Goal: Task Accomplishment & Management: Complete application form

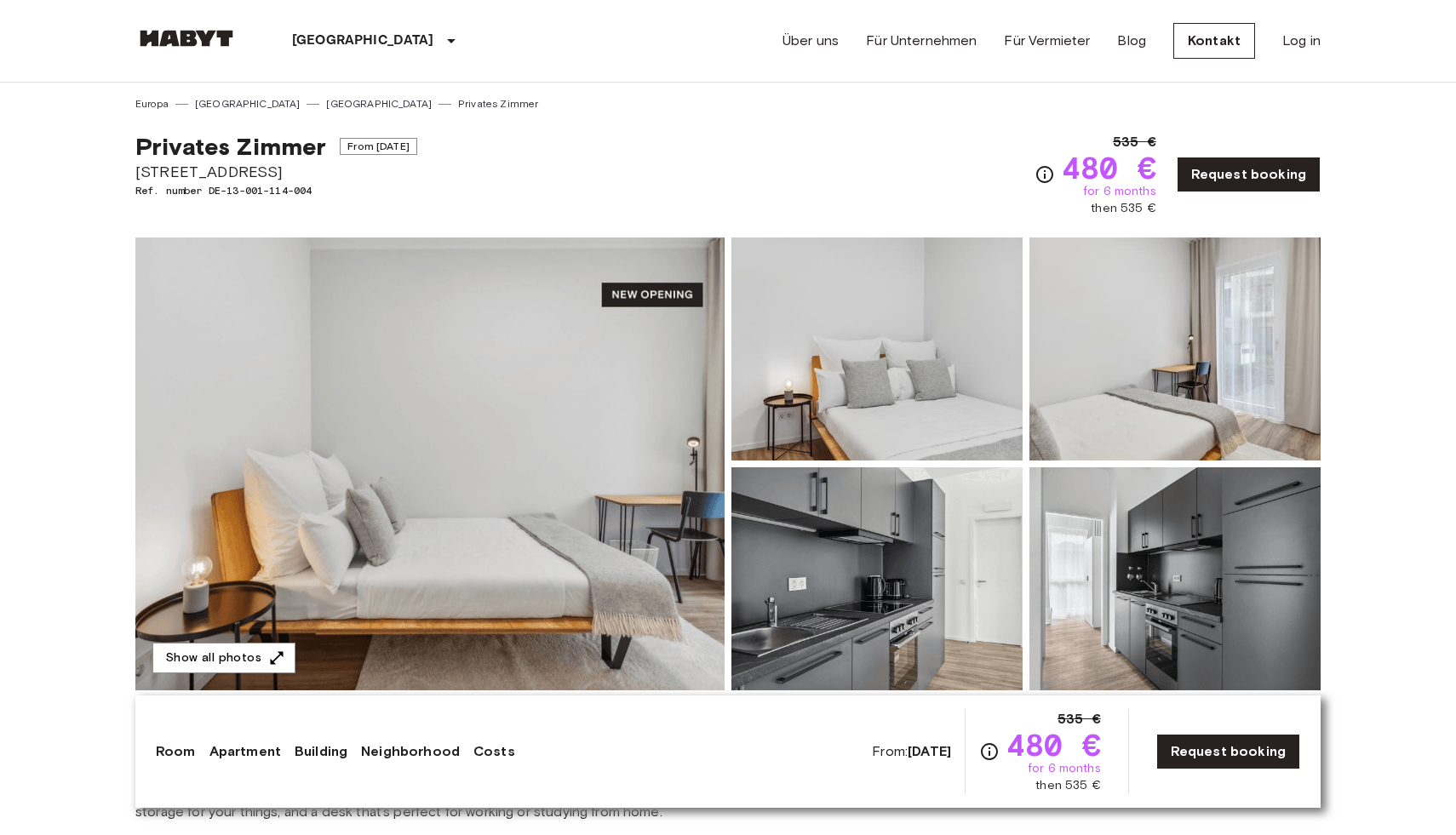
click at [506, 524] on img at bounding box center [430, 464] width 589 height 453
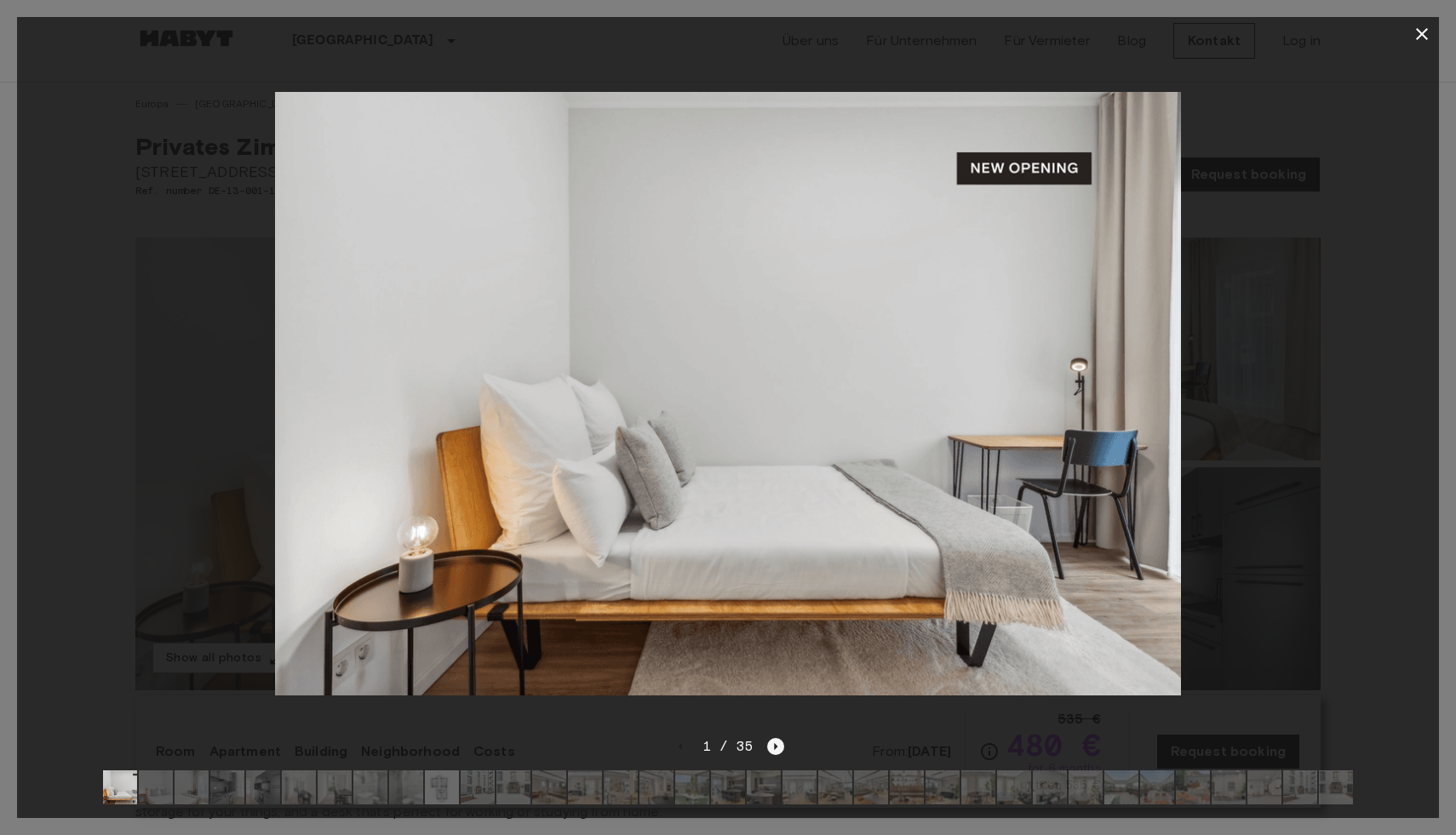
click at [768, 749] on icon "Next image" at bounding box center [775, 746] width 17 height 17
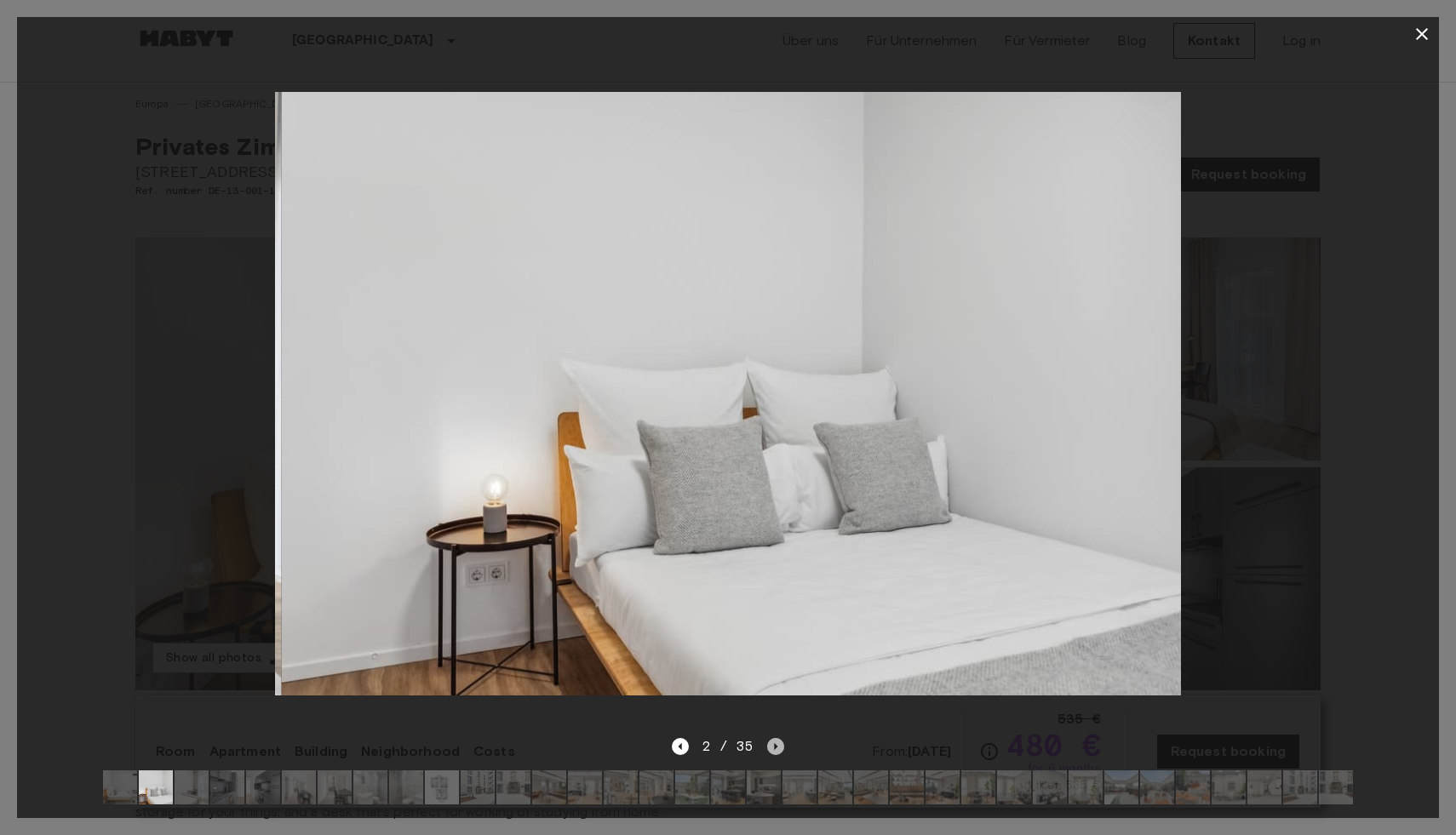
click at [768, 749] on icon "Next image" at bounding box center [775, 746] width 17 height 17
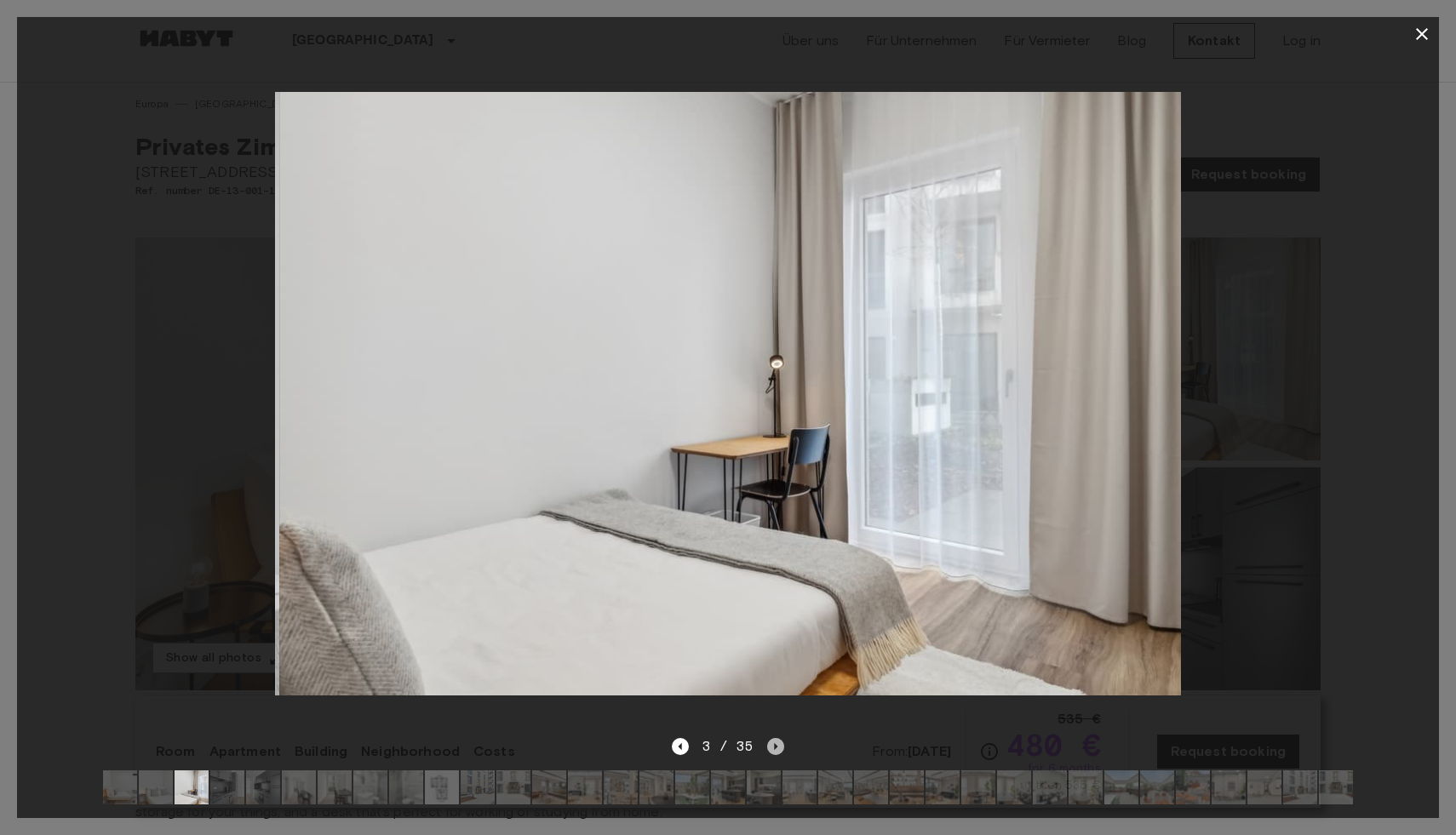
click at [768, 749] on icon "Next image" at bounding box center [775, 746] width 17 height 17
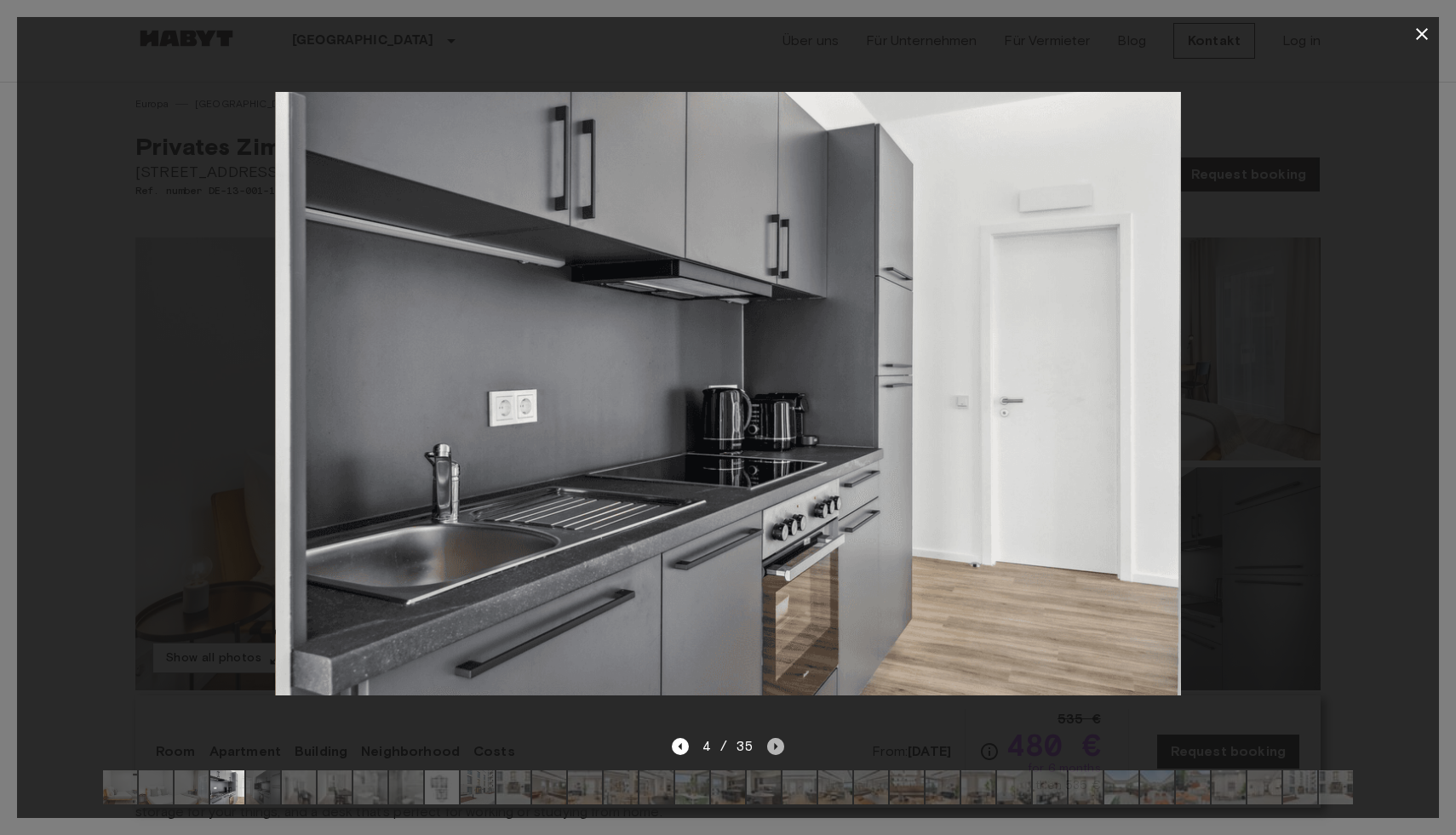
click at [769, 749] on icon "Next image" at bounding box center [775, 746] width 17 height 17
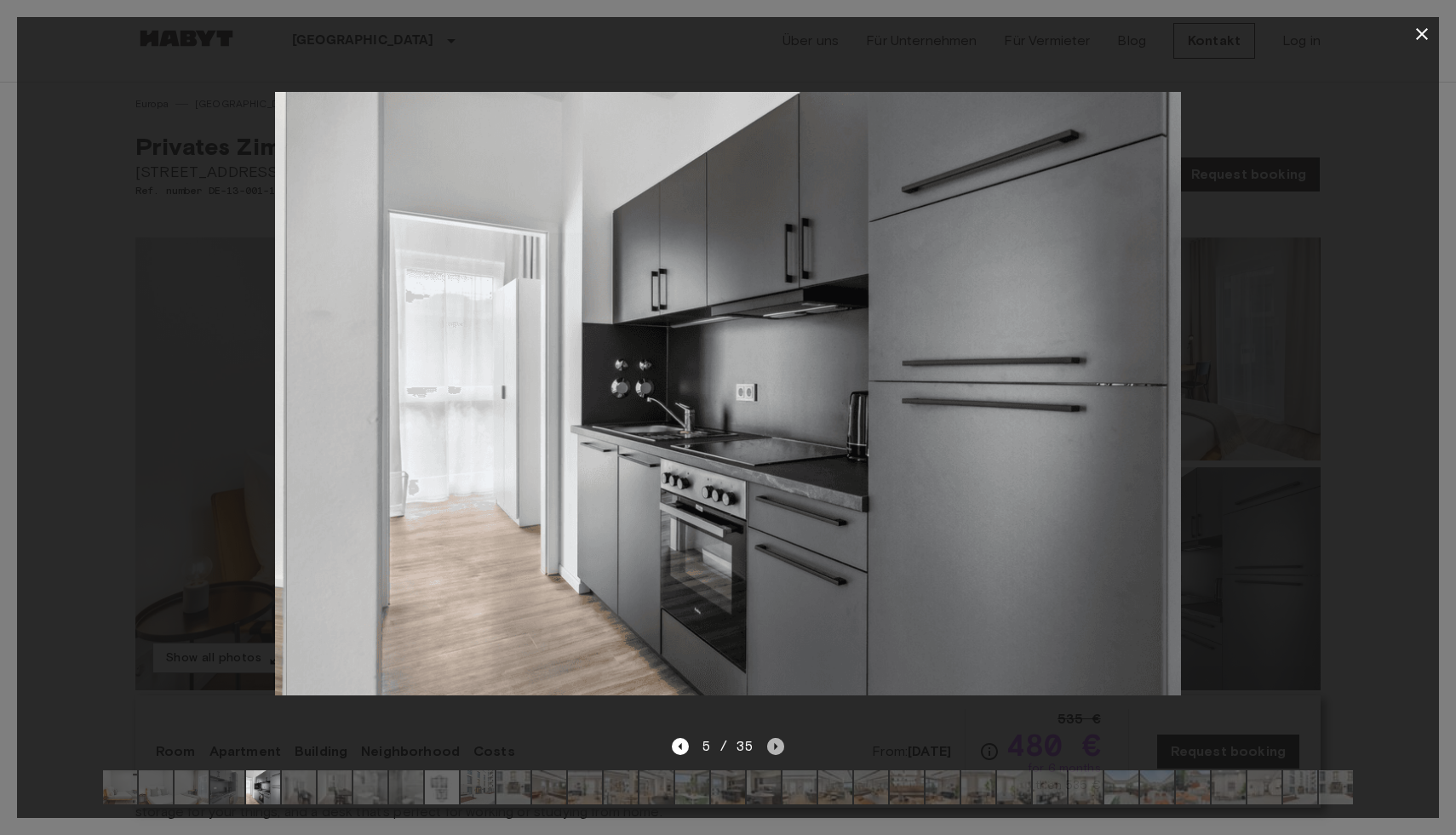
click at [769, 749] on icon "Next image" at bounding box center [775, 746] width 17 height 17
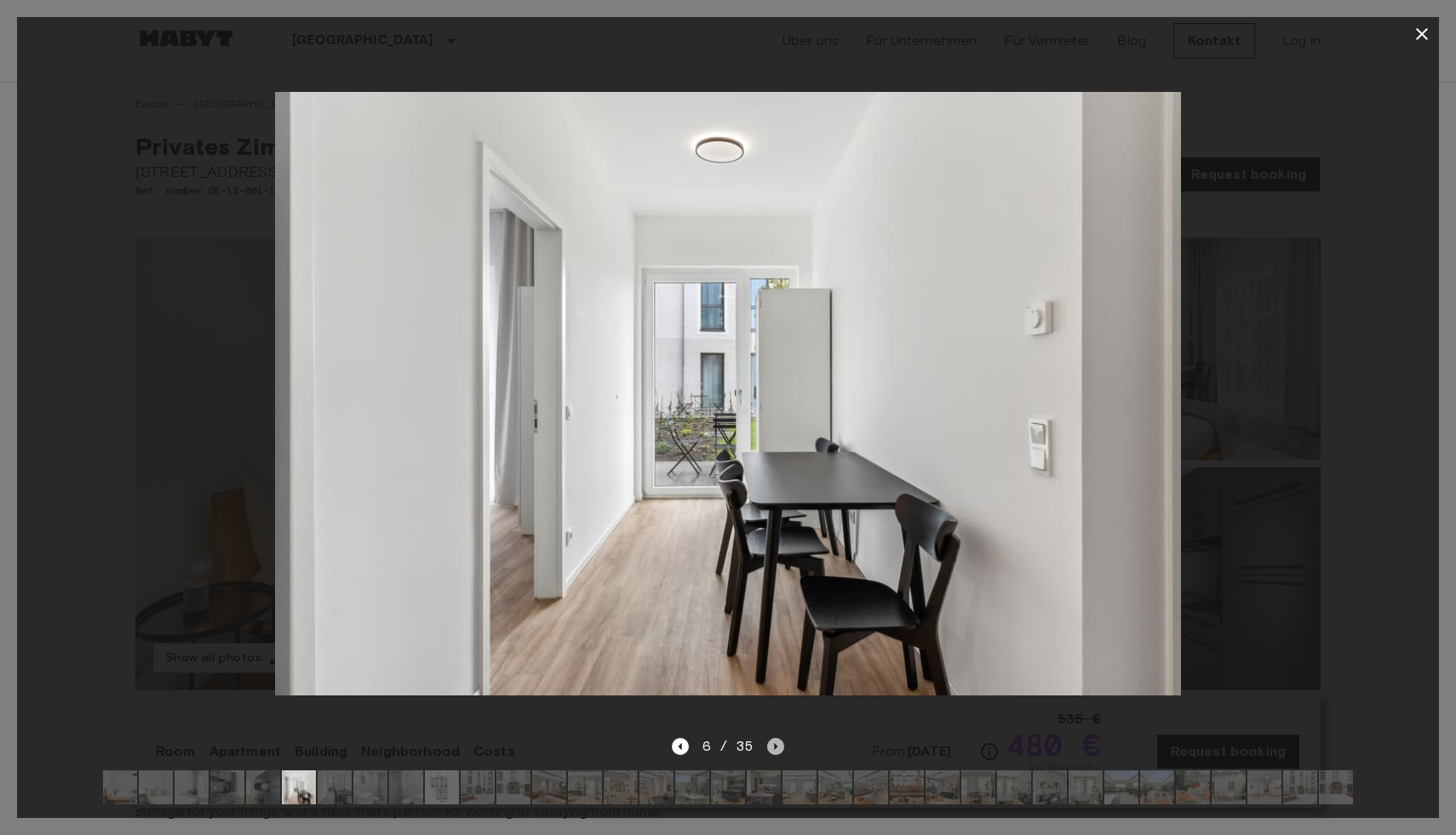
click at [769, 750] on icon "Next image" at bounding box center [775, 746] width 17 height 17
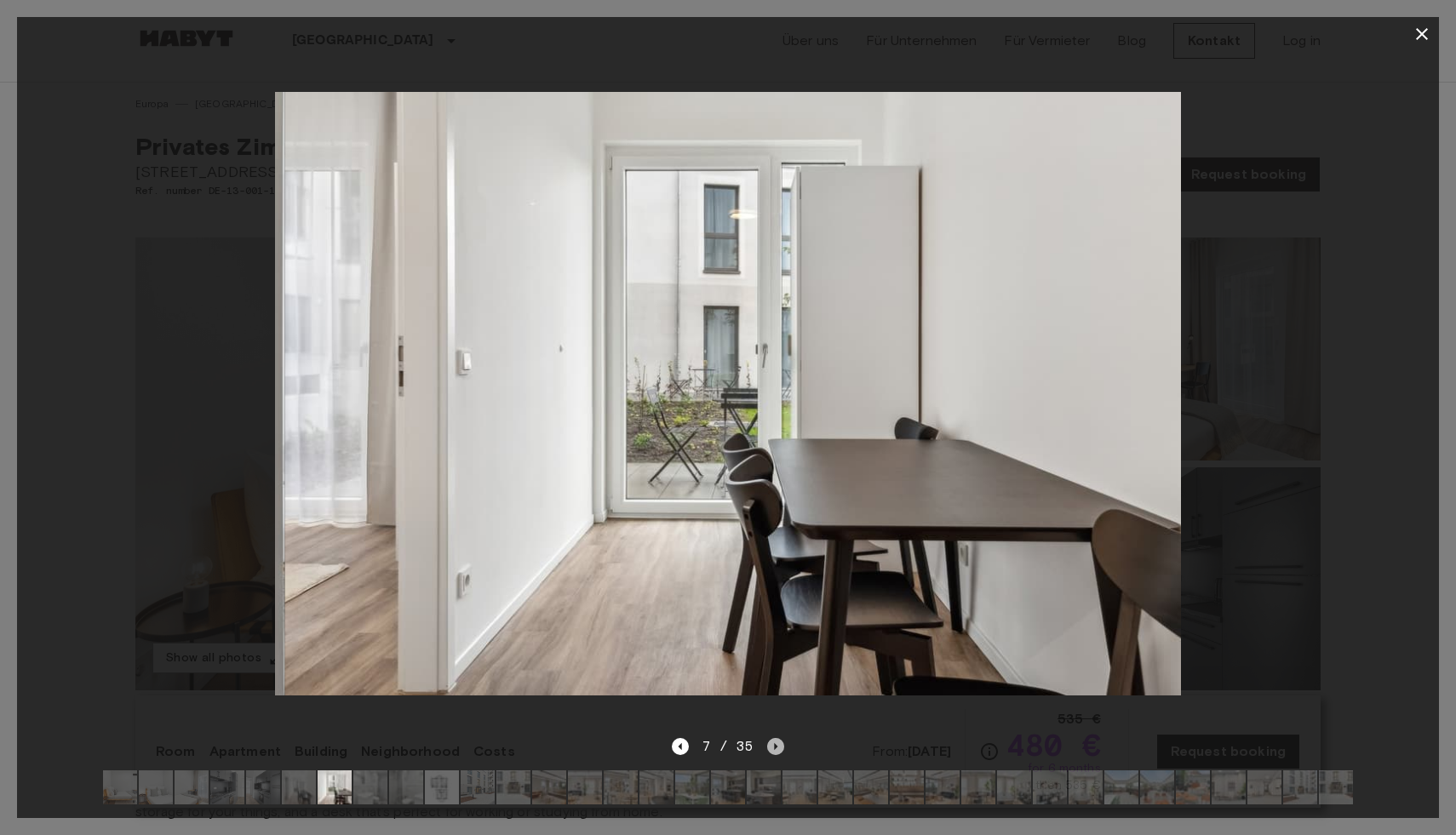
click at [769, 750] on icon "Next image" at bounding box center [775, 746] width 17 height 17
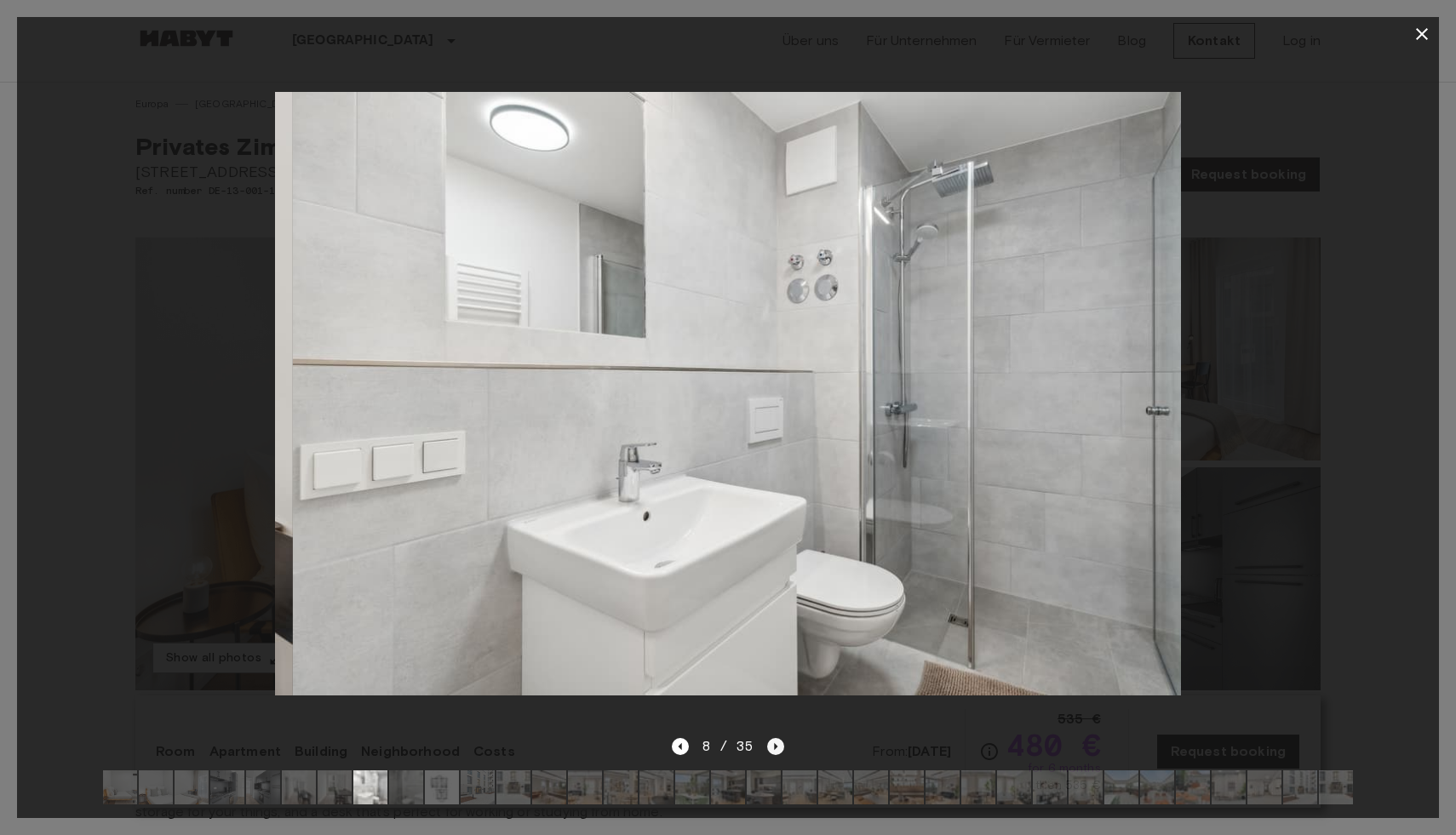
click at [769, 751] on icon "Next image" at bounding box center [775, 746] width 17 height 17
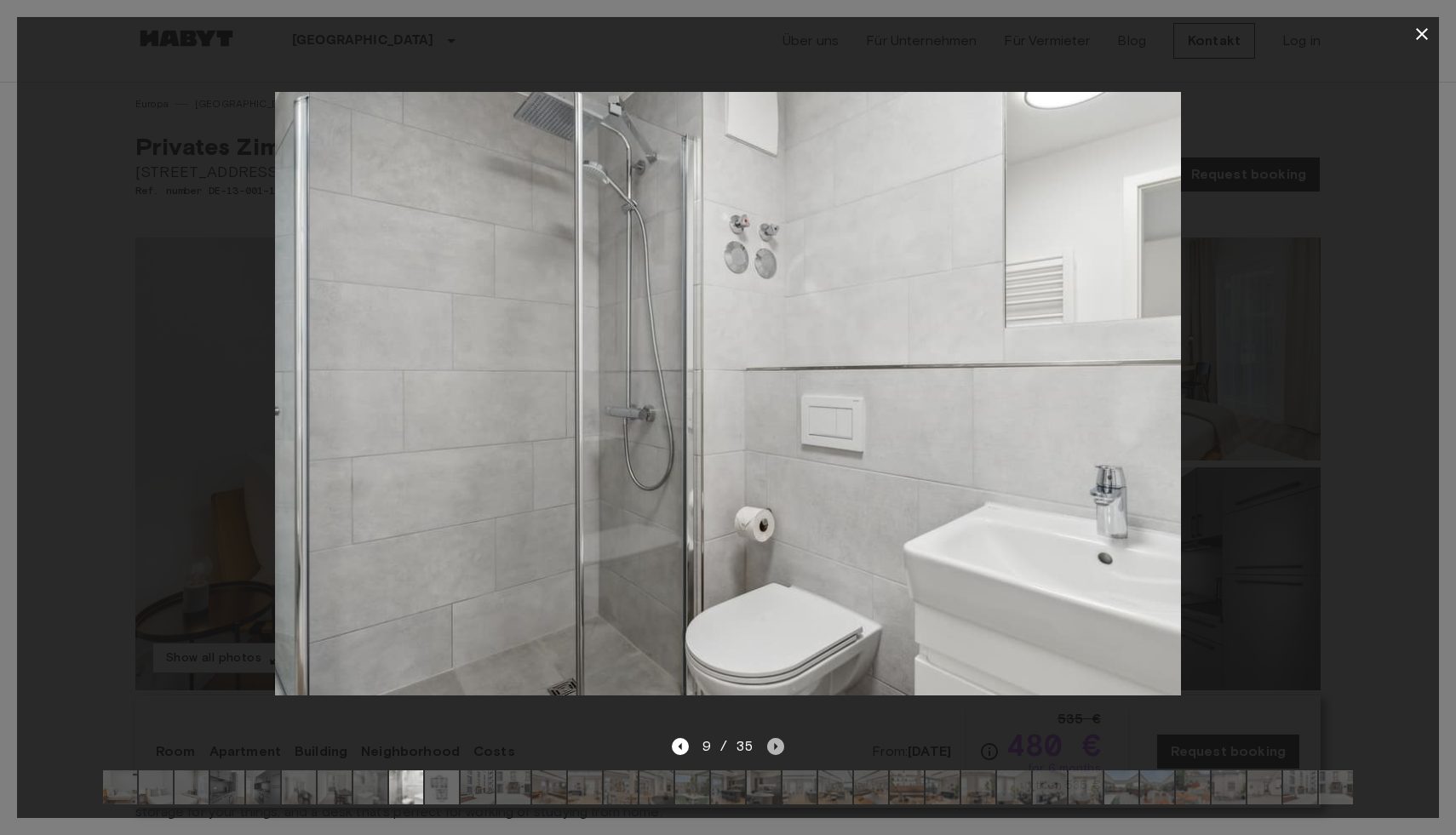
click at [769, 751] on icon "Next image" at bounding box center [775, 746] width 17 height 17
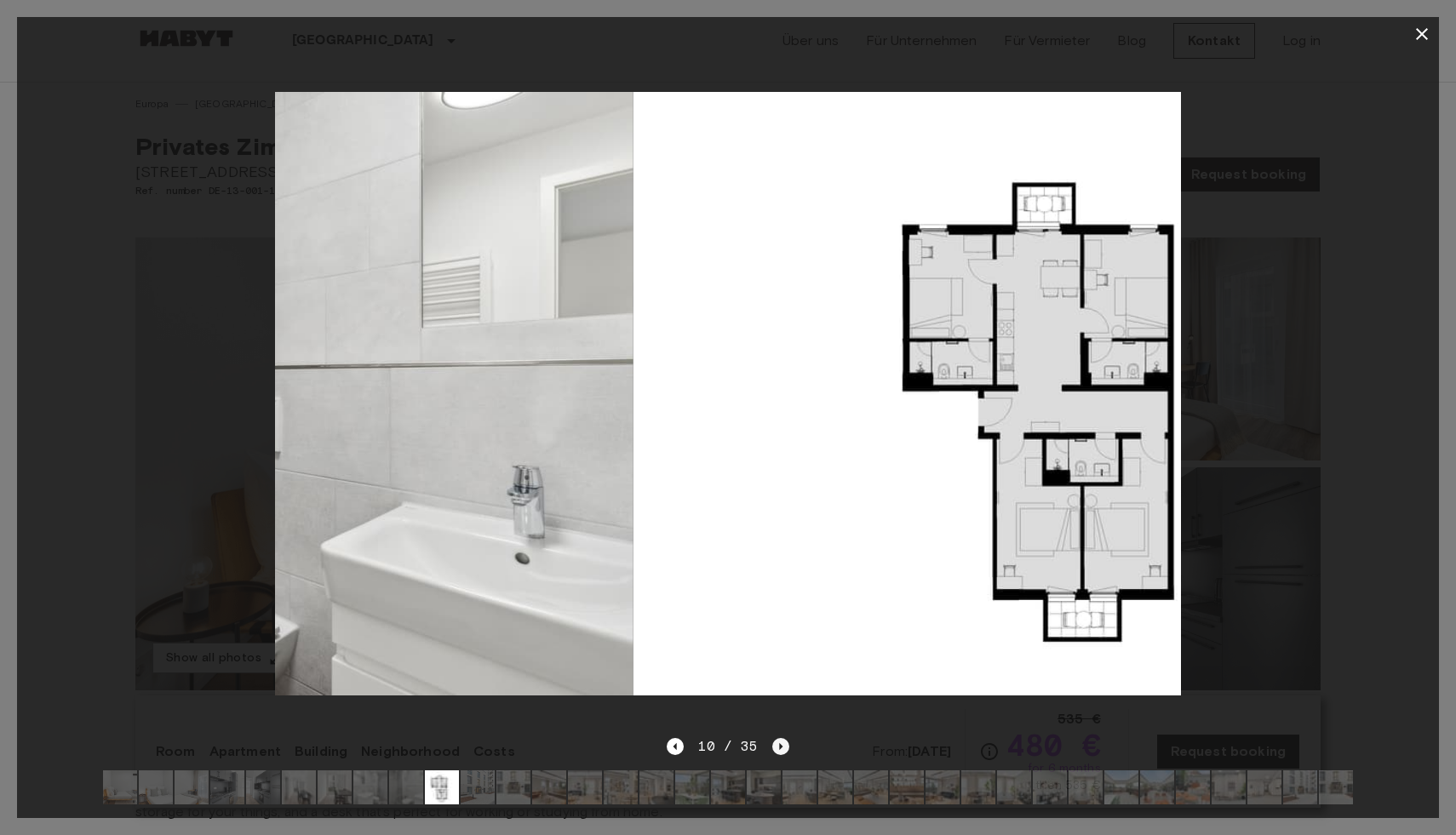
click at [772, 751] on icon "Next image" at bounding box center [780, 746] width 17 height 17
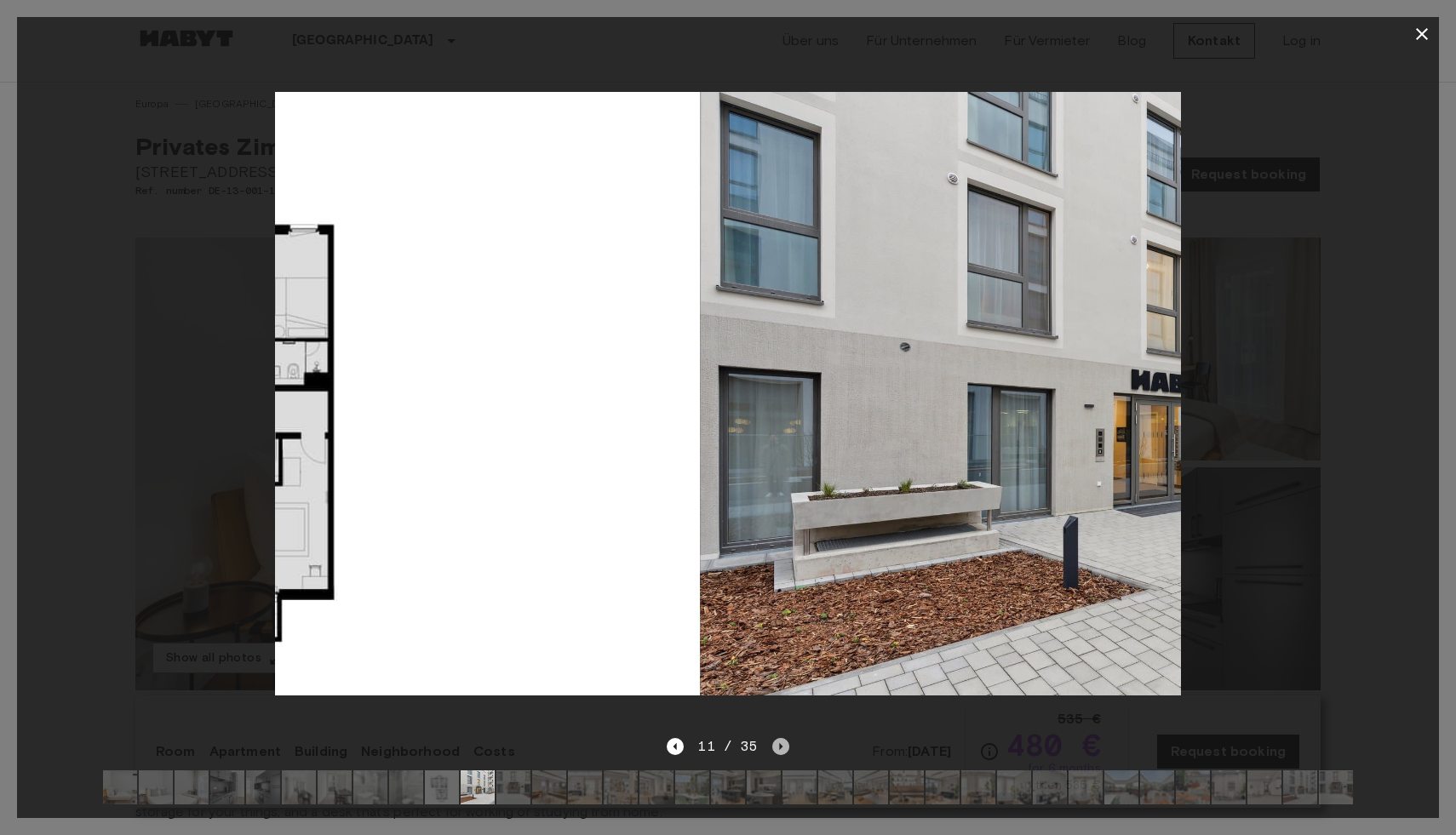
click at [772, 751] on icon "Next image" at bounding box center [780, 746] width 17 height 17
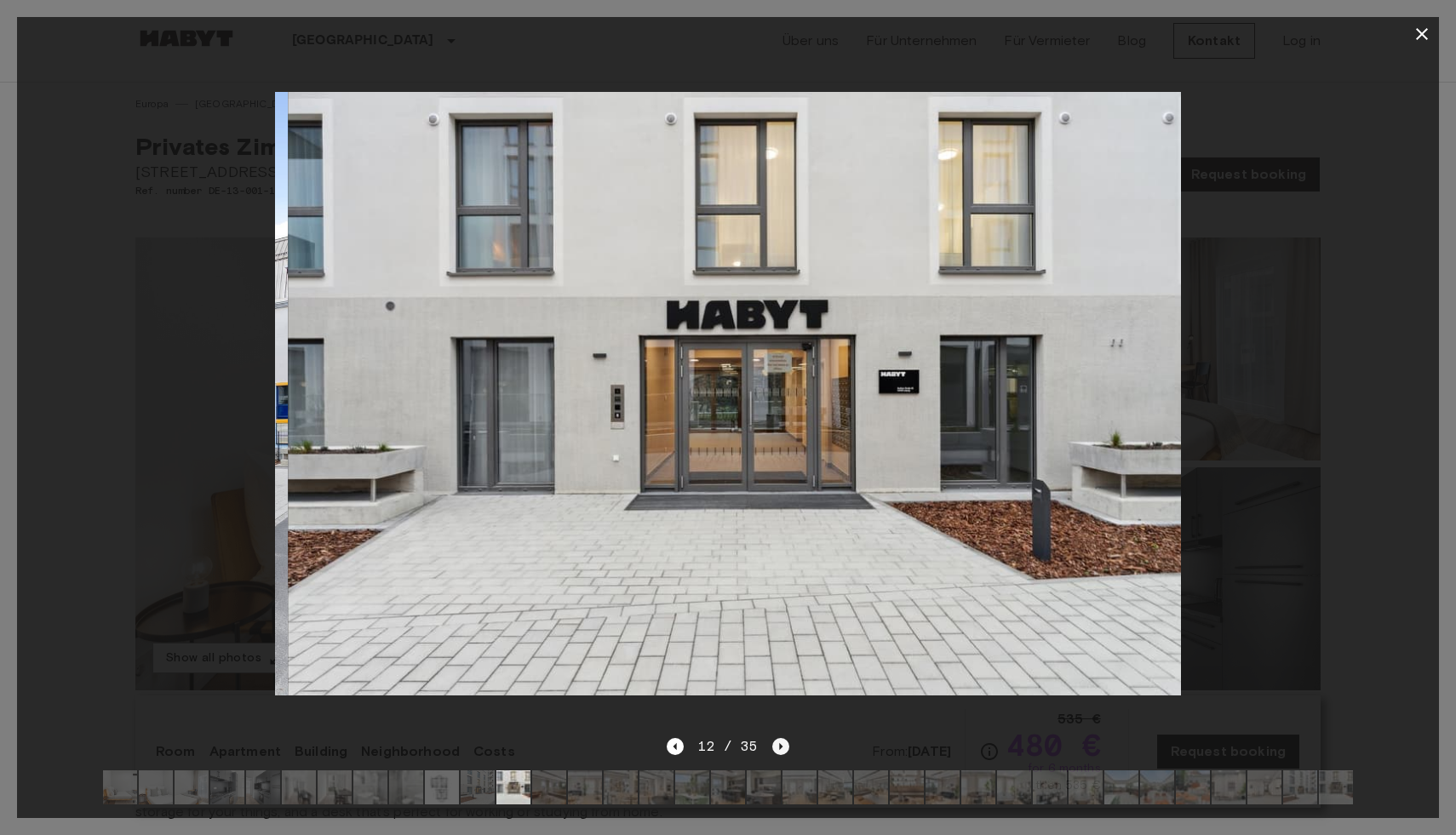
click at [772, 751] on icon "Next image" at bounding box center [780, 746] width 17 height 17
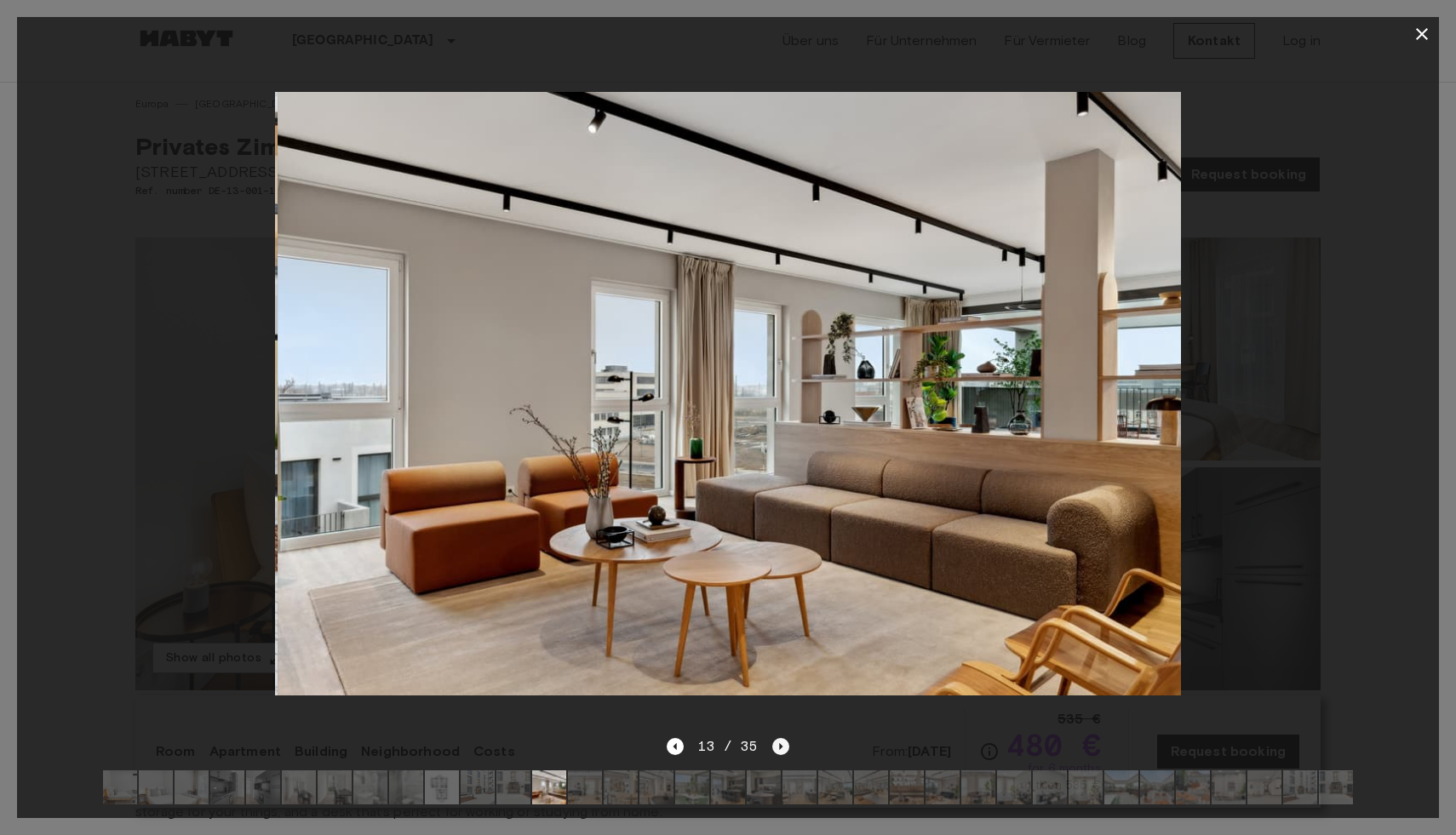
click at [772, 752] on icon "Next image" at bounding box center [780, 746] width 17 height 17
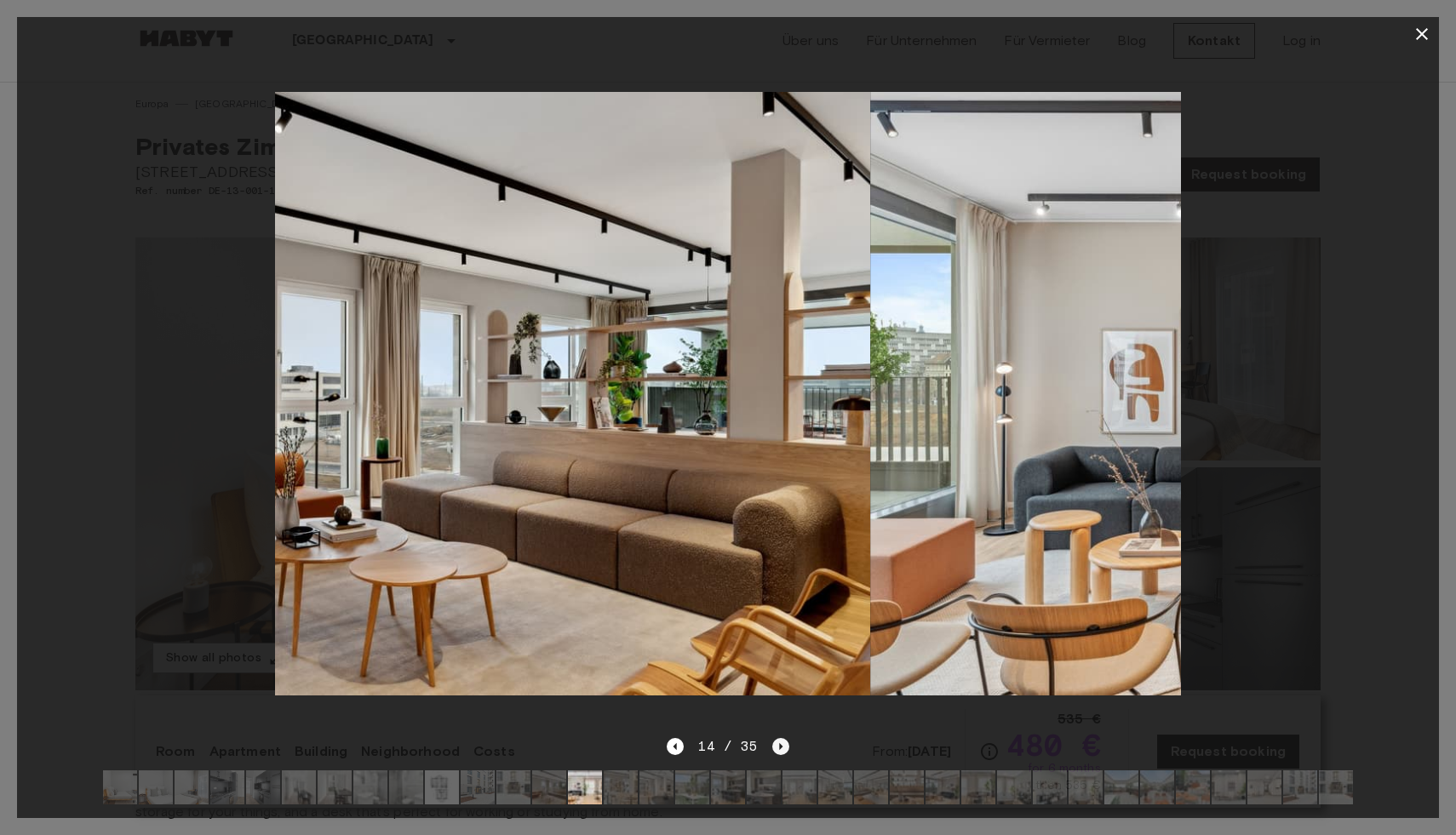
click at [772, 752] on icon "Next image" at bounding box center [780, 746] width 17 height 17
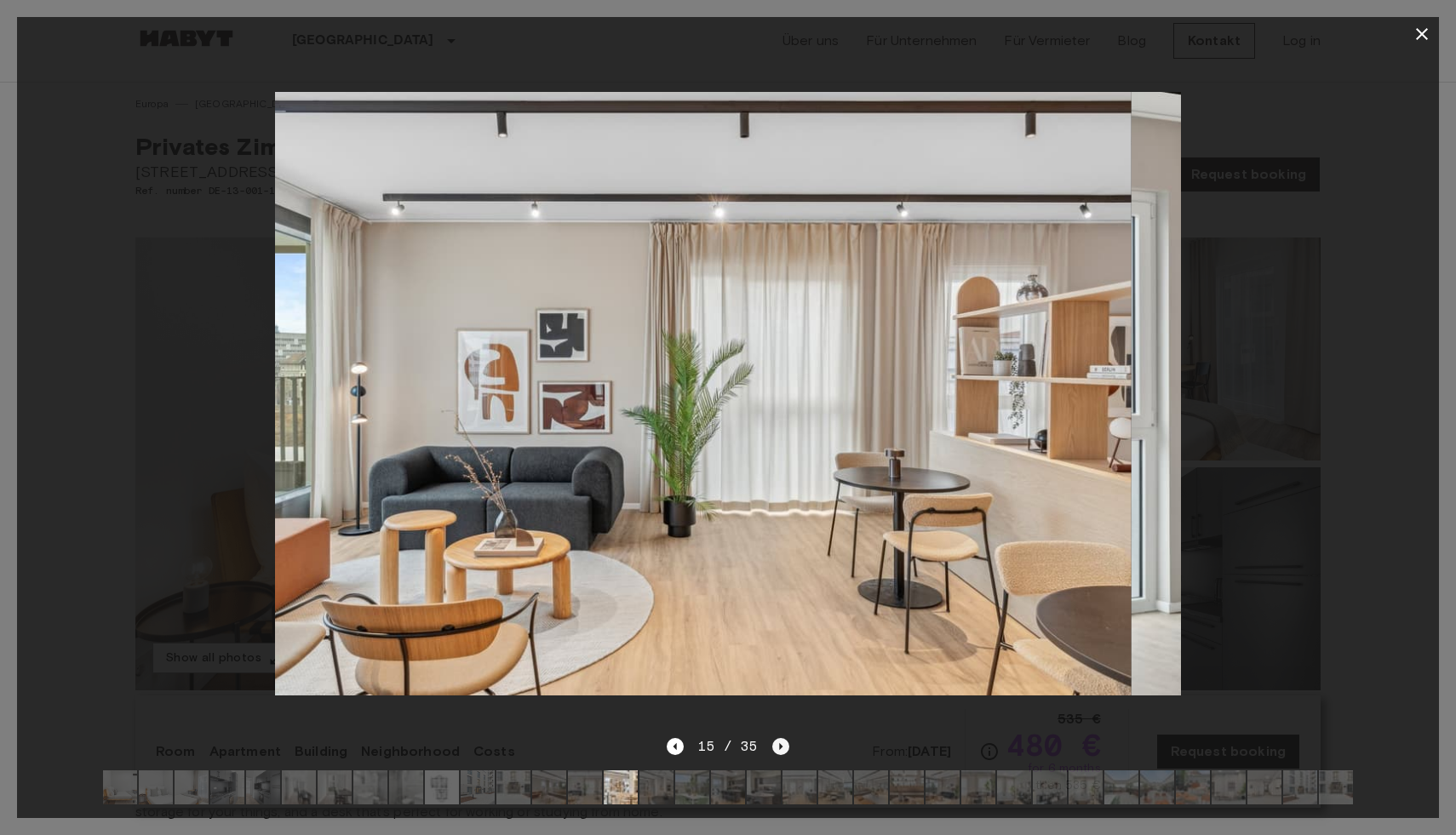
click at [772, 752] on icon "Next image" at bounding box center [780, 746] width 17 height 17
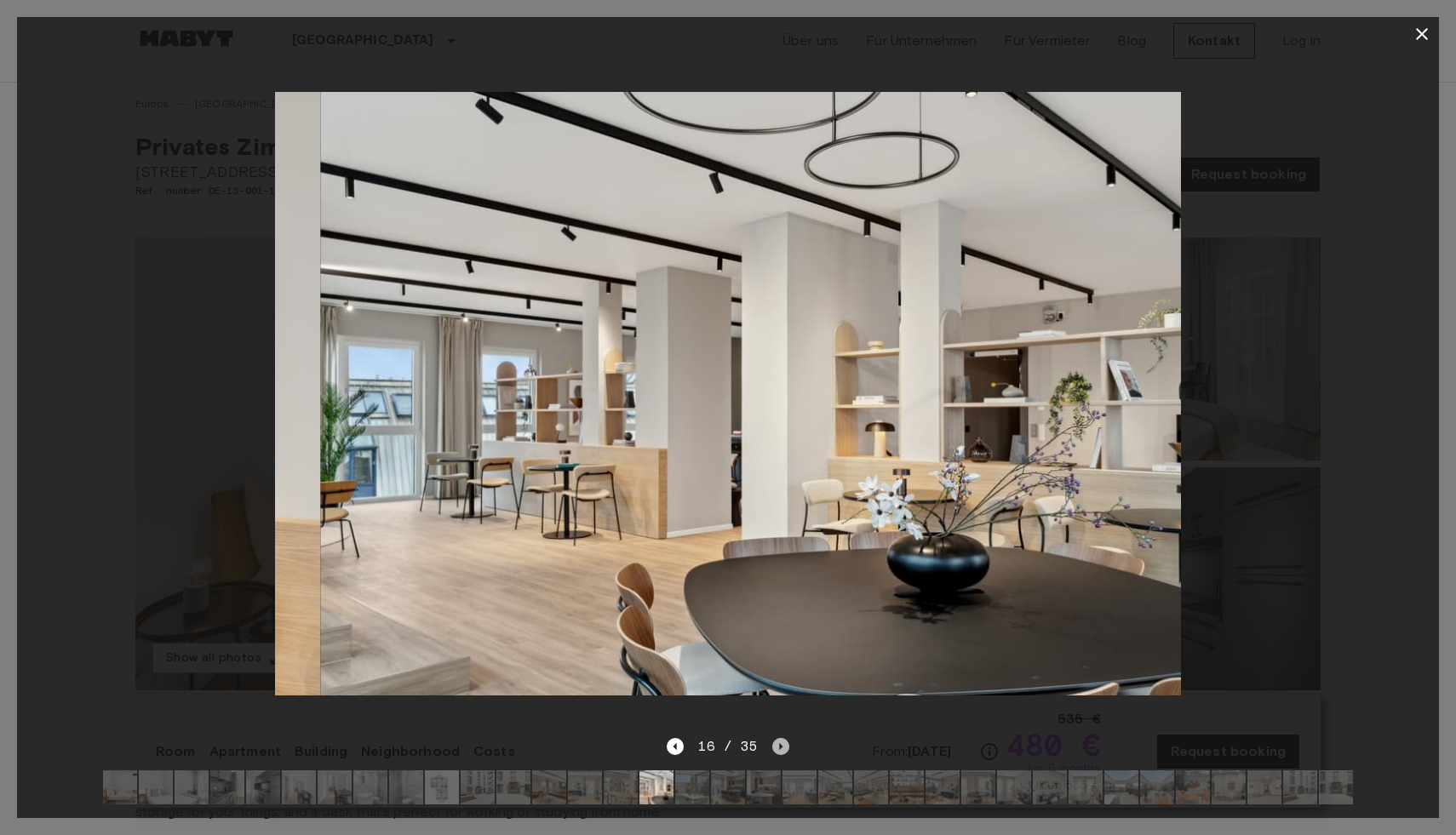
click at [772, 752] on icon "Next image" at bounding box center [780, 746] width 17 height 17
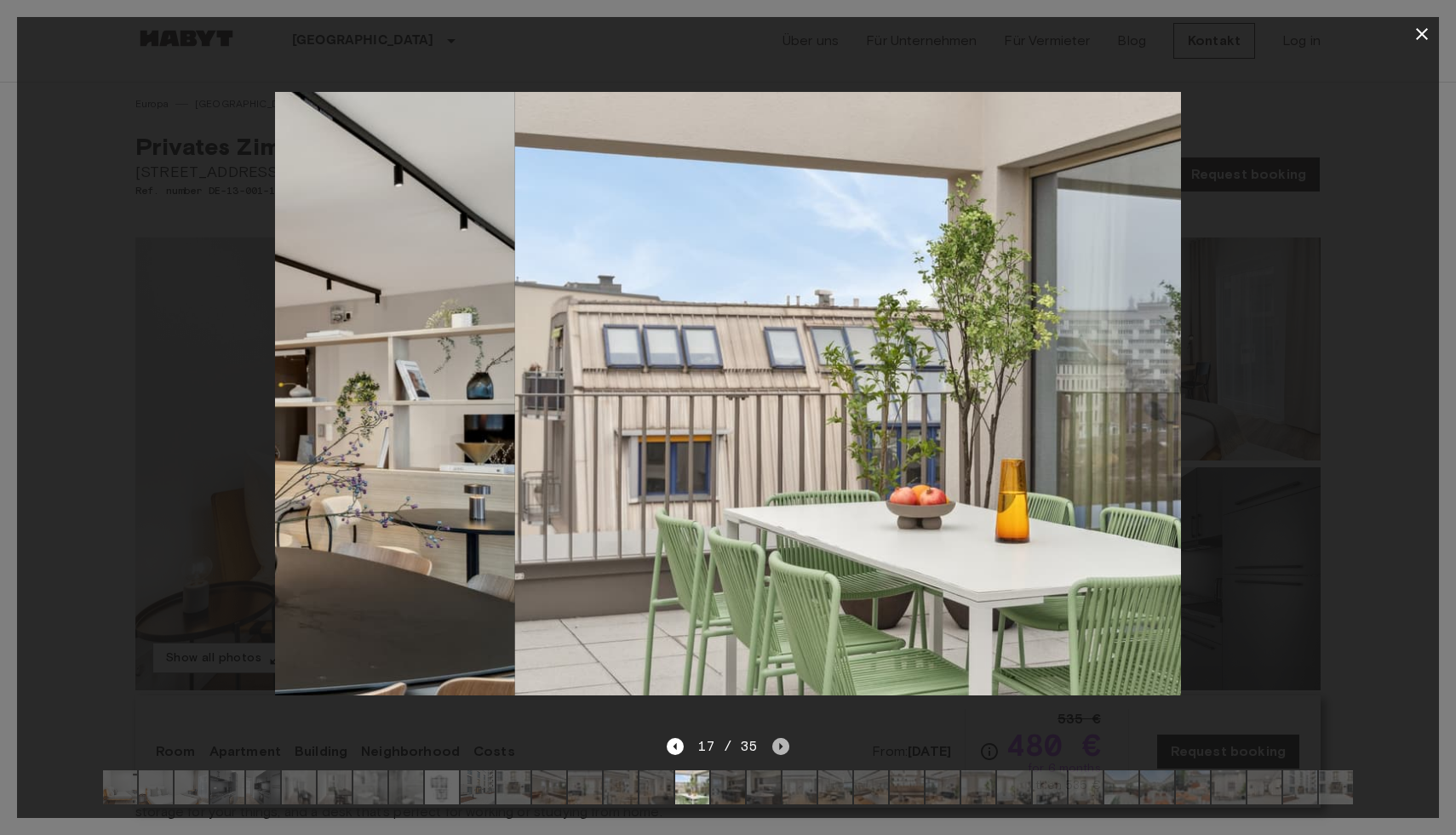
click at [772, 752] on icon "Next image" at bounding box center [780, 746] width 17 height 17
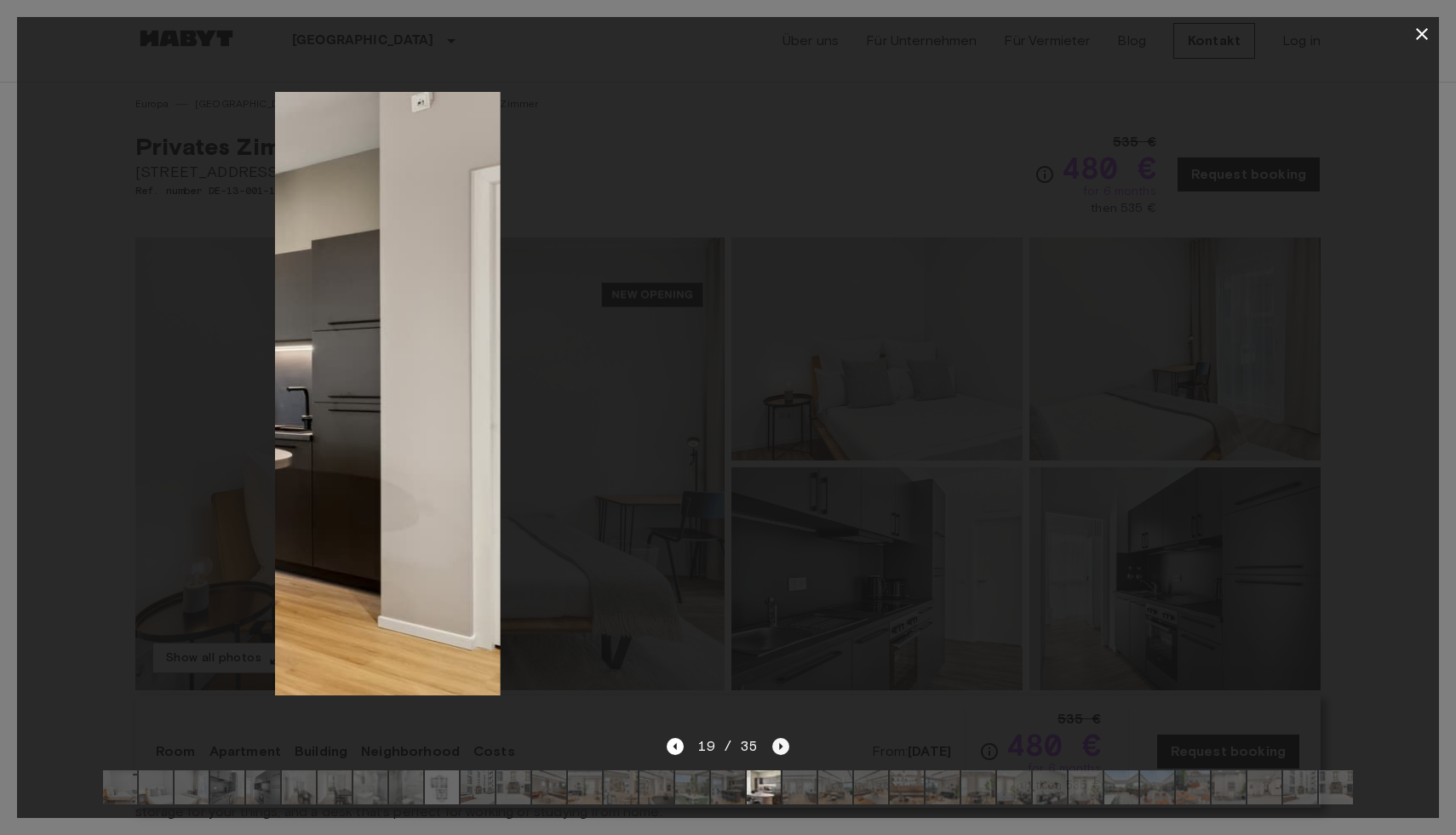
click at [772, 752] on icon "Next image" at bounding box center [780, 746] width 17 height 17
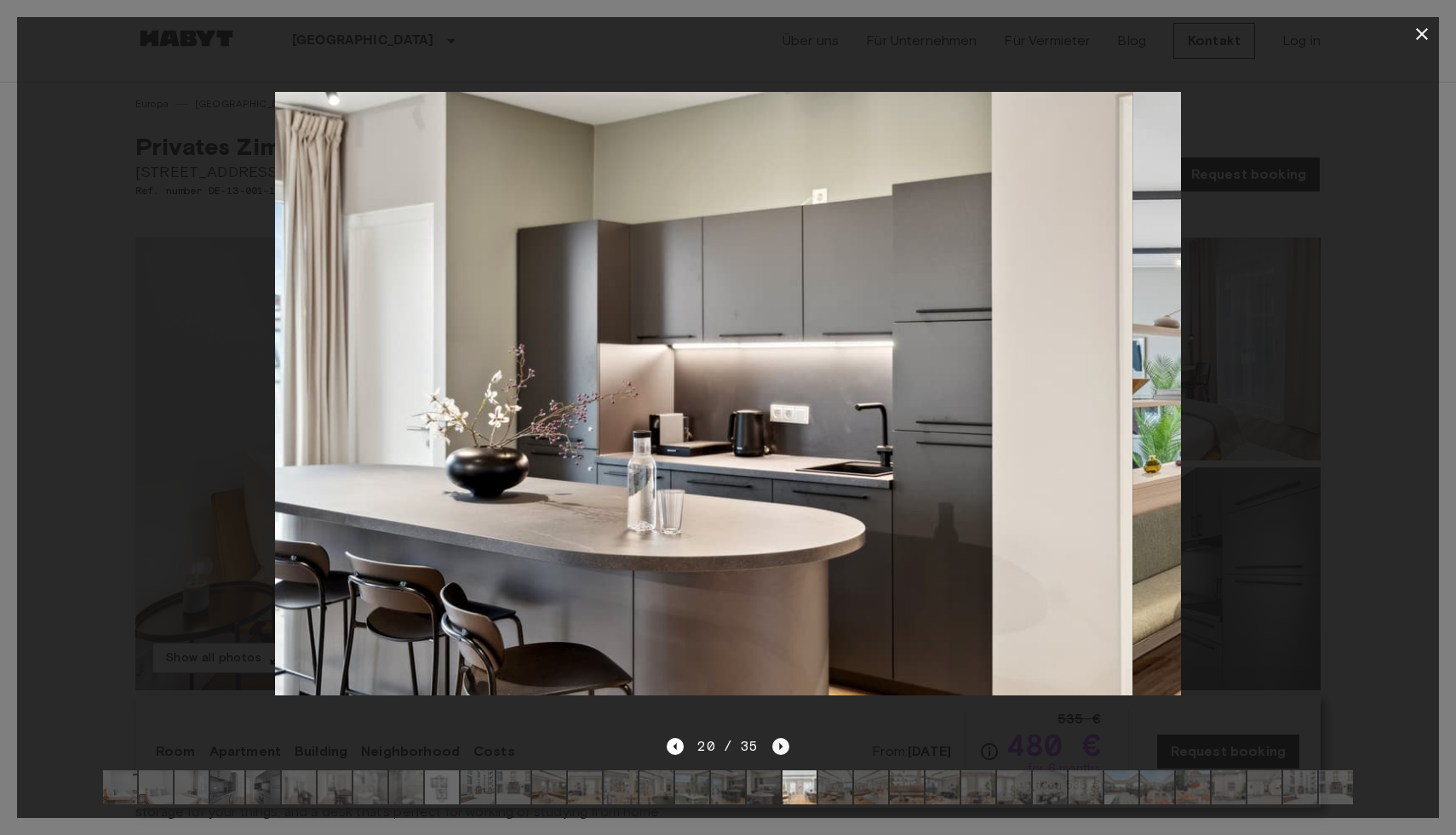
click at [772, 752] on icon "Next image" at bounding box center [780, 746] width 17 height 17
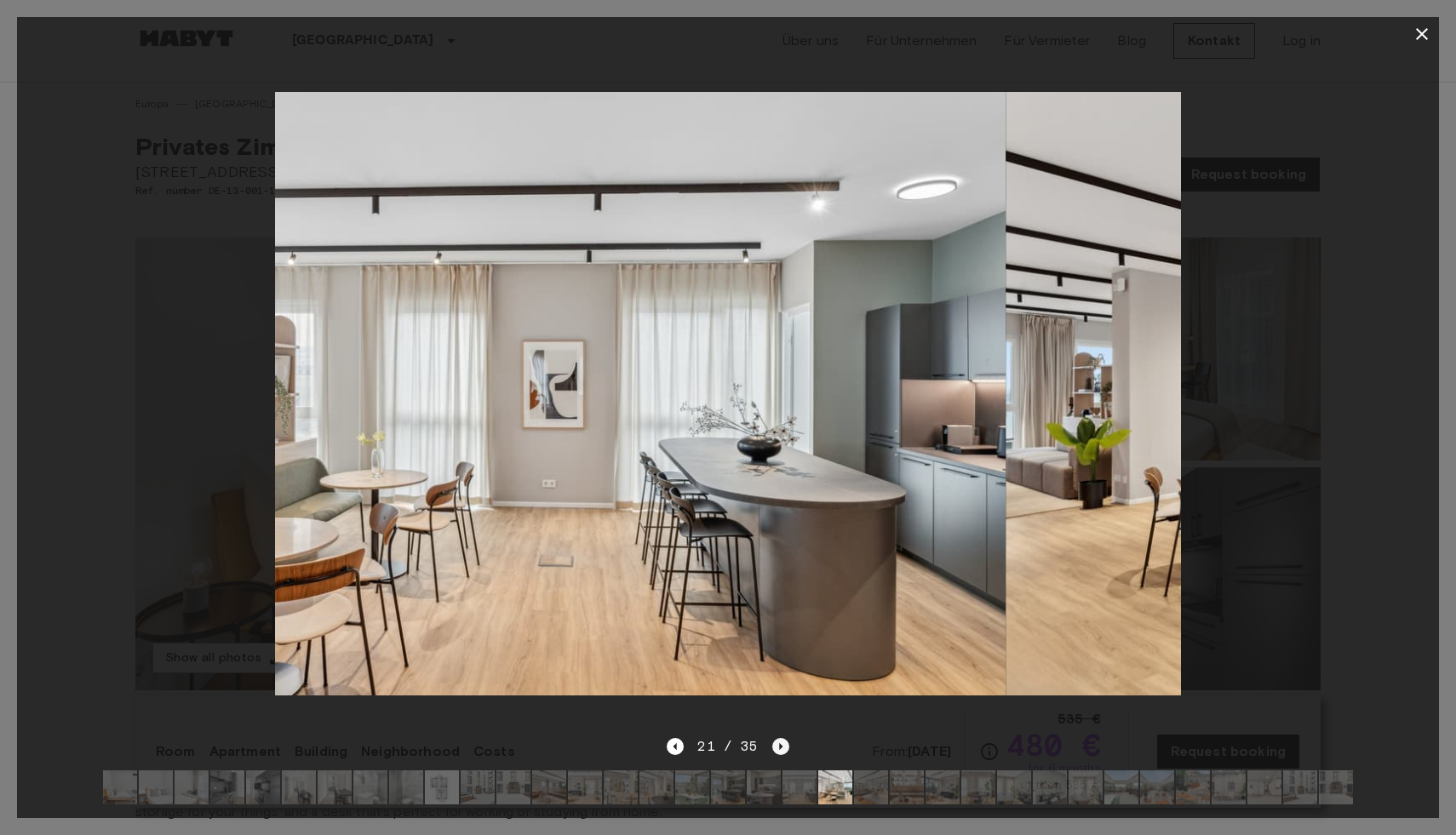
click at [772, 752] on icon "Next image" at bounding box center [780, 746] width 17 height 17
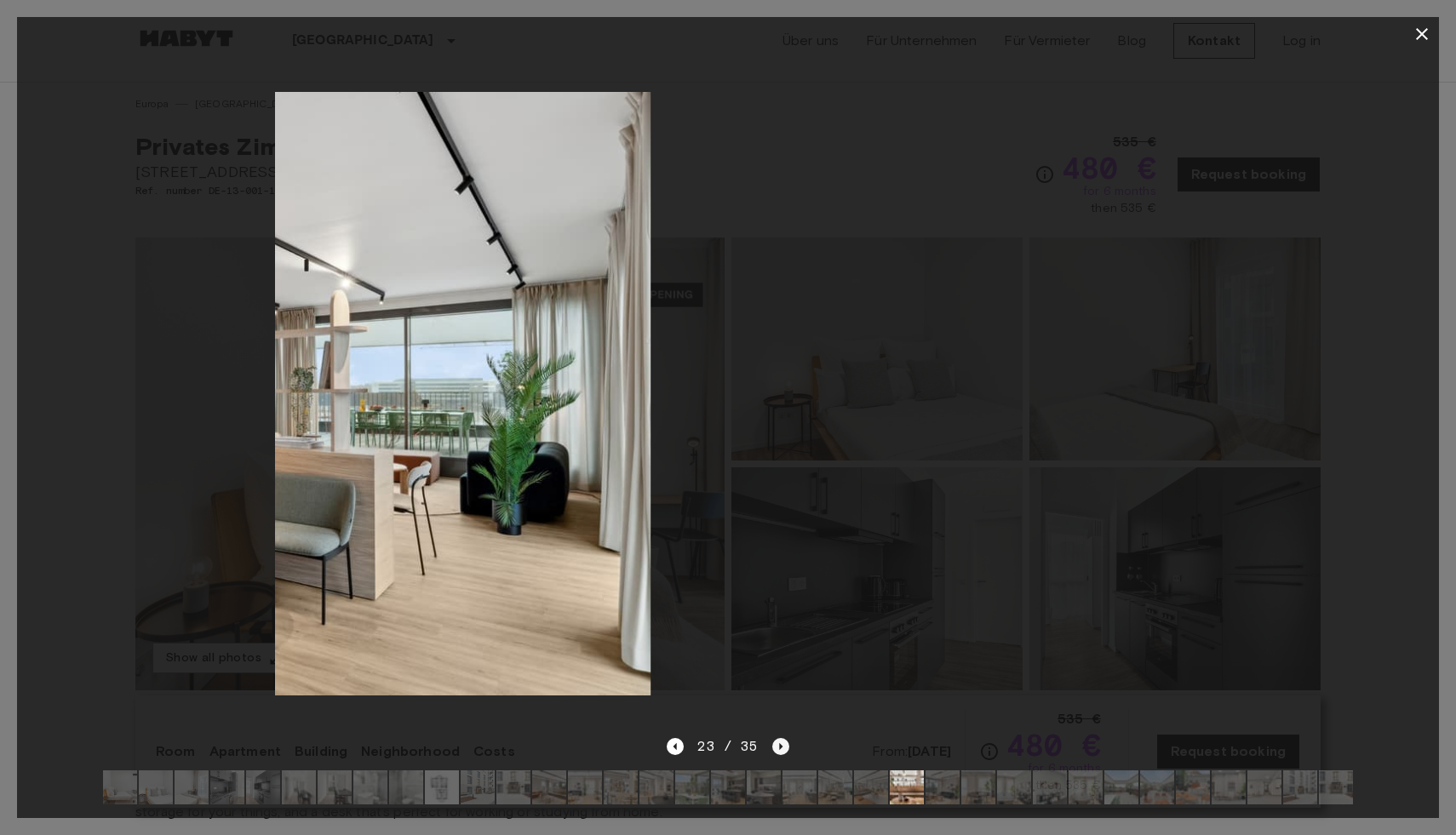
click at [772, 752] on icon "Next image" at bounding box center [780, 746] width 17 height 17
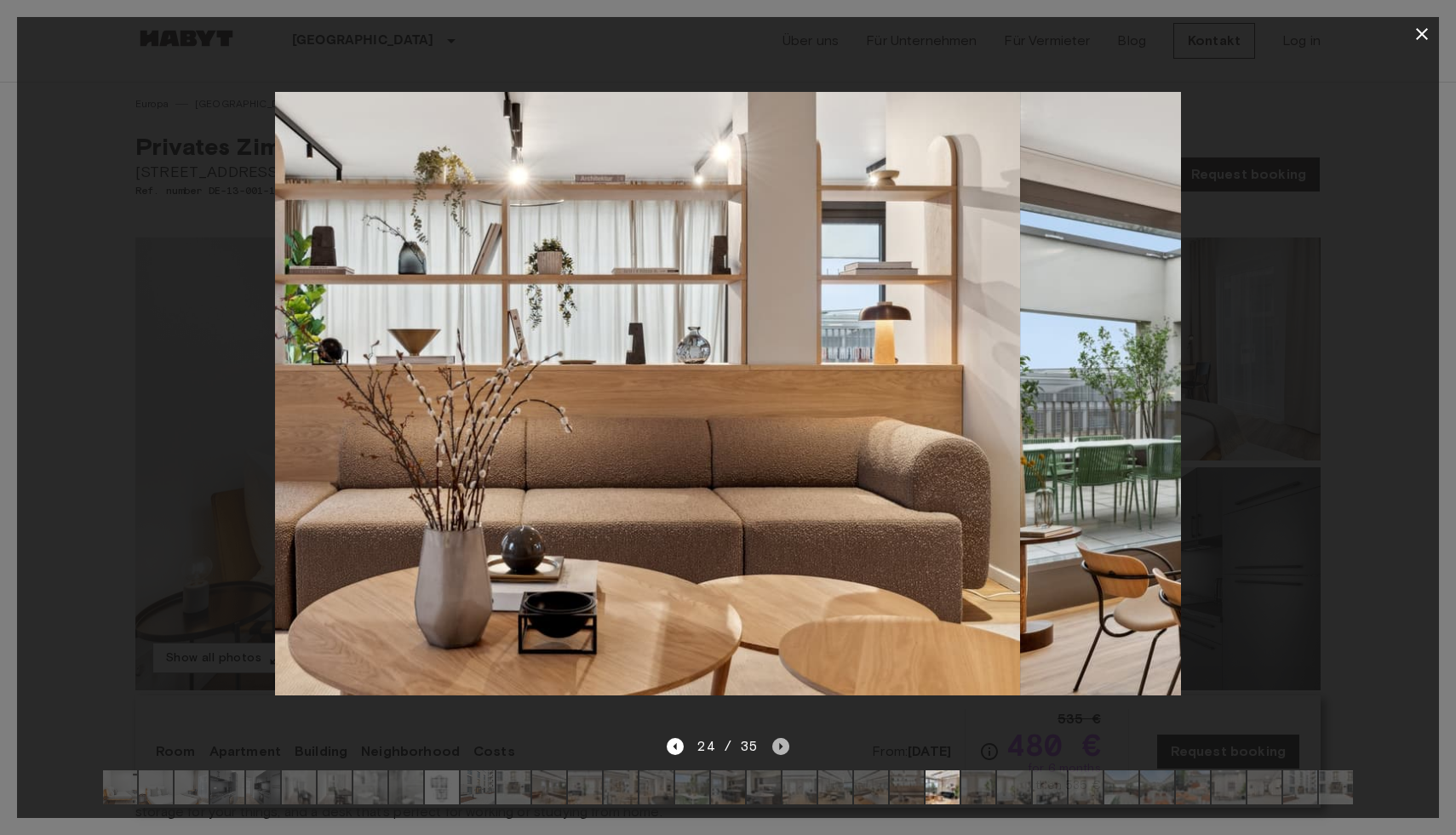
click at [772, 752] on icon "Next image" at bounding box center [780, 746] width 17 height 17
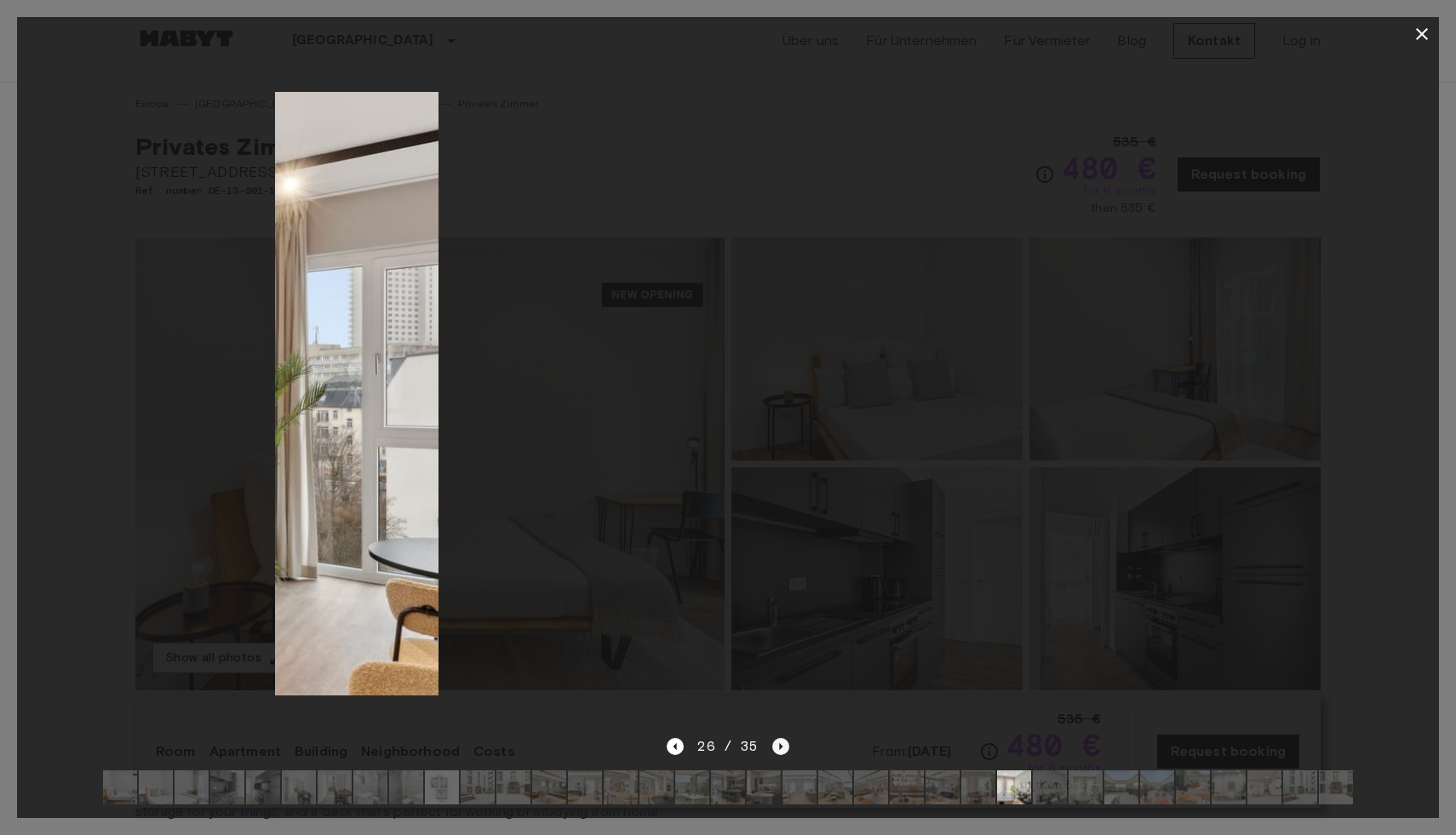
click at [772, 752] on icon "Next image" at bounding box center [780, 746] width 17 height 17
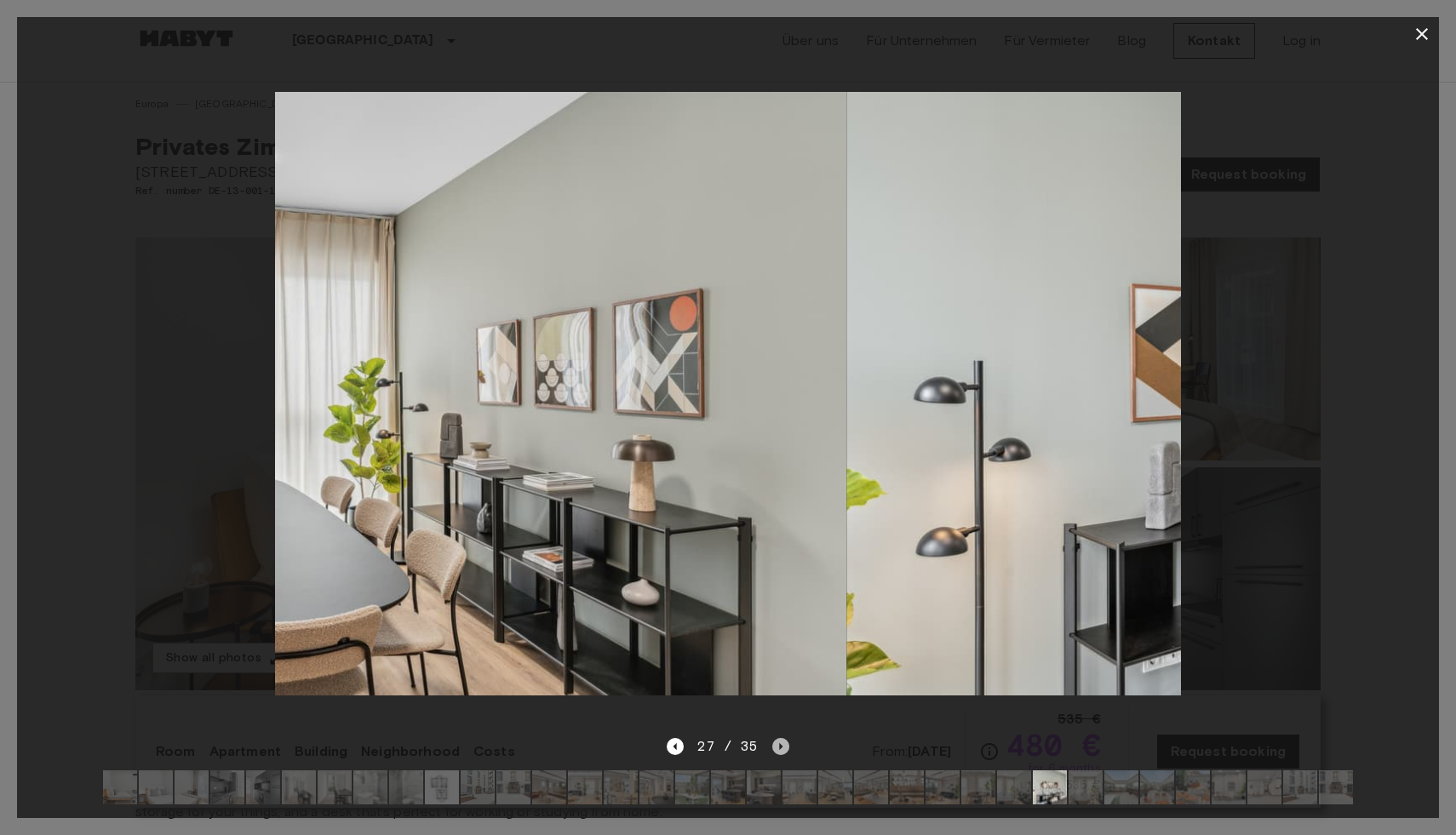
click at [772, 752] on icon "Next image" at bounding box center [780, 746] width 17 height 17
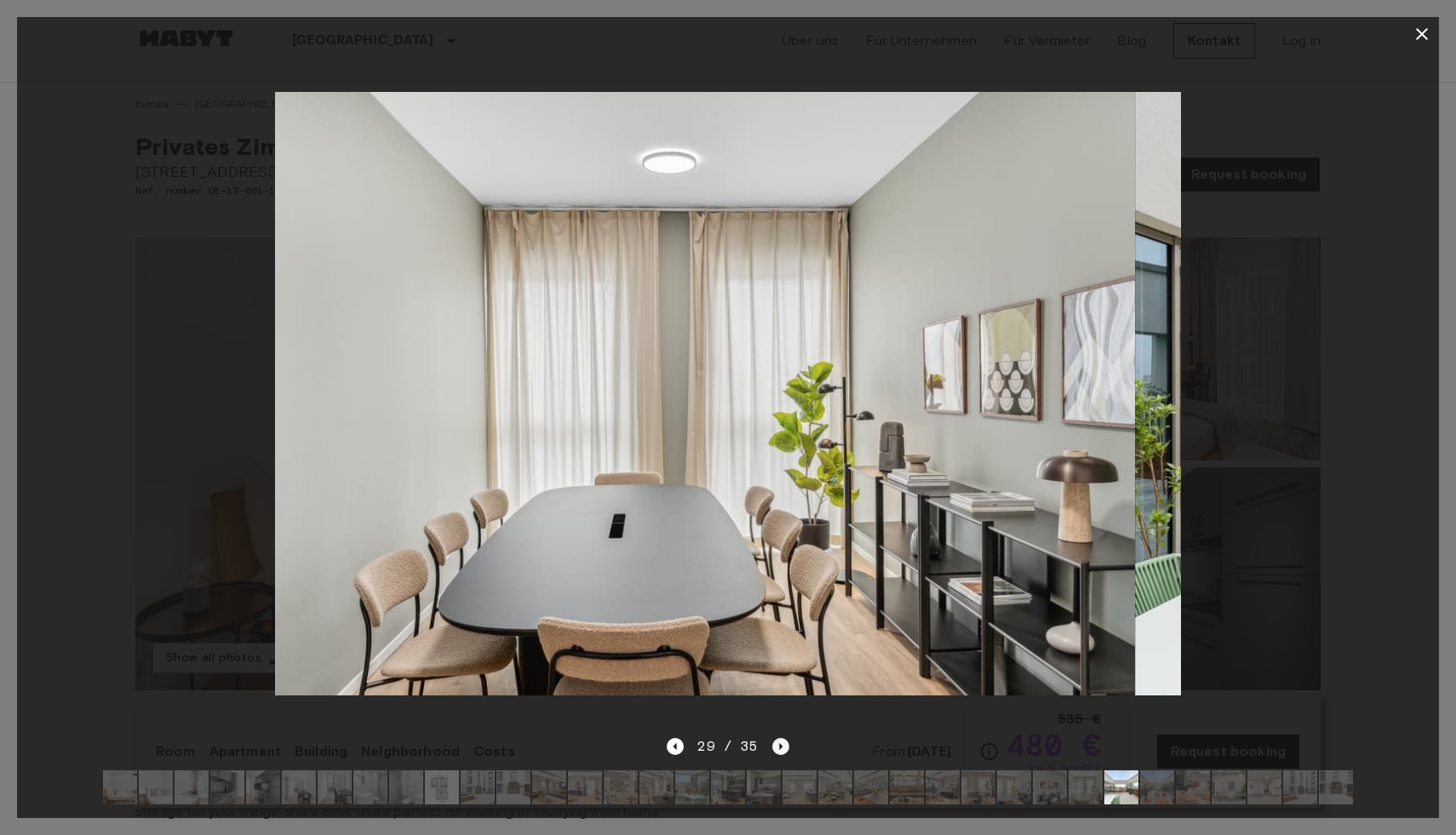
click at [772, 752] on icon "Next image" at bounding box center [780, 746] width 17 height 17
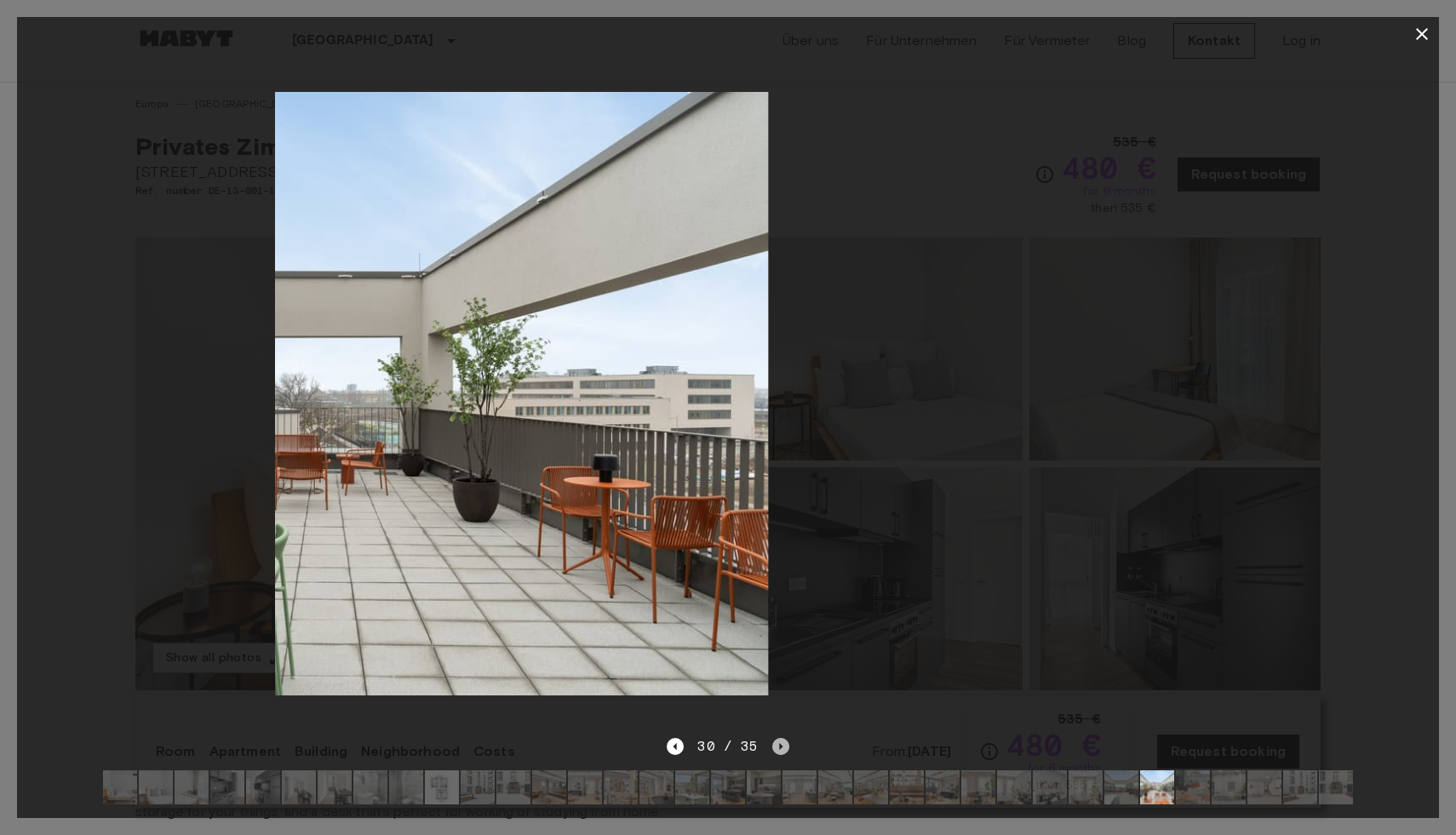
click at [772, 752] on icon "Next image" at bounding box center [780, 746] width 17 height 17
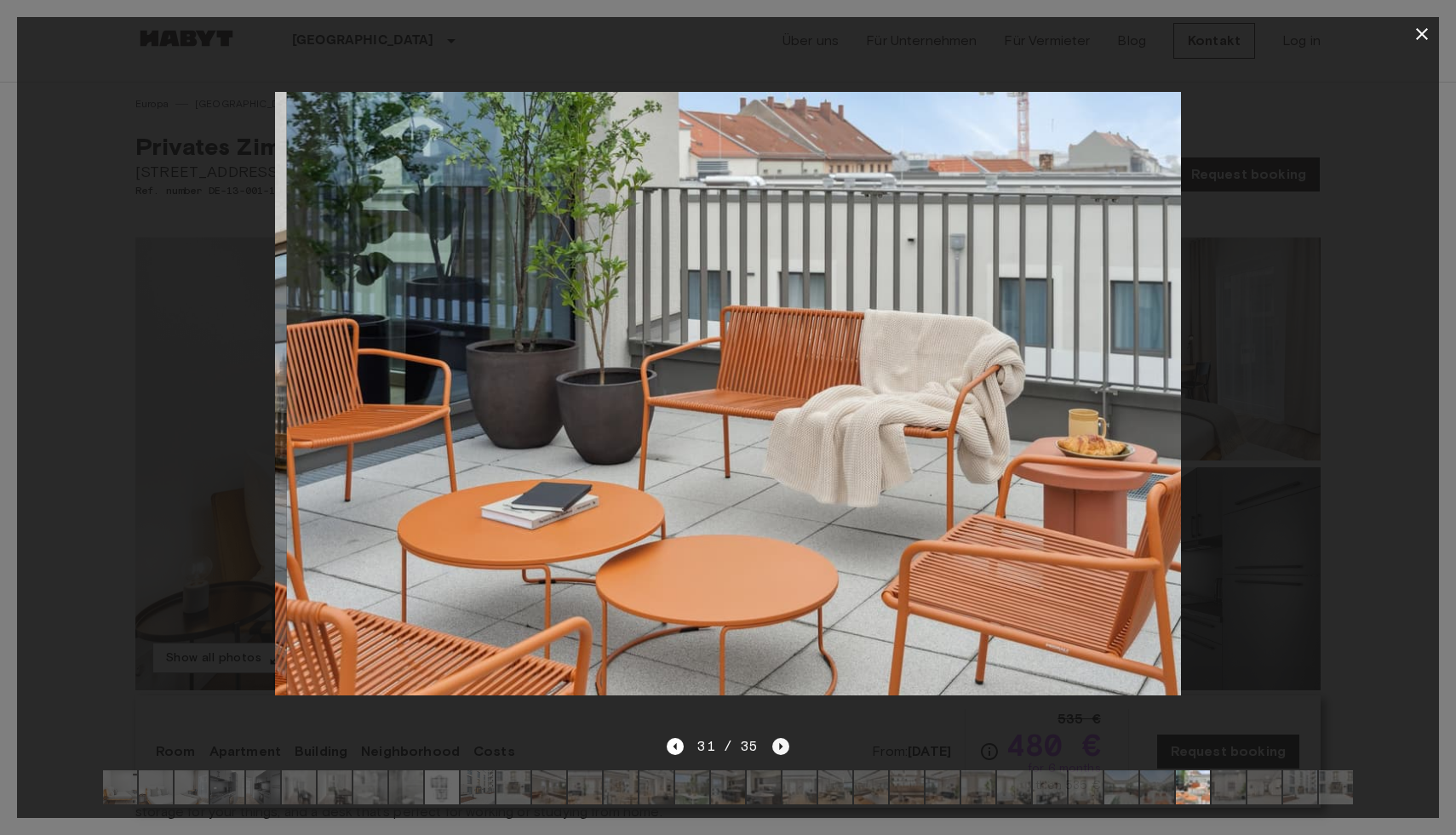
click at [772, 752] on icon "Next image" at bounding box center [780, 746] width 17 height 17
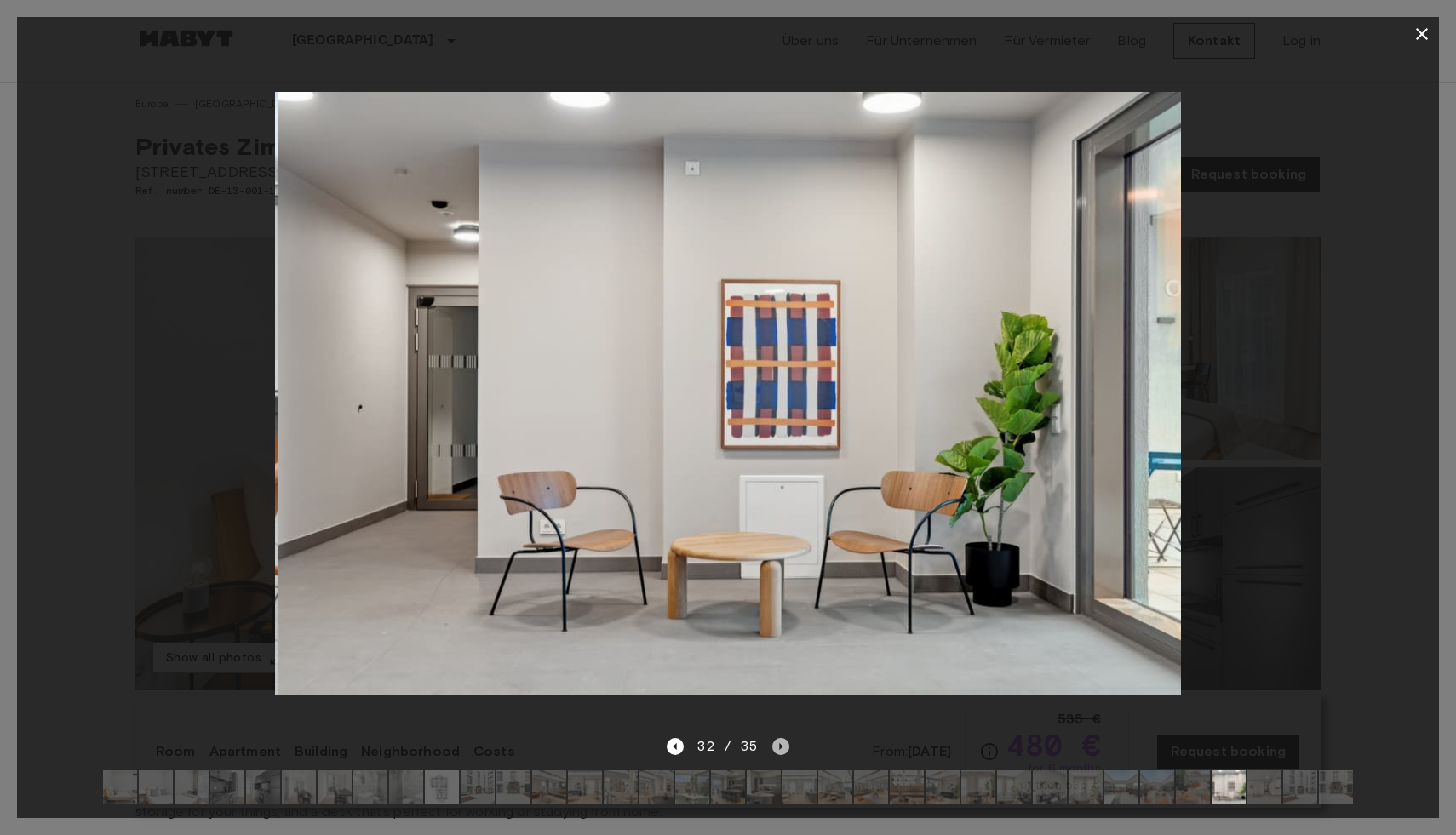
click at [772, 752] on icon "Next image" at bounding box center [780, 746] width 17 height 17
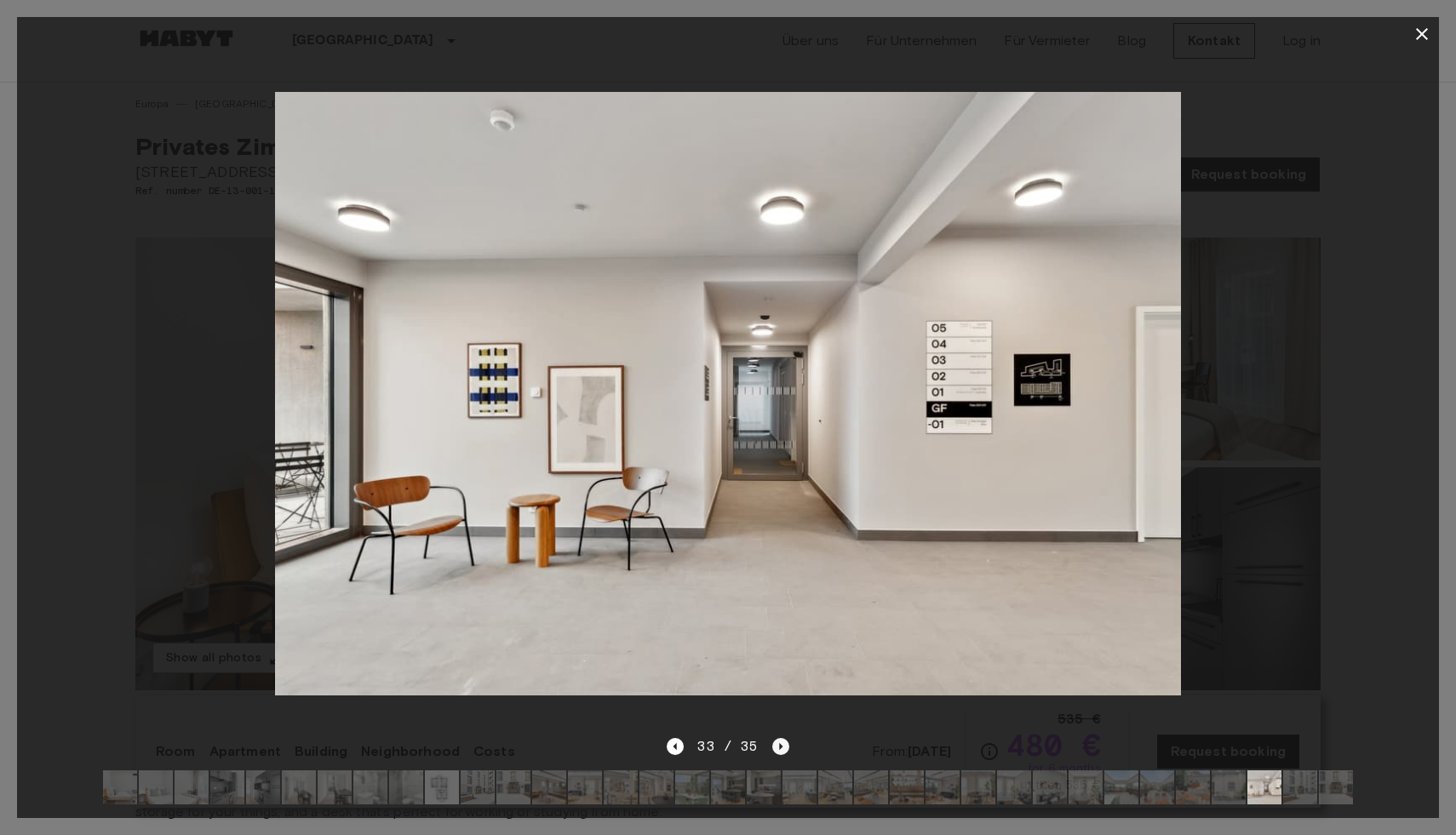
click at [772, 753] on icon "Next image" at bounding box center [780, 746] width 17 height 17
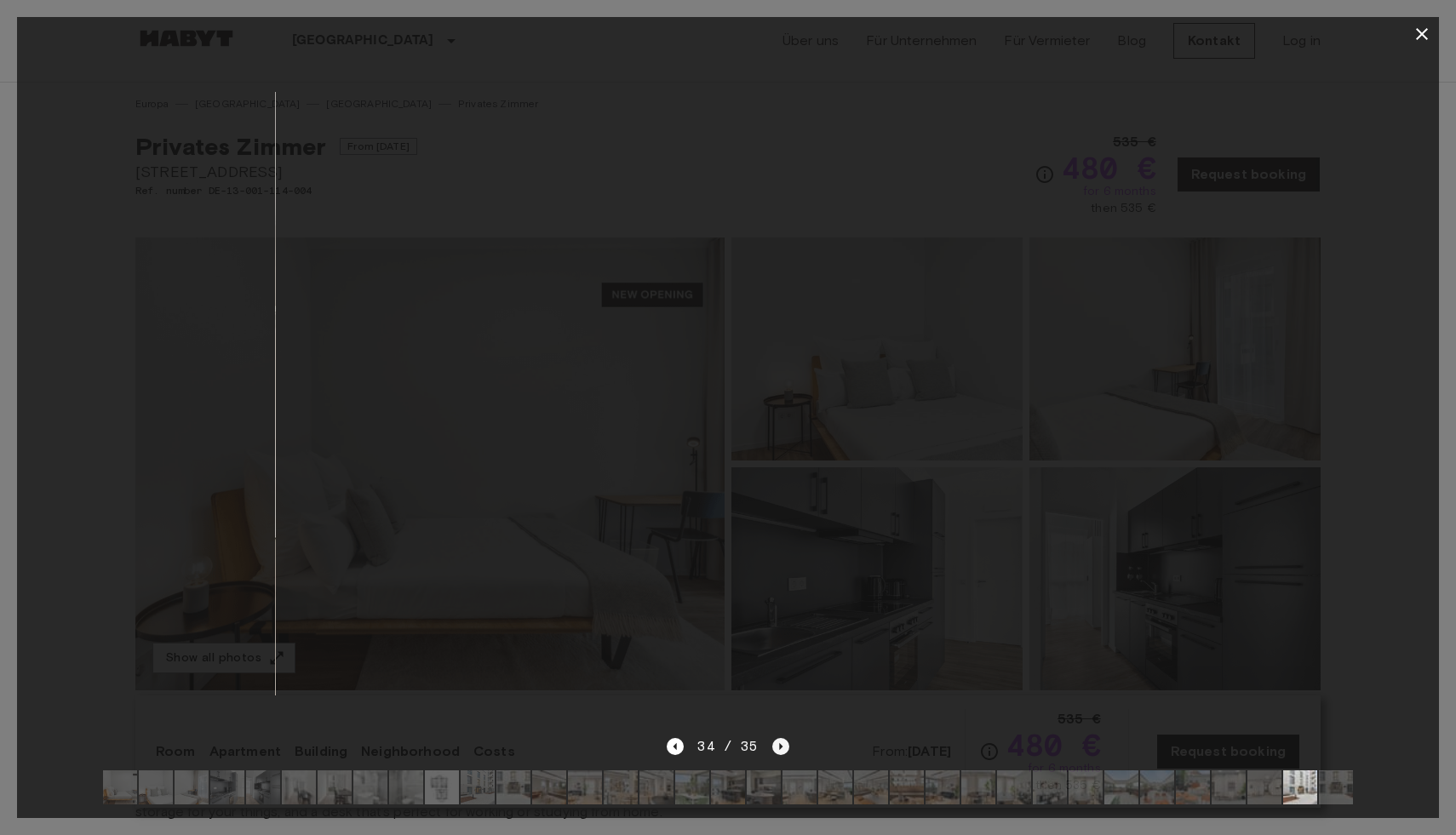
click at [772, 753] on icon "Next image" at bounding box center [780, 746] width 17 height 17
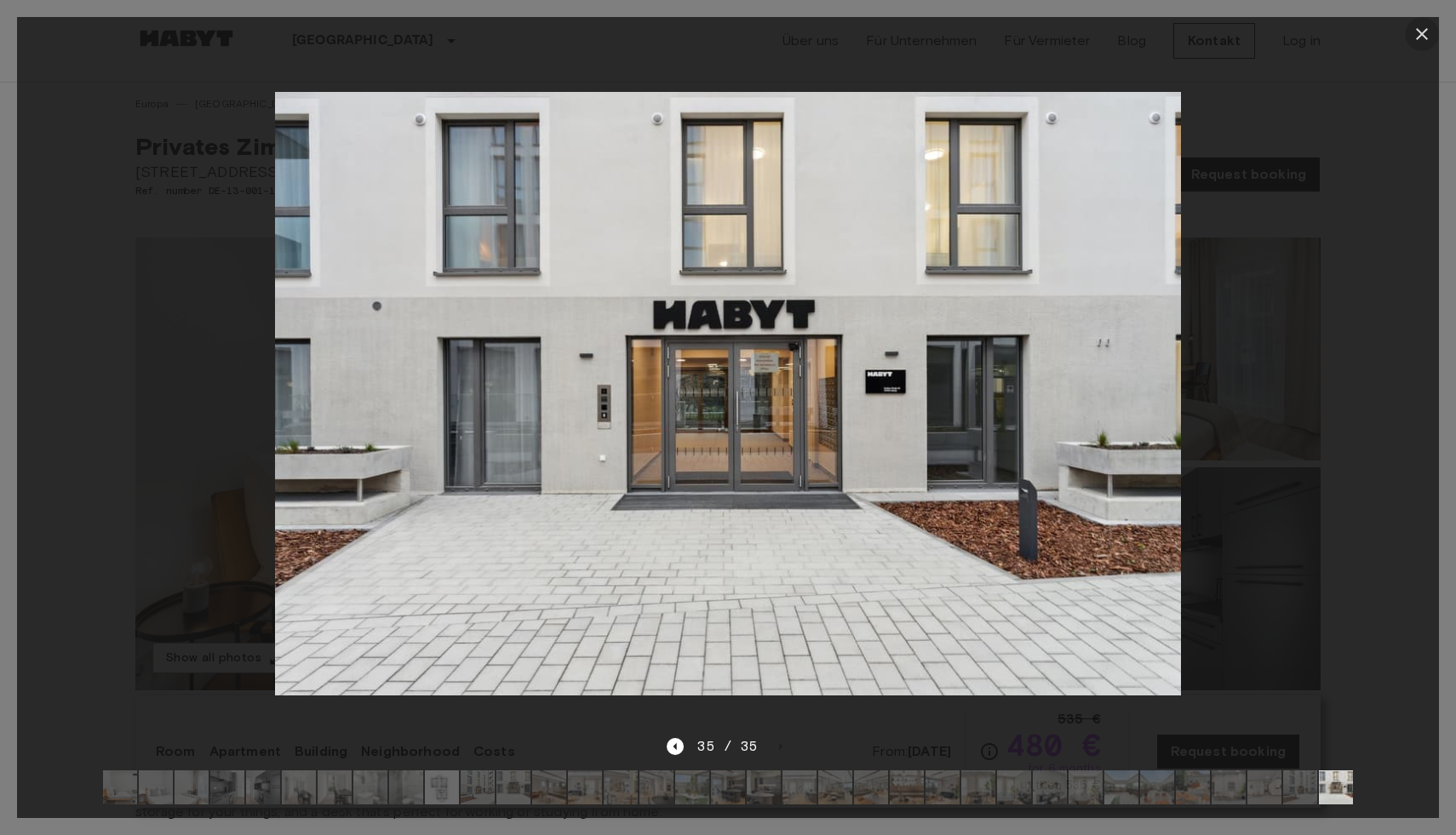
click at [1426, 32] on icon "button" at bounding box center [1421, 34] width 21 height 21
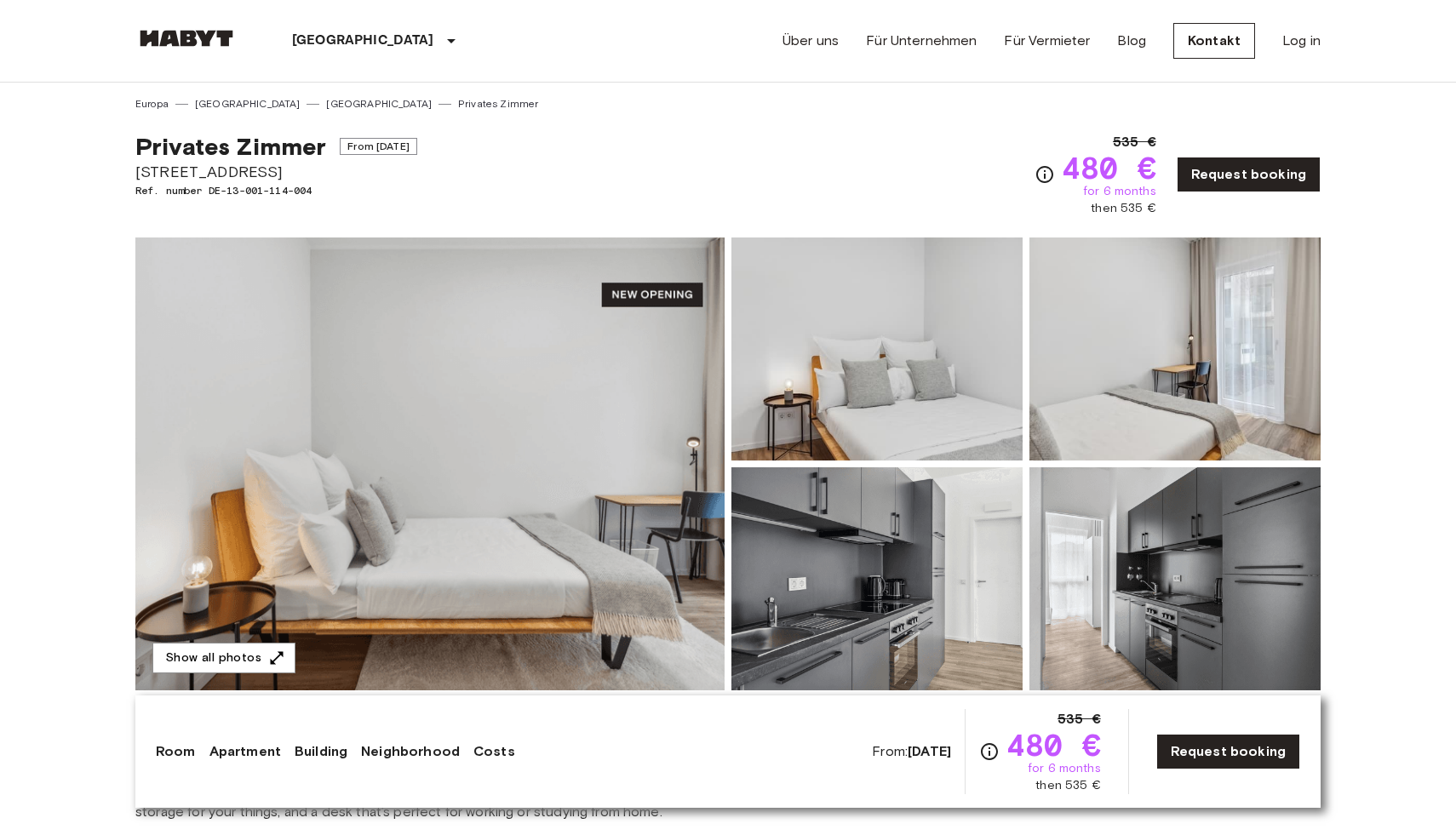
click at [337, 512] on img at bounding box center [430, 464] width 589 height 453
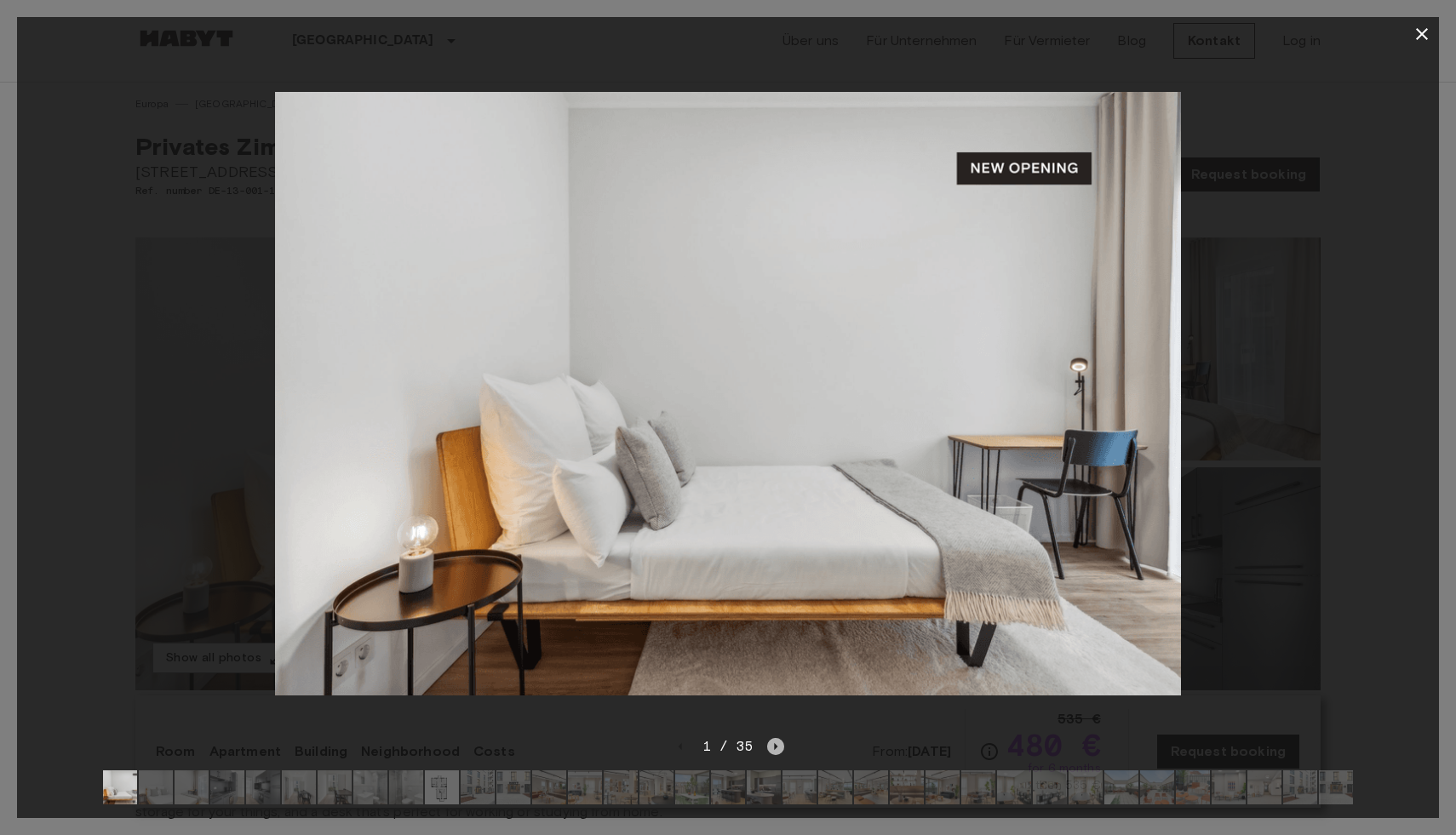
click at [772, 744] on icon "Next image" at bounding box center [775, 746] width 17 height 17
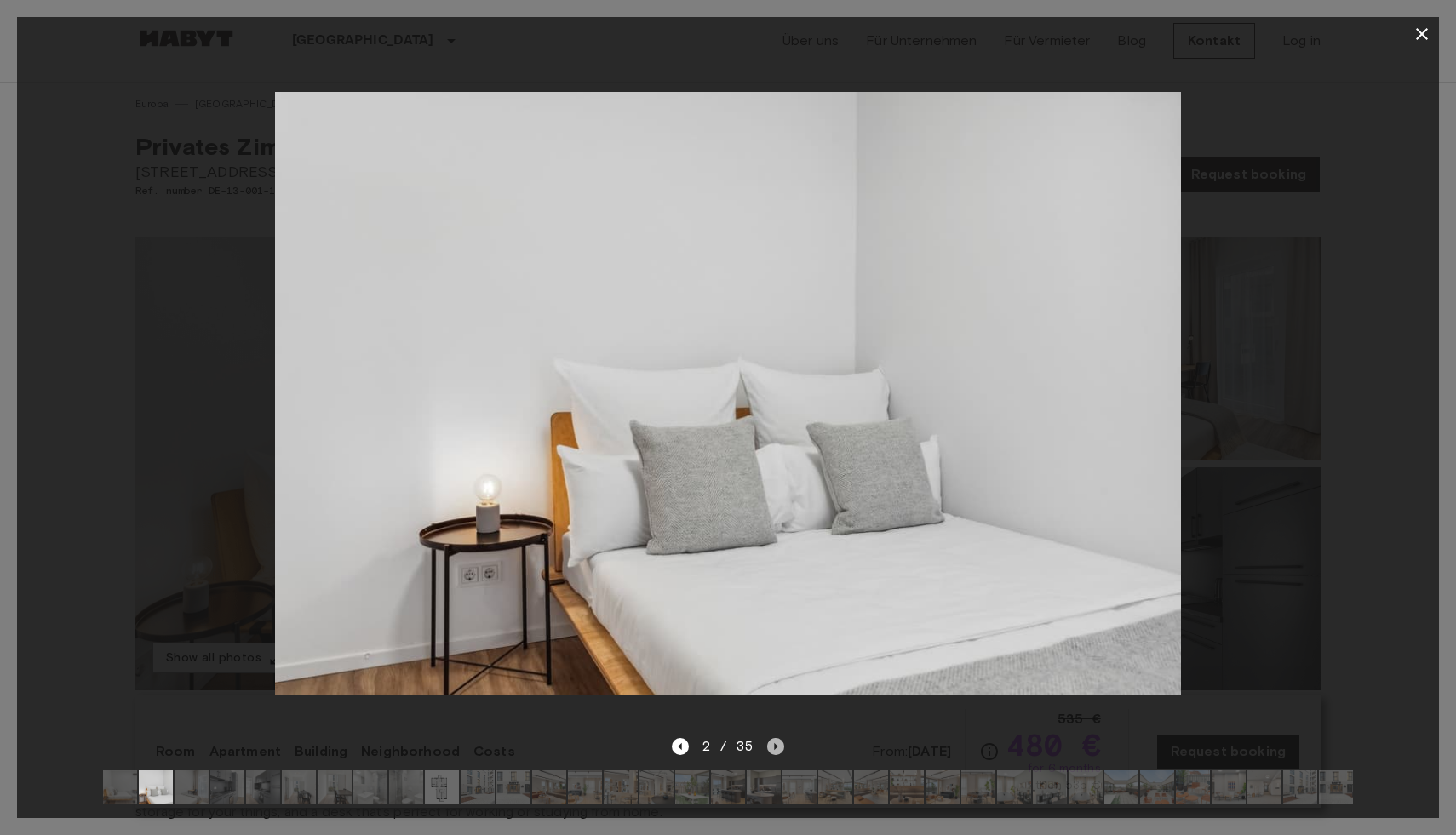
click at [771, 742] on icon "Next image" at bounding box center [775, 746] width 17 height 17
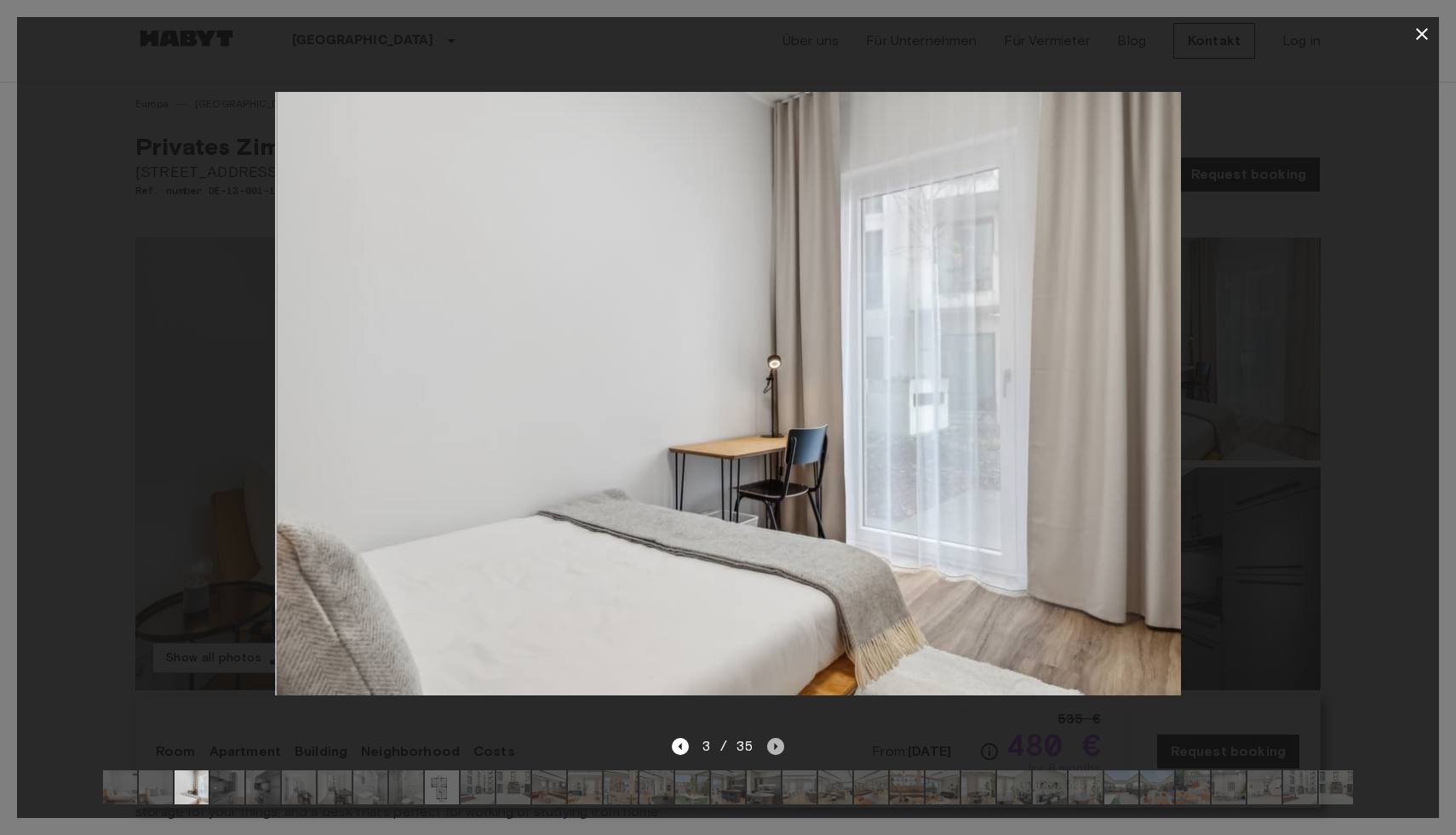
click at [770, 742] on icon "Next image" at bounding box center [775, 746] width 17 height 17
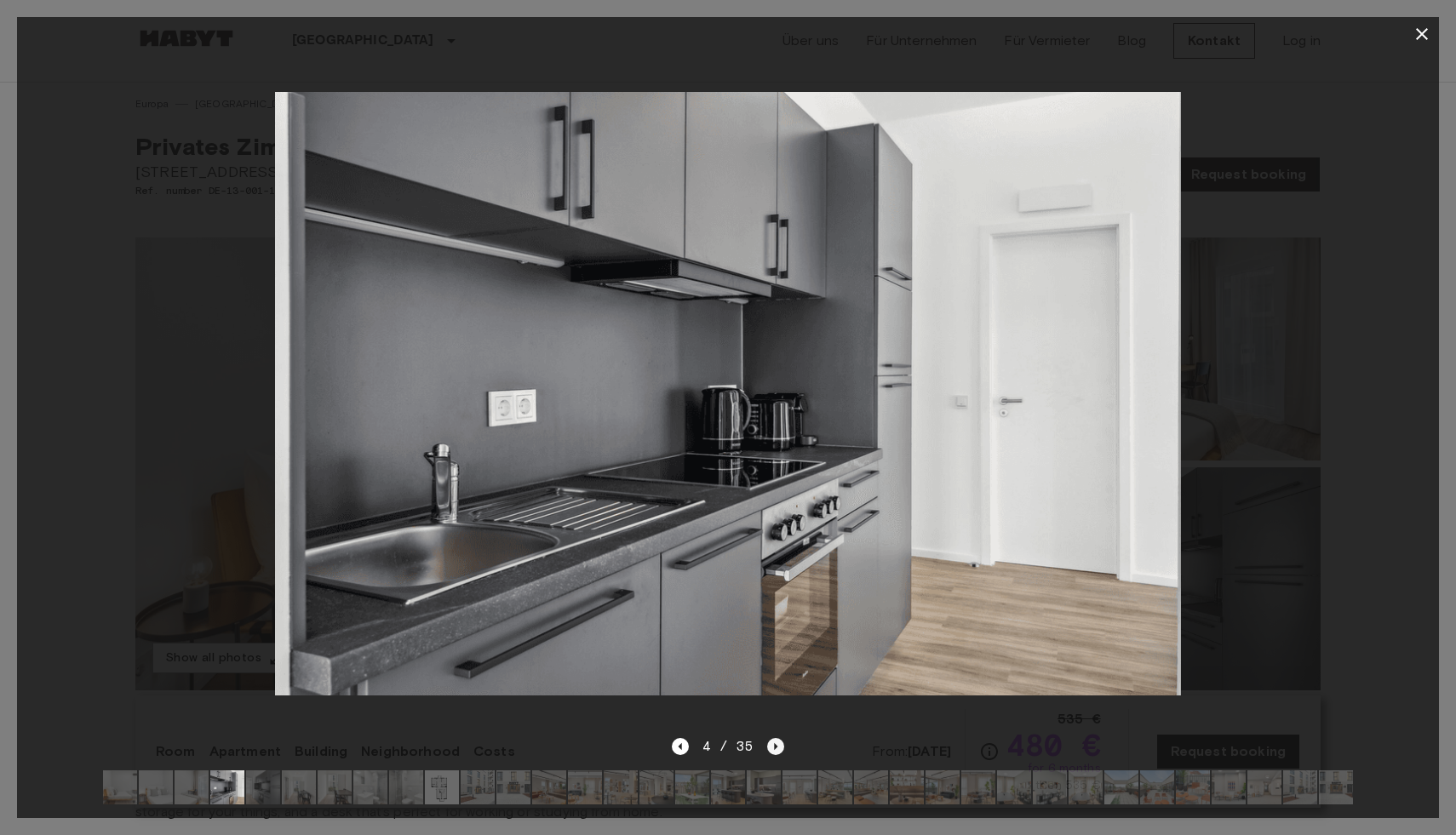
click at [770, 742] on icon "Next image" at bounding box center [775, 746] width 17 height 17
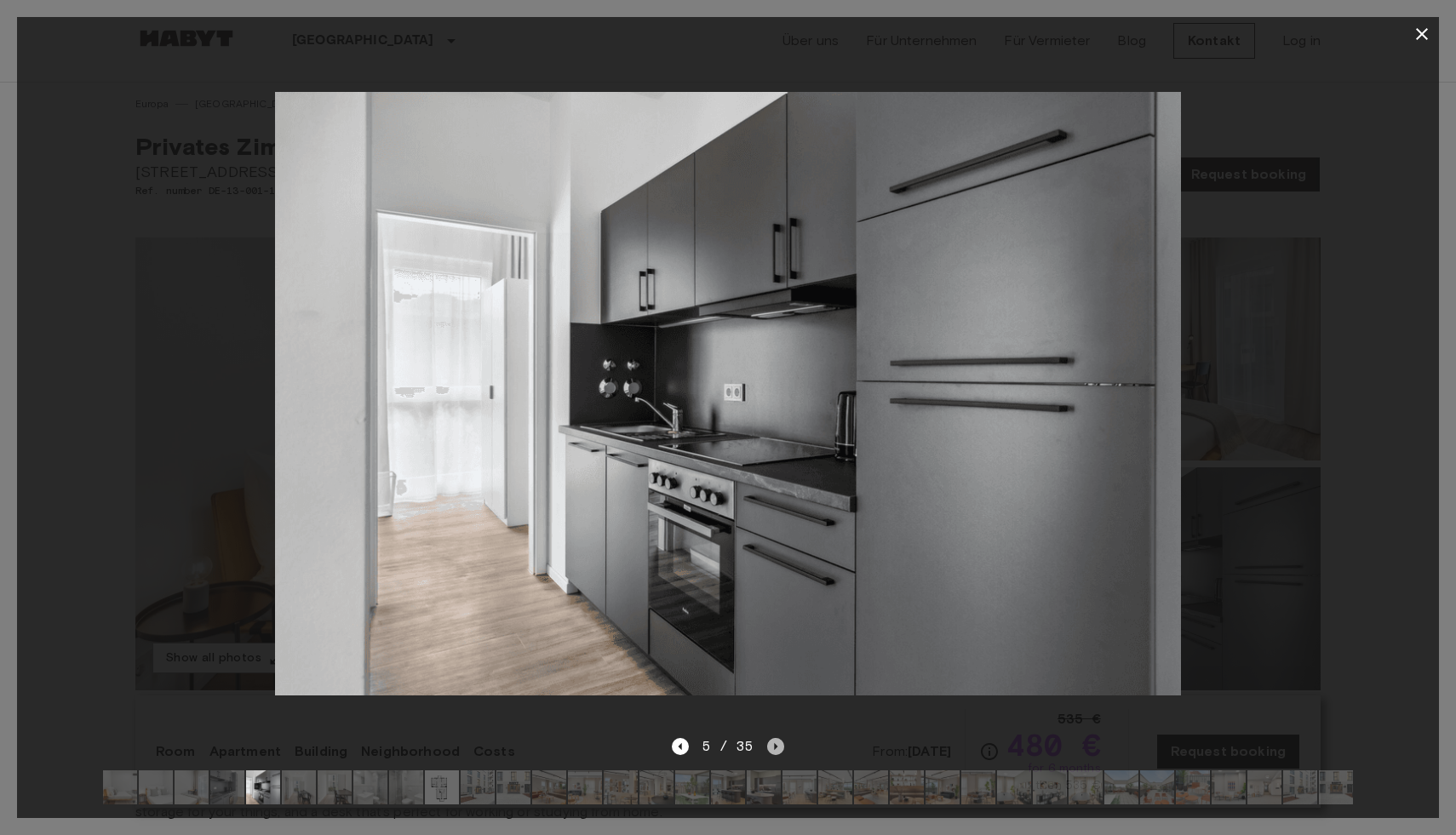
click at [770, 743] on icon "Next image" at bounding box center [775, 746] width 17 height 17
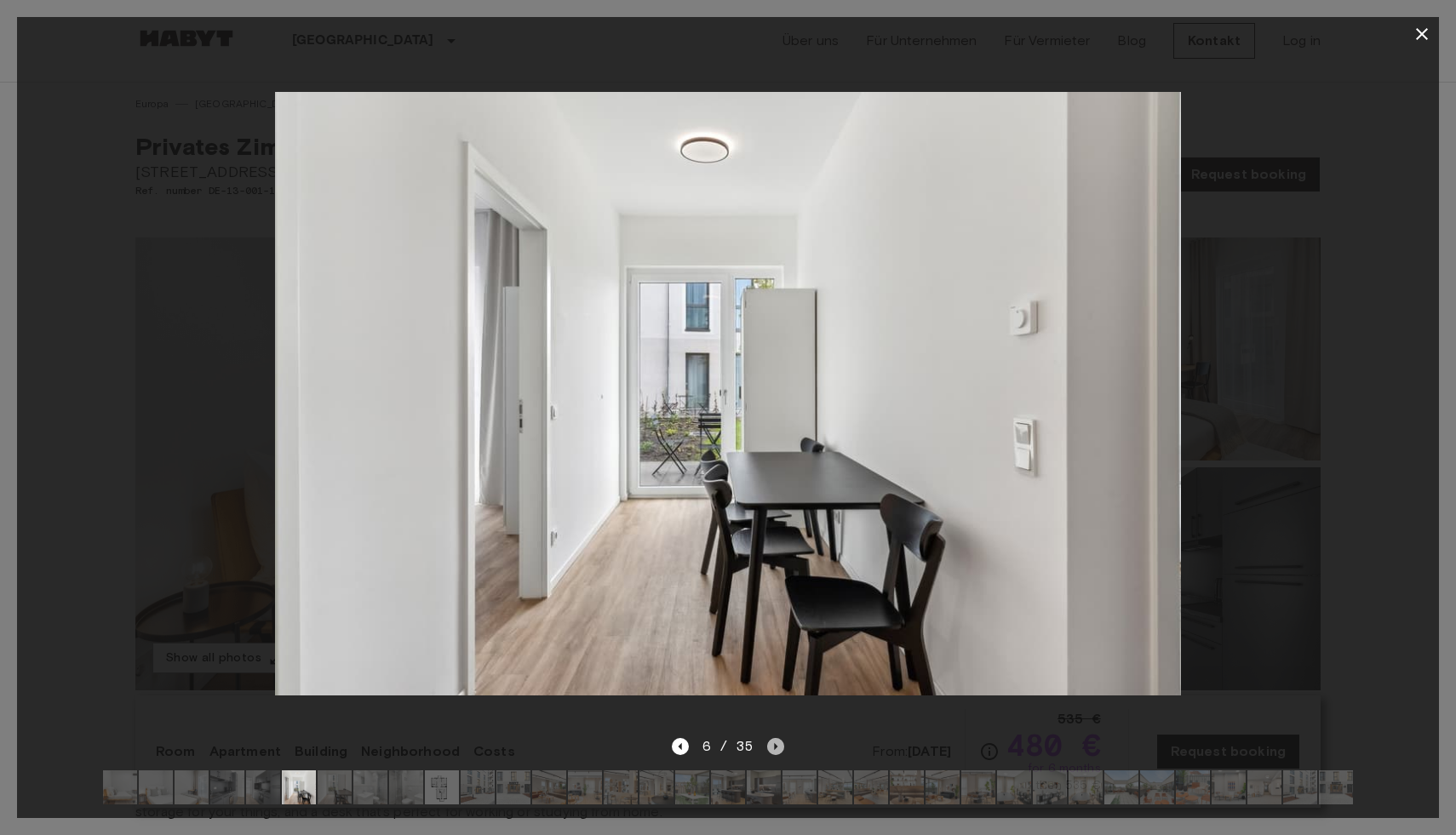
click at [770, 743] on icon "Next image" at bounding box center [775, 746] width 17 height 17
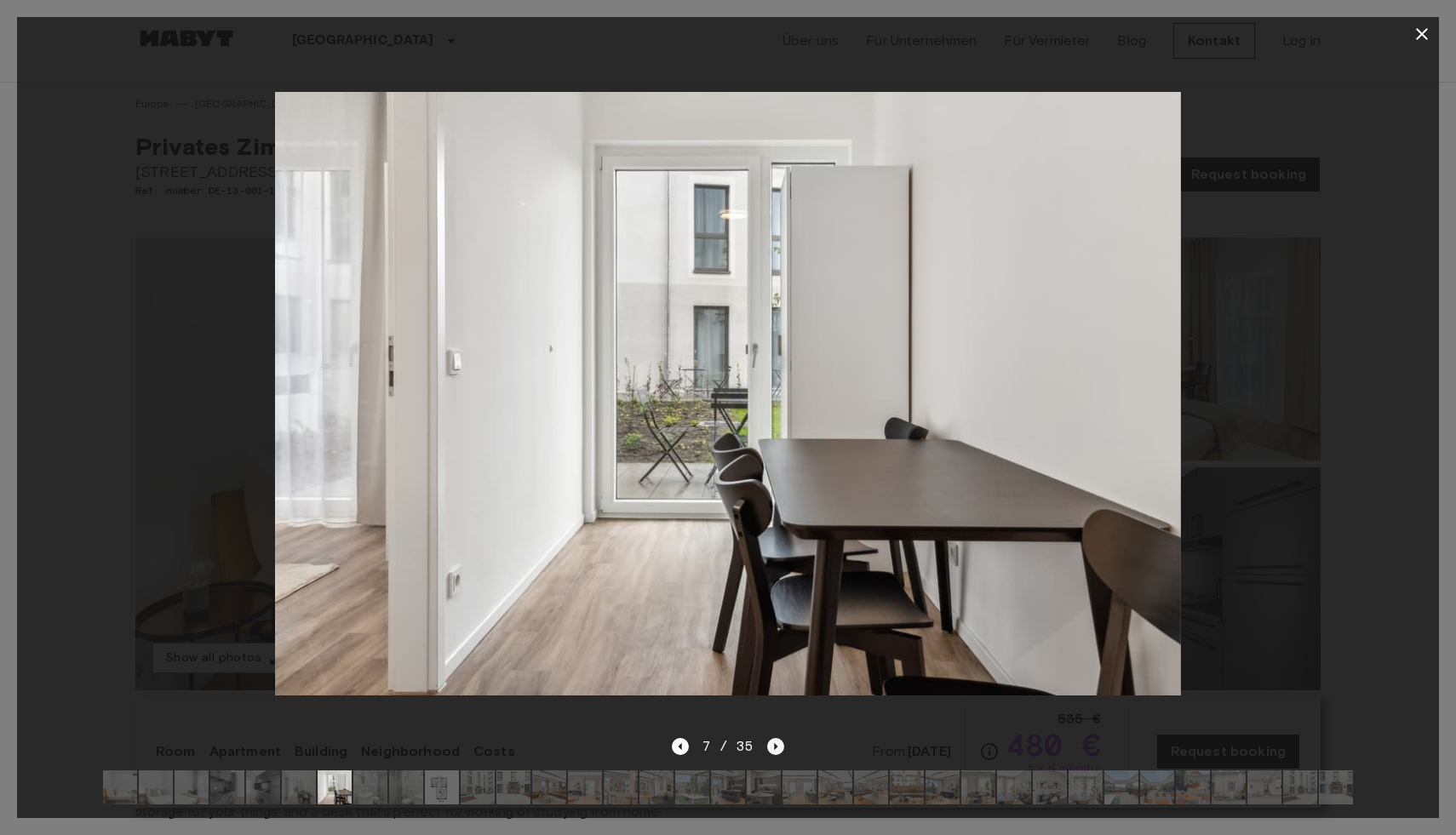
click at [770, 743] on icon "Next image" at bounding box center [775, 746] width 17 height 17
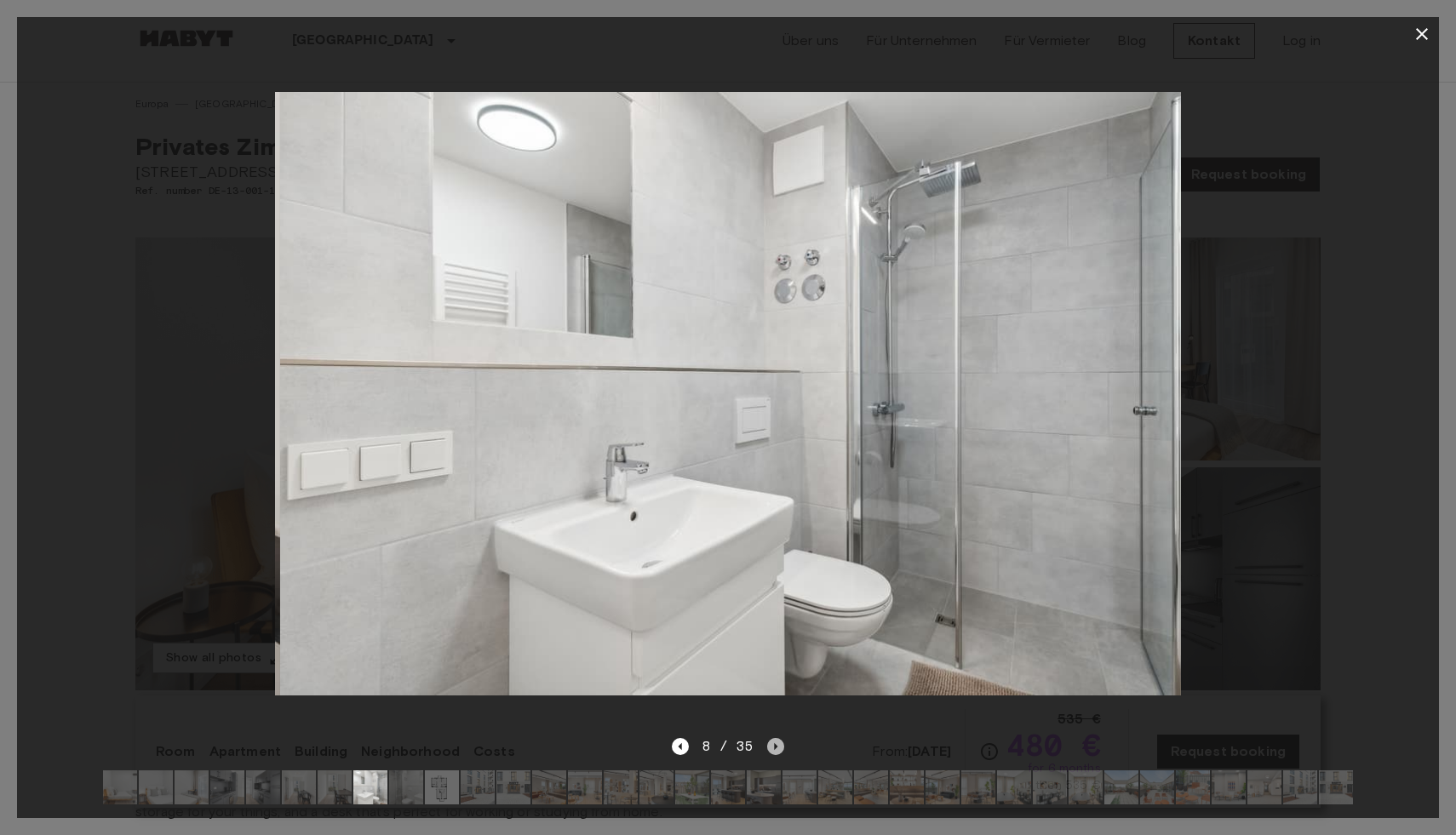
click at [770, 743] on icon "Next image" at bounding box center [775, 746] width 17 height 17
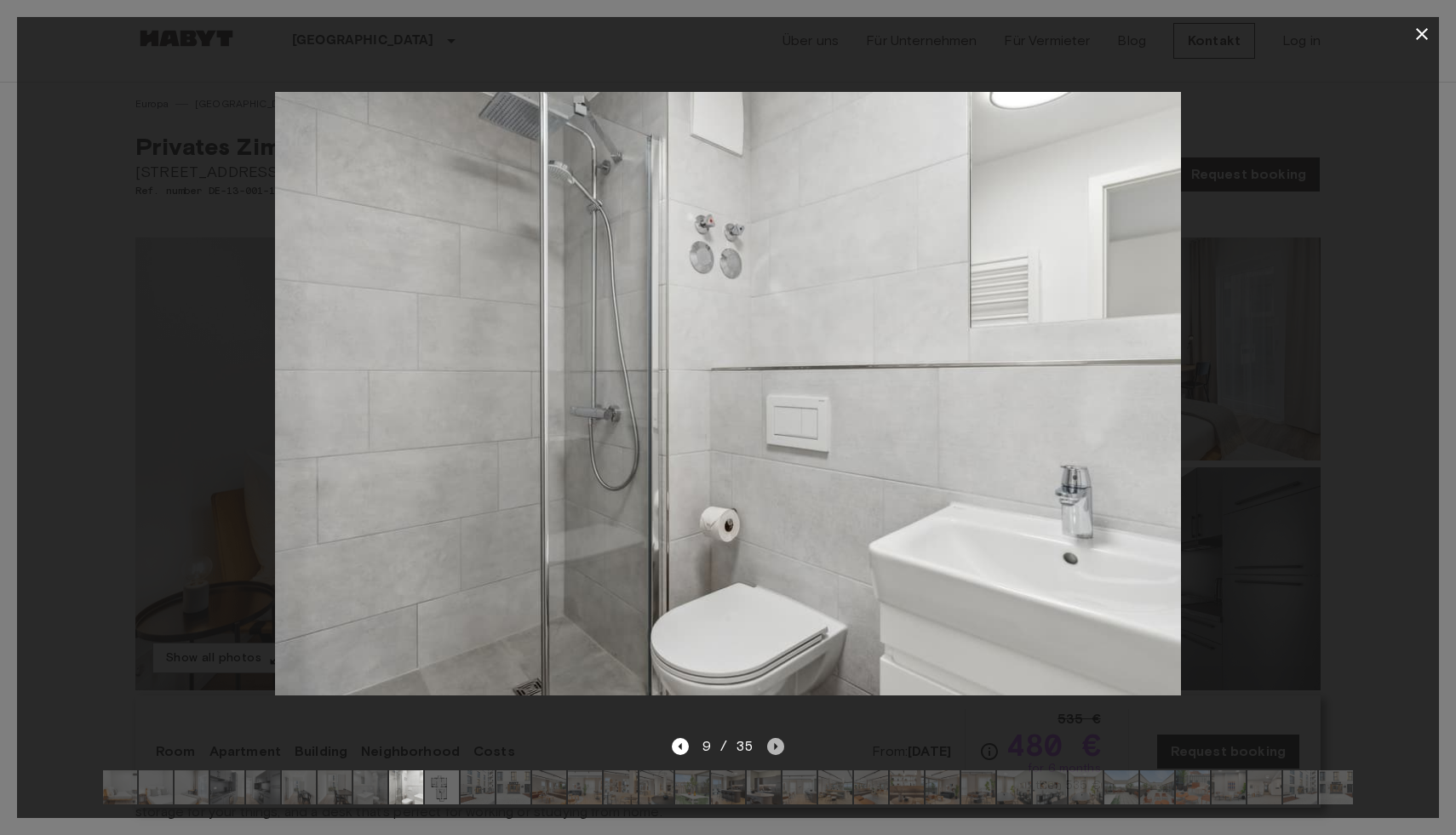
click at [771, 745] on icon "Next image" at bounding box center [775, 746] width 17 height 17
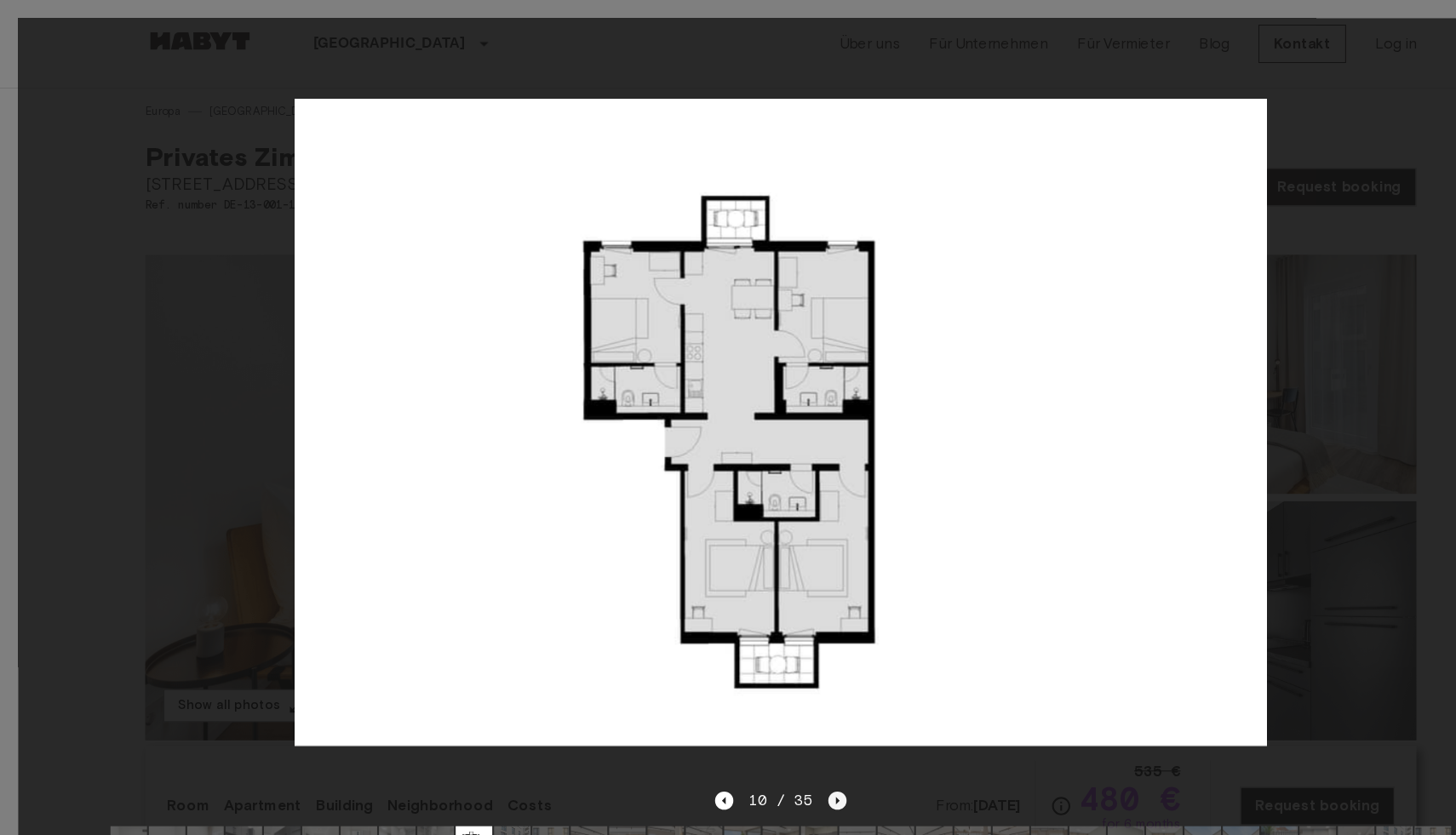
click at [775, 741] on icon "Next image" at bounding box center [780, 746] width 17 height 17
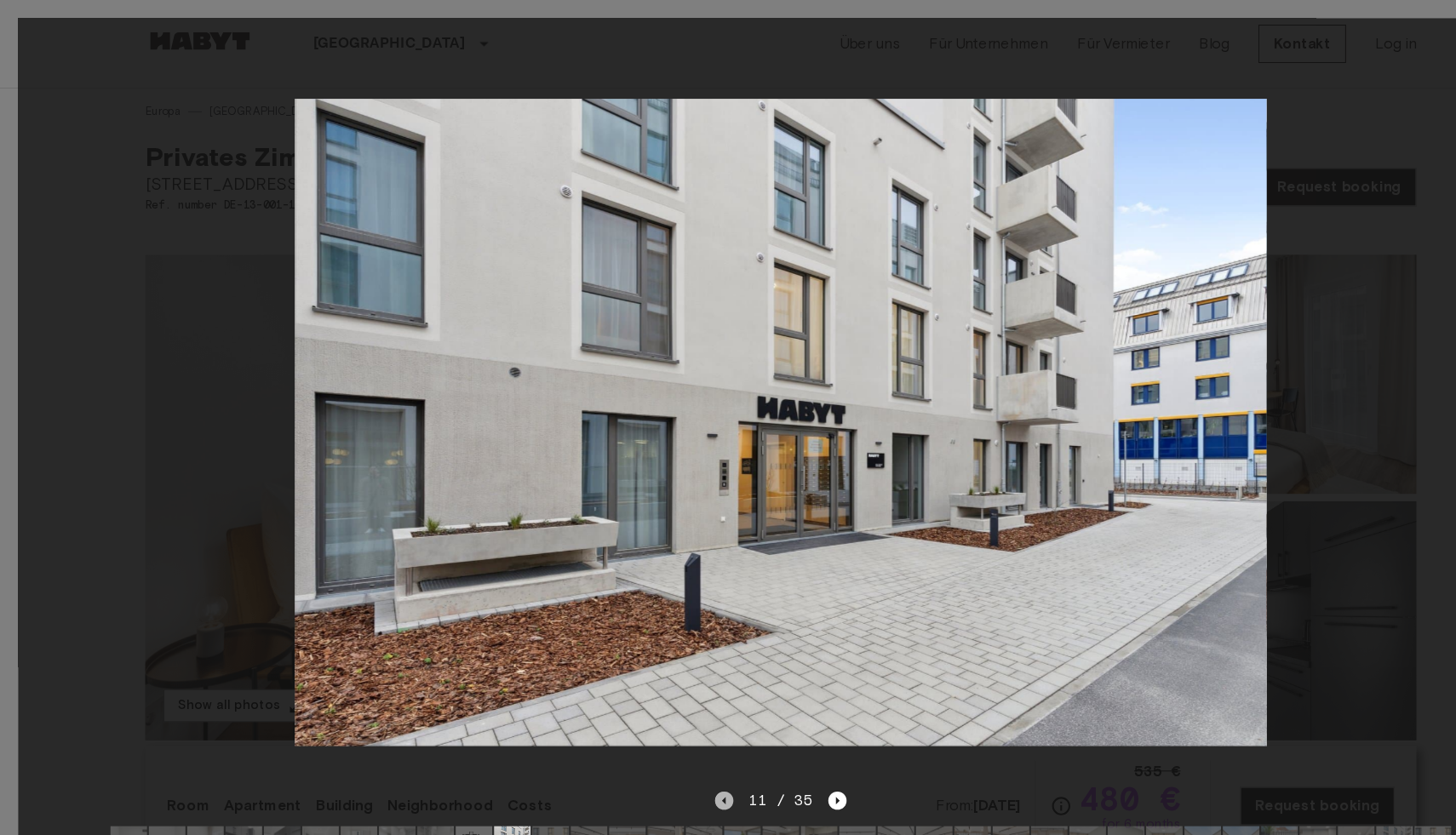
click at [672, 747] on icon "Previous image" at bounding box center [675, 746] width 17 height 17
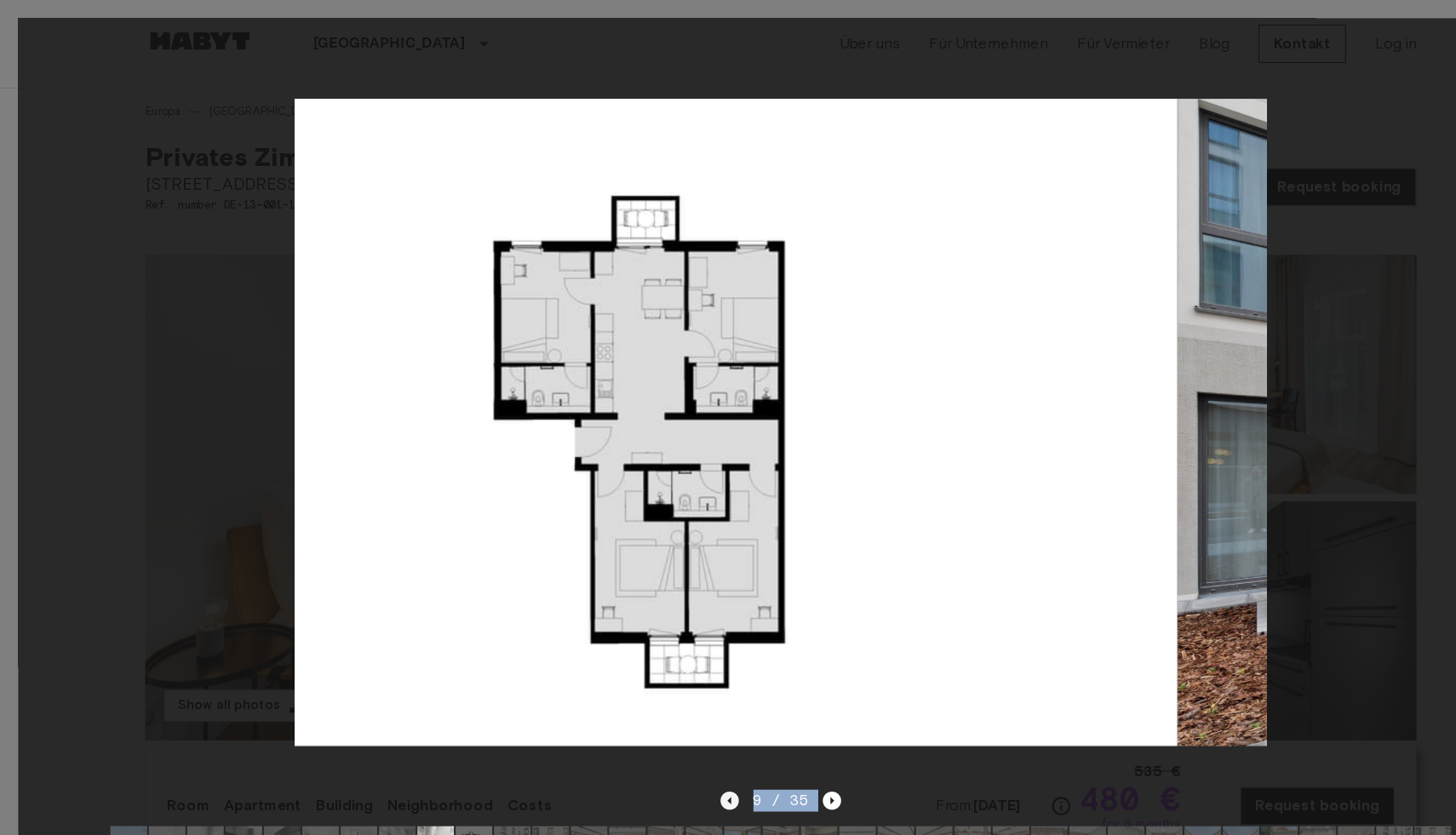
click at [672, 747] on div "9 / 35" at bounding box center [728, 777] width 1421 height 82
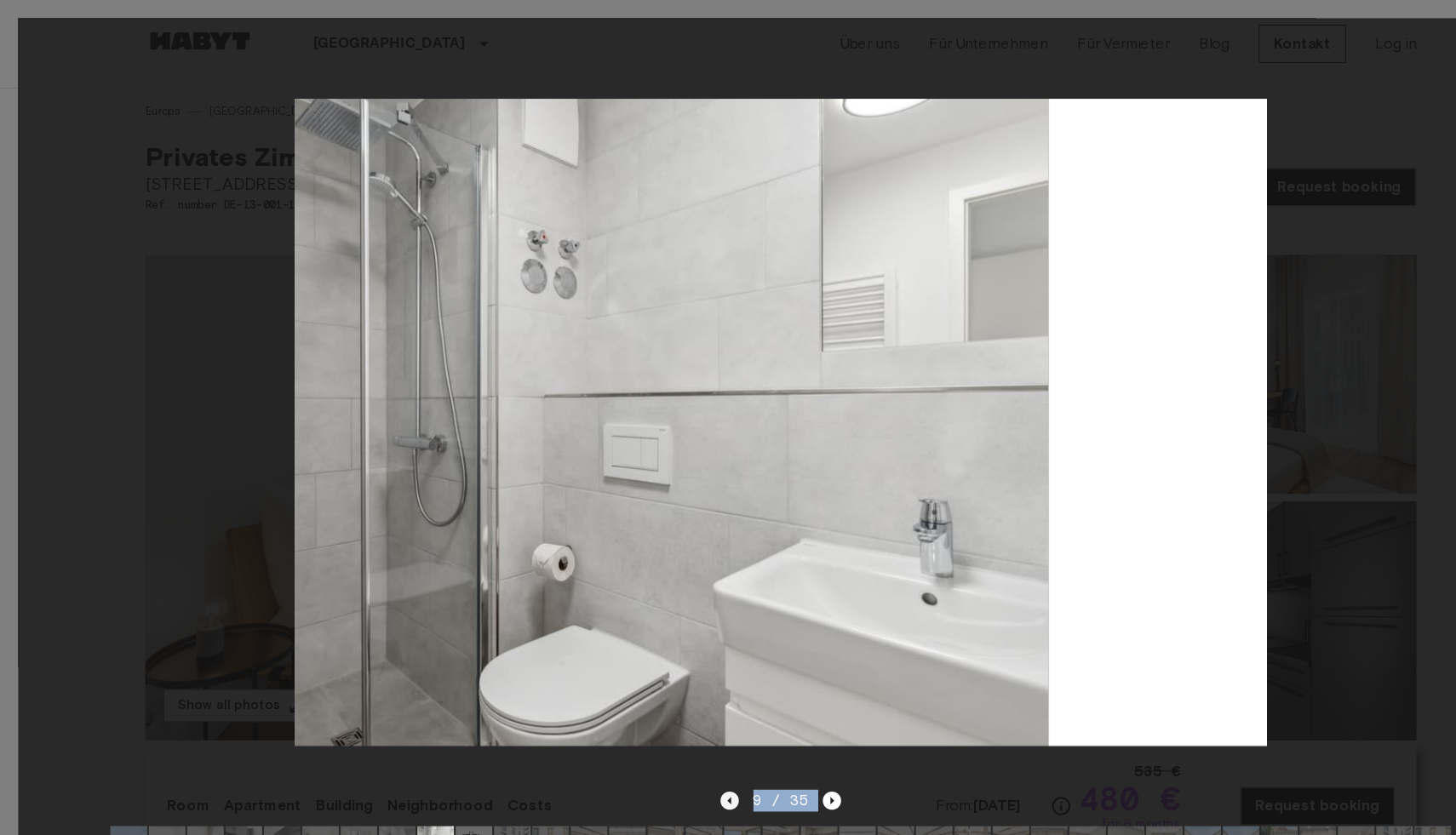
click at [672, 747] on div "9 / 35" at bounding box center [728, 777] width 1421 height 82
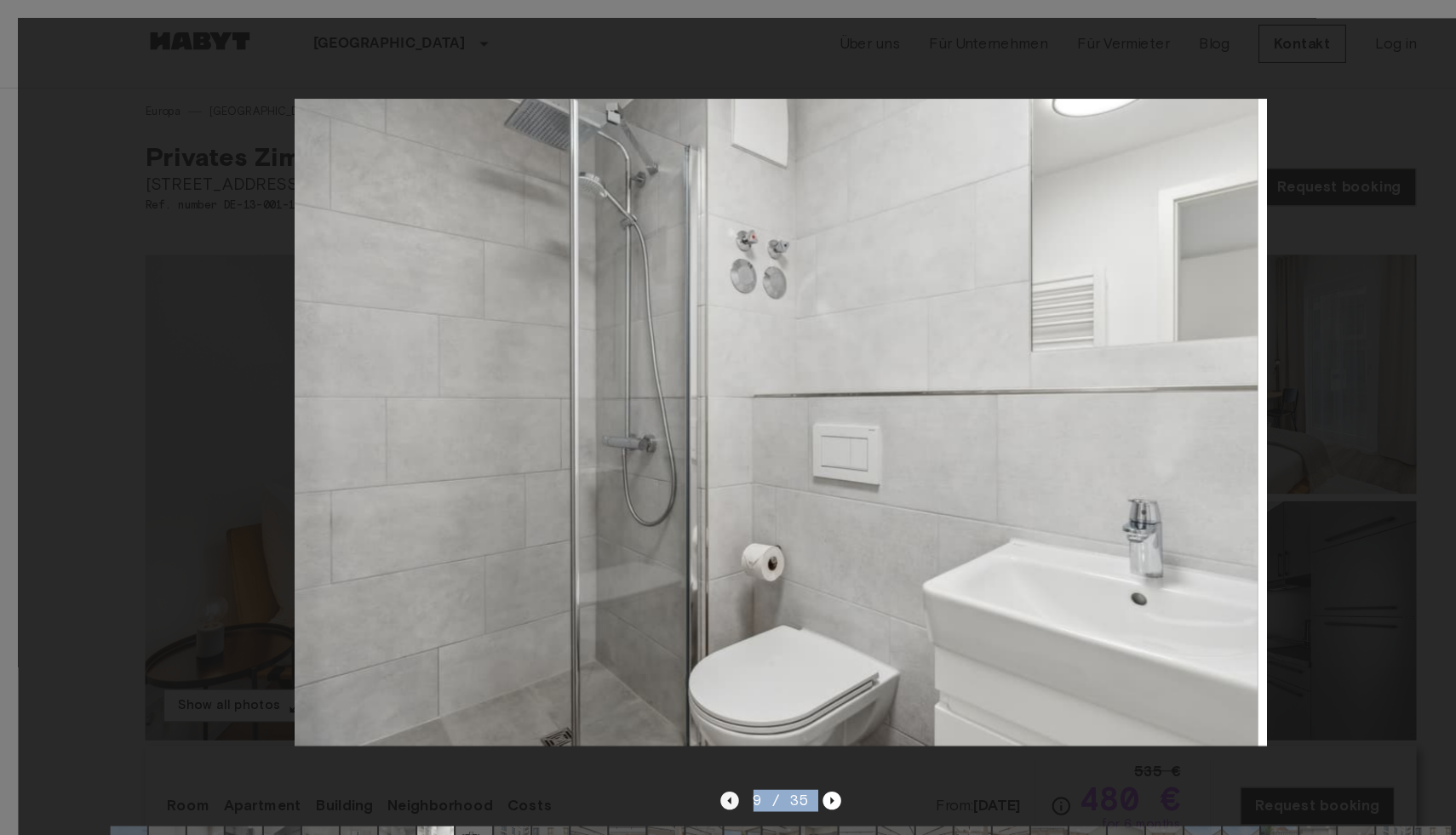
click at [672, 747] on icon "Previous image" at bounding box center [680, 746] width 17 height 17
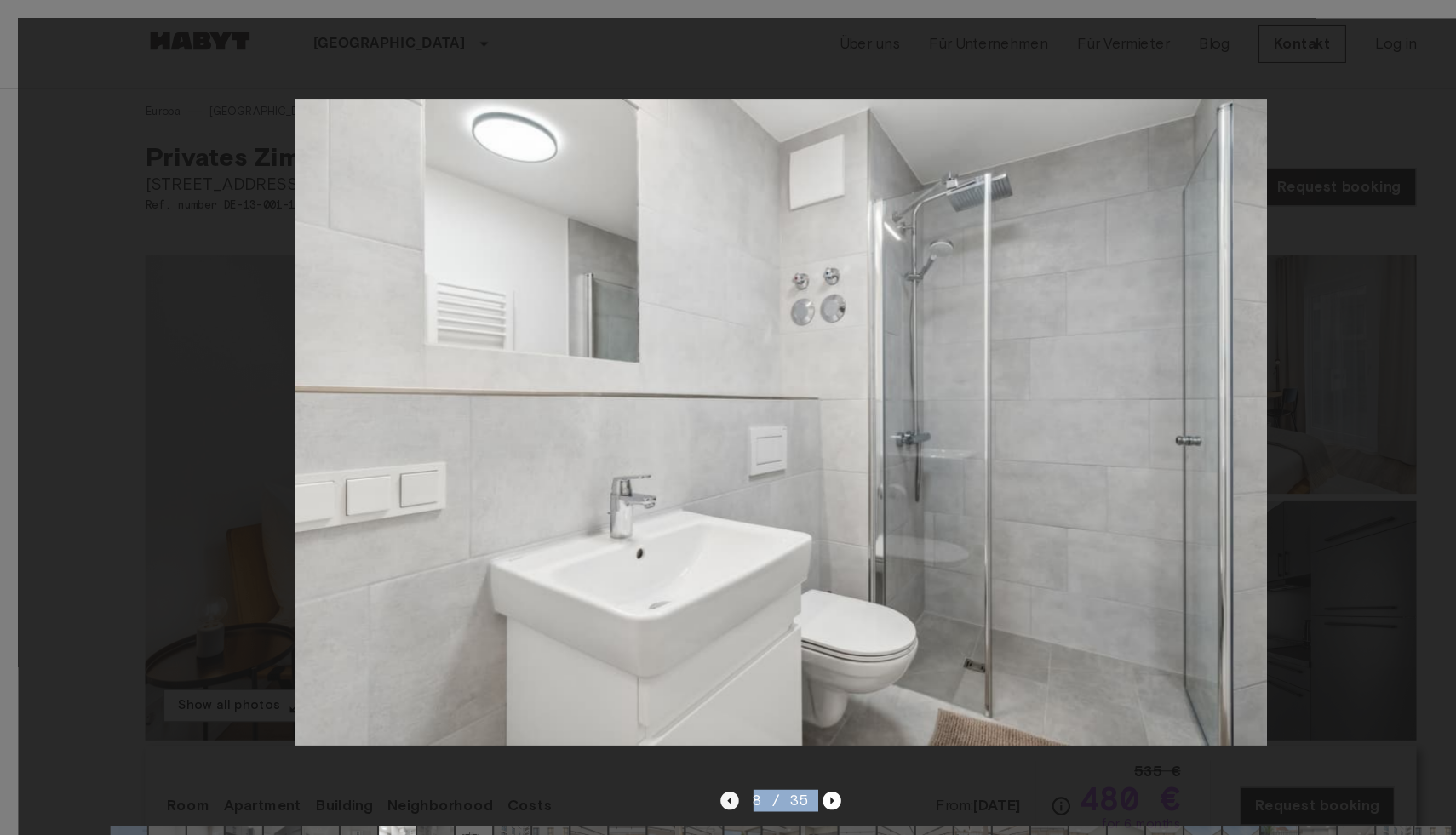
click at [674, 749] on icon "Previous image" at bounding box center [680, 746] width 17 height 17
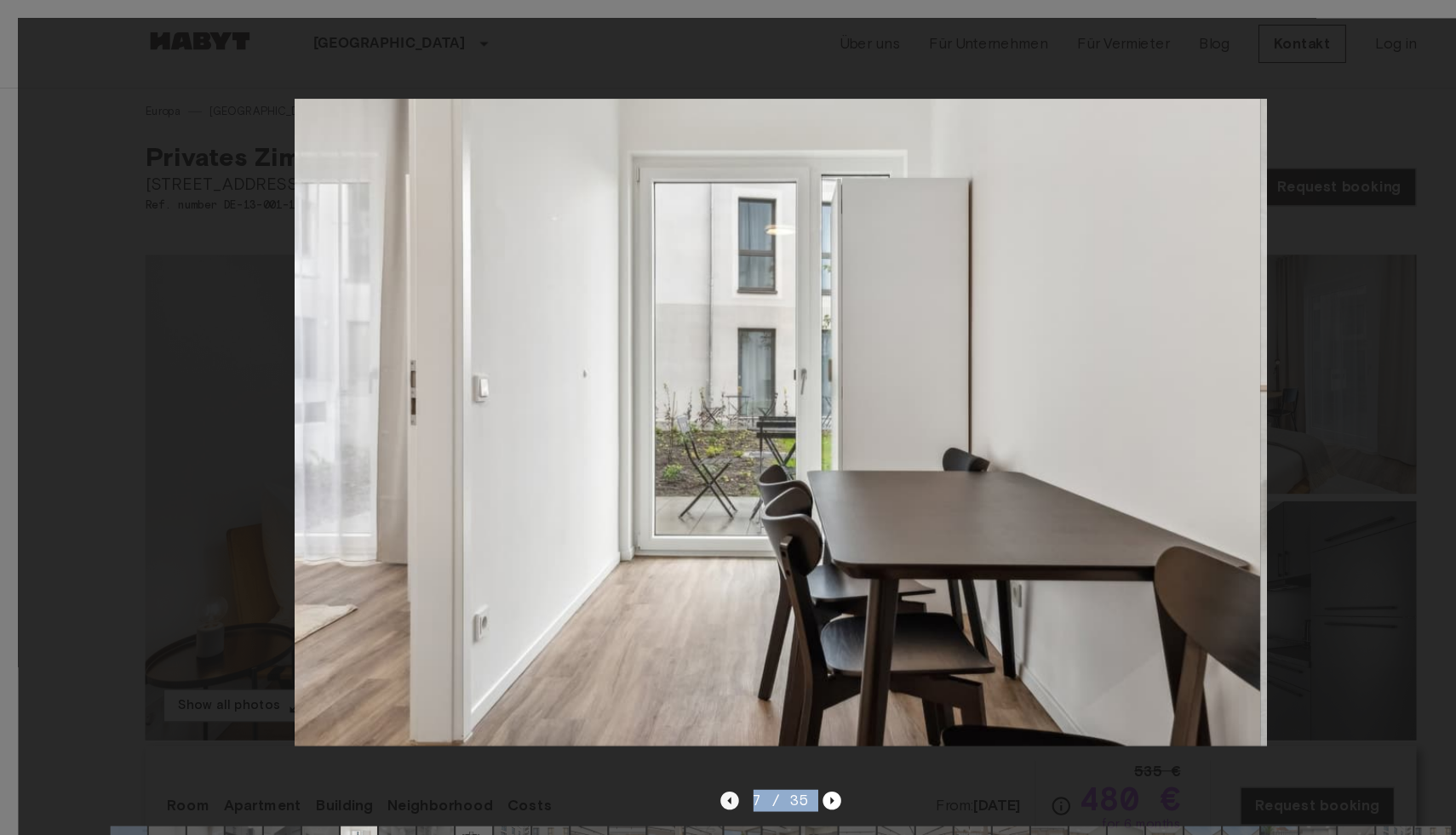
click at [674, 749] on icon "Previous image" at bounding box center [680, 746] width 17 height 17
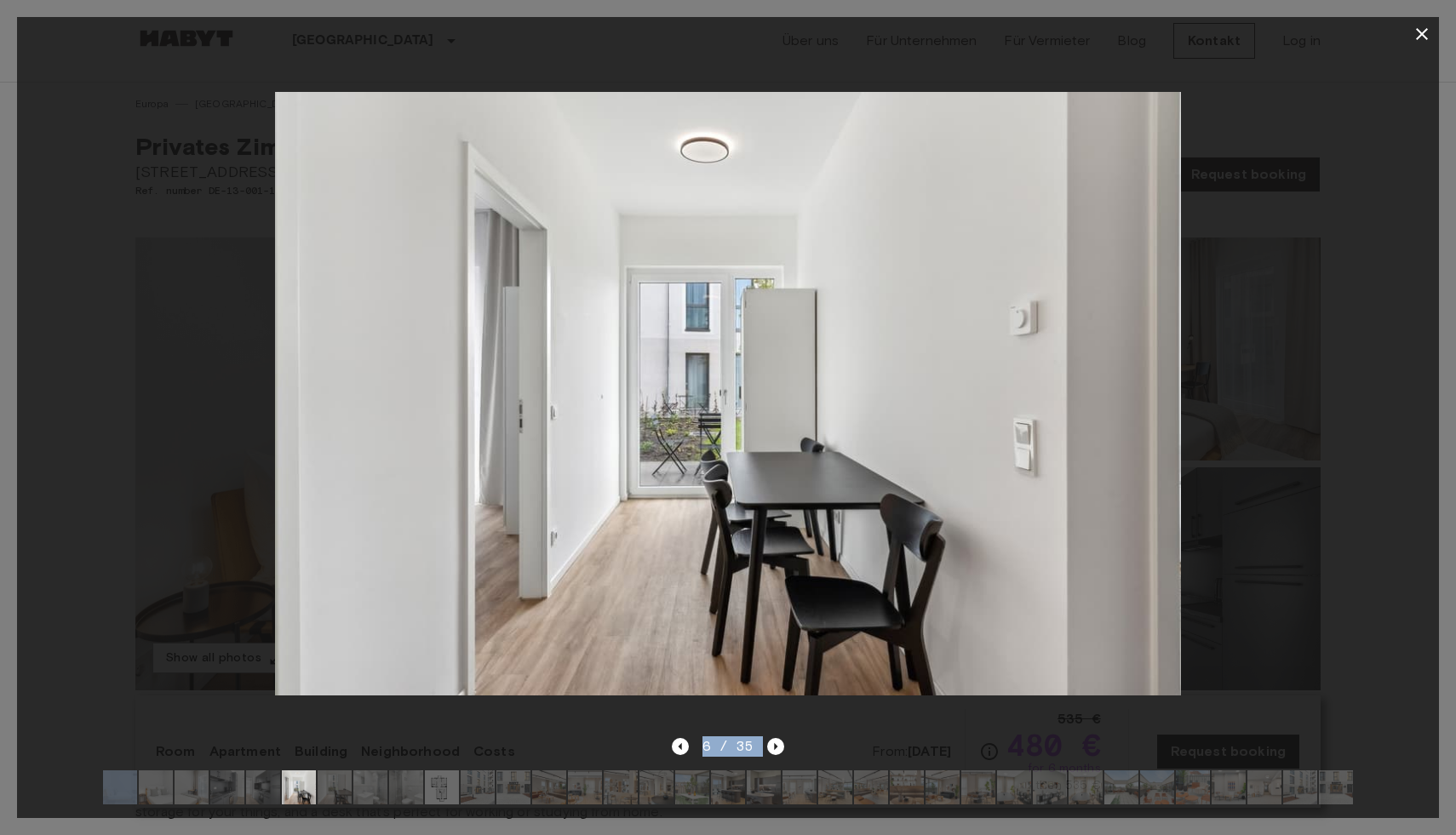
click at [668, 660] on img at bounding box center [728, 393] width 907 height 604
click at [677, 741] on icon "Previous image" at bounding box center [680, 746] width 17 height 17
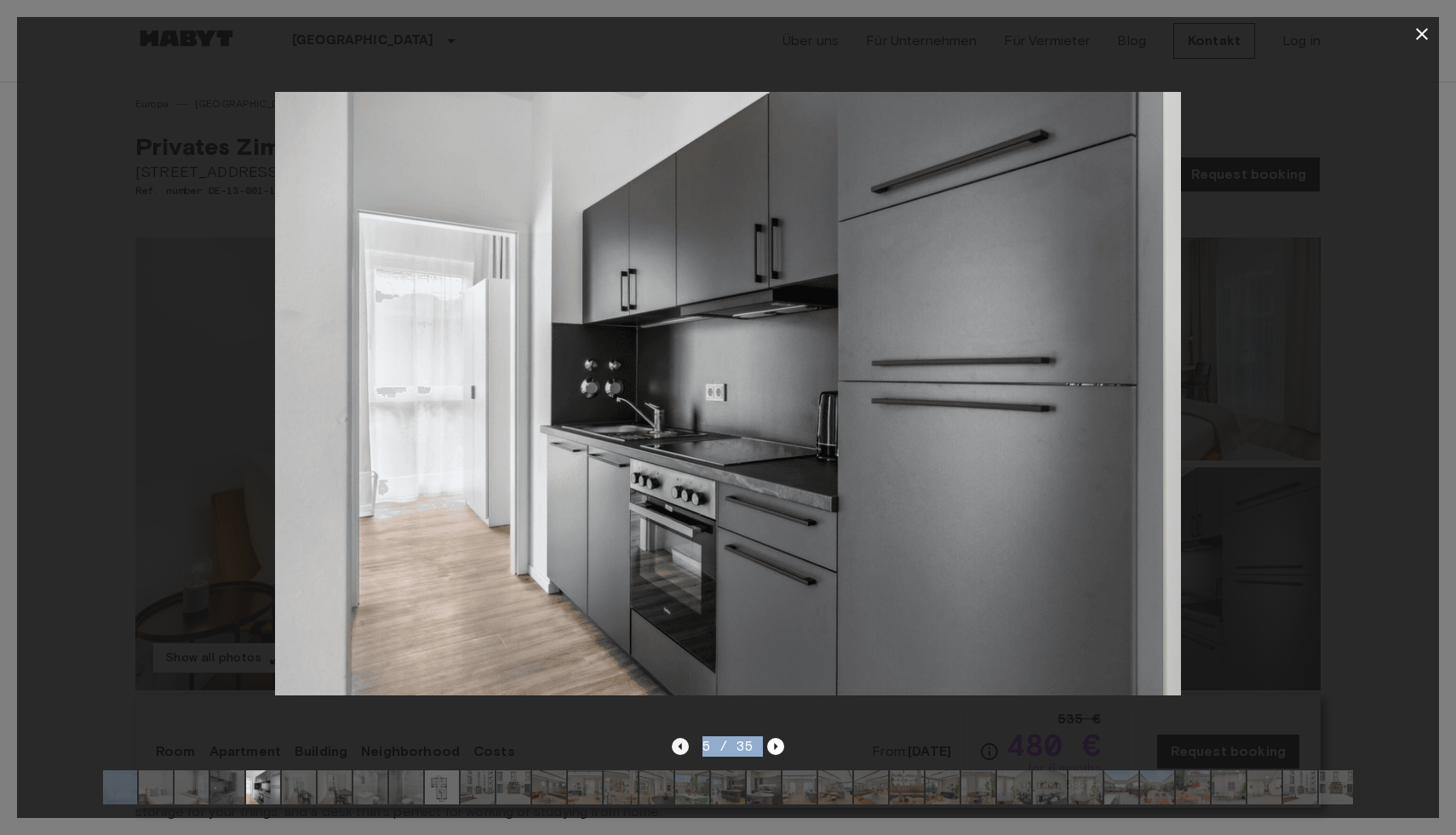
click at [677, 740] on icon "Previous image" at bounding box center [680, 746] width 17 height 17
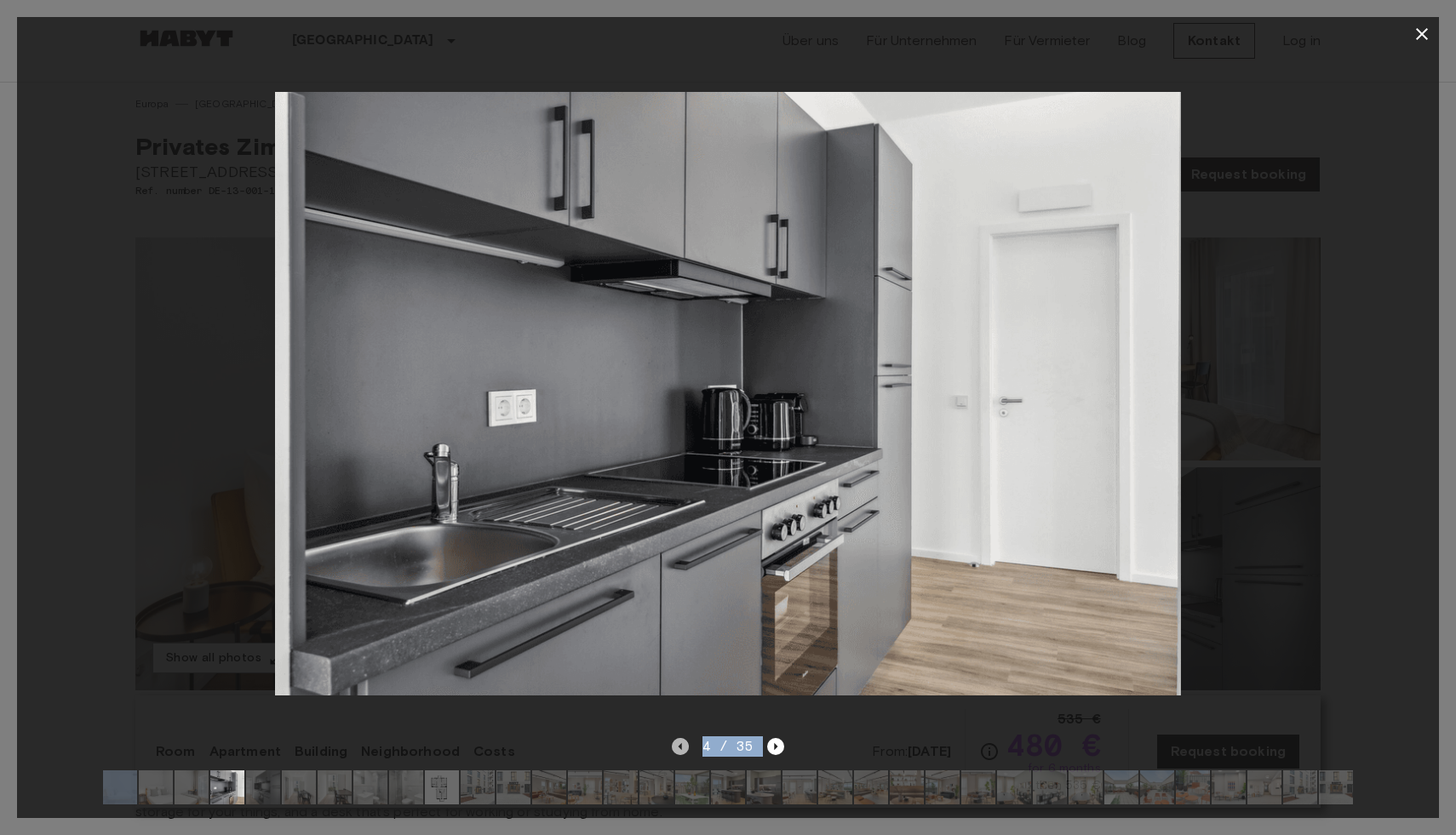
click at [675, 741] on icon "Previous image" at bounding box center [680, 746] width 17 height 17
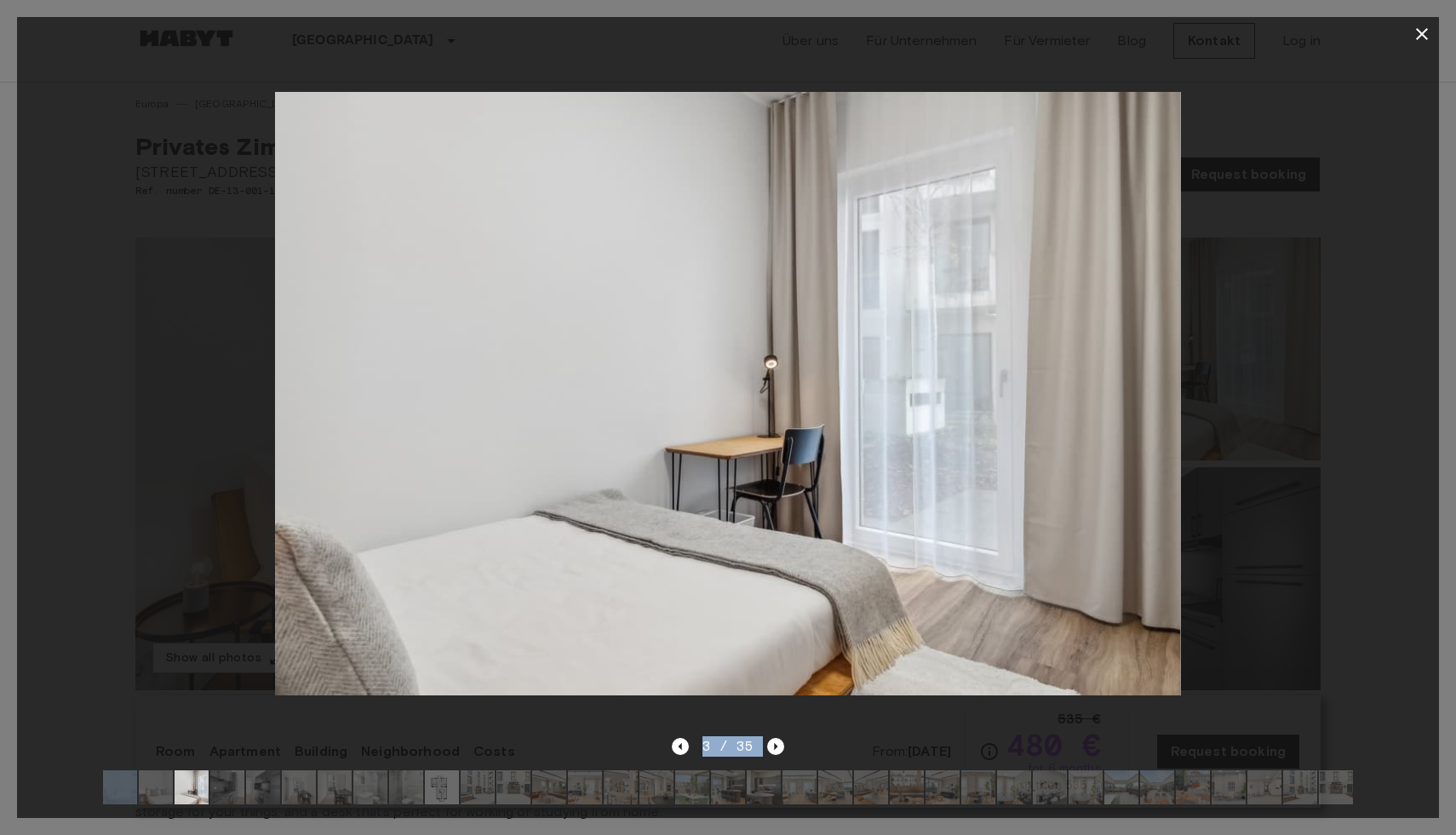
click at [734, 609] on img at bounding box center [727, 393] width 907 height 604
click at [727, 746] on span "3 / 35" at bounding box center [728, 746] width 52 height 21
click at [689, 744] on icon "Previous image" at bounding box center [680, 746] width 17 height 17
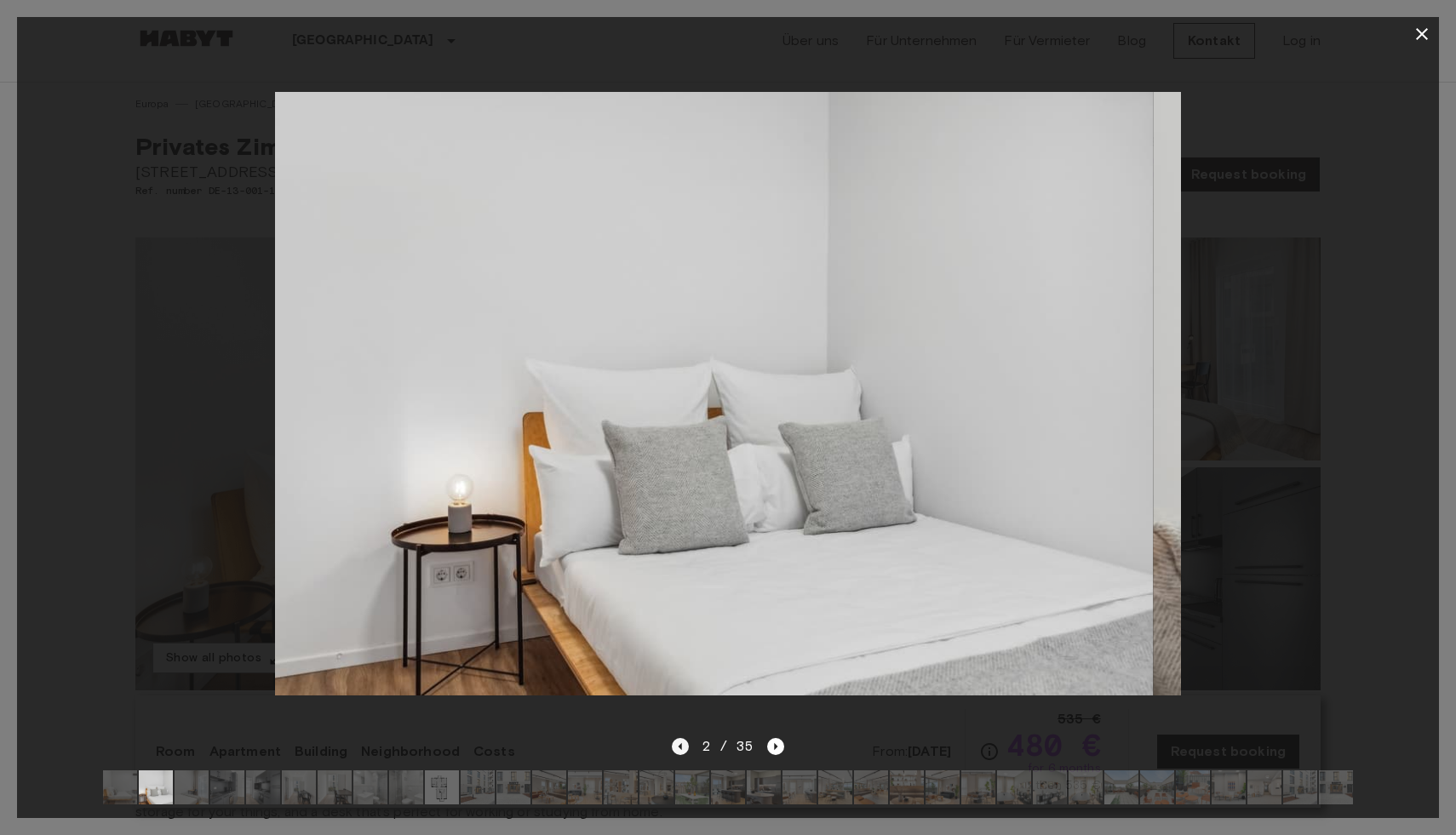
click at [689, 744] on icon "Previous image" at bounding box center [680, 746] width 17 height 17
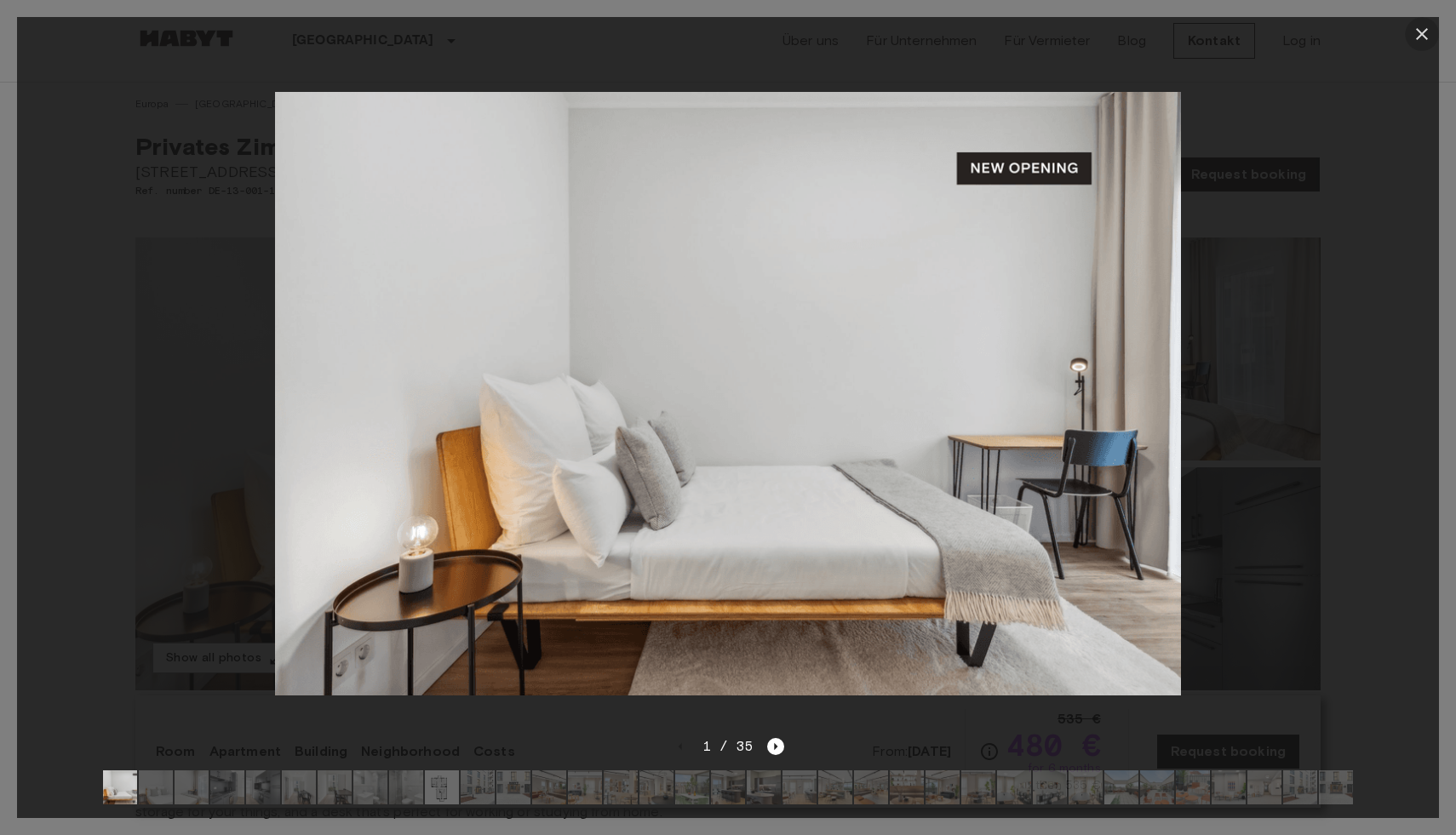
click at [1421, 37] on icon "button" at bounding box center [1421, 34] width 21 height 21
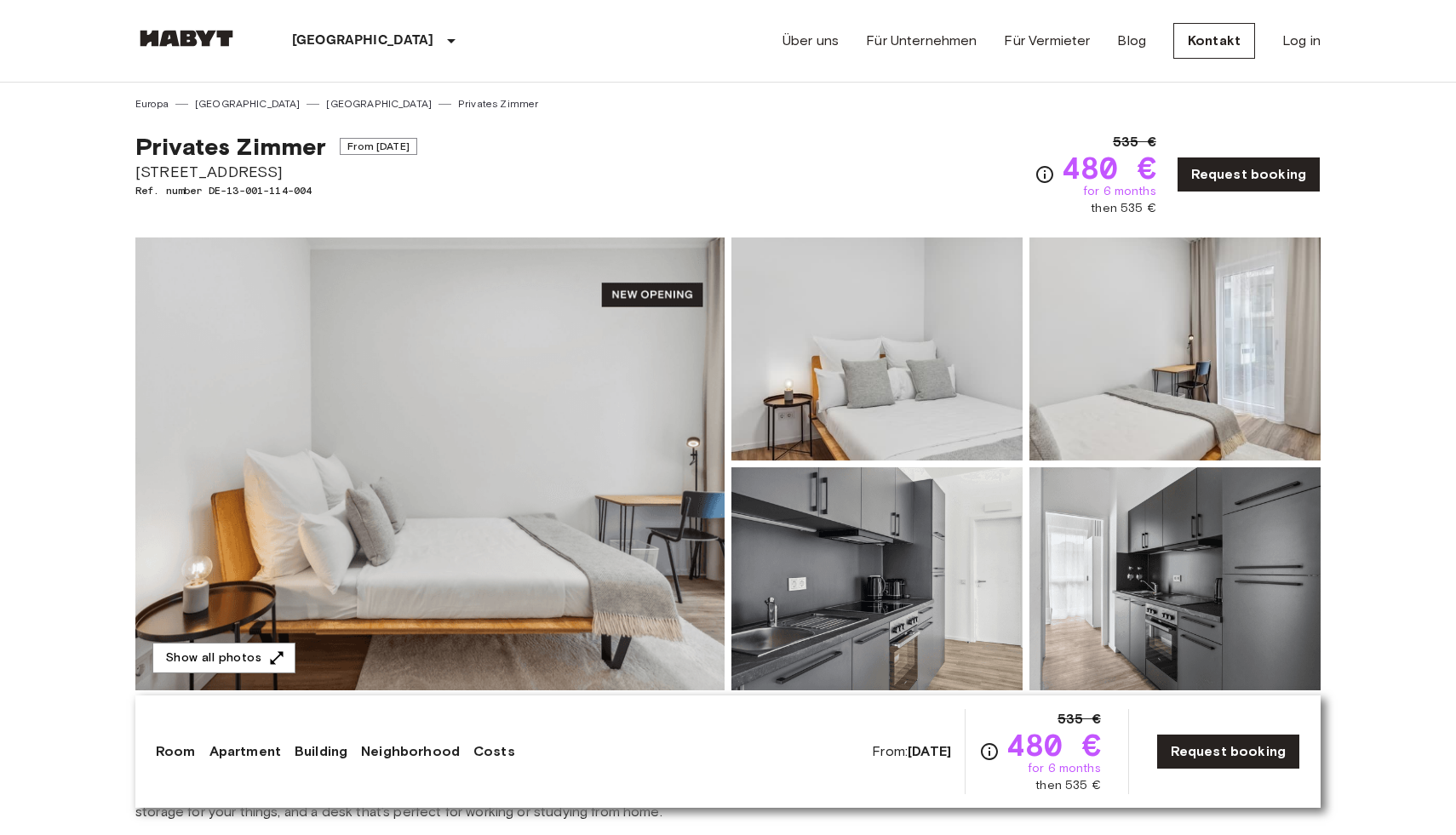
click at [573, 565] on img at bounding box center [430, 464] width 589 height 453
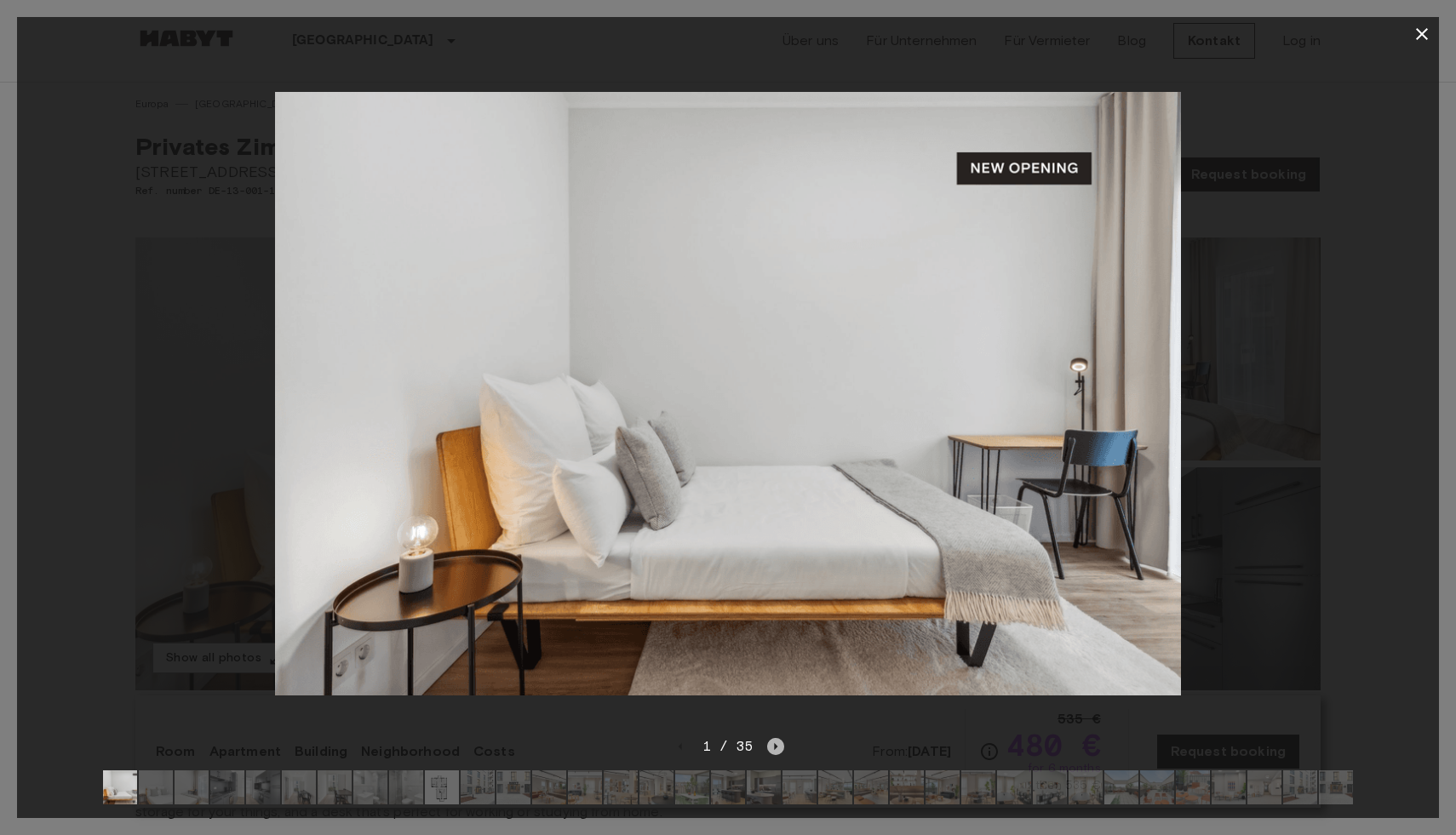
click at [772, 745] on icon "Next image" at bounding box center [775, 746] width 17 height 17
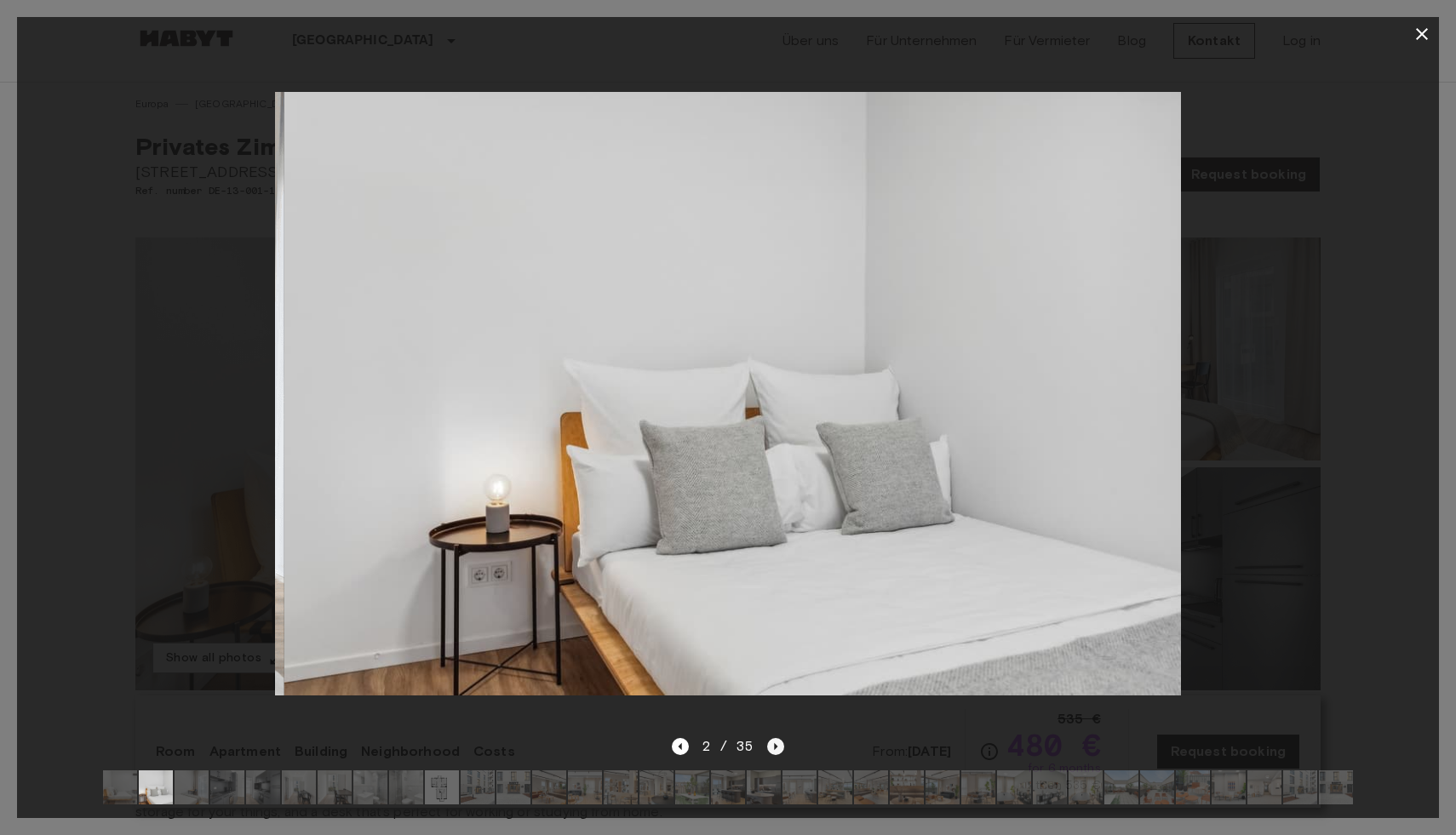
click at [772, 744] on icon "Next image" at bounding box center [775, 746] width 17 height 17
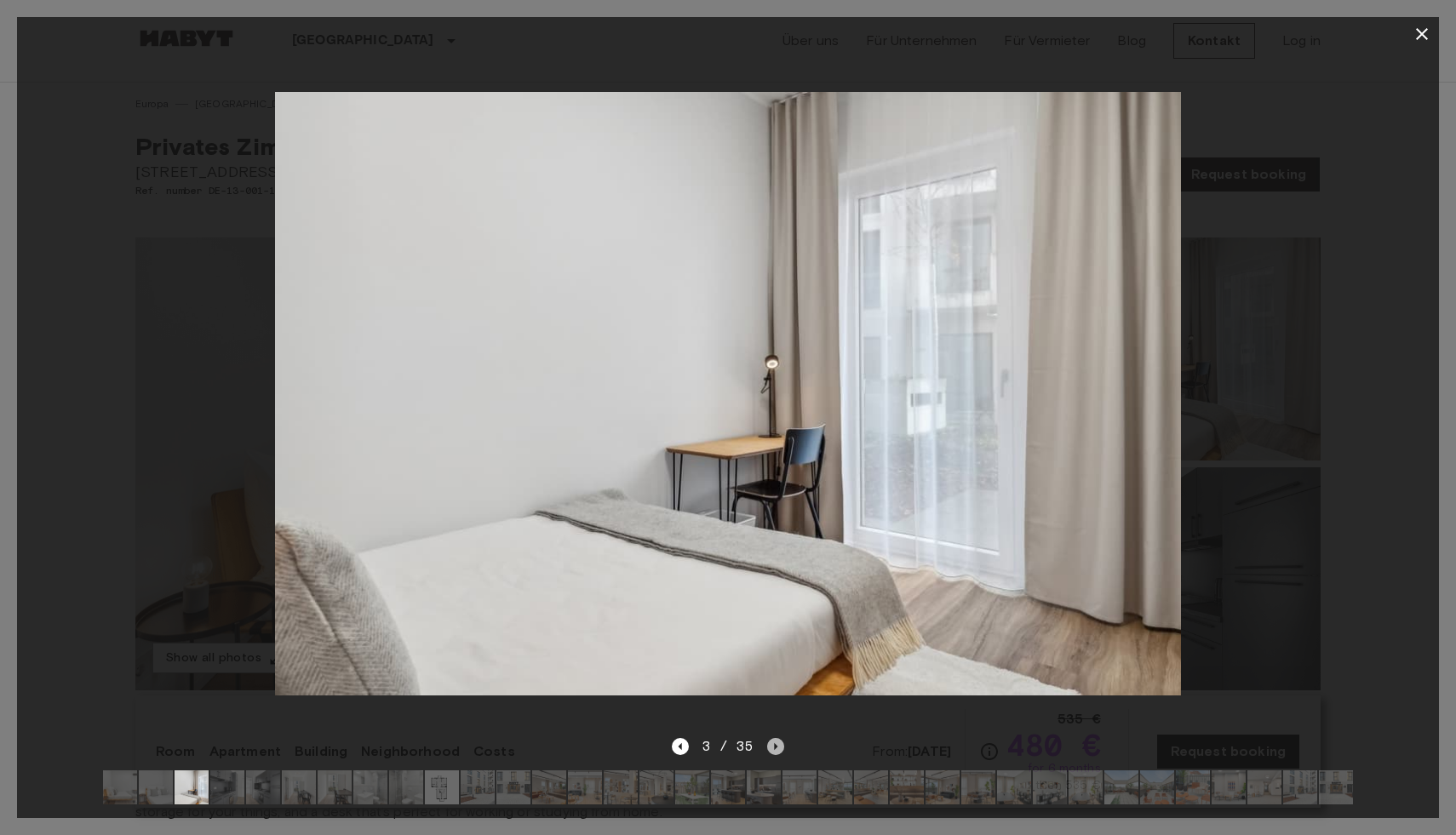
click at [772, 744] on icon "Next image" at bounding box center [775, 746] width 17 height 17
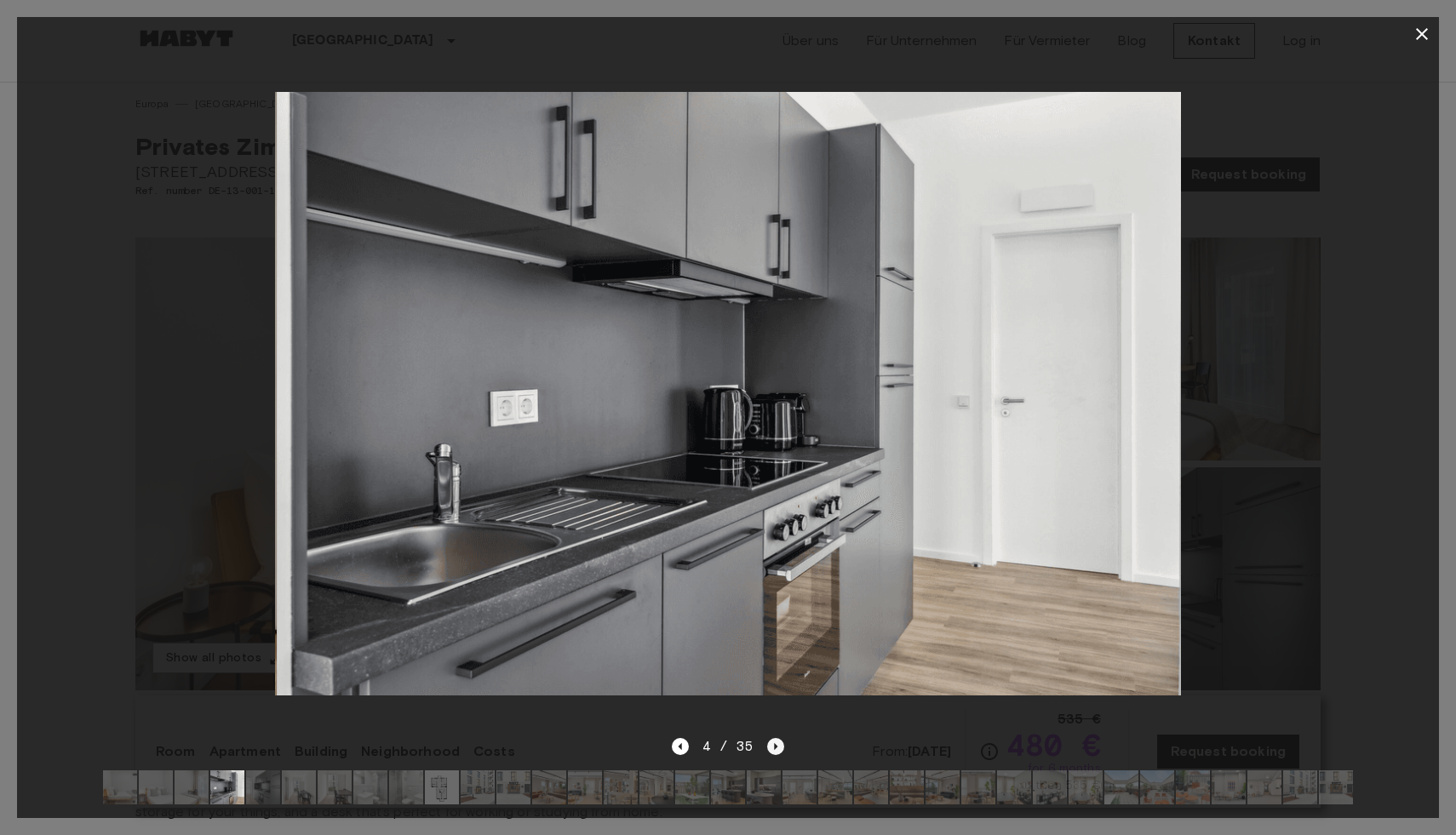
click at [772, 744] on icon "Next image" at bounding box center [775, 746] width 17 height 17
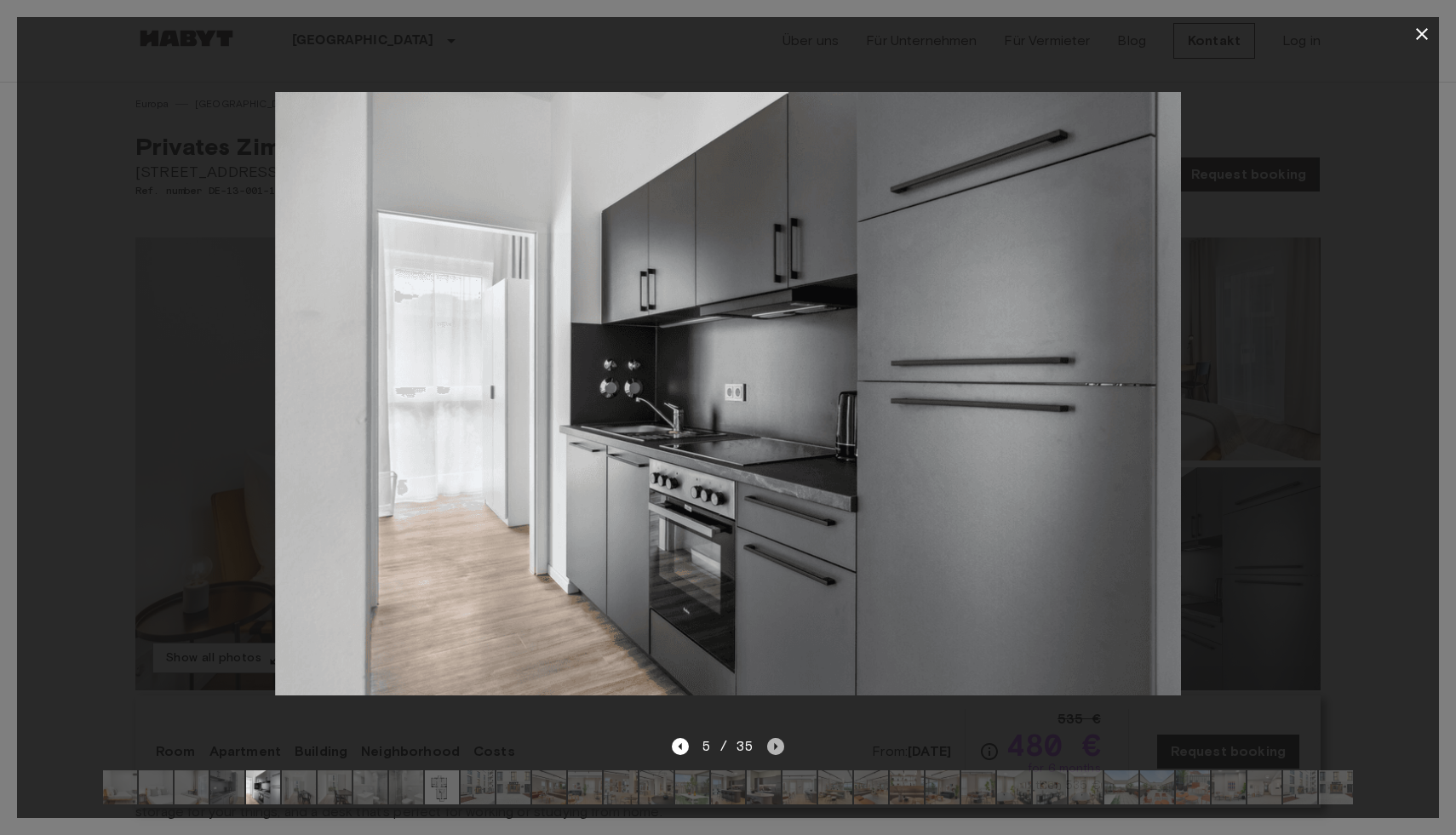
click at [772, 744] on icon "Next image" at bounding box center [775, 746] width 17 height 17
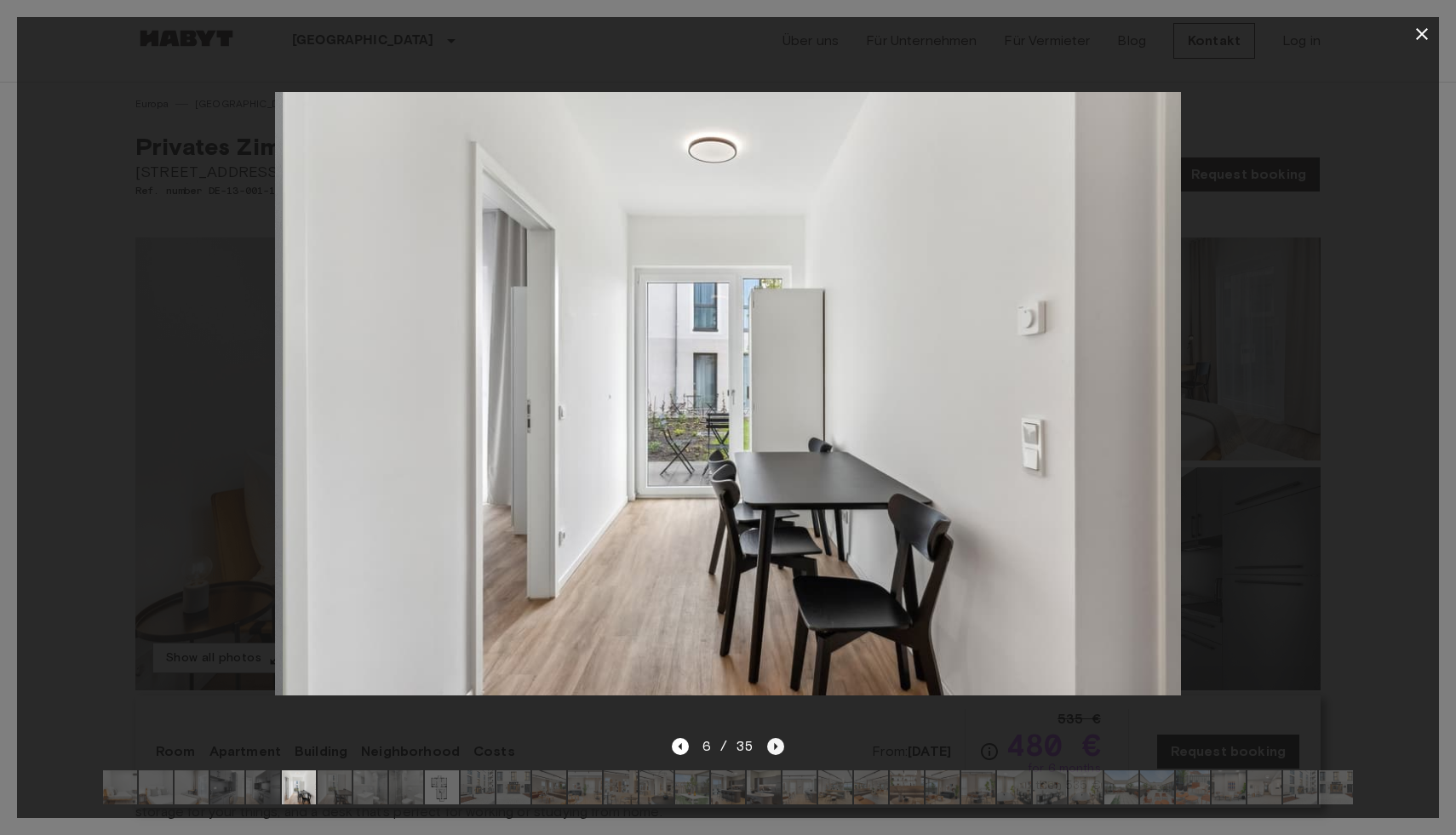
click at [772, 744] on icon "Next image" at bounding box center [775, 746] width 17 height 17
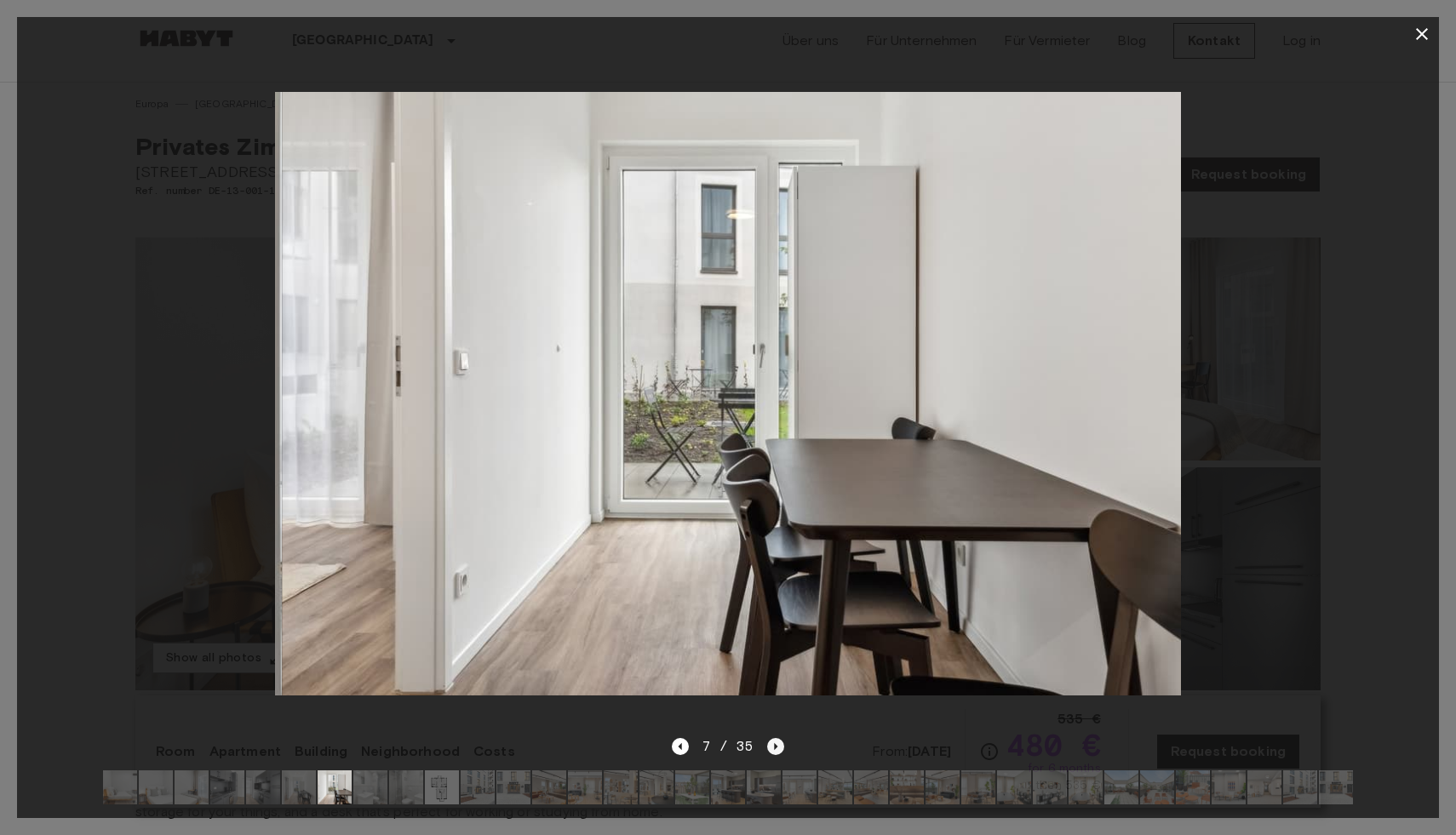
click at [772, 744] on icon "Next image" at bounding box center [775, 746] width 17 height 17
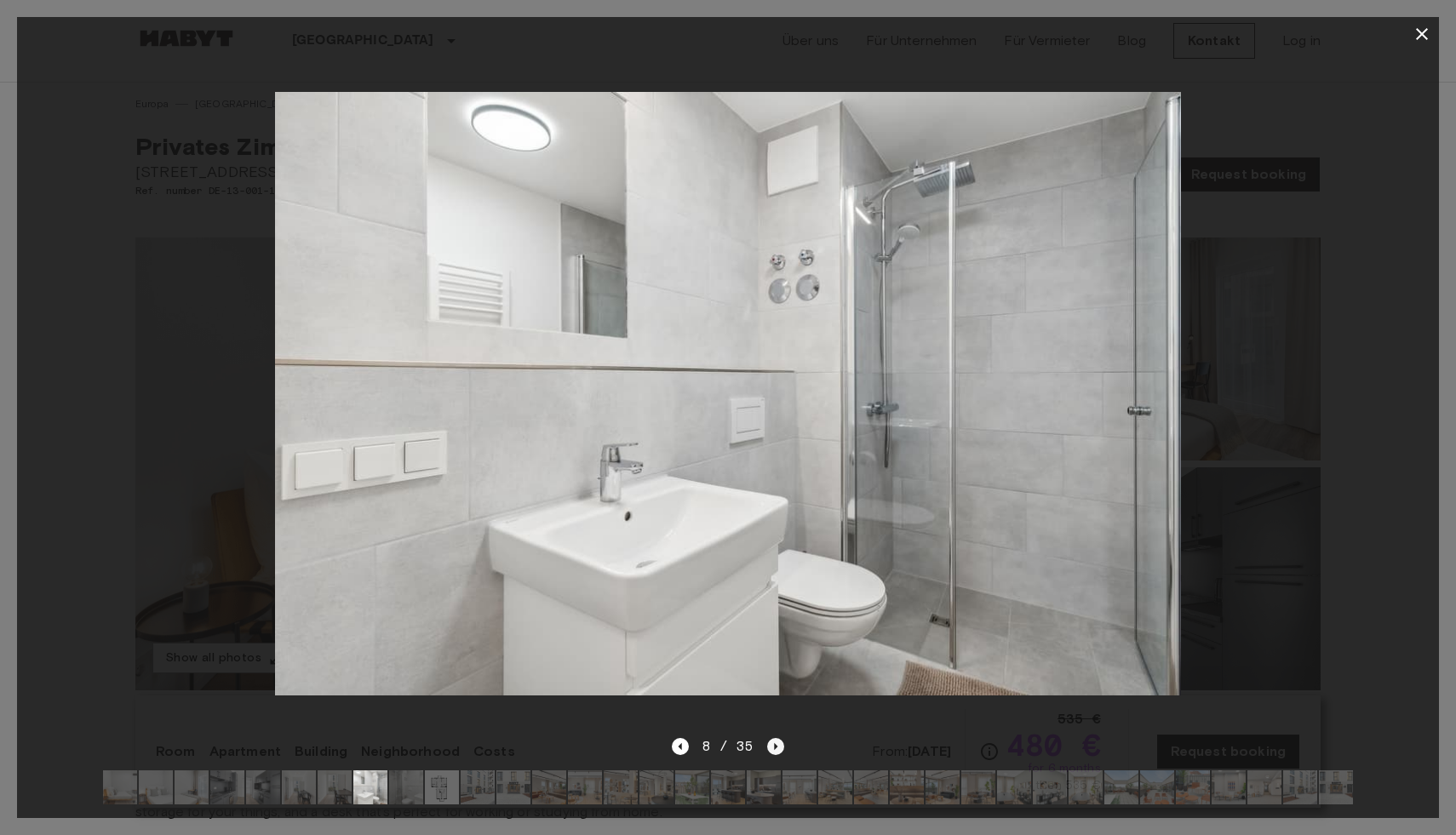
click at [771, 744] on icon "Next image" at bounding box center [775, 746] width 17 height 17
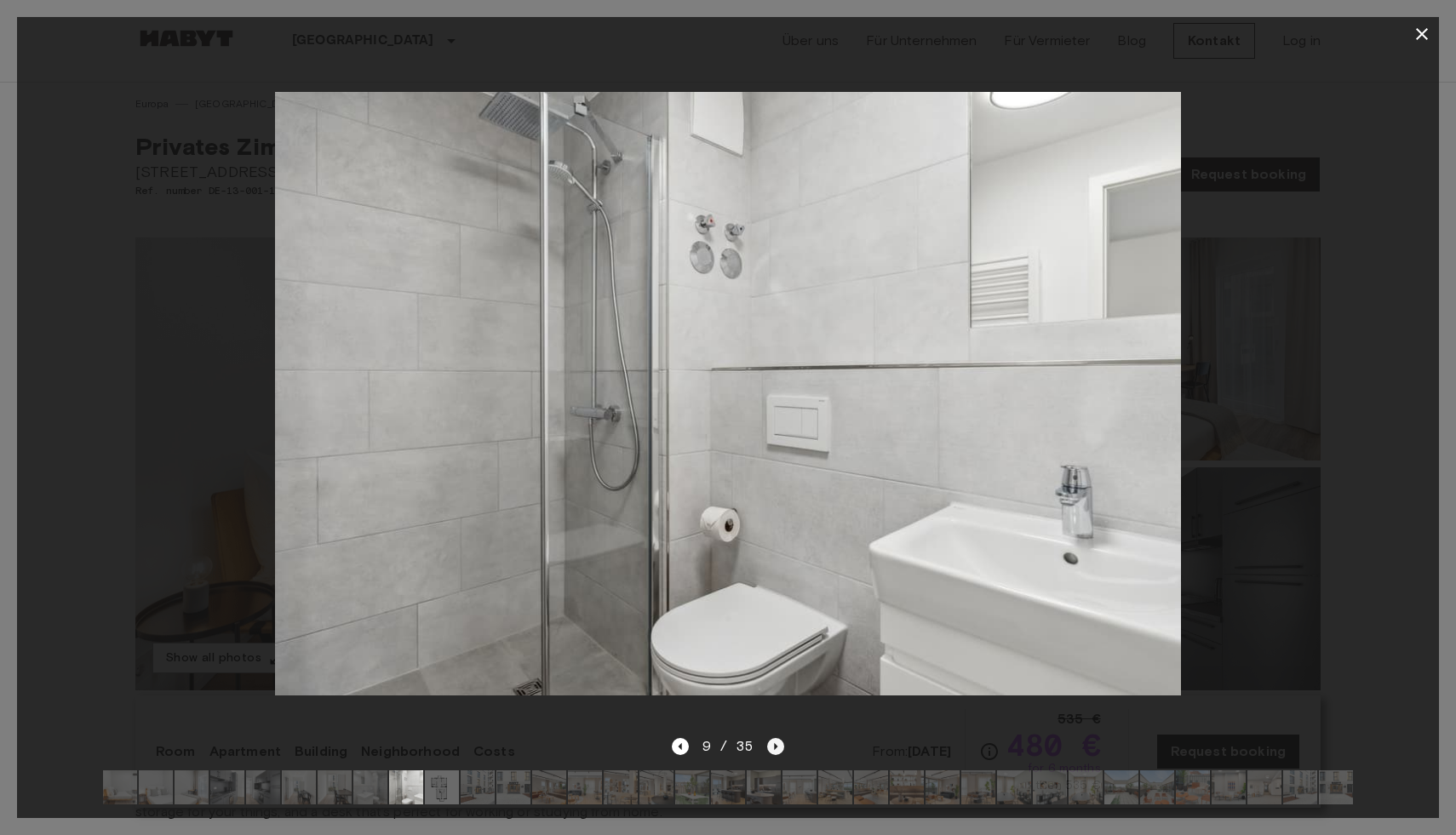
click at [771, 744] on icon "Next image" at bounding box center [775, 746] width 17 height 17
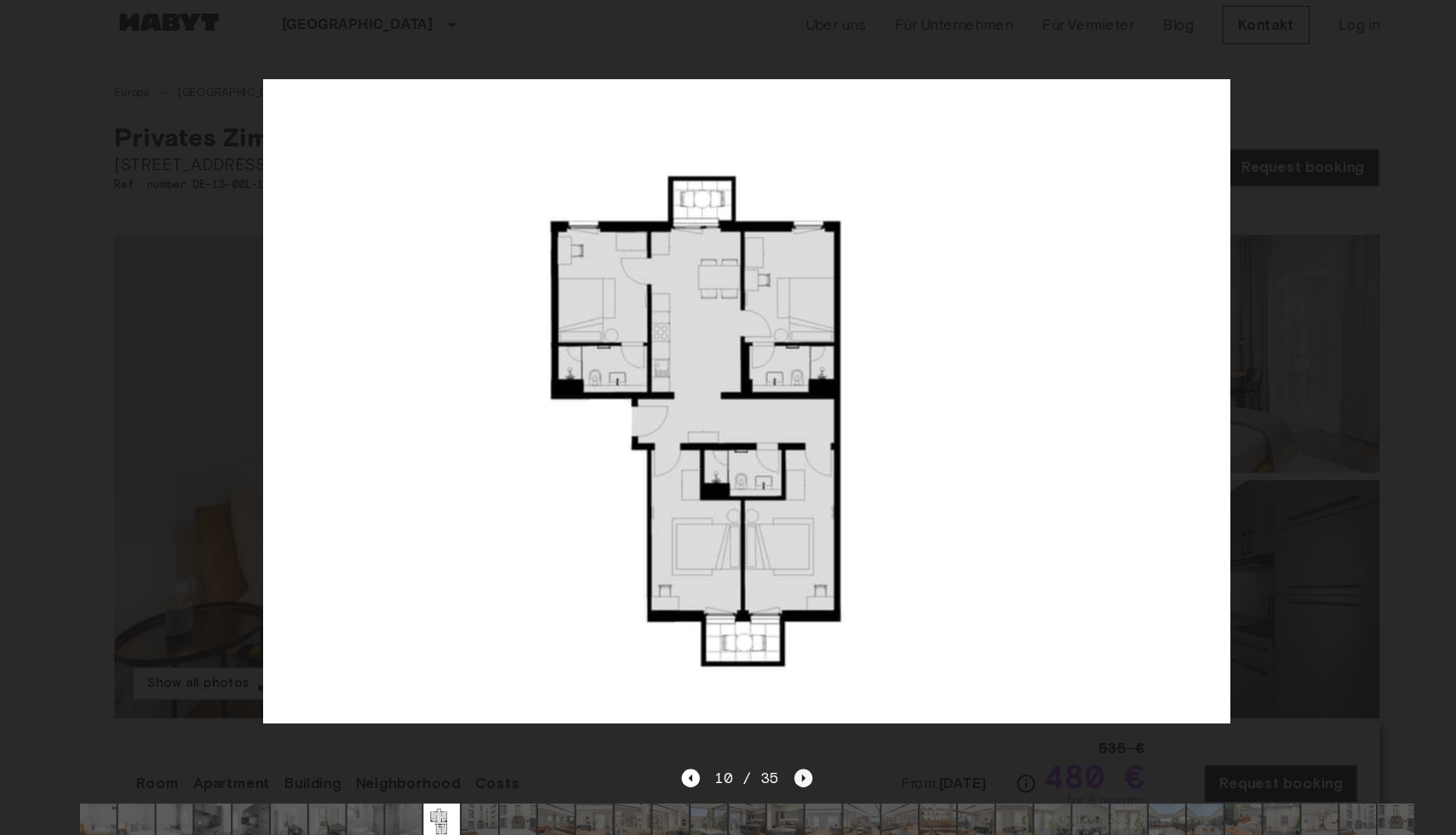
click at [774, 753] on icon "Next image" at bounding box center [780, 746] width 17 height 17
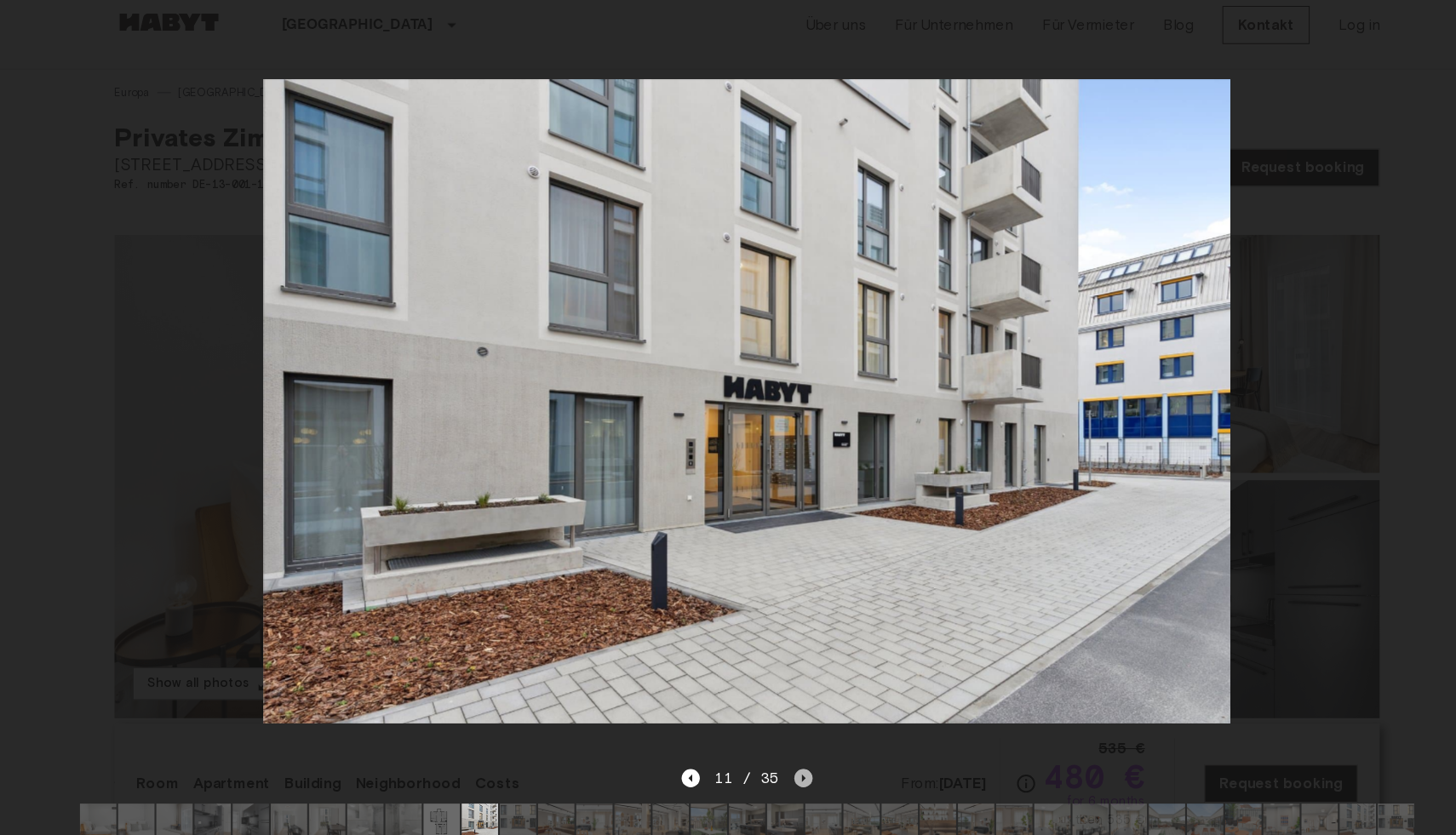
click at [774, 746] on icon "Next image" at bounding box center [780, 746] width 17 height 17
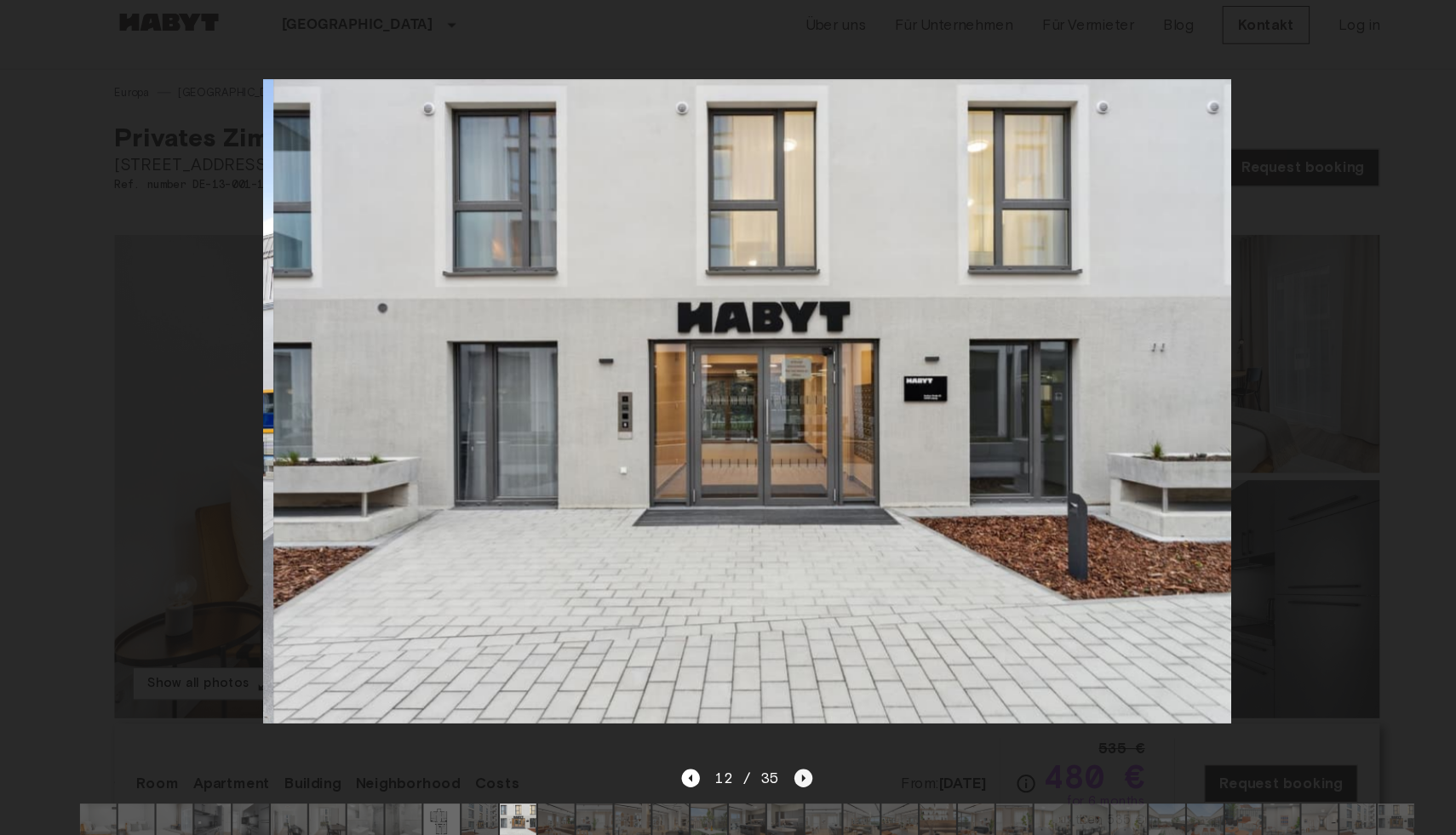
click at [774, 746] on icon "Next image" at bounding box center [780, 746] width 17 height 17
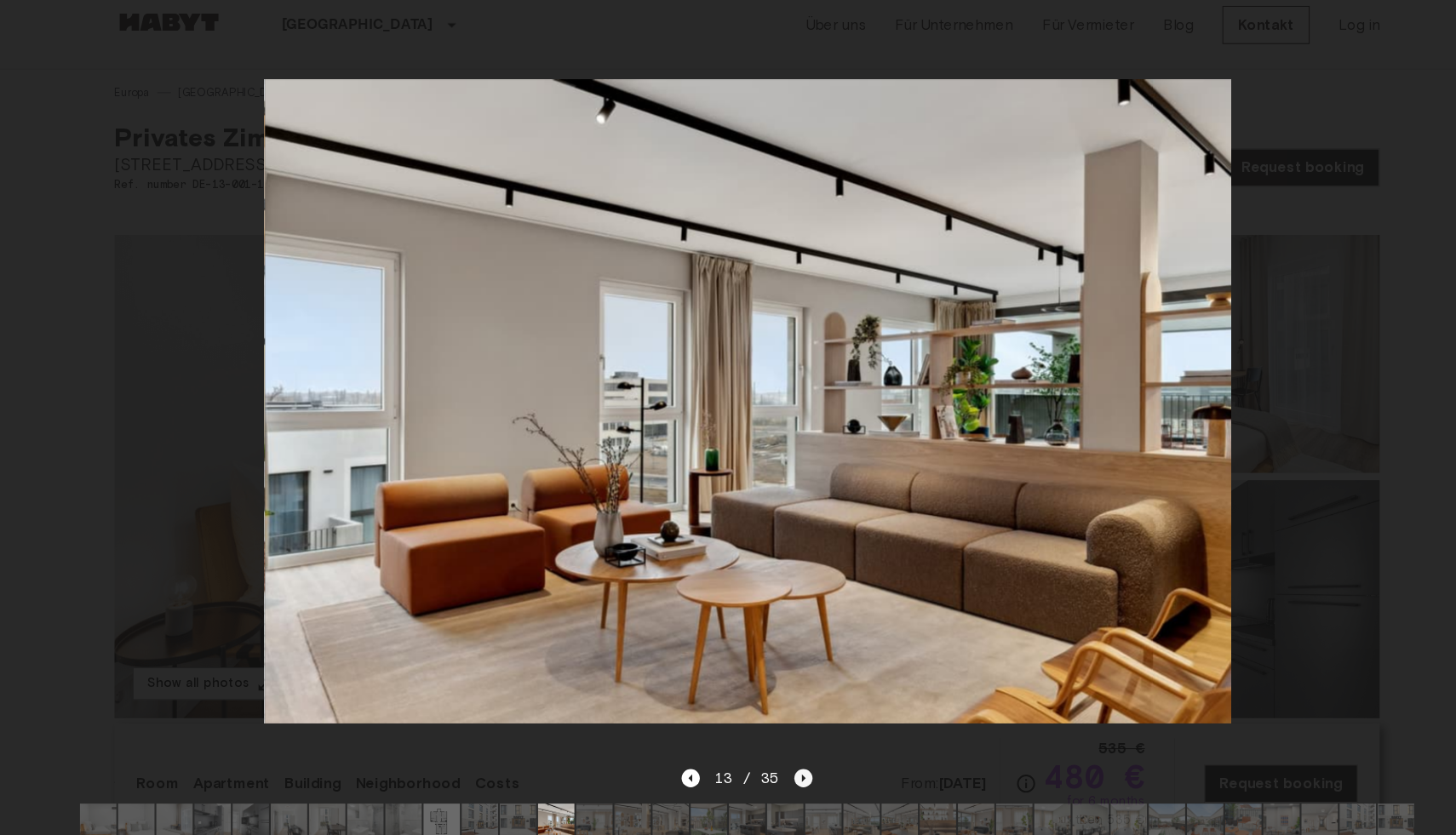
click at [774, 746] on icon "Next image" at bounding box center [780, 746] width 17 height 17
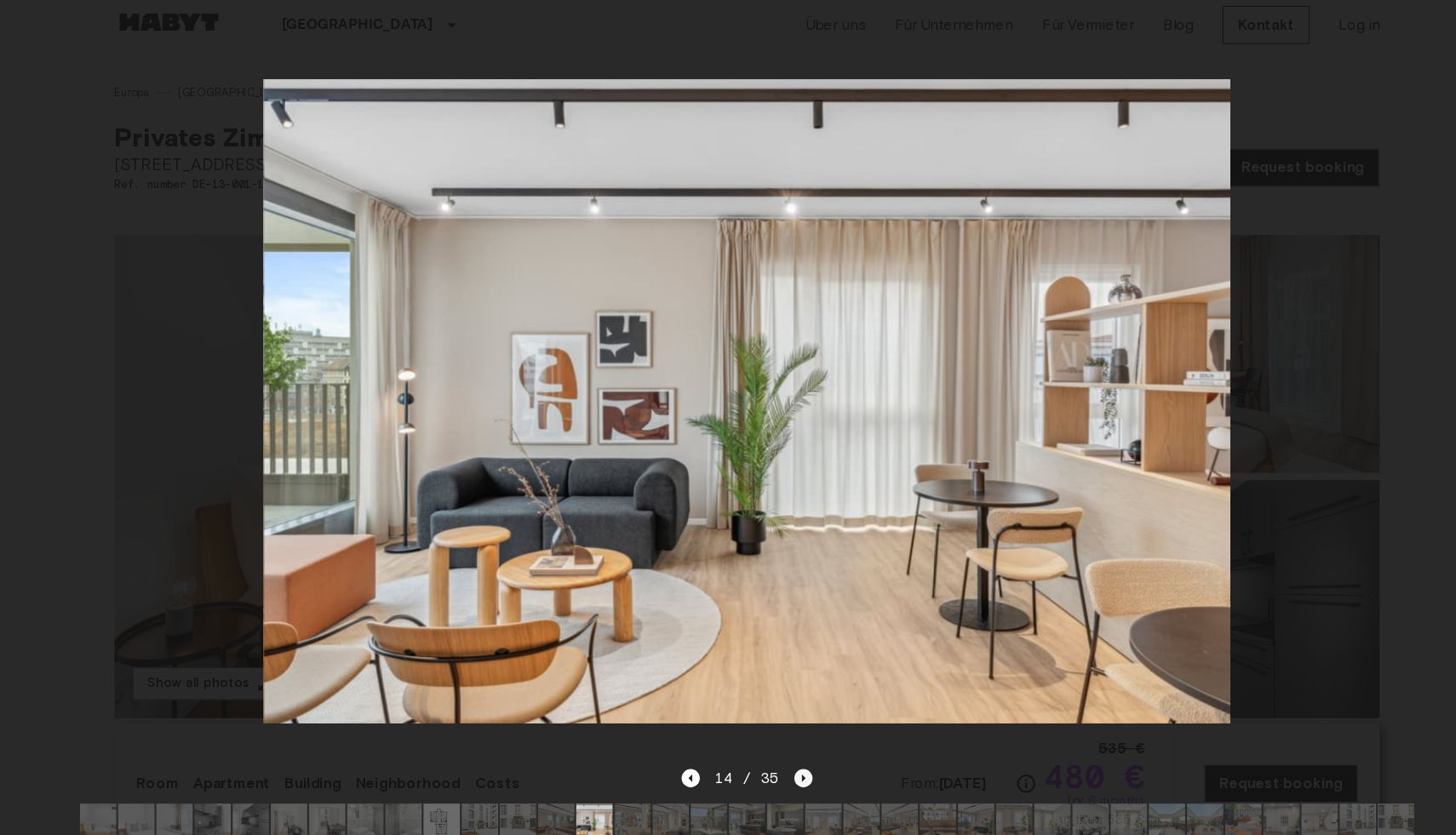
click at [774, 746] on icon "Next image" at bounding box center [780, 746] width 17 height 17
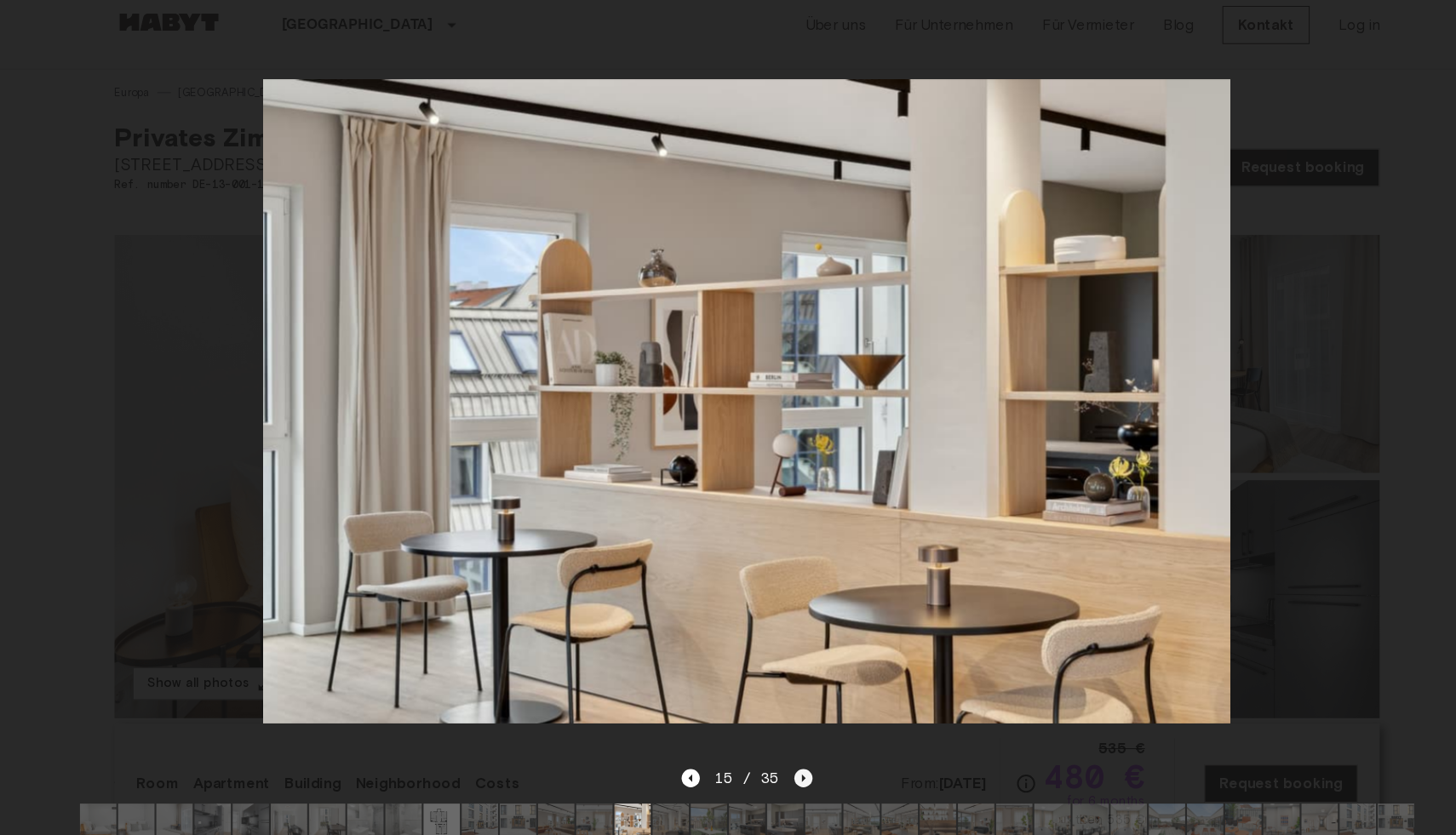
click at [774, 746] on icon "Next image" at bounding box center [780, 746] width 17 height 17
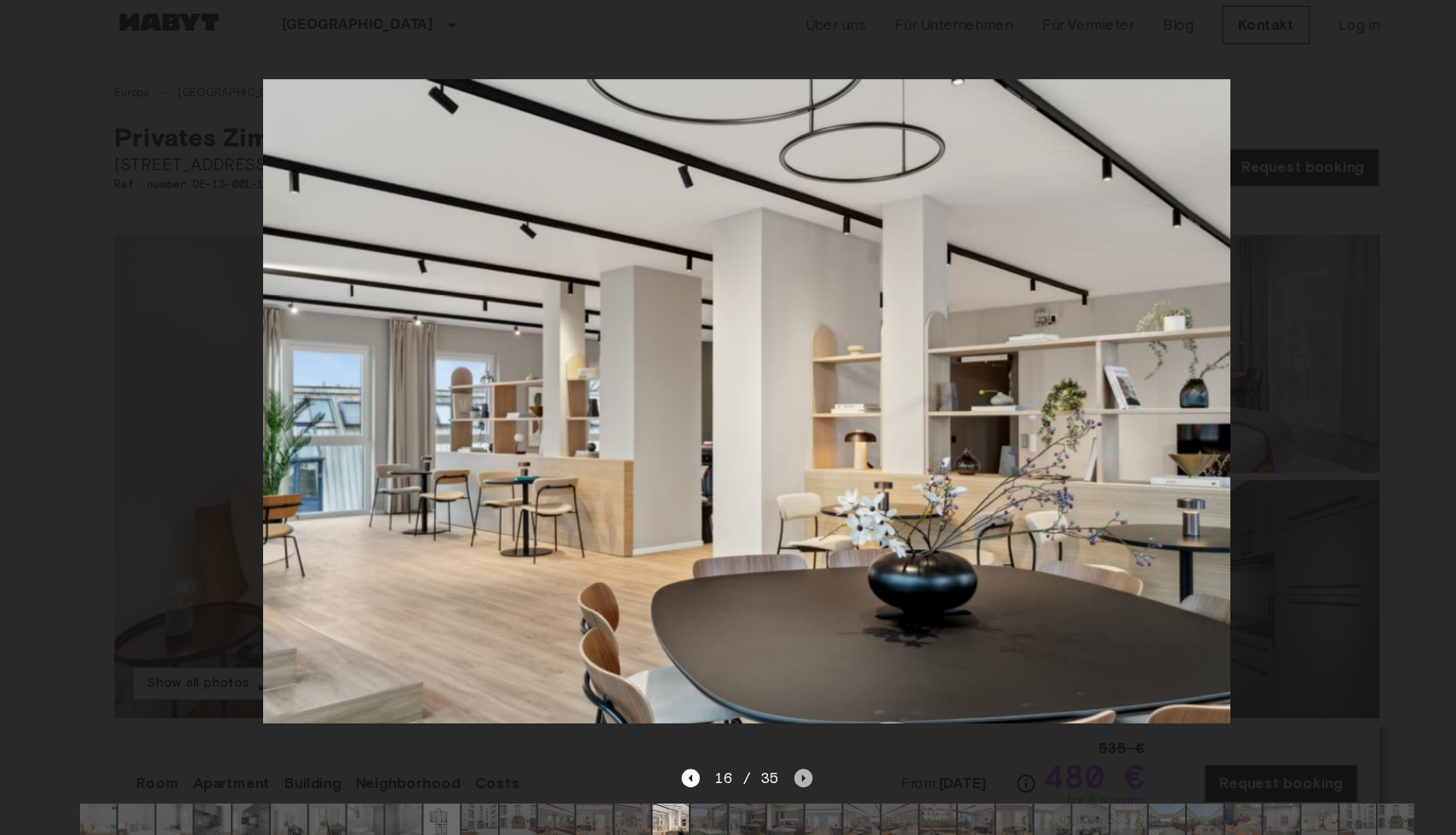
click at [774, 746] on icon "Next image" at bounding box center [780, 746] width 17 height 17
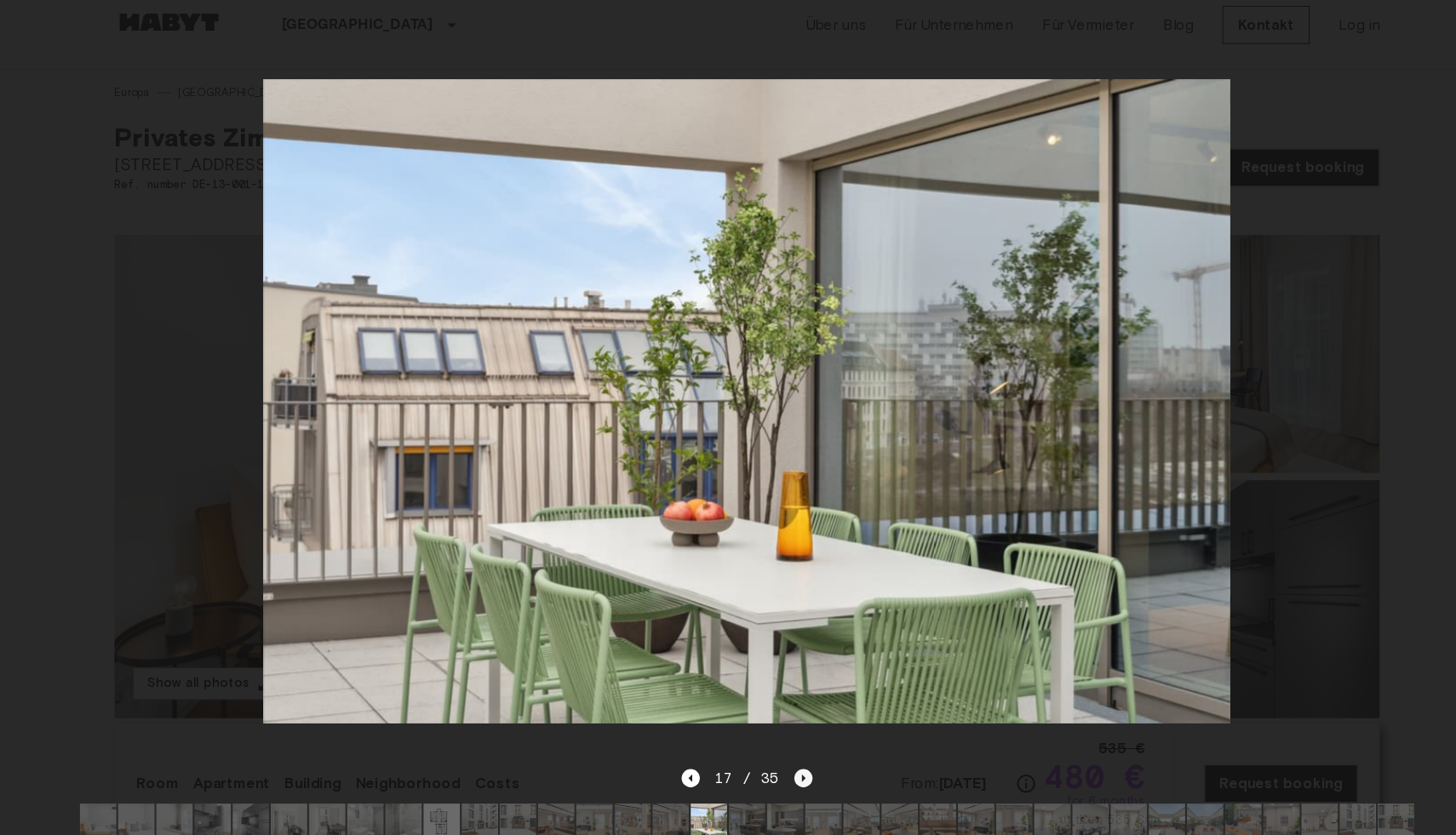
click at [777, 752] on icon "Next image" at bounding box center [780, 746] width 17 height 17
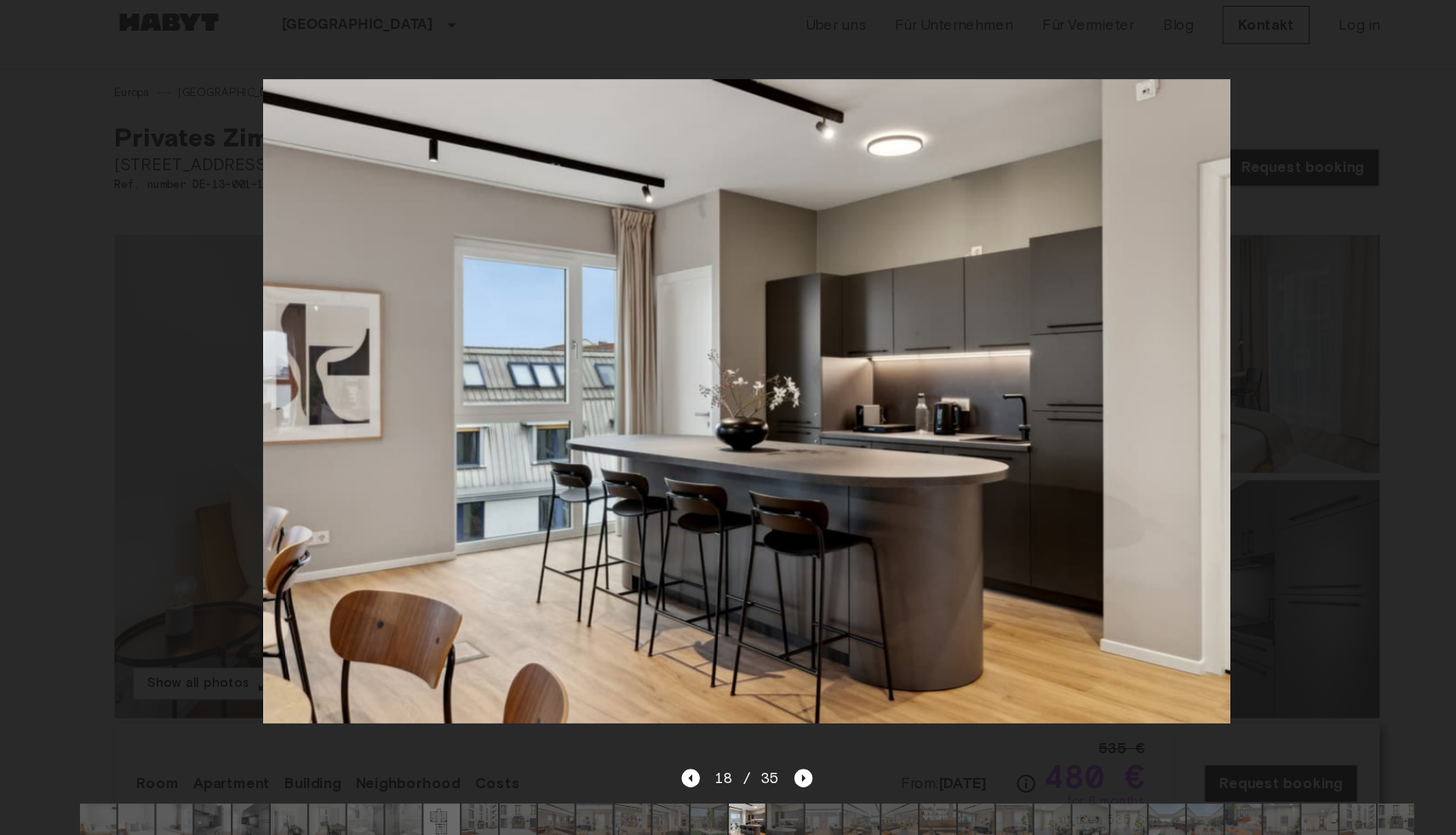
click at [931, 434] on img at bounding box center [728, 393] width 907 height 604
click at [1286, 121] on div at bounding box center [728, 393] width 1421 height 686
click at [1189, 109] on div at bounding box center [728, 393] width 1421 height 686
click at [1122, 138] on img at bounding box center [728, 393] width 907 height 604
click at [206, 282] on div at bounding box center [728, 393] width 1421 height 686
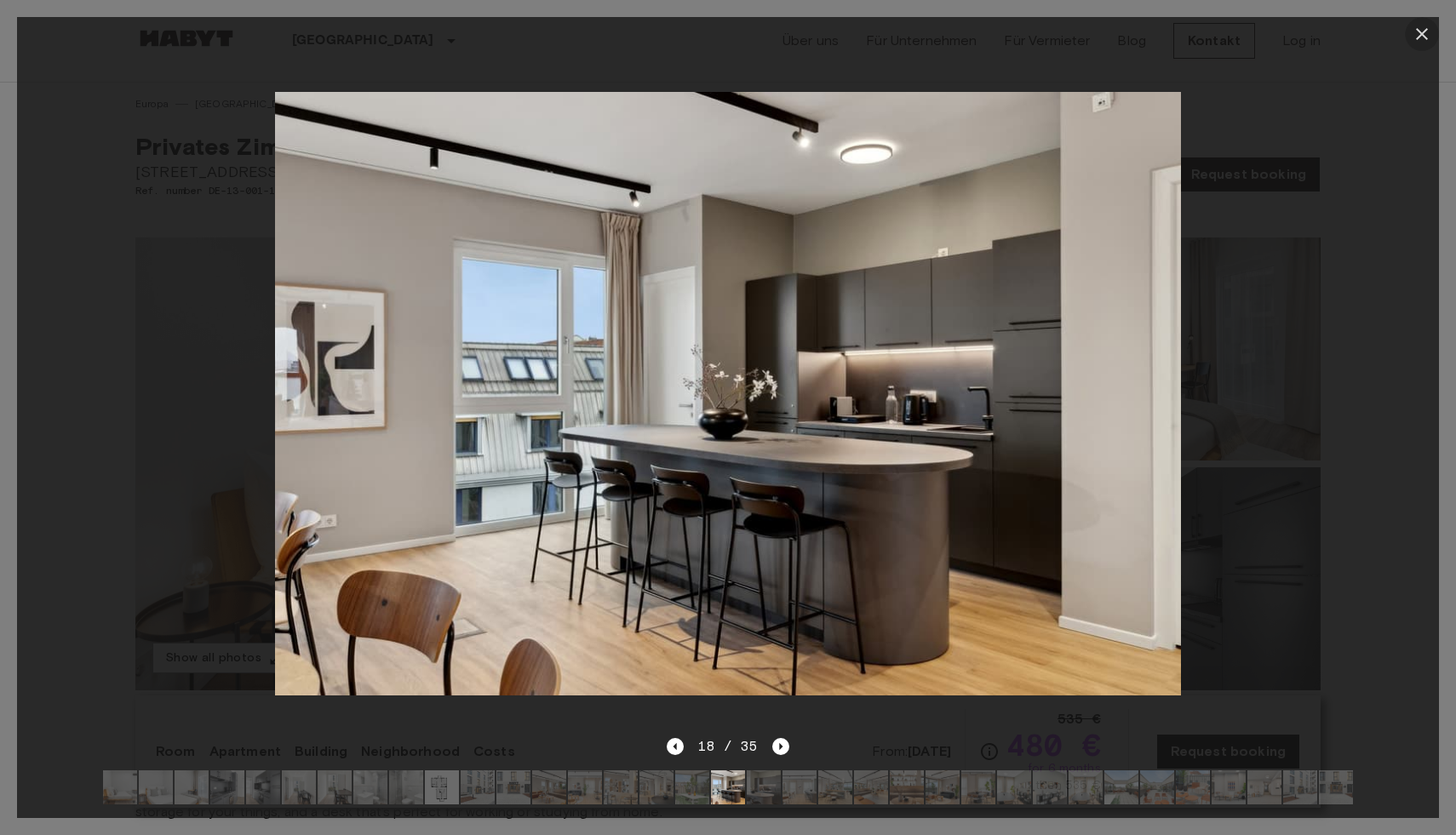
click at [1418, 43] on icon "button" at bounding box center [1421, 34] width 21 height 21
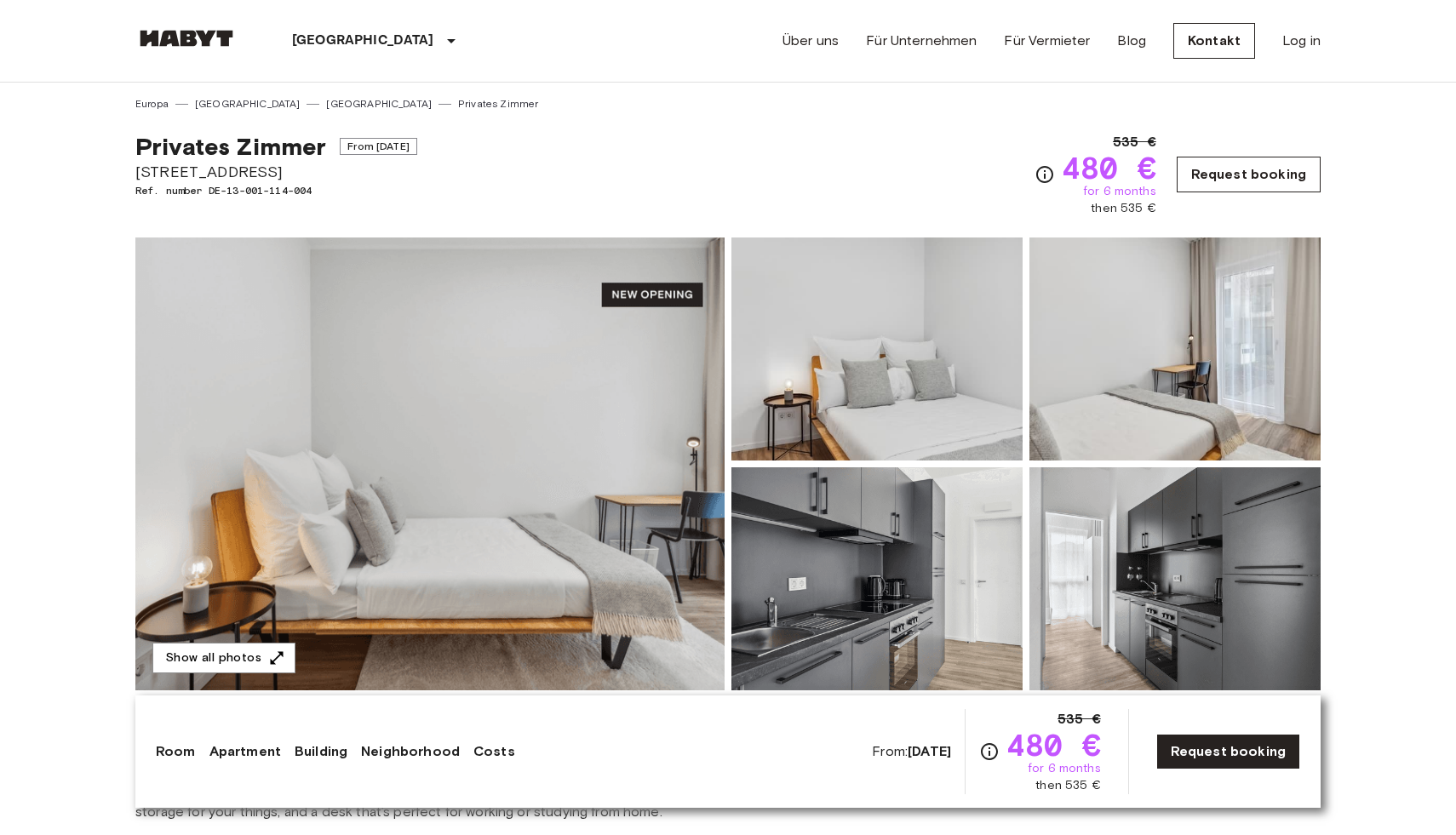
click at [1265, 168] on link "Request booking" at bounding box center [1248, 174] width 144 height 36
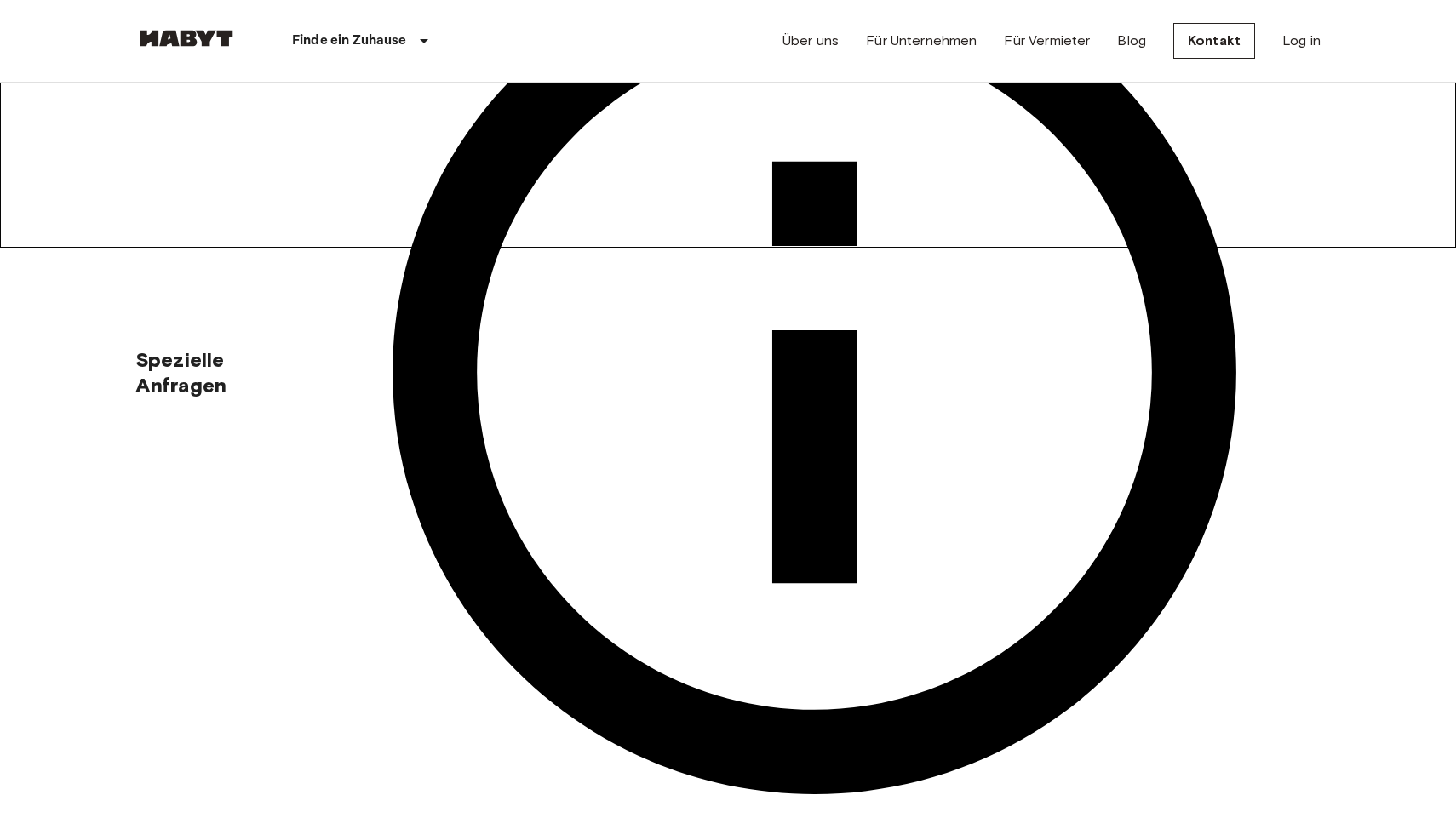
scroll to position [592, 0]
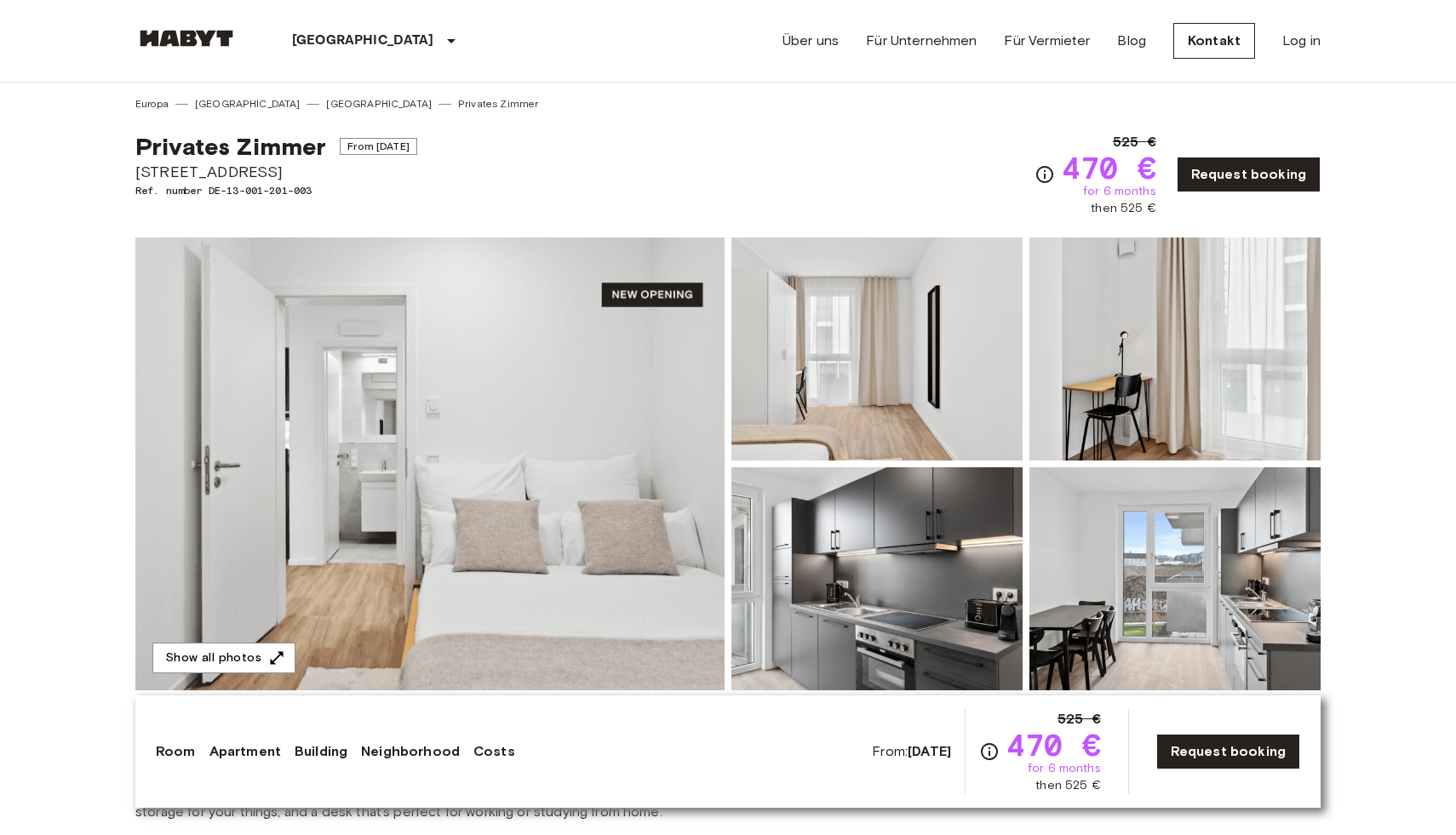
click at [535, 424] on img at bounding box center [430, 464] width 589 height 453
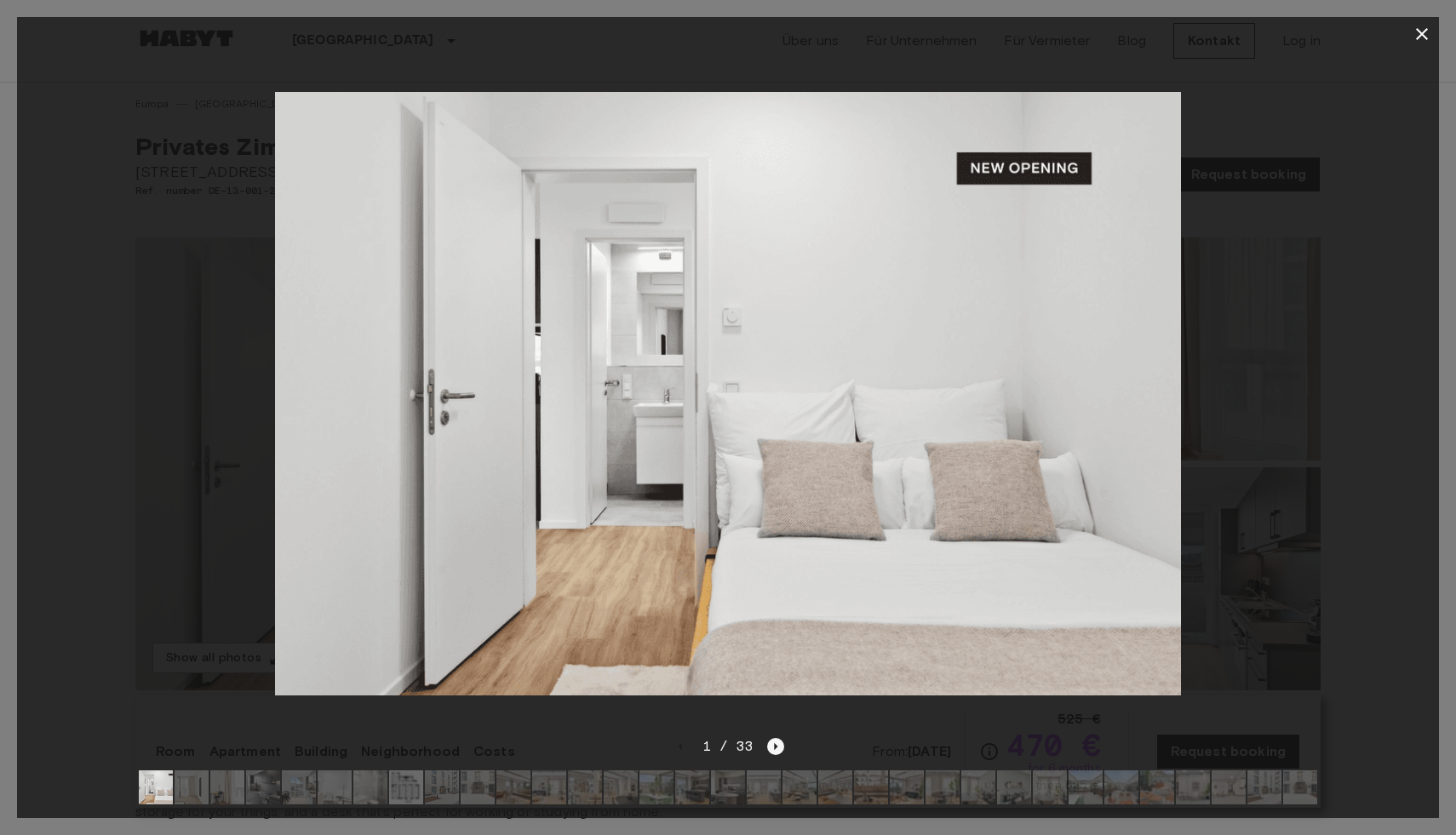
click at [776, 746] on icon "Next image" at bounding box center [775, 746] width 3 height 7
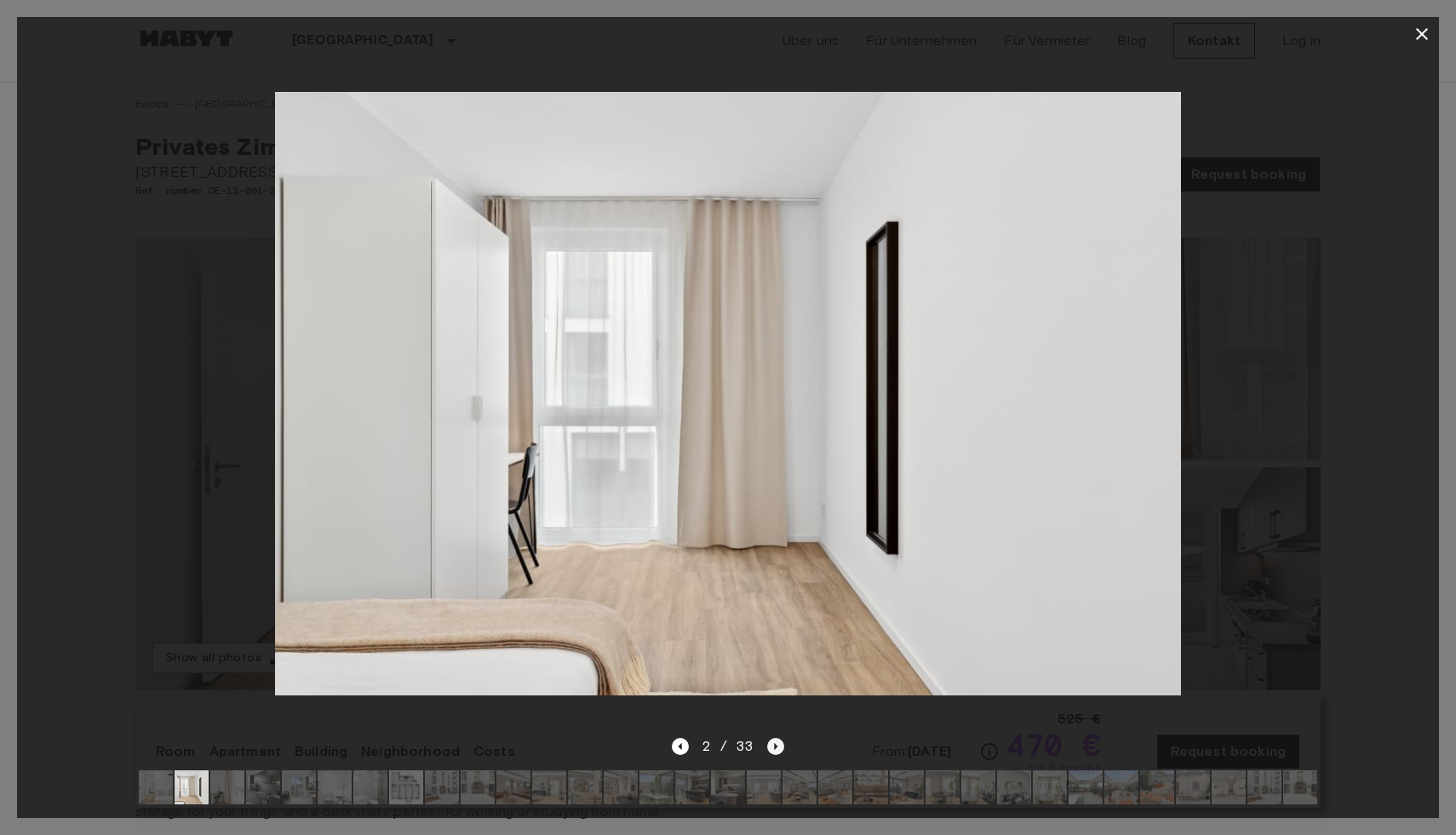
click at [776, 746] on icon "Next image" at bounding box center [775, 746] width 3 height 7
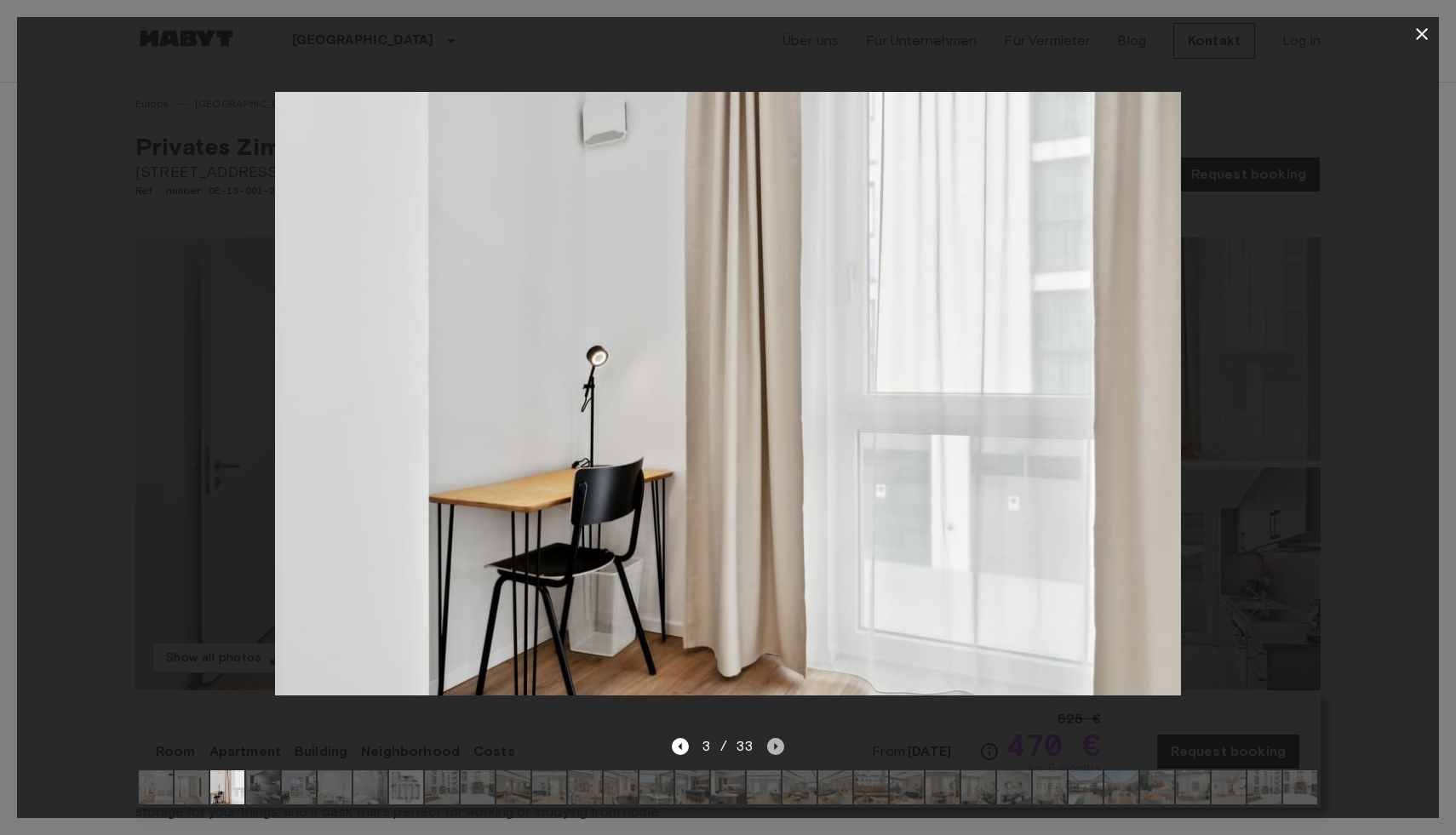
click at [776, 746] on icon "Next image" at bounding box center [775, 746] width 3 height 7
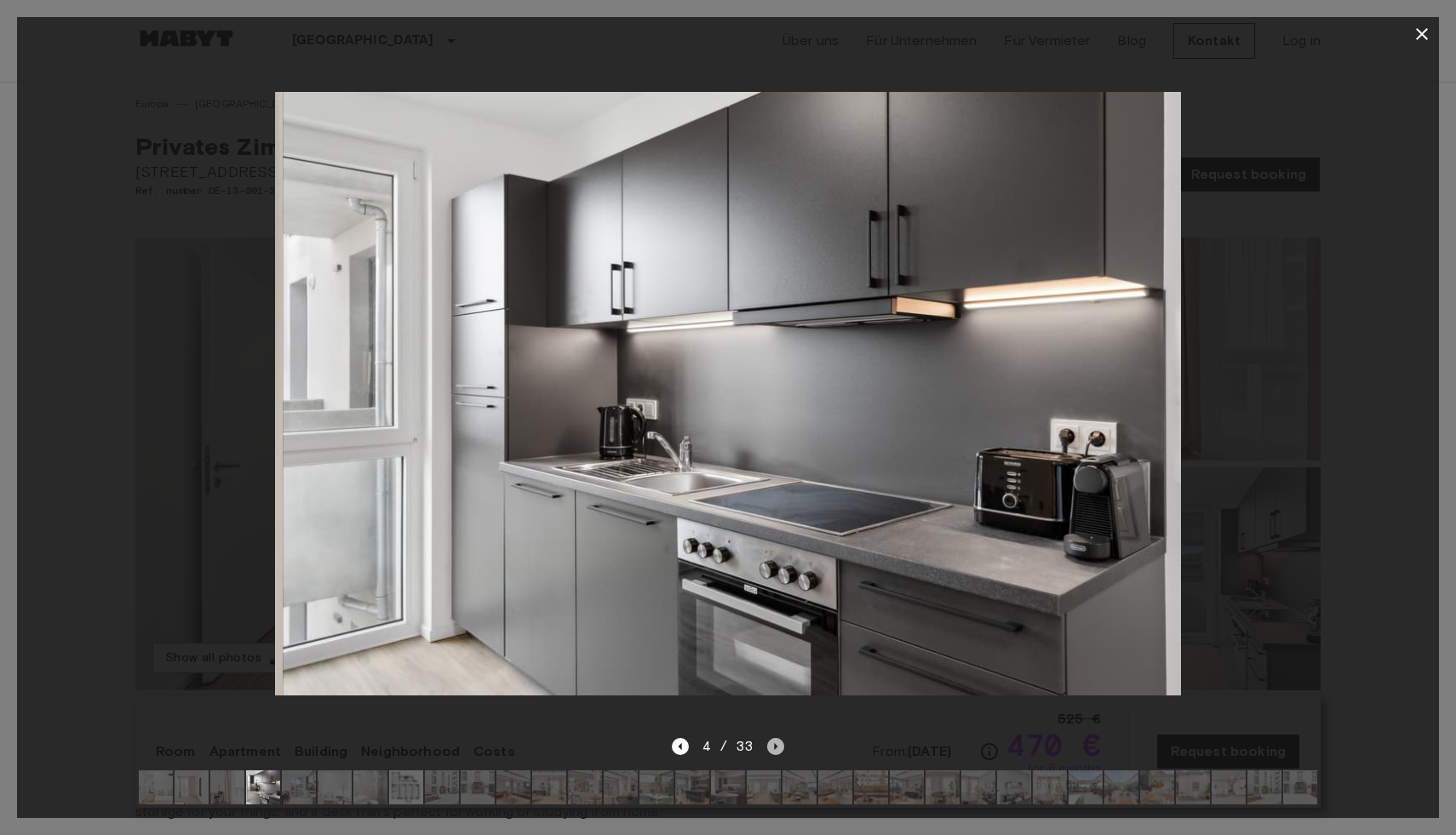
click at [776, 746] on icon "Next image" at bounding box center [775, 746] width 3 height 7
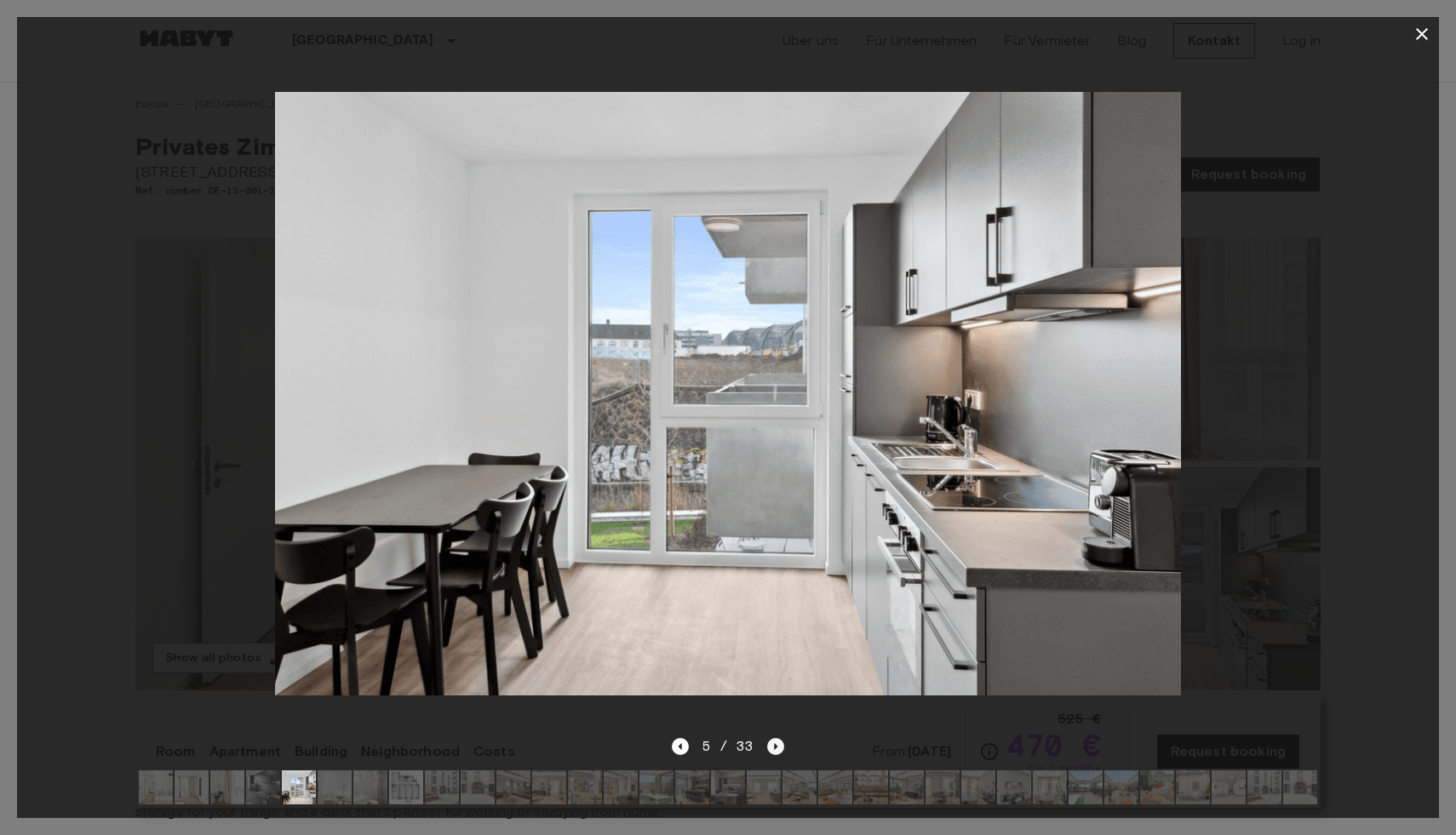
click at [776, 746] on icon "Next image" at bounding box center [775, 746] width 3 height 7
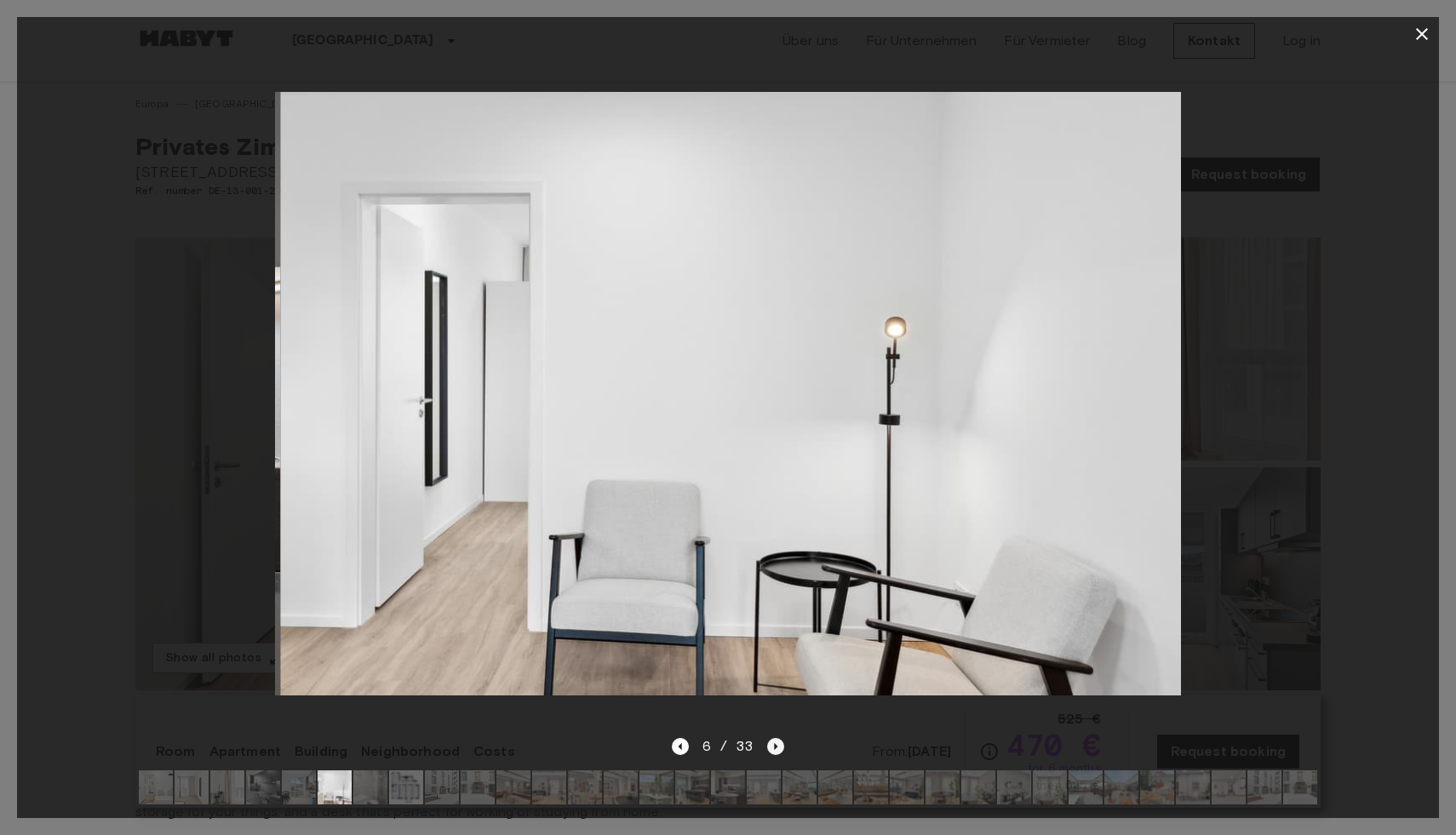
click at [775, 746] on icon "Next image" at bounding box center [775, 746] width 3 height 7
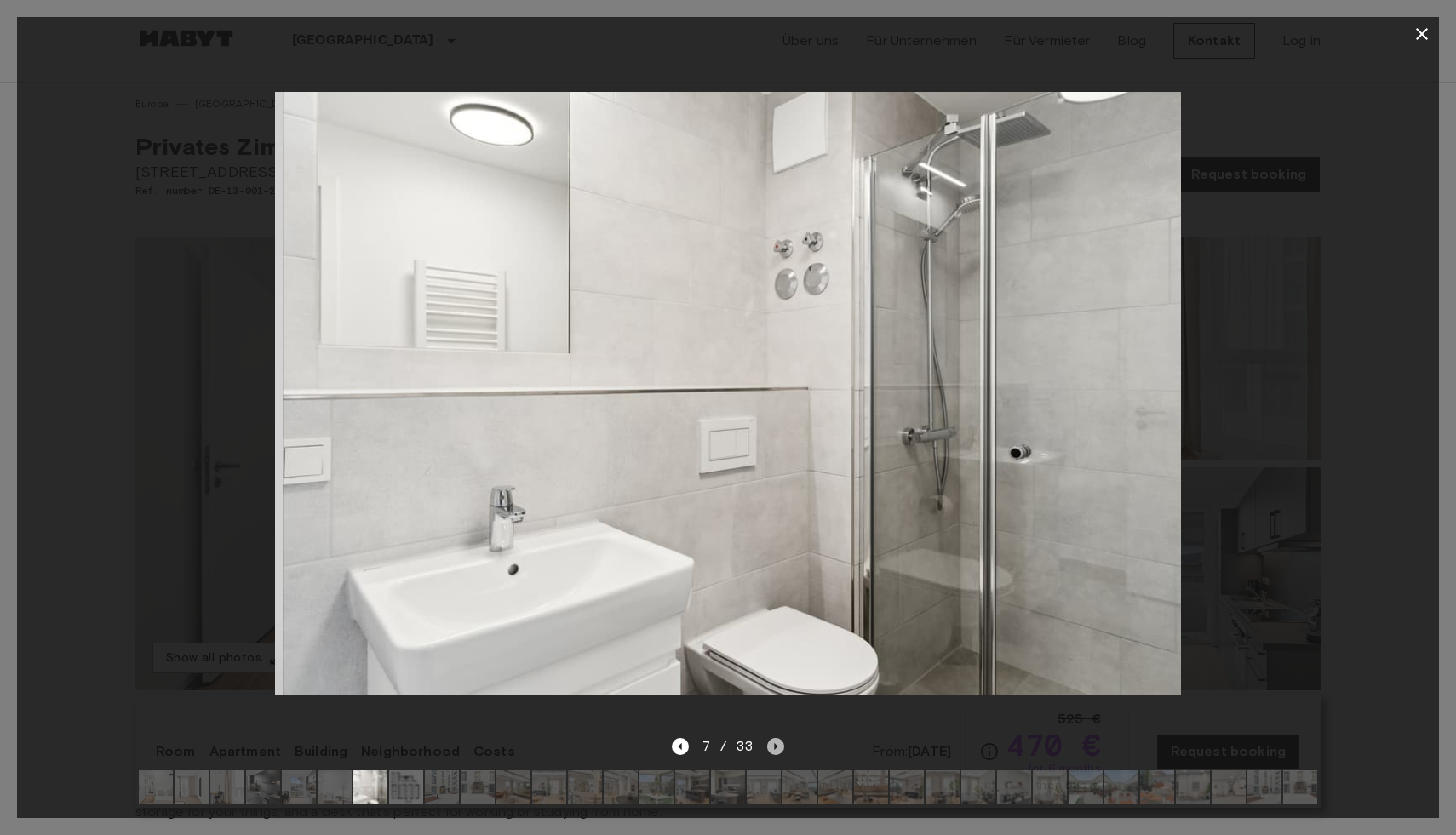
click at [775, 746] on icon "Next image" at bounding box center [775, 746] width 3 height 7
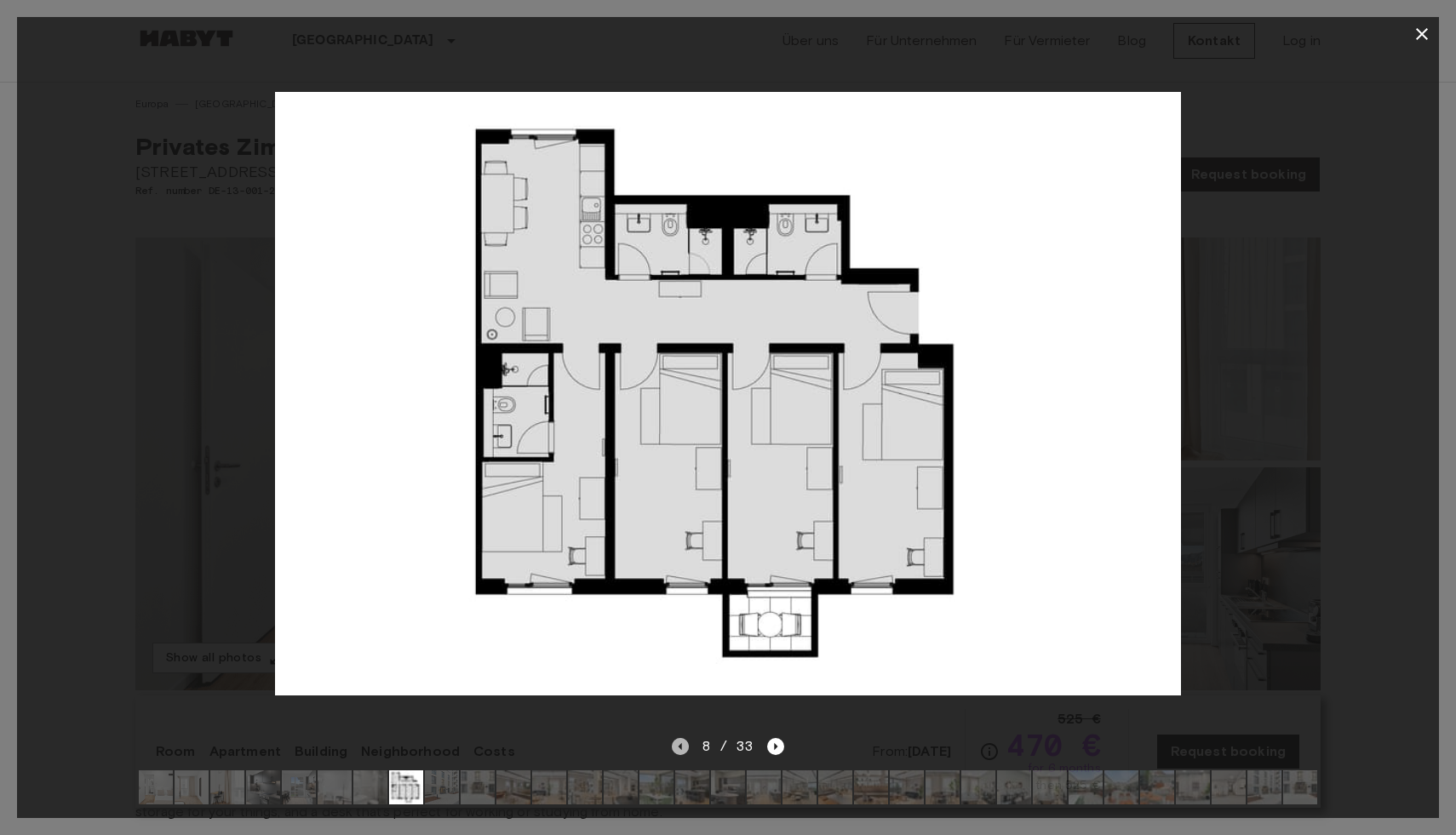
click at [683, 750] on icon "Previous image" at bounding box center [680, 746] width 17 height 17
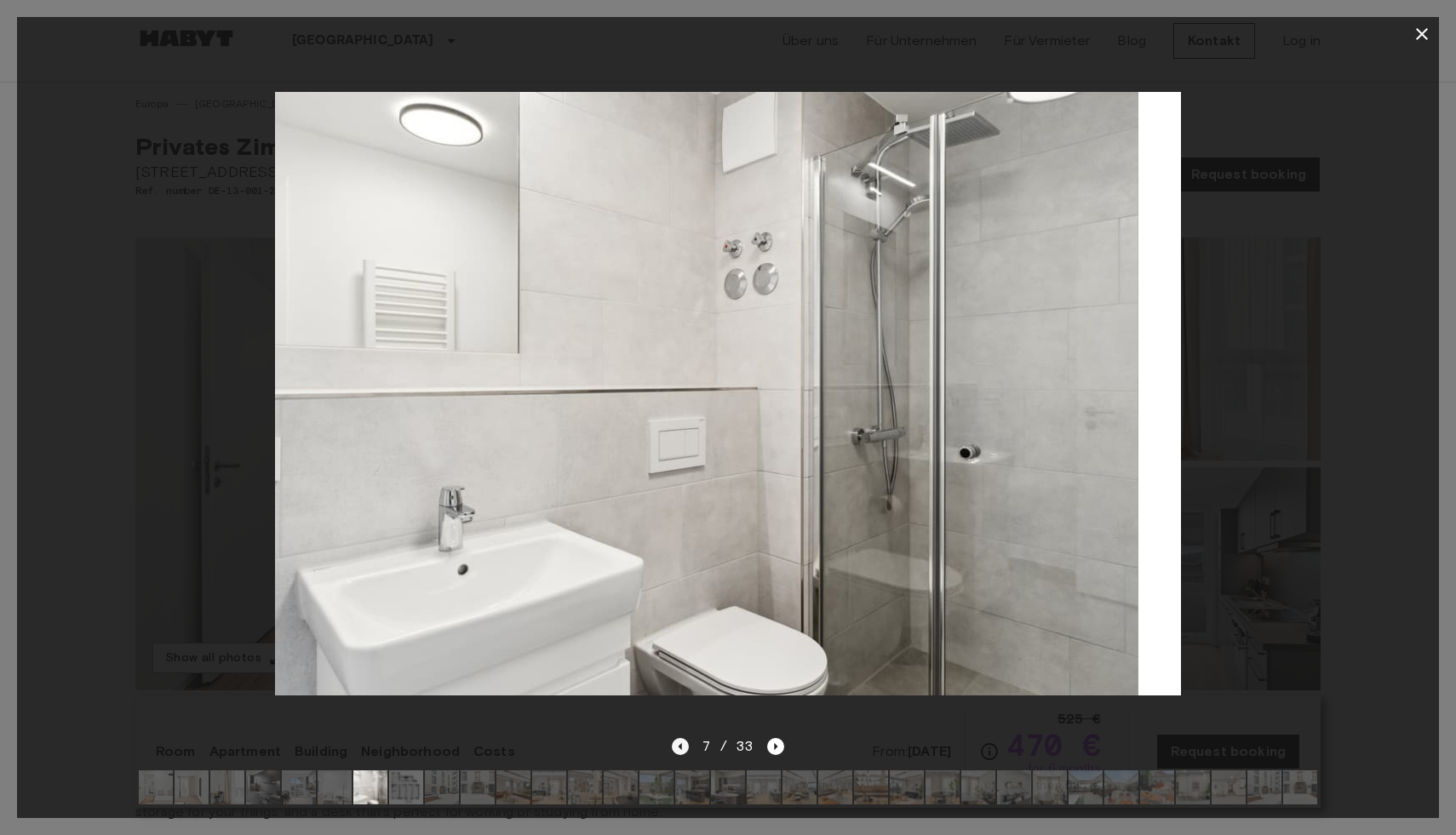
click at [683, 750] on icon "Previous image" at bounding box center [680, 746] width 17 height 17
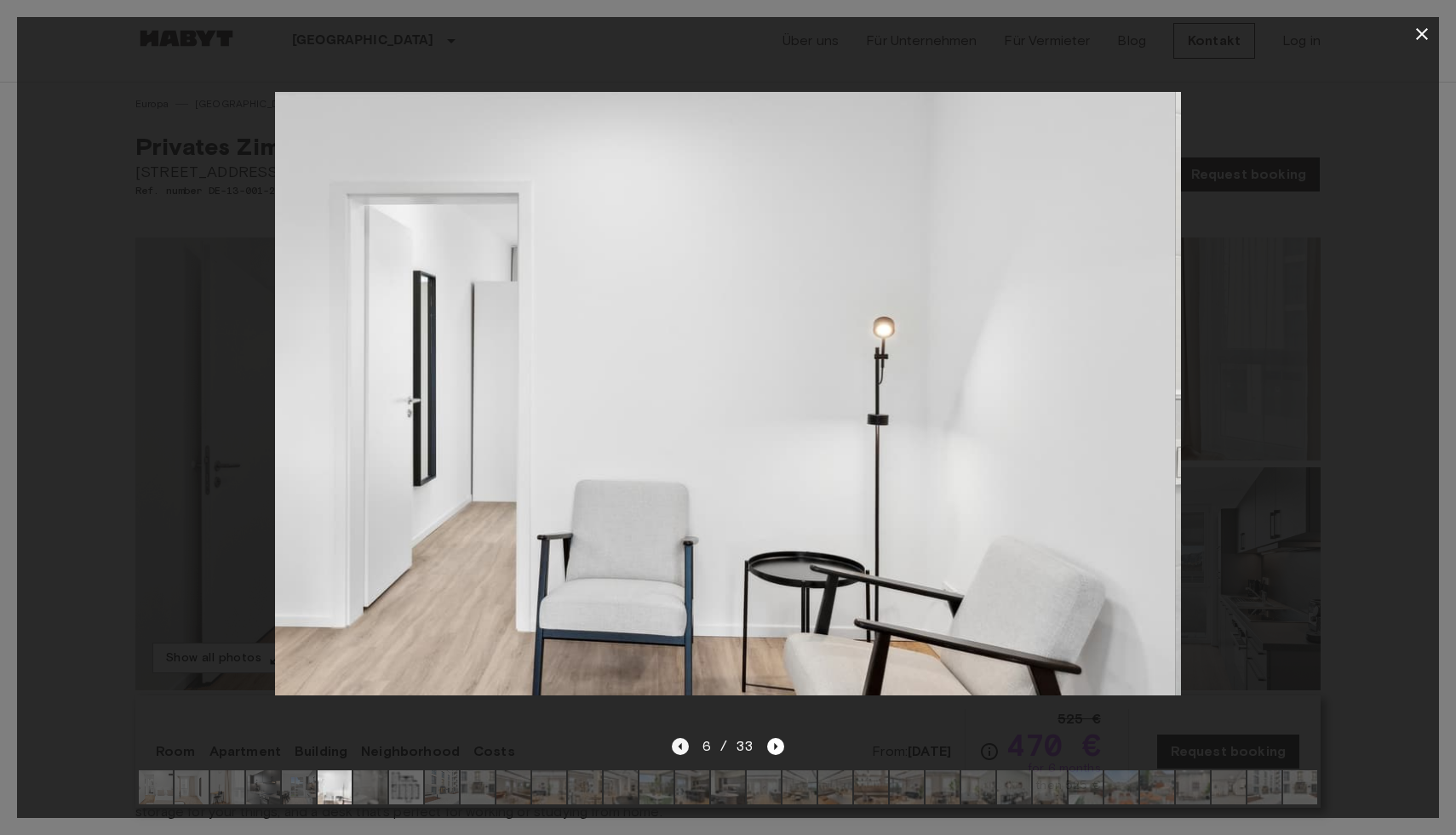
click at [683, 750] on icon "Previous image" at bounding box center [680, 746] width 17 height 17
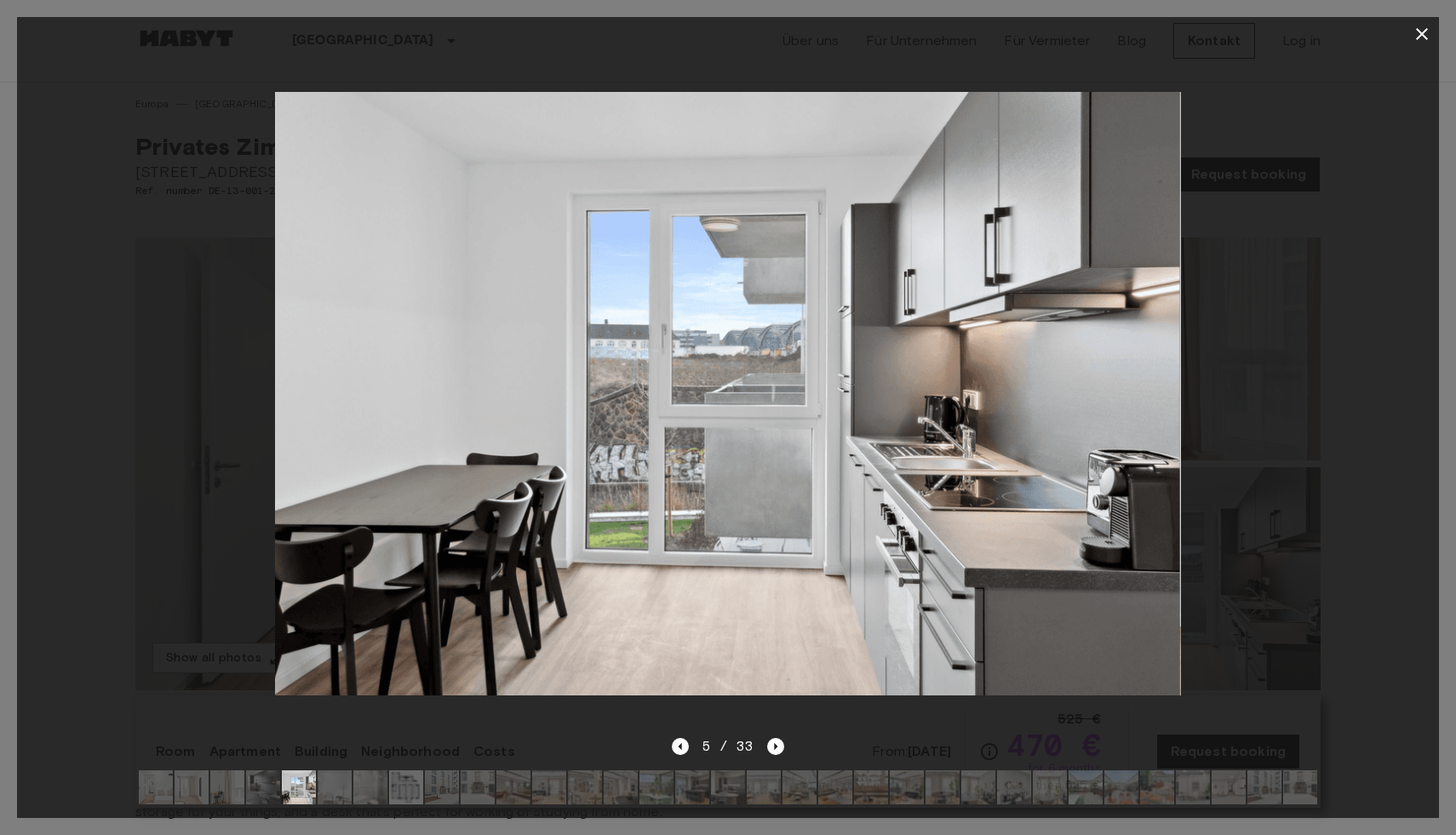
click at [765, 747] on div "5 / 33" at bounding box center [728, 746] width 113 height 21
click at [766, 747] on div "5 / 33" at bounding box center [728, 746] width 113 height 21
click at [767, 747] on icon "Next image" at bounding box center [775, 746] width 17 height 17
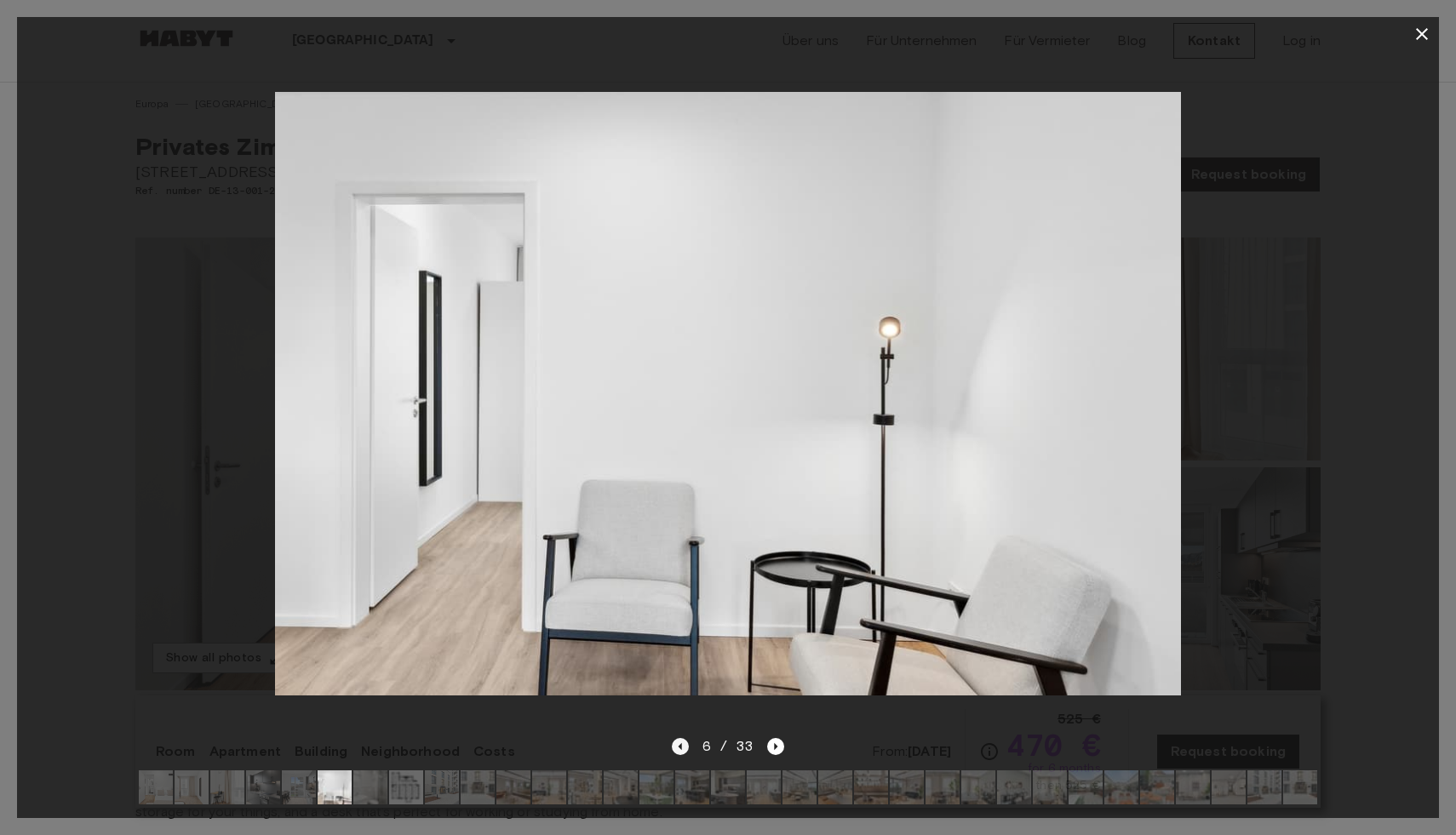
click at [681, 746] on icon "Previous image" at bounding box center [679, 746] width 3 height 7
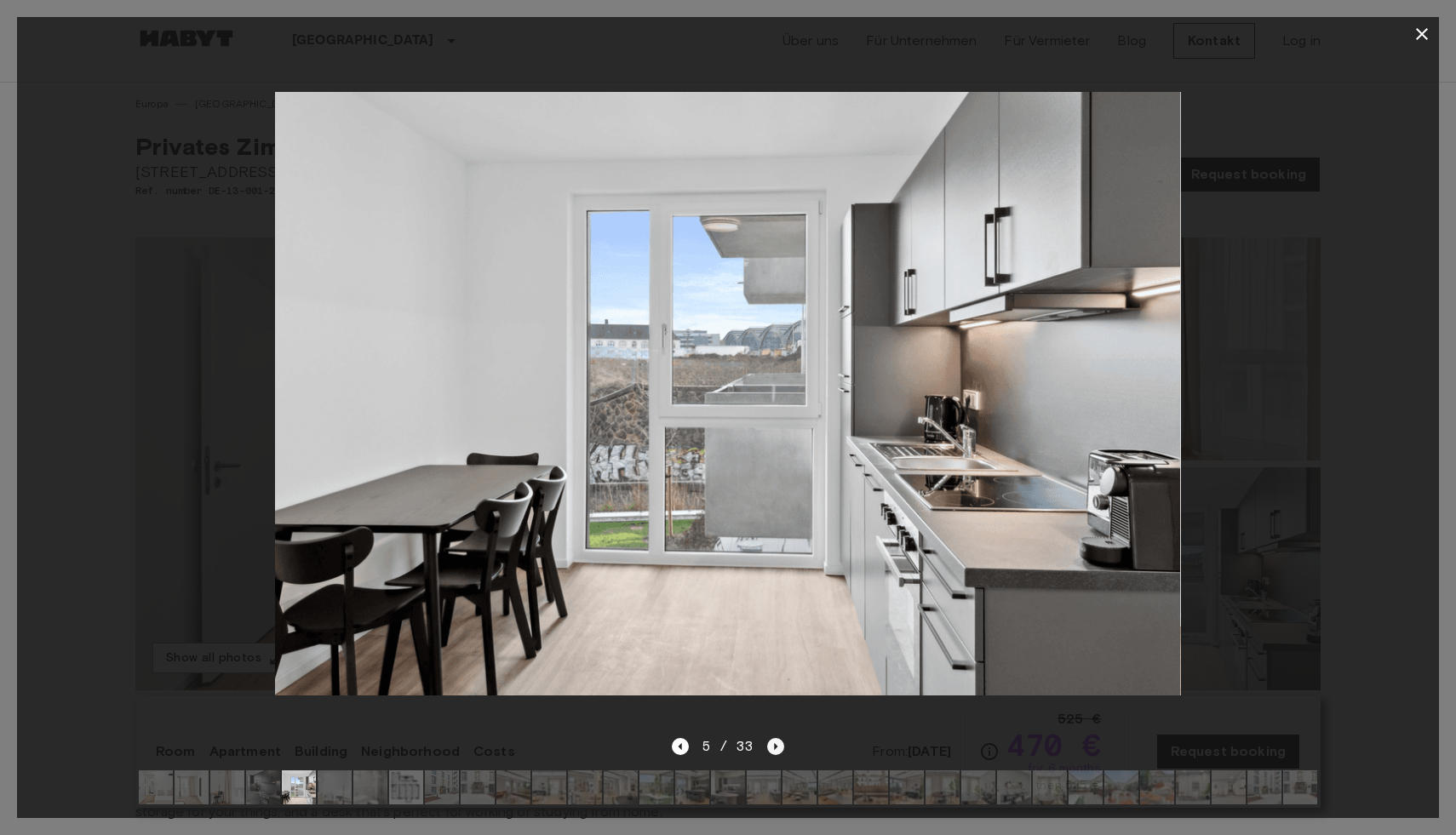
click at [768, 747] on icon "Next image" at bounding box center [775, 746] width 17 height 17
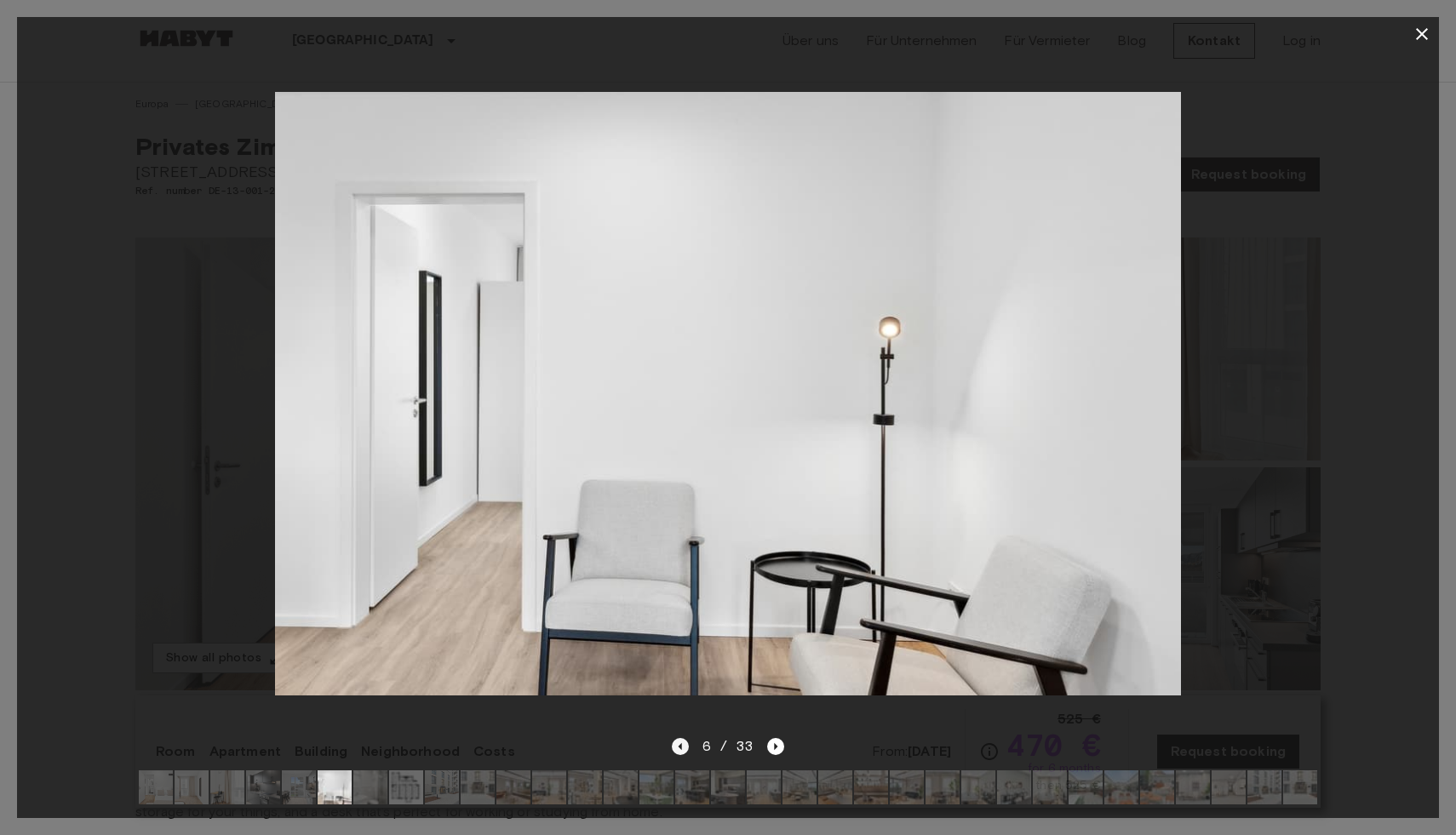
click at [678, 747] on icon "Previous image" at bounding box center [680, 746] width 17 height 17
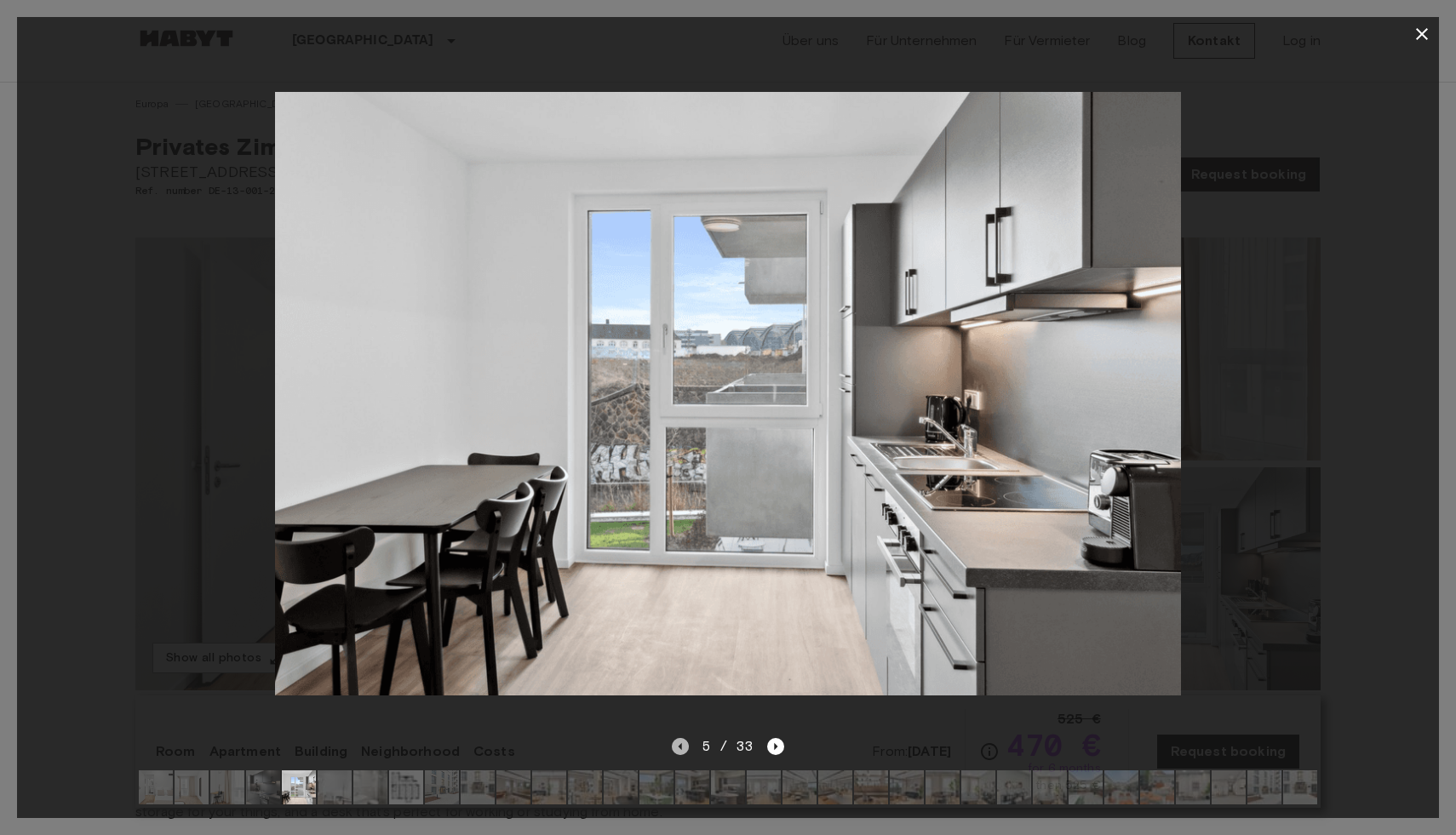
click at [678, 747] on icon "Previous image" at bounding box center [680, 746] width 17 height 17
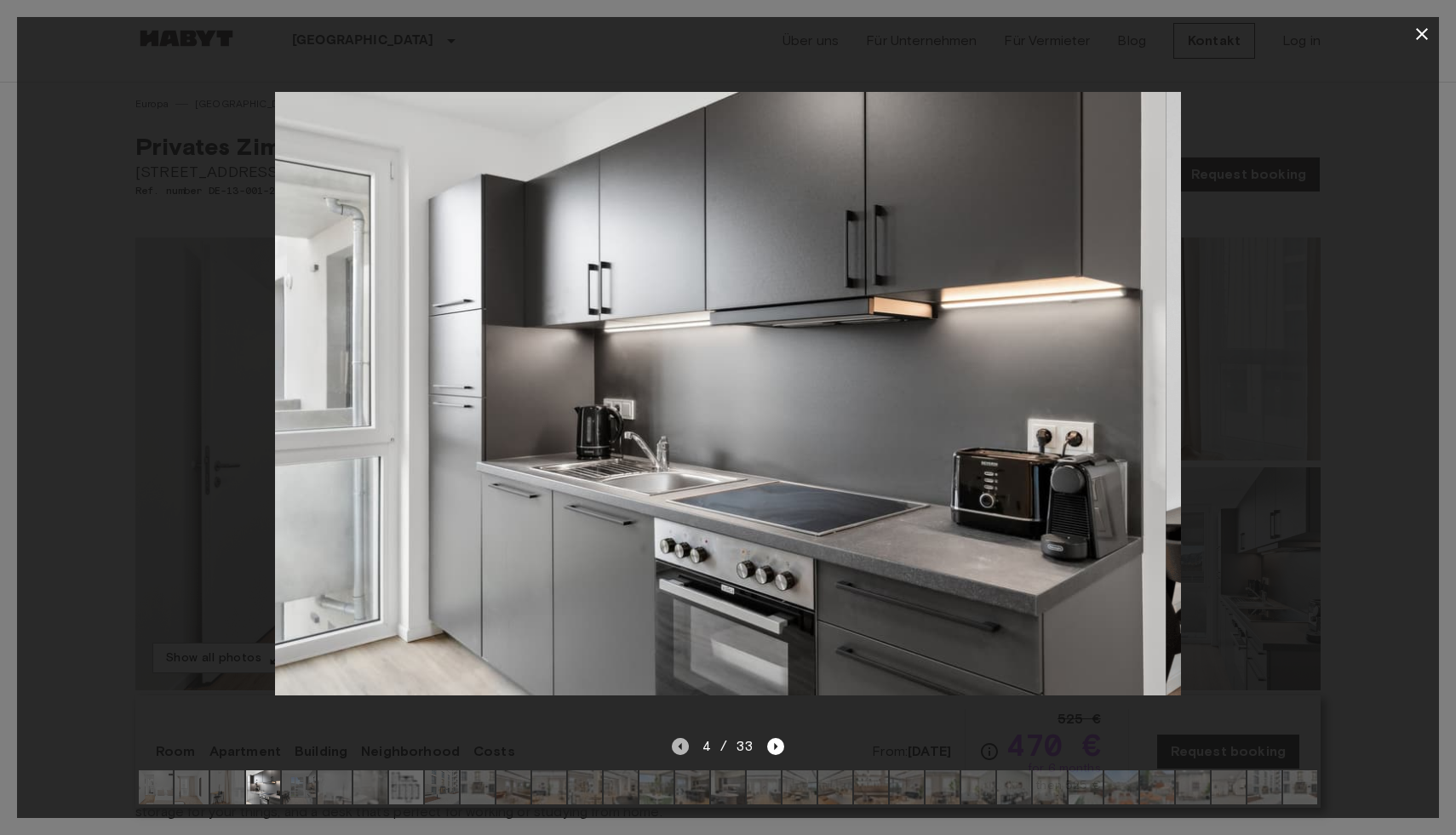
click at [678, 747] on icon "Previous image" at bounding box center [680, 746] width 17 height 17
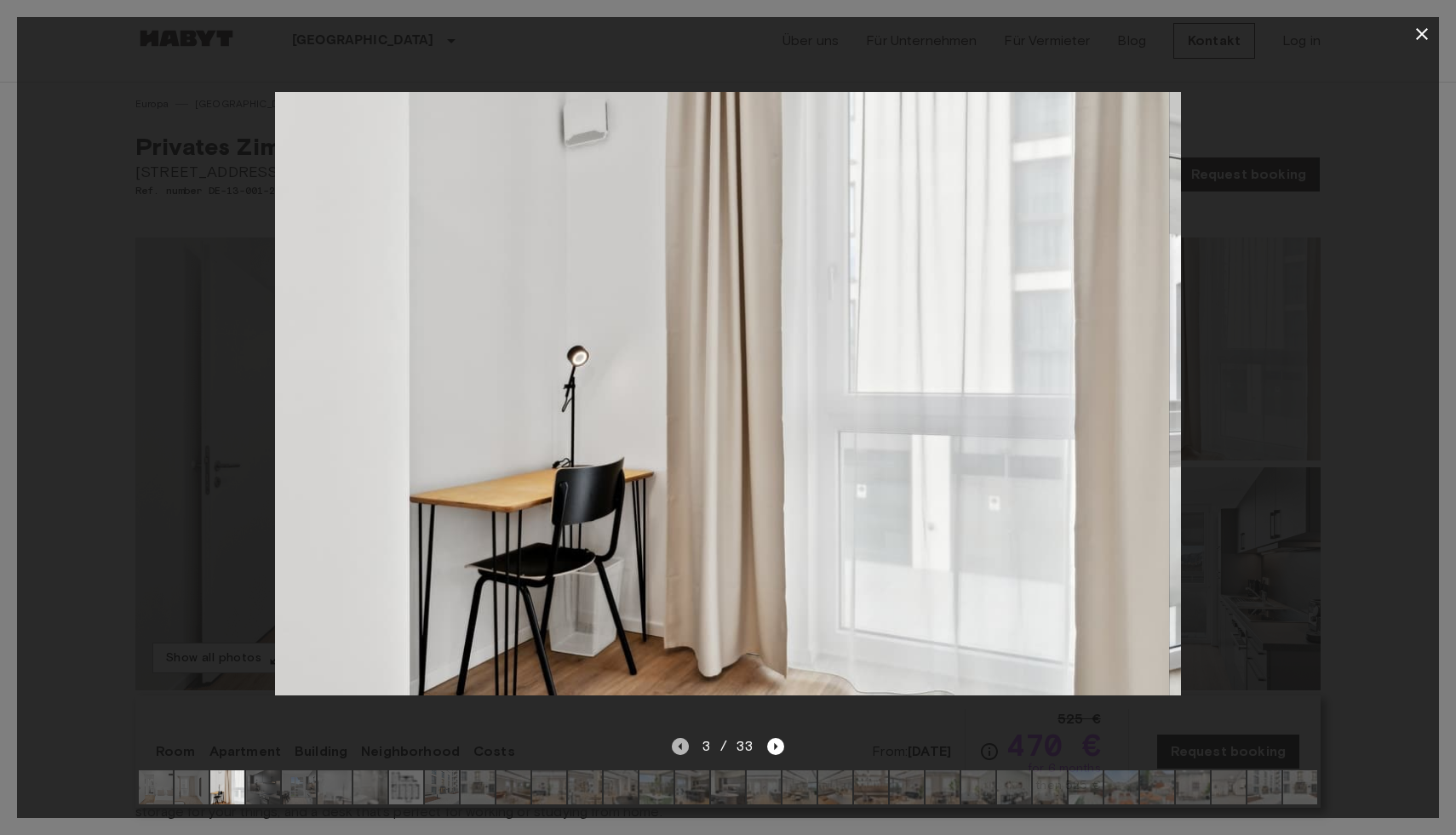
click at [678, 747] on icon "Previous image" at bounding box center [680, 746] width 17 height 17
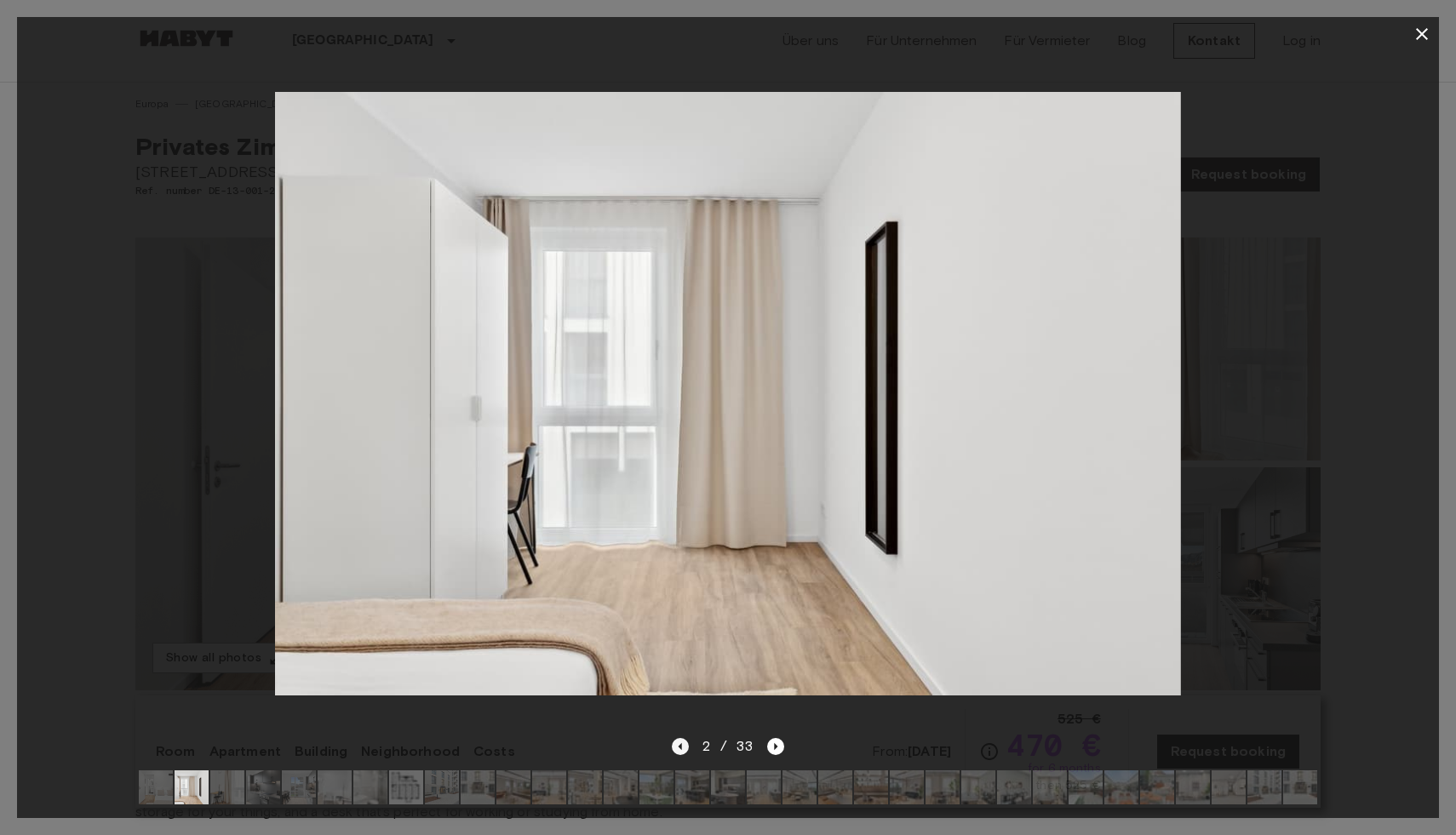
click at [678, 747] on icon "Previous image" at bounding box center [680, 746] width 17 height 17
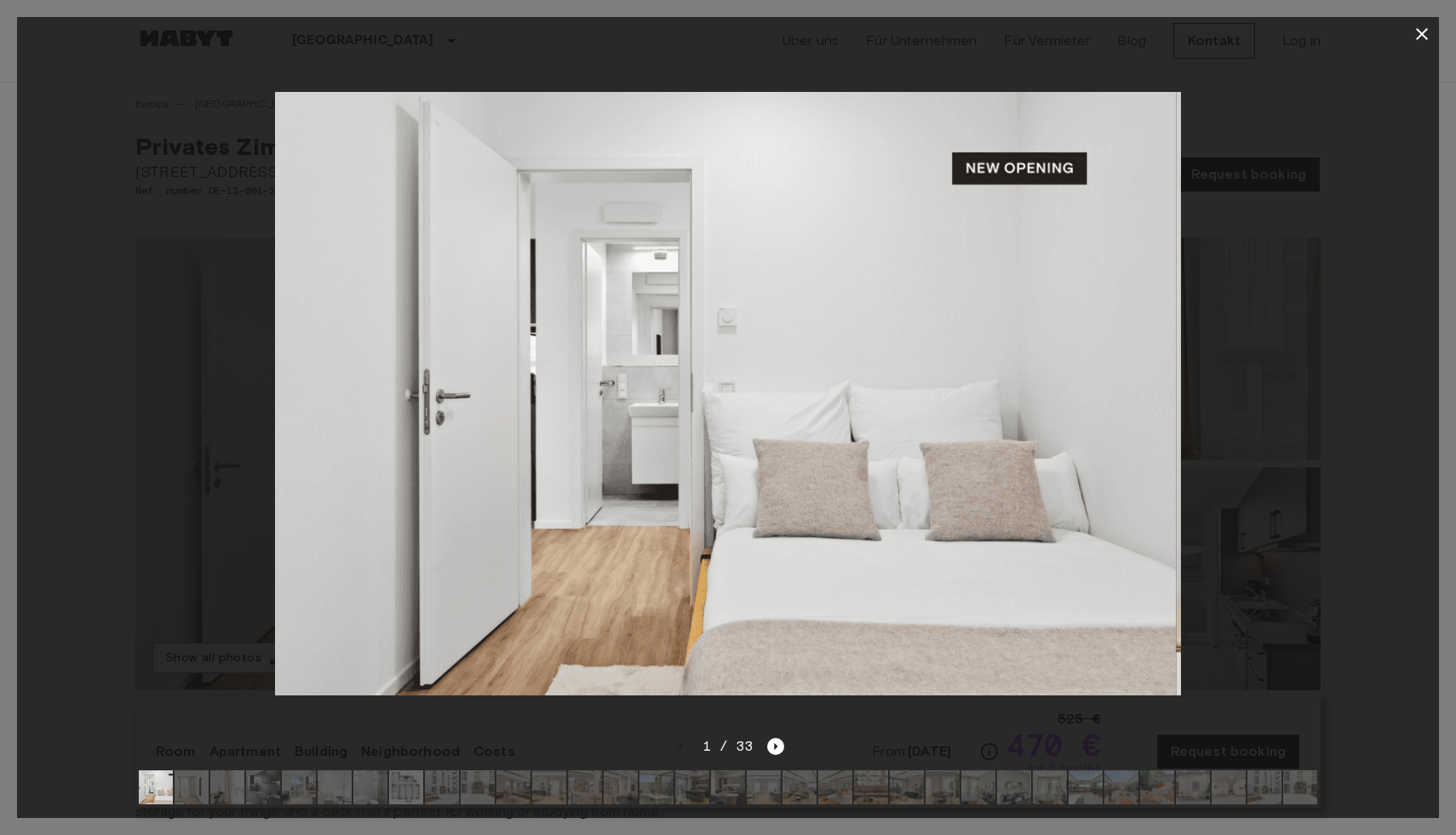
click at [704, 578] on img at bounding box center [723, 393] width 907 height 604
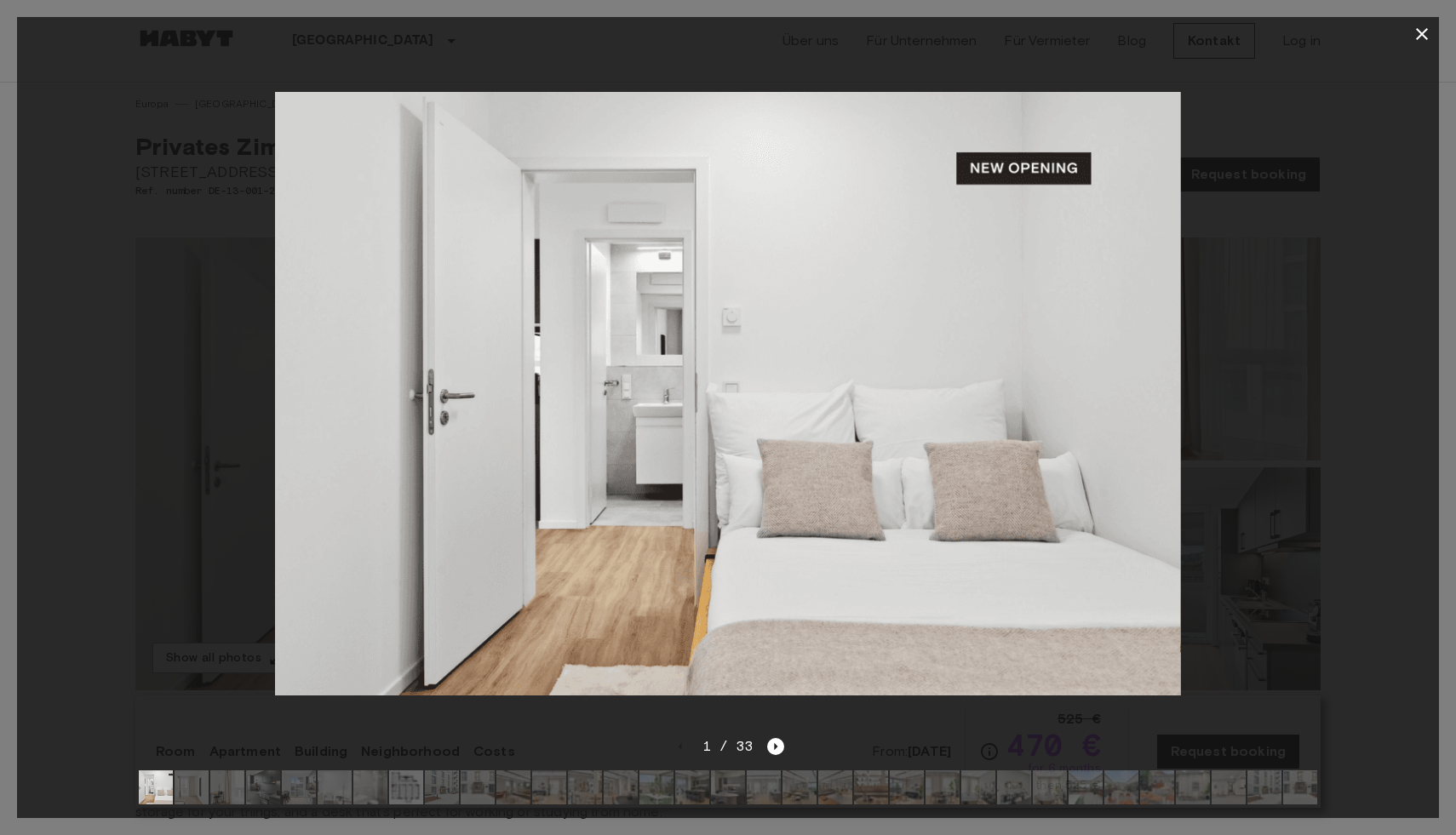
click at [704, 578] on img at bounding box center [727, 393] width 907 height 604
click at [772, 754] on icon "Next image" at bounding box center [775, 746] width 17 height 17
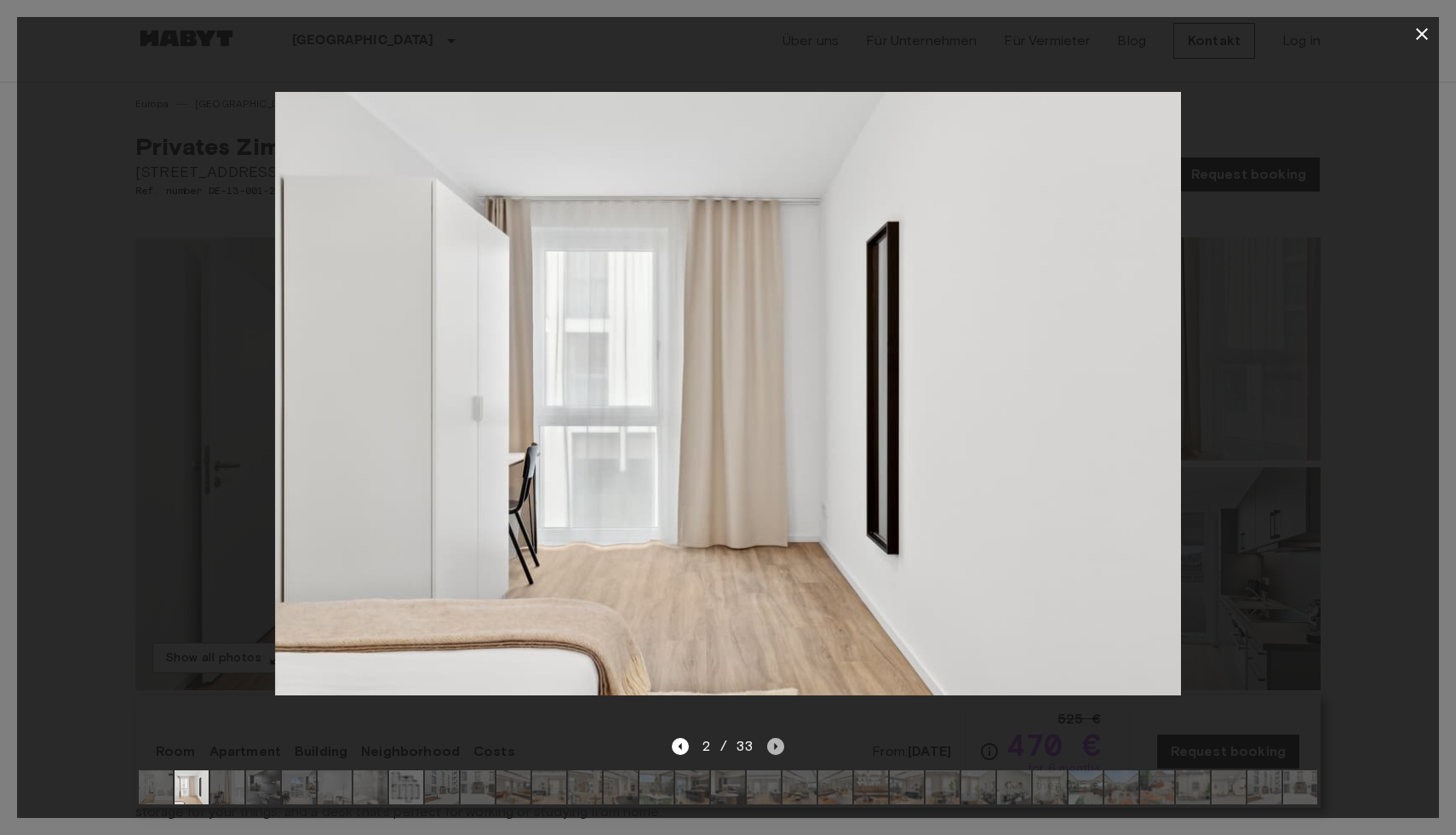
click at [772, 754] on icon "Next image" at bounding box center [775, 746] width 17 height 17
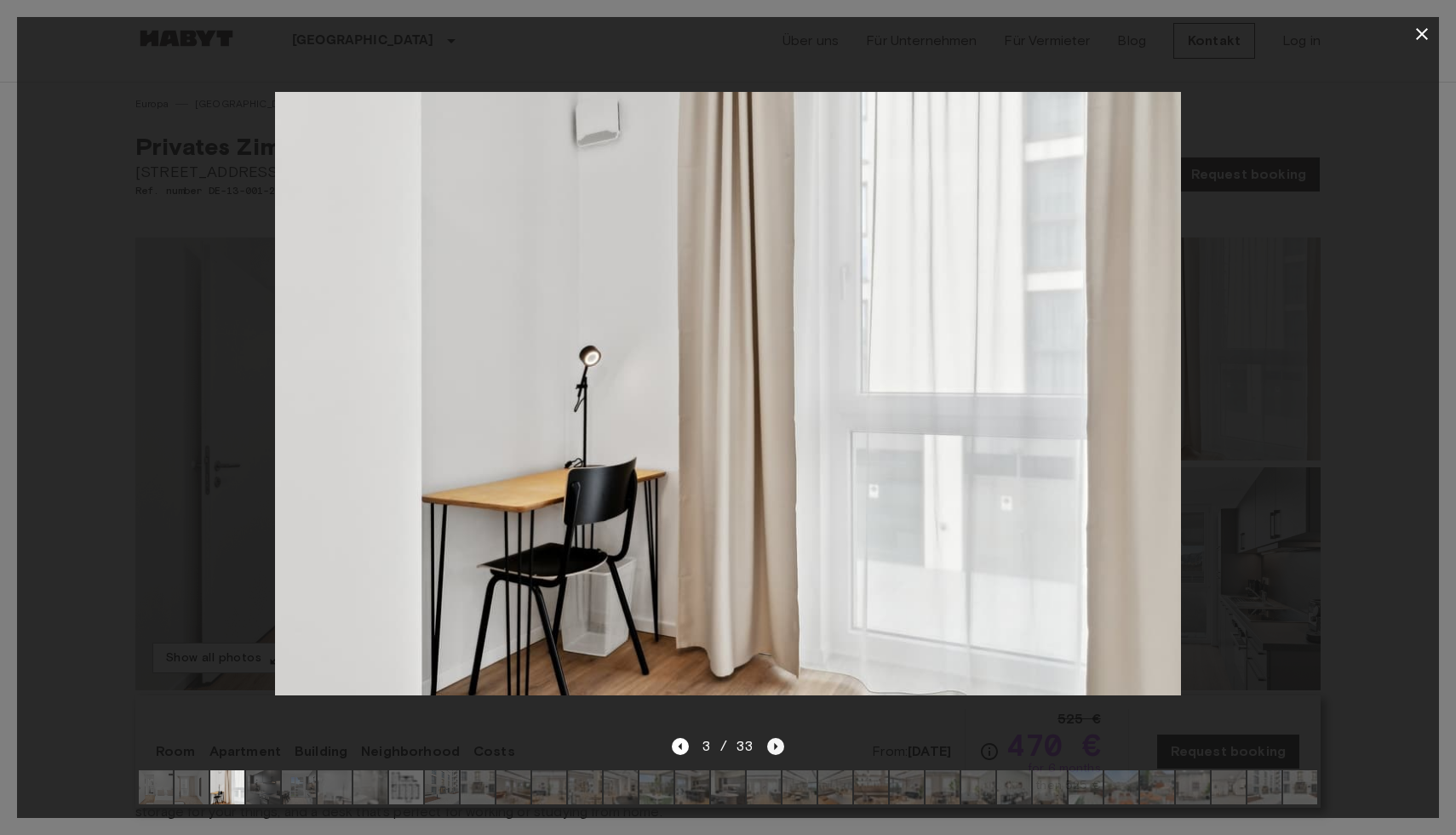
click at [772, 753] on icon "Next image" at bounding box center [775, 746] width 17 height 17
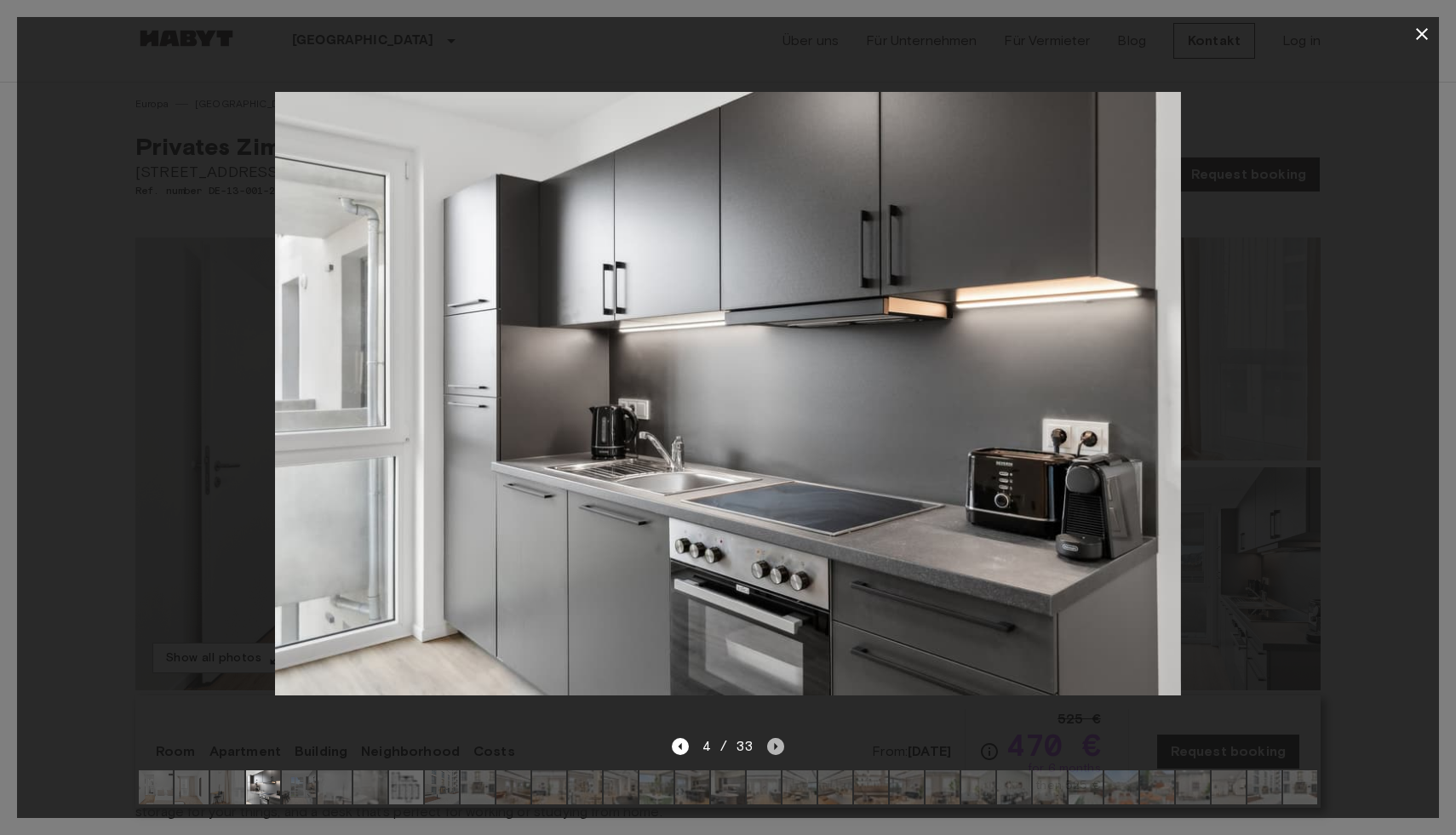
click at [772, 749] on icon "Next image" at bounding box center [775, 746] width 17 height 17
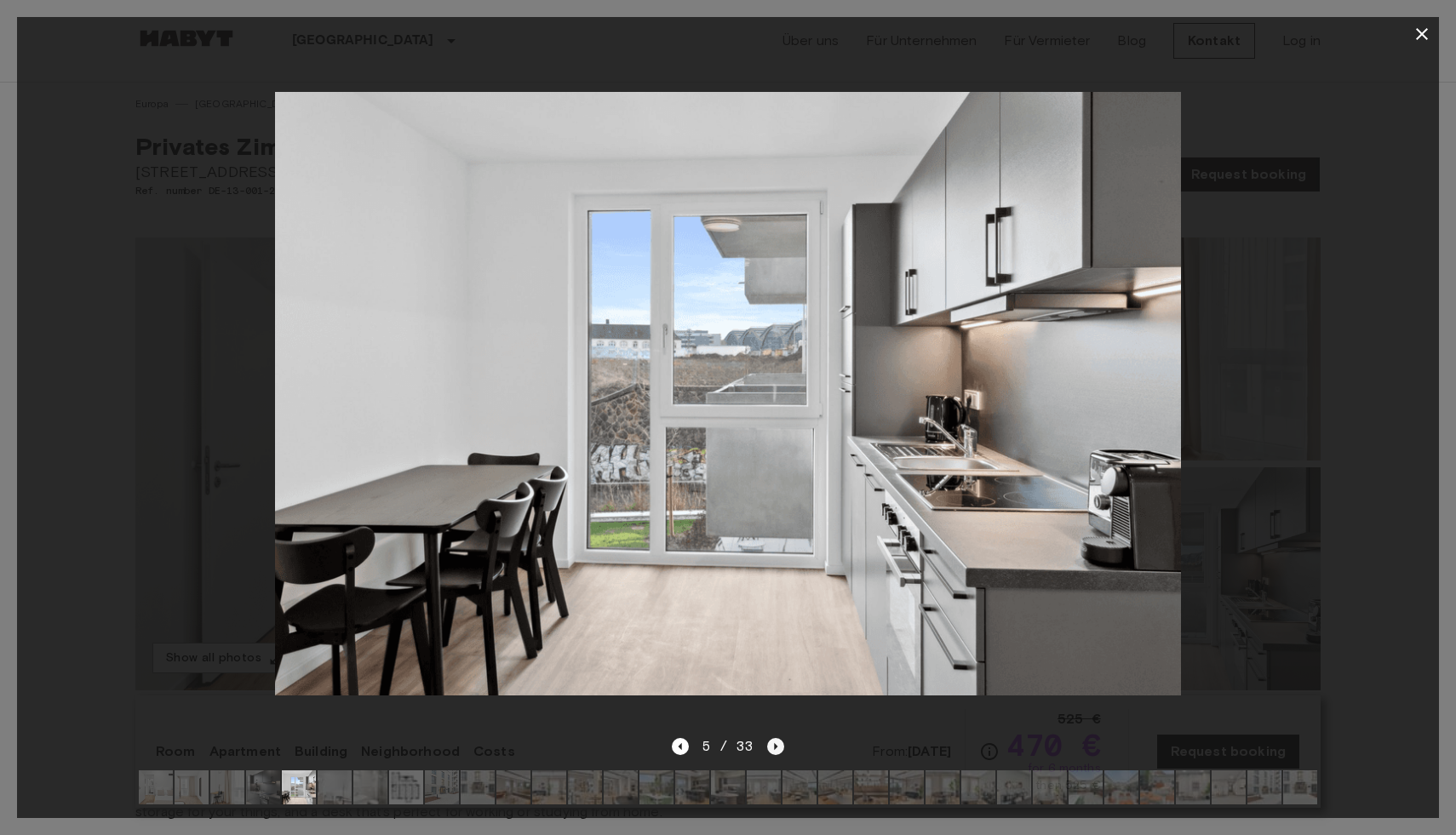
click at [772, 750] on icon "Next image" at bounding box center [775, 746] width 17 height 17
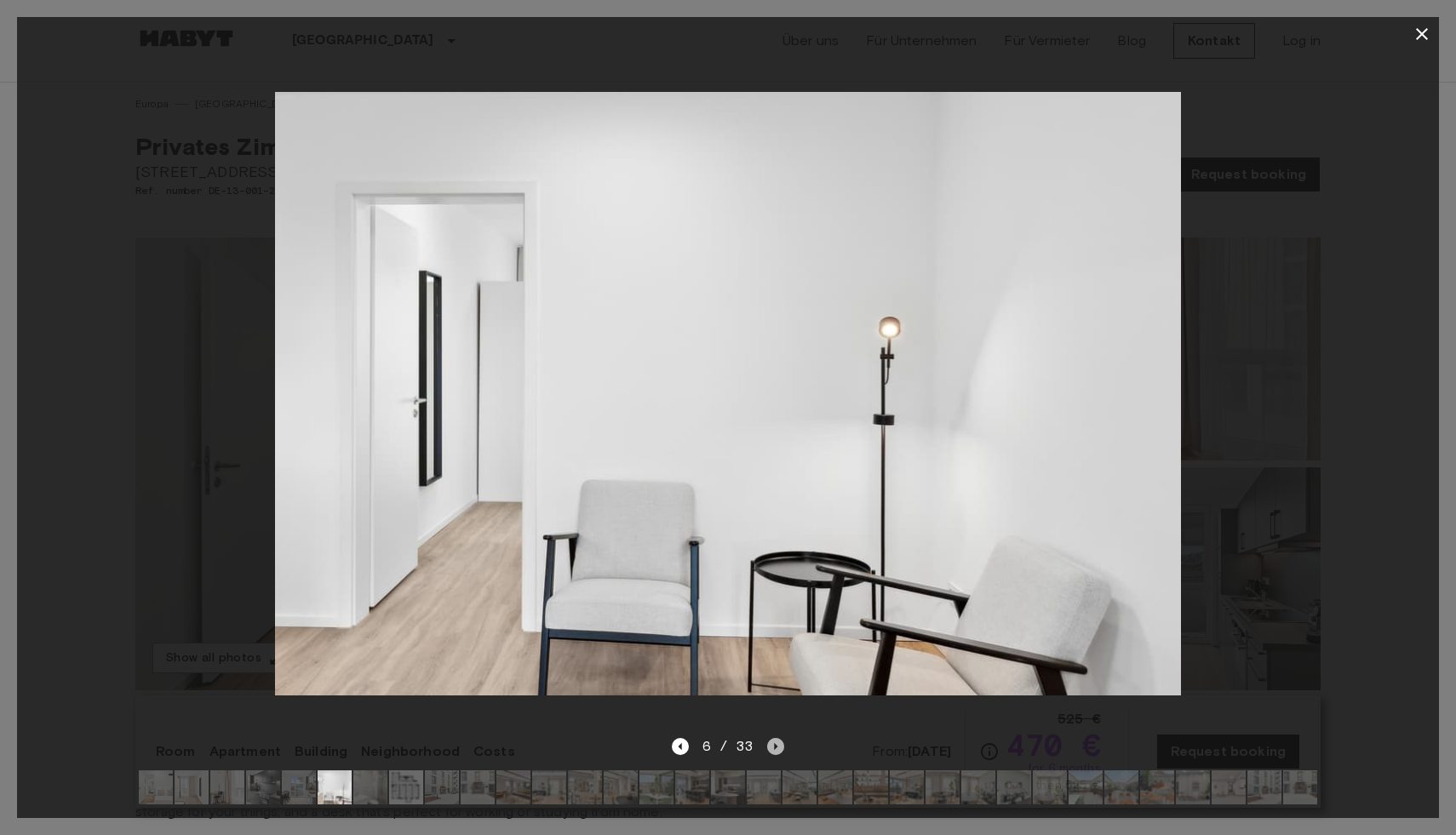
click at [772, 751] on icon "Next image" at bounding box center [775, 746] width 17 height 17
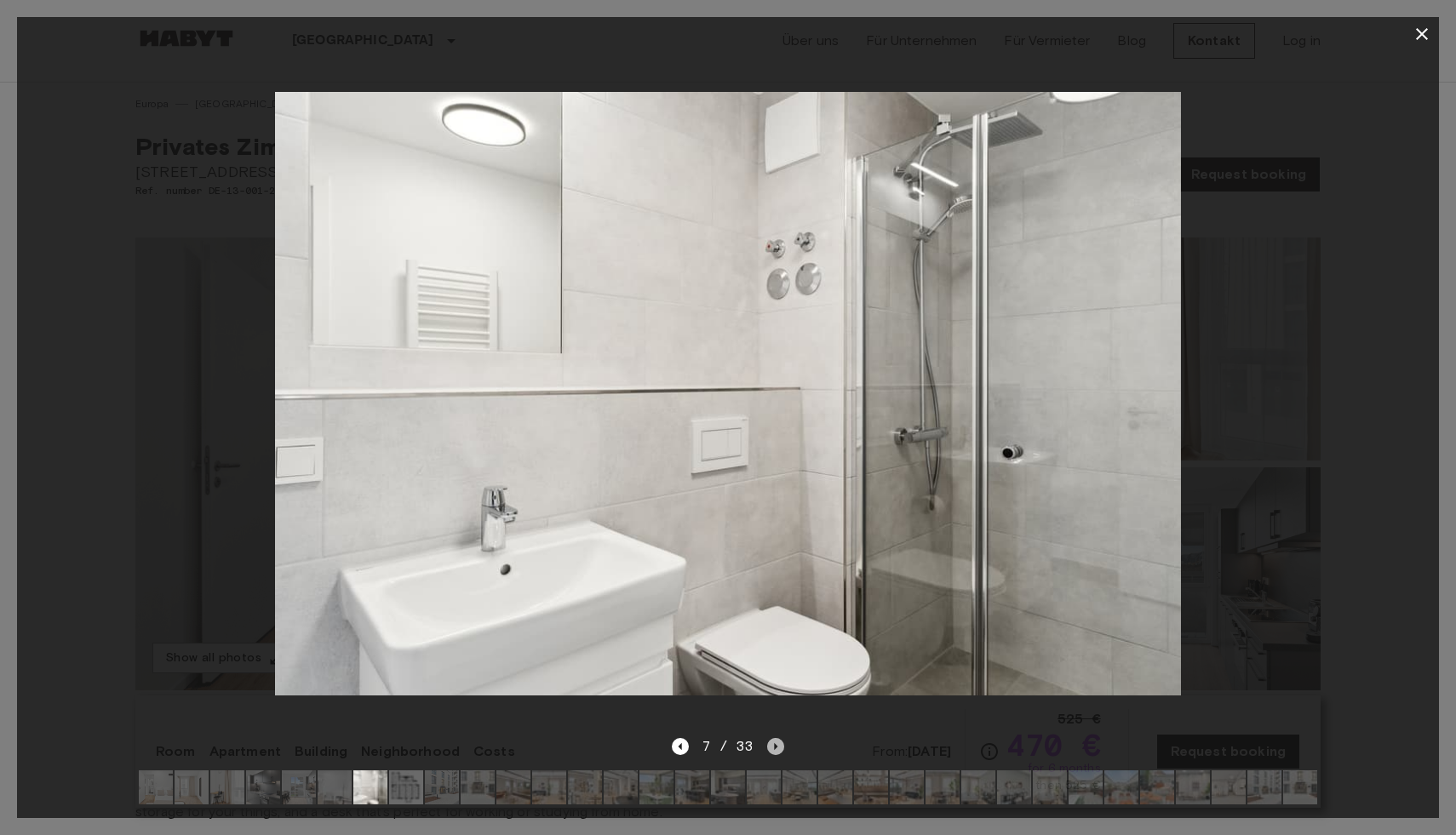
click at [773, 750] on icon "Next image" at bounding box center [775, 746] width 17 height 17
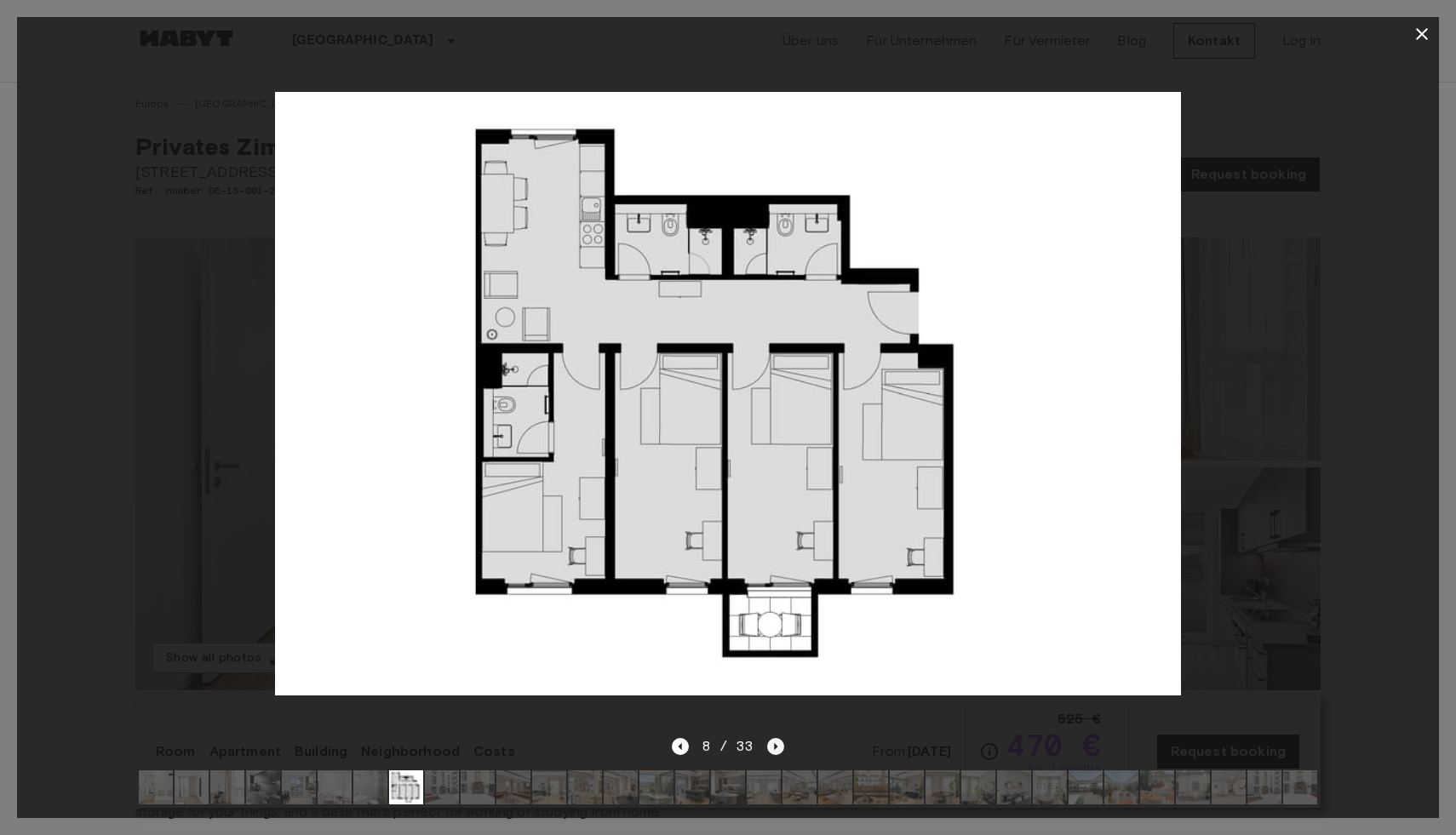
click at [770, 748] on icon "Next image" at bounding box center [775, 746] width 17 height 17
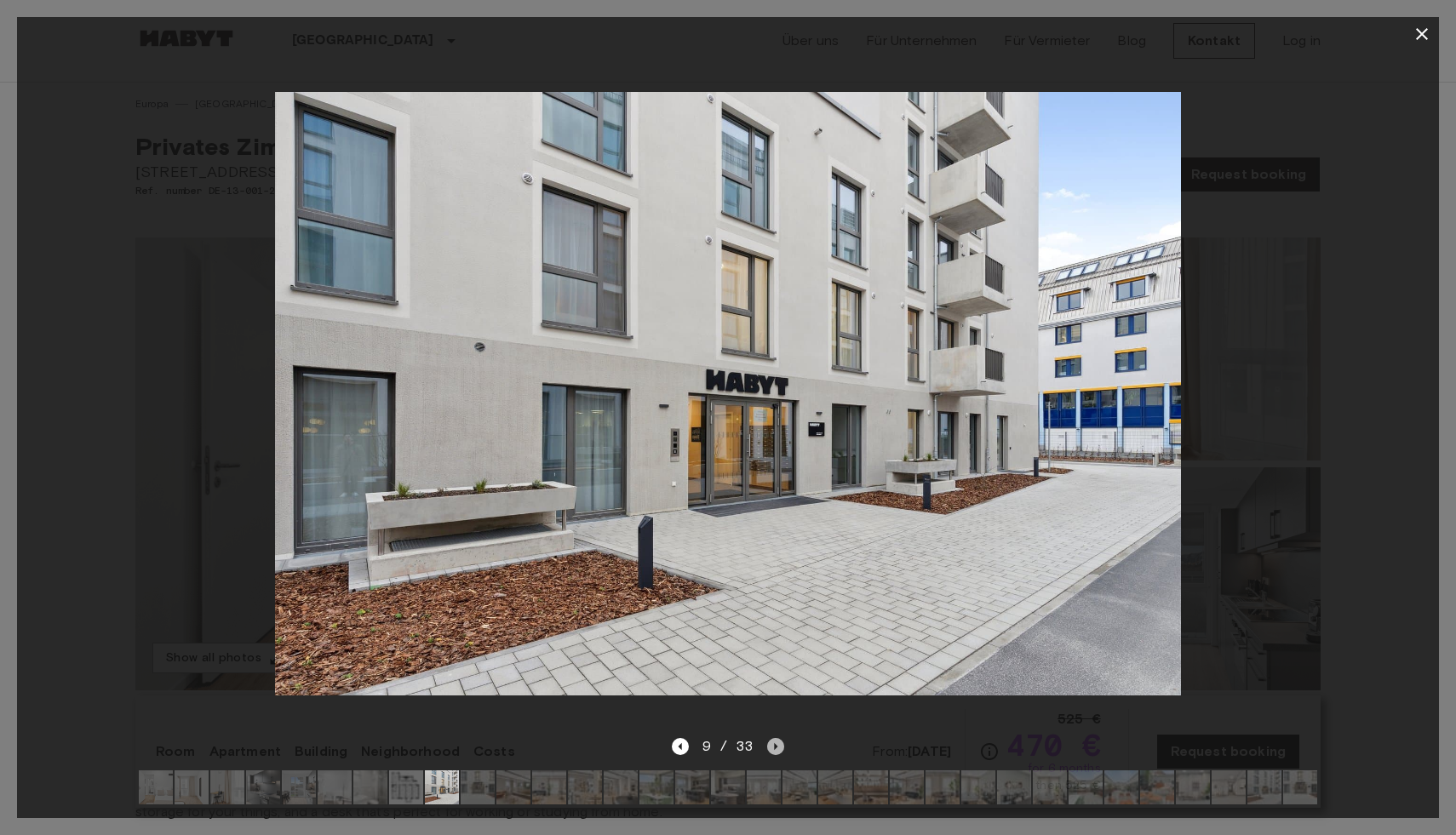
click at [770, 748] on icon "Next image" at bounding box center [775, 746] width 17 height 17
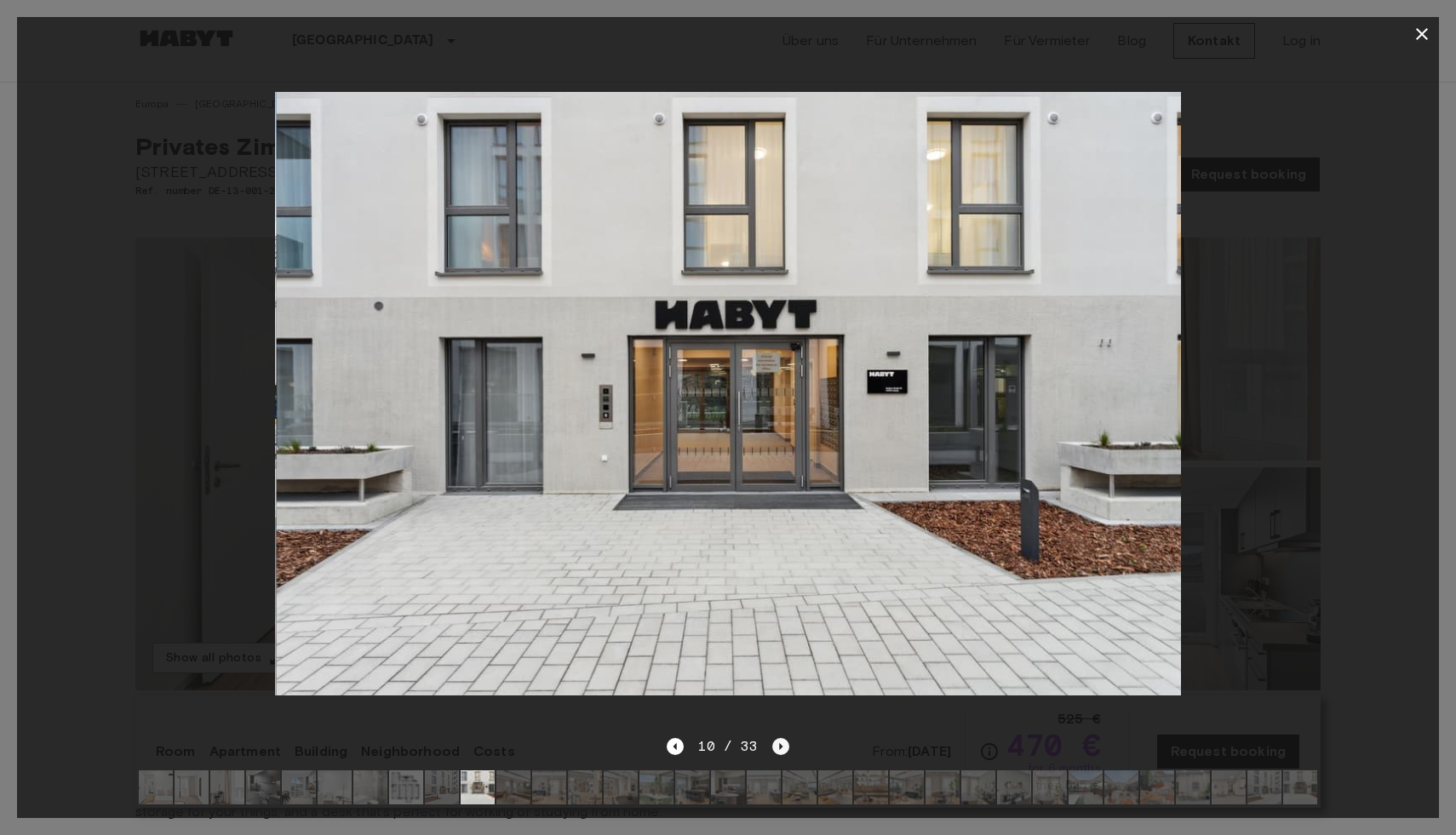
click at [772, 748] on icon "Next image" at bounding box center [780, 746] width 17 height 17
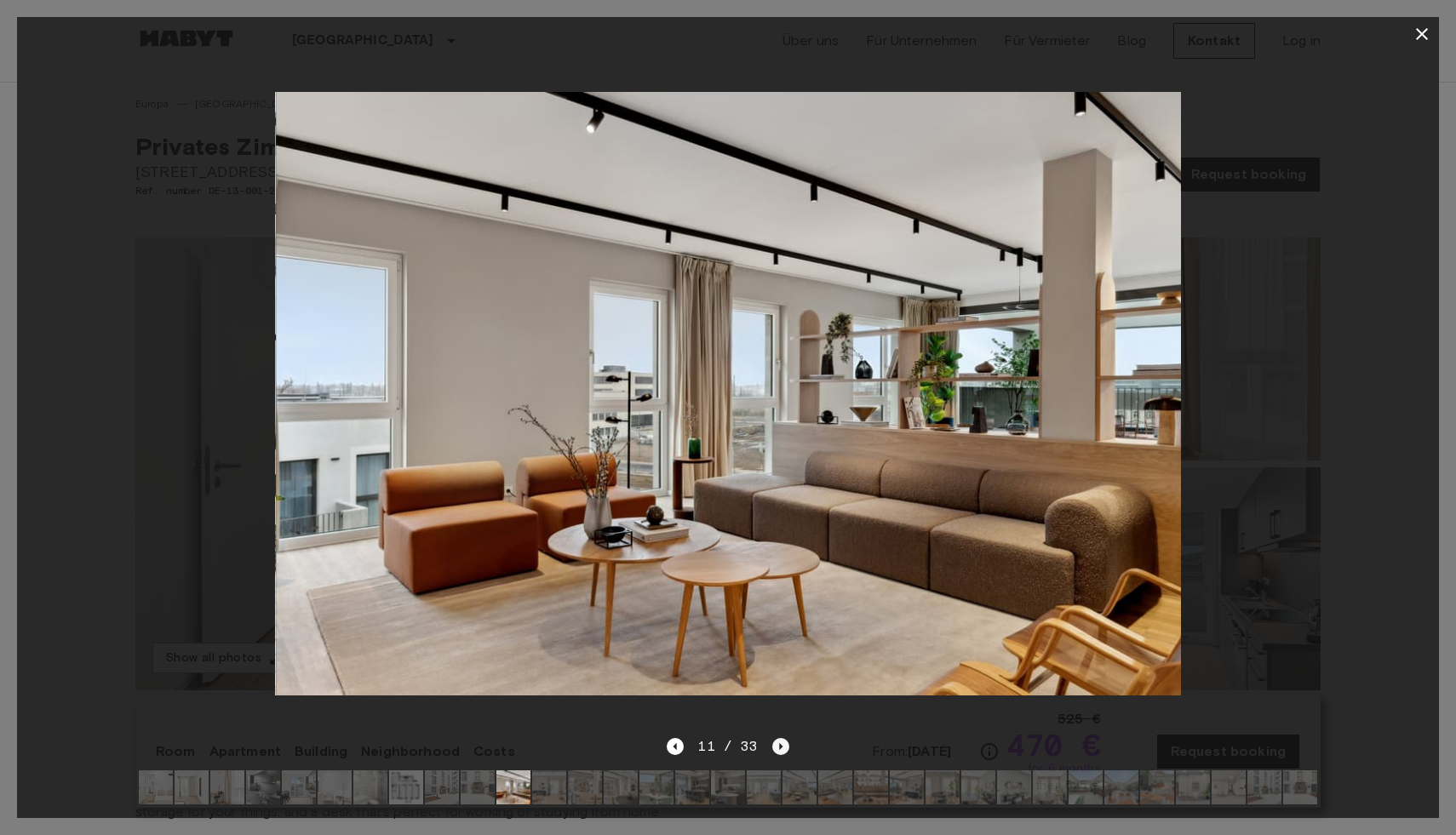
click at [772, 749] on icon "Next image" at bounding box center [780, 746] width 17 height 17
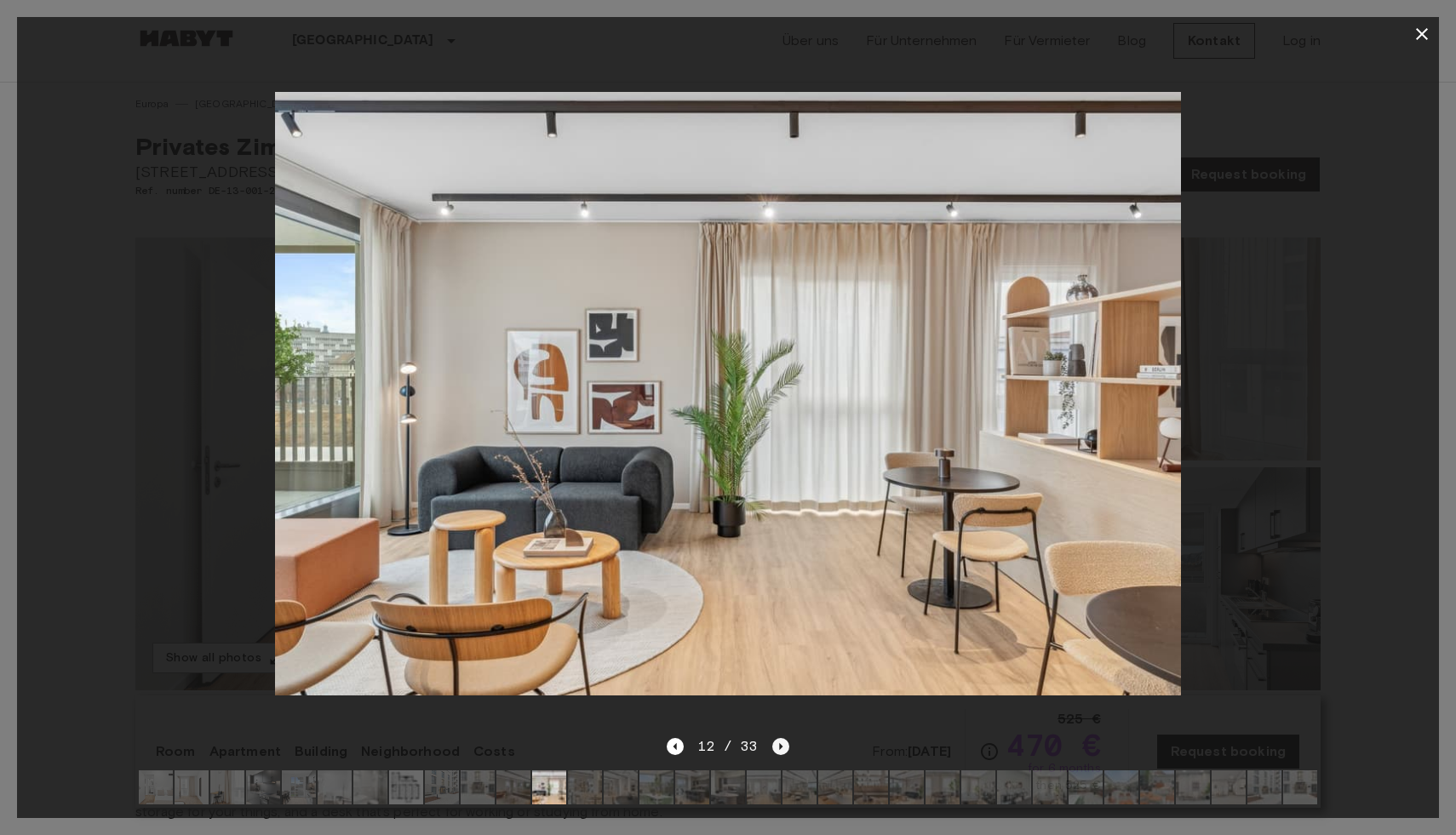
click at [780, 748] on icon "Next image" at bounding box center [780, 746] width 17 height 17
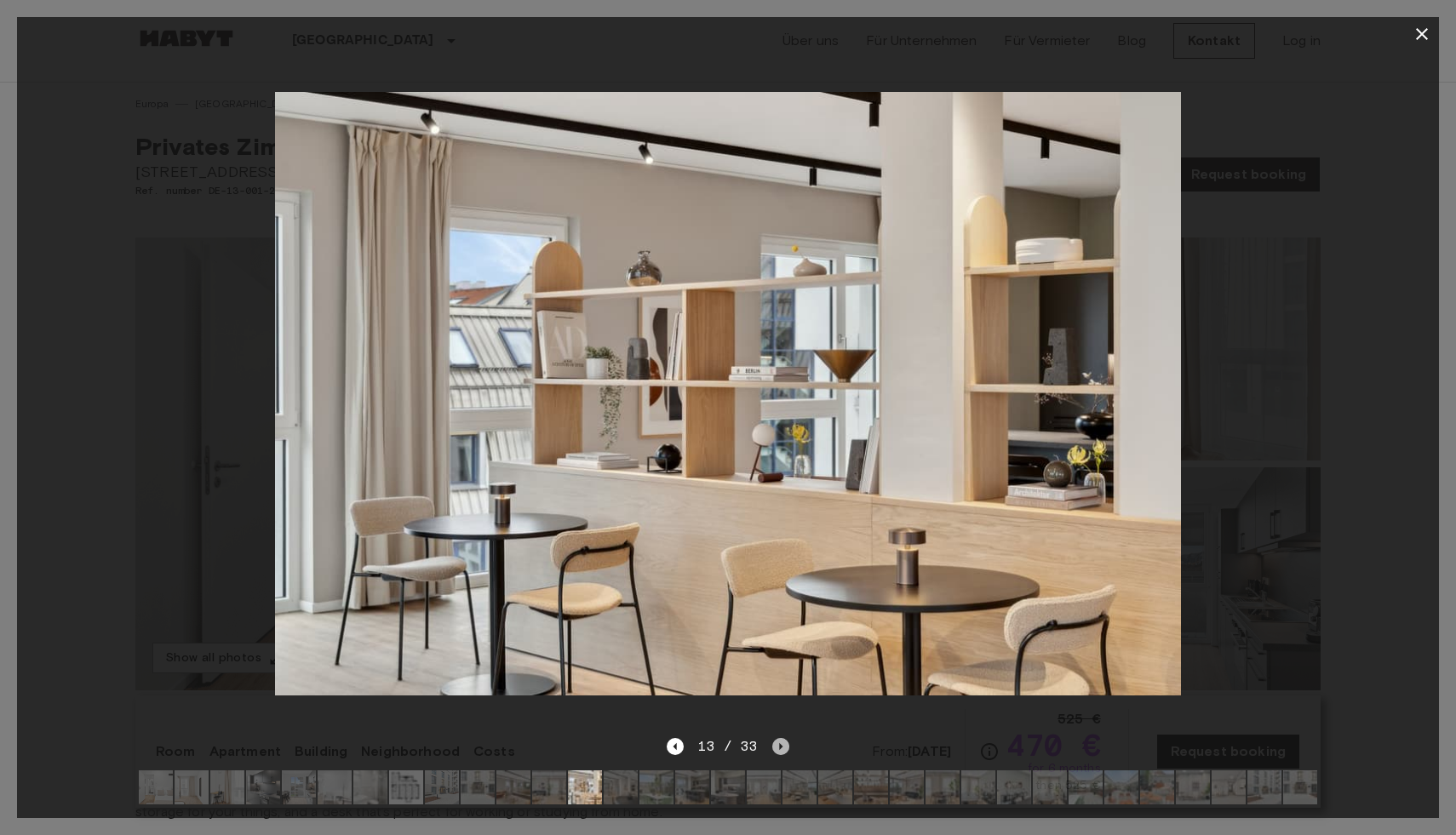
click at [780, 748] on icon "Next image" at bounding box center [780, 746] width 17 height 17
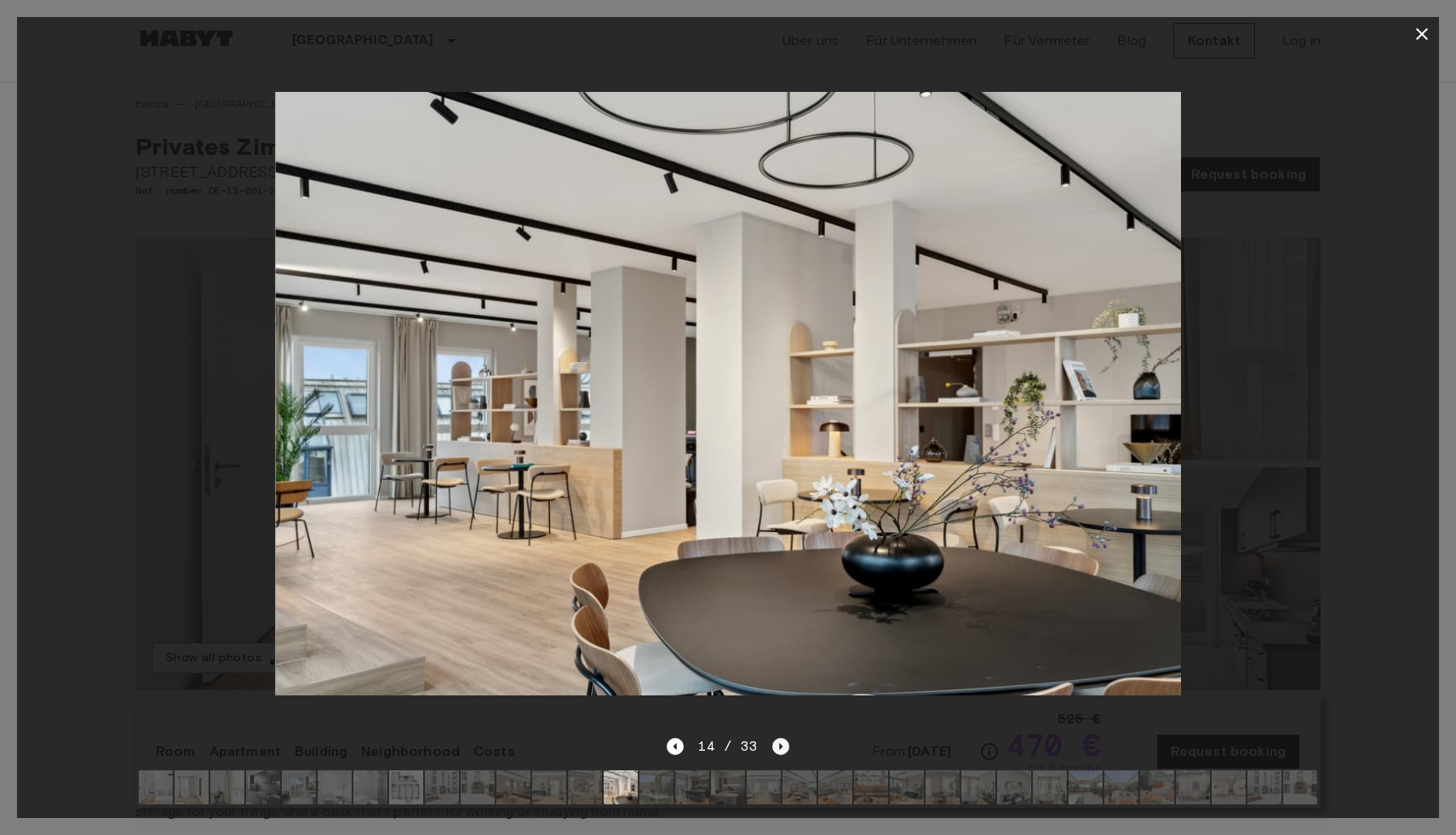
click at [780, 748] on icon "Next image" at bounding box center [780, 746] width 17 height 17
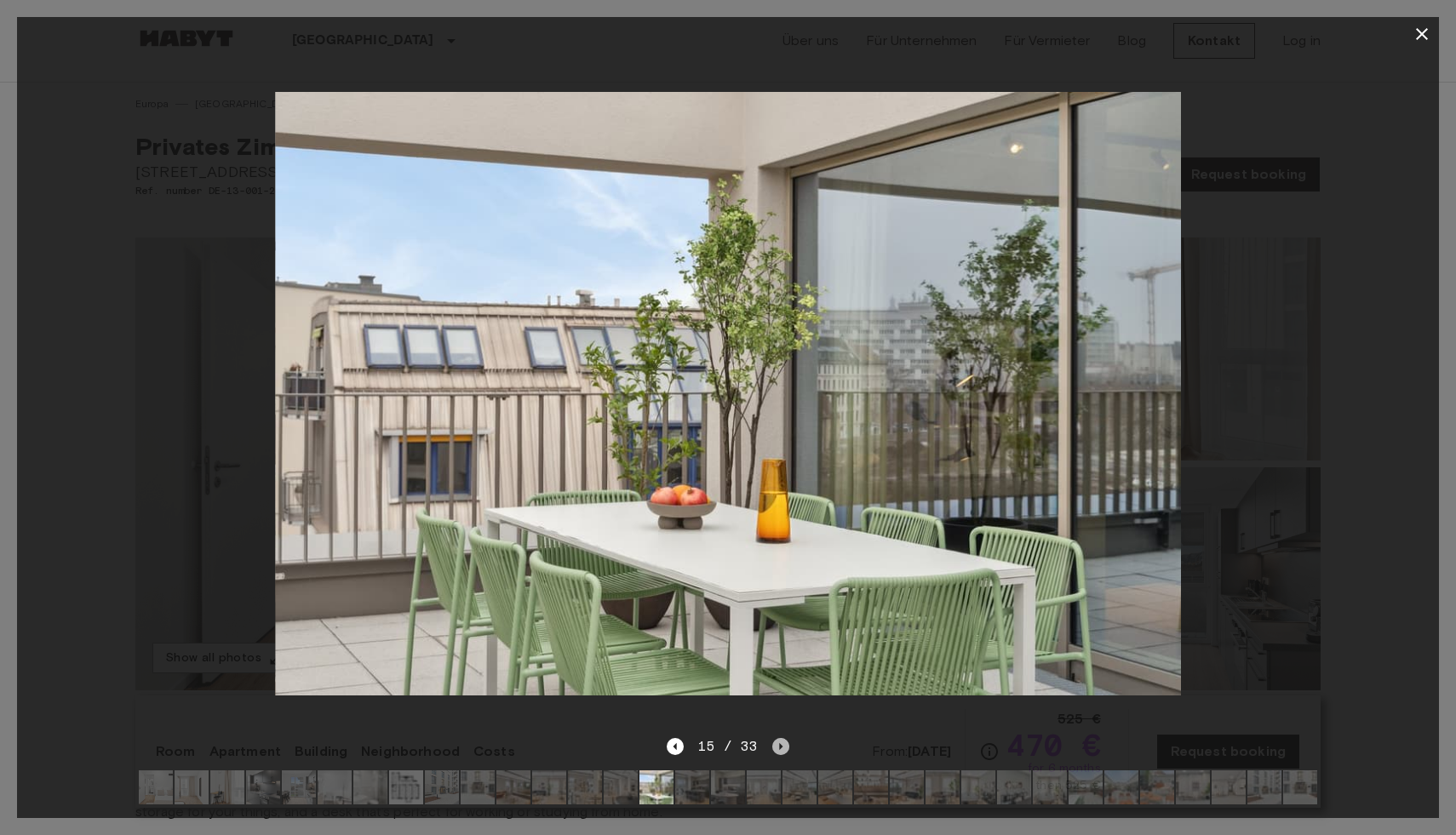
click at [780, 749] on icon "Next image" at bounding box center [780, 746] width 17 height 17
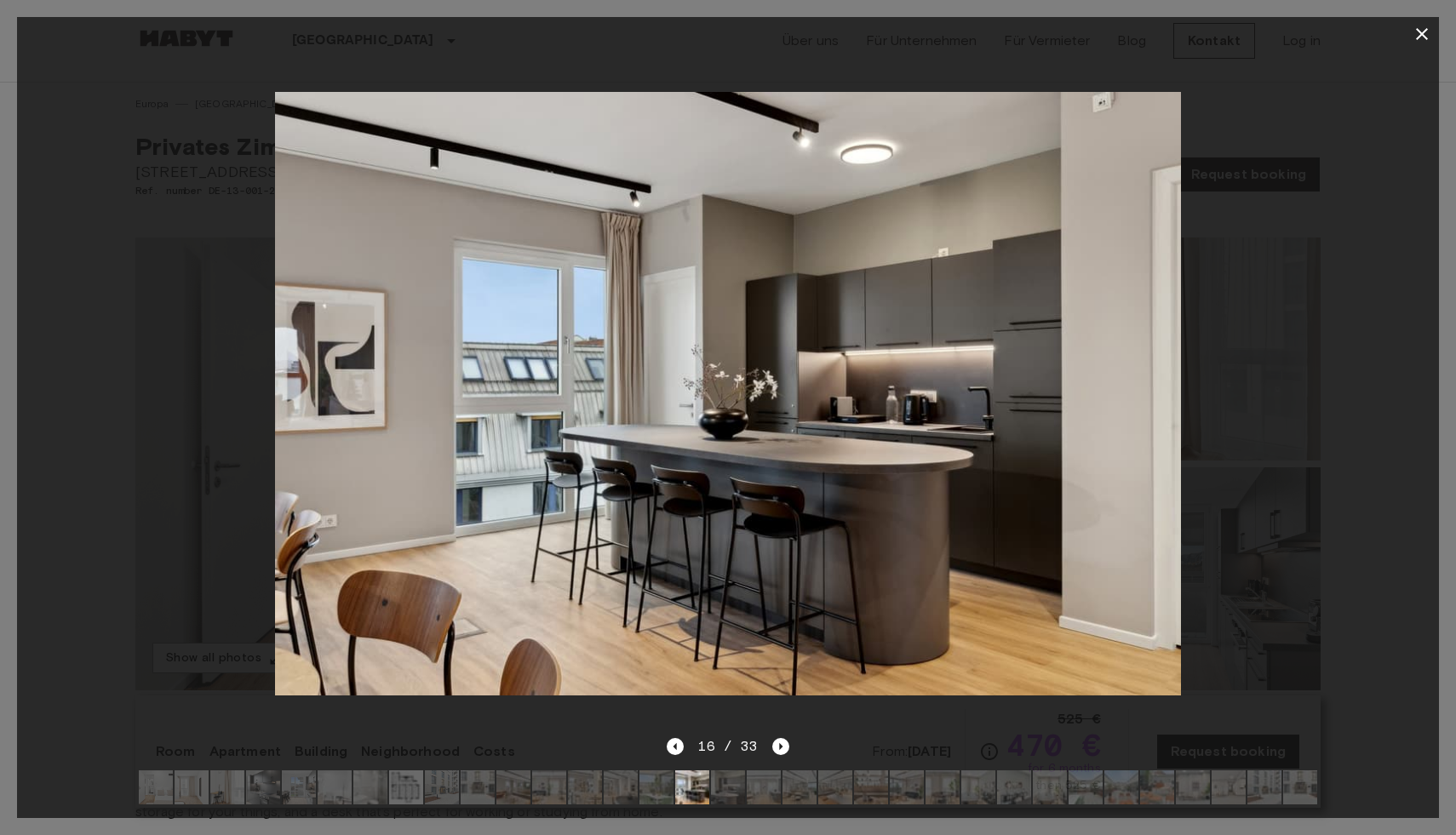
click at [403, 790] on img at bounding box center [406, 787] width 34 height 34
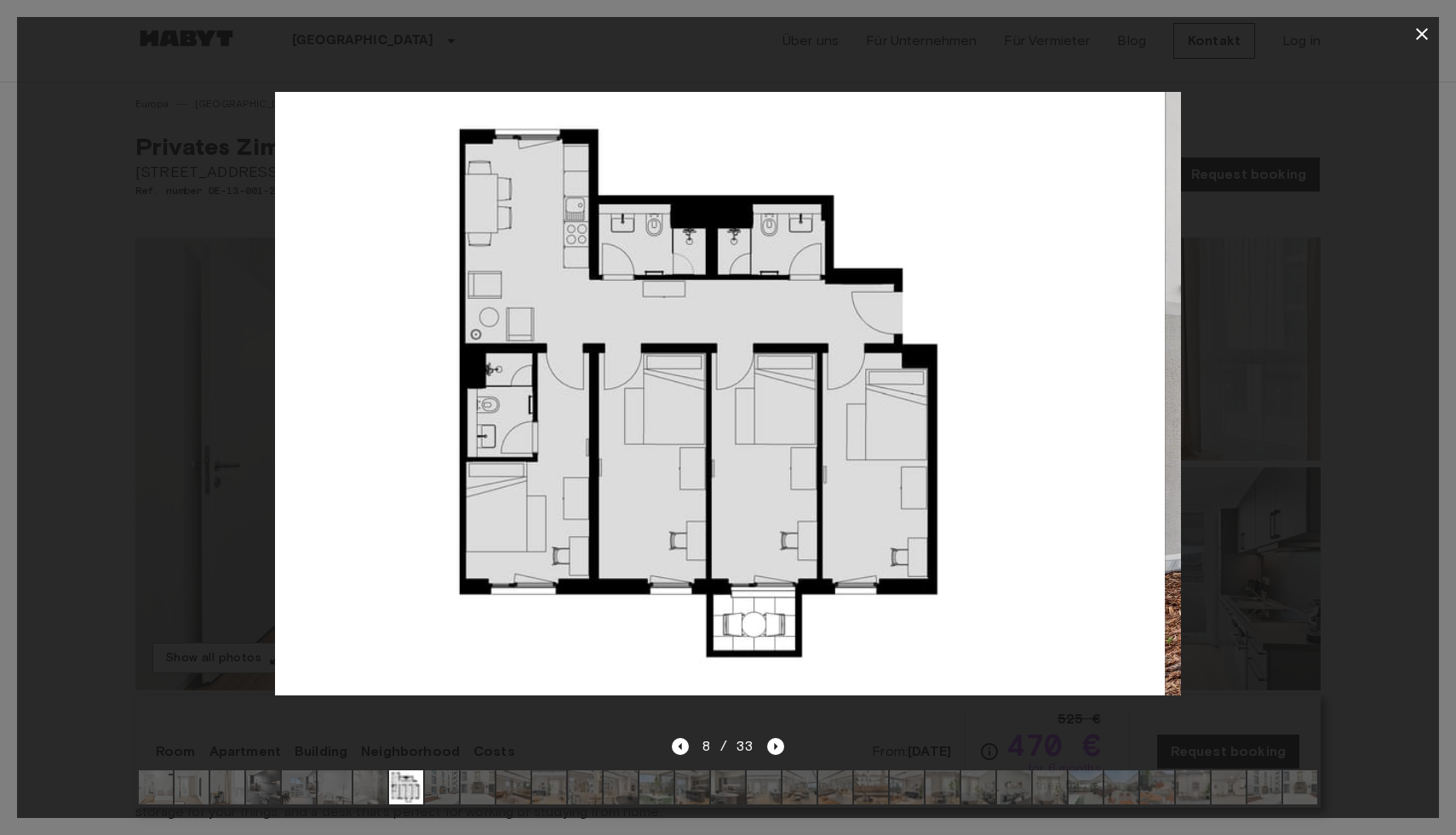
click at [373, 795] on img at bounding box center [370, 787] width 34 height 34
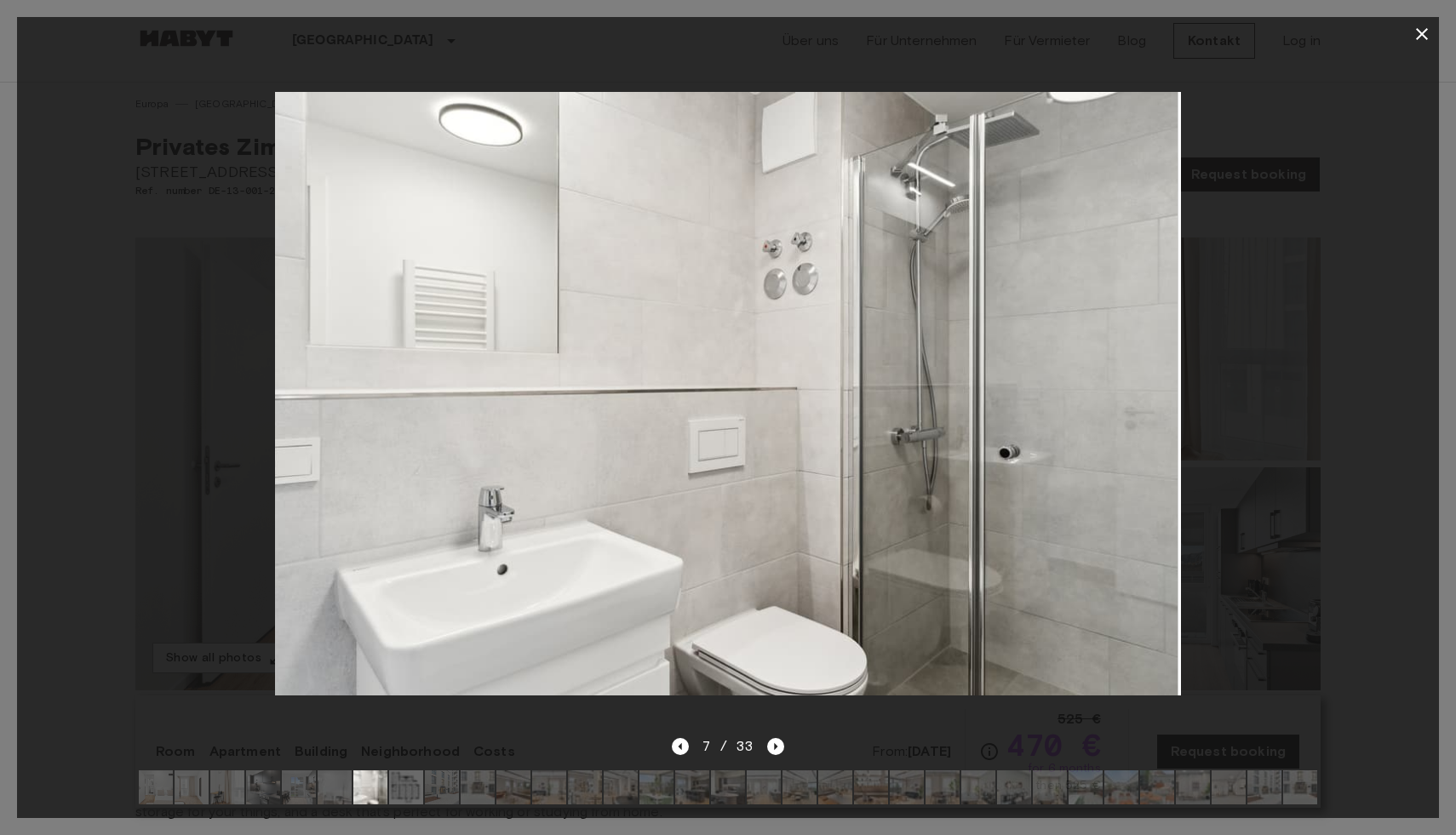
click at [338, 795] on img at bounding box center [334, 787] width 34 height 34
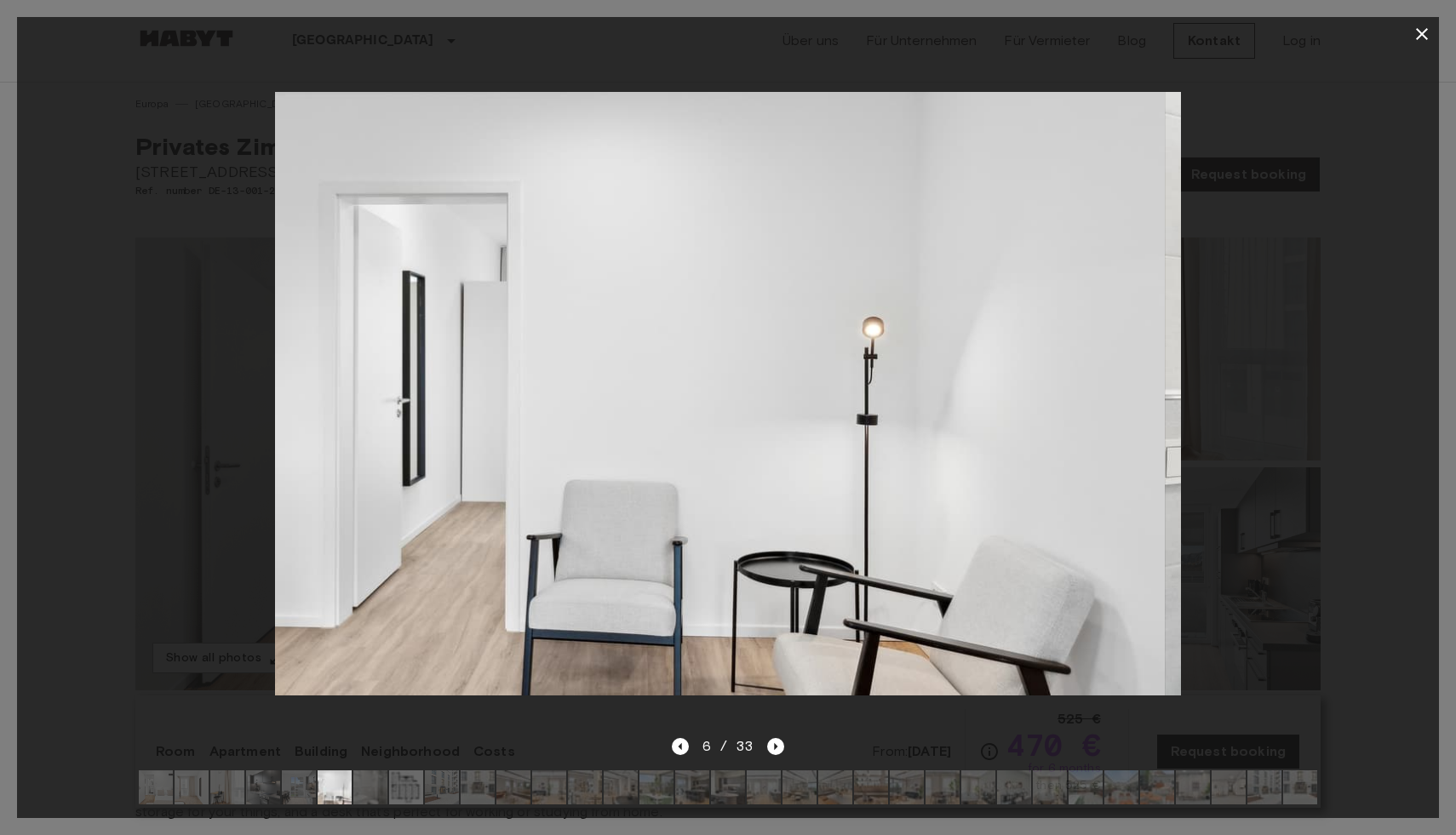
click at [262, 797] on img at bounding box center [263, 787] width 34 height 34
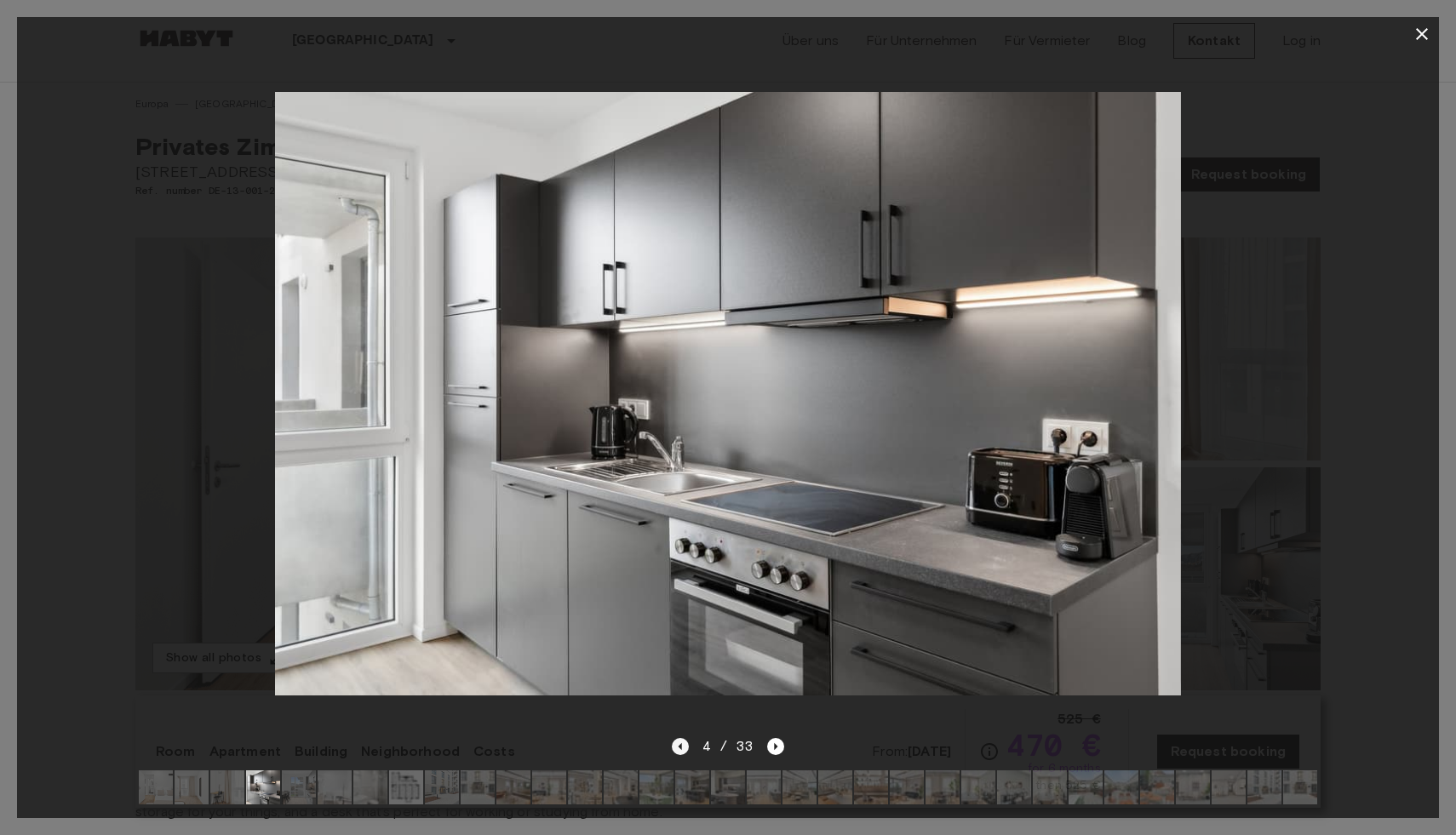
click at [680, 750] on icon "Previous image" at bounding box center [680, 746] width 17 height 17
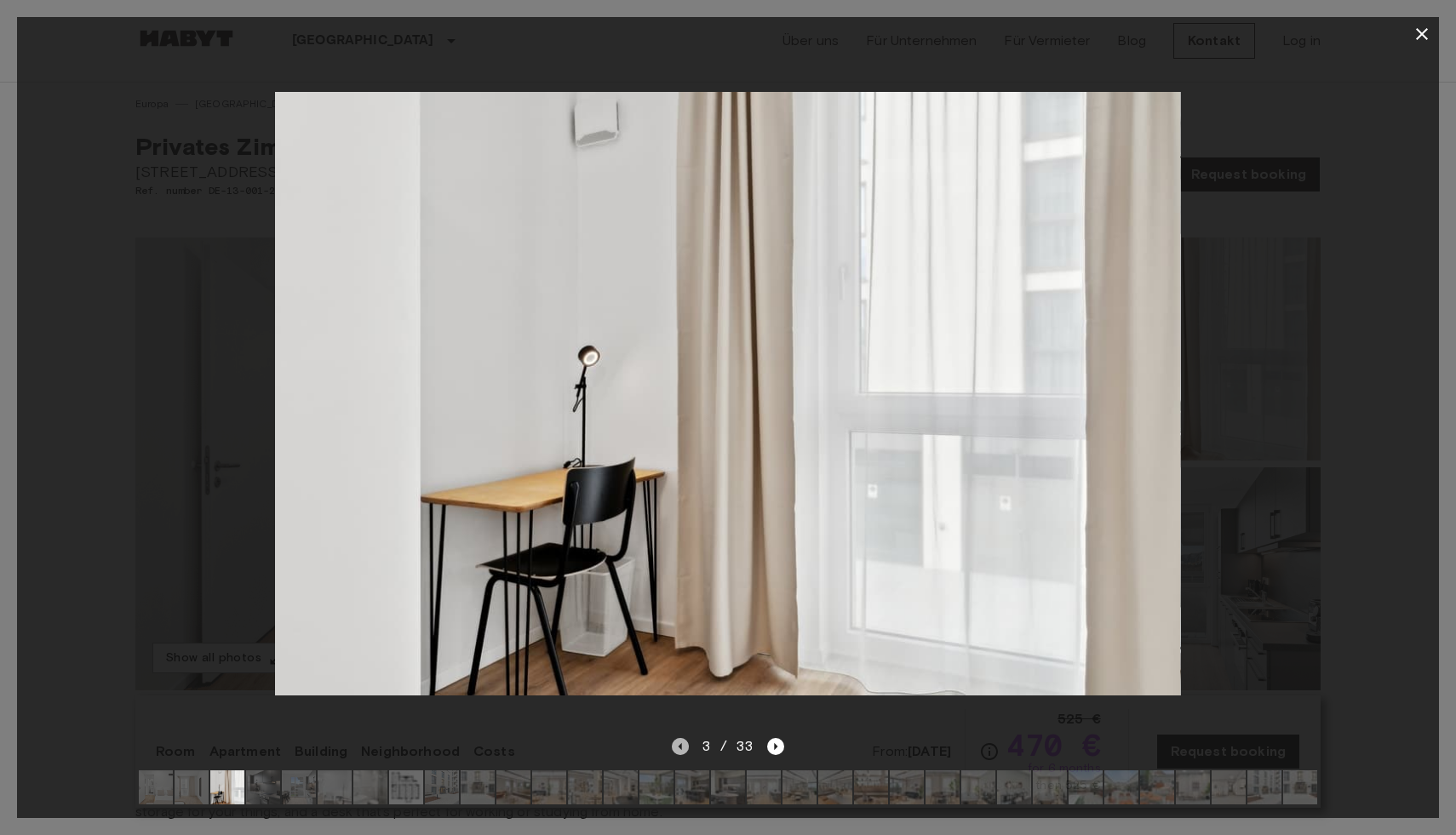
click at [680, 750] on icon "Previous image" at bounding box center [680, 746] width 17 height 17
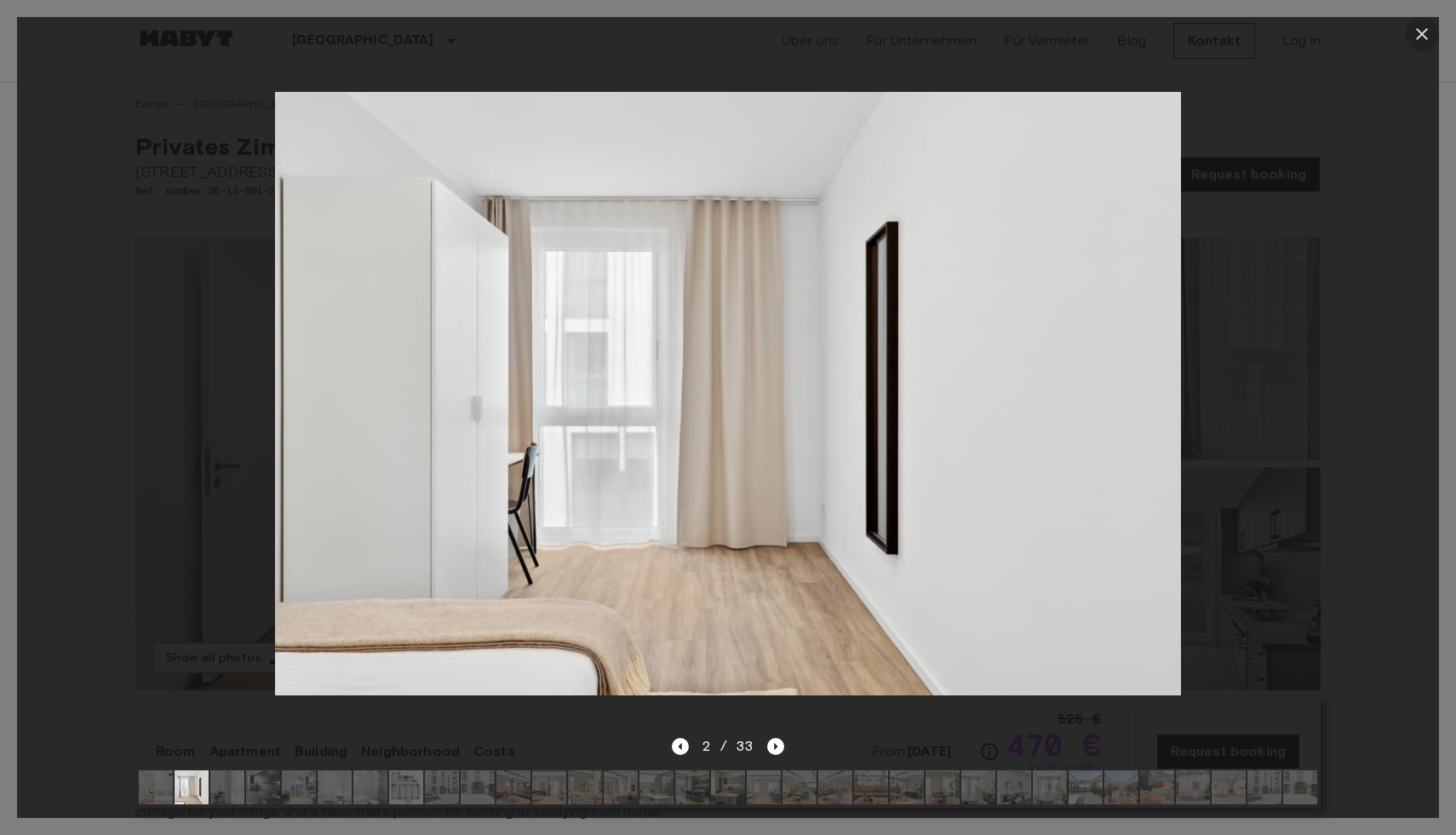
click at [1415, 34] on icon "button" at bounding box center [1421, 34] width 21 height 21
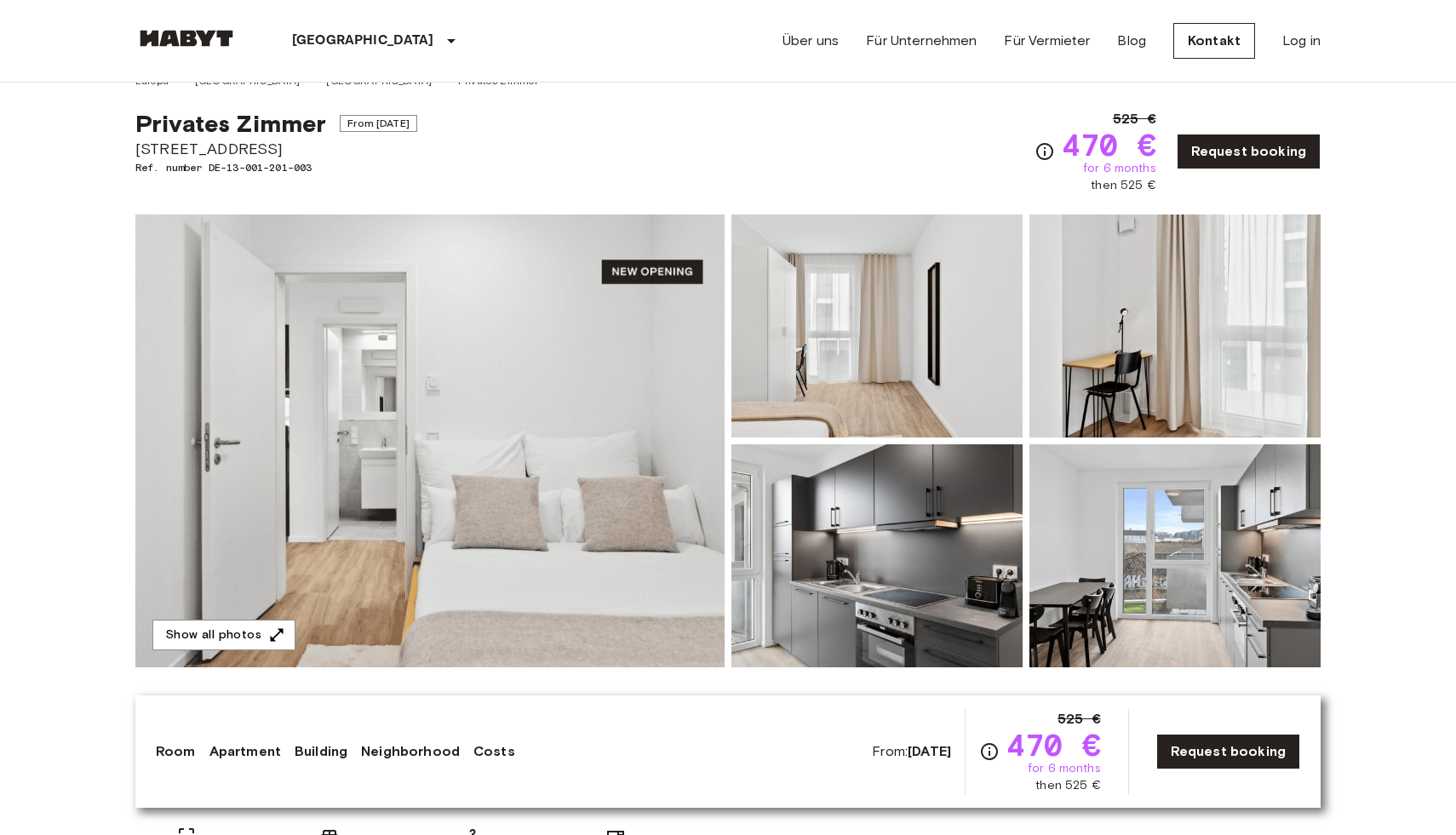
scroll to position [12, 0]
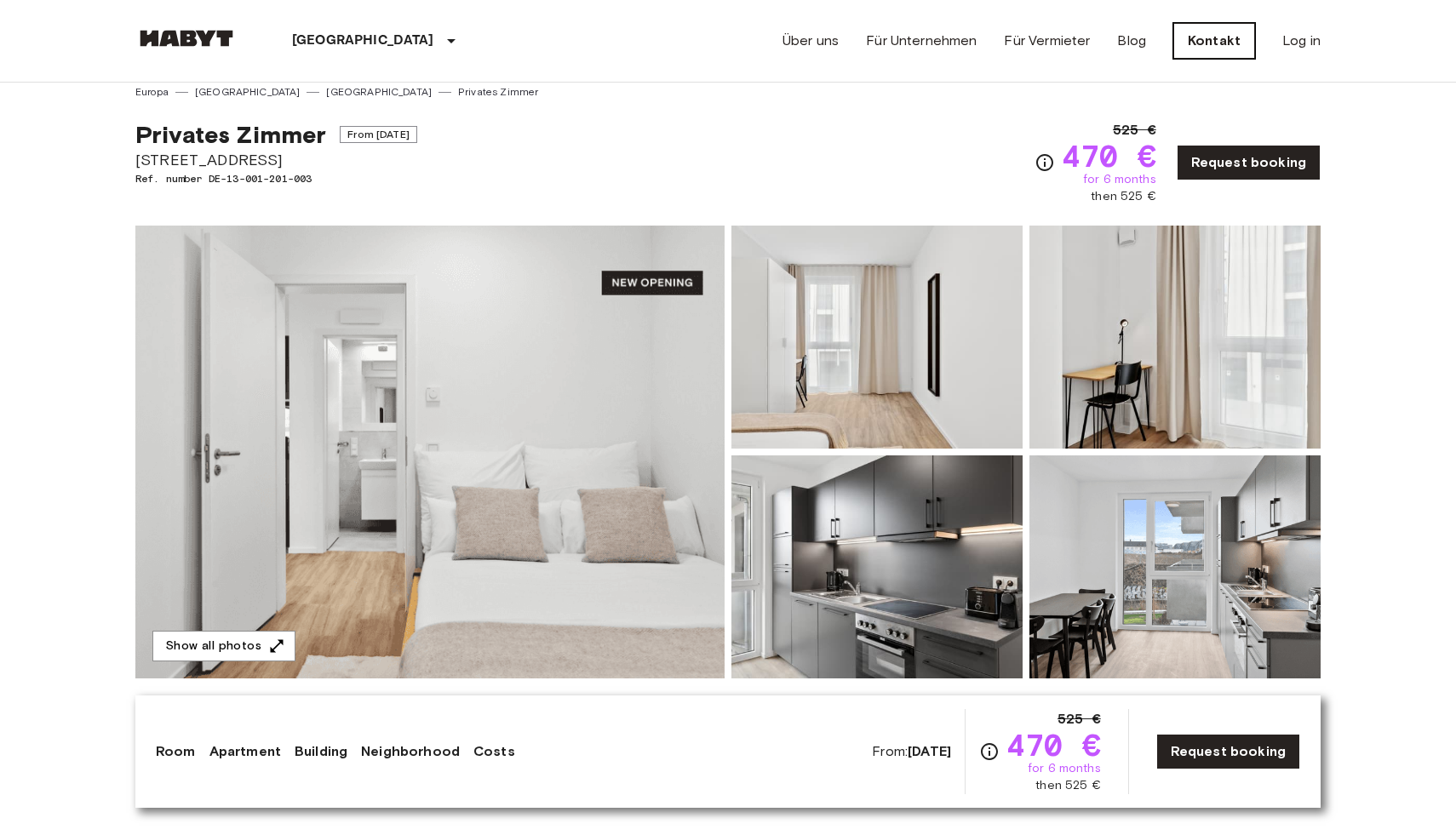
click at [1211, 35] on link "Kontakt" at bounding box center [1214, 41] width 82 height 36
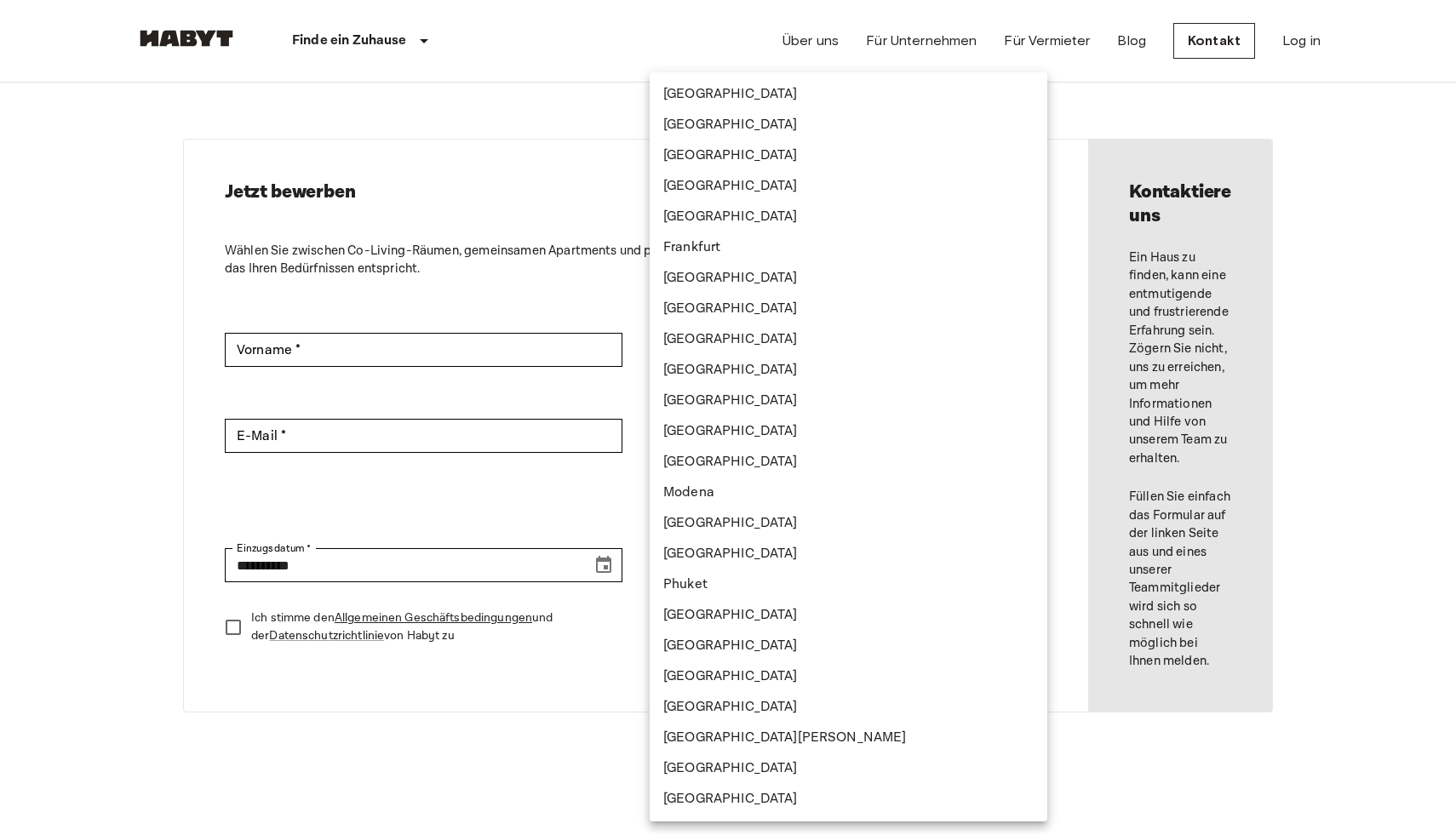
click at [772, 576] on body "**********" at bounding box center [728, 778] width 1456 height 1581
click at [103, 571] on div at bounding box center [728, 417] width 1456 height 835
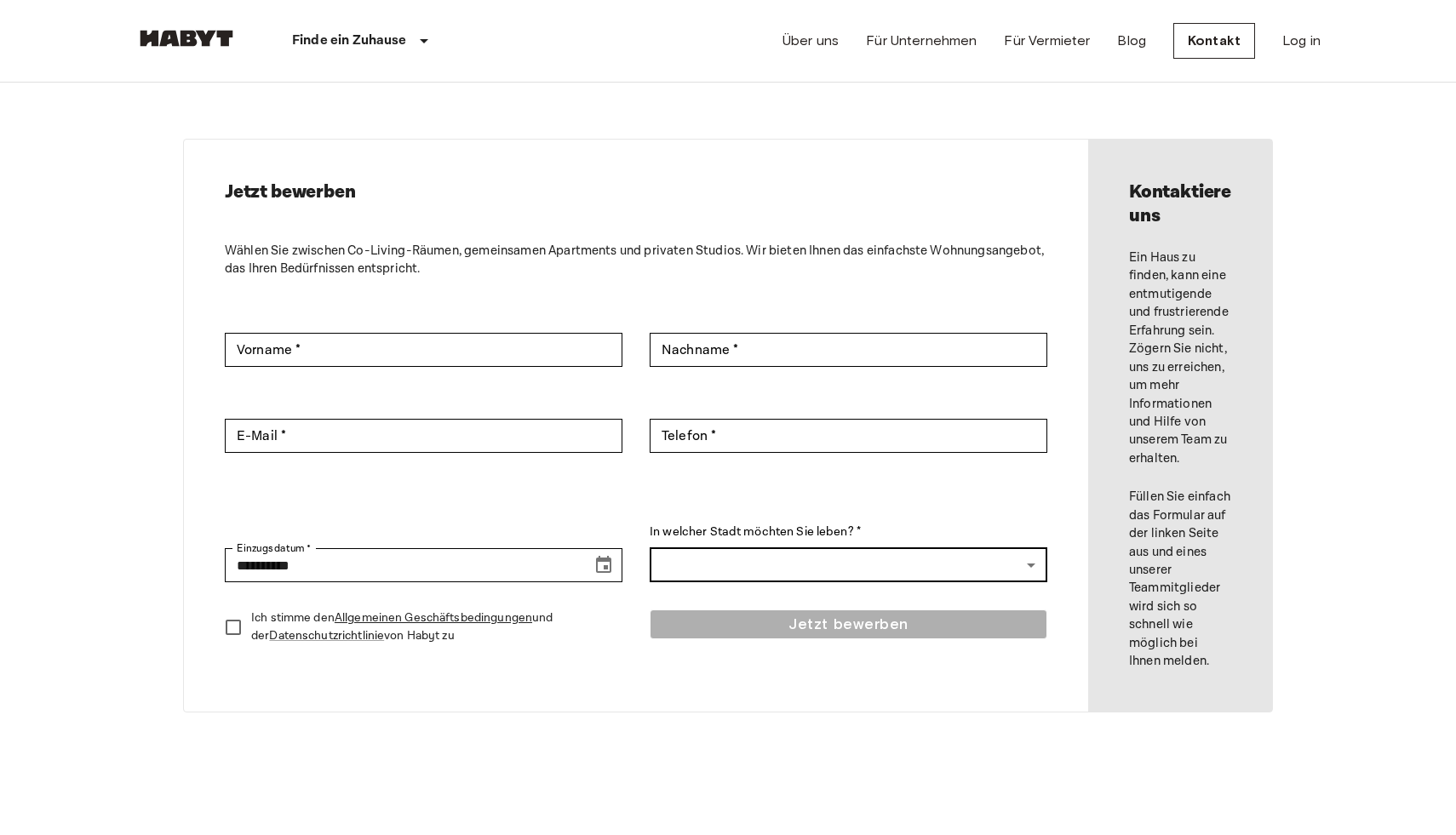
click at [715, 564] on body "**********" at bounding box center [728, 778] width 1456 height 1581
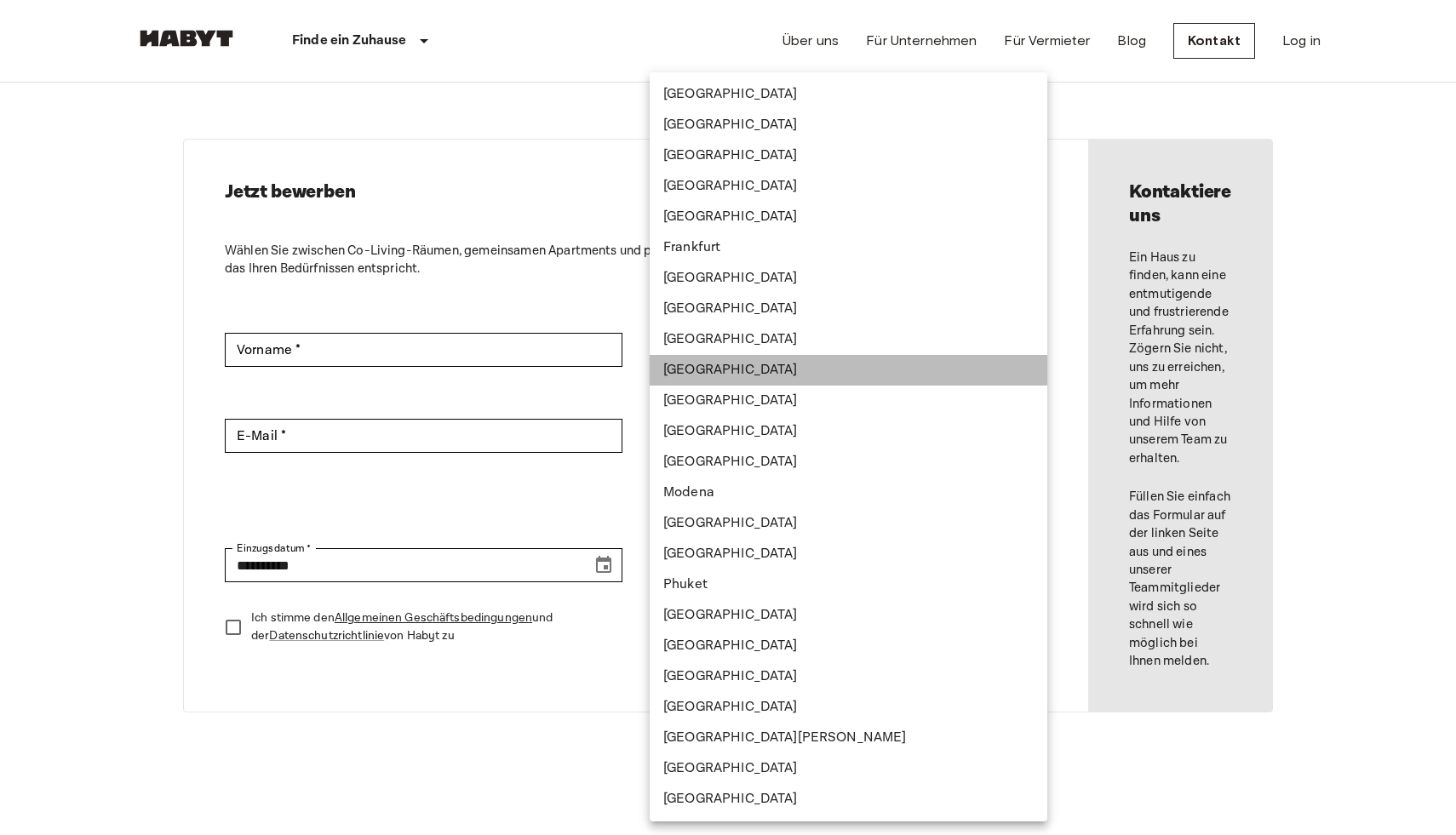
click at [726, 368] on li "[GEOGRAPHIC_DATA]" at bounding box center [848, 370] width 397 height 31
type input "*******"
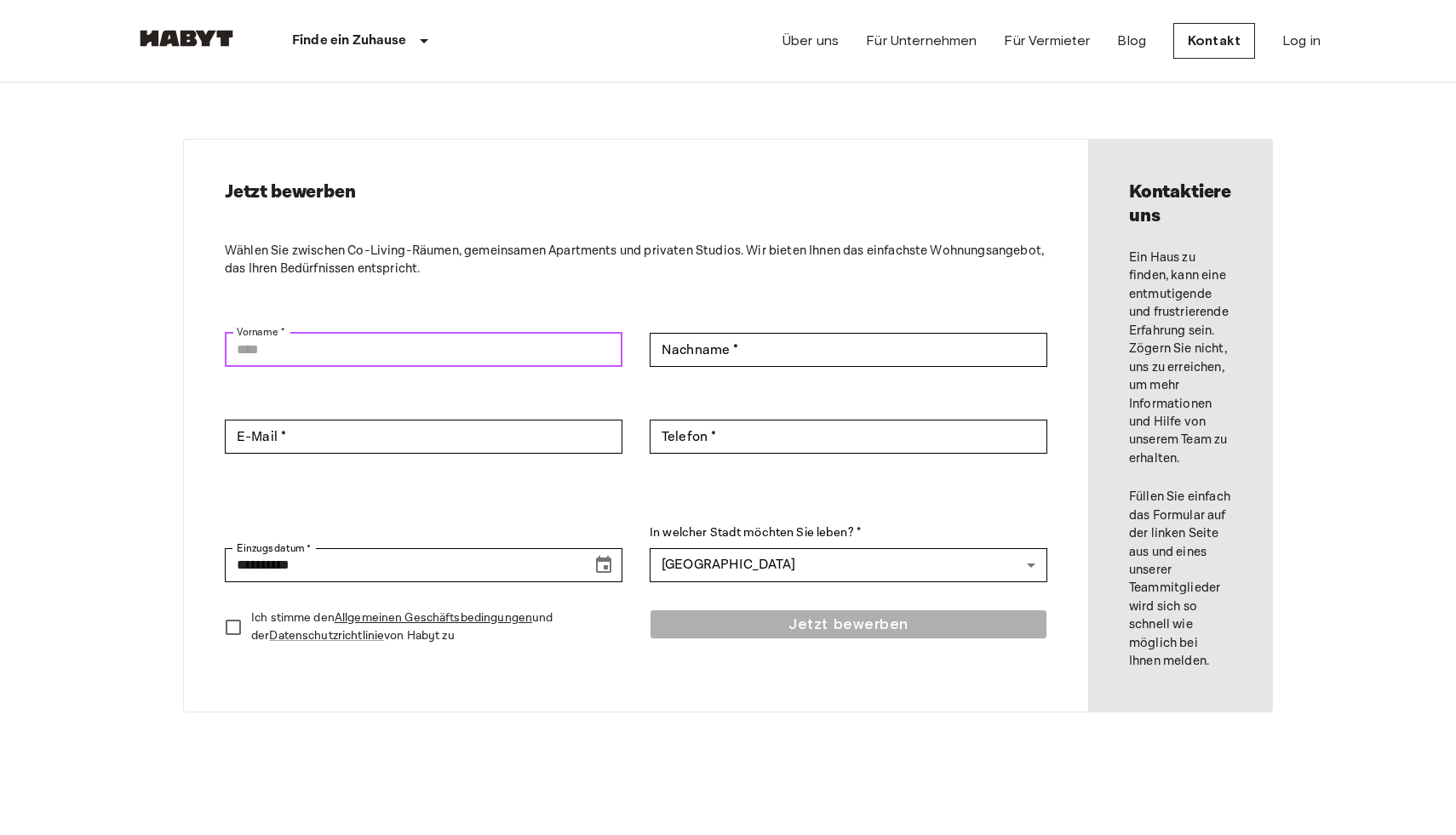
click at [364, 350] on input "Vorname *" at bounding box center [423, 349] width 397 height 34
type input "*****"
click at [736, 360] on input "Nachname *" at bounding box center [848, 349] width 397 height 34
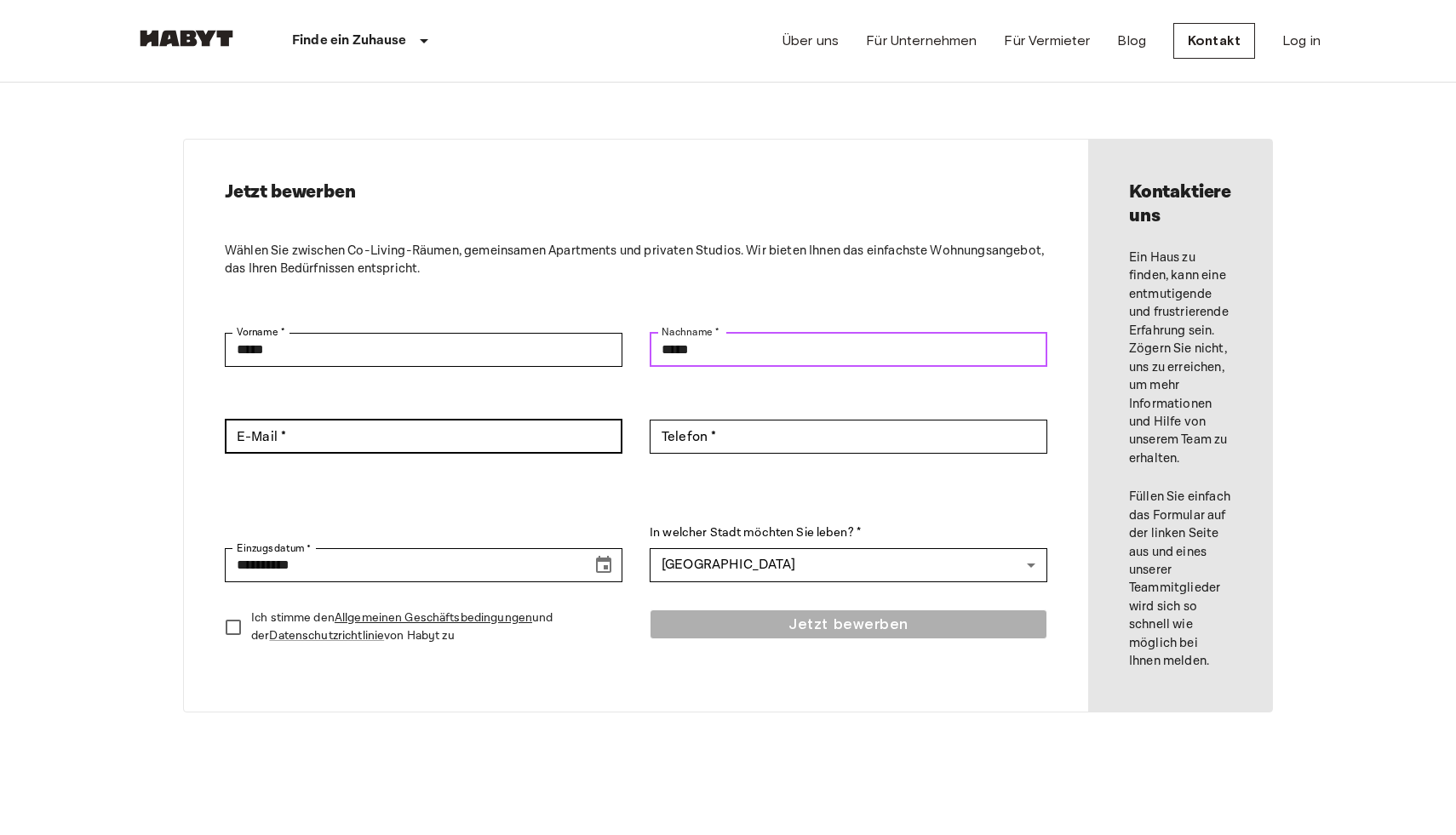
type input "*****"
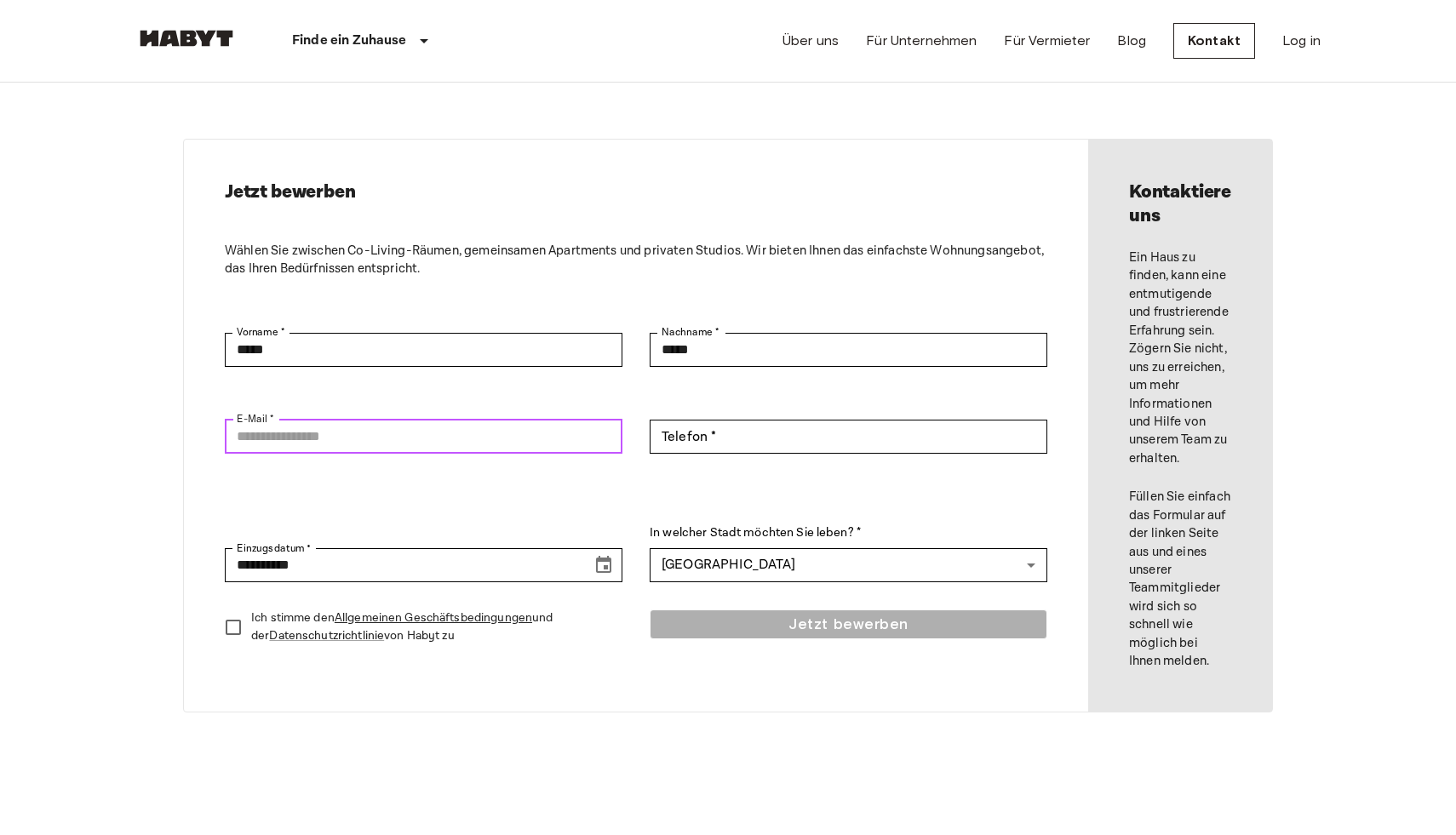
click at [520, 442] on input "E-Mail *" at bounding box center [423, 437] width 397 height 34
type input "**********"
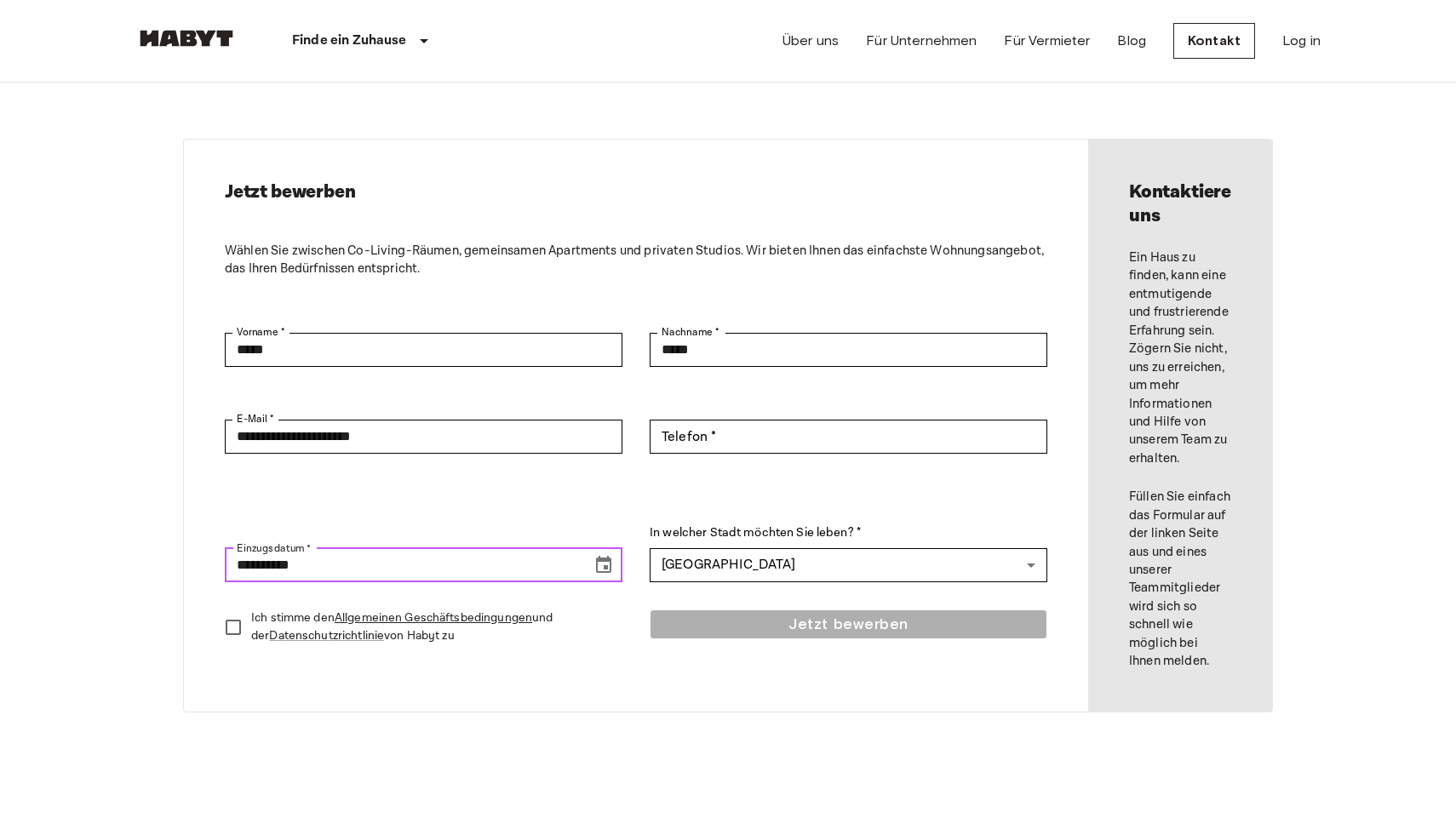
click at [482, 570] on input "**********" at bounding box center [402, 565] width 355 height 34
click at [268, 545] on input "**********" at bounding box center [402, 544] width 355 height 34
click at [248, 541] on input "**********" at bounding box center [402, 544] width 355 height 34
type input "**********"
click at [723, 627] on div "Jetzt bewerben" at bounding box center [848, 640] width 397 height 62
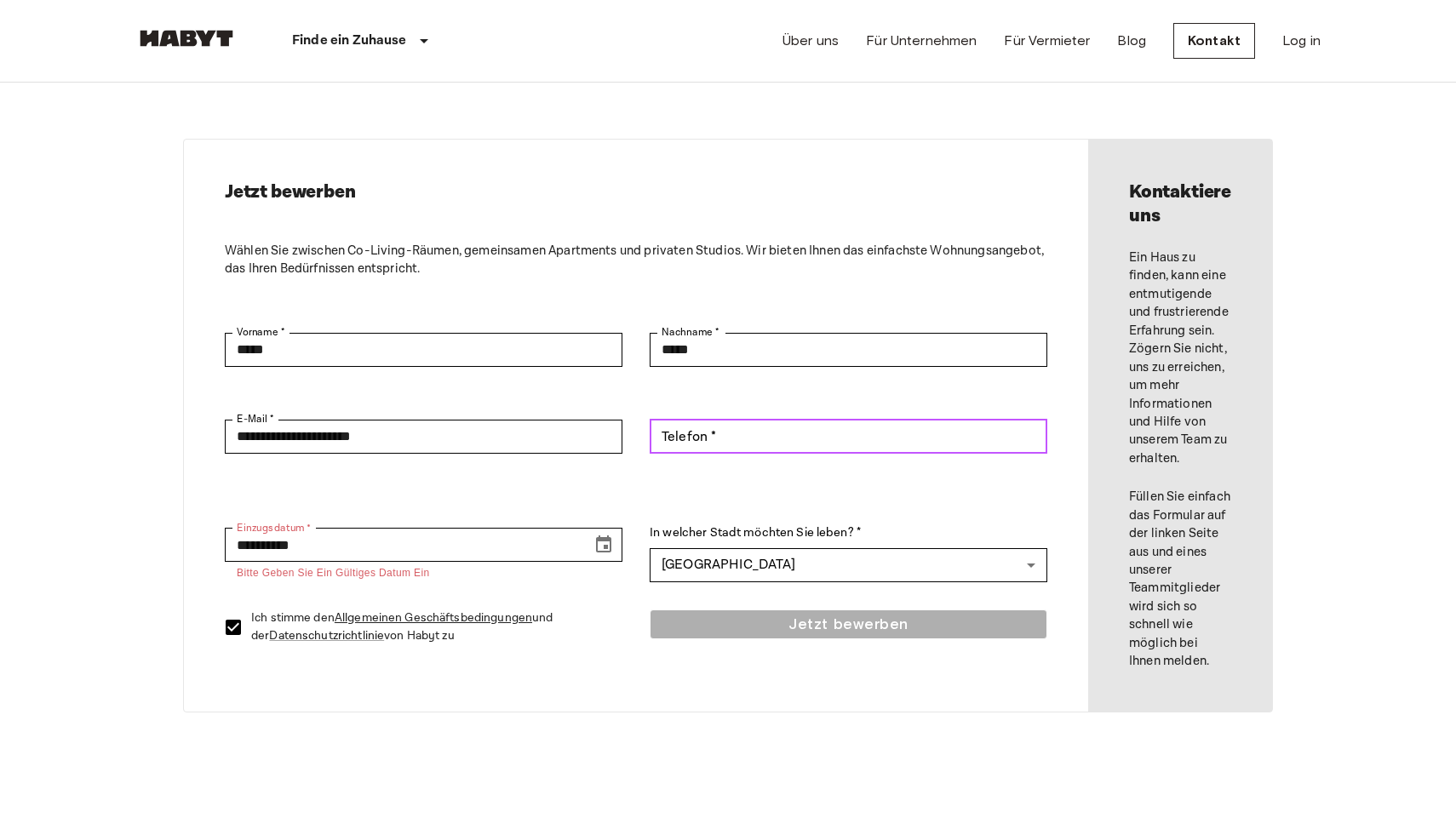
click at [731, 437] on input "Telefon *" at bounding box center [848, 437] width 397 height 34
click at [677, 433] on input "**********" at bounding box center [848, 437] width 397 height 34
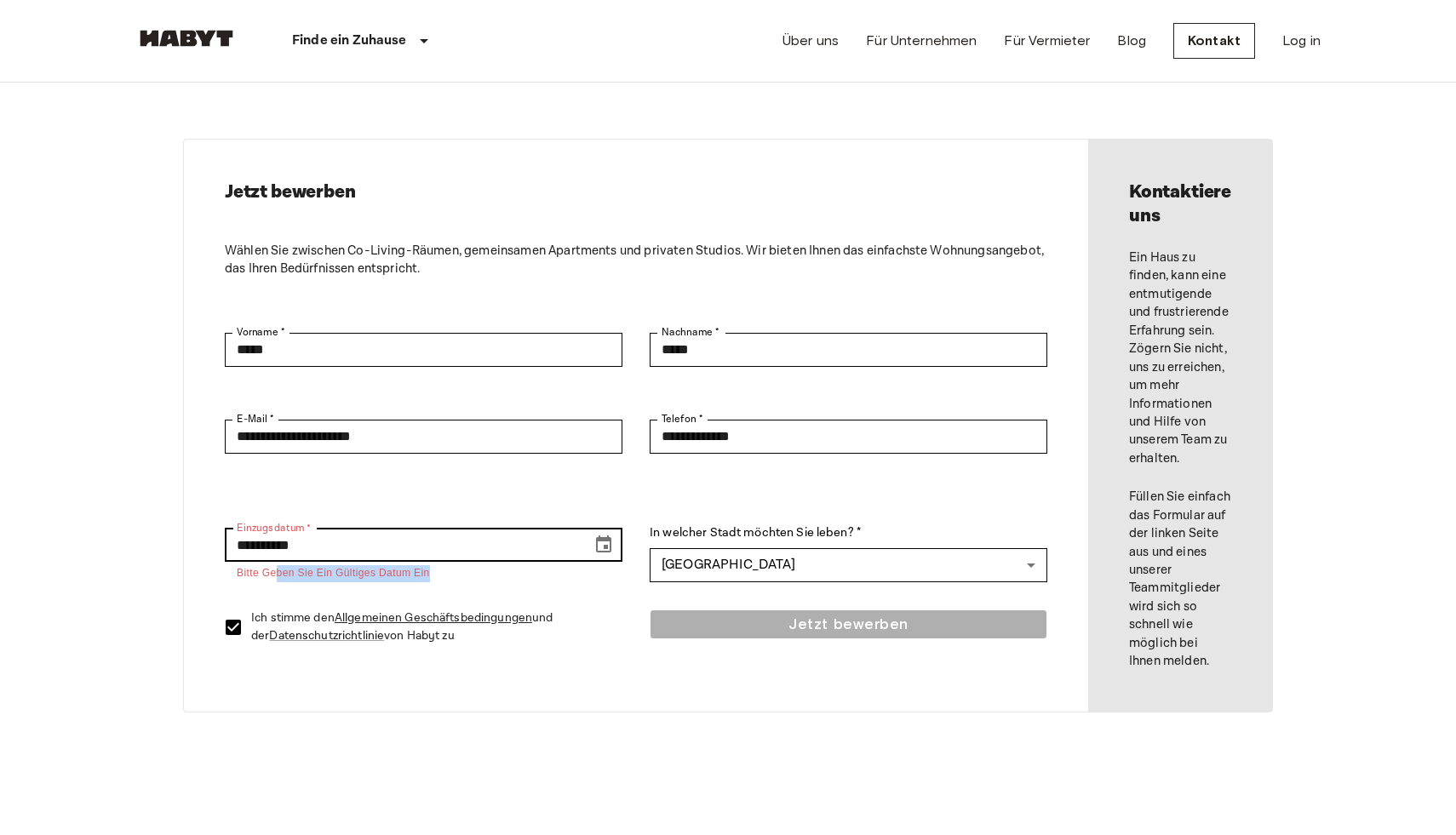
drag, startPoint x: 279, startPoint y: 575, endPoint x: 439, endPoint y: 579, distance: 160.0
click at [439, 579] on p "Bitte geben Sie ein gültiges Datum ein" at bounding box center [424, 573] width 374 height 17
drag, startPoint x: 237, startPoint y: 524, endPoint x: 312, endPoint y: 524, distance: 75.0
click at [312, 524] on div "**********" at bounding box center [423, 530] width 397 height 104
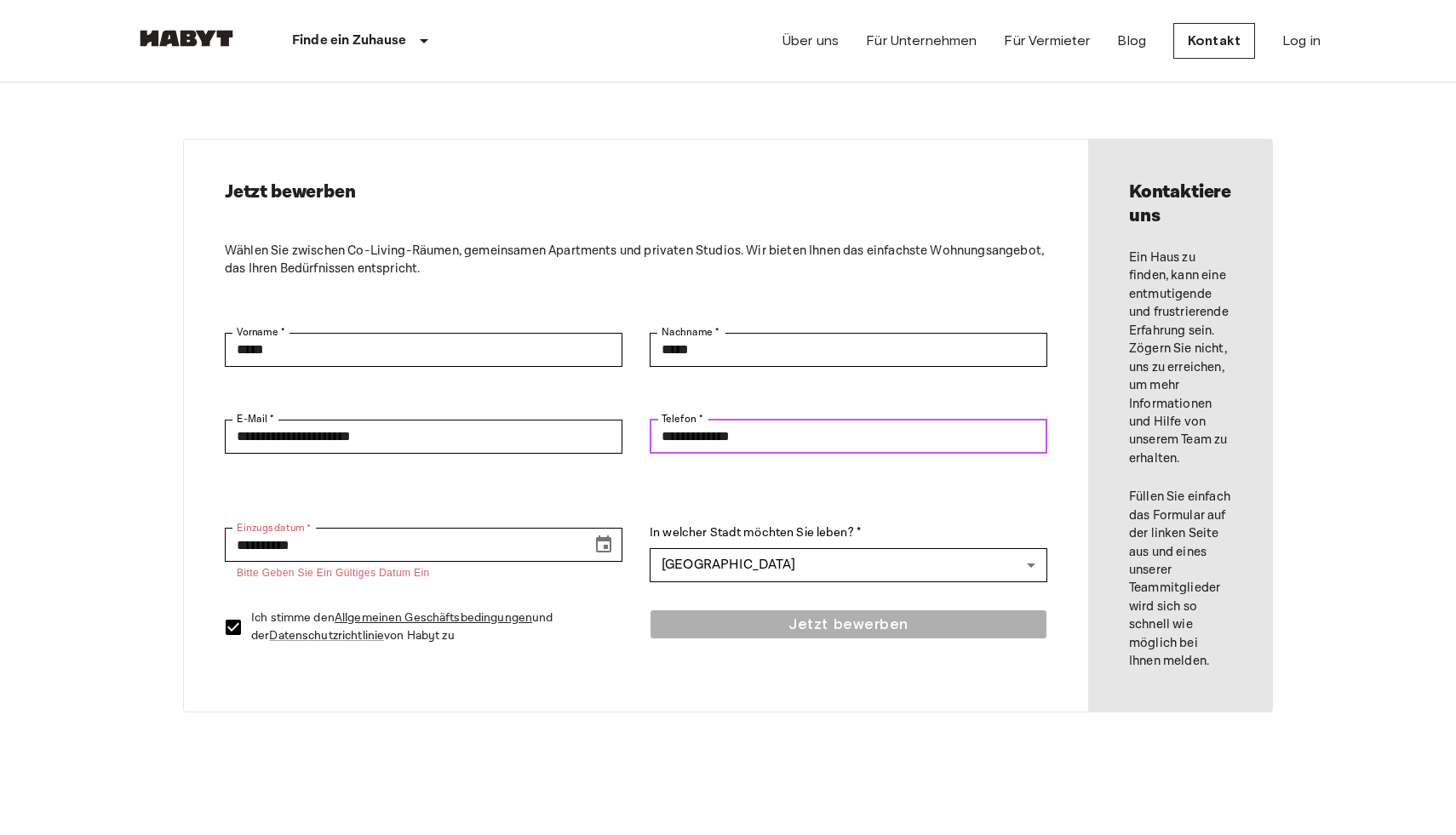
click at [679, 439] on input "**********" at bounding box center [848, 437] width 397 height 34
click at [676, 442] on input "**********" at bounding box center [848, 437] width 397 height 34
type input "**********"
click at [314, 545] on input "**********" at bounding box center [402, 544] width 355 height 34
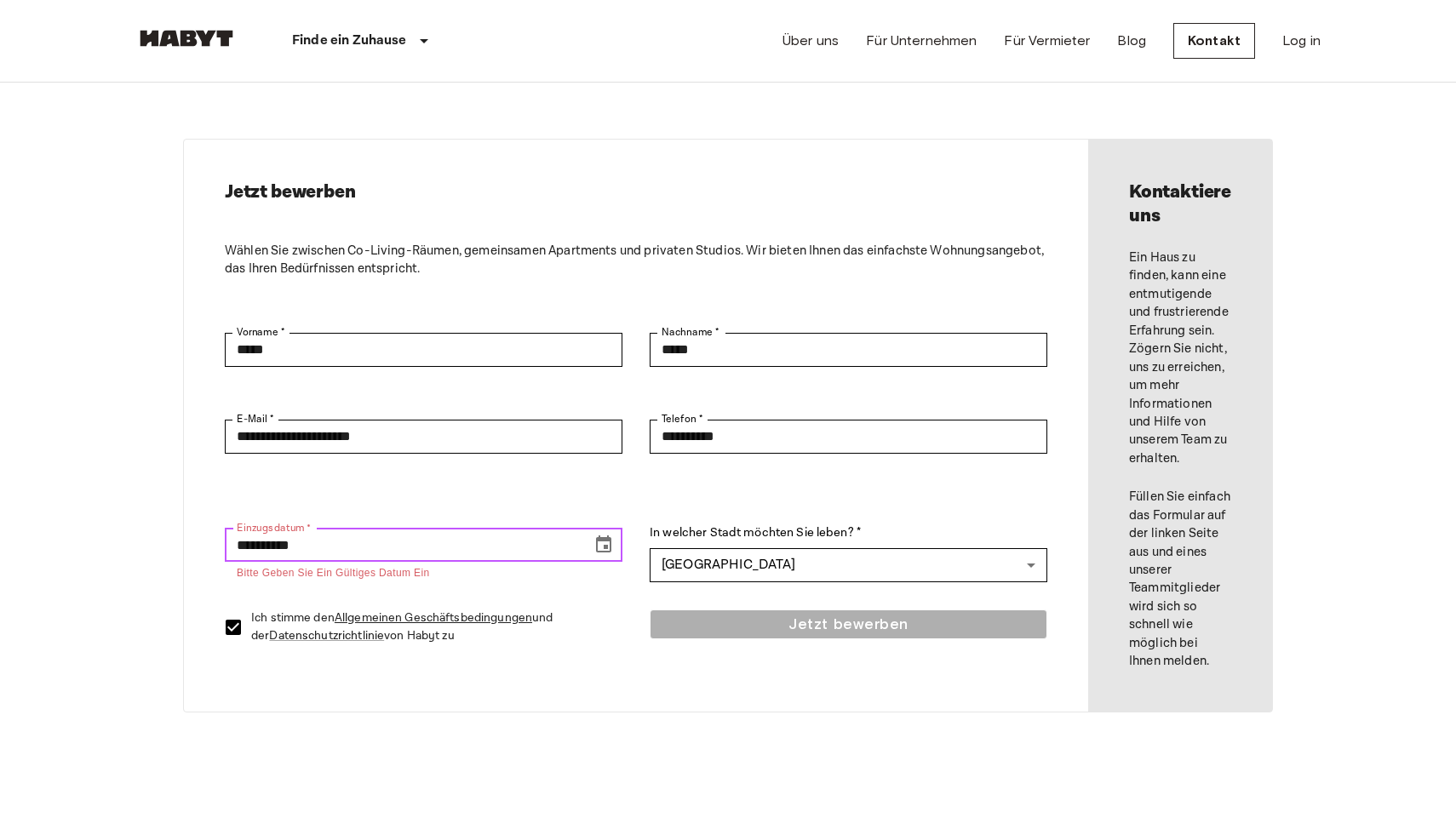
click at [314, 545] on input "**********" at bounding box center [402, 544] width 355 height 34
type input "*"
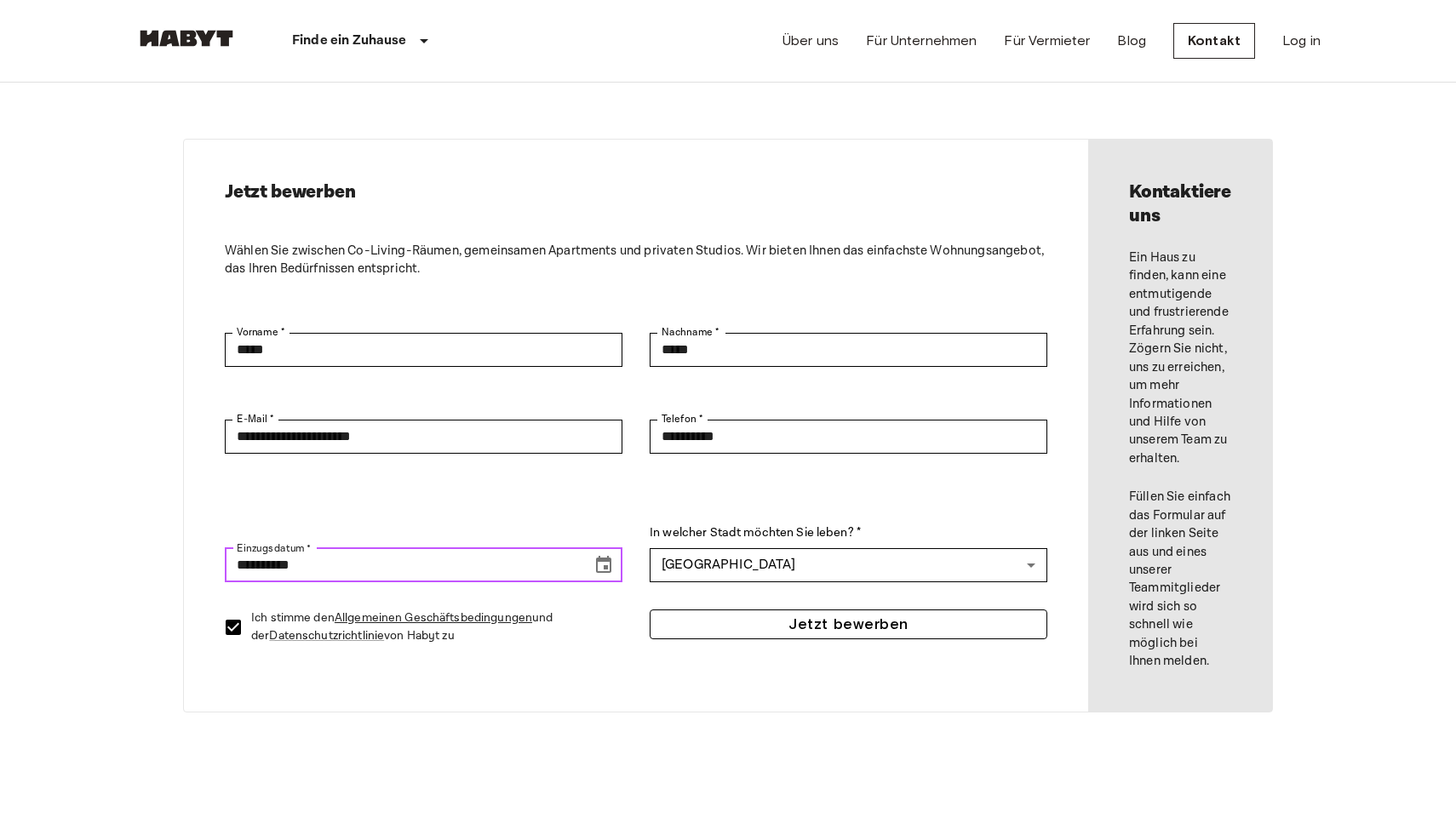
type input "**********"
click at [788, 626] on button "Jetzt bewerben" at bounding box center [848, 624] width 397 height 30
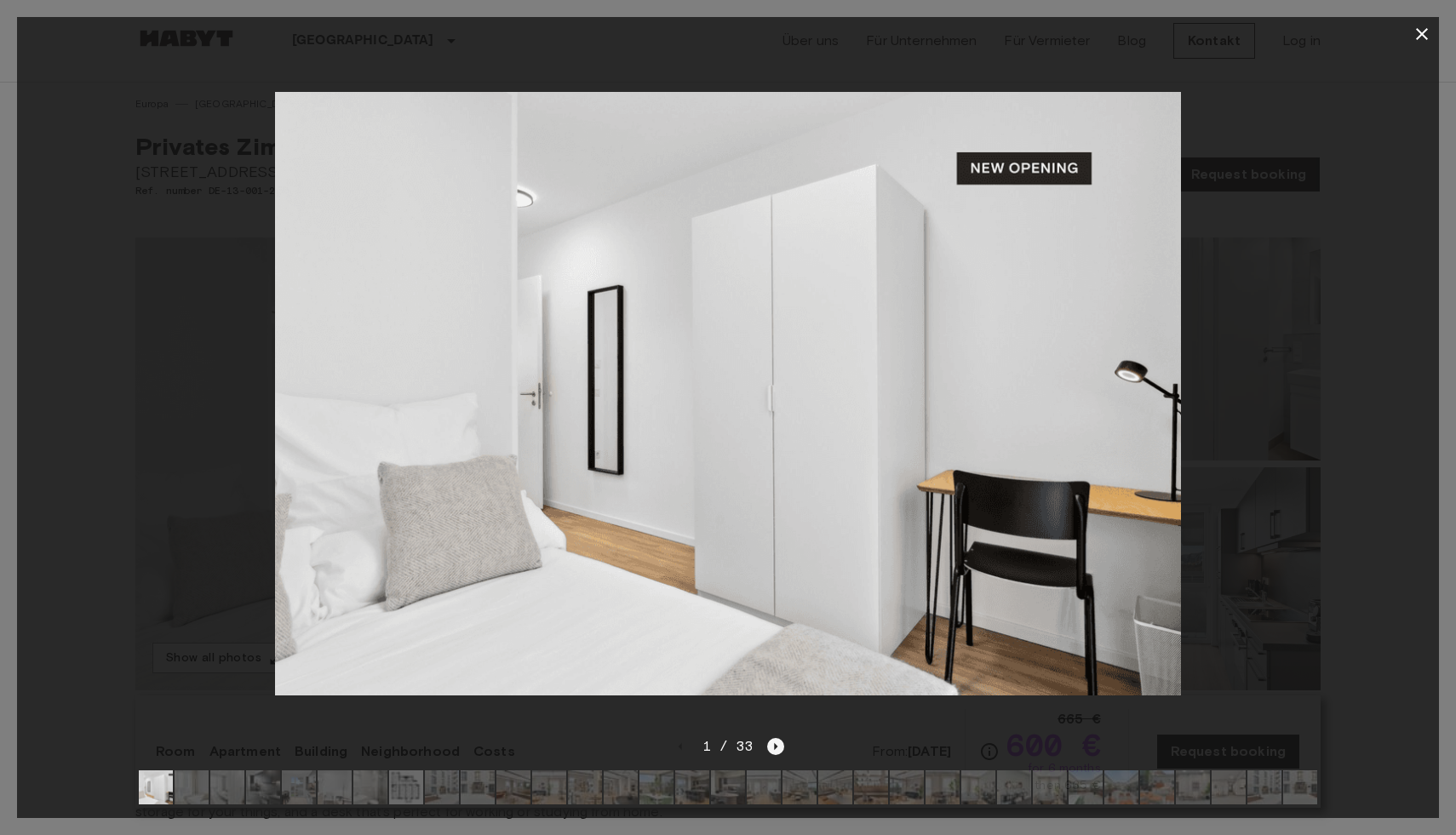
click at [774, 749] on icon "Next image" at bounding box center [775, 746] width 17 height 17
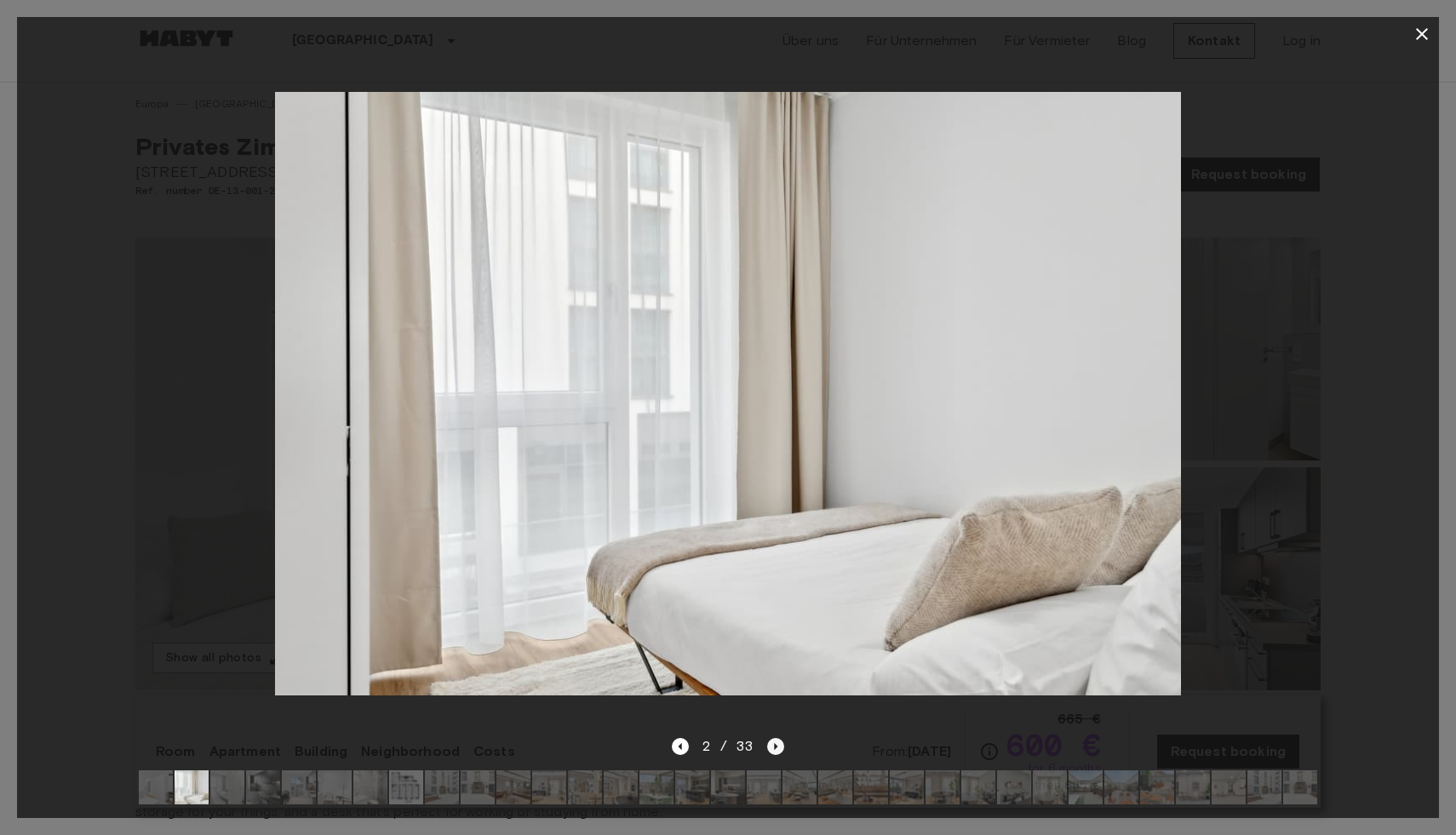
click at [774, 749] on icon "Next image" at bounding box center [775, 746] width 17 height 17
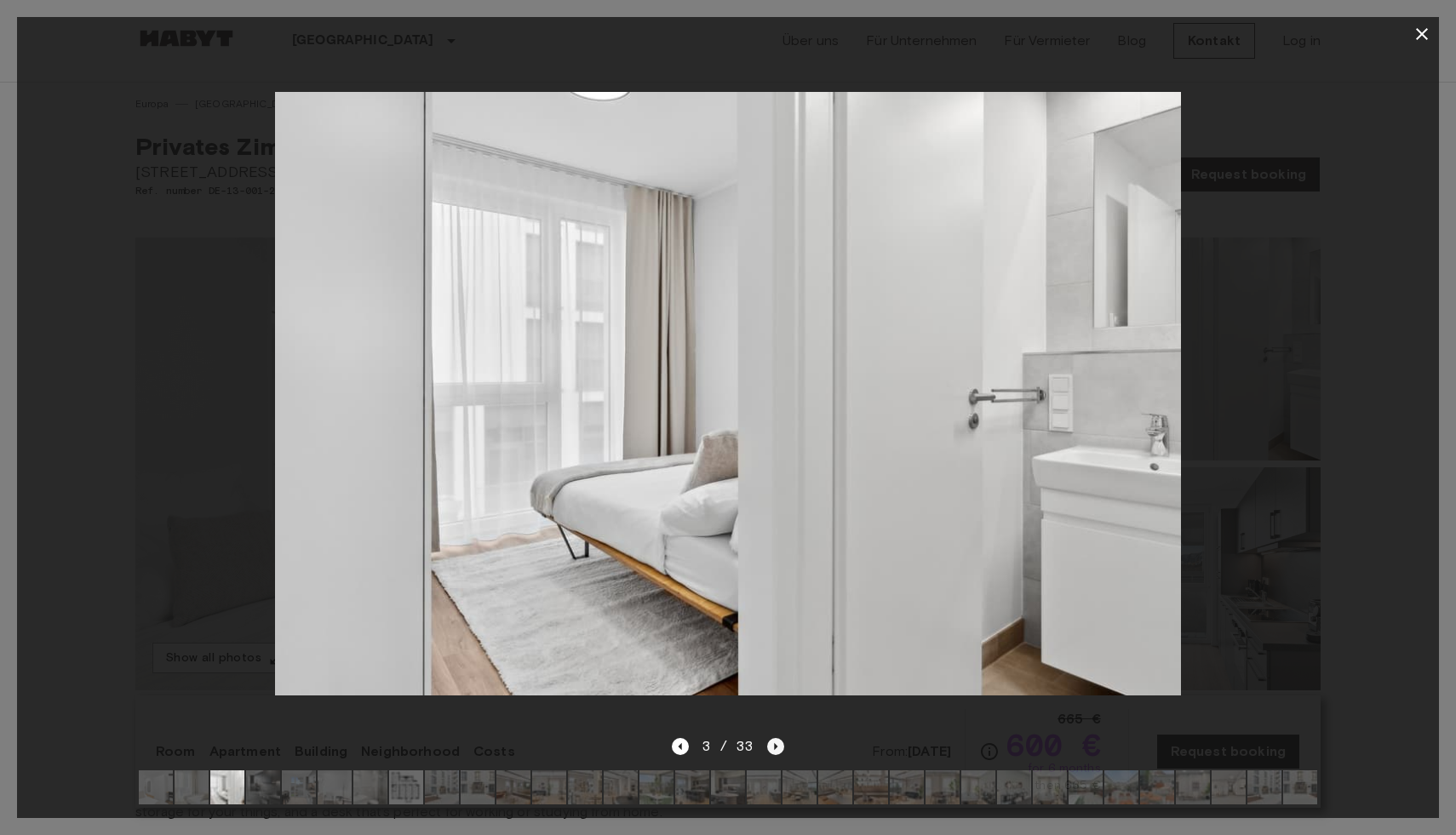
click at [774, 748] on icon "Next image" at bounding box center [775, 746] width 3 height 7
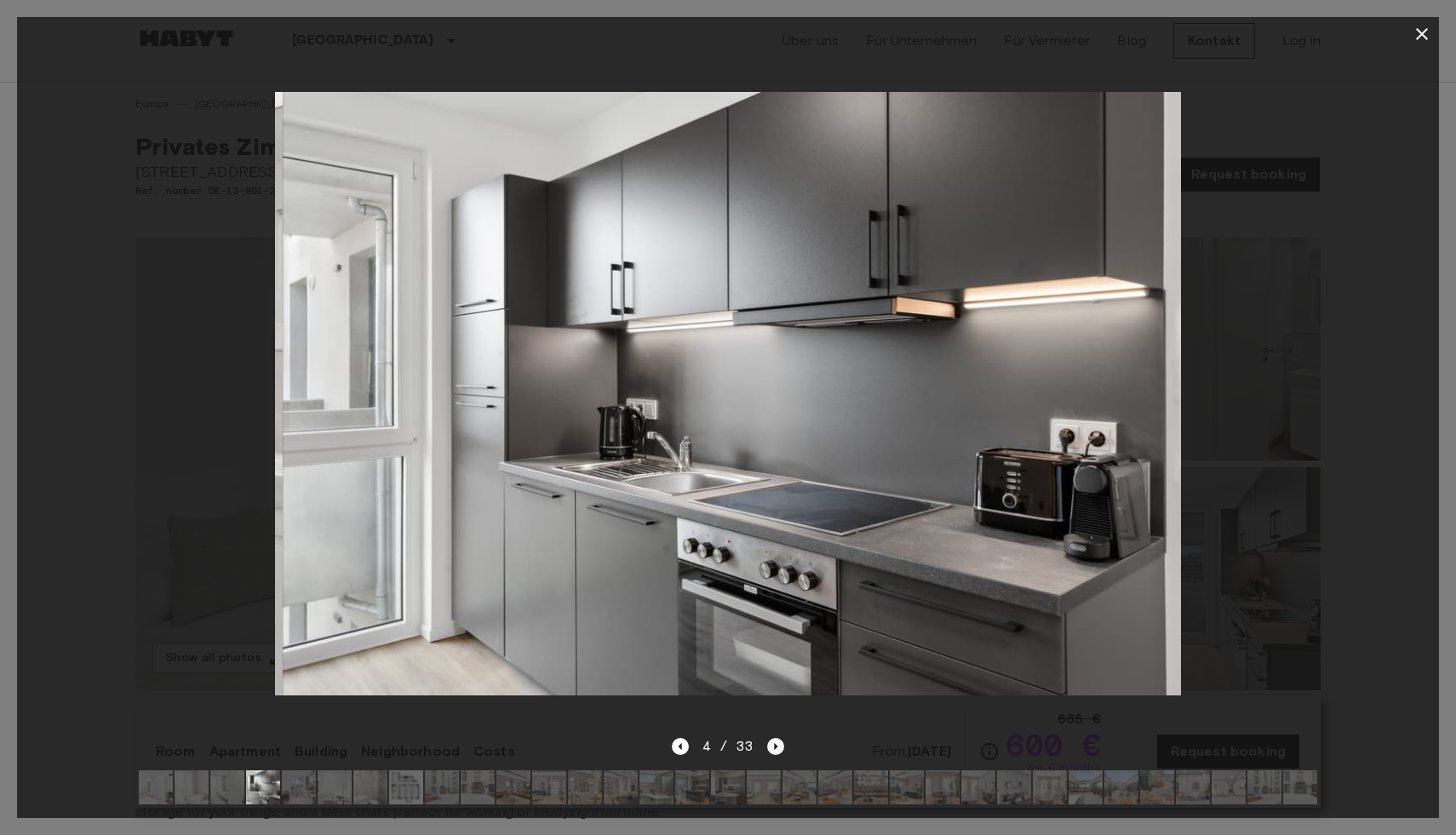
click at [774, 749] on icon "Next image" at bounding box center [775, 746] width 17 height 17
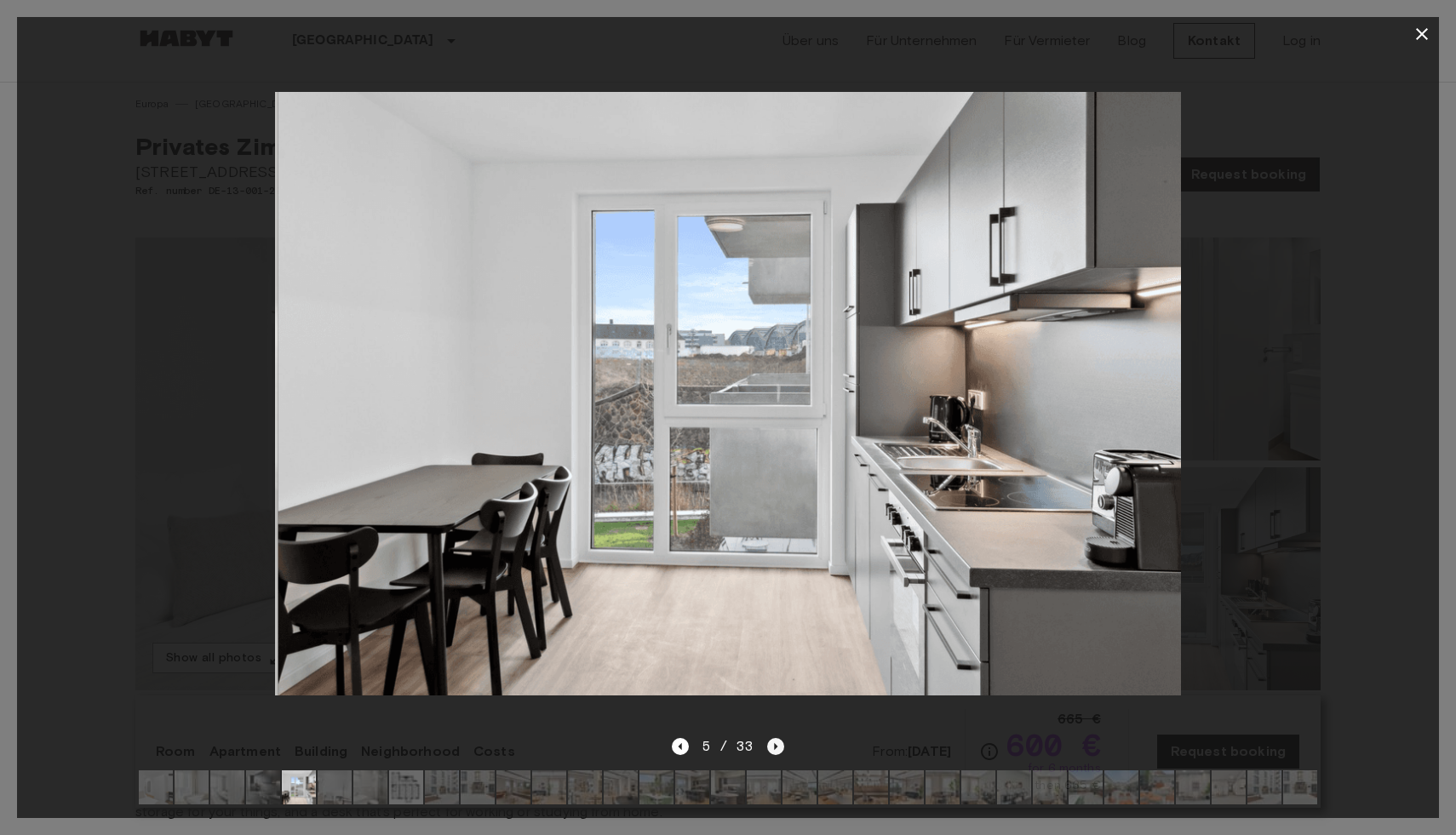
click at [774, 750] on icon "Next image" at bounding box center [775, 746] width 17 height 17
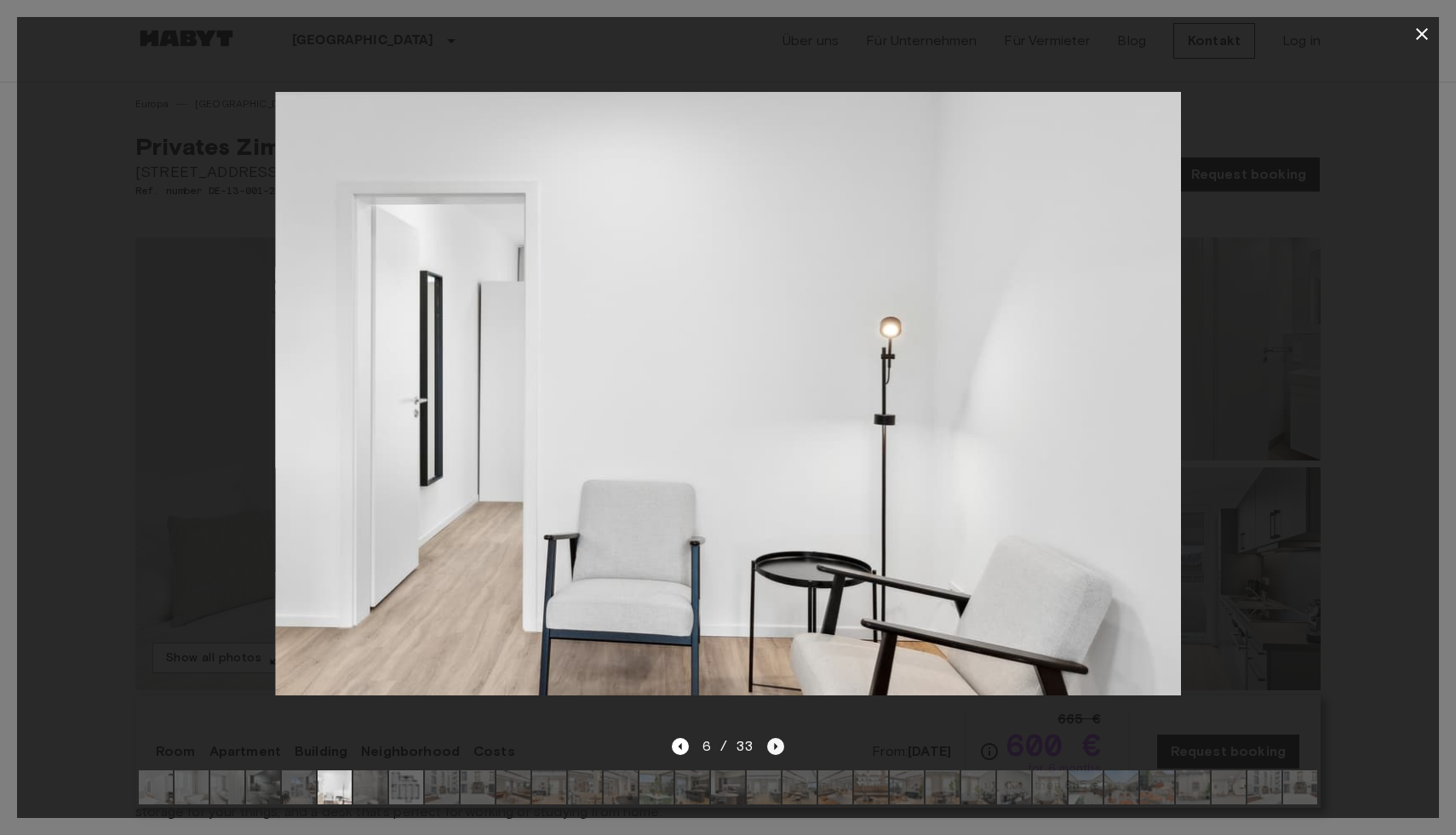
click at [774, 749] on icon "Next image" at bounding box center [775, 746] width 17 height 17
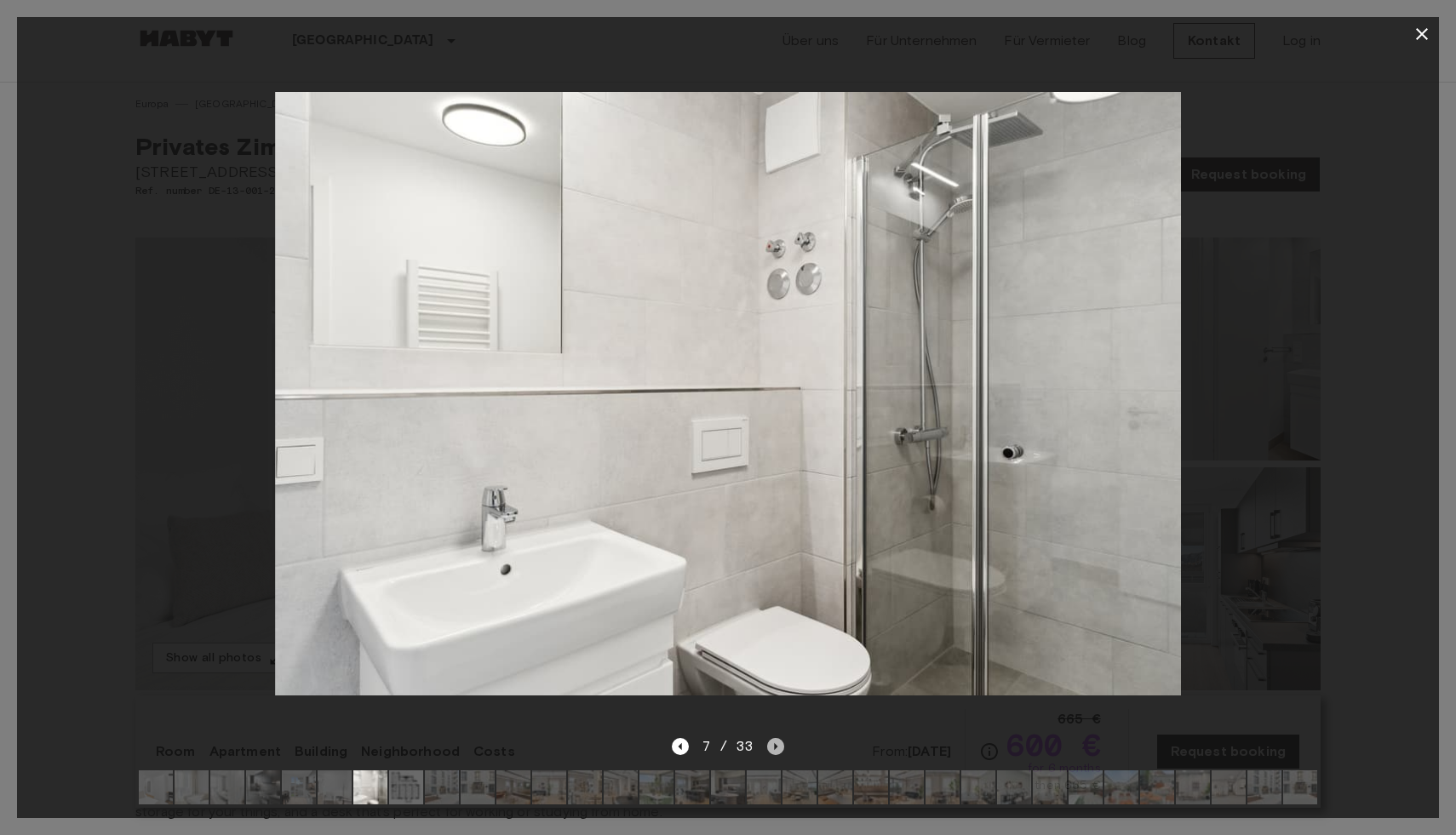
click at [774, 749] on icon "Next image" at bounding box center [775, 746] width 17 height 17
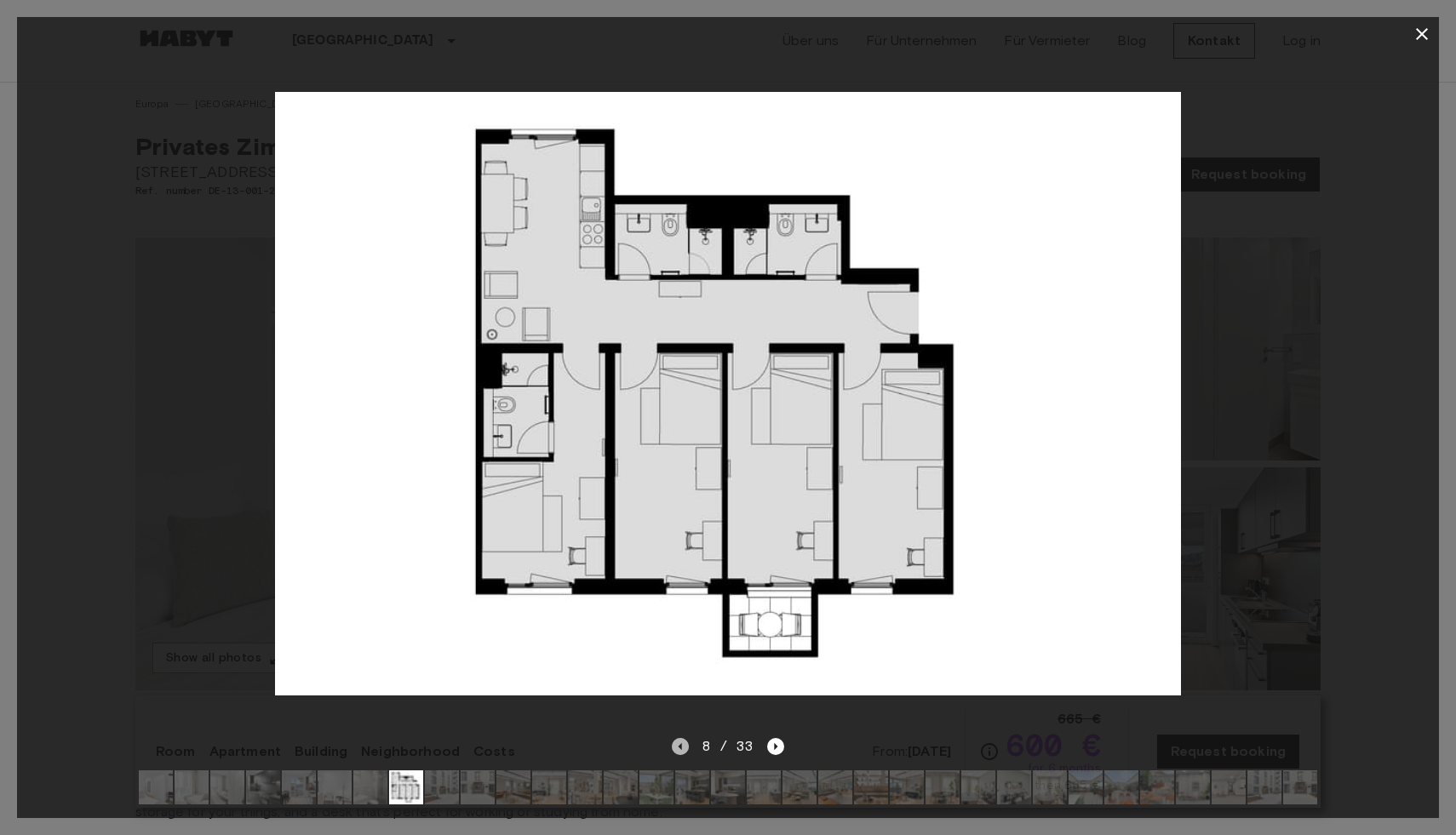
click at [680, 749] on icon "Previous image" at bounding box center [680, 746] width 17 height 17
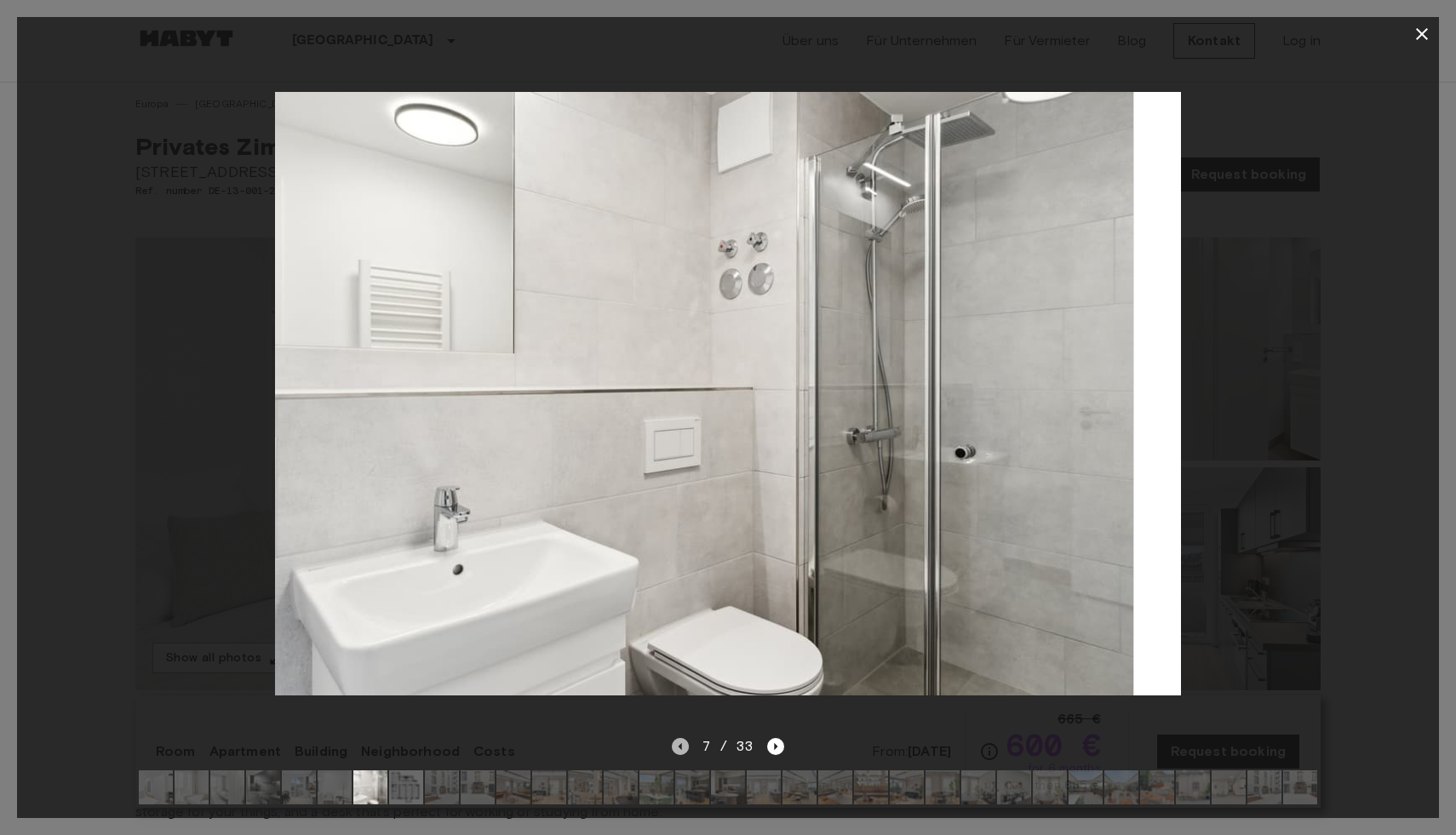
click at [680, 749] on icon "Previous image" at bounding box center [680, 746] width 17 height 17
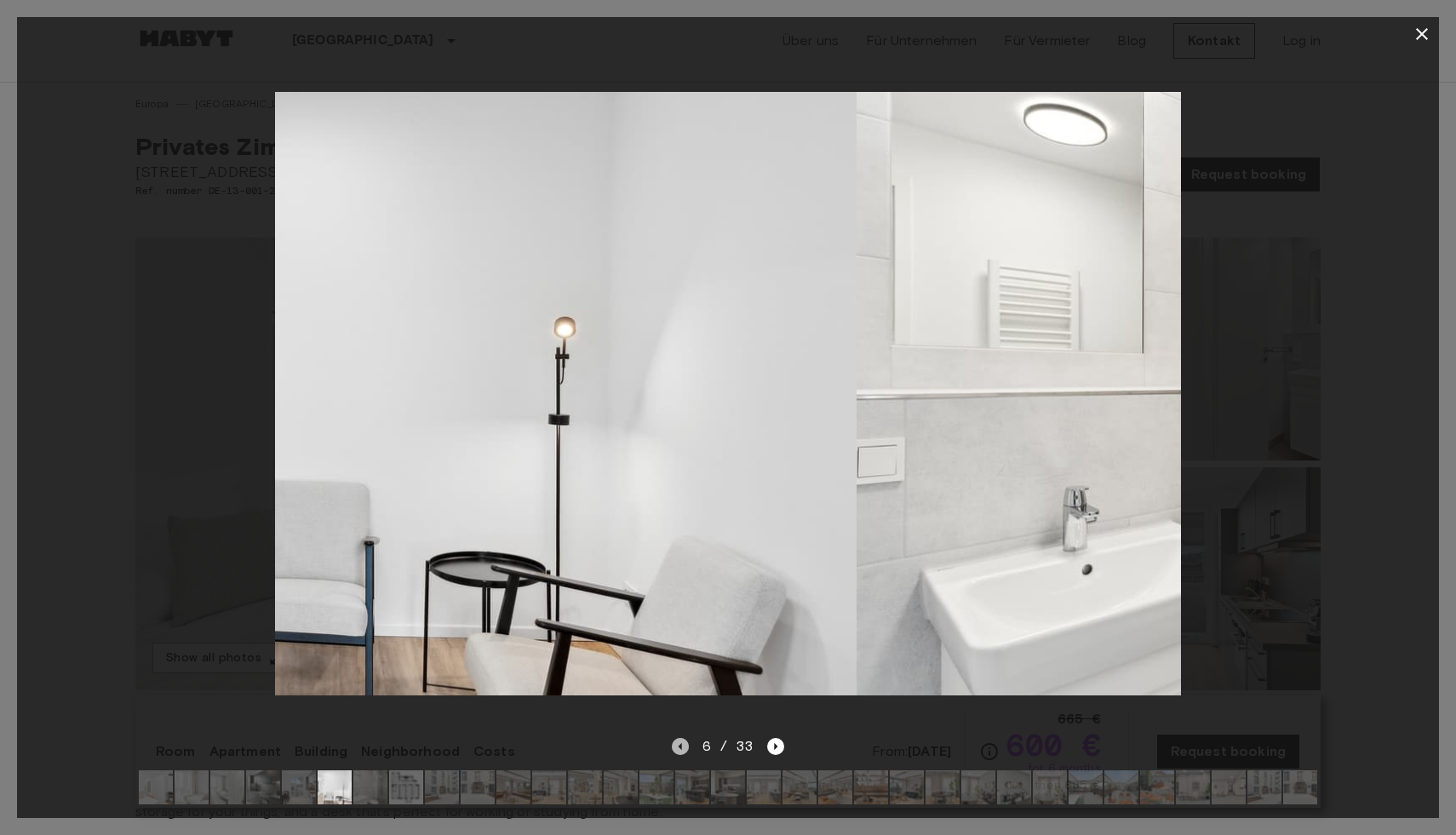
click at [680, 749] on icon "Previous image" at bounding box center [680, 746] width 17 height 17
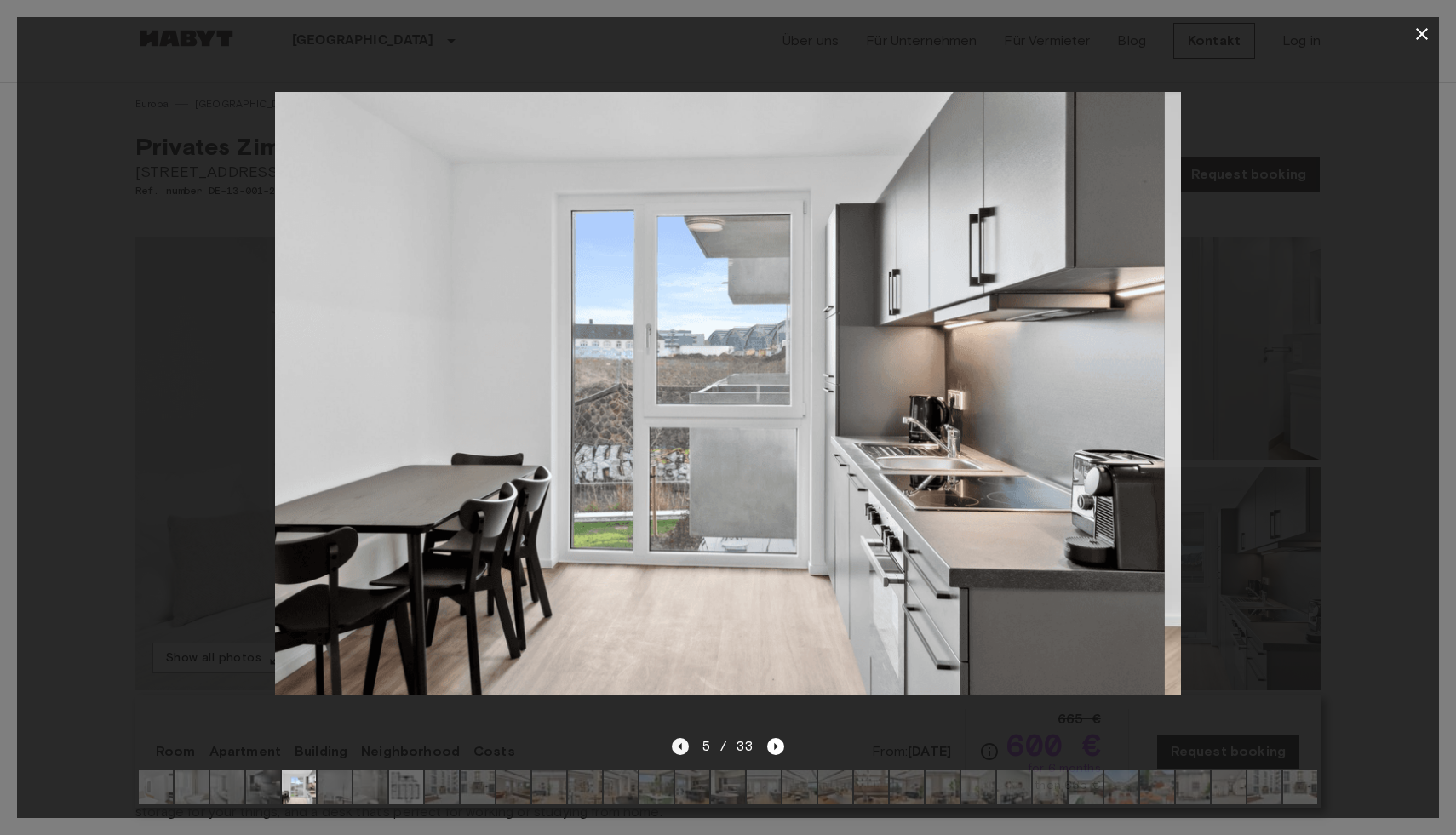
click at [680, 749] on icon "Previous image" at bounding box center [680, 746] width 17 height 17
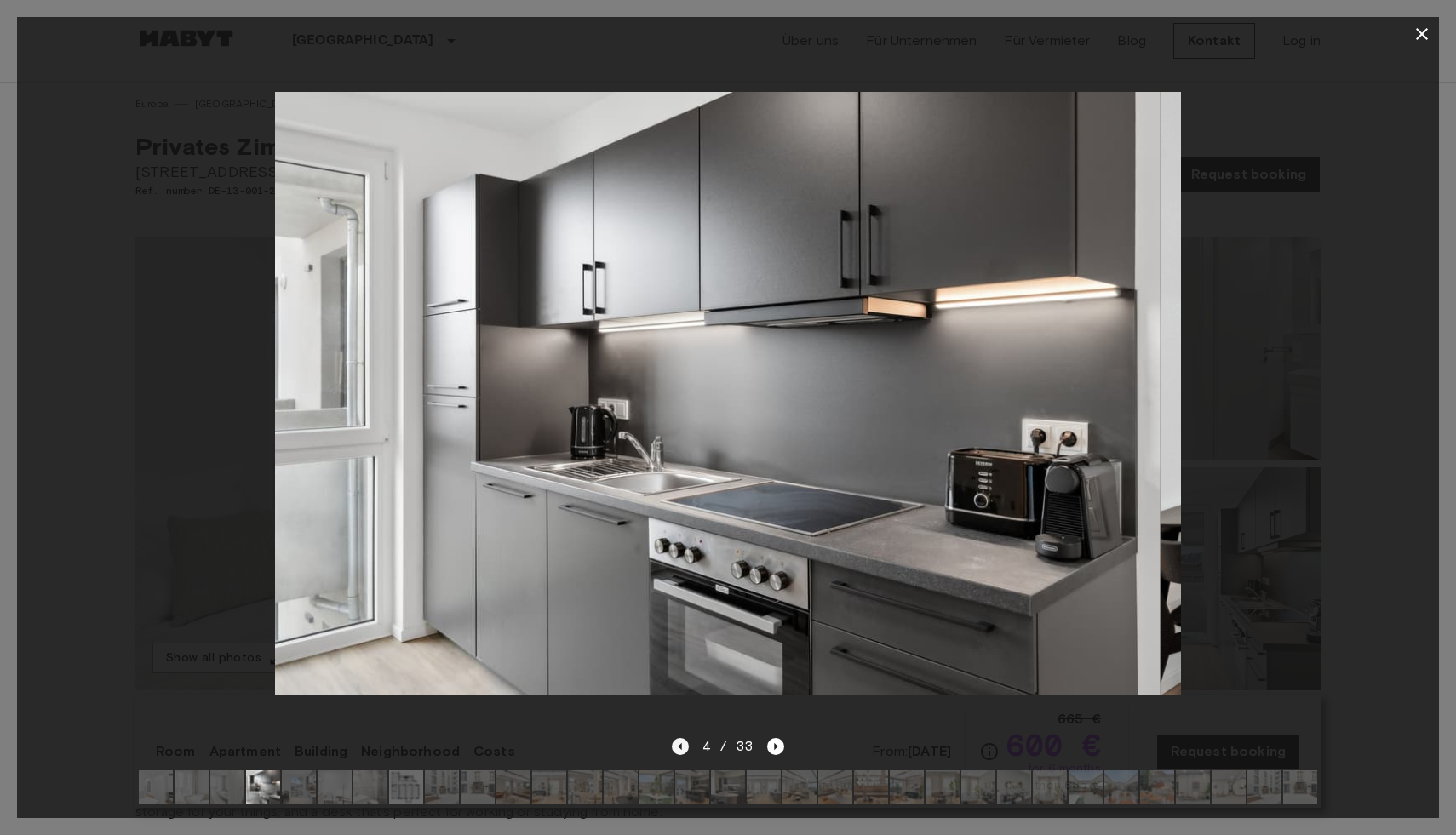
click at [680, 749] on icon "Previous image" at bounding box center [680, 746] width 17 height 17
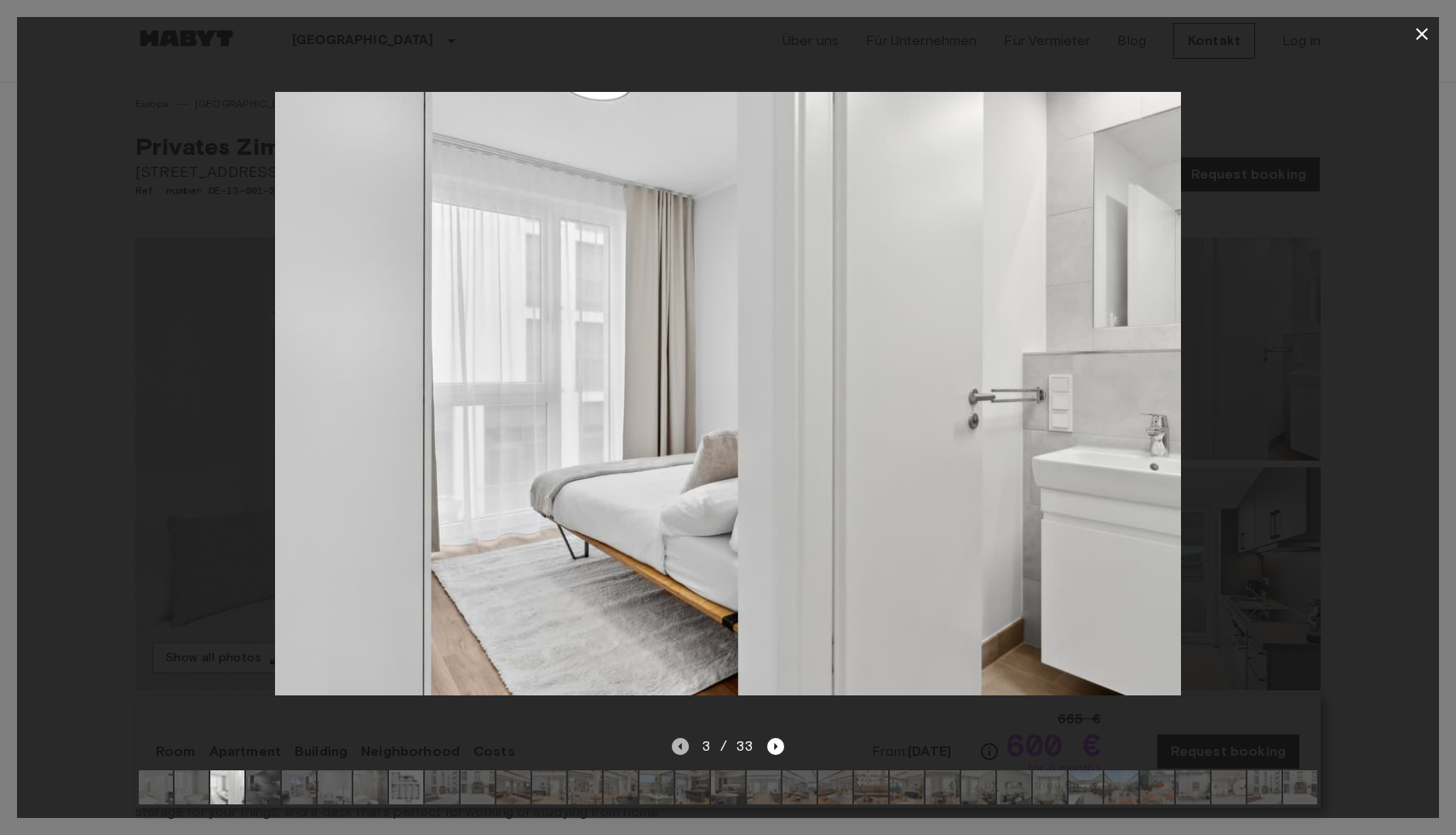
click at [680, 749] on icon "Previous image" at bounding box center [680, 746] width 17 height 17
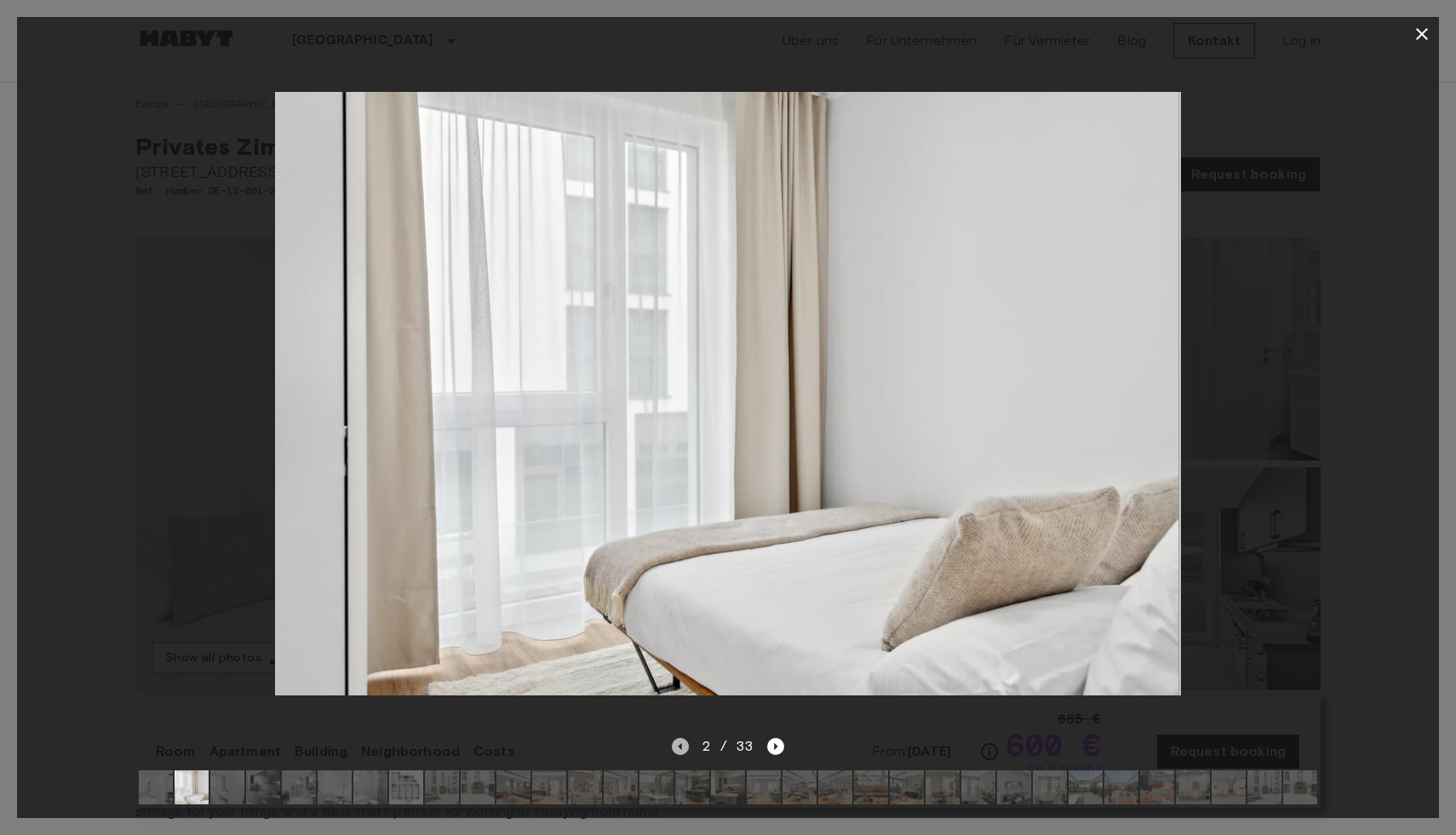
click at [680, 749] on icon "Previous image" at bounding box center [680, 746] width 17 height 17
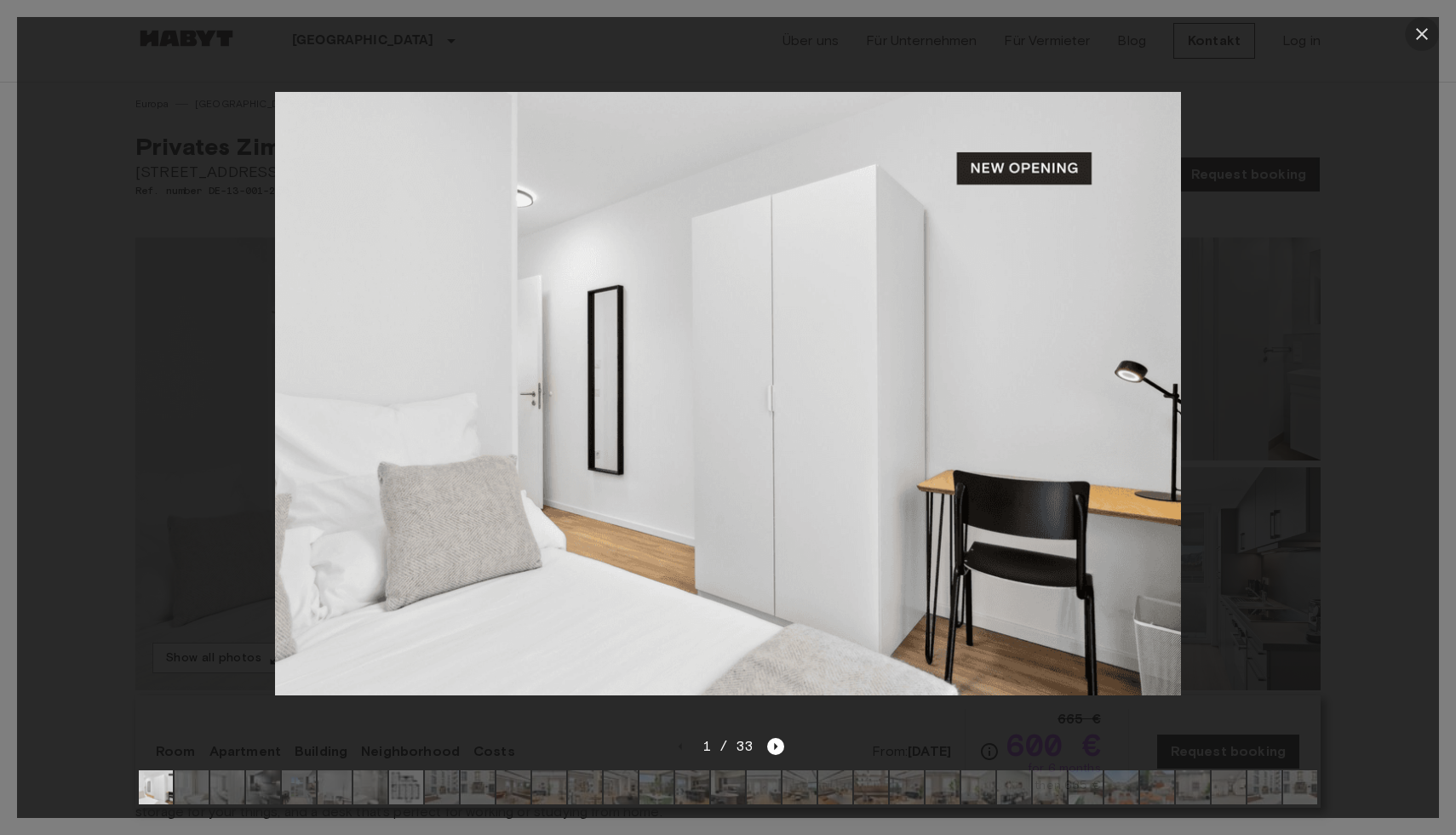
click at [1418, 35] on icon "button" at bounding box center [1421, 34] width 21 height 21
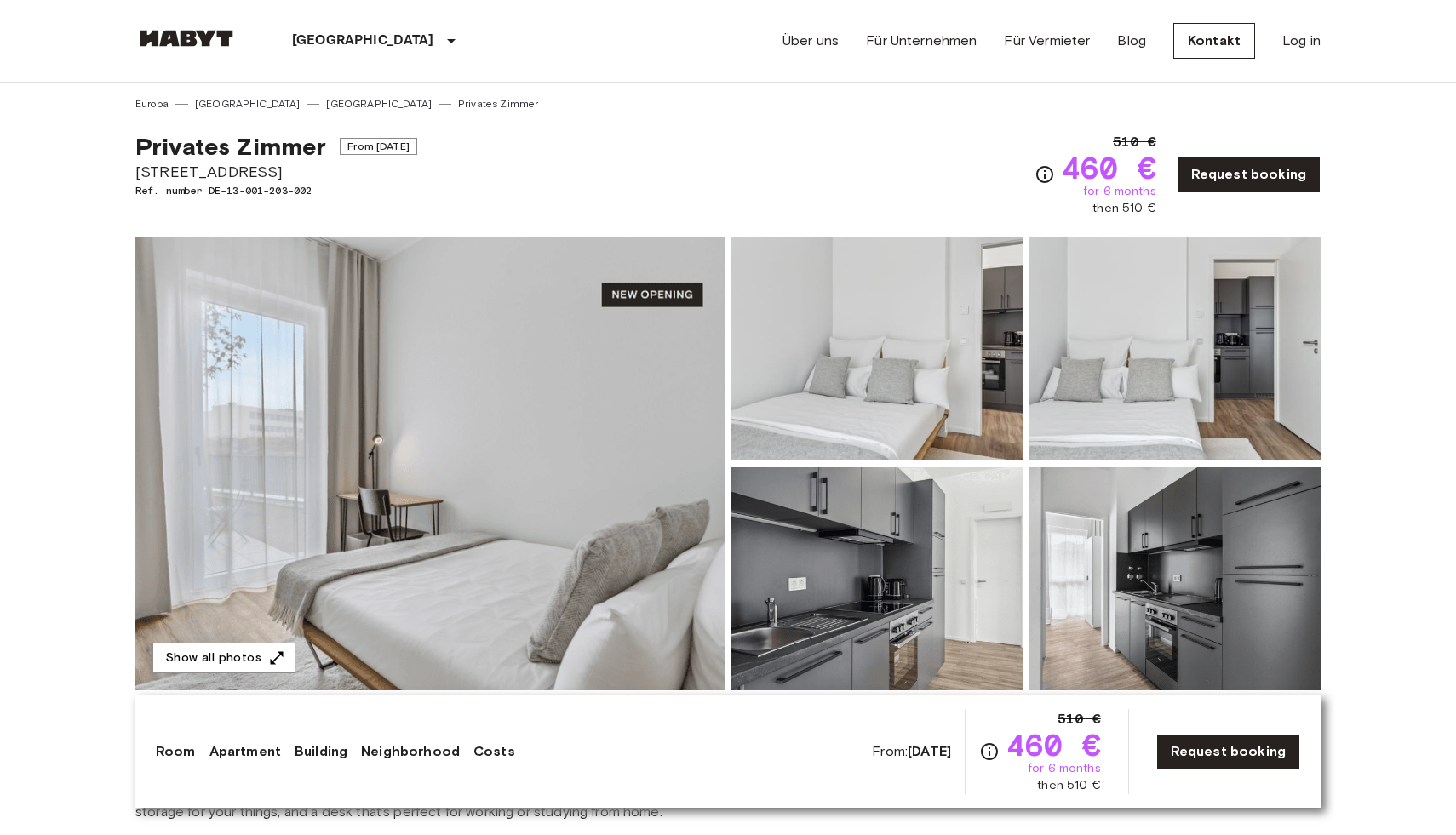
click at [355, 536] on img at bounding box center [430, 464] width 589 height 453
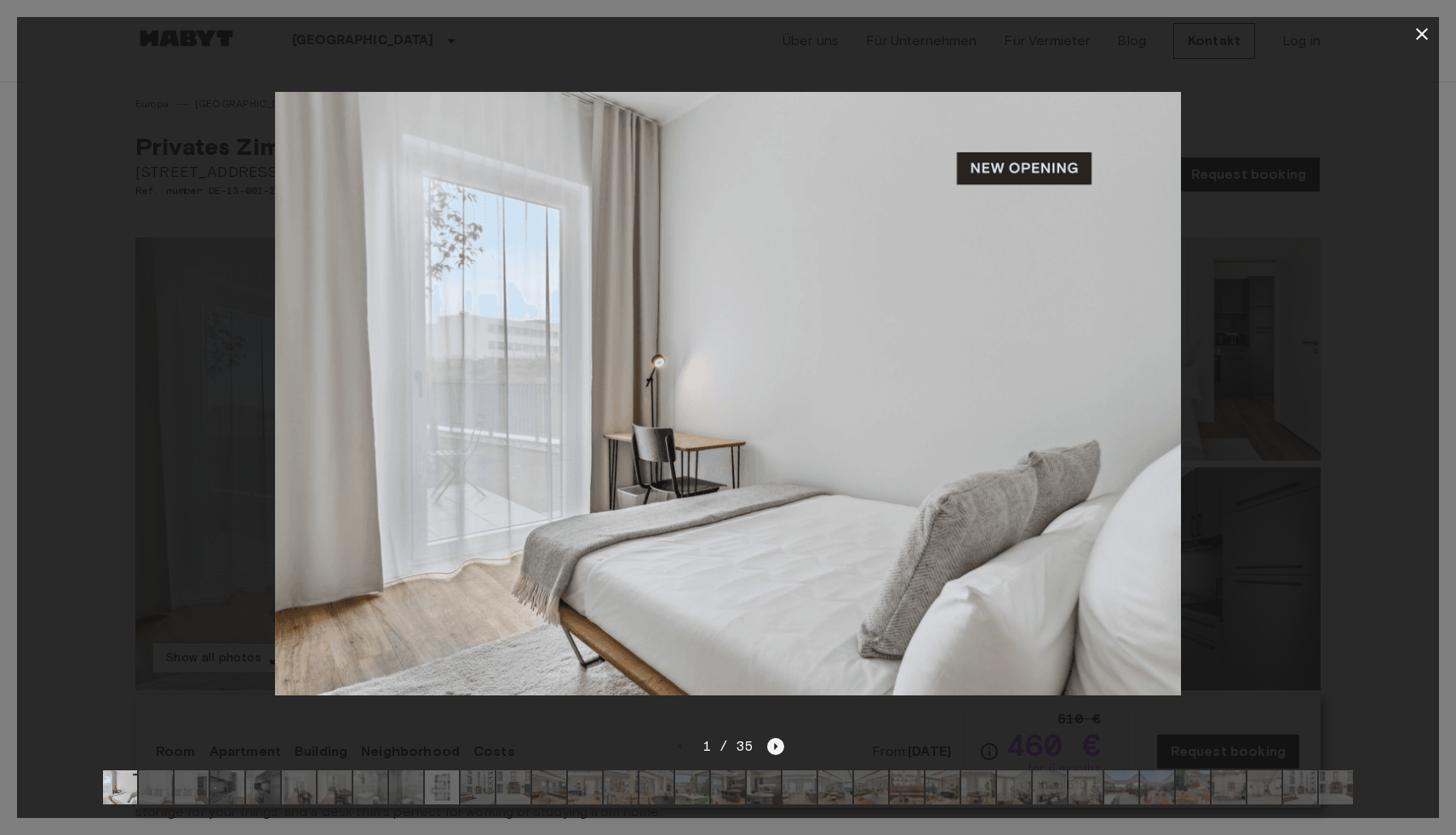
click at [783, 743] on icon "Next image" at bounding box center [775, 746] width 17 height 17
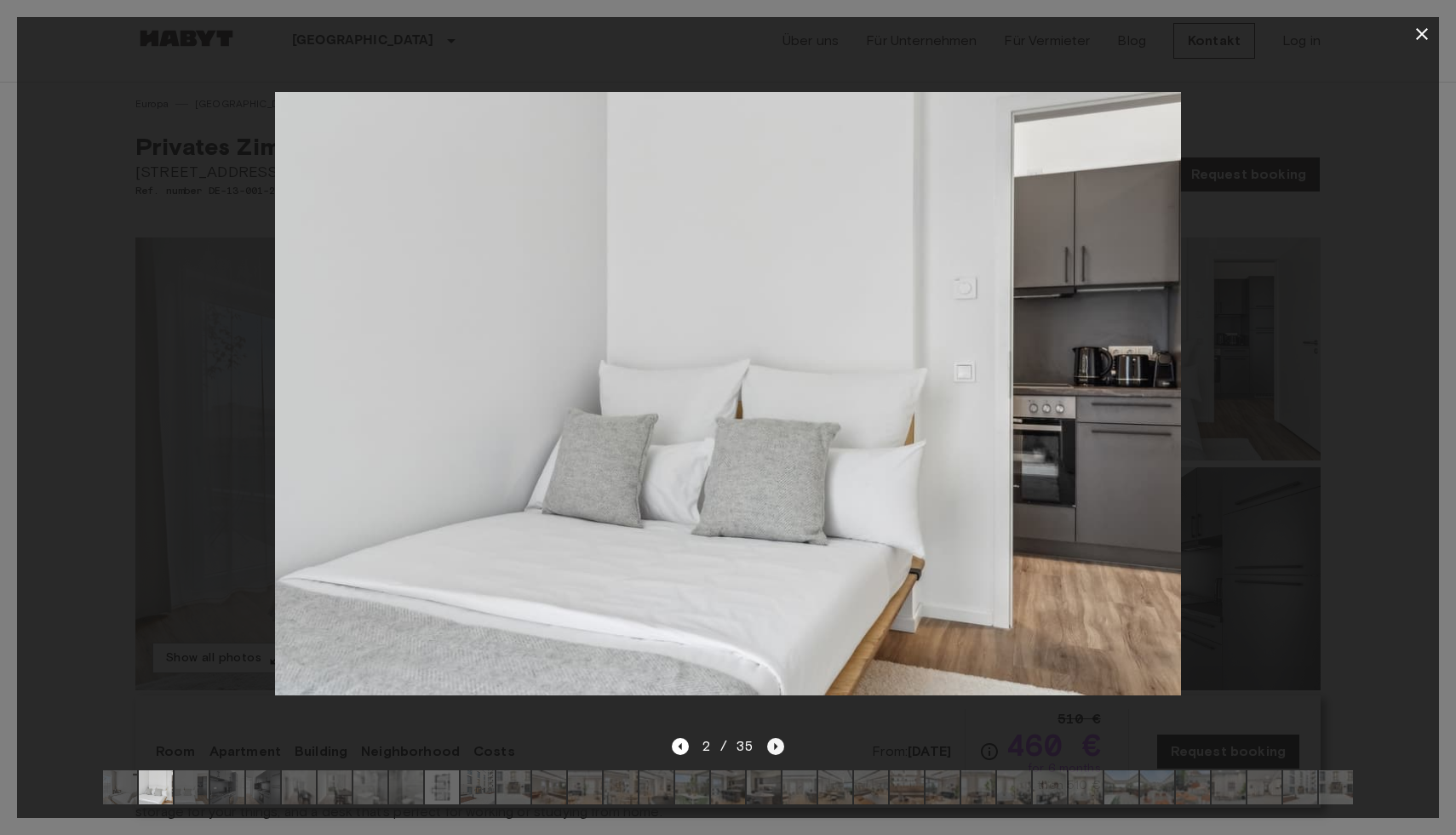
click at [783, 743] on icon "Next image" at bounding box center [775, 746] width 17 height 17
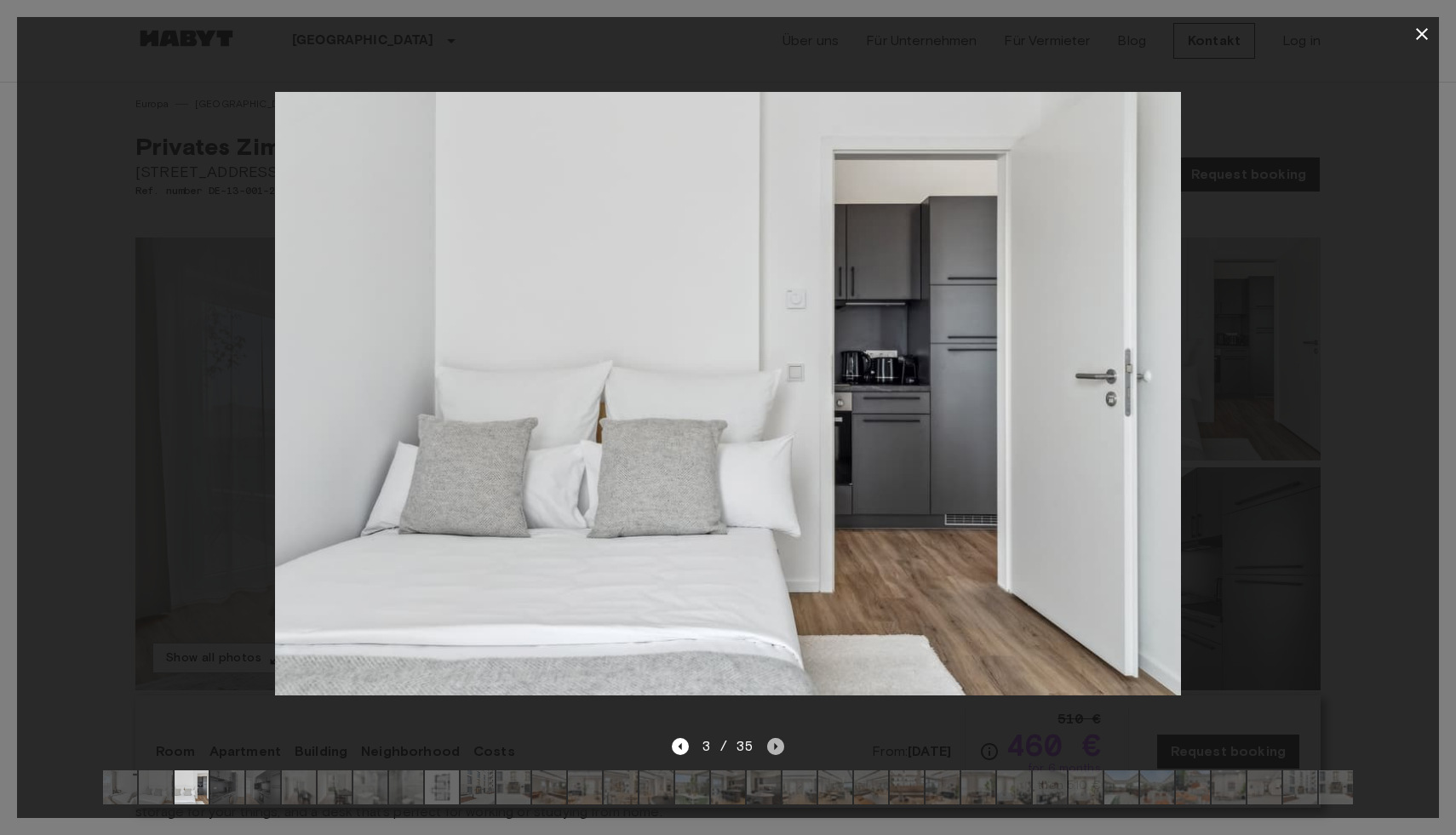
click at [783, 743] on icon "Next image" at bounding box center [775, 746] width 17 height 17
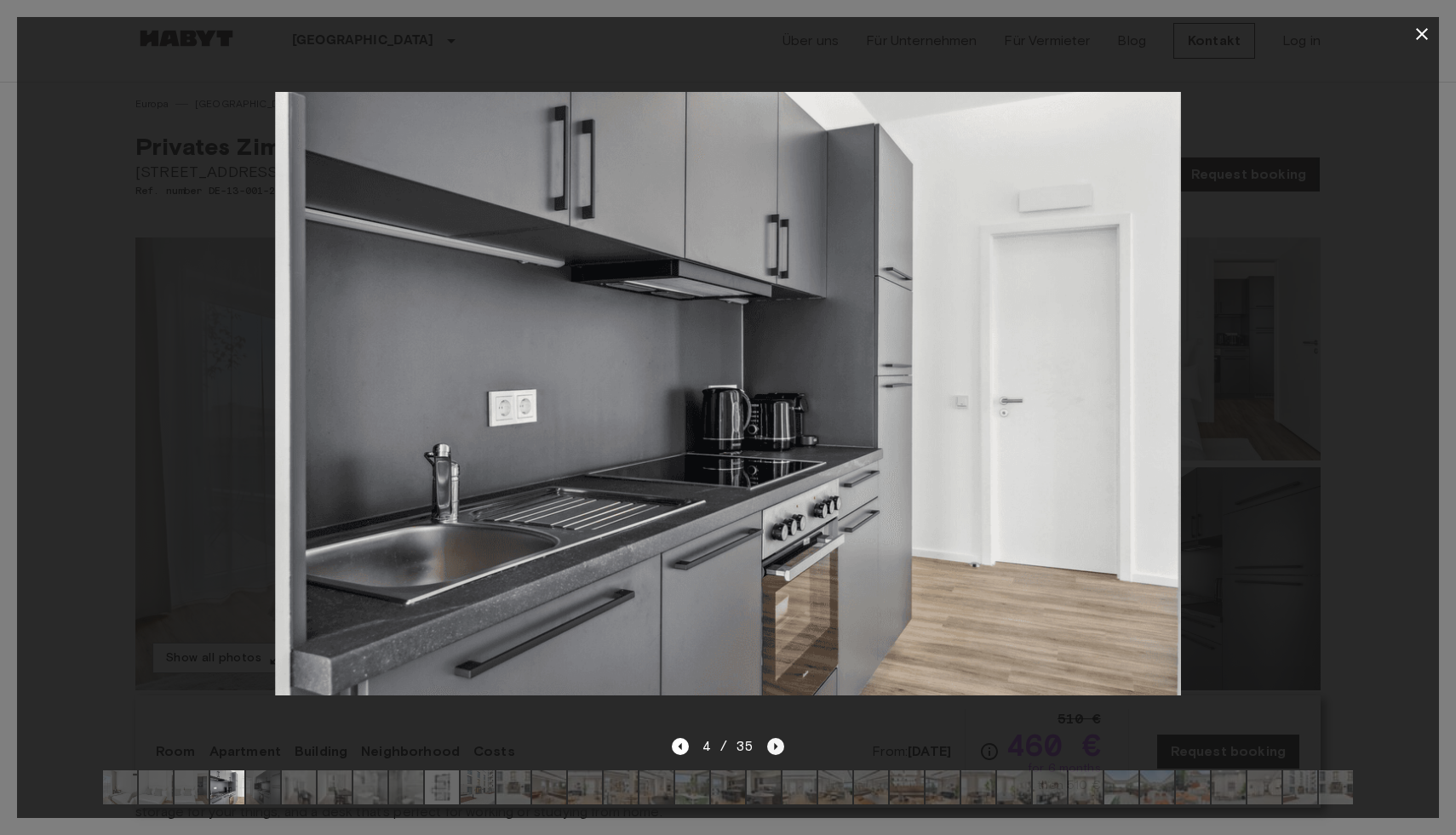
click at [783, 743] on icon "Next image" at bounding box center [775, 746] width 17 height 17
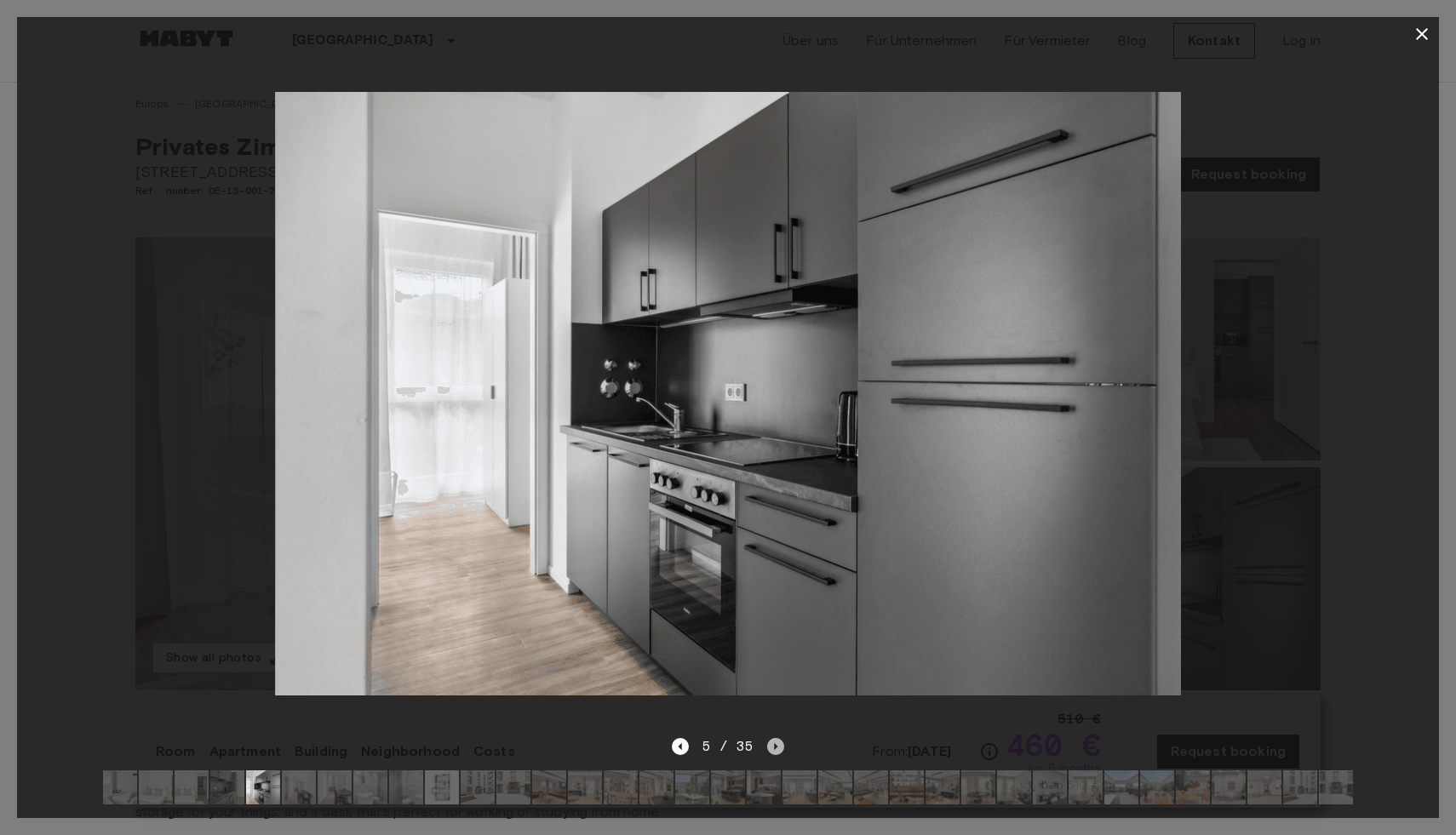
click at [777, 742] on icon "Next image" at bounding box center [775, 746] width 17 height 17
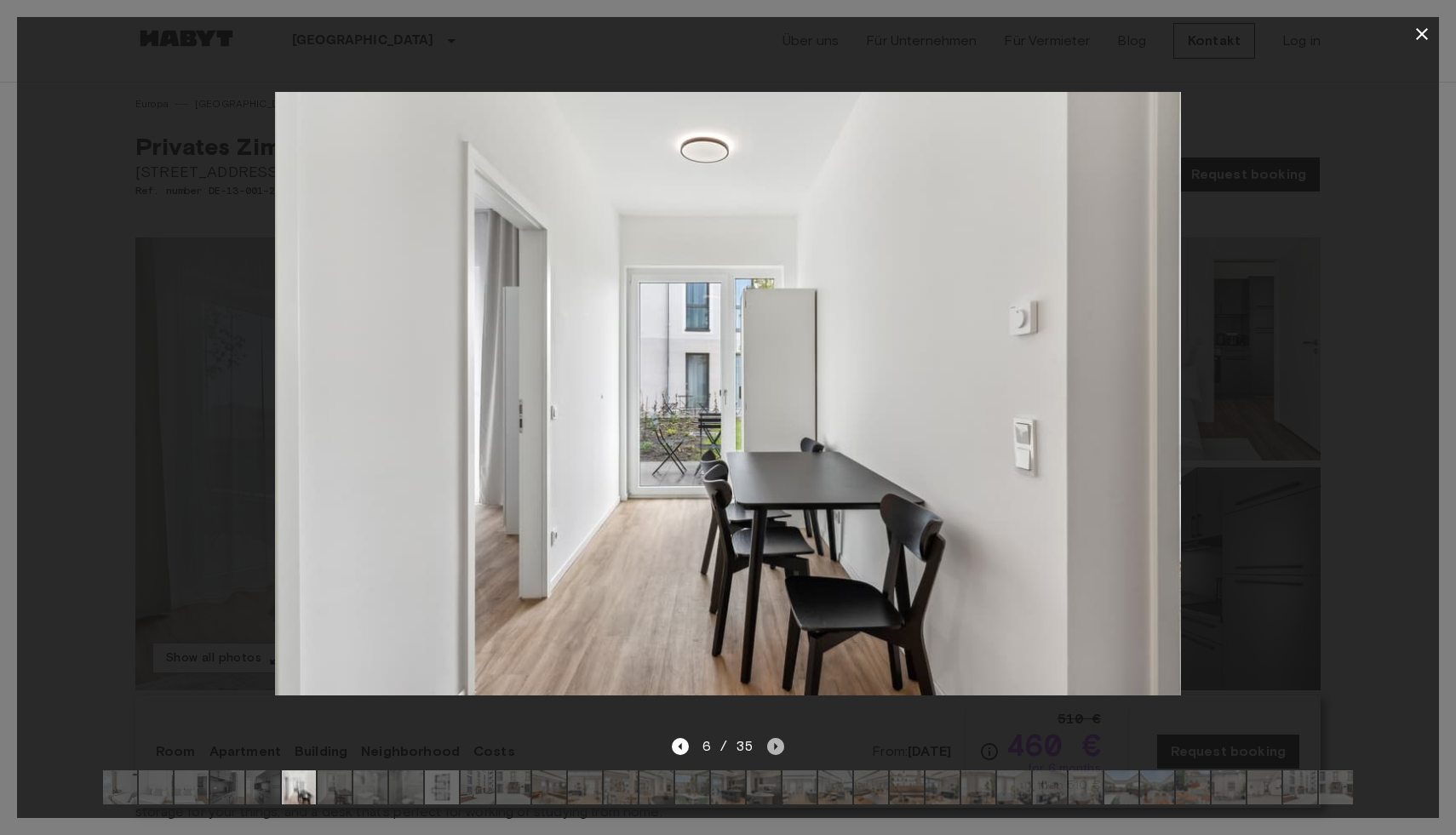
click at [777, 742] on icon "Next image" at bounding box center [775, 746] width 17 height 17
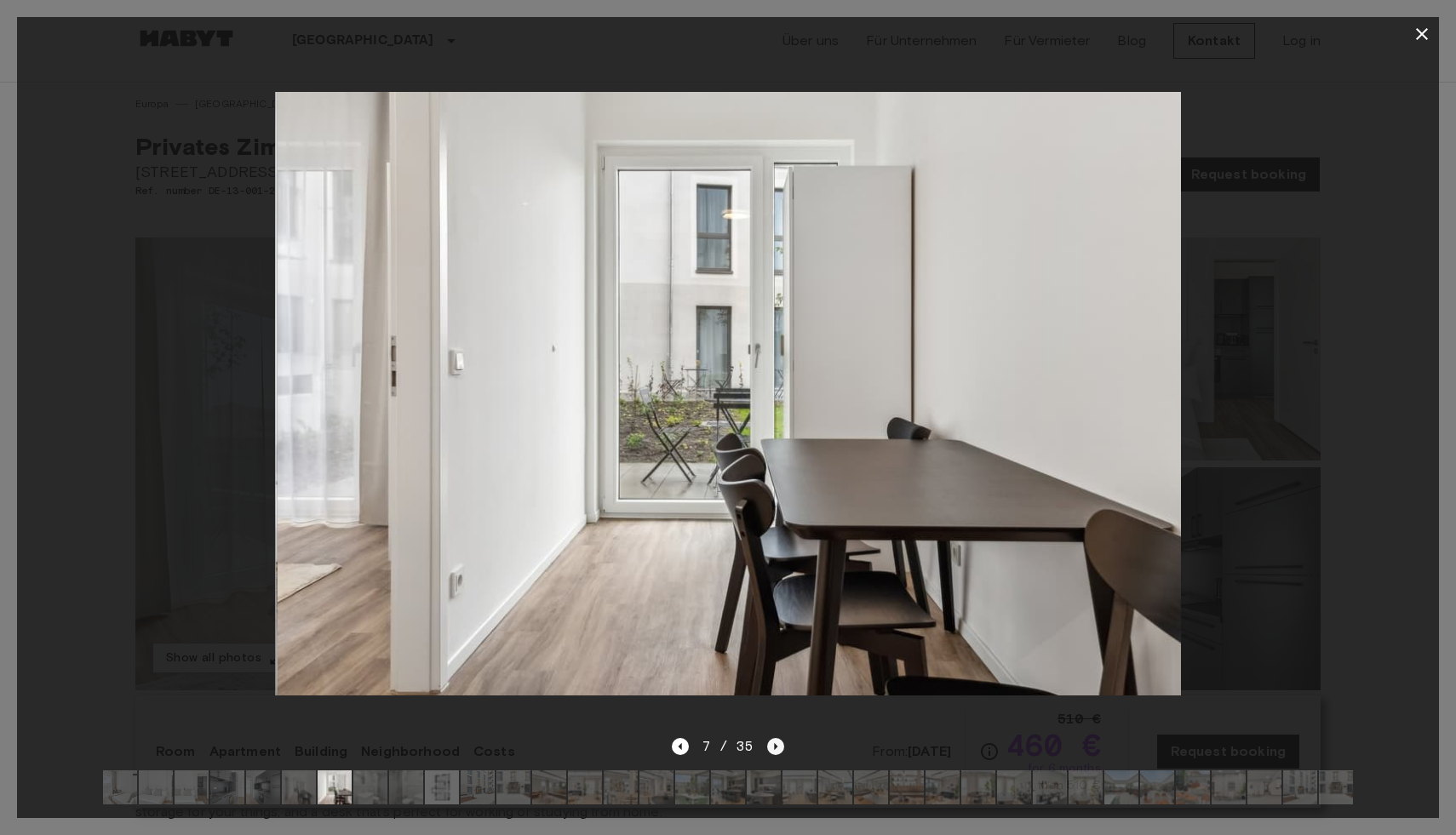
click at [777, 742] on icon "Next image" at bounding box center [775, 746] width 17 height 17
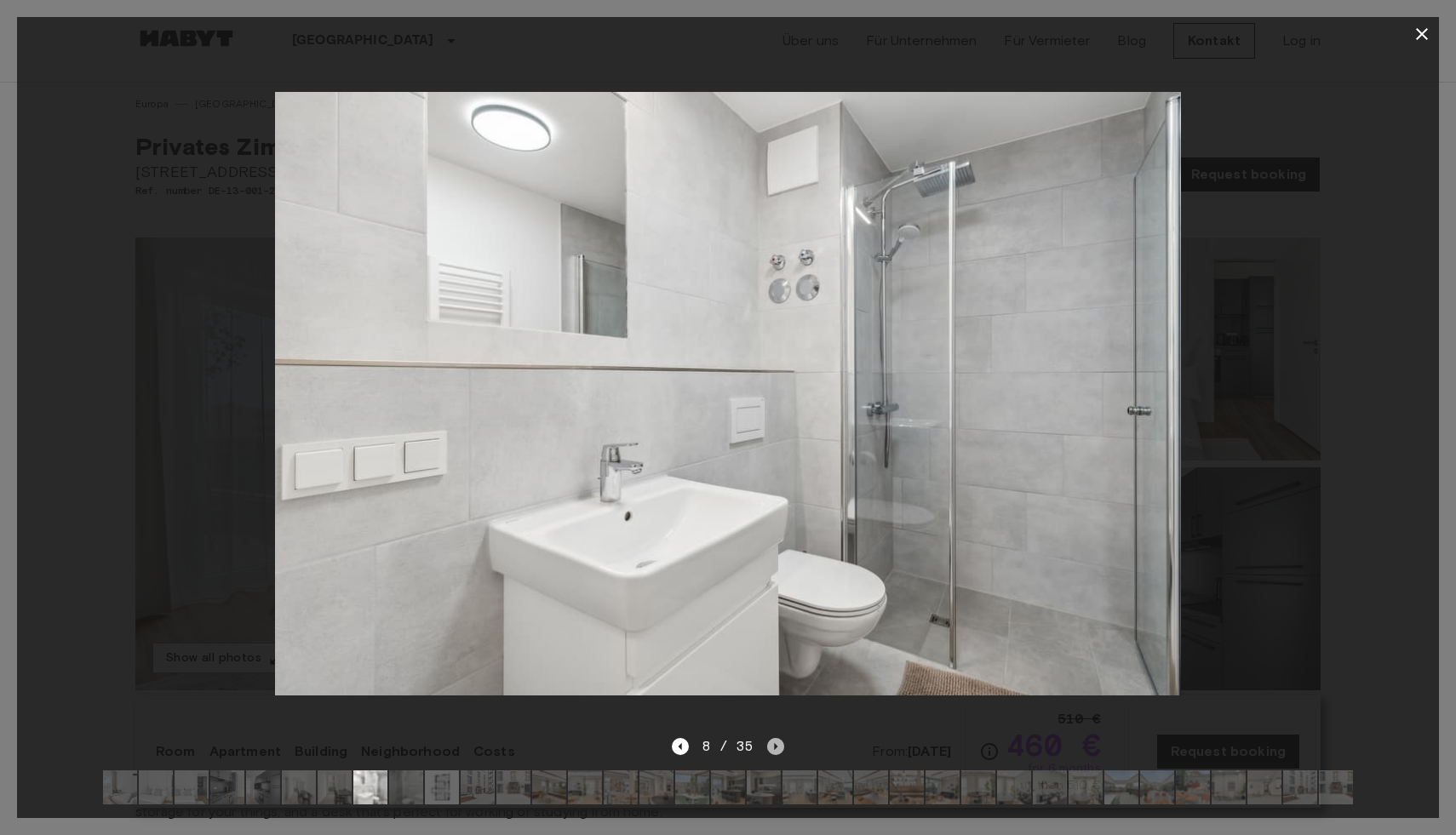
click at [777, 742] on icon "Next image" at bounding box center [775, 746] width 17 height 17
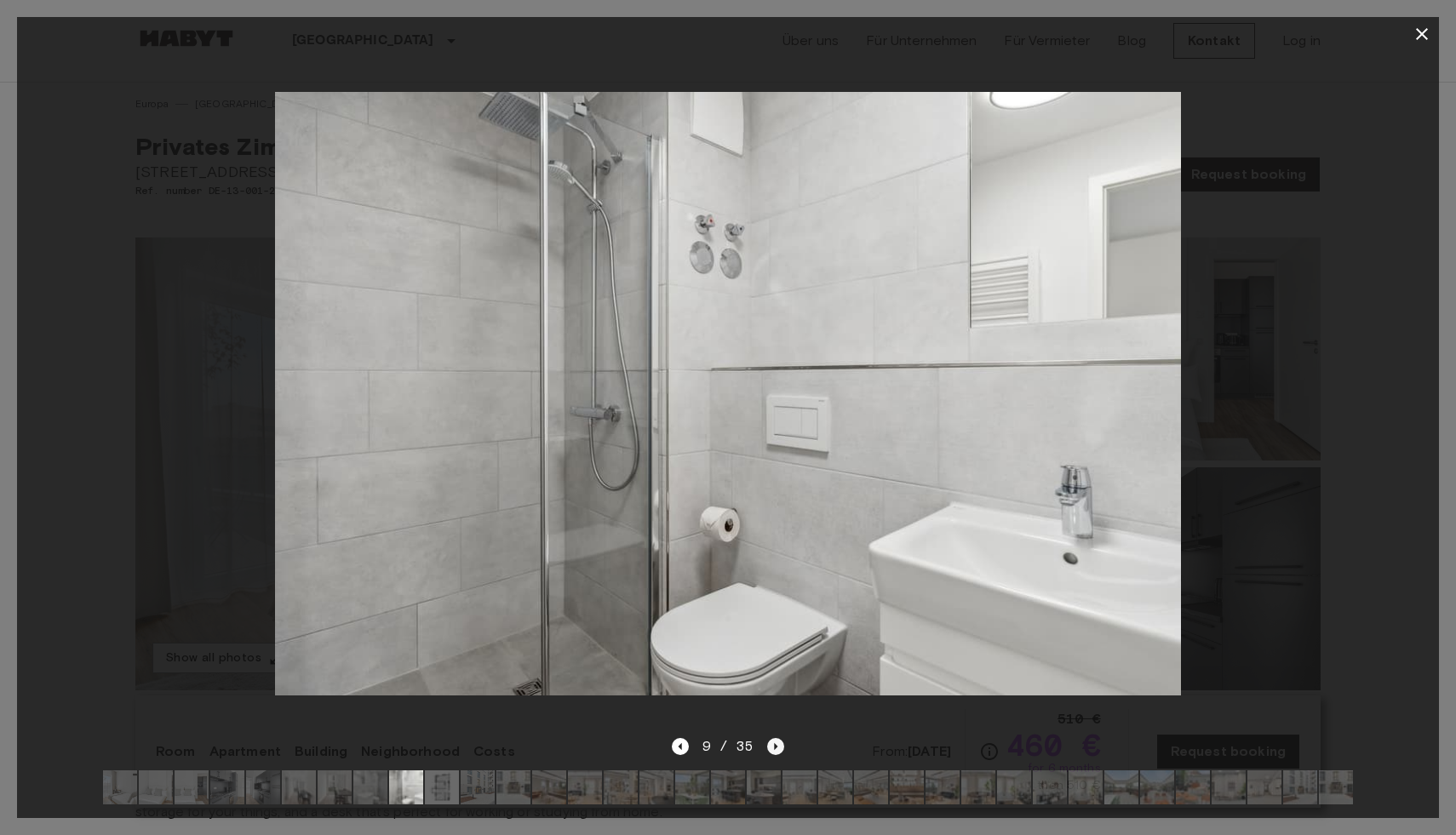
click at [778, 742] on icon "Next image" at bounding box center [775, 746] width 17 height 17
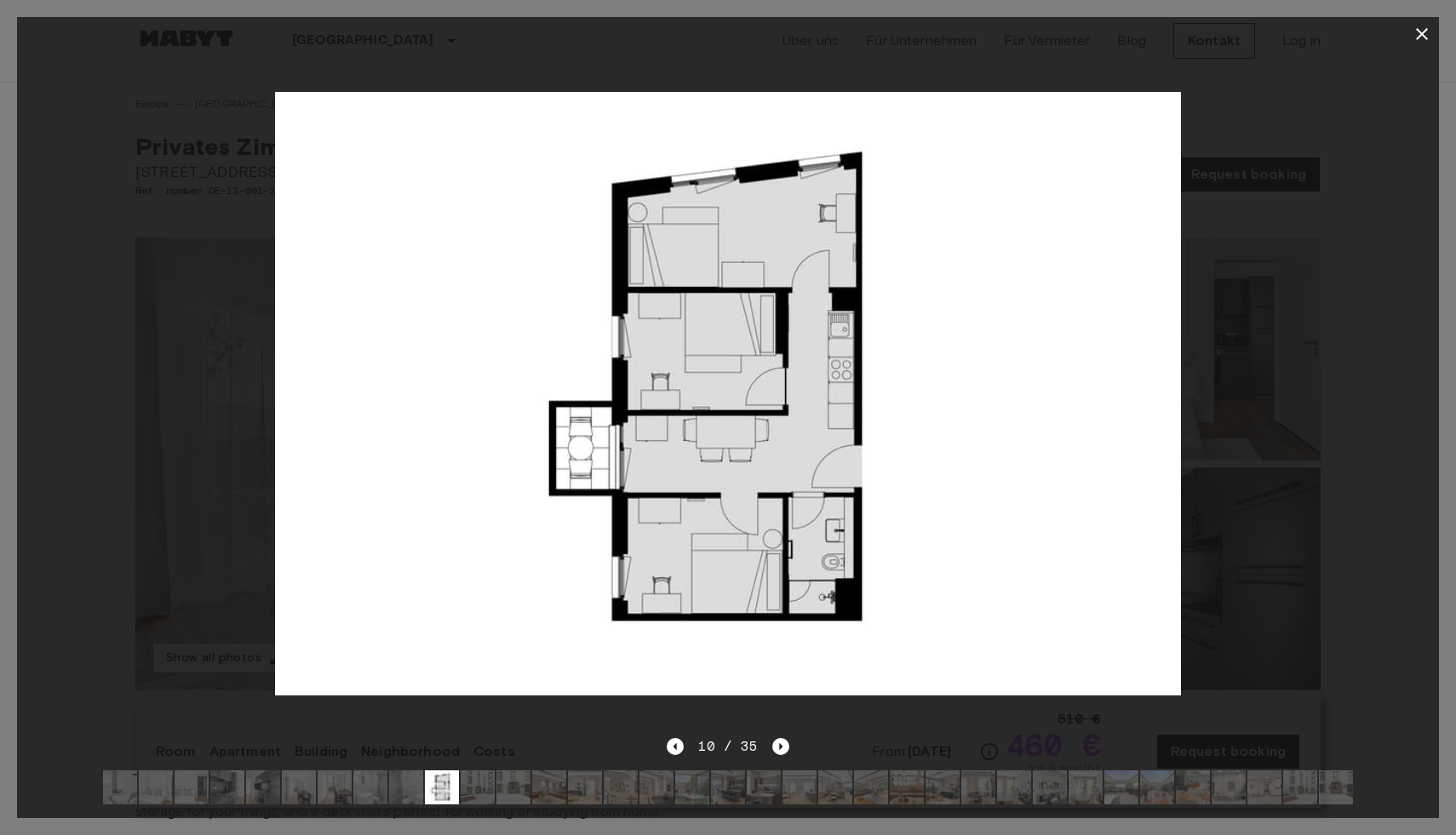
click at [687, 748] on div "10 / 35" at bounding box center [728, 746] width 121 height 21
click at [686, 748] on div "10 / 35" at bounding box center [728, 746] width 121 height 21
click at [681, 747] on icon "Previous image" at bounding box center [675, 746] width 17 height 17
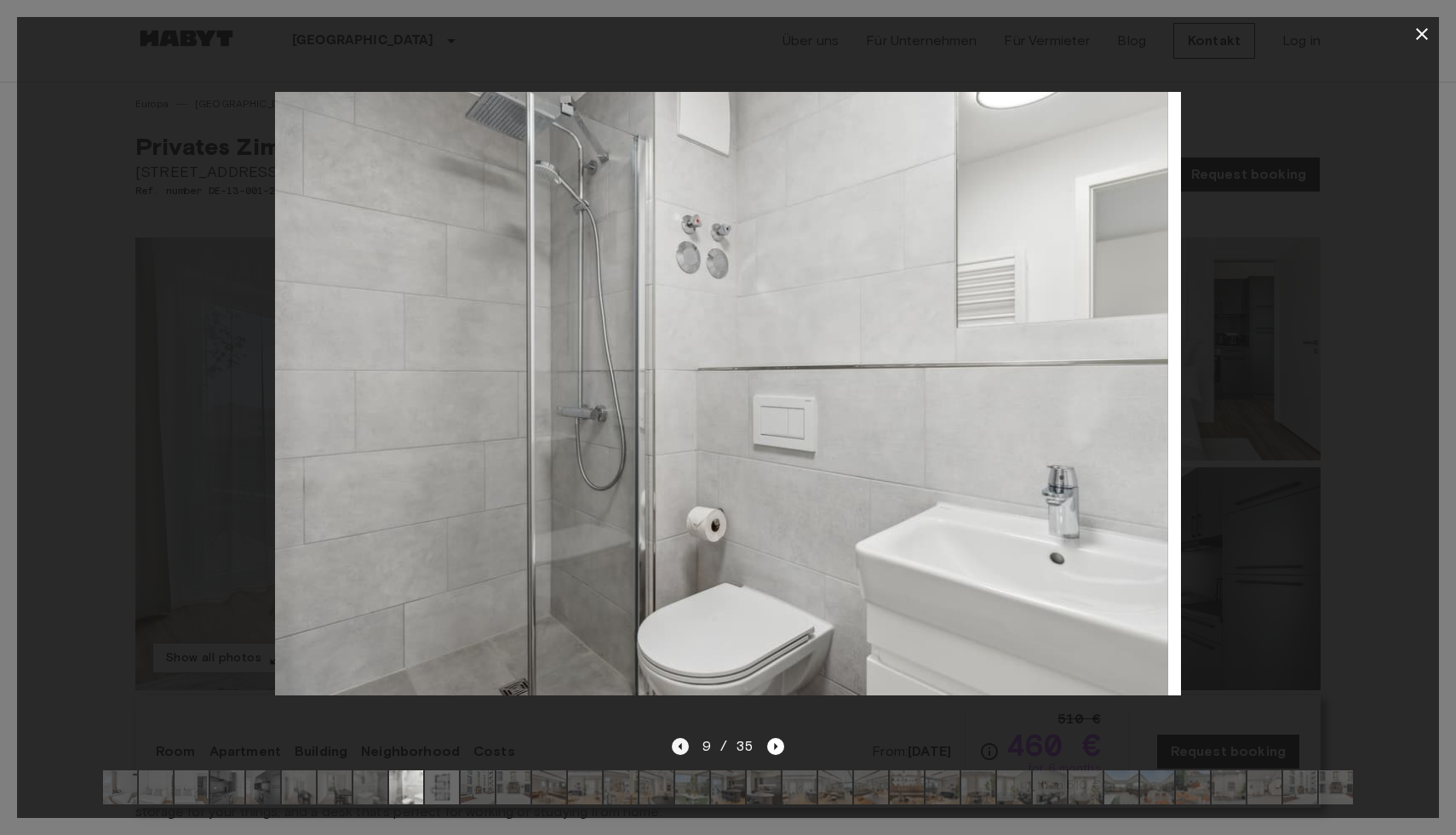
click at [681, 747] on icon "Previous image" at bounding box center [679, 746] width 3 height 7
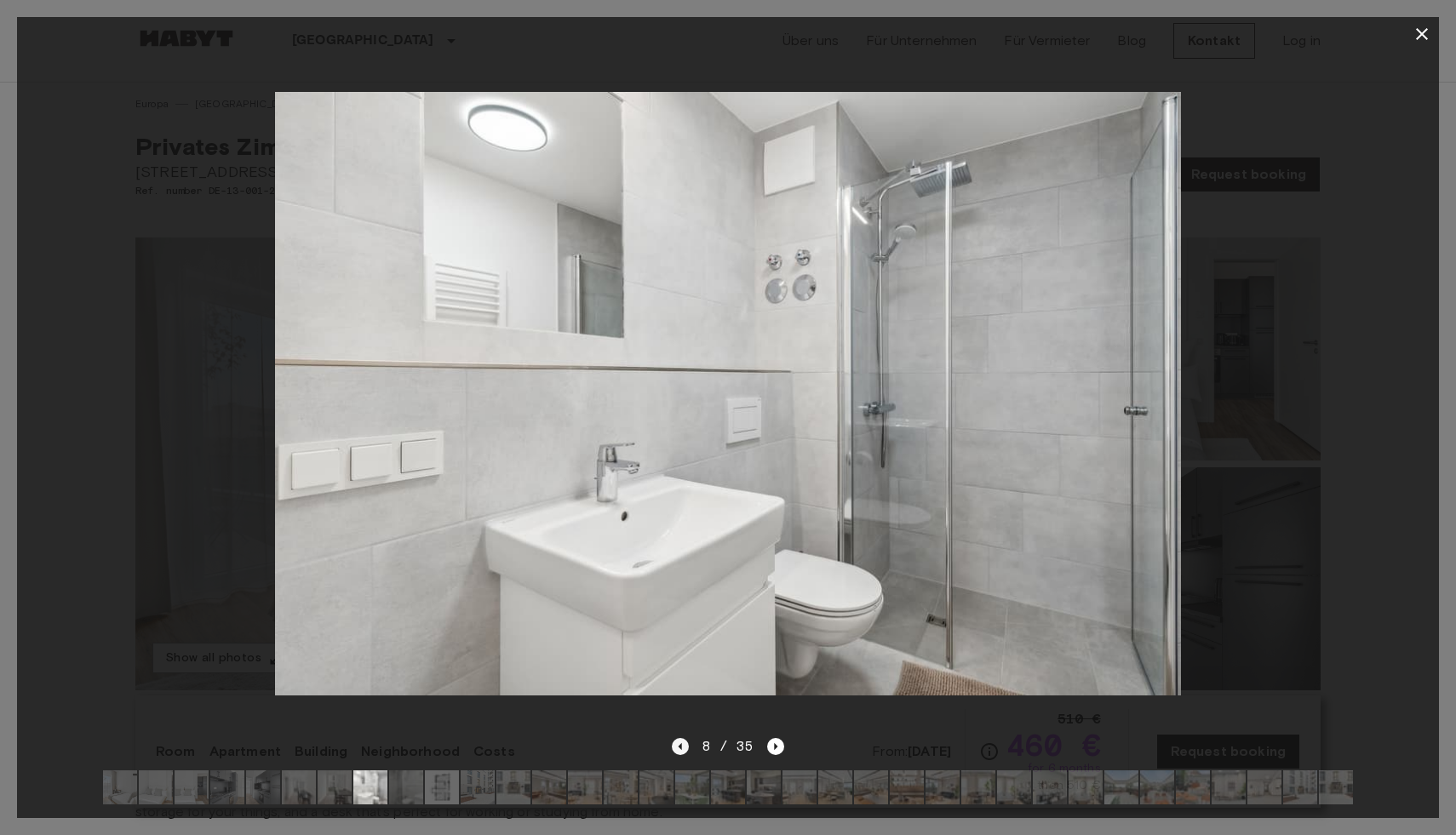
click at [681, 747] on icon "Previous image" at bounding box center [679, 746] width 3 height 7
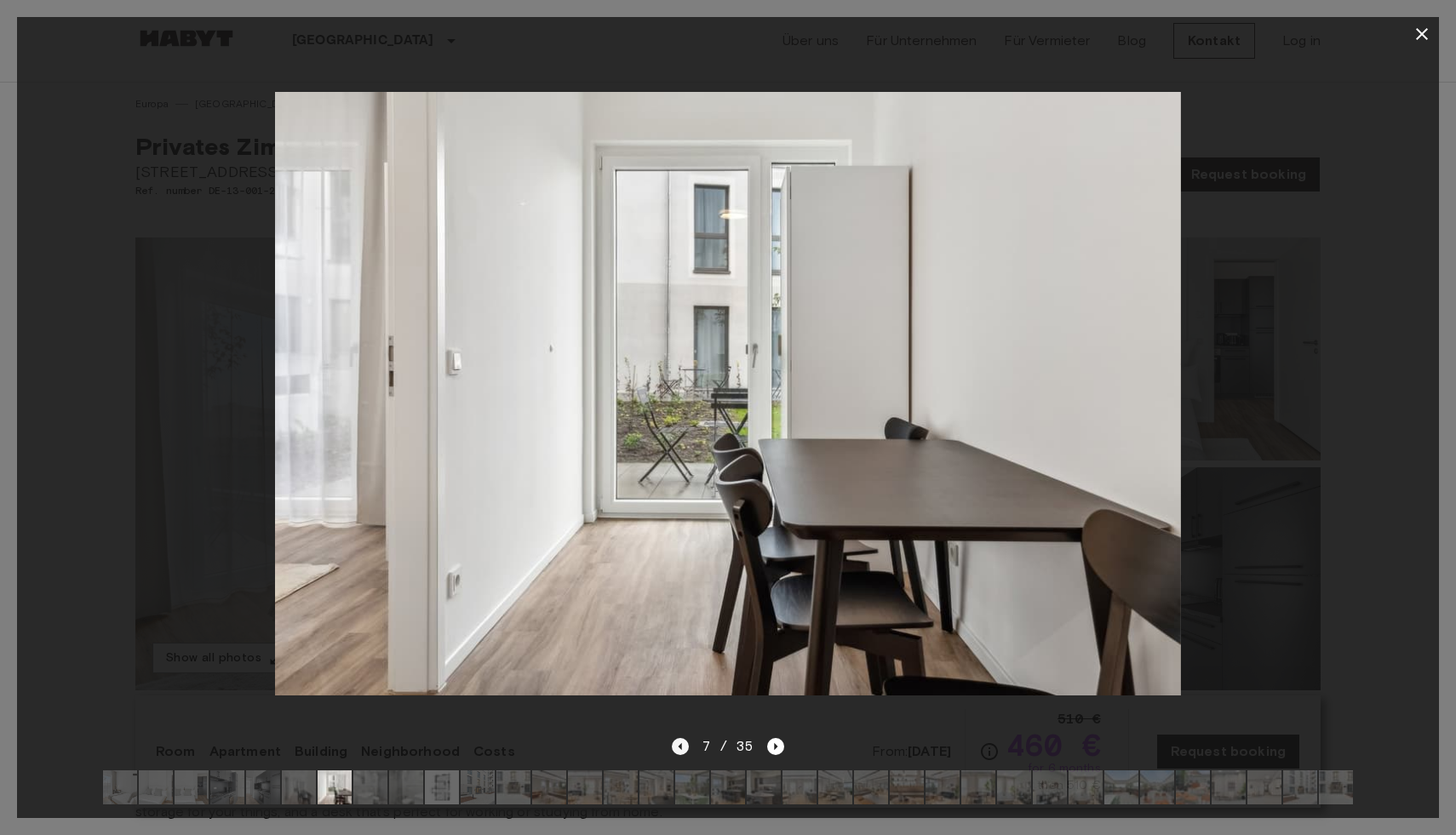
click at [681, 747] on icon "Previous image" at bounding box center [679, 746] width 3 height 7
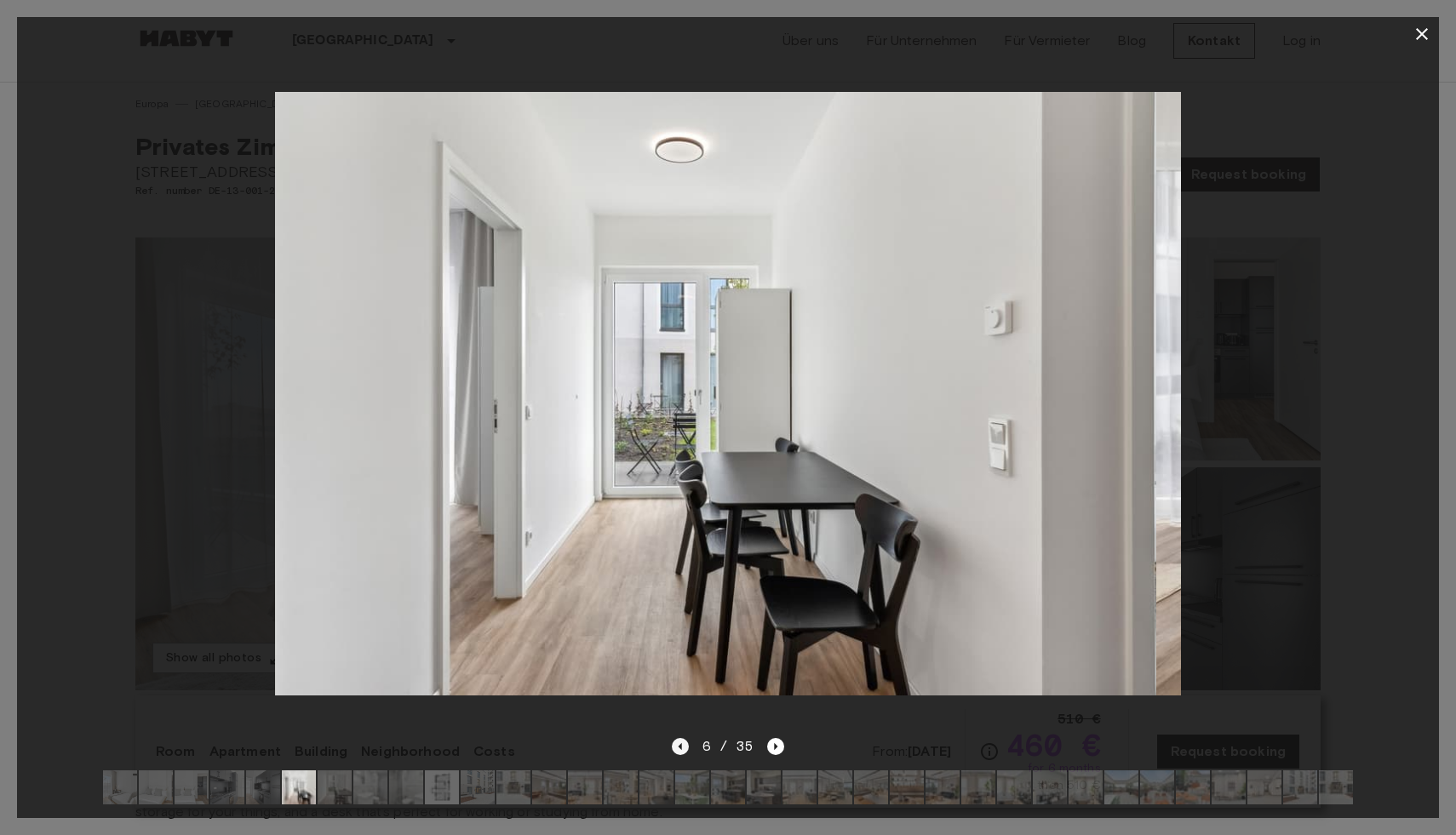
click at [681, 747] on icon "Previous image" at bounding box center [679, 746] width 3 height 7
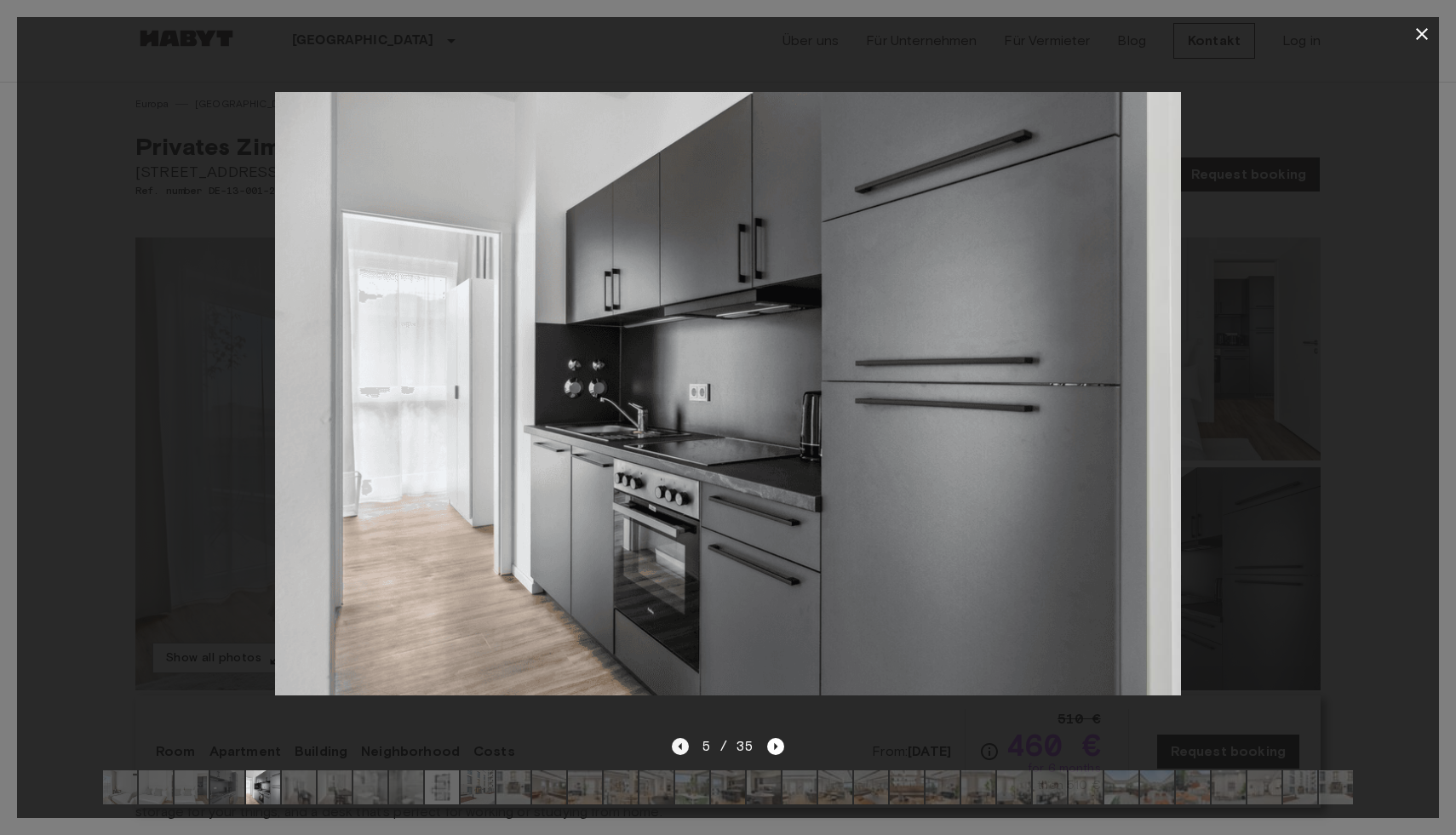
click at [680, 747] on icon "Previous image" at bounding box center [679, 746] width 3 height 7
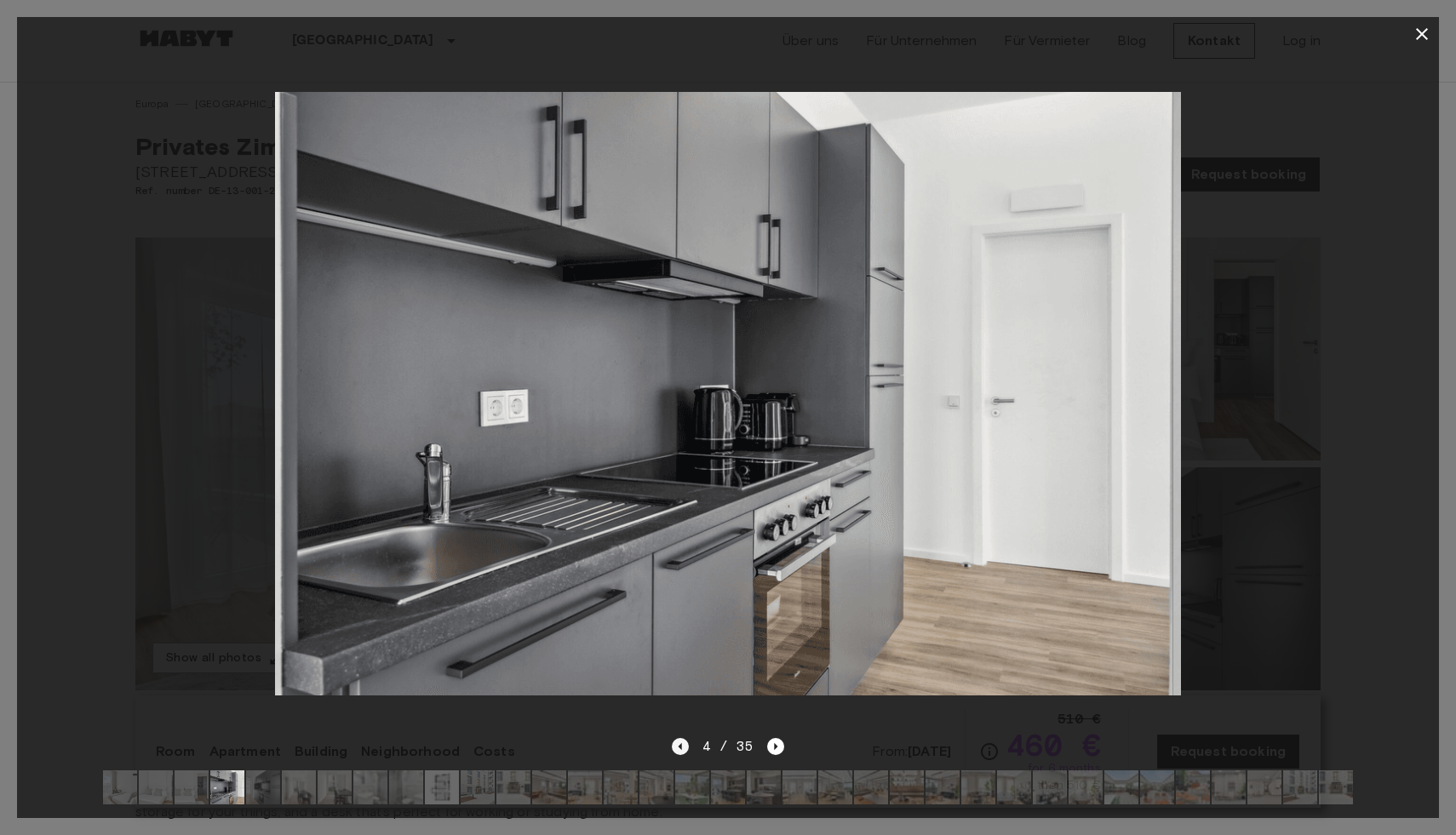
click at [681, 747] on icon "Previous image" at bounding box center [679, 746] width 3 height 7
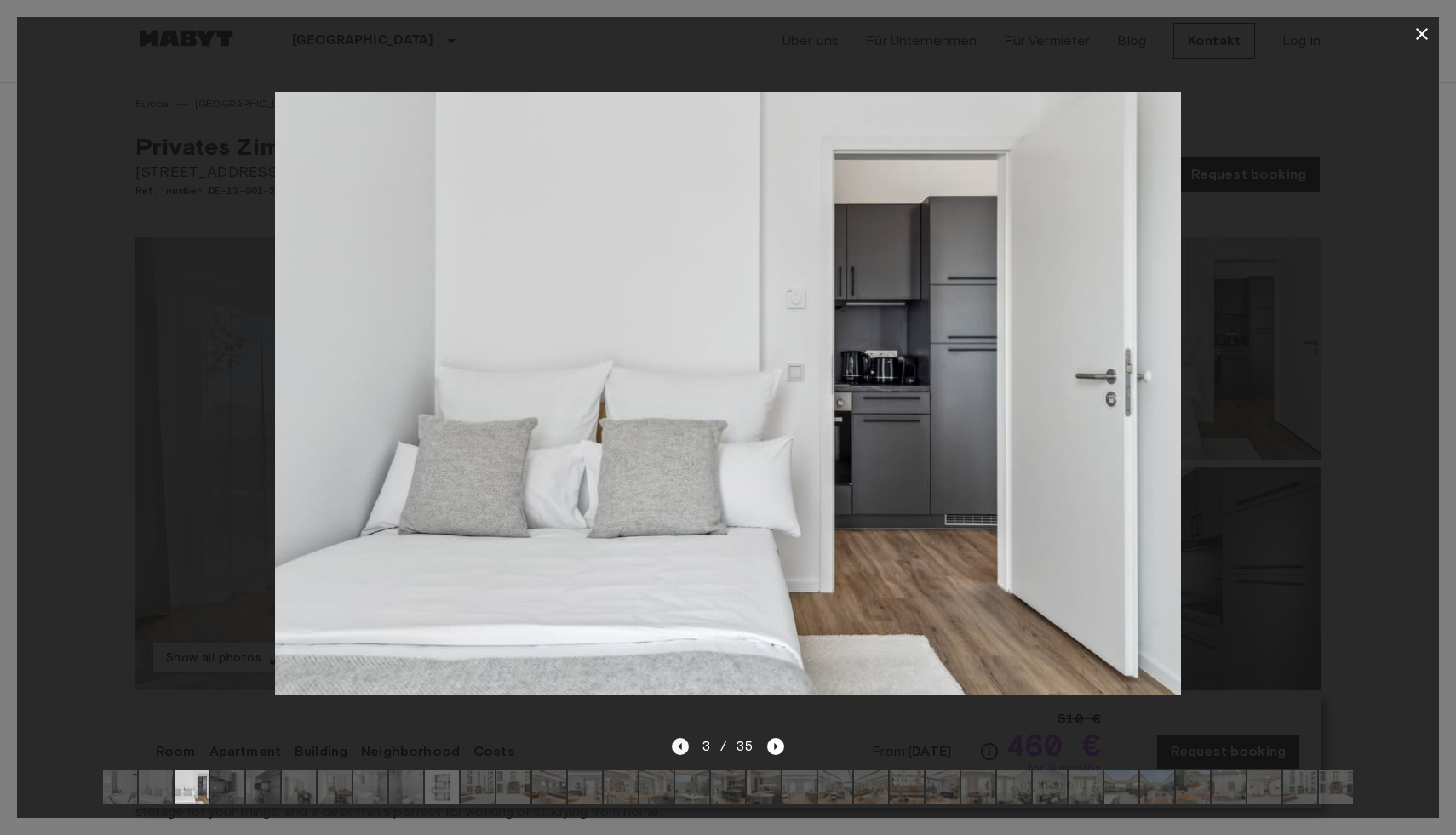
click at [673, 738] on icon "Previous image" at bounding box center [680, 746] width 17 height 17
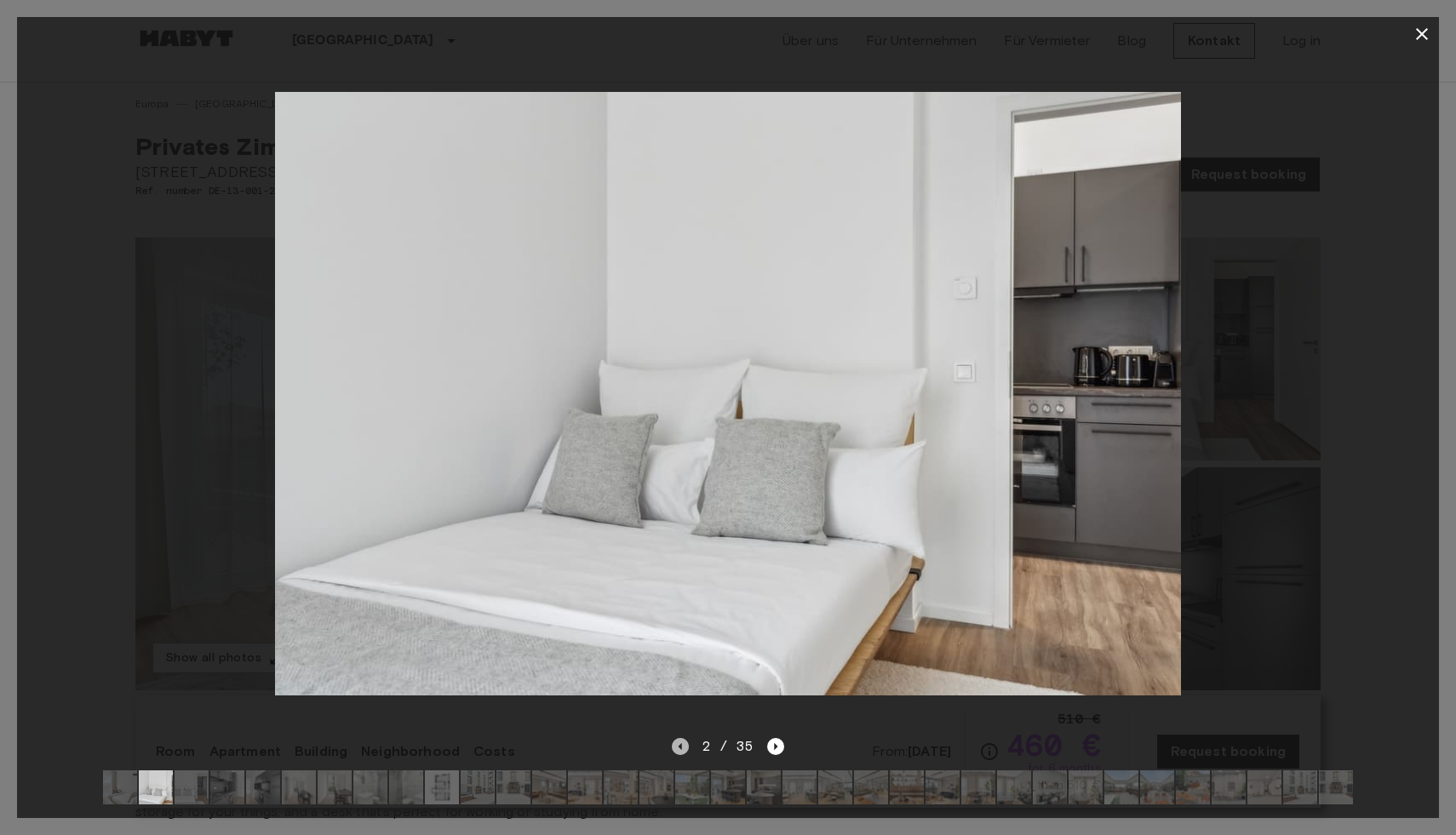
click at [680, 749] on icon "Previous image" at bounding box center [680, 746] width 17 height 17
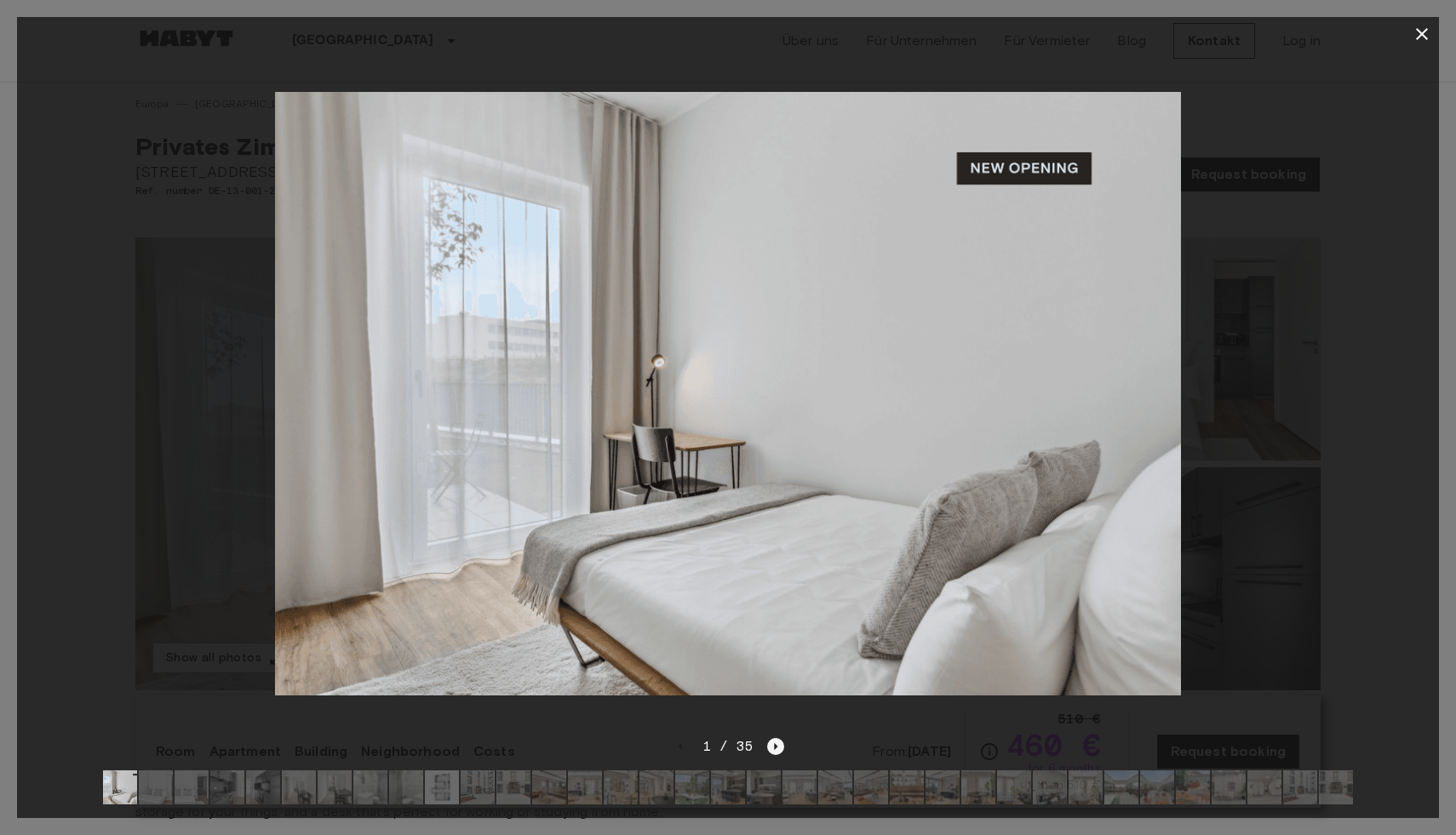
click at [773, 749] on icon "Next image" at bounding box center [775, 746] width 17 height 17
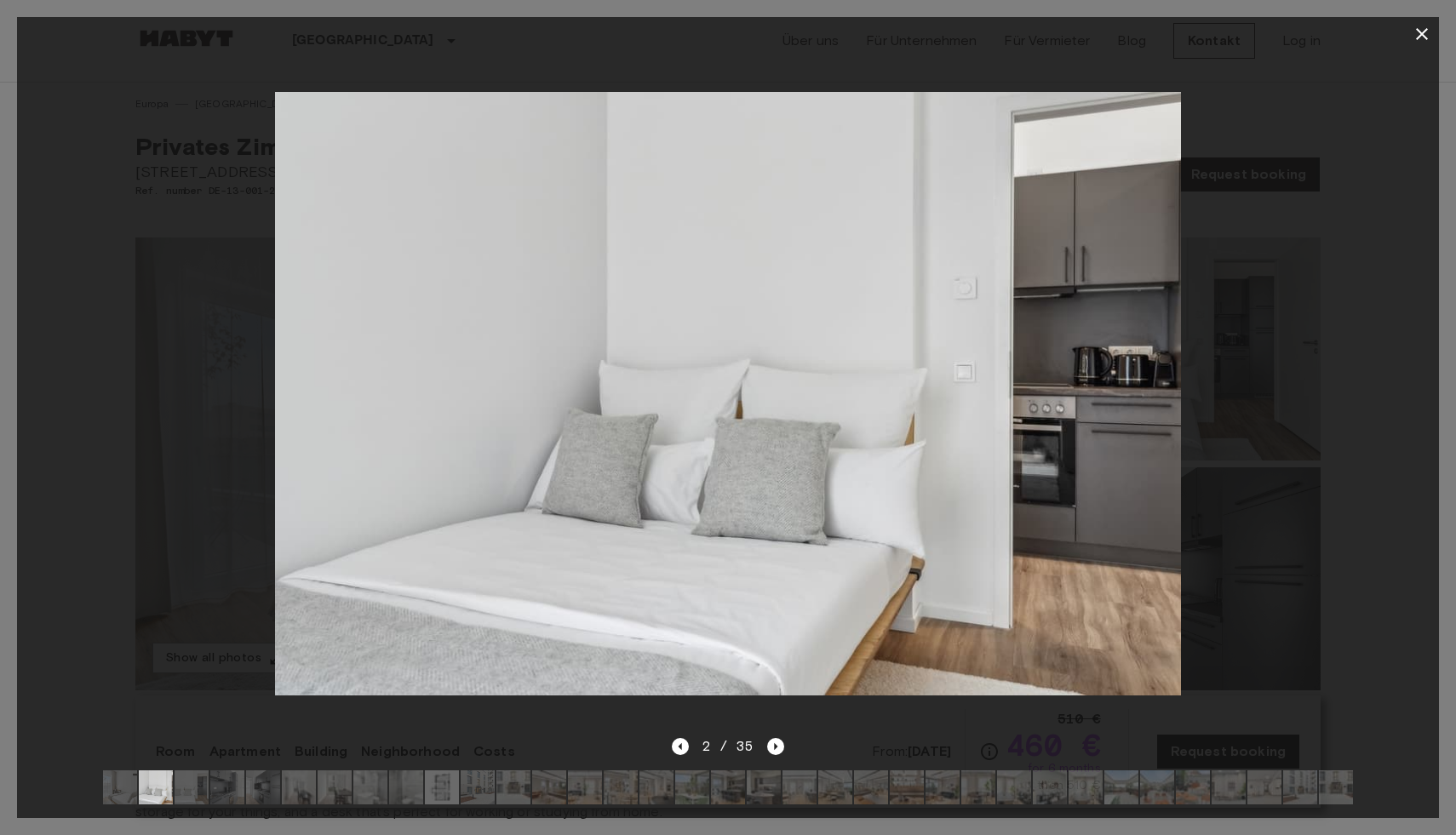
click at [1419, 39] on icon "button" at bounding box center [1421, 34] width 21 height 21
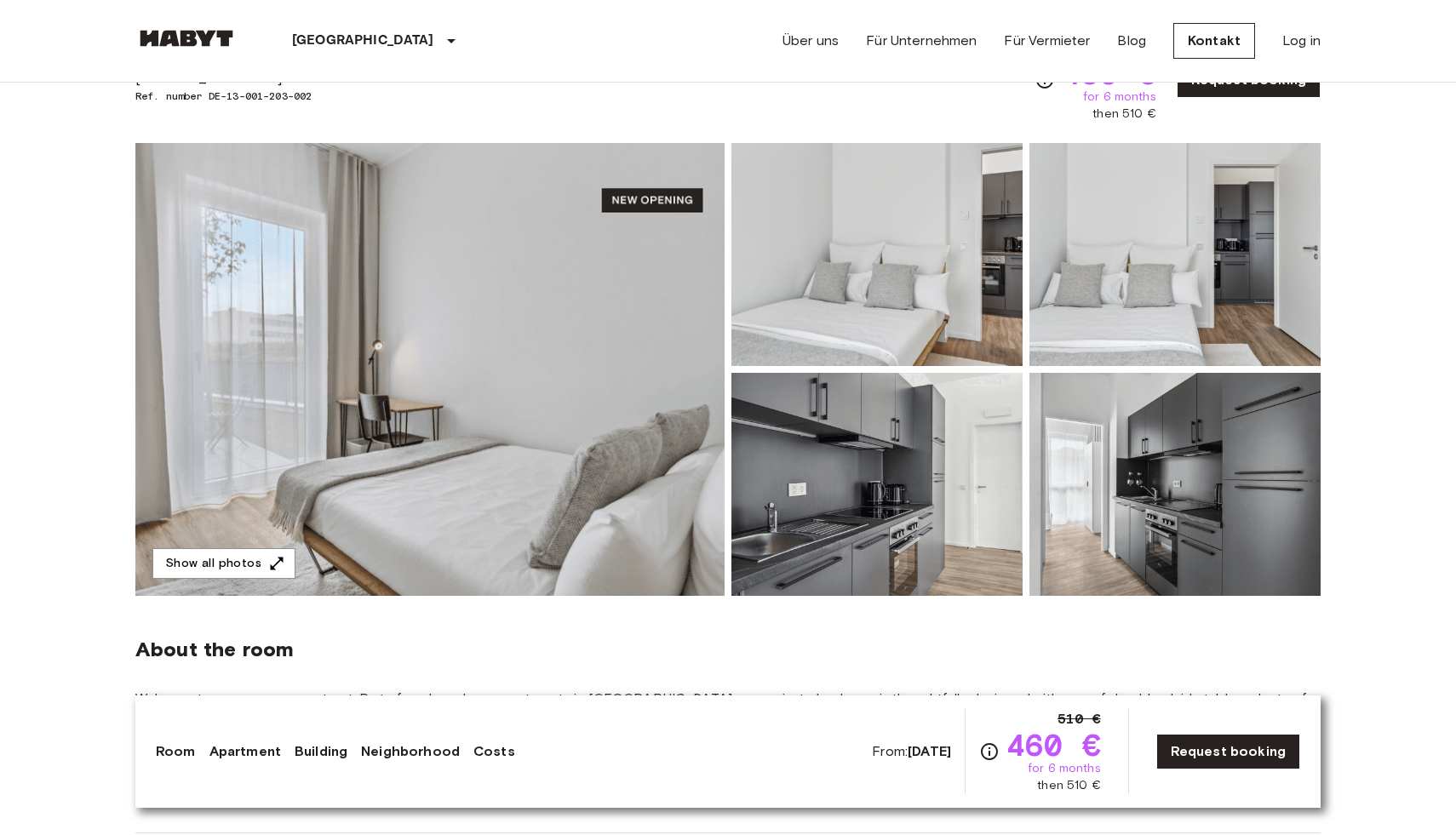
scroll to position [93, 0]
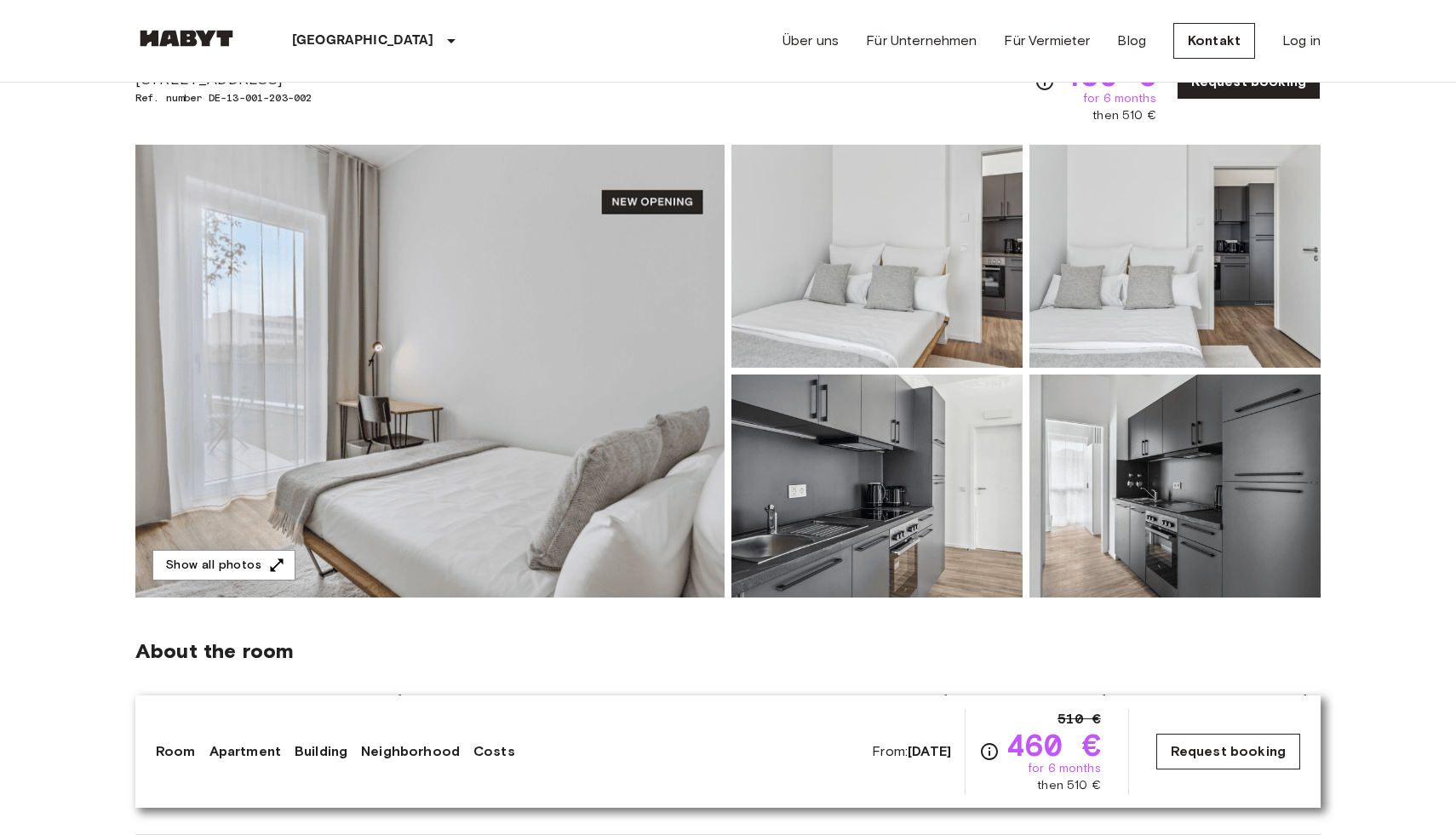
click at [1234, 741] on link "Request booking" at bounding box center [1228, 751] width 144 height 36
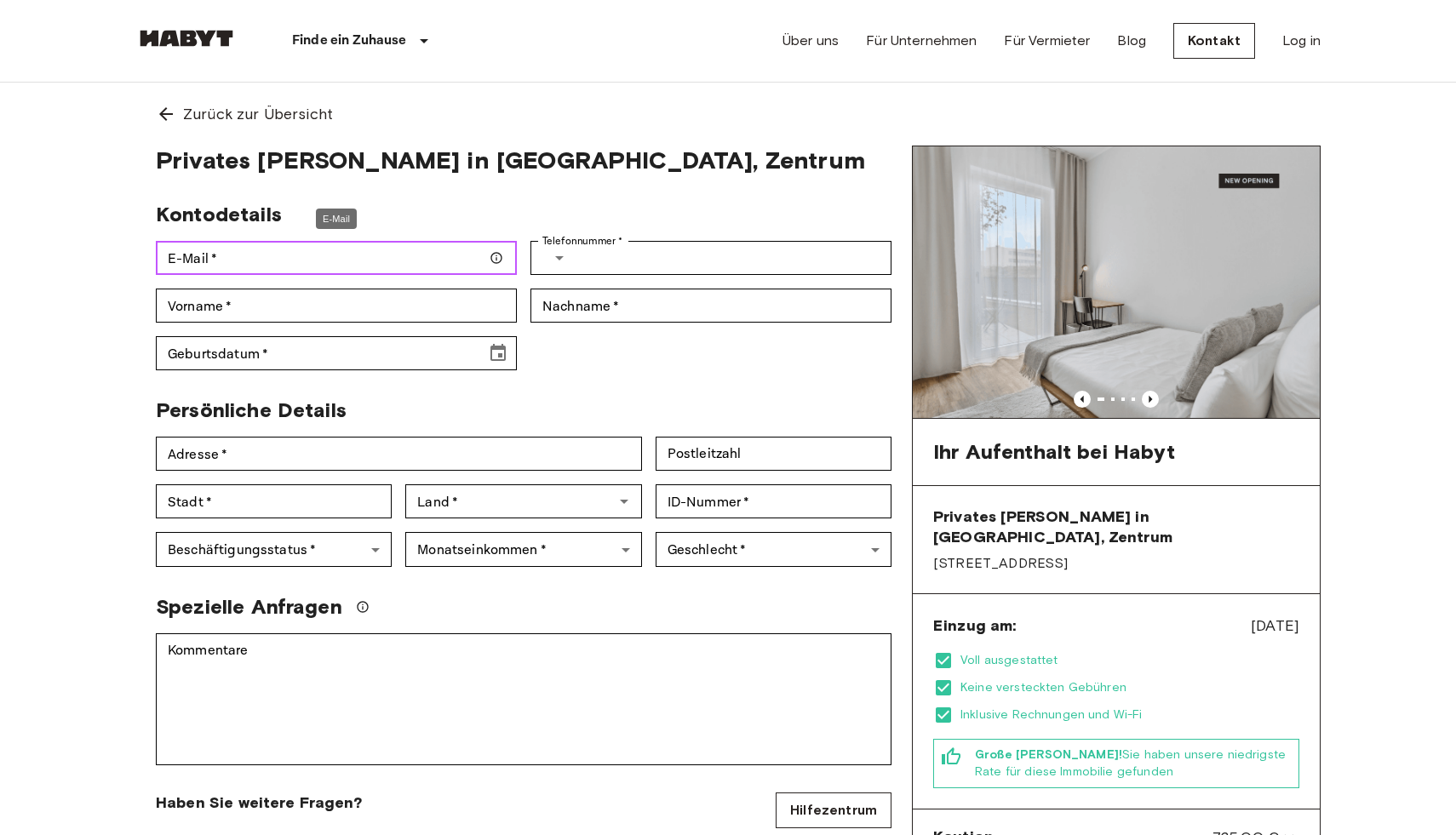
click at [246, 271] on input "E-Mail   *" at bounding box center [336, 258] width 361 height 34
type input "**********"
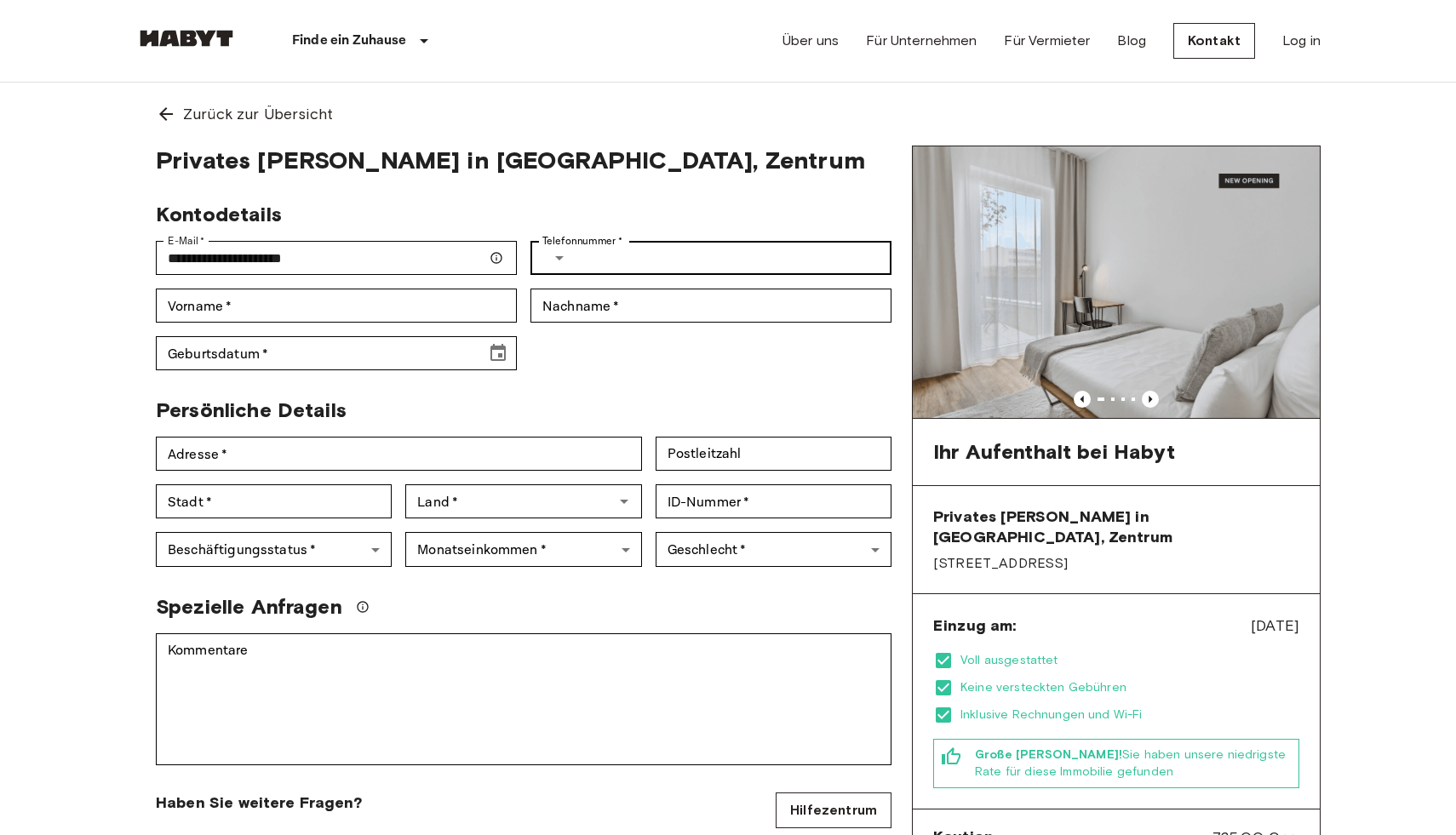
click at [576, 251] on div "​ Telefonnummer   *" at bounding box center [711, 258] width 361 height 34
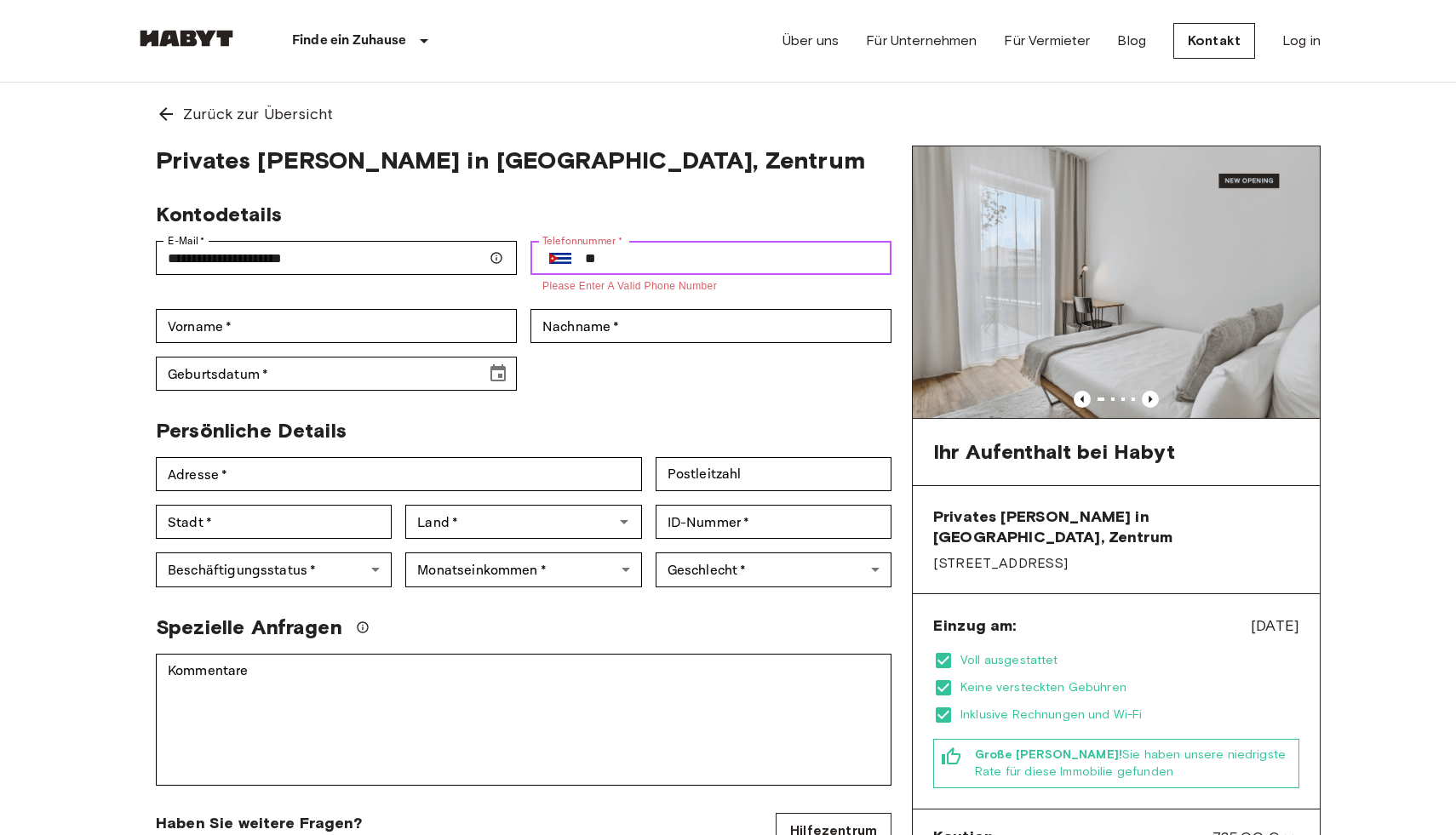
type input "*"
type input "**********"
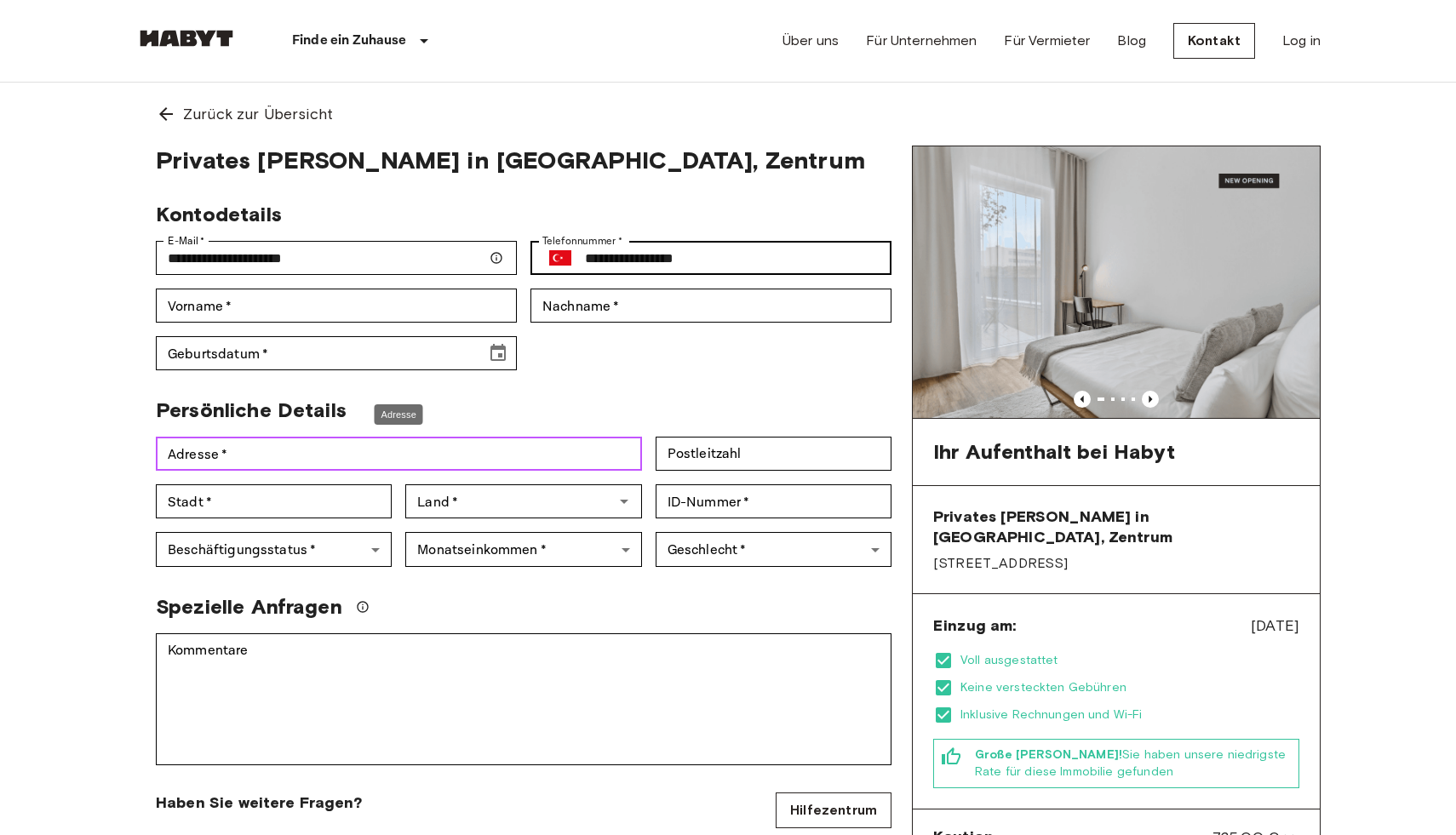
click at [379, 454] on input "Adresse   *" at bounding box center [399, 454] width 486 height 34
type input "**********"
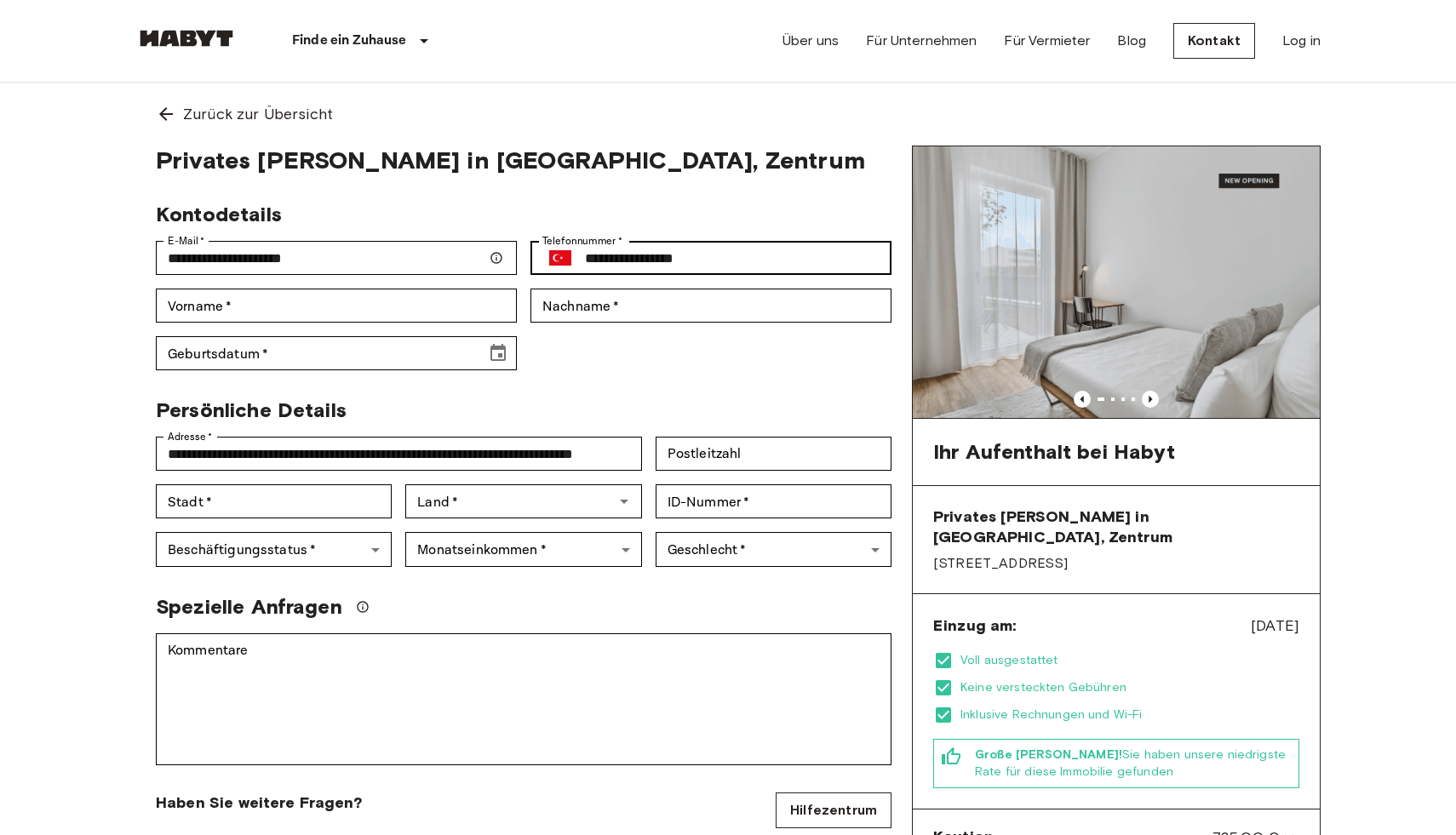
click at [266, 306] on input "Vorname   *" at bounding box center [336, 306] width 361 height 34
type input "*****"
click at [598, 302] on div "Nachname   * Nachname   *" at bounding box center [711, 306] width 361 height 34
type input "*****"
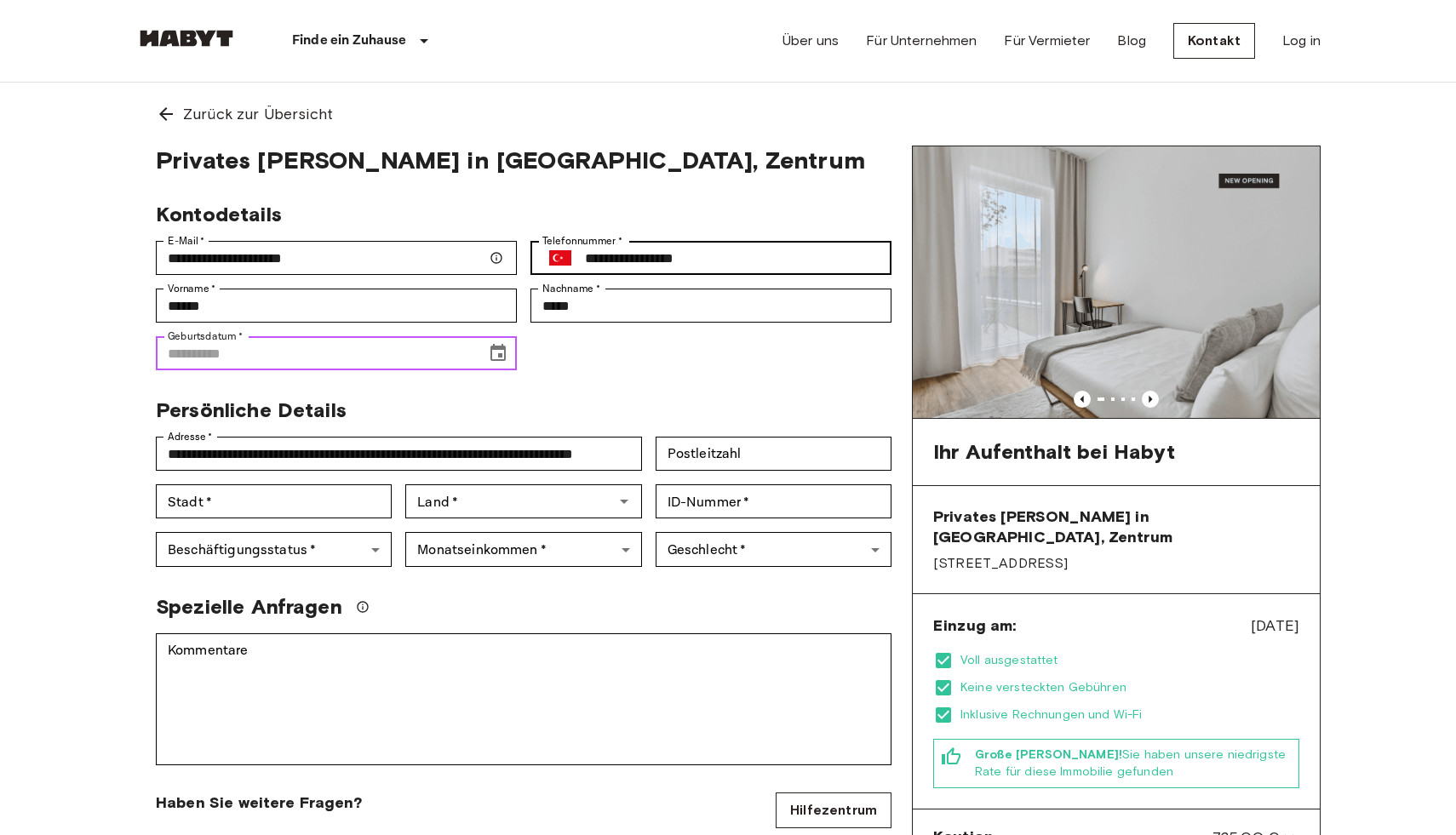
click at [386, 359] on input "Geburtsdatum   *" at bounding box center [315, 353] width 318 height 34
type input "**********"
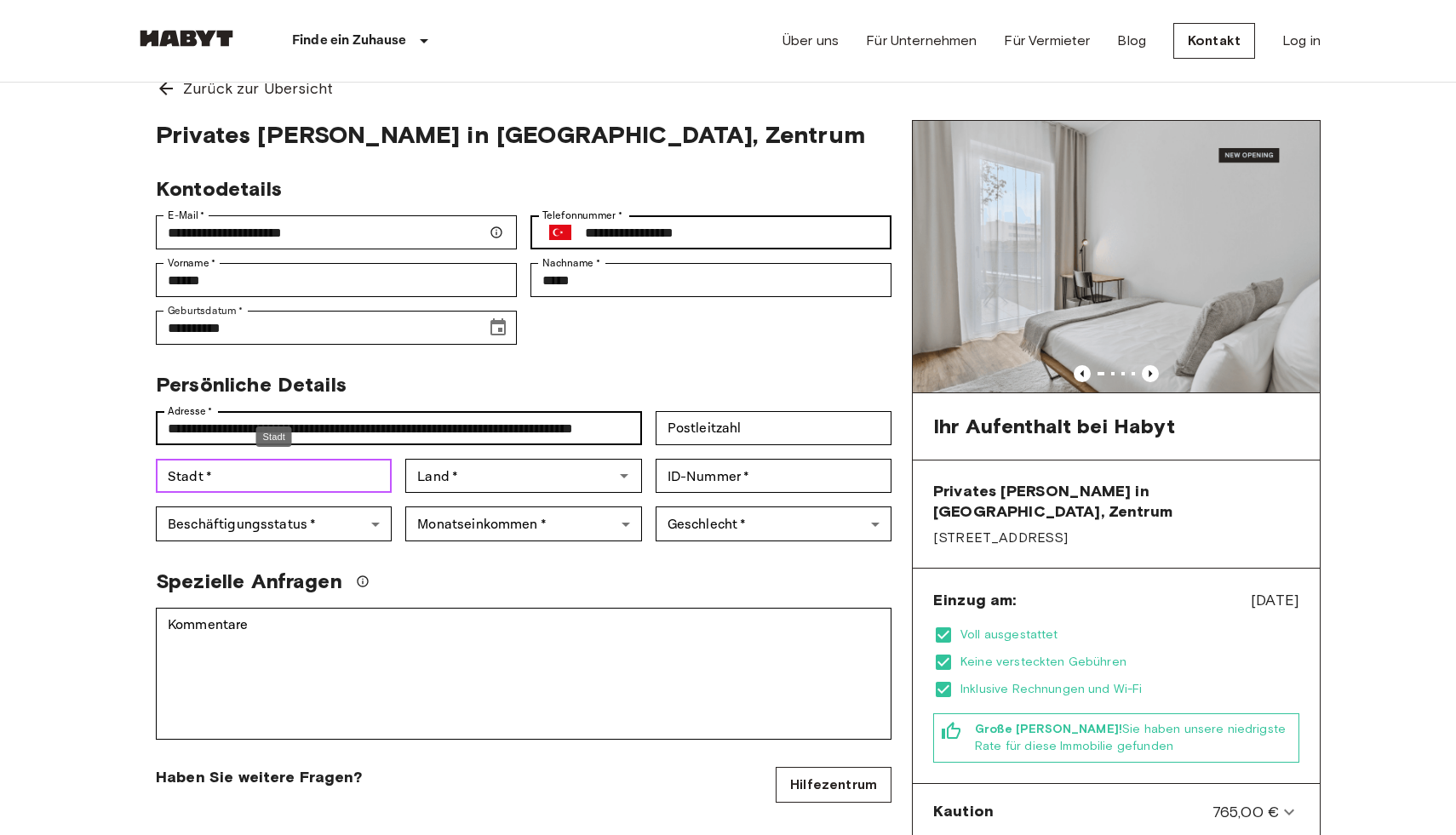
click at [278, 470] on input "Stadt   *" at bounding box center [274, 476] width 236 height 34
type input "*******"
click at [280, 480] on input "*******" at bounding box center [274, 476] width 236 height 34
click at [230, 485] on input "********" at bounding box center [274, 476] width 236 height 34
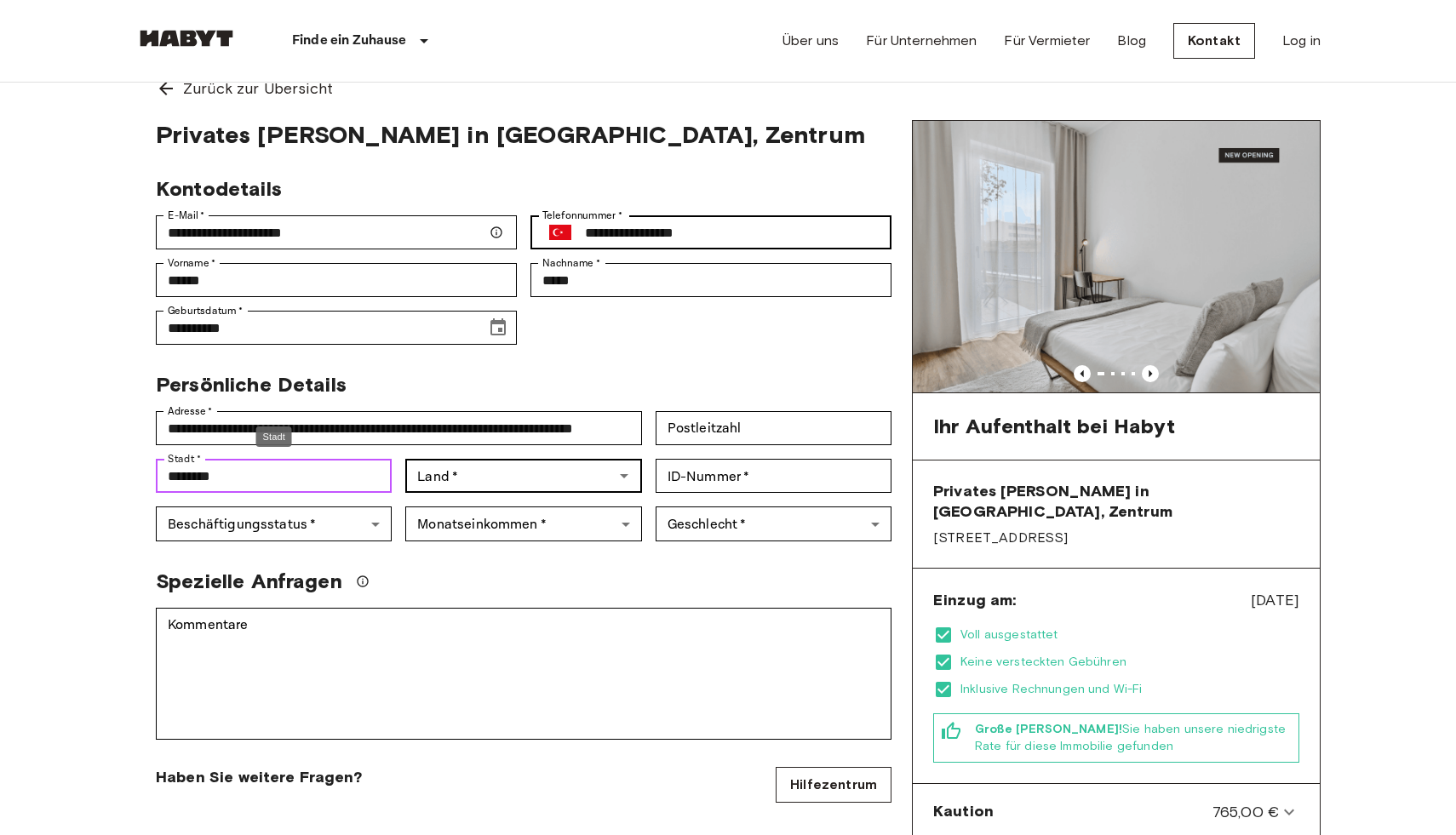
type input "********"
click at [462, 474] on input "Land   *" at bounding box center [509, 476] width 197 height 24
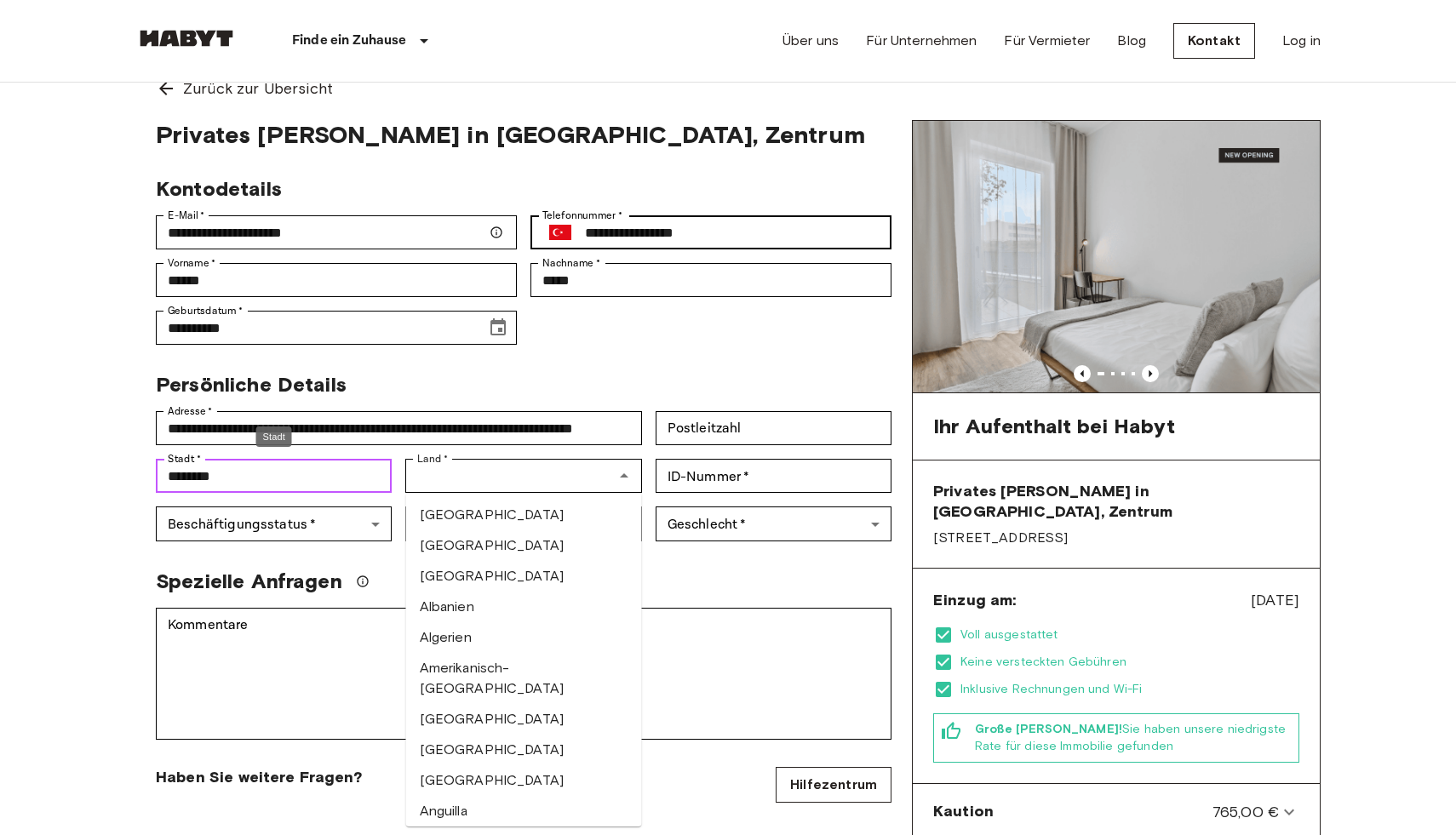
click at [329, 486] on input "********" at bounding box center [274, 476] width 236 height 34
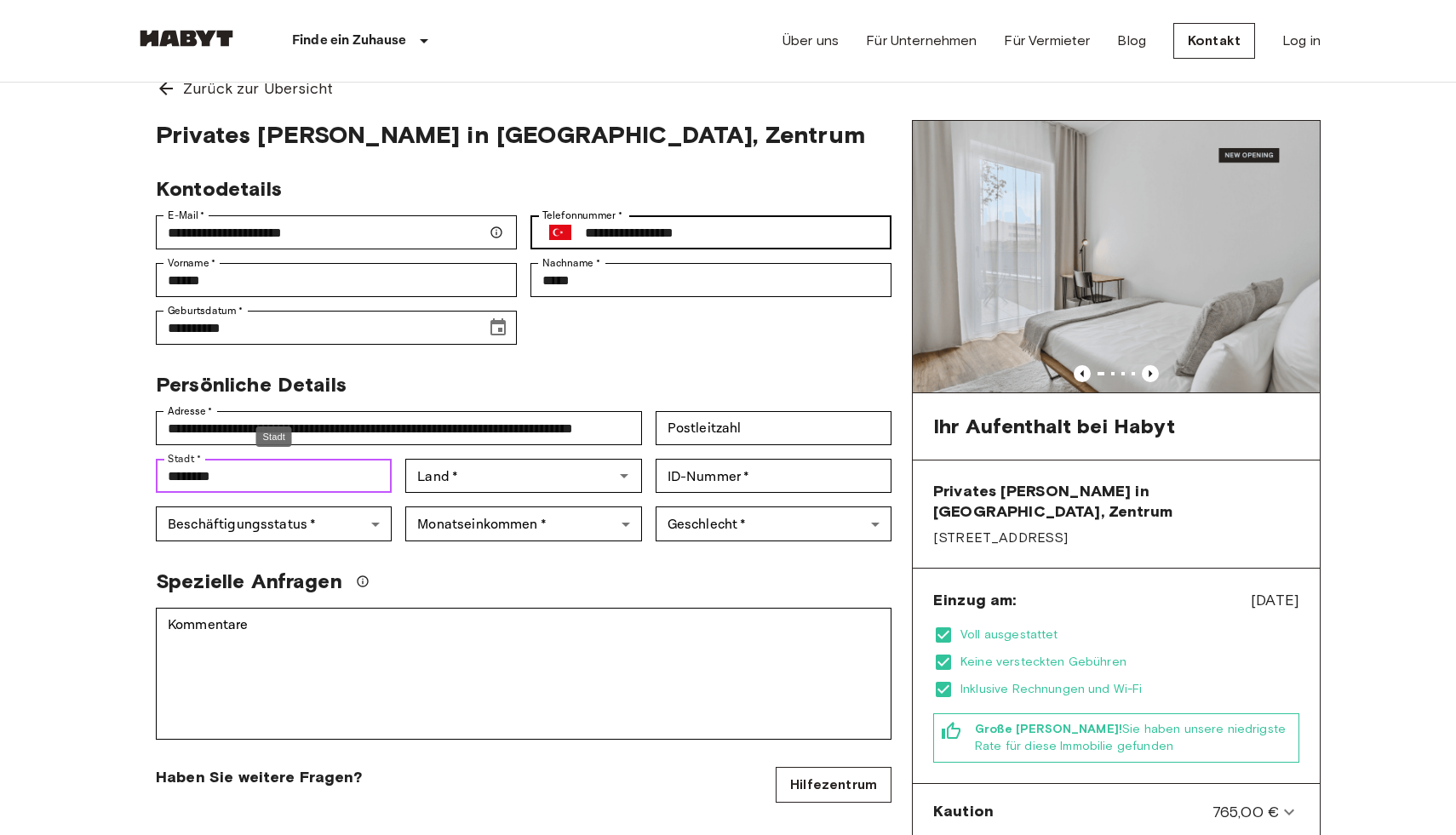
click at [329, 486] on input "********" at bounding box center [274, 476] width 236 height 34
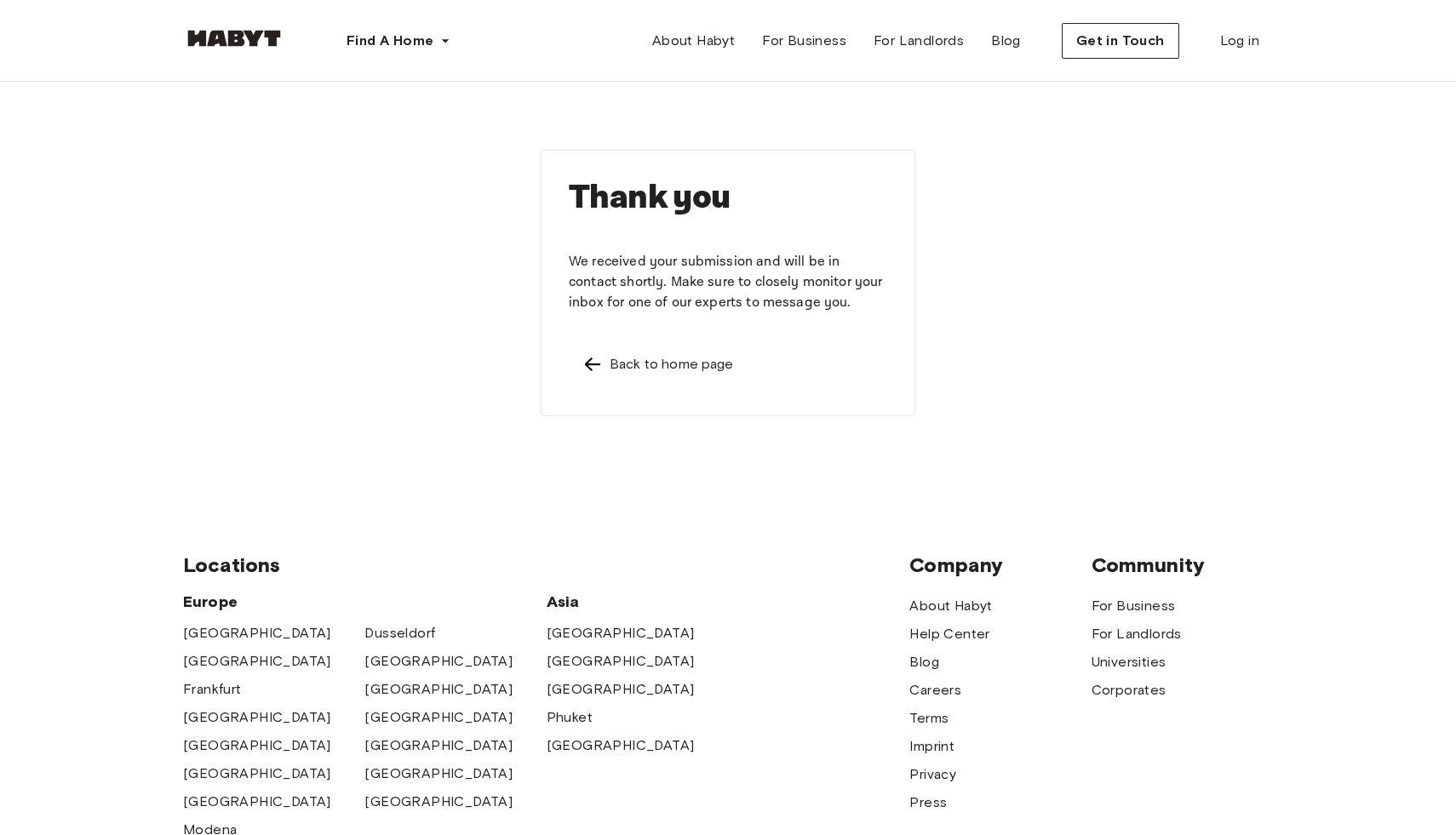
click at [591, 356] on img at bounding box center [592, 364] width 21 height 21
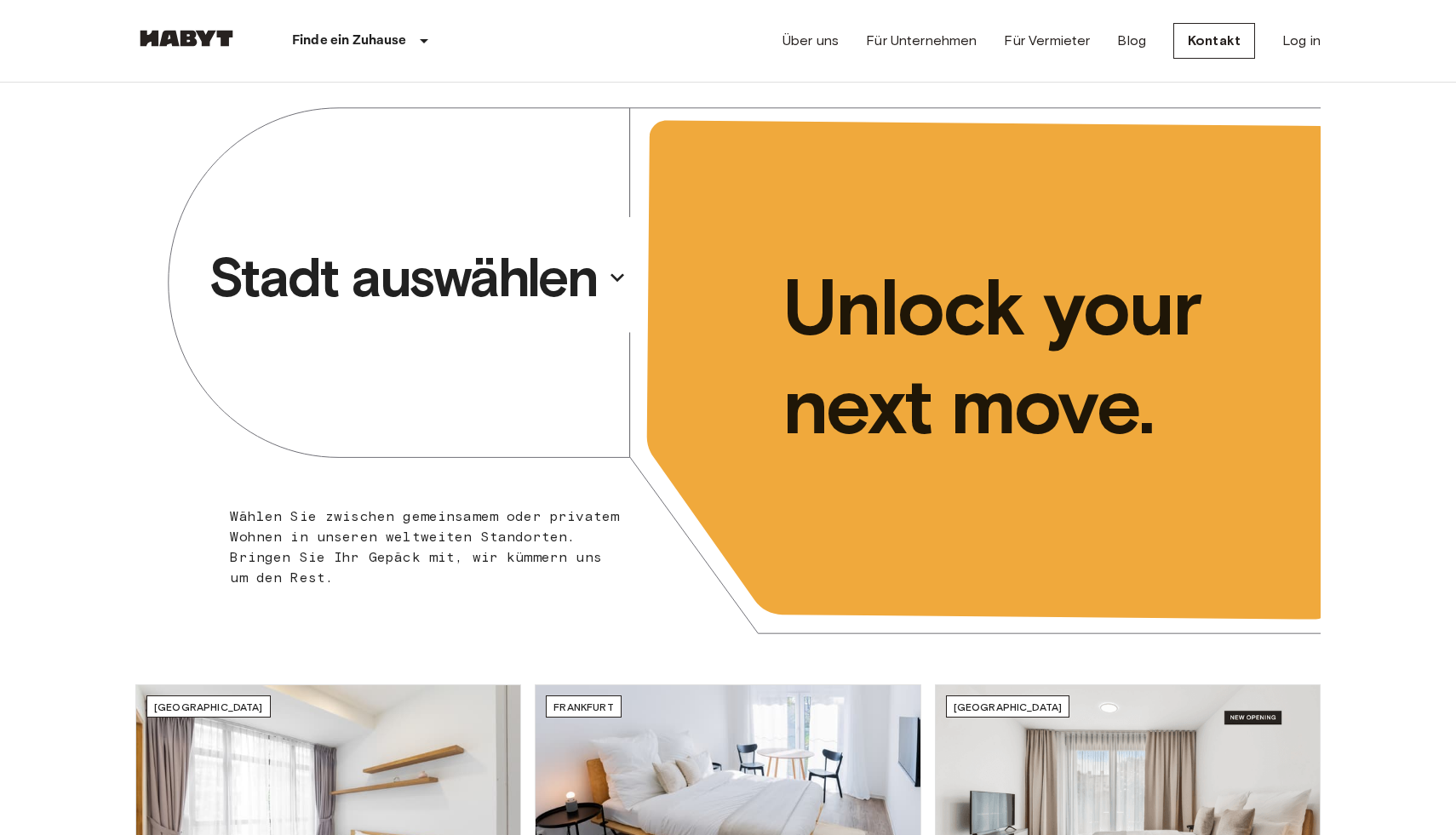
click at [456, 282] on p "Stadt auswählen" at bounding box center [403, 278] width 389 height 68
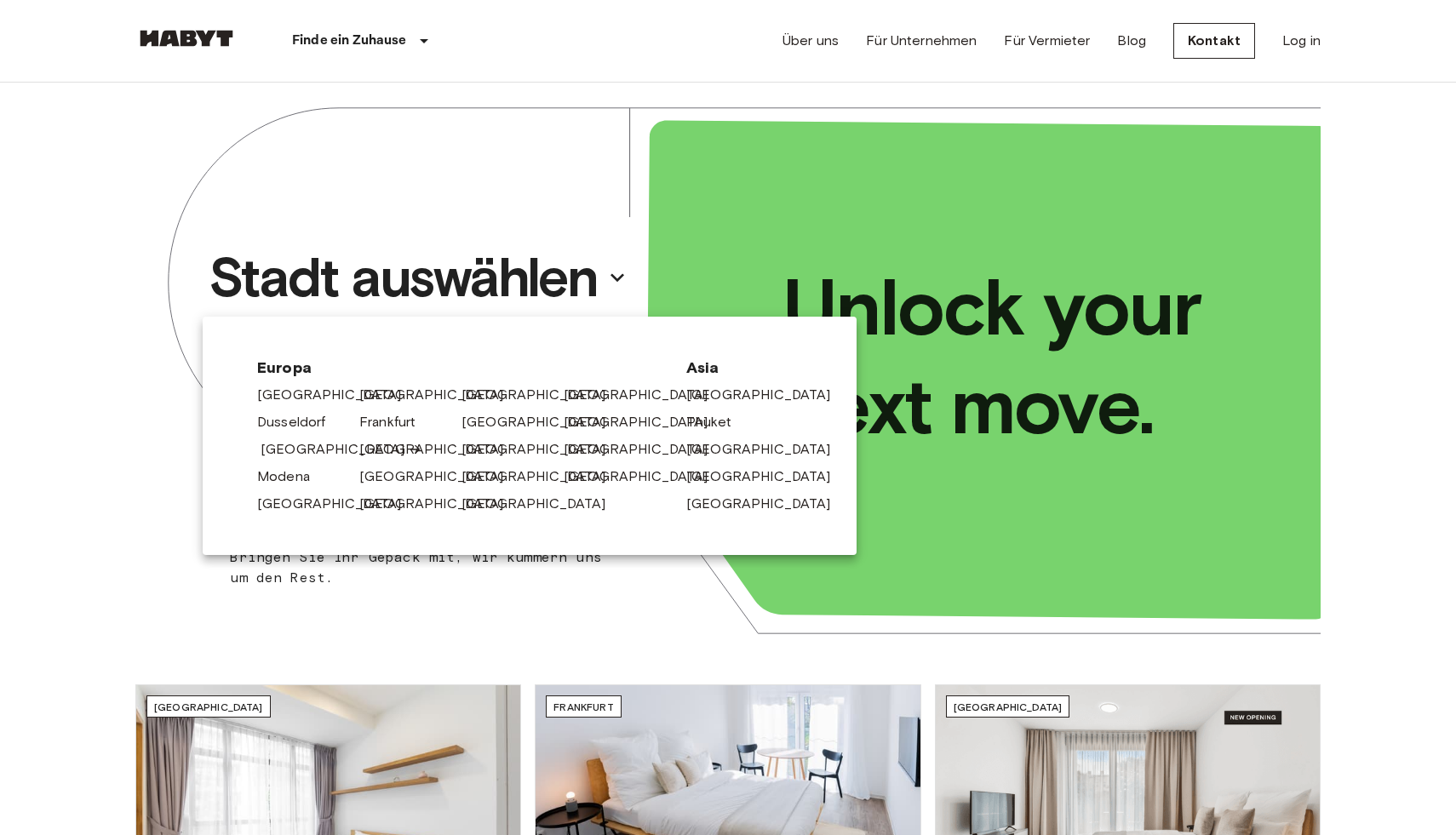
click at [288, 450] on link "[GEOGRAPHIC_DATA]" at bounding box center [341, 449] width 162 height 21
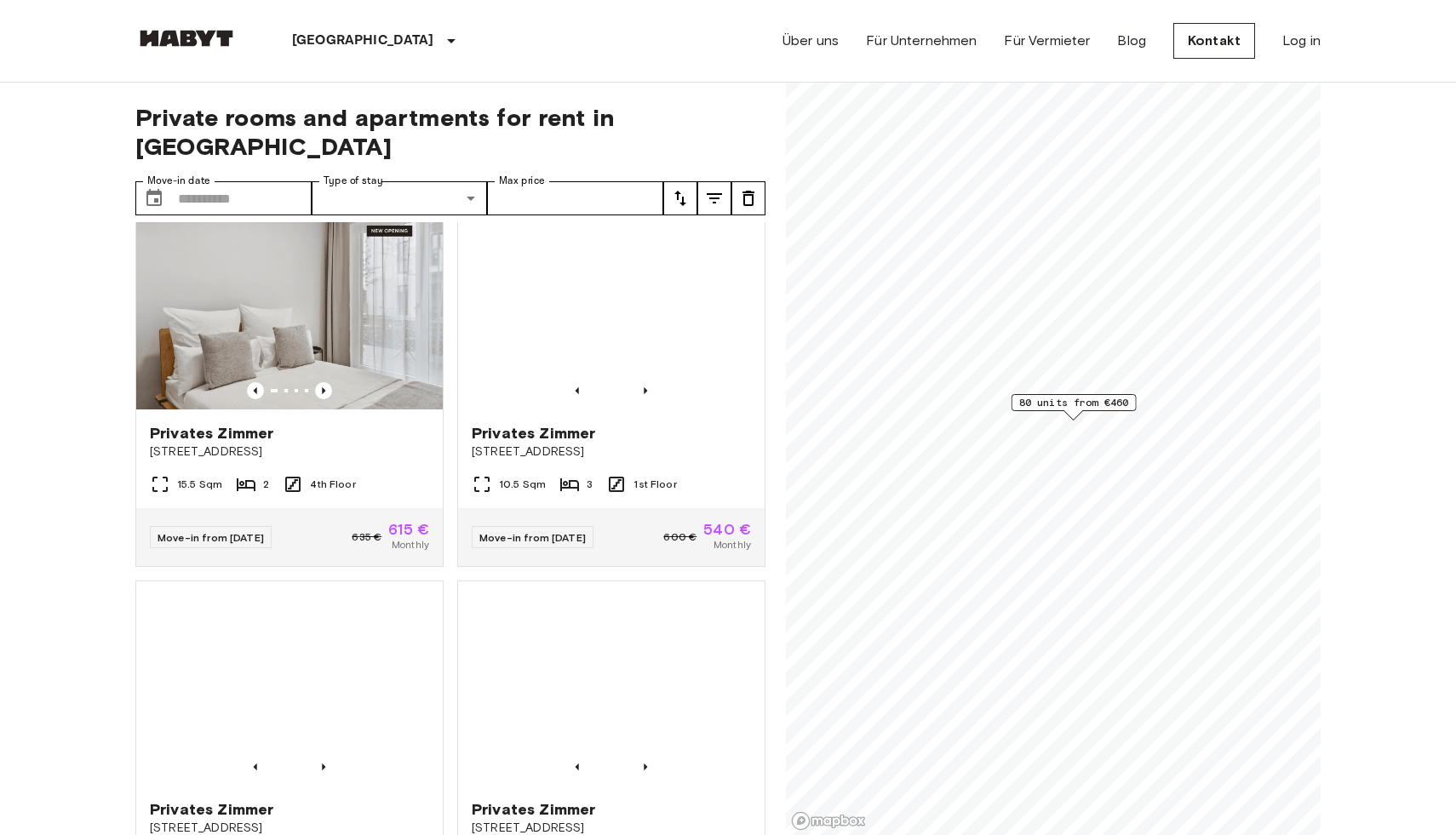
scroll to position [427, 0]
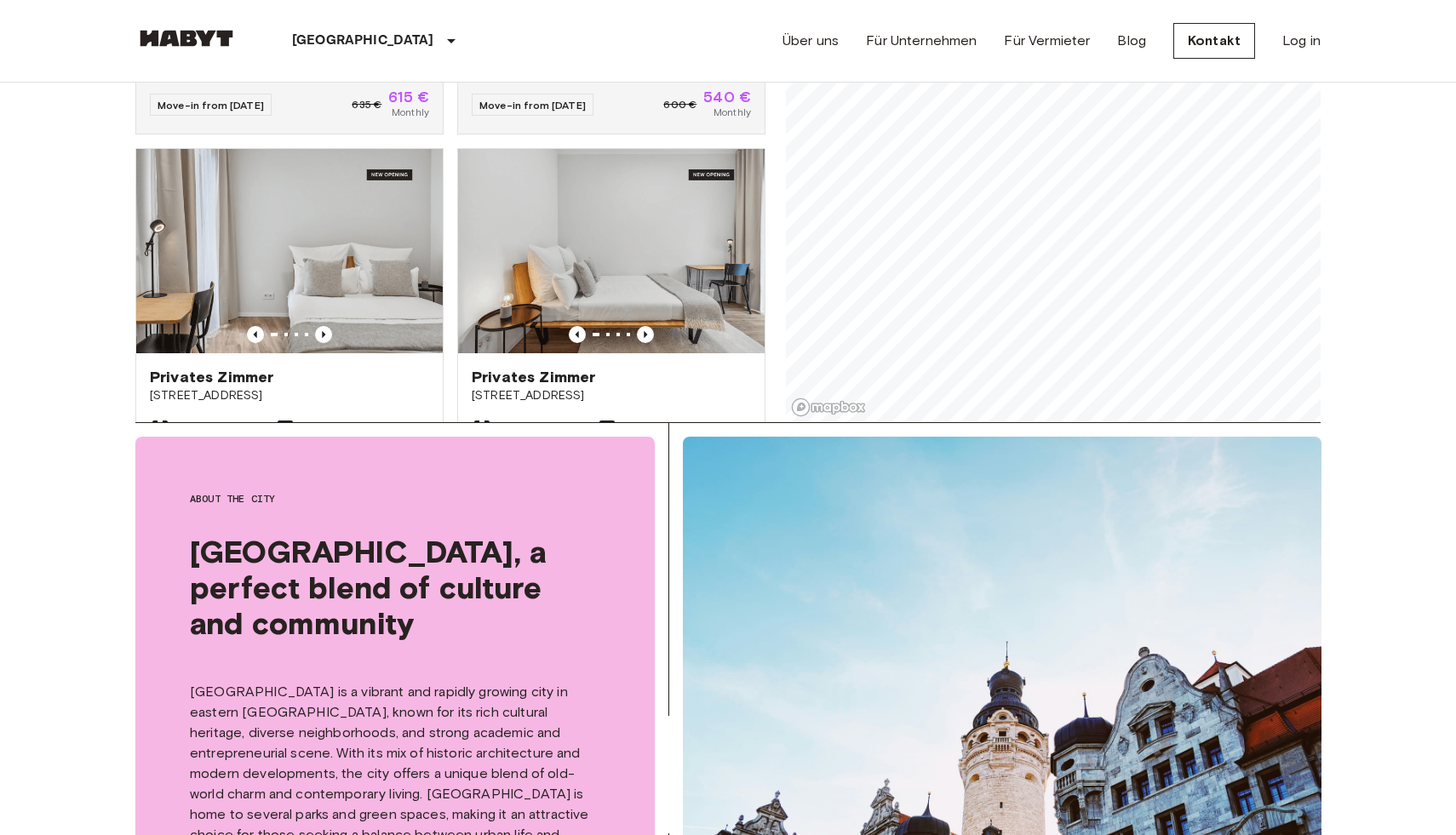
scroll to position [418, 0]
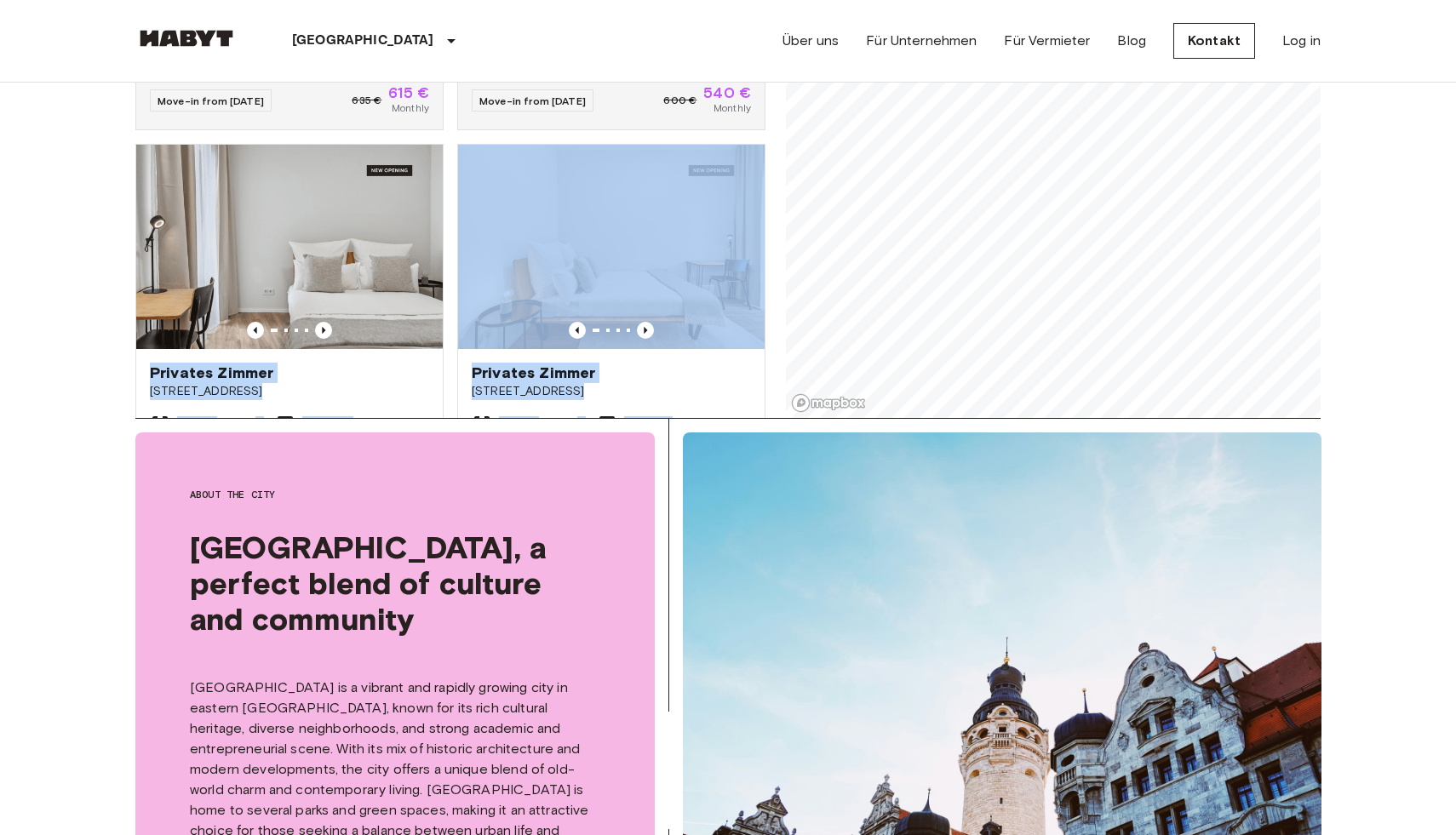
drag, startPoint x: 75, startPoint y: 295, endPoint x: 75, endPoint y: 480, distance: 185.0
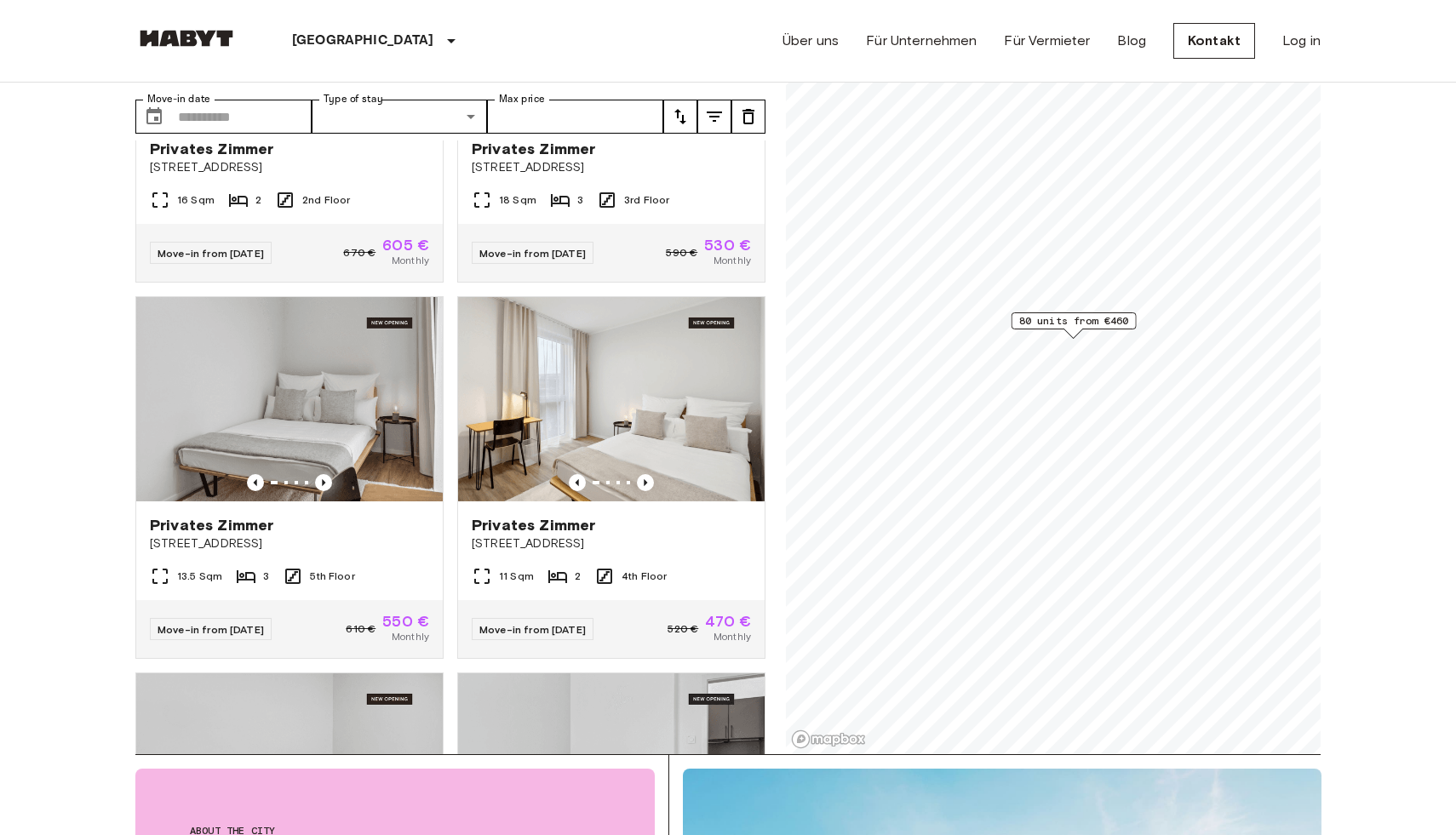
scroll to position [1014, 0]
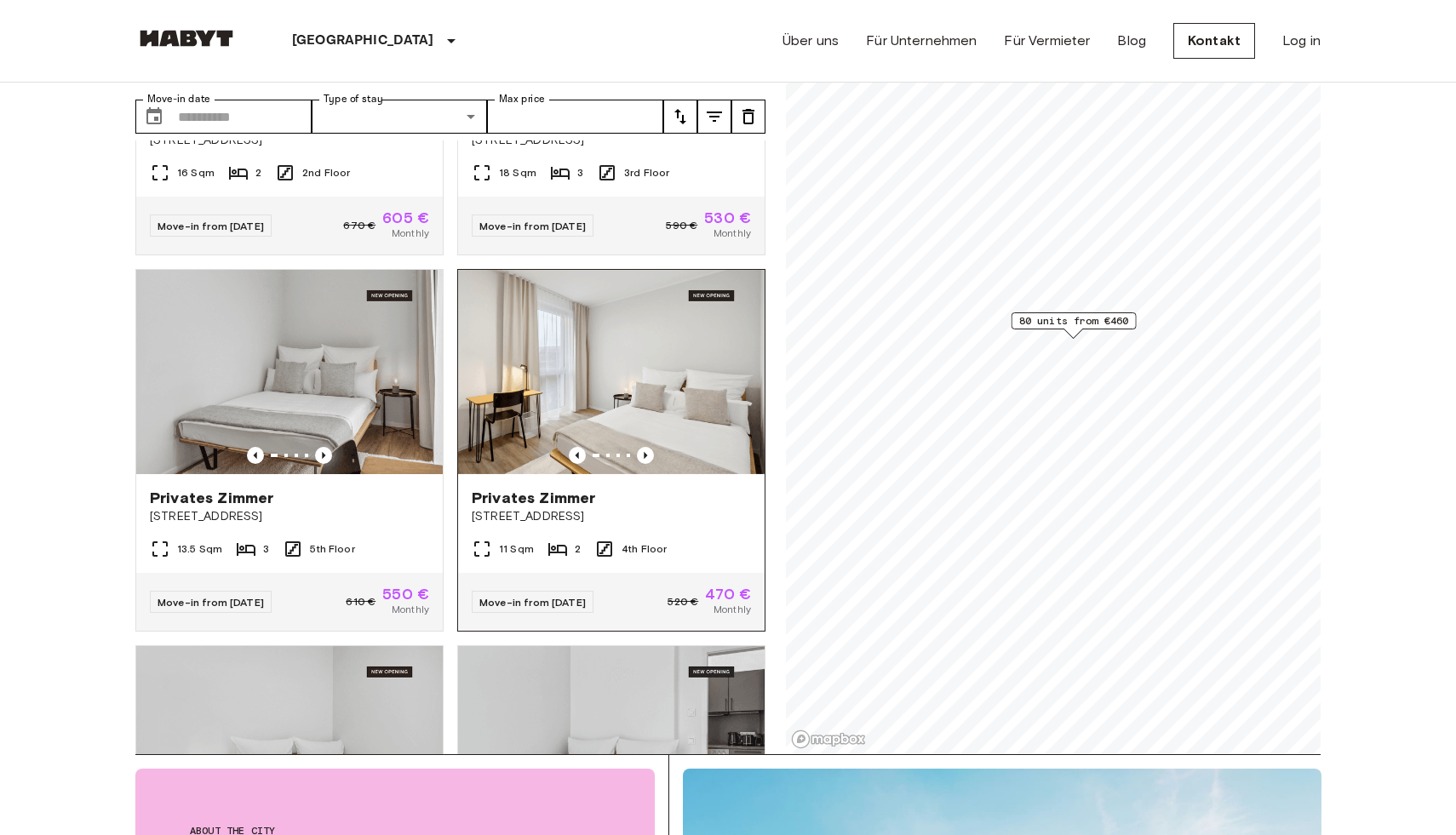
click at [622, 371] on img at bounding box center [611, 371] width 307 height 204
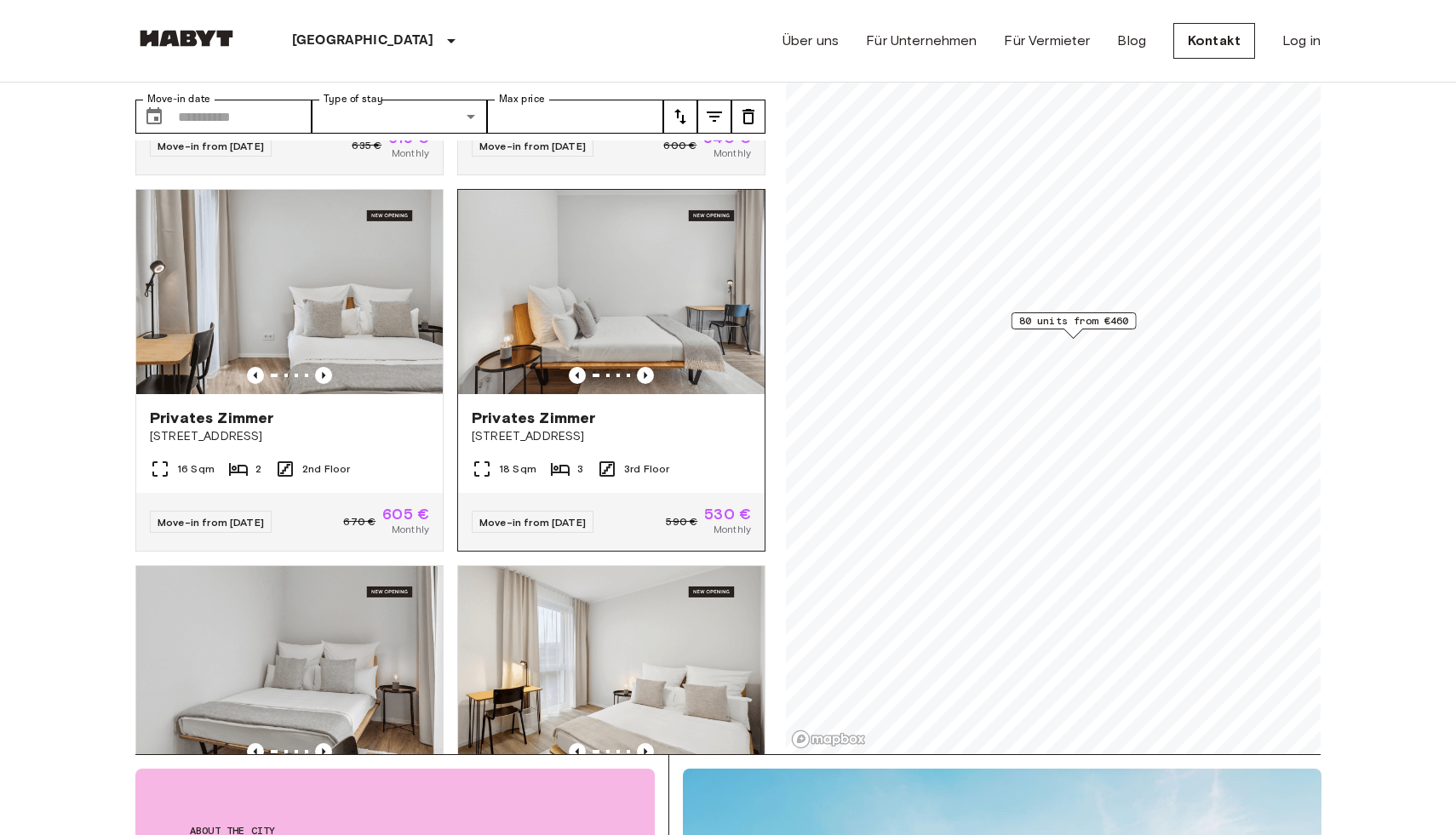
scroll to position [709, 0]
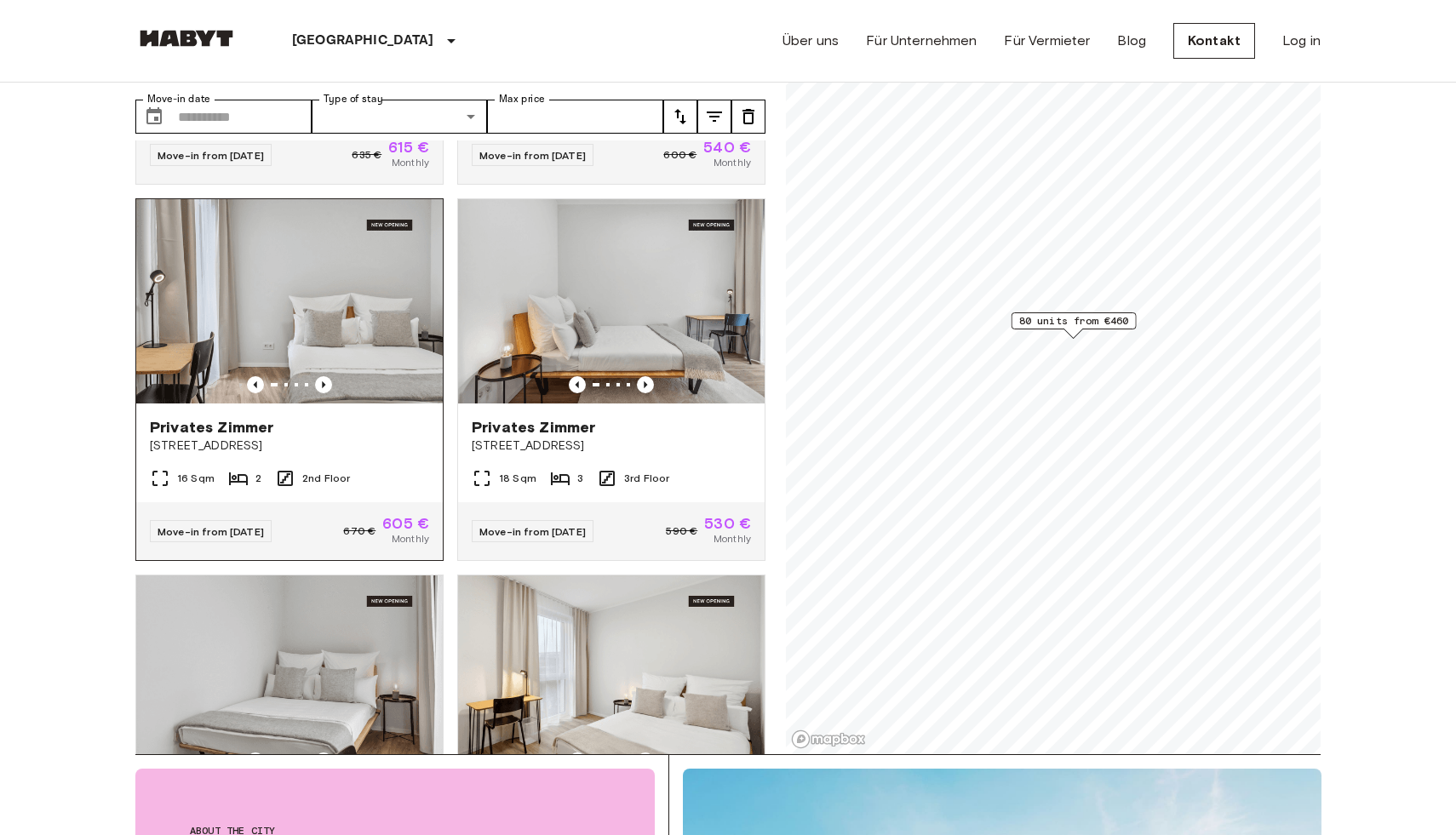
click at [323, 278] on img at bounding box center [290, 301] width 307 height 204
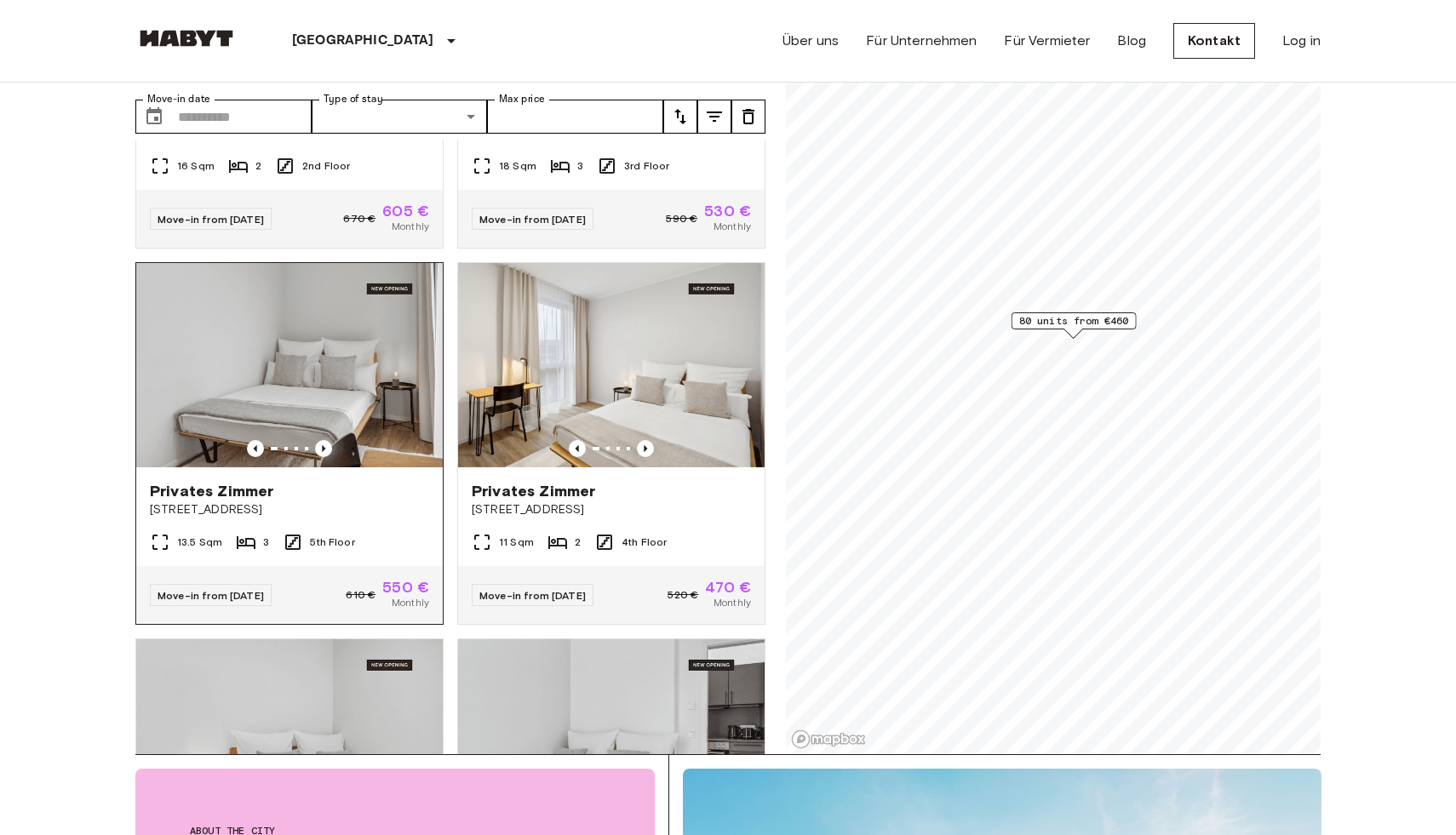
scroll to position [1021, 0]
click at [635, 357] on img at bounding box center [611, 363] width 307 height 204
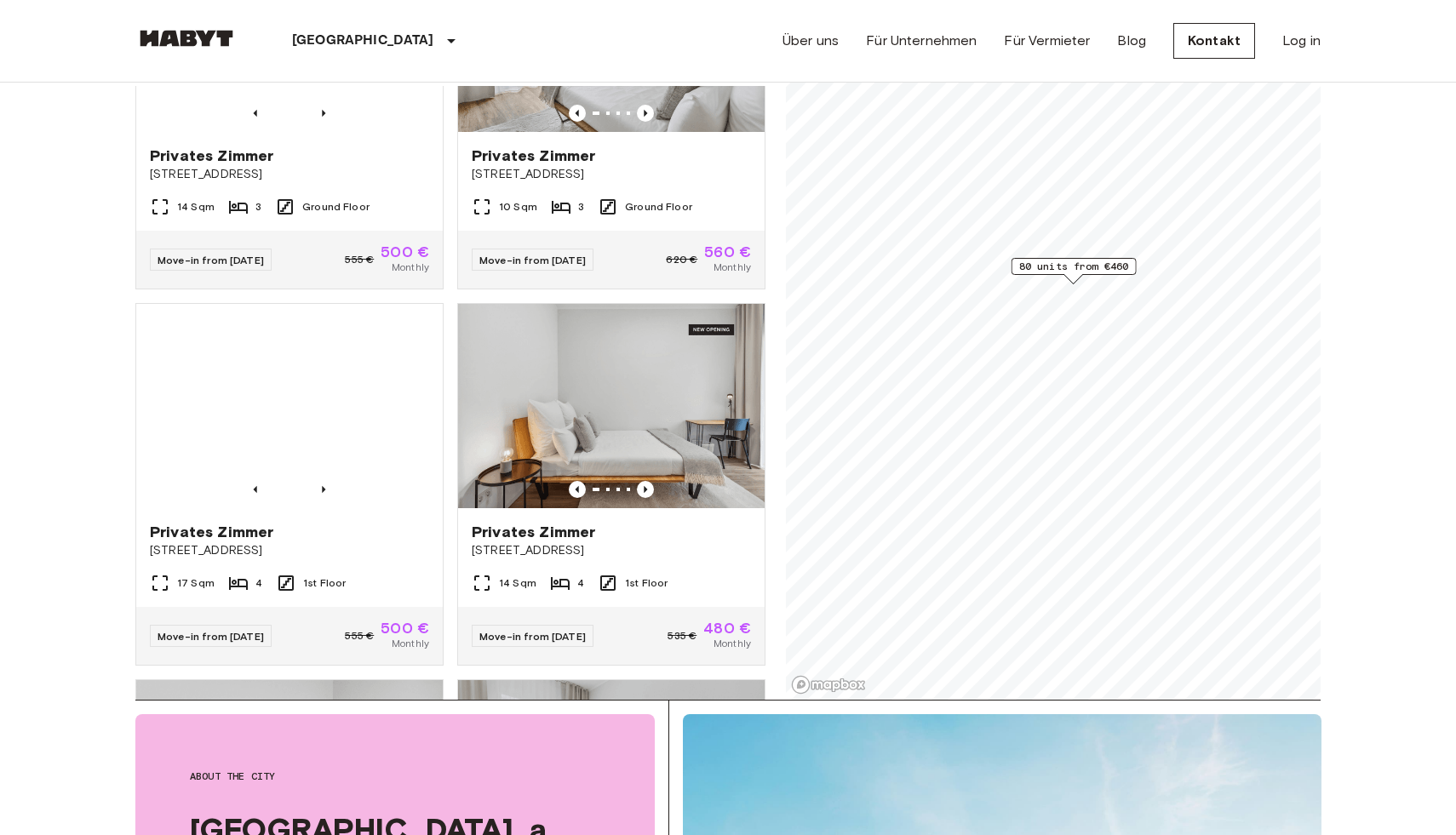
scroll to position [2431, 0]
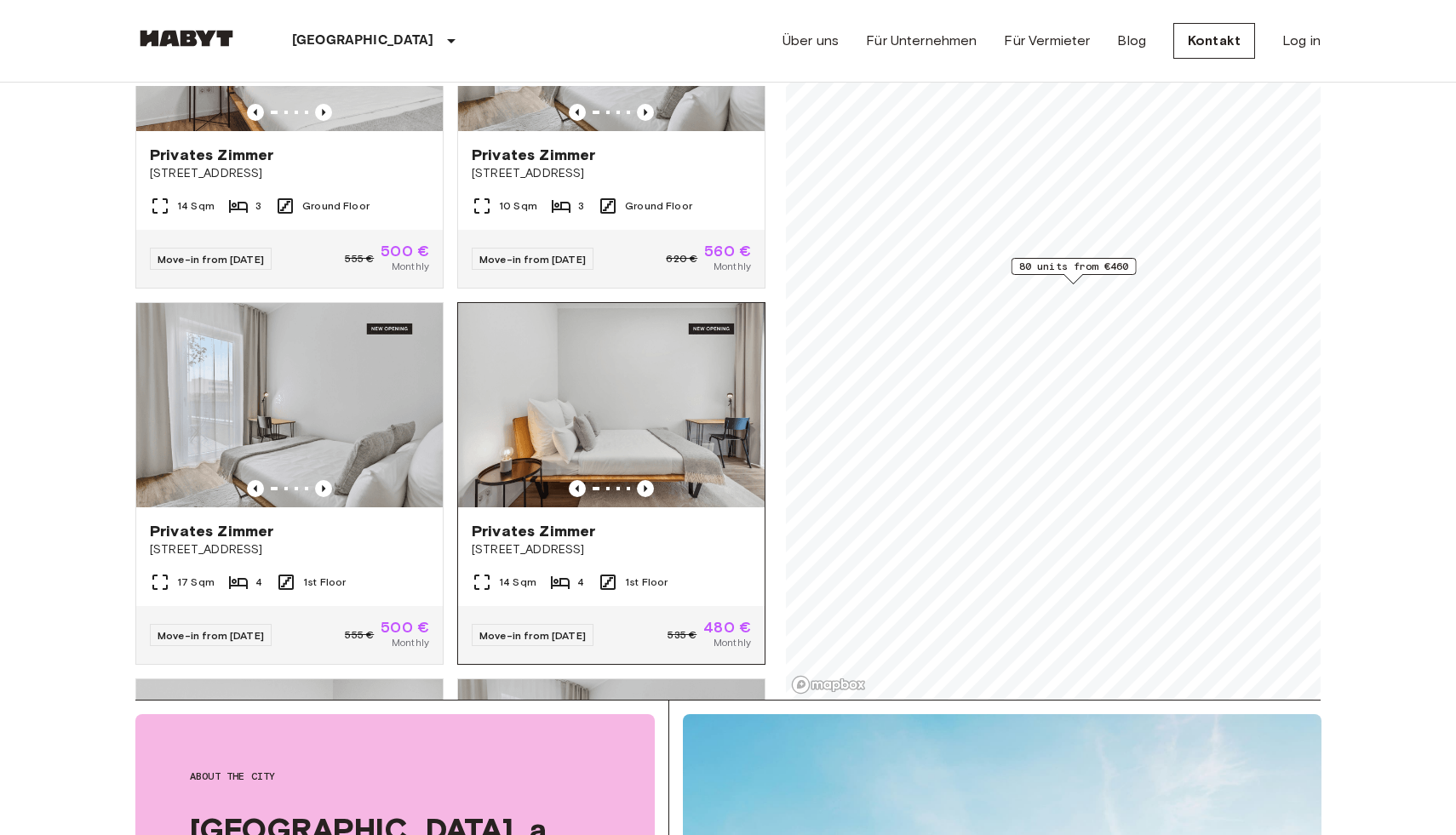
click at [562, 363] on img at bounding box center [611, 405] width 307 height 204
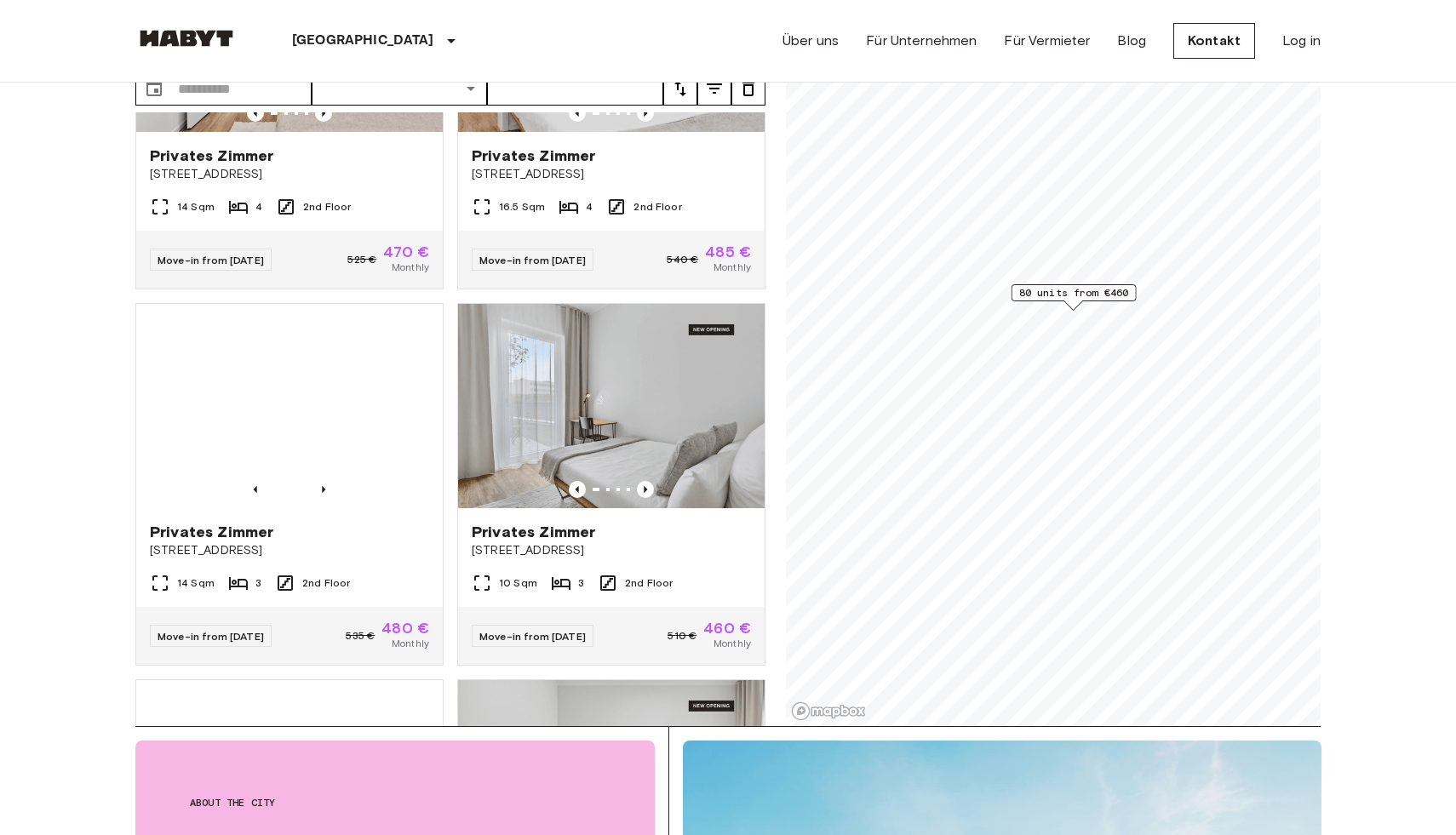
scroll to position [3968, 0]
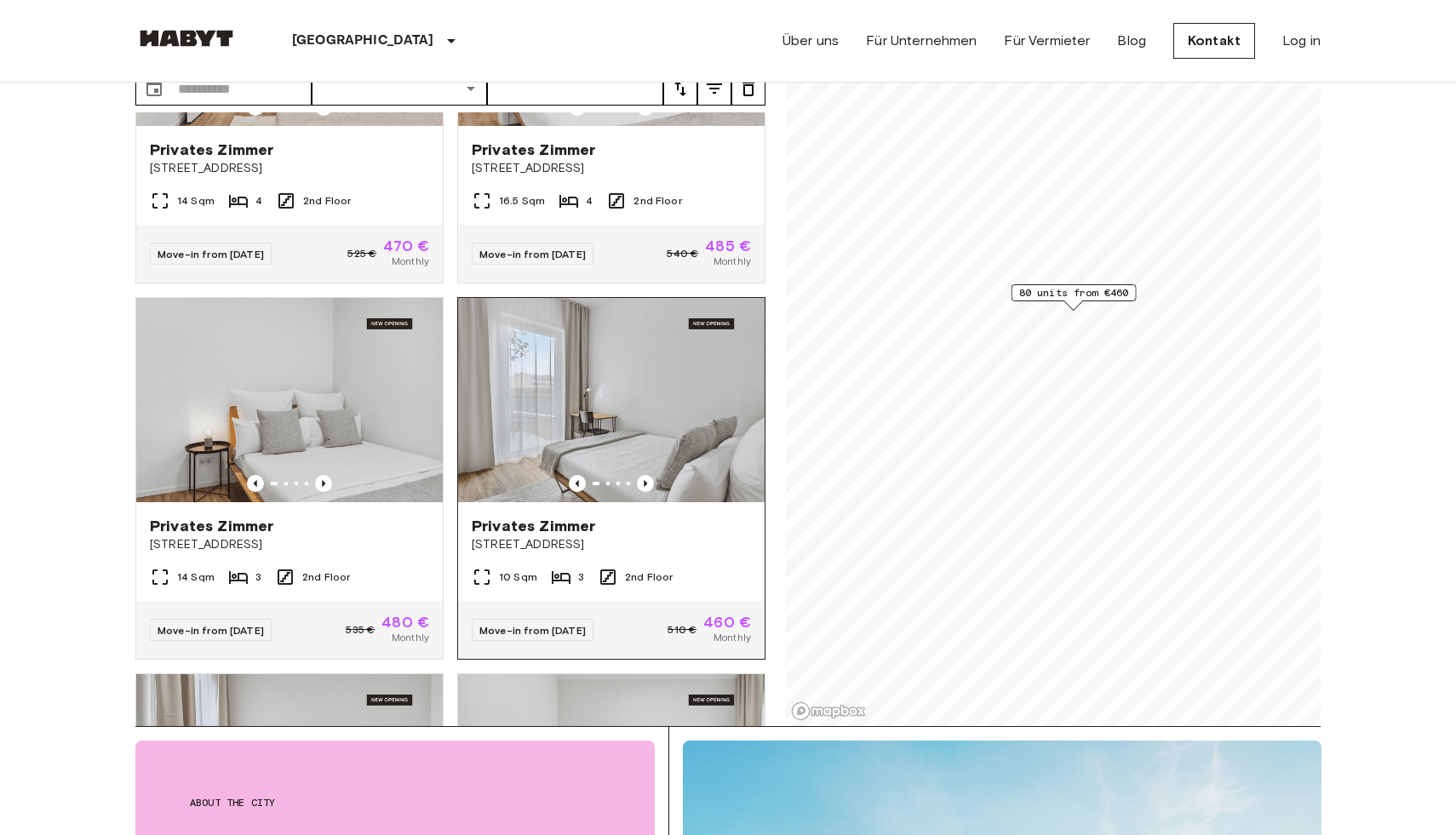
click at [670, 405] on img at bounding box center [611, 399] width 307 height 204
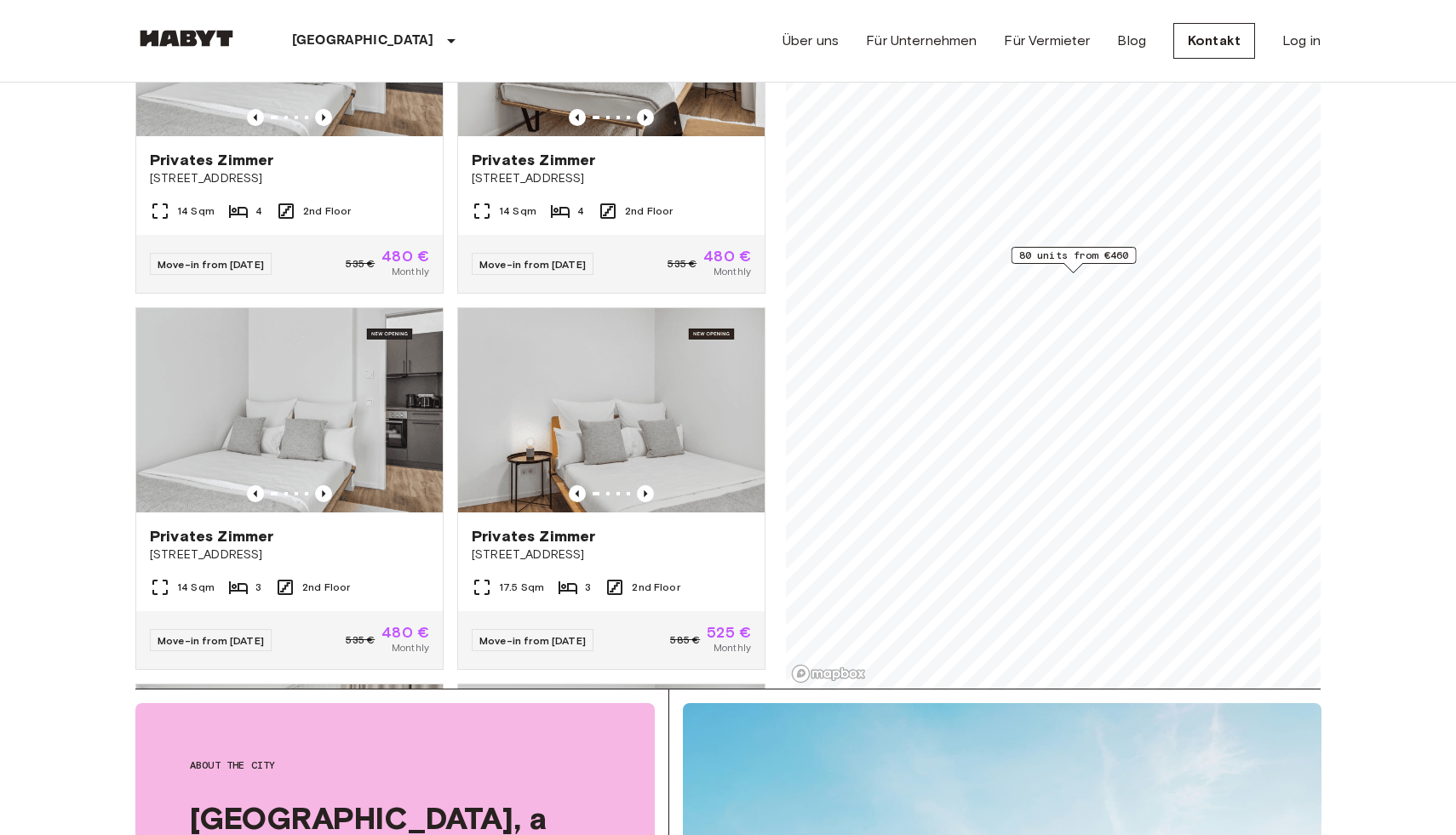
scroll to position [5055, 0]
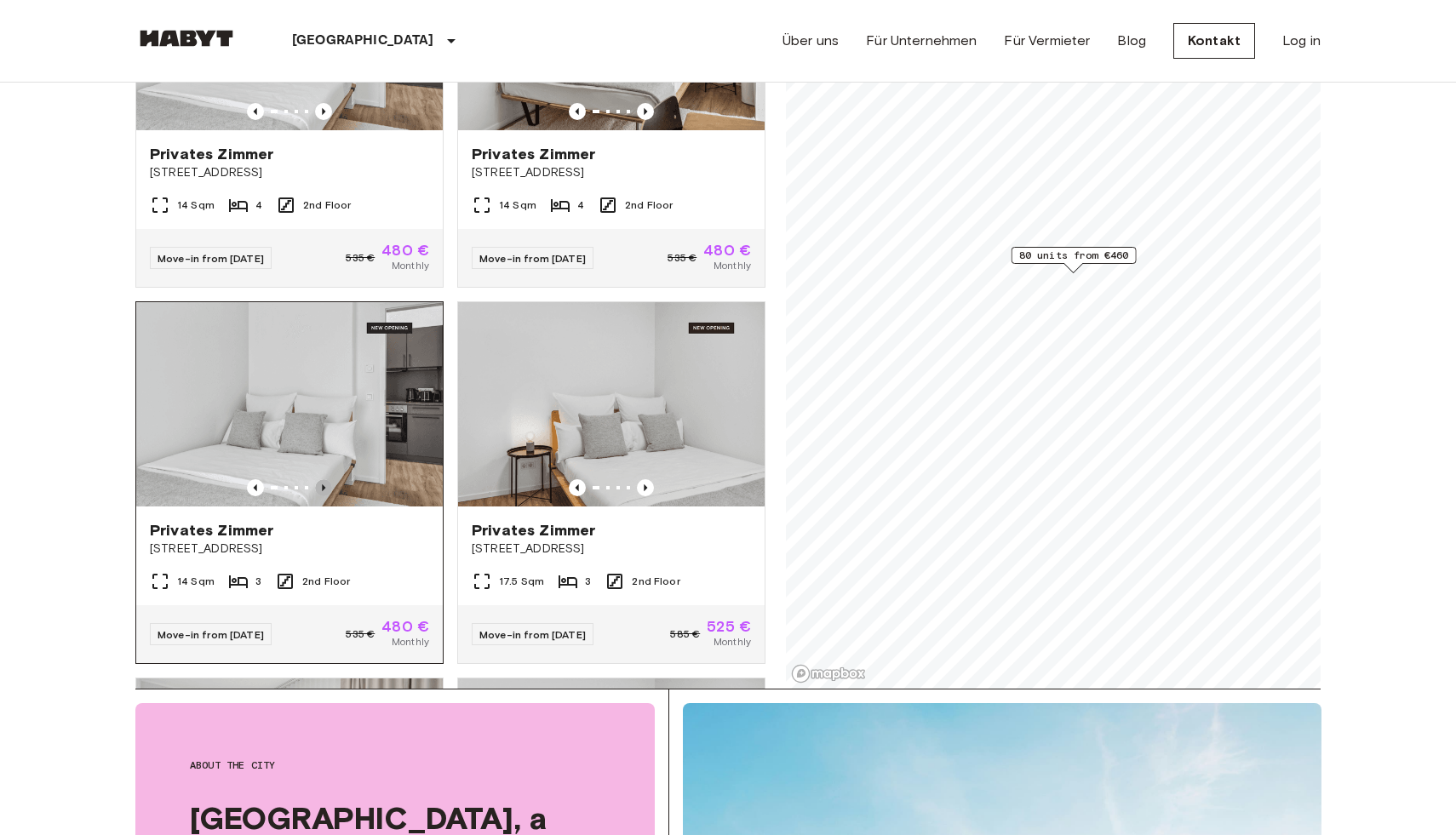
click at [324, 485] on icon "Previous image" at bounding box center [322, 488] width 3 height 7
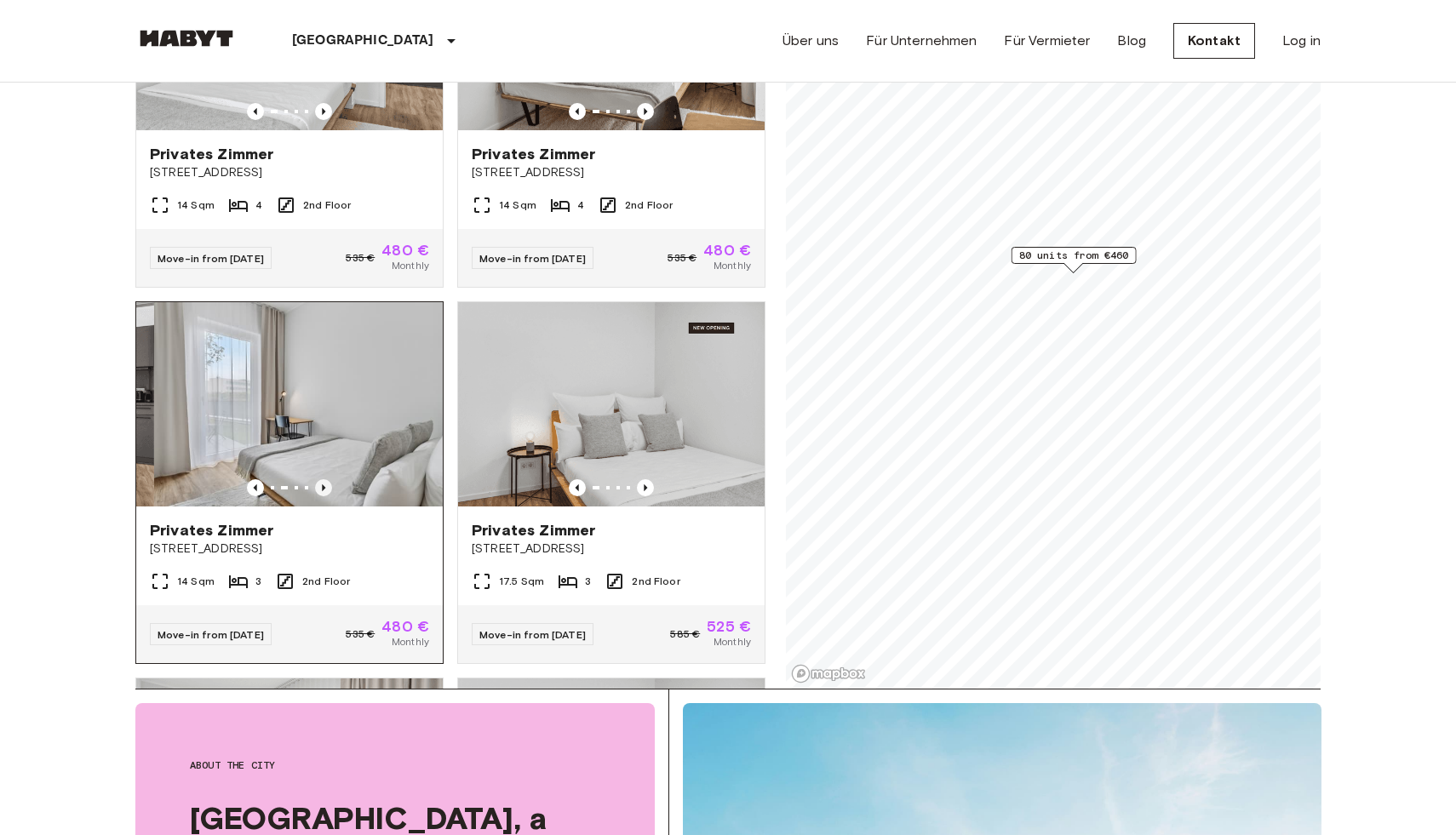
click at [324, 485] on icon "Previous image" at bounding box center [322, 488] width 3 height 7
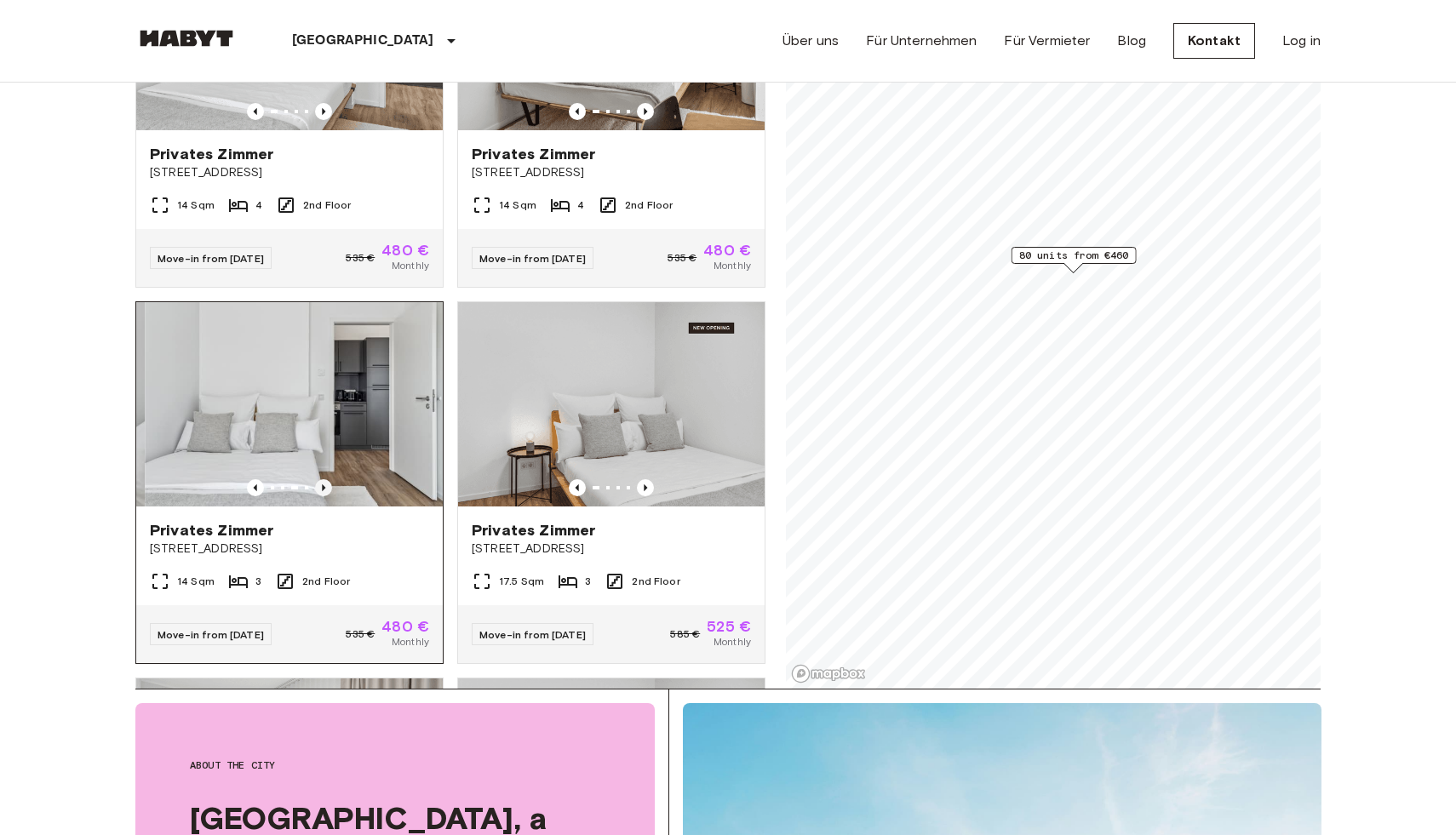
click at [323, 485] on icon "Previous image" at bounding box center [322, 488] width 3 height 7
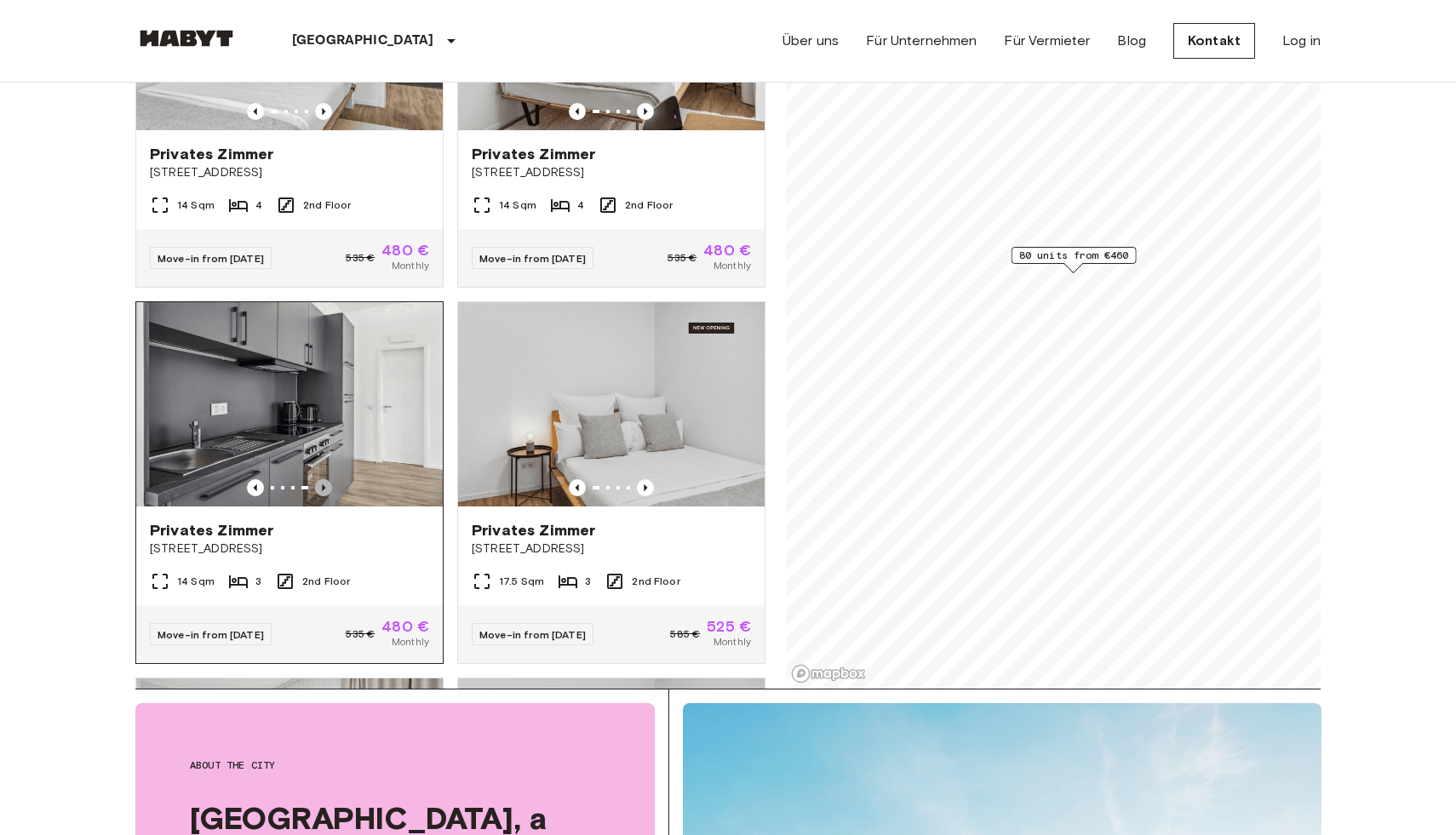
click at [323, 485] on icon "Previous image" at bounding box center [322, 488] width 3 height 7
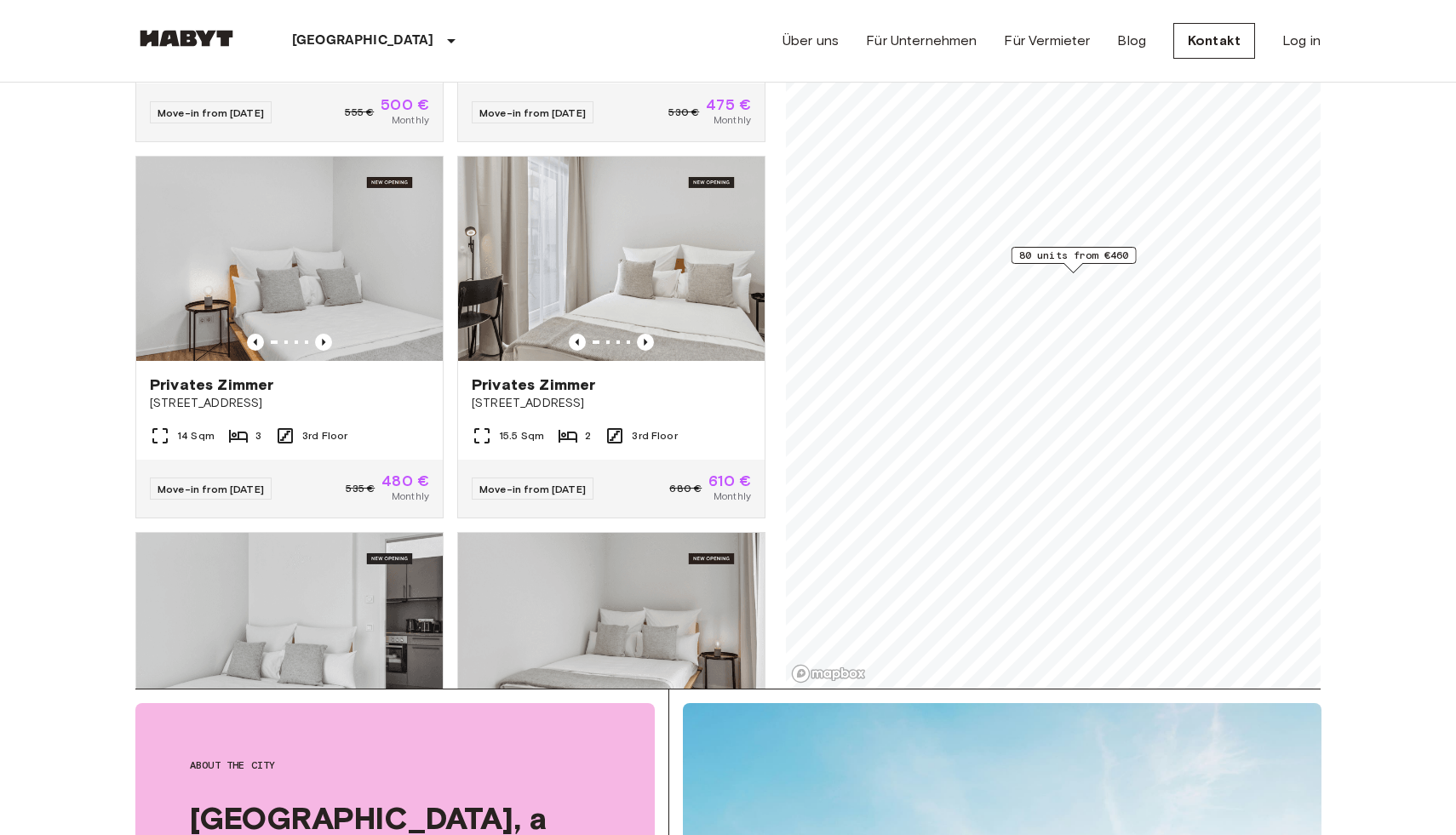
scroll to position [6712, 0]
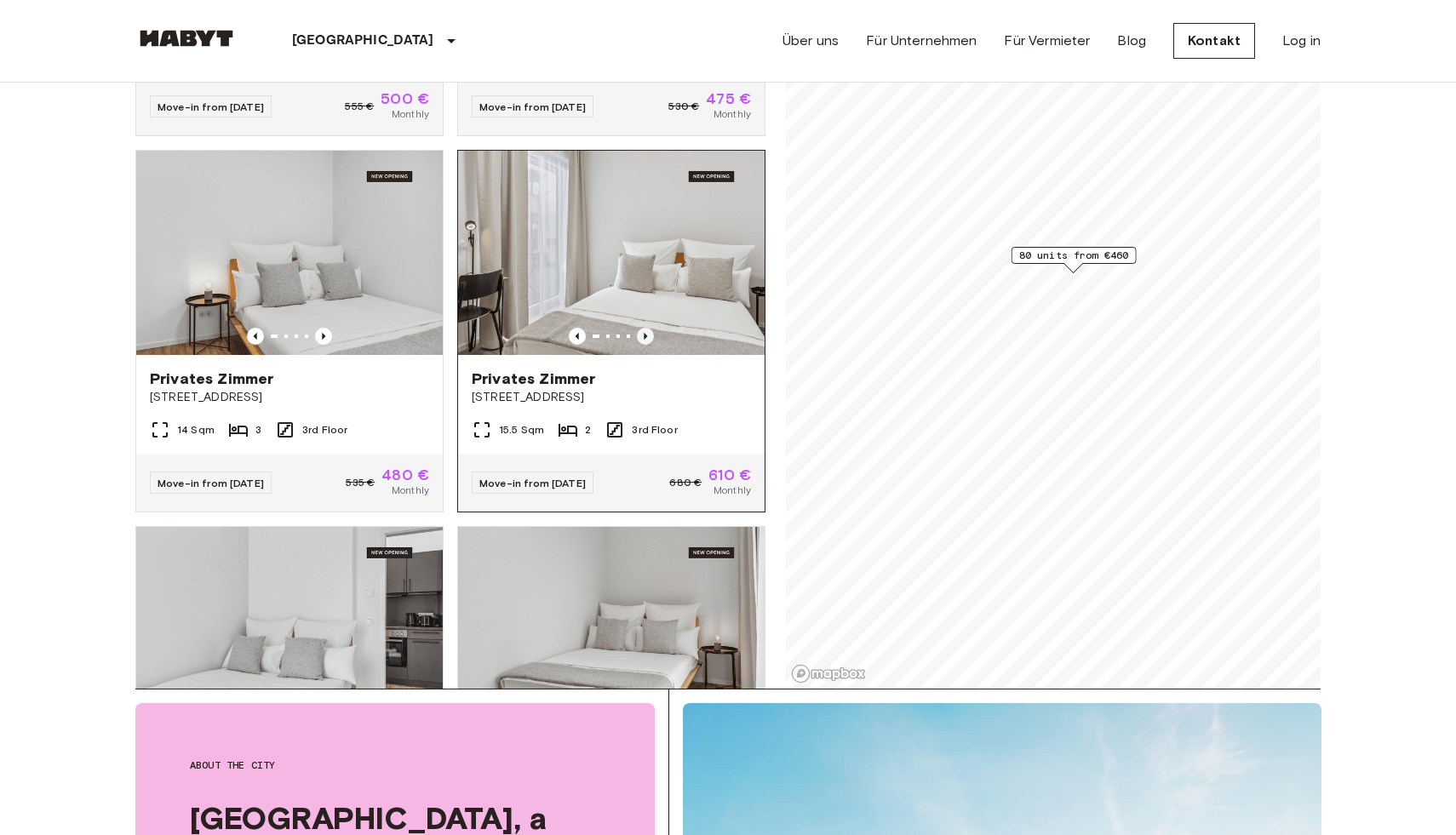
click at [639, 327] on icon "Previous image" at bounding box center [645, 335] width 17 height 17
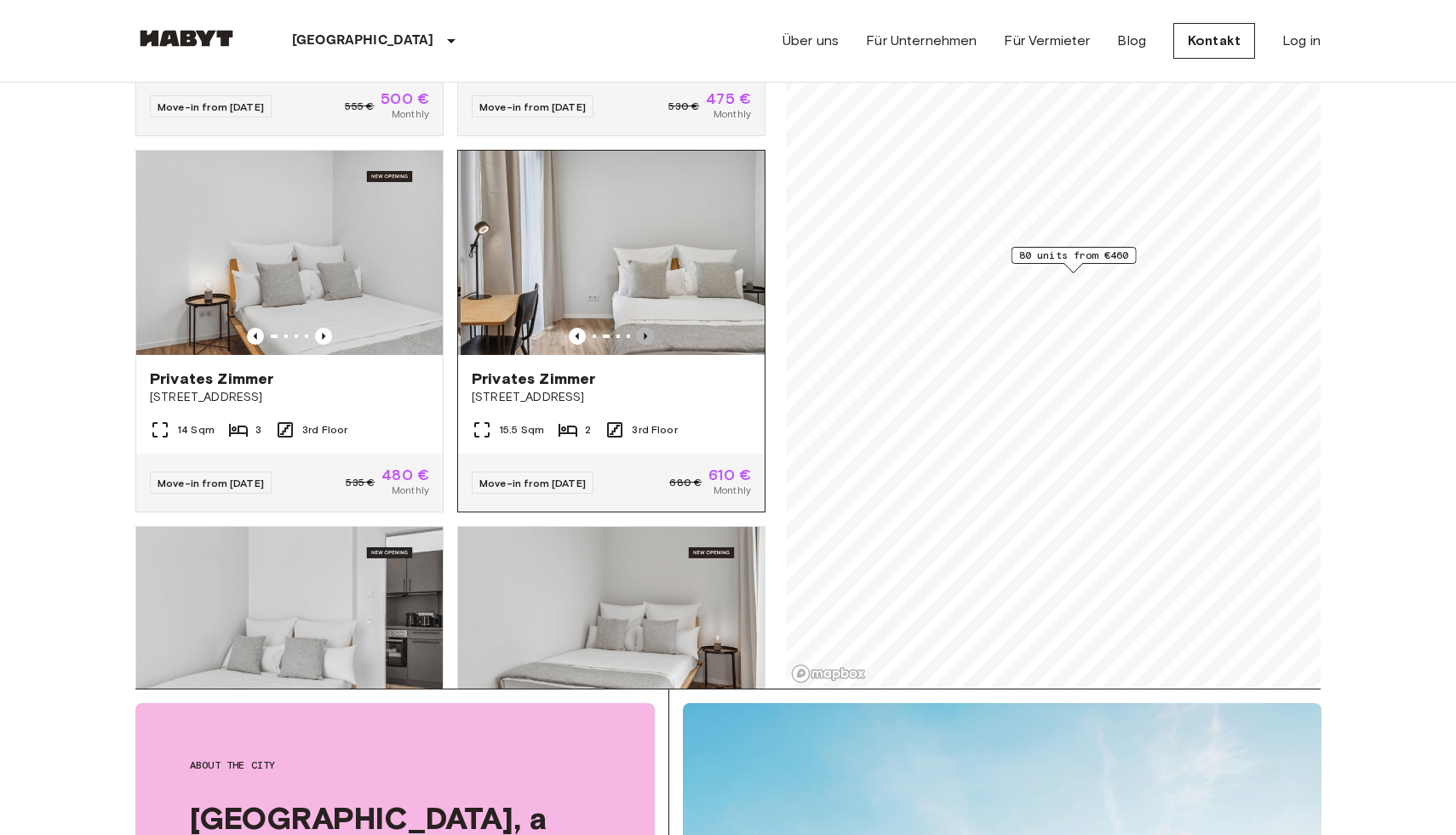
click at [639, 327] on icon "Previous image" at bounding box center [645, 335] width 17 height 17
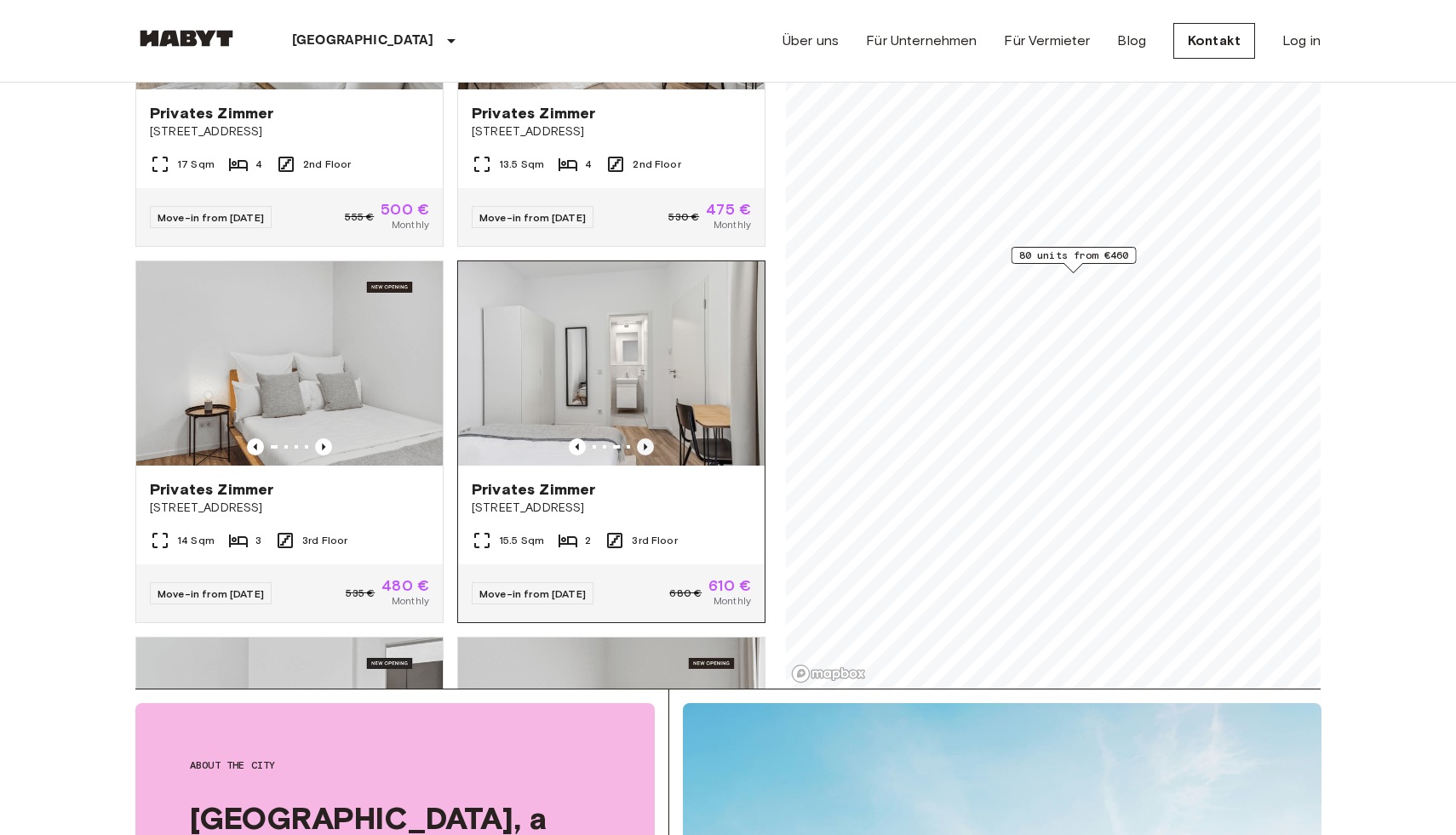
scroll to position [6599, 0]
click at [645, 440] on icon "Previous image" at bounding box center [645, 448] width 17 height 17
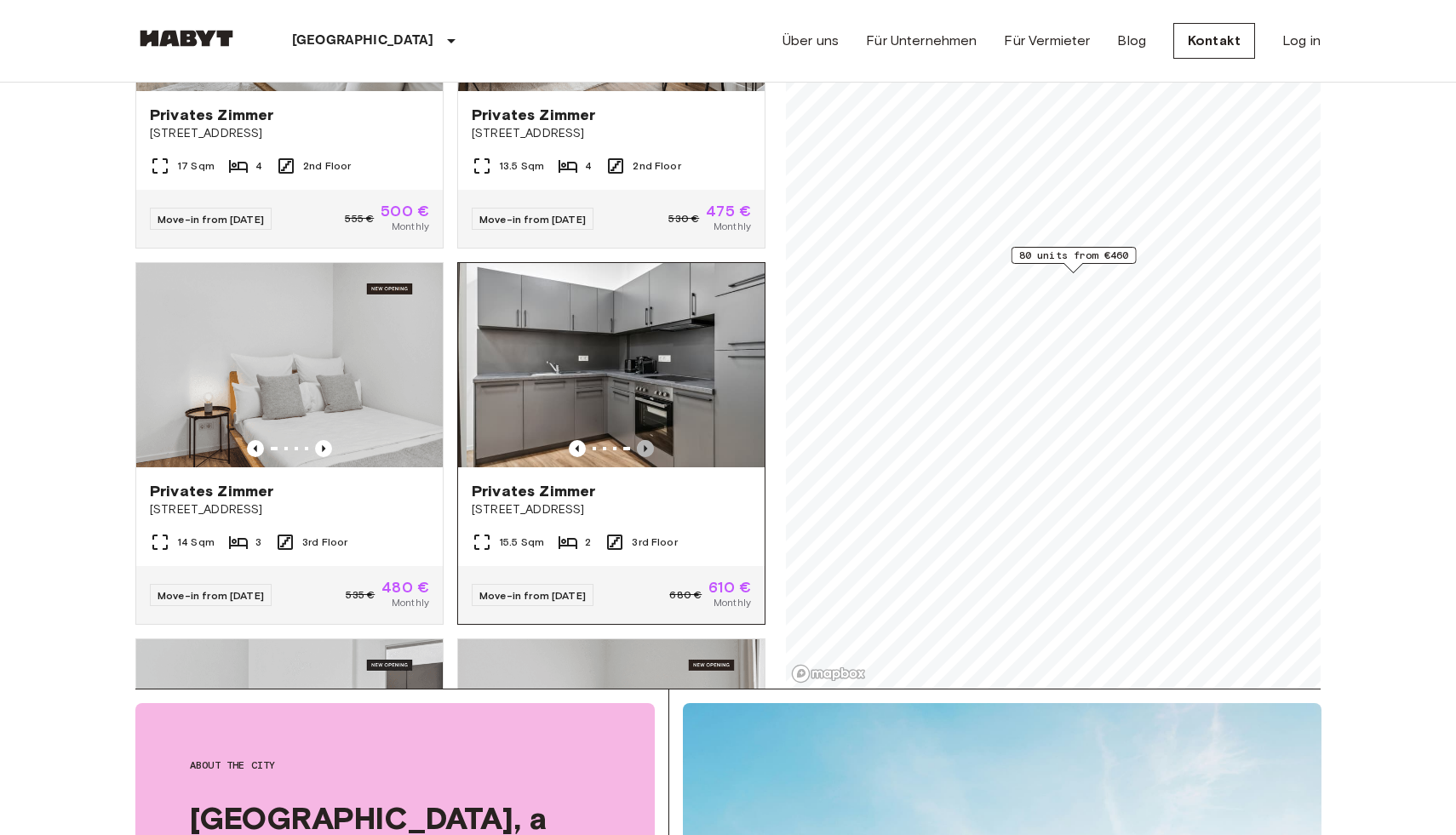
click at [645, 440] on icon "Previous image" at bounding box center [645, 448] width 17 height 17
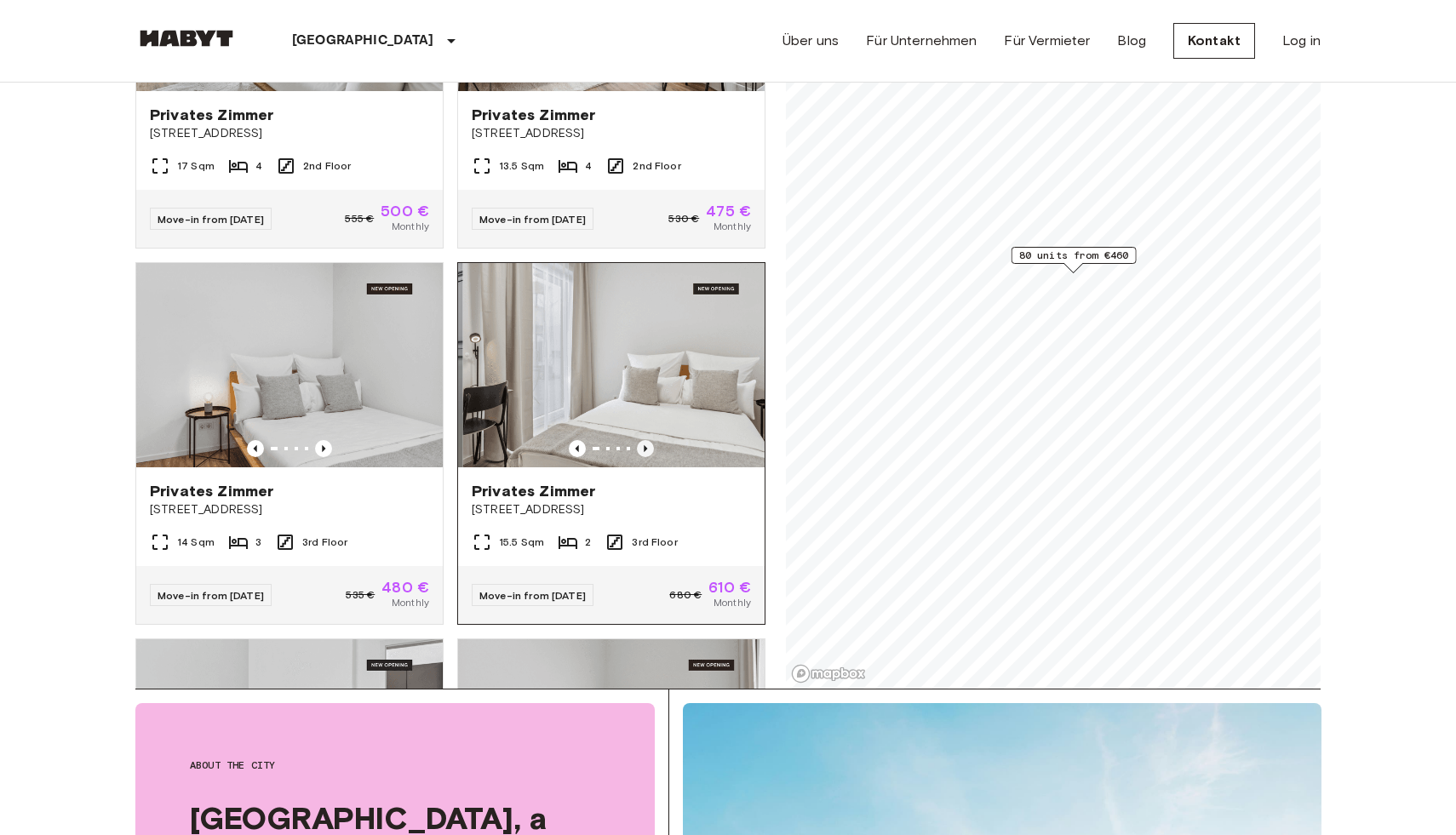
click at [645, 440] on icon "Previous image" at bounding box center [645, 448] width 17 height 17
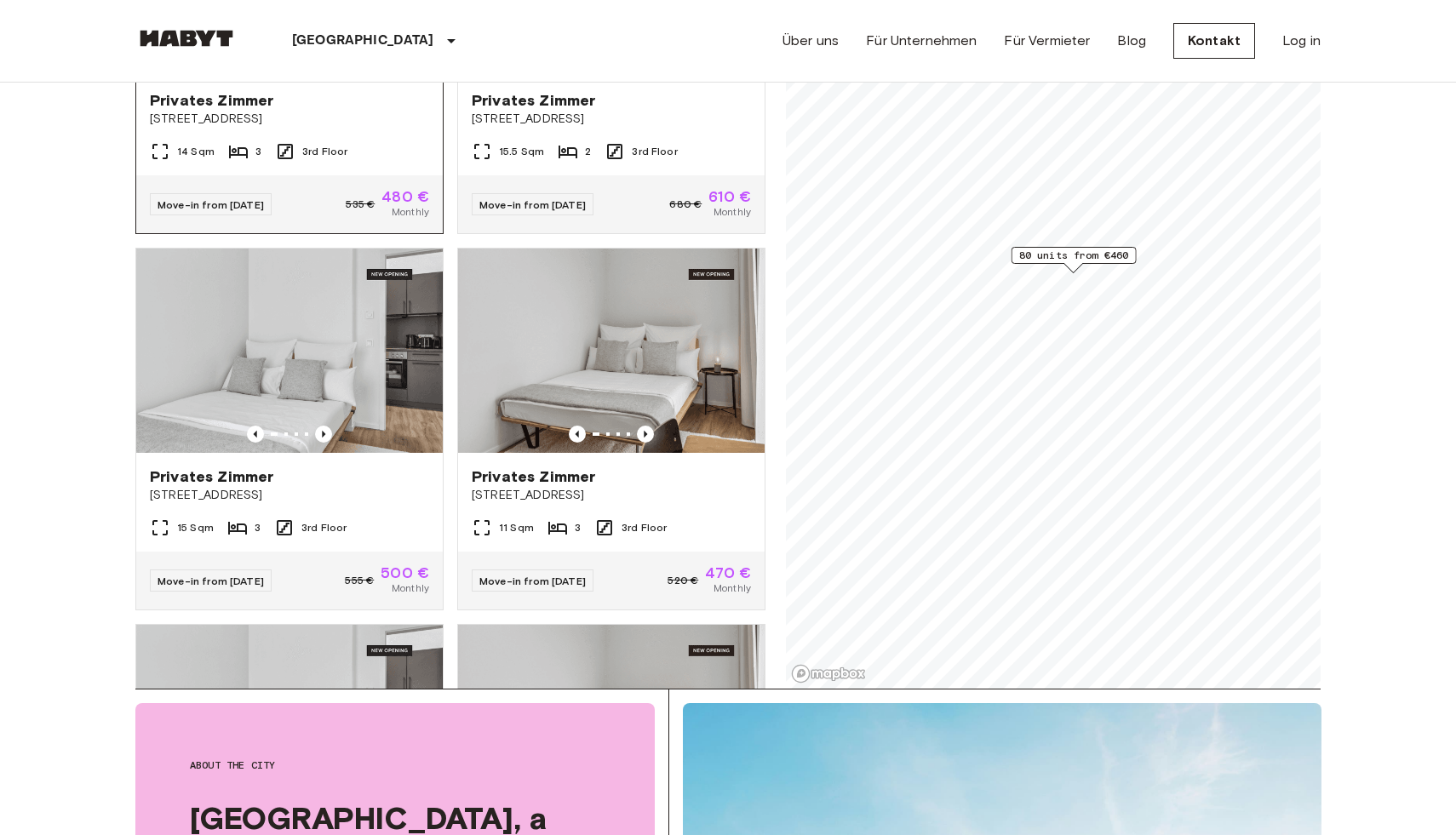
scroll to position [6987, 0]
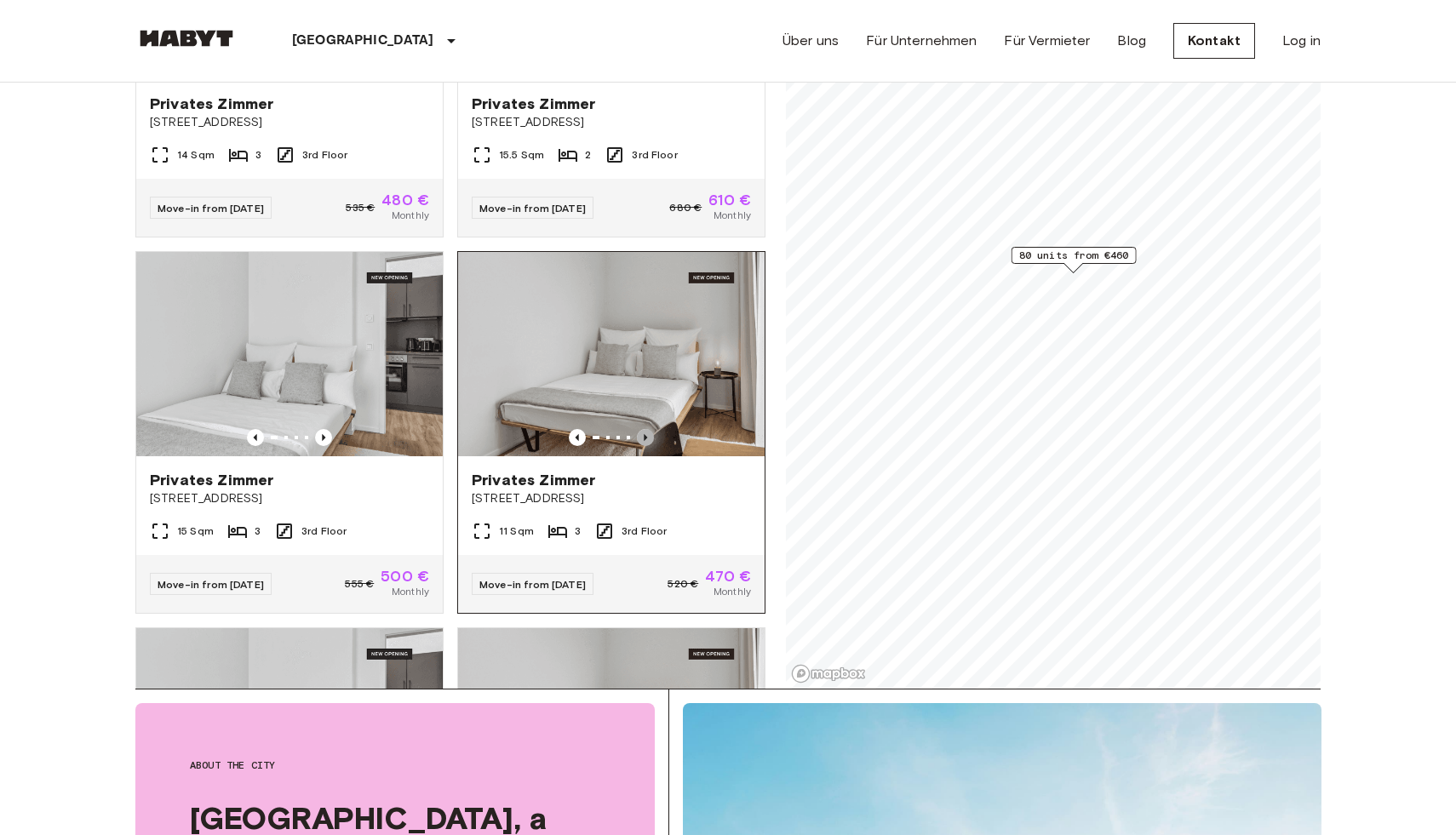
click at [646, 429] on icon "Previous image" at bounding box center [645, 437] width 17 height 17
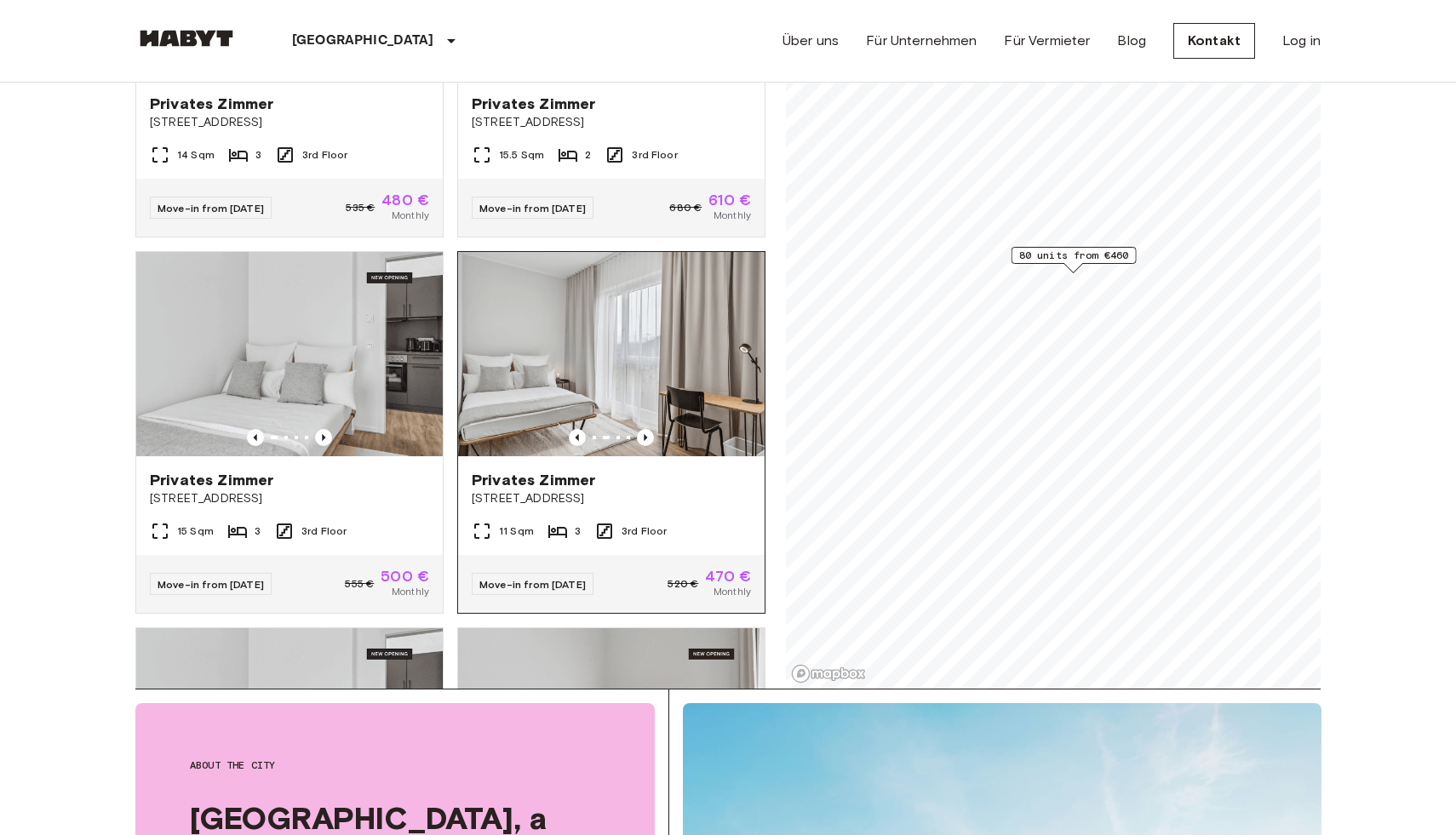
click at [651, 385] on img at bounding box center [611, 353] width 307 height 204
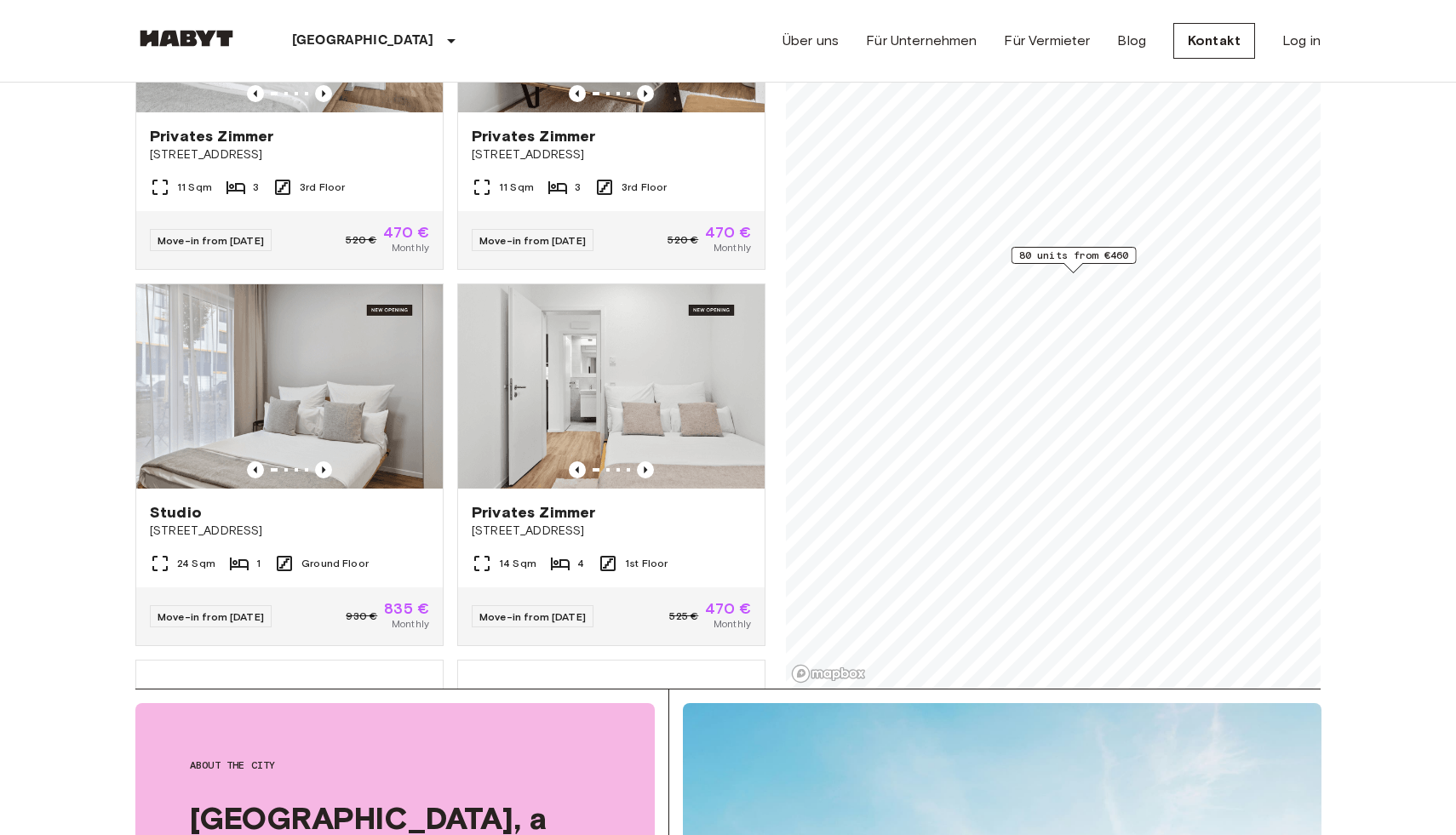
scroll to position [7711, 0]
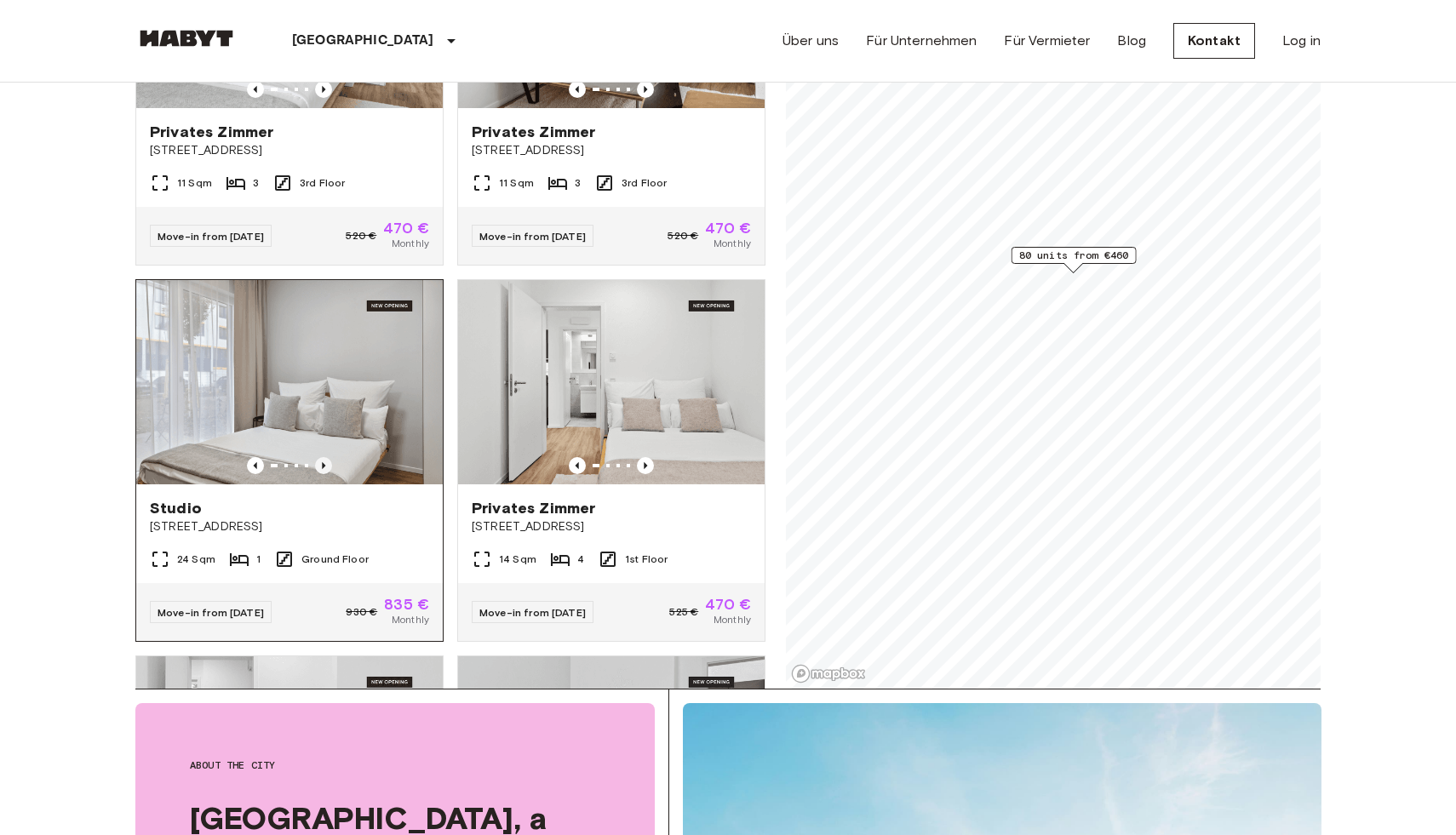
click at [322, 462] on icon "Previous image" at bounding box center [322, 465] width 3 height 7
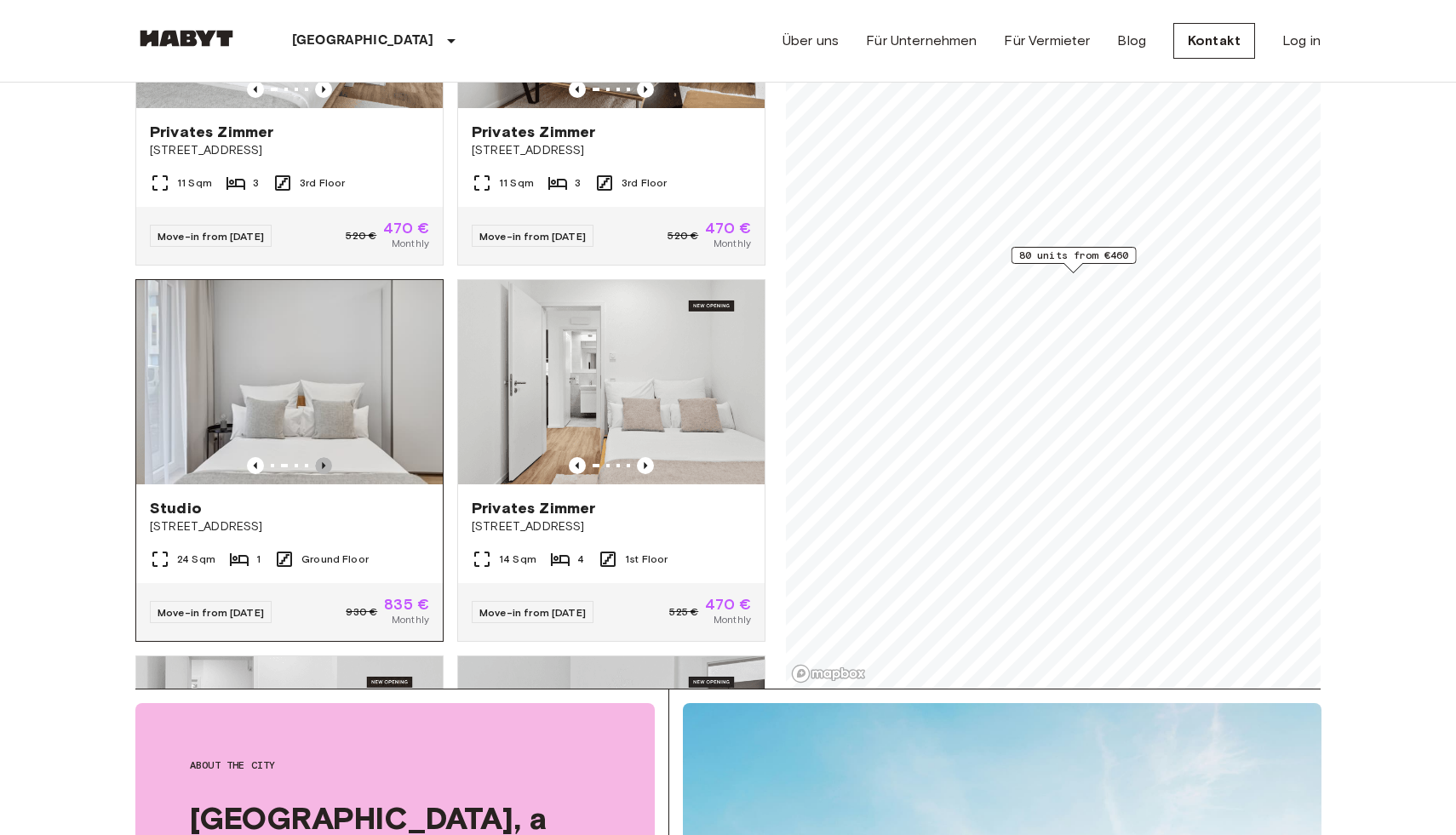
click at [322, 462] on icon "Previous image" at bounding box center [322, 465] width 3 height 7
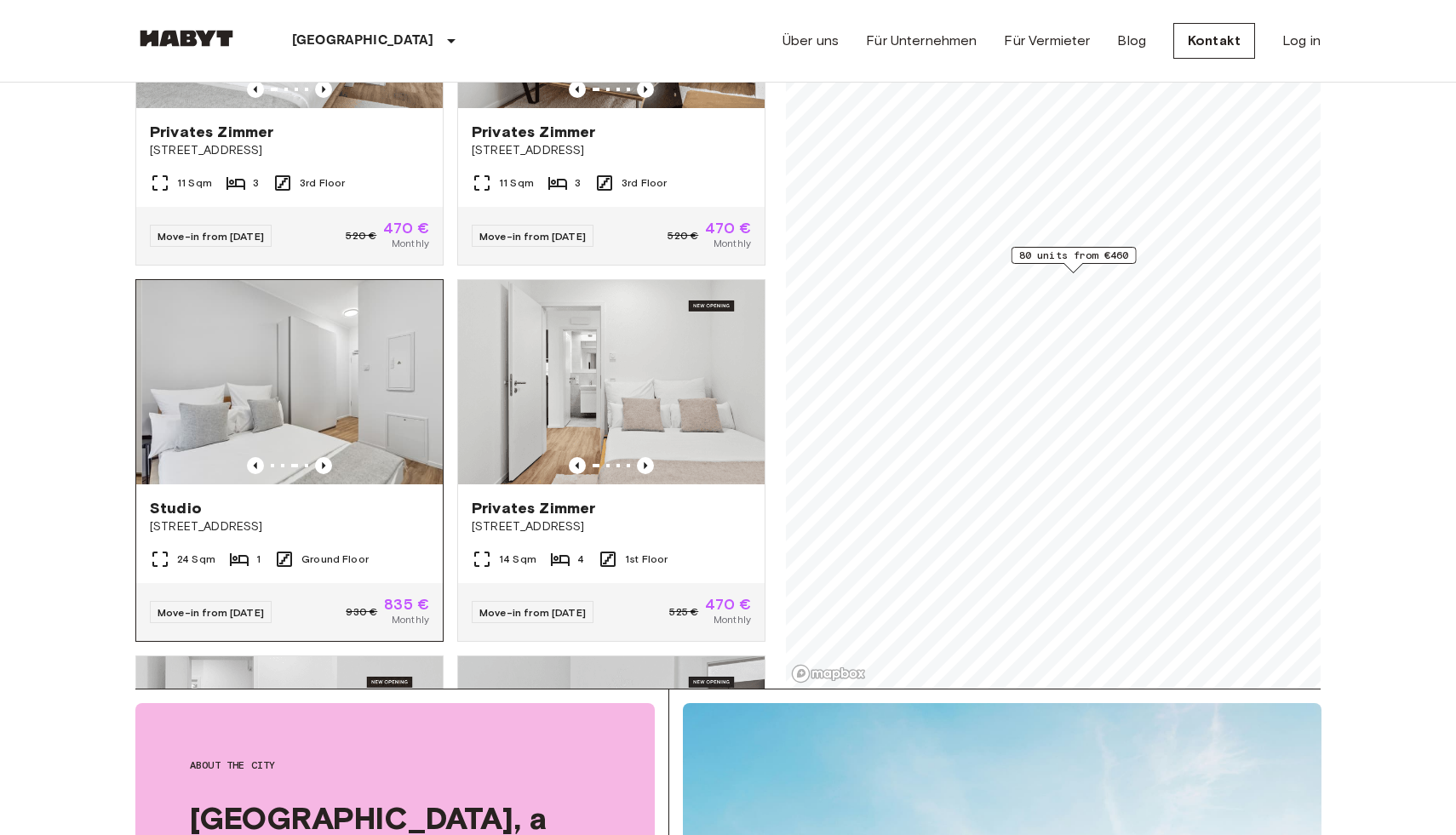
click at [316, 360] on img at bounding box center [296, 381] width 307 height 204
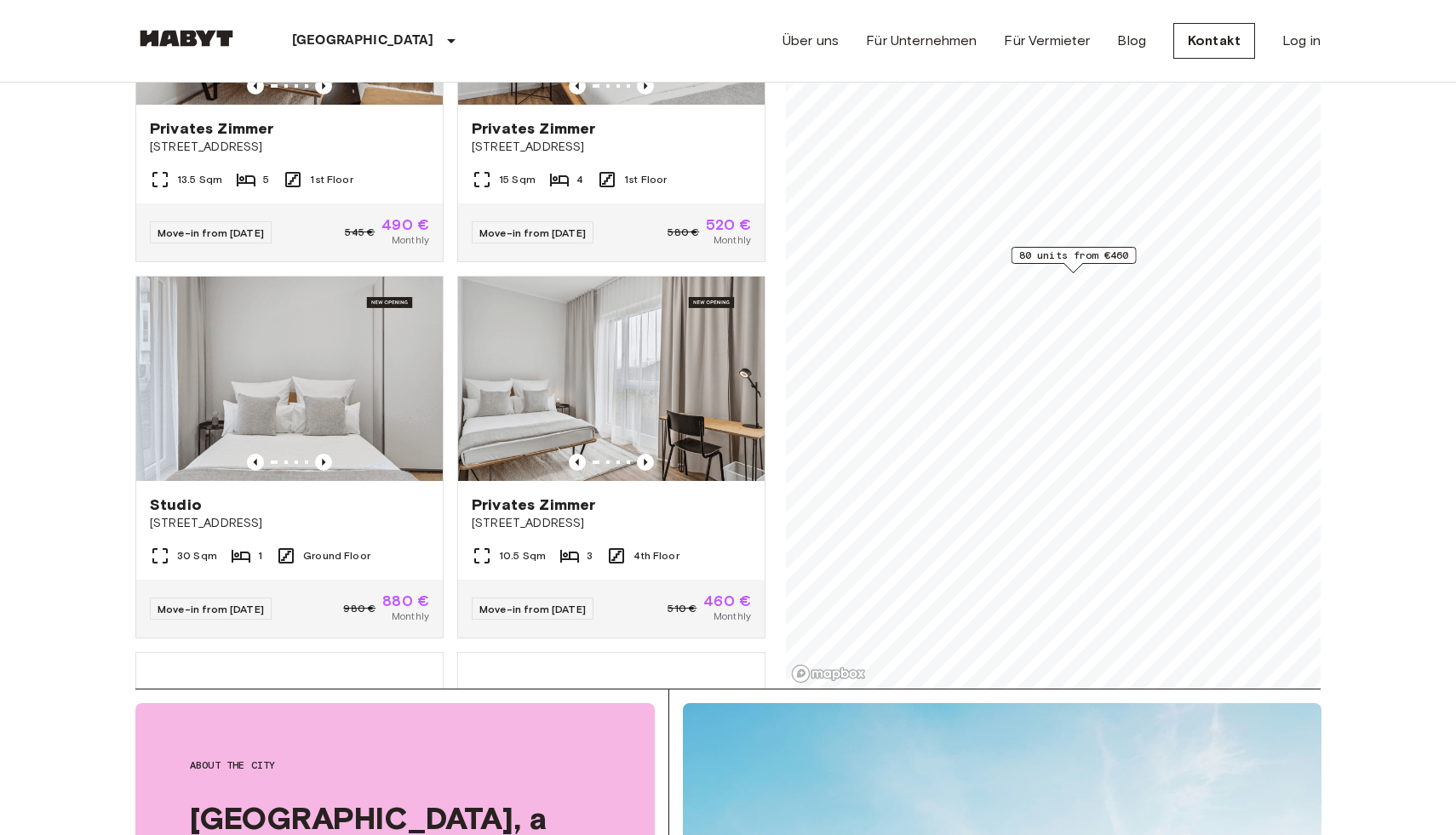
scroll to position [9637, 0]
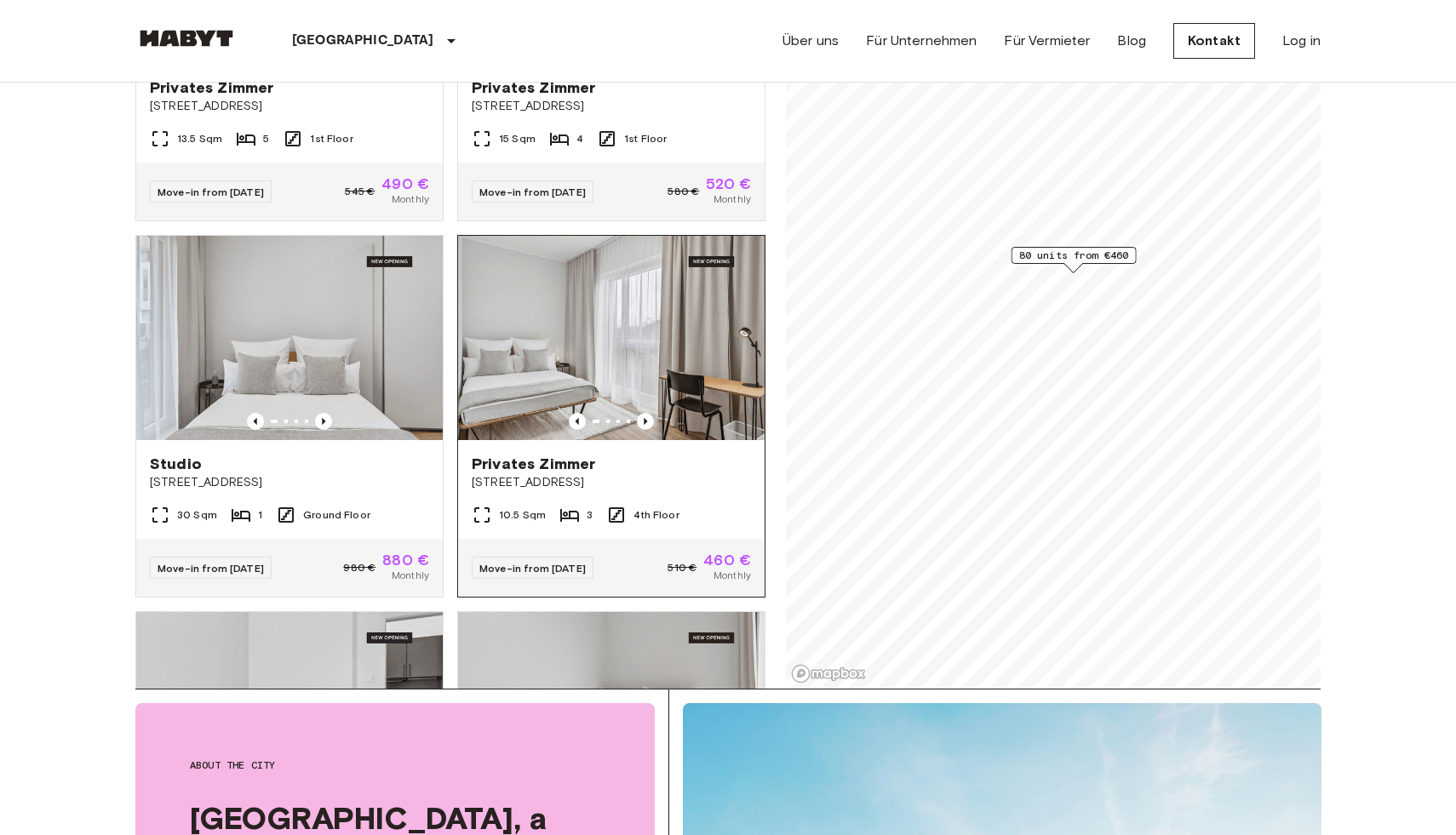
click at [648, 311] on img at bounding box center [611, 337] width 307 height 204
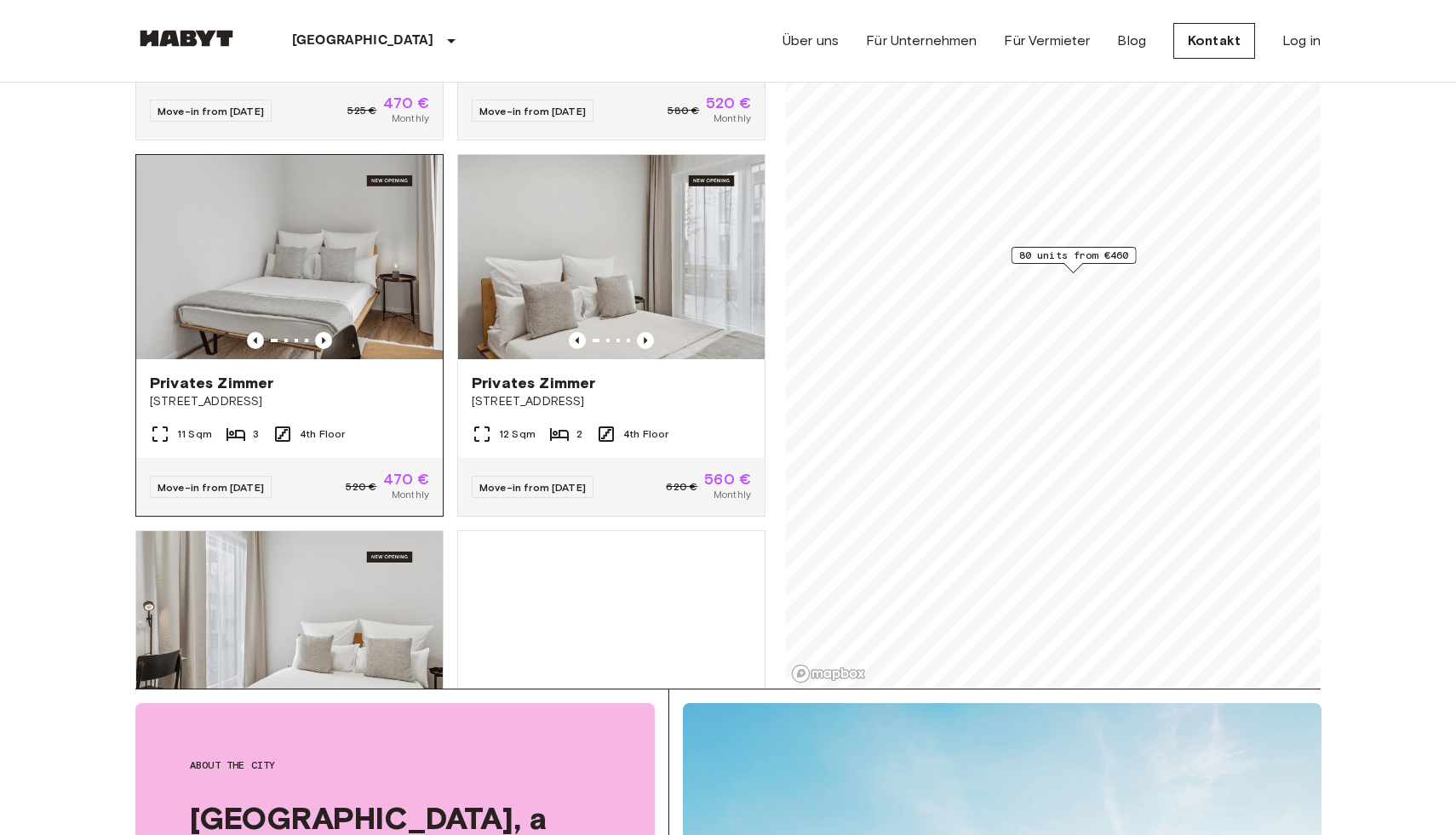
scroll to position [11261, 0]
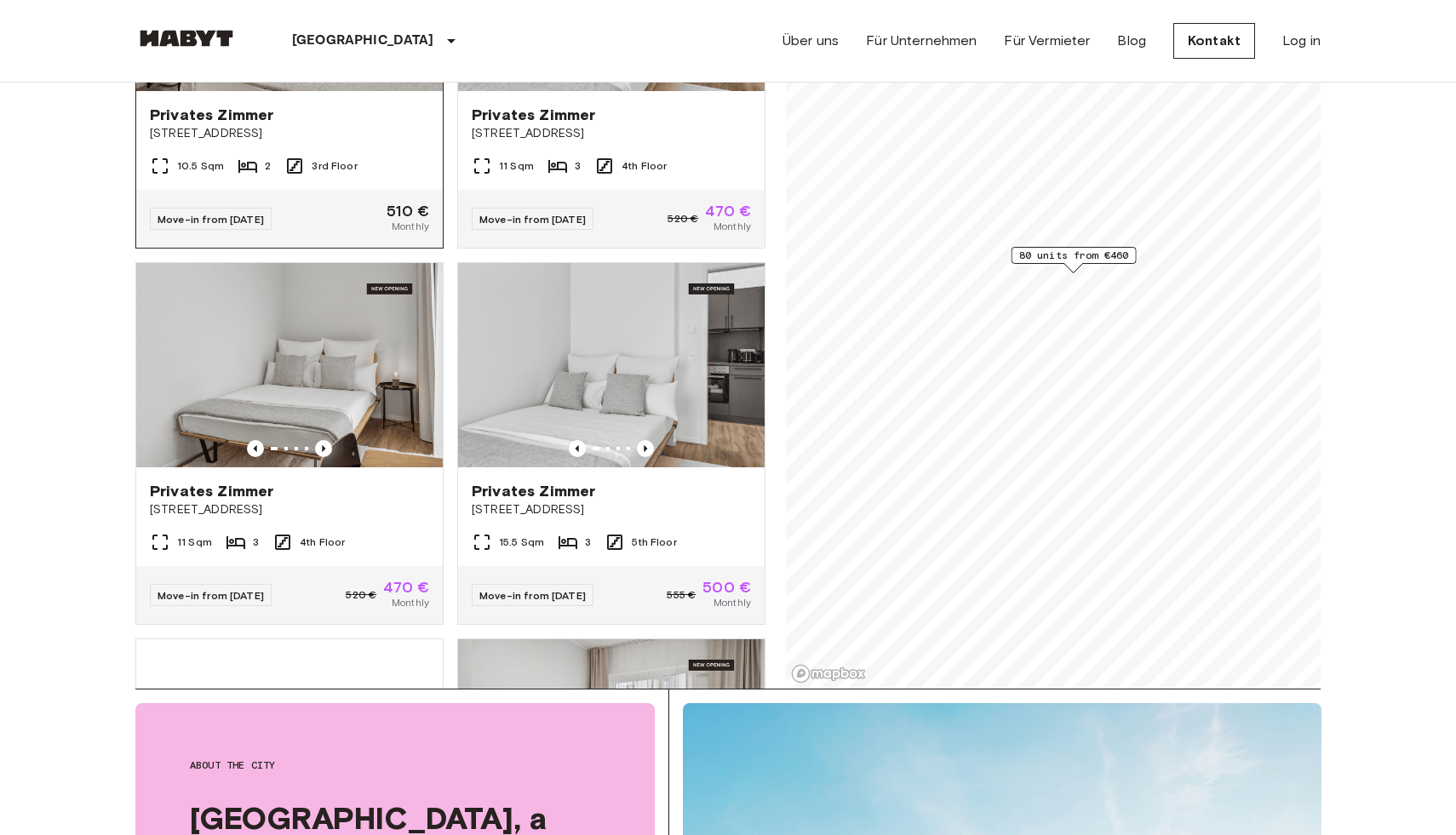
scroll to position [11491, 0]
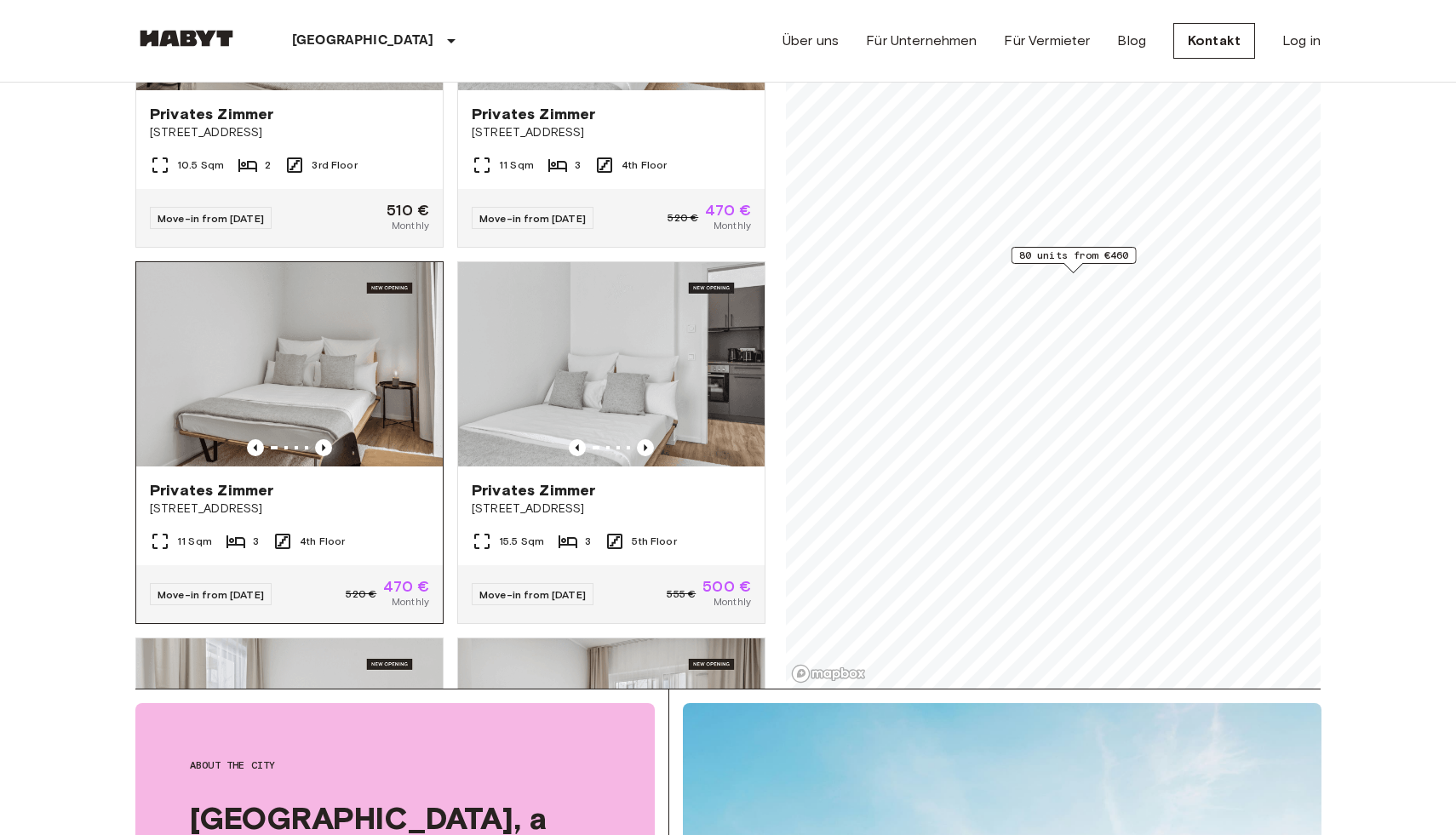
click at [274, 371] on img at bounding box center [290, 363] width 307 height 204
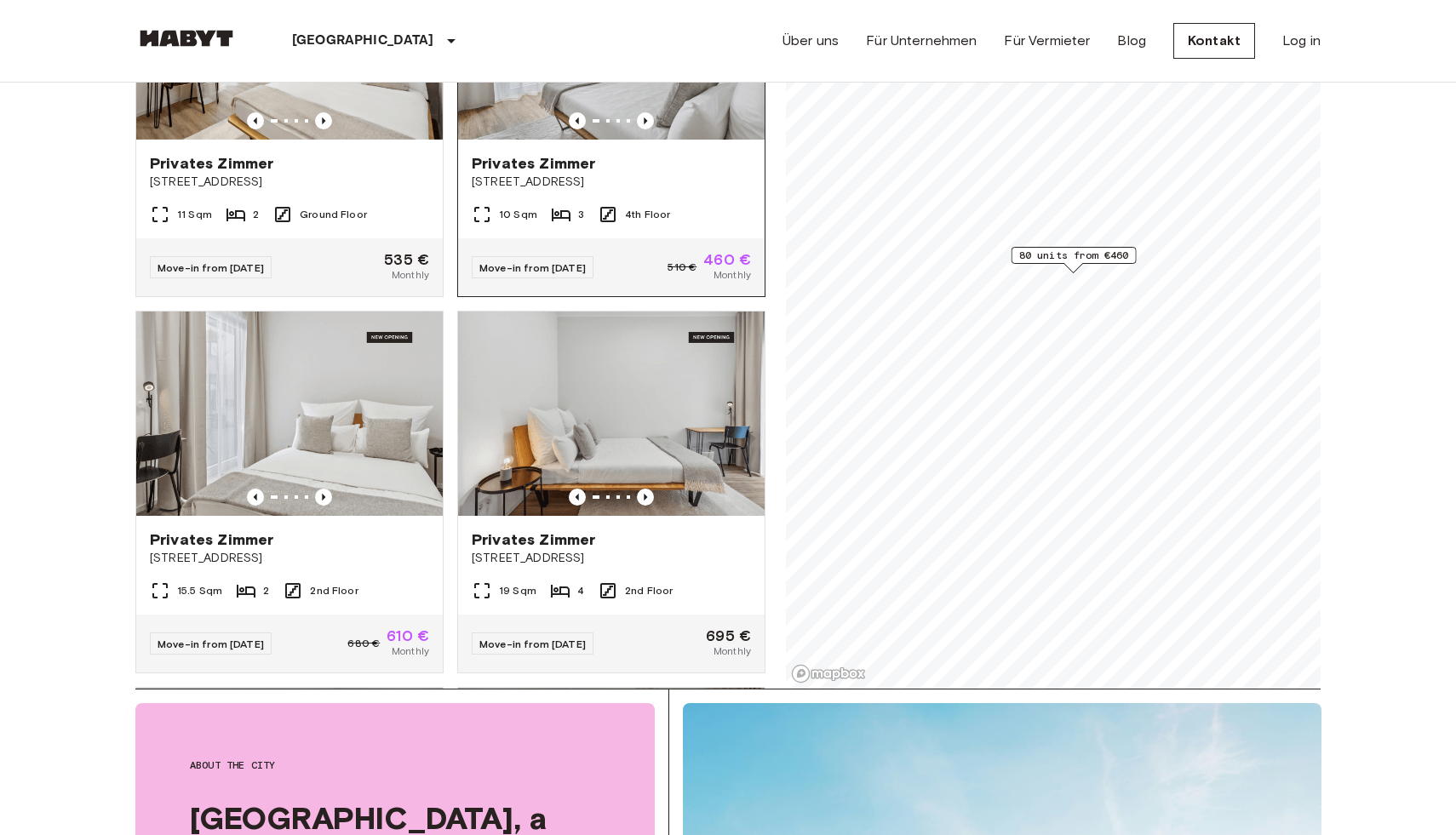
scroll to position [12677, 0]
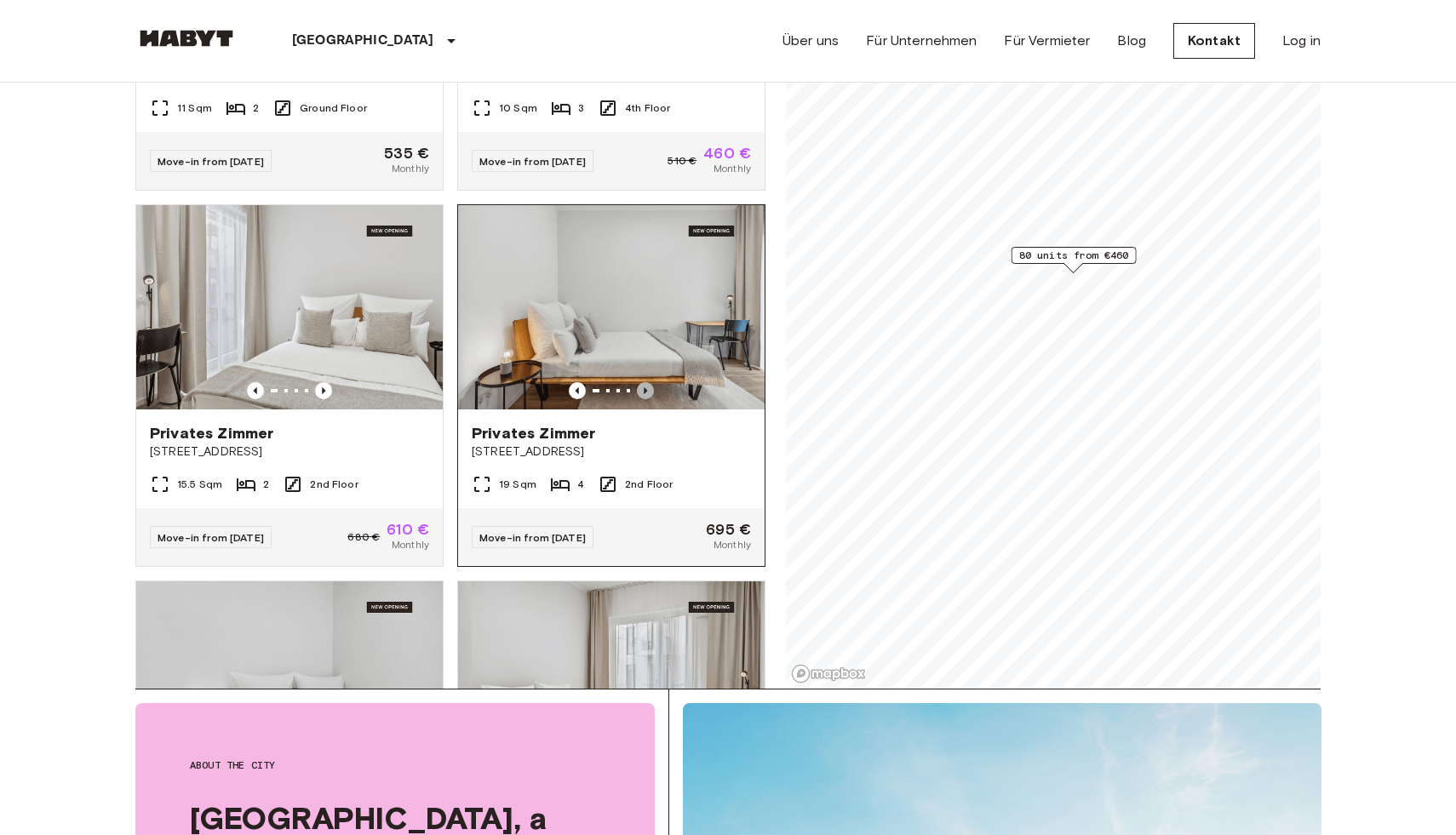
click at [642, 382] on icon "Previous image" at bounding box center [645, 390] width 17 height 17
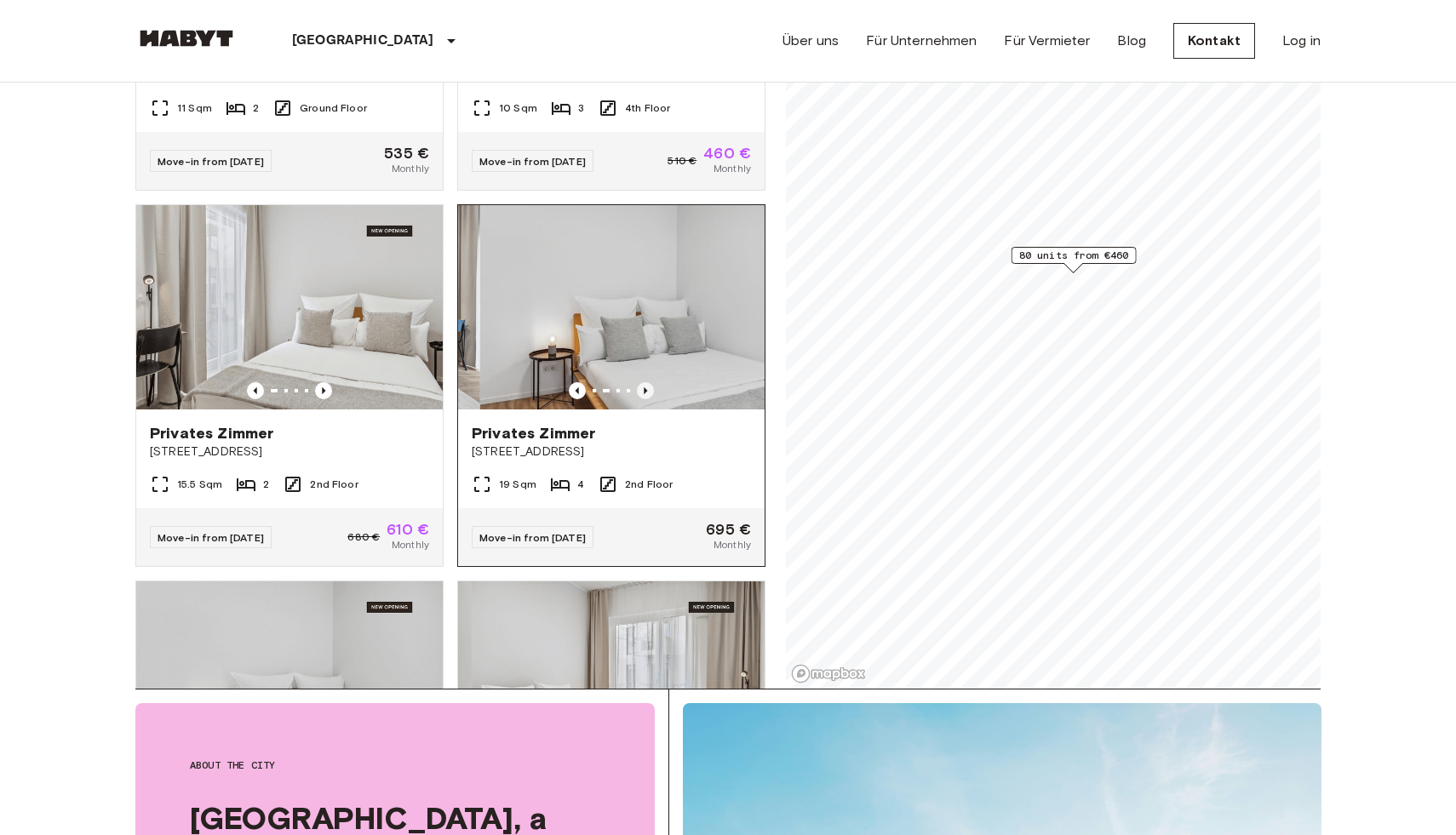
click at [642, 382] on icon "Previous image" at bounding box center [645, 390] width 17 height 17
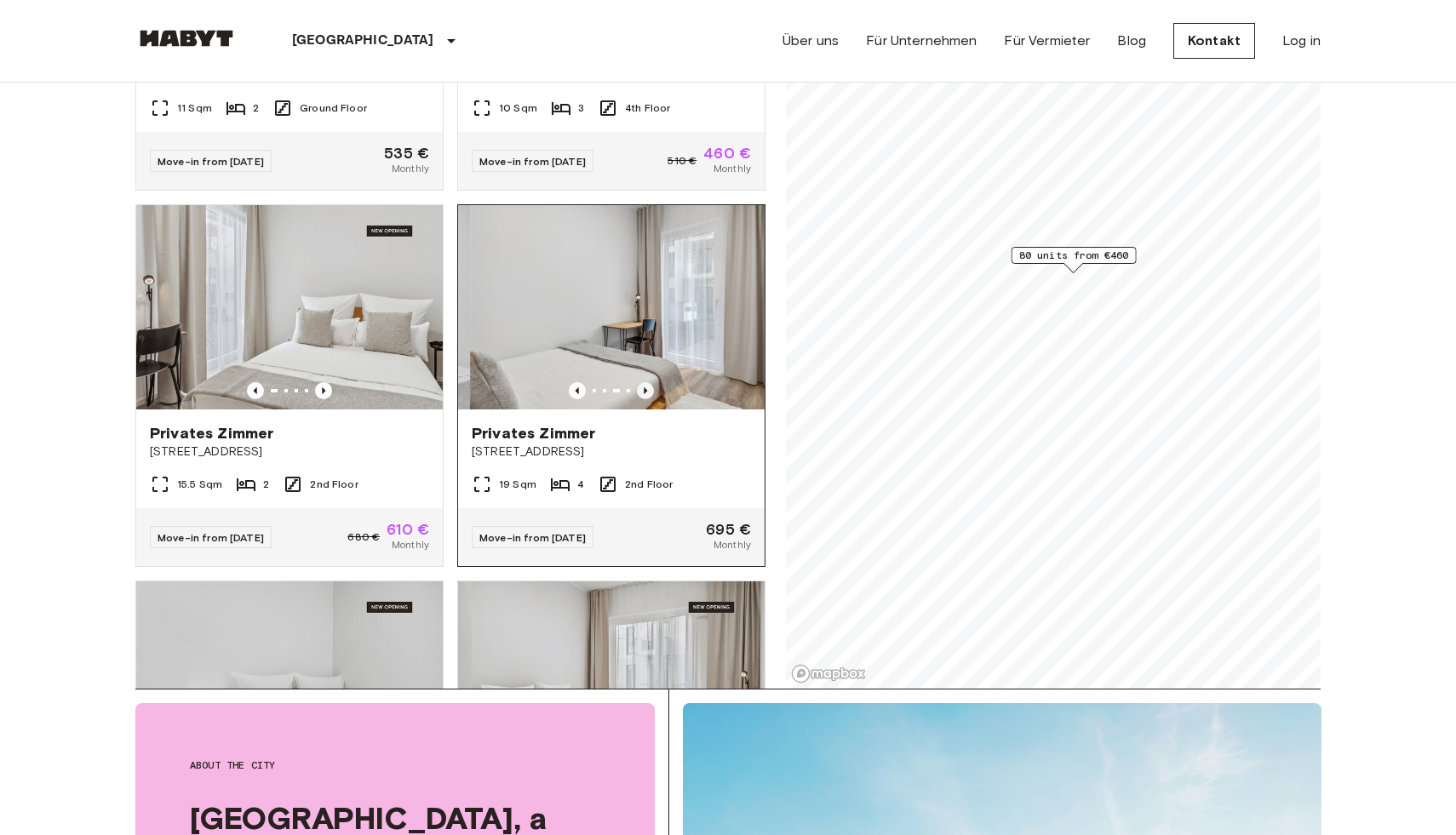
click at [642, 382] on icon "Previous image" at bounding box center [645, 390] width 17 height 17
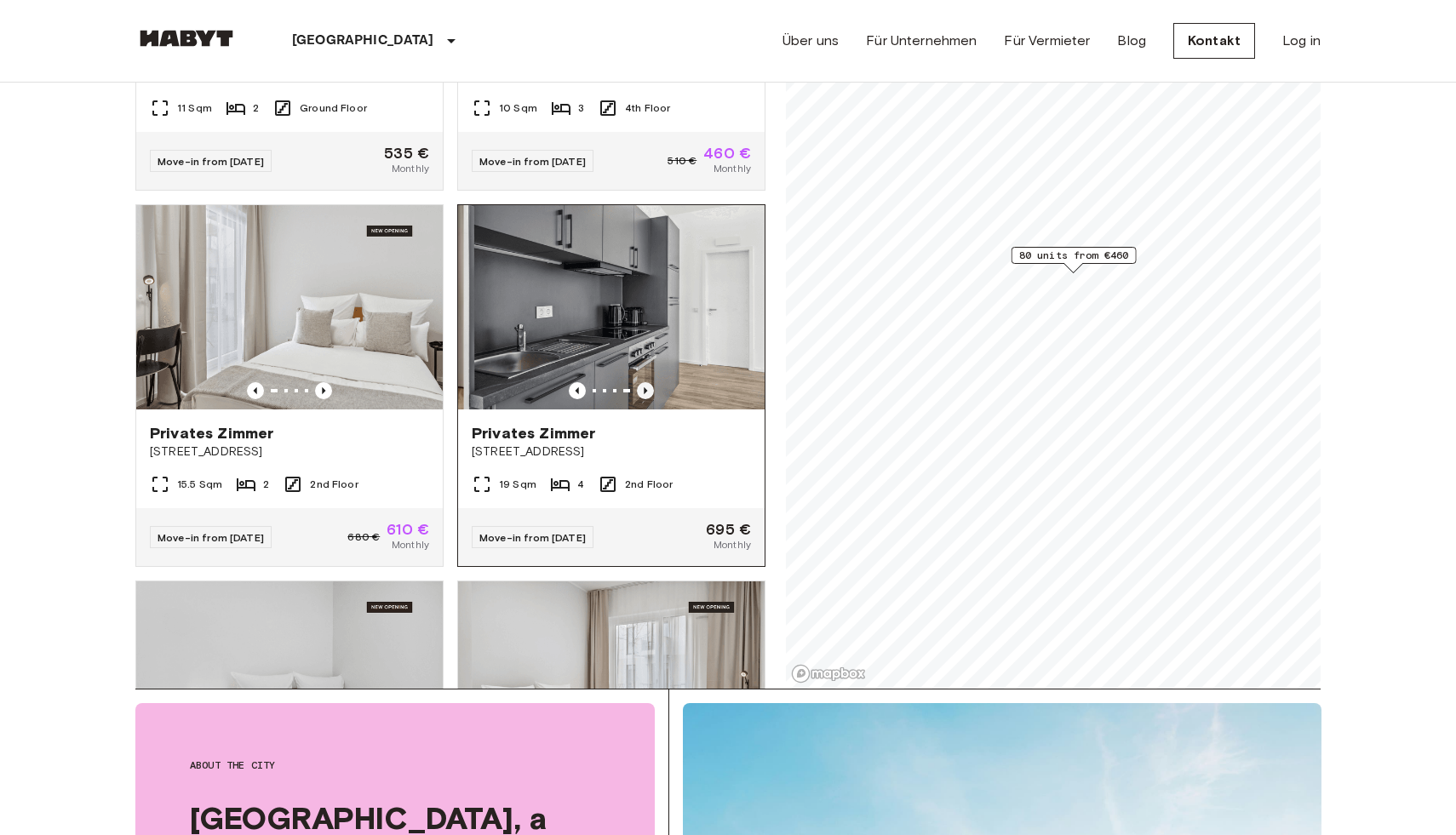
click at [642, 382] on icon "Previous image" at bounding box center [645, 390] width 17 height 17
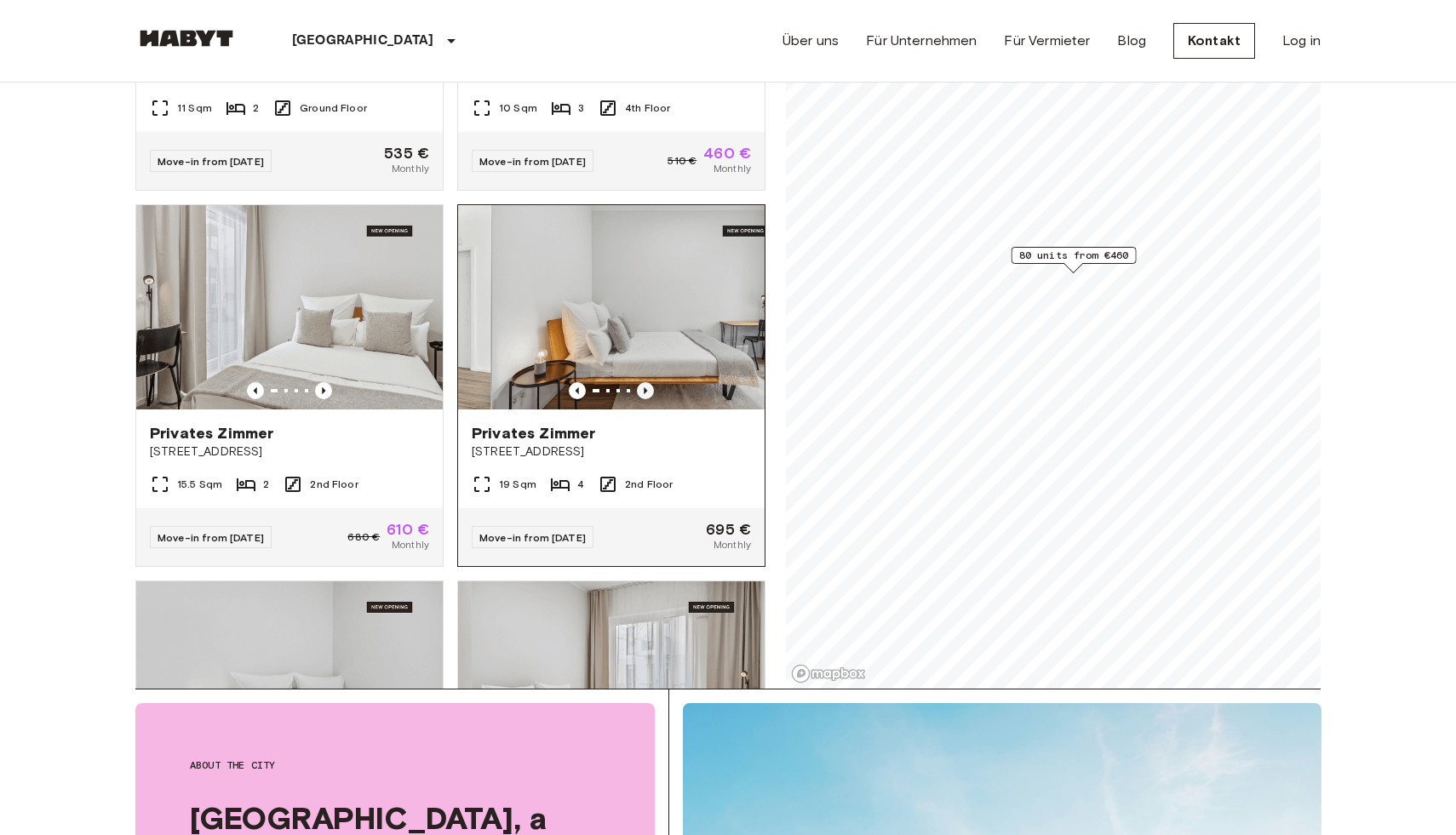
click at [642, 382] on icon "Previous image" at bounding box center [645, 390] width 17 height 17
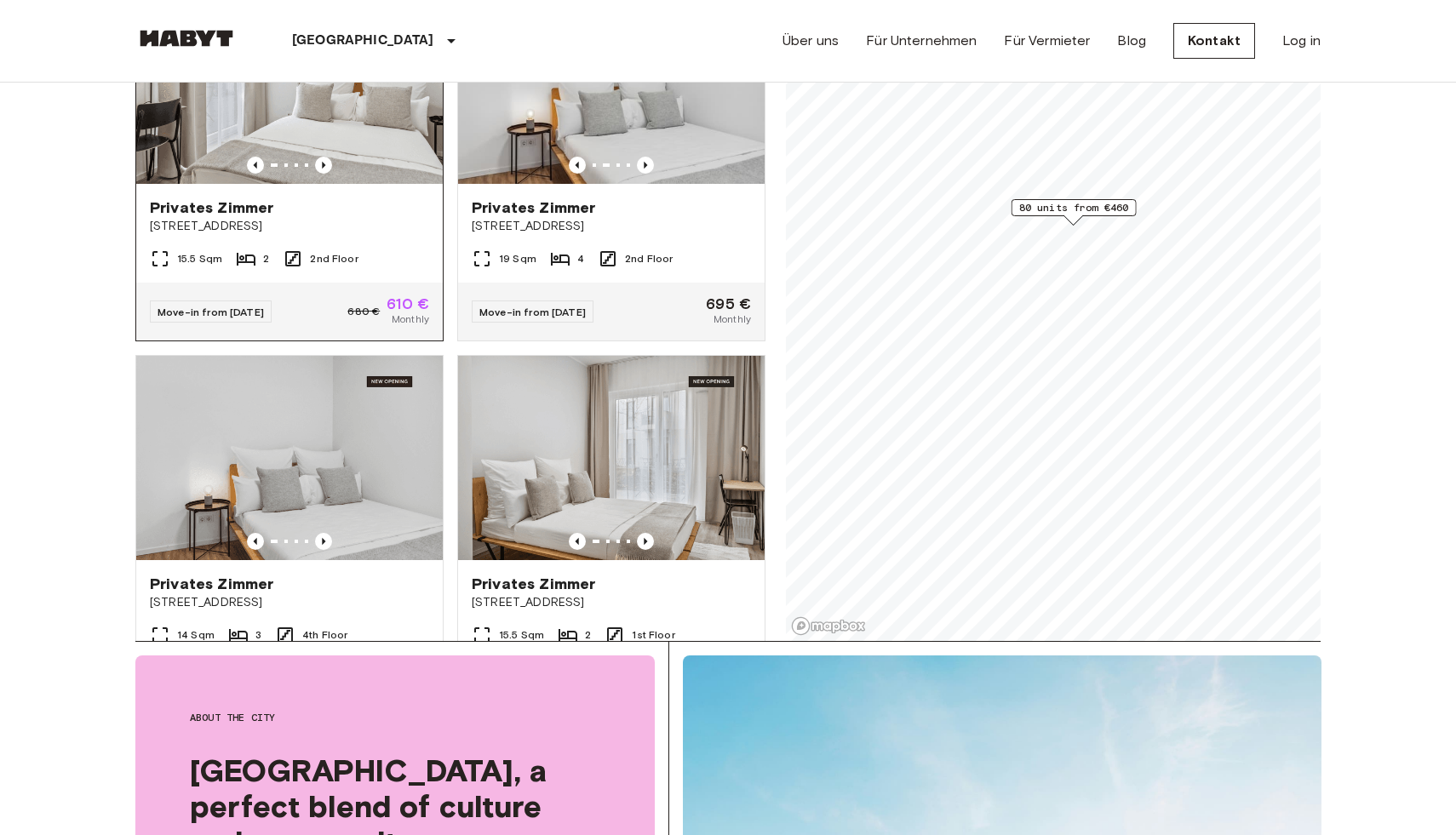
scroll to position [13001, 0]
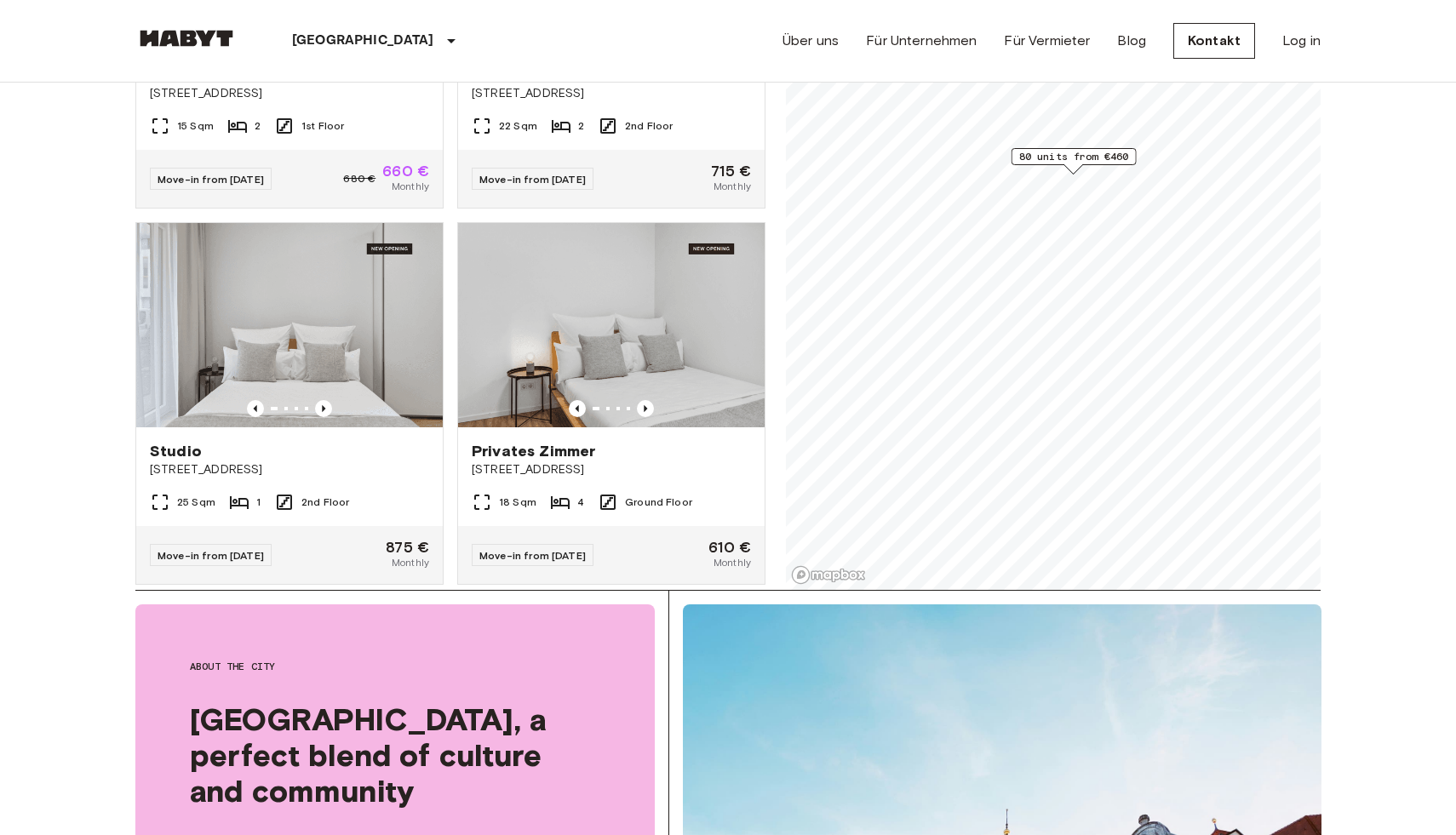
scroll to position [319, 0]
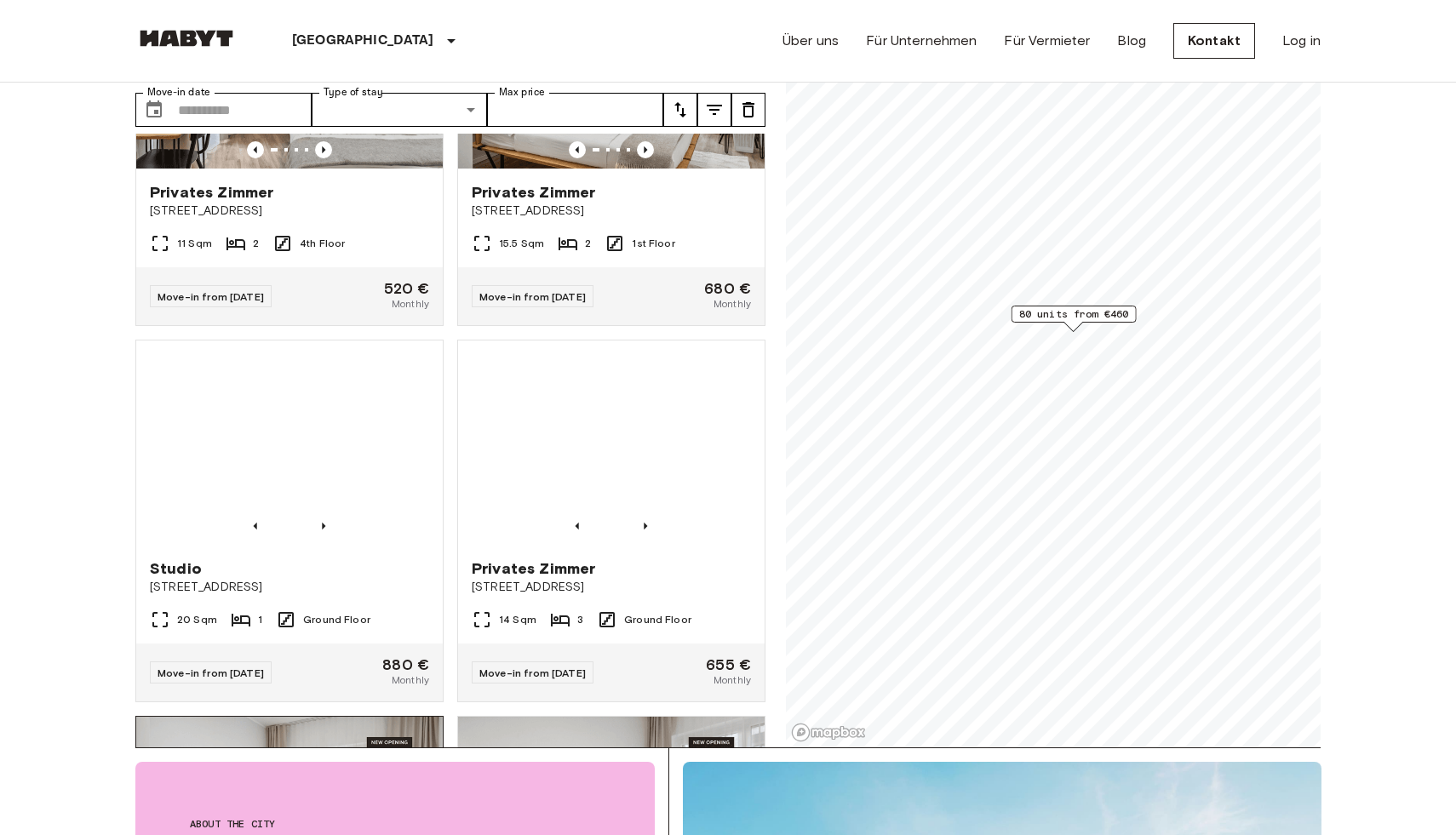
scroll to position [13447, 0]
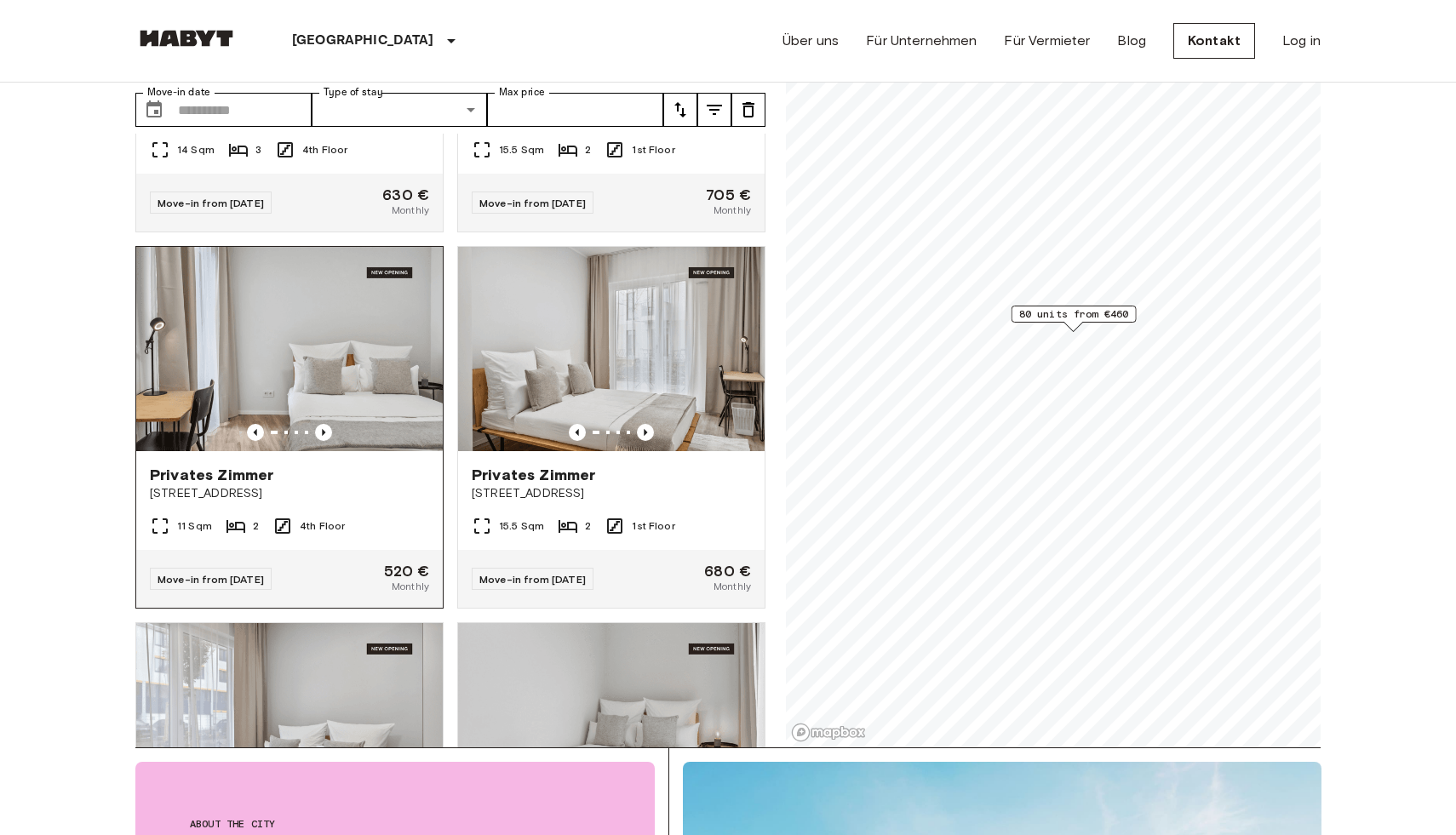
click at [368, 334] on img at bounding box center [290, 348] width 307 height 204
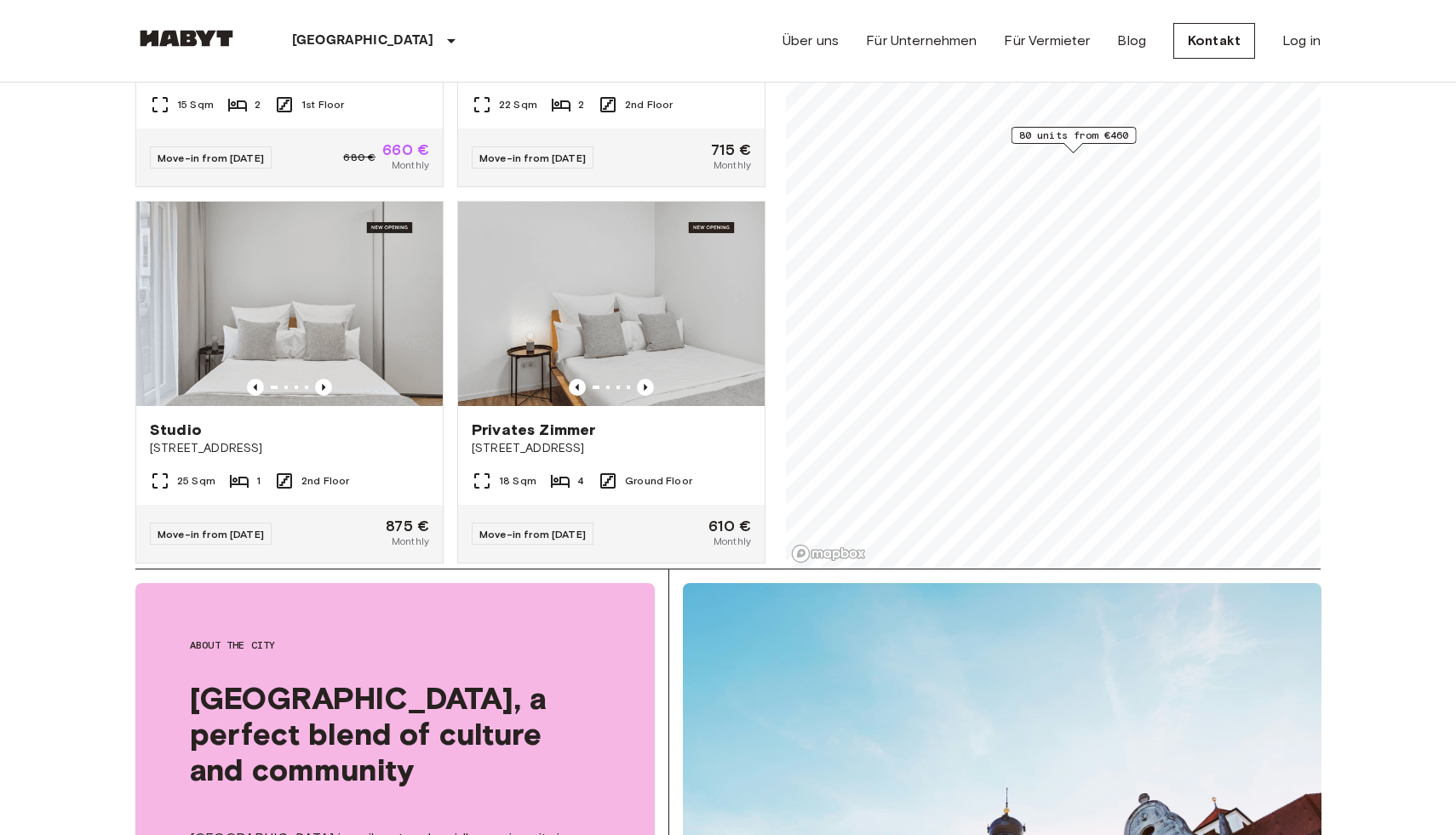
scroll to position [262, 0]
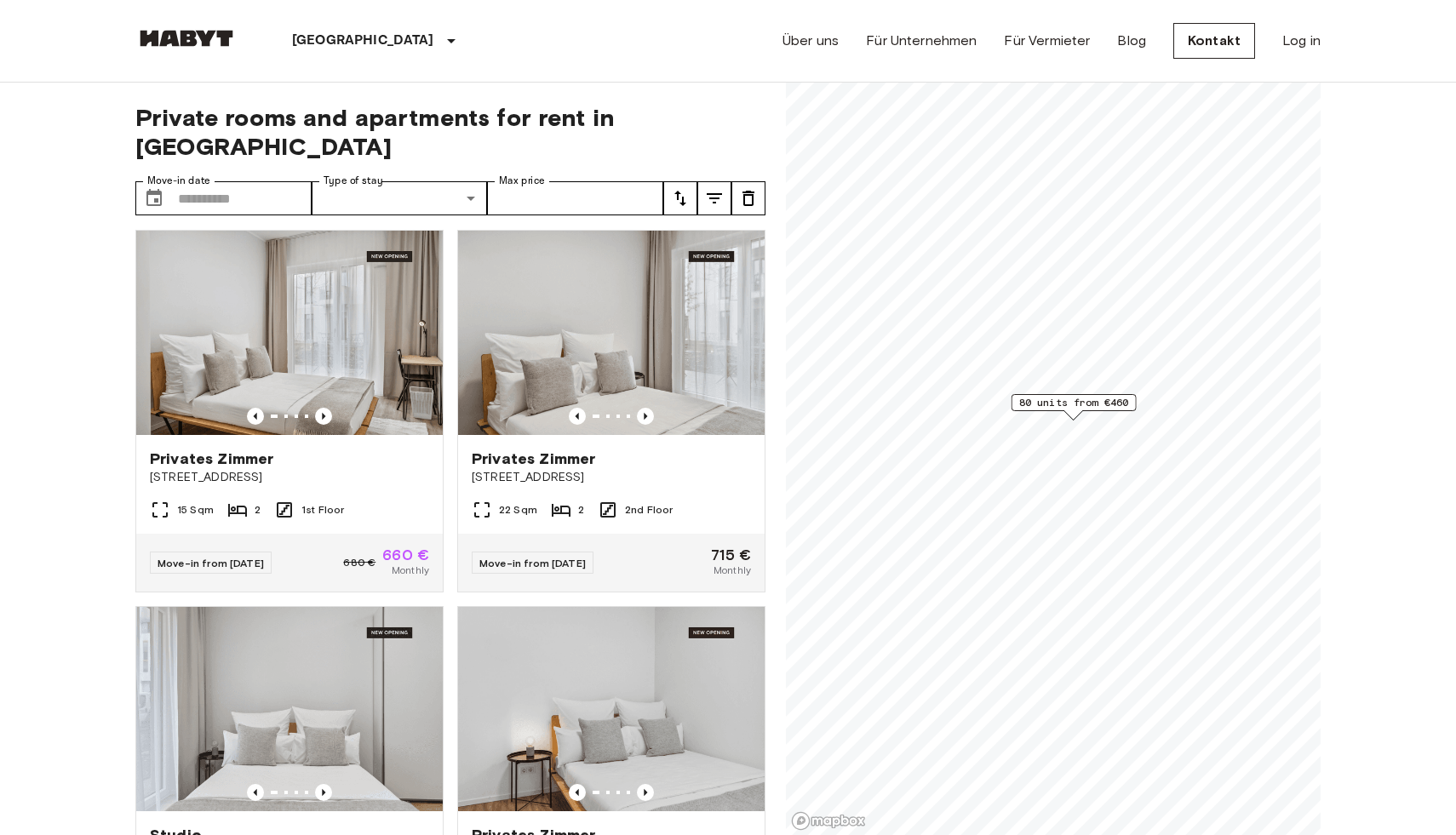
scroll to position [13942, 0]
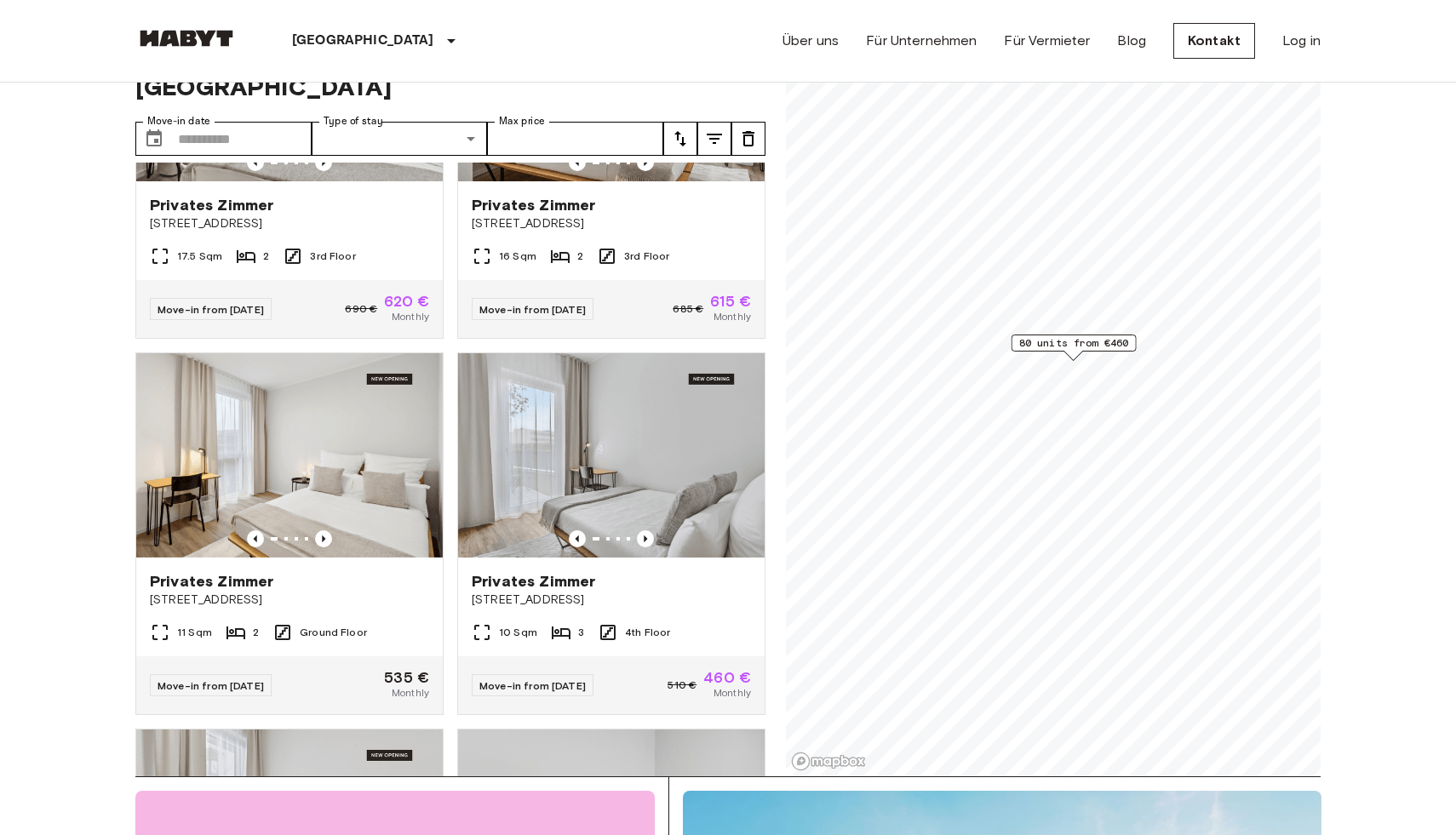
scroll to position [12239, 0]
click at [362, 399] on img at bounding box center [290, 456] width 307 height 204
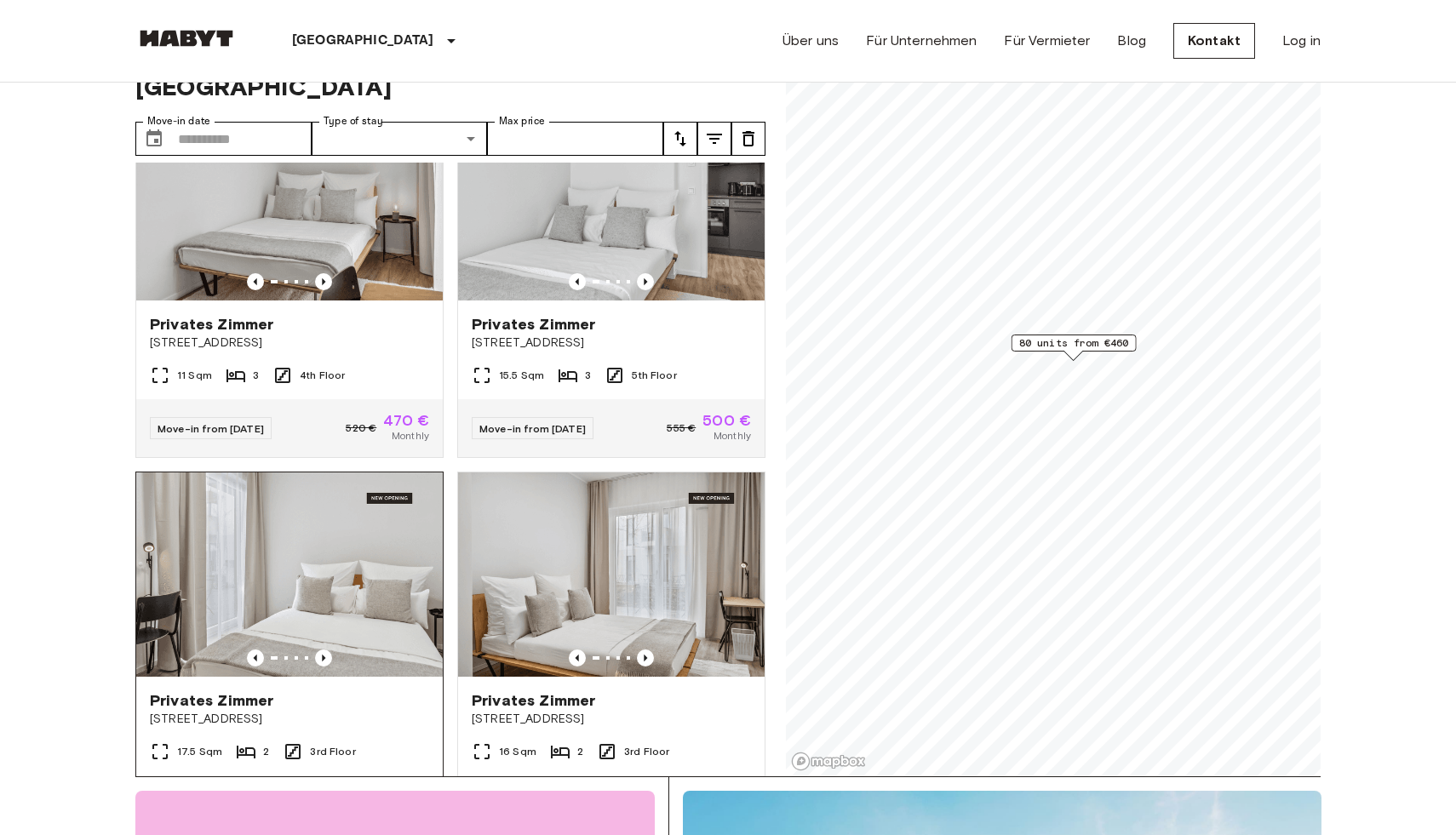
scroll to position [11728, 0]
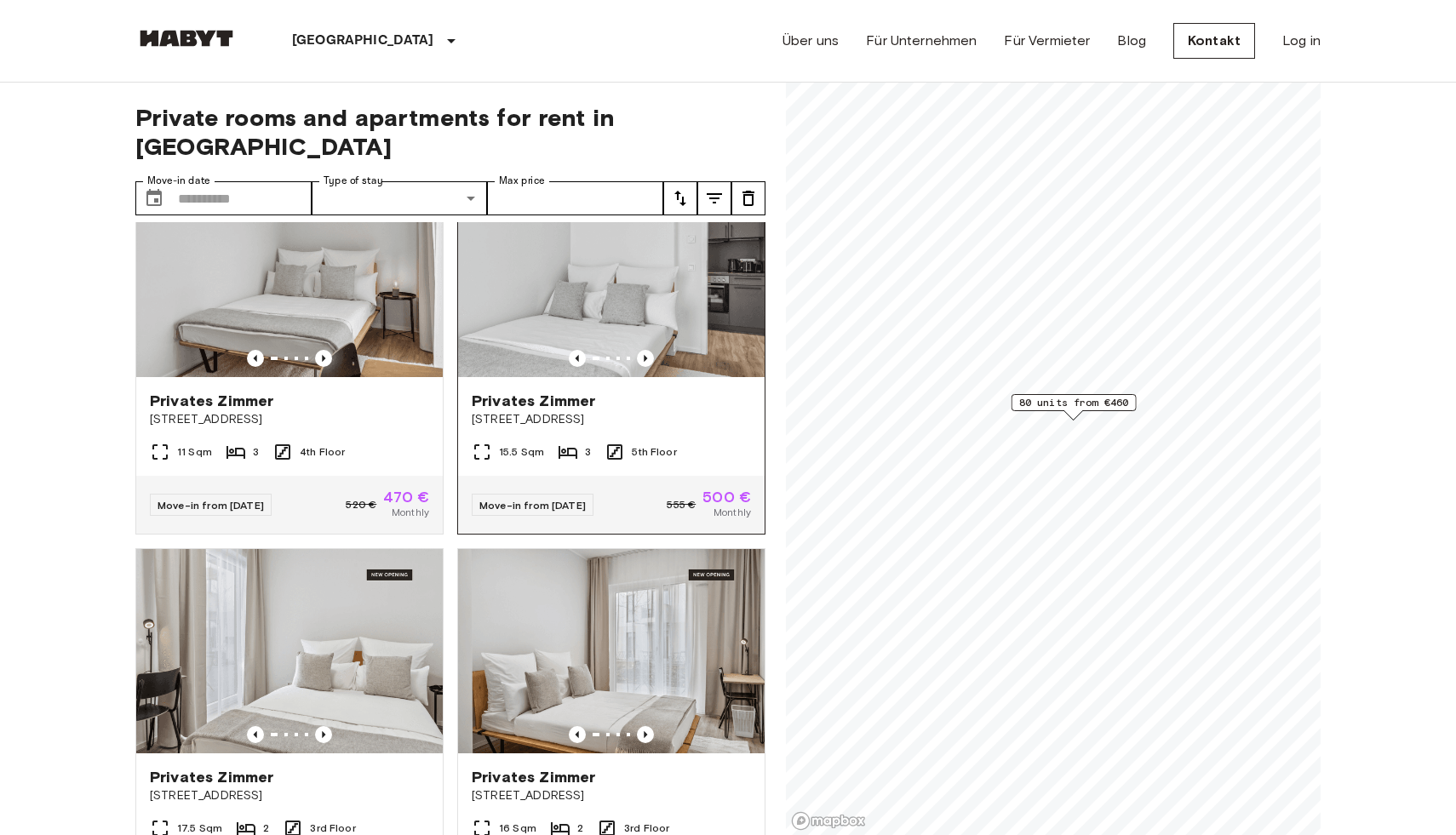
click at [690, 290] on img at bounding box center [611, 275] width 307 height 204
click at [561, 499] on span "Move-in from 04 Dec 25" at bounding box center [532, 505] width 106 height 13
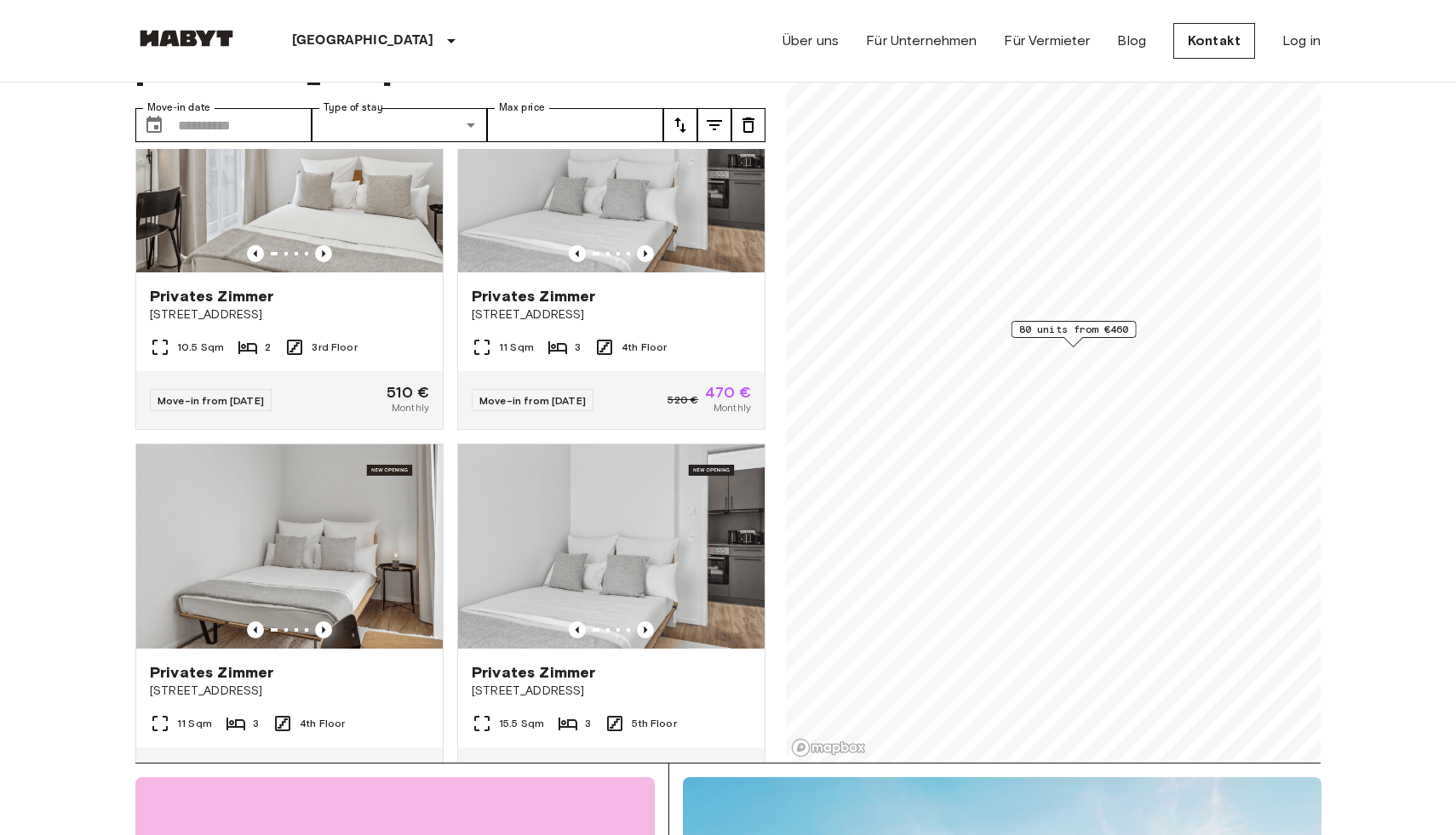
scroll to position [11378, 0]
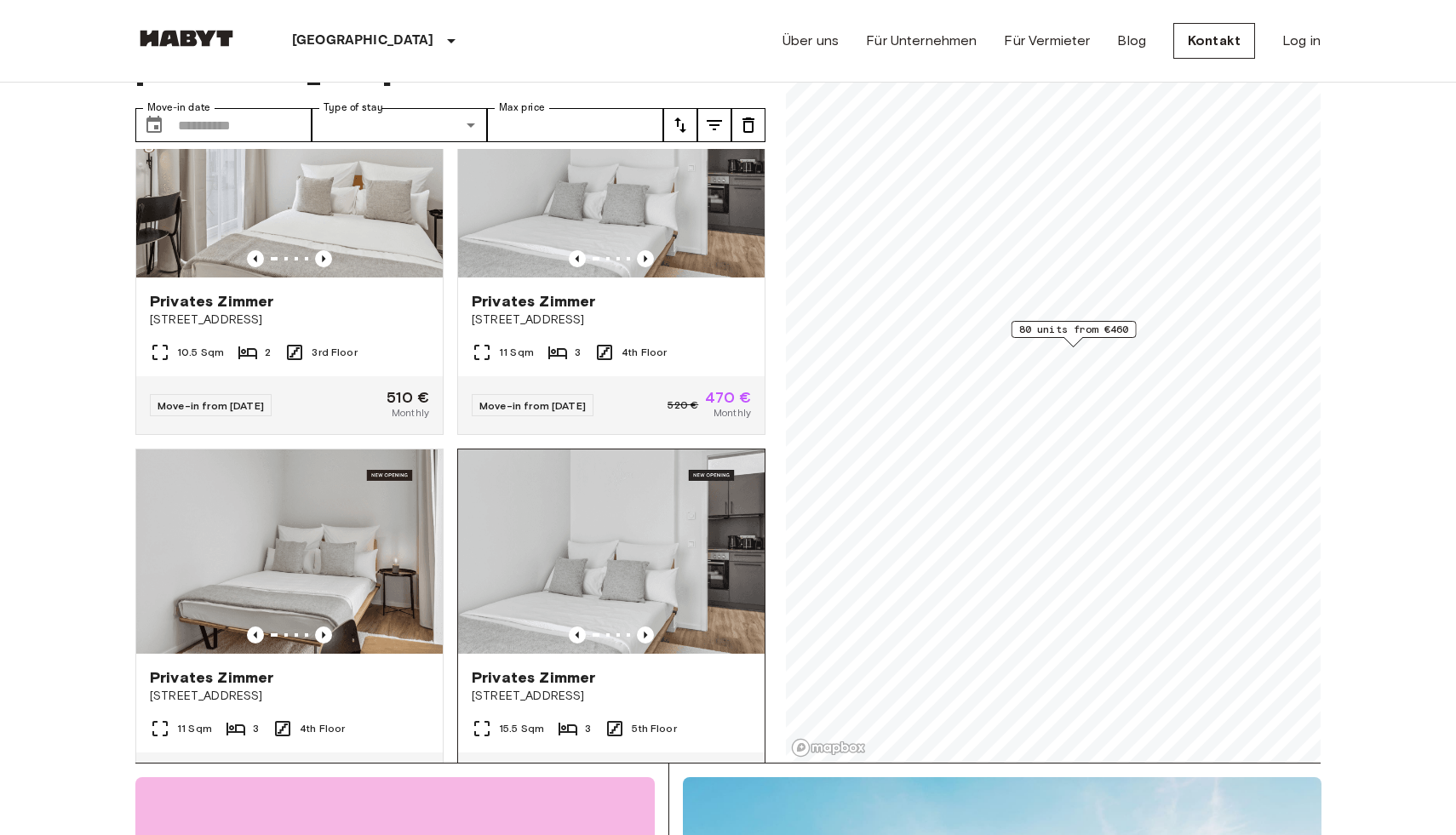
click at [584, 557] on img at bounding box center [611, 551] width 307 height 204
click at [552, 43] on div "Leipzig Europa Amsterdam Berlin Brüssel Köln Dusseldorf Frankfurt Graz Hamburg …" at bounding box center [728, 41] width 1185 height 82
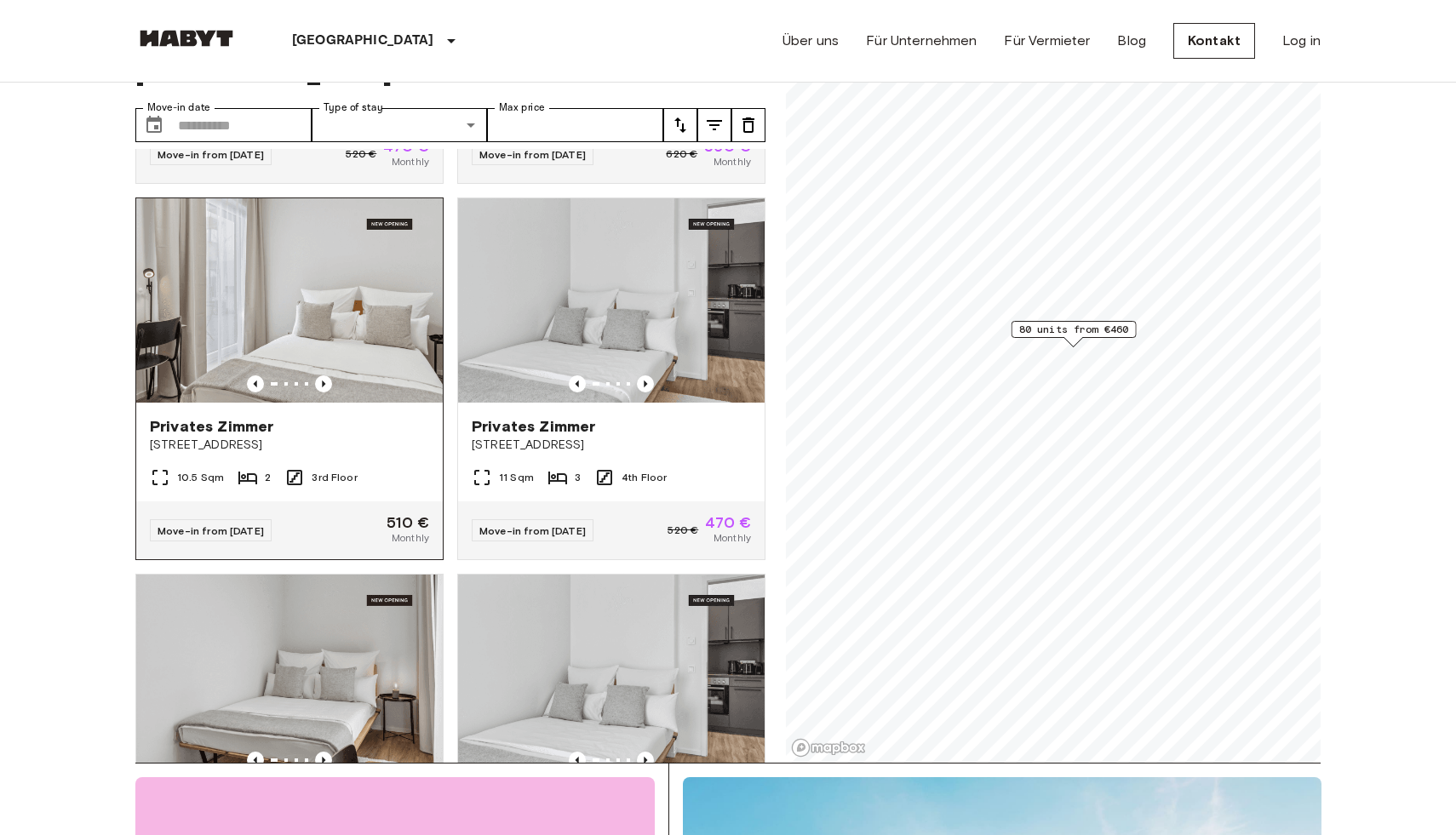
scroll to position [11250, 0]
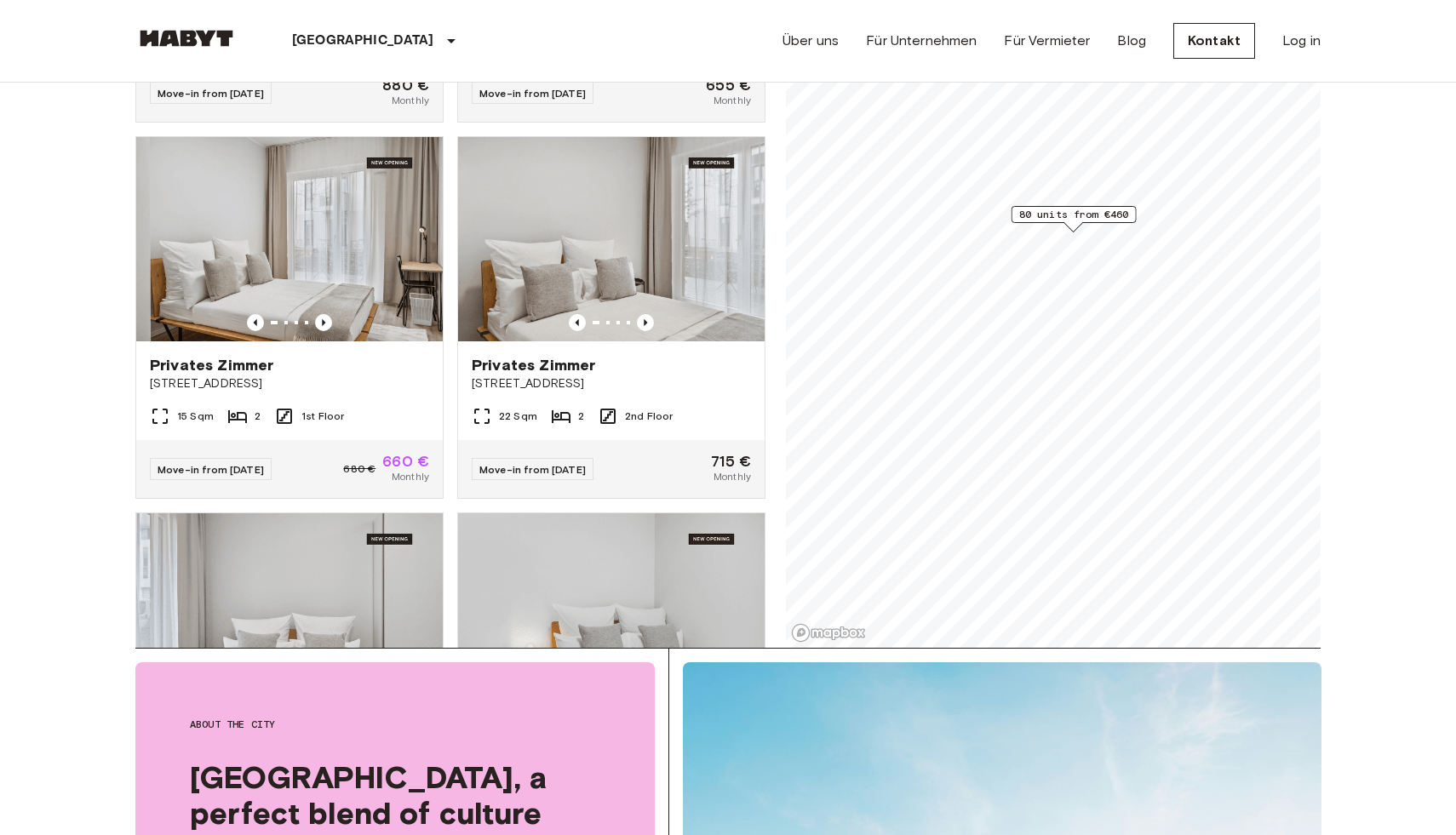
scroll to position [14212, 0]
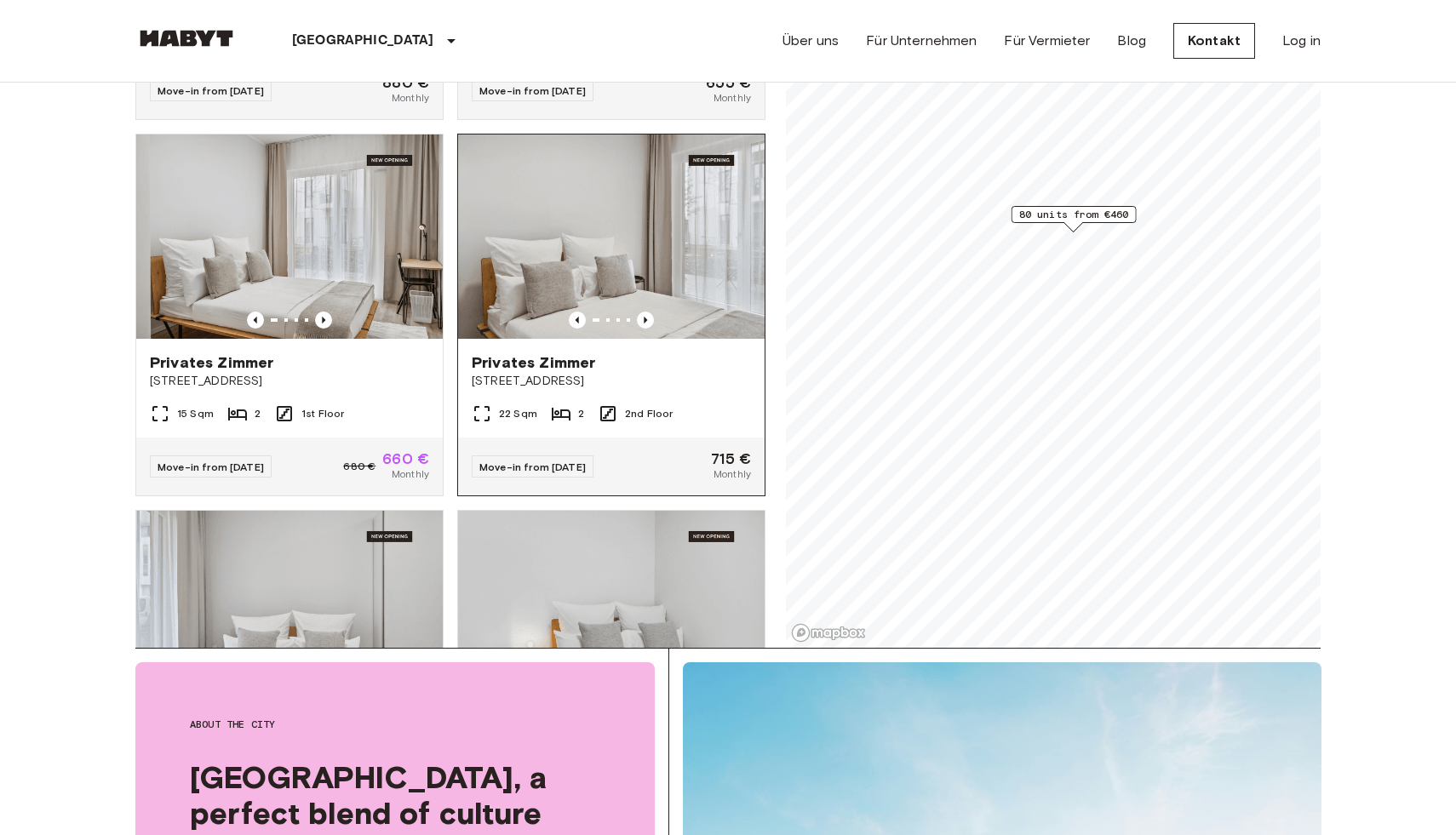
click at [684, 250] on img at bounding box center [611, 236] width 307 height 204
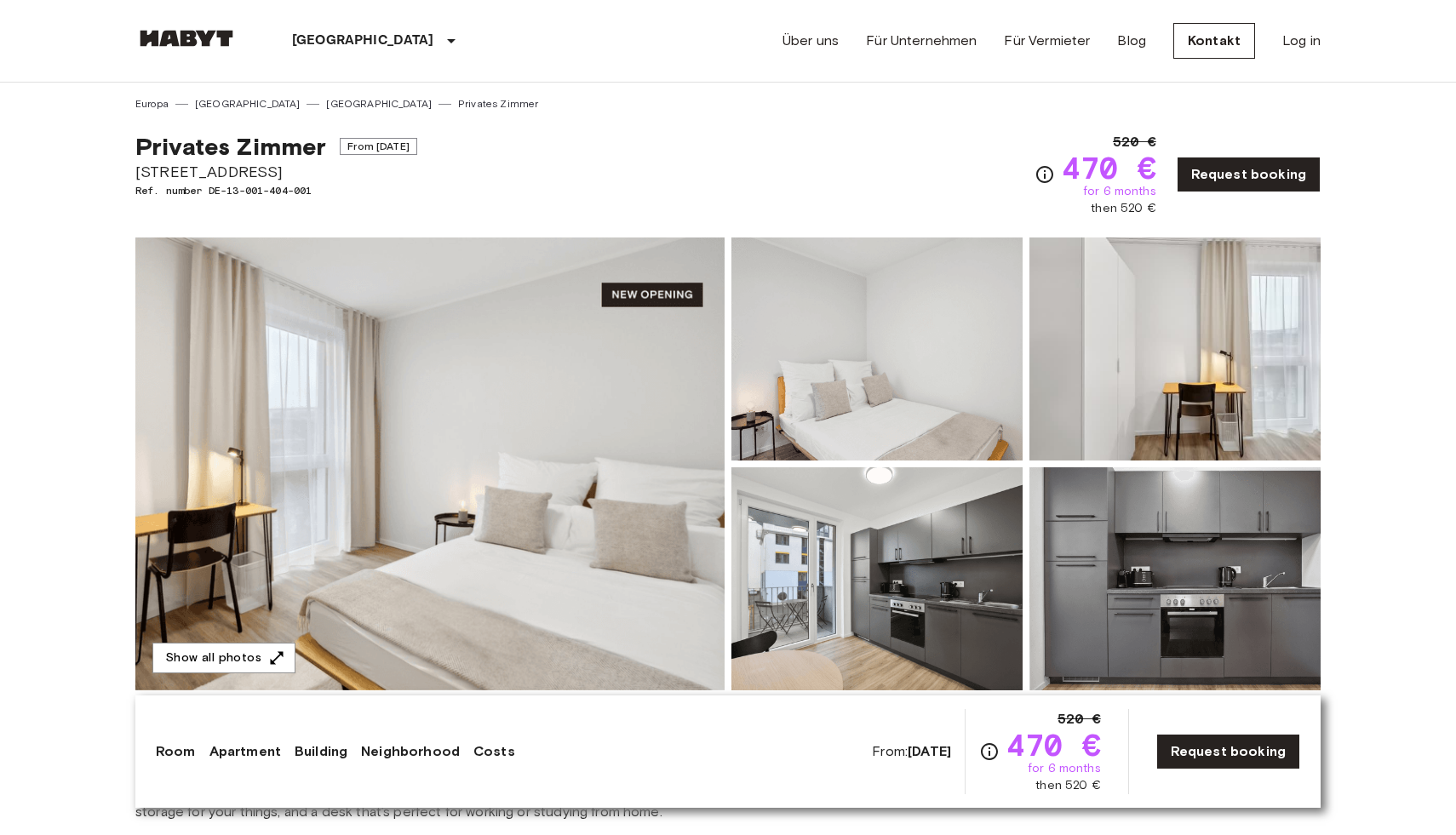
click at [343, 444] on img at bounding box center [430, 464] width 589 height 453
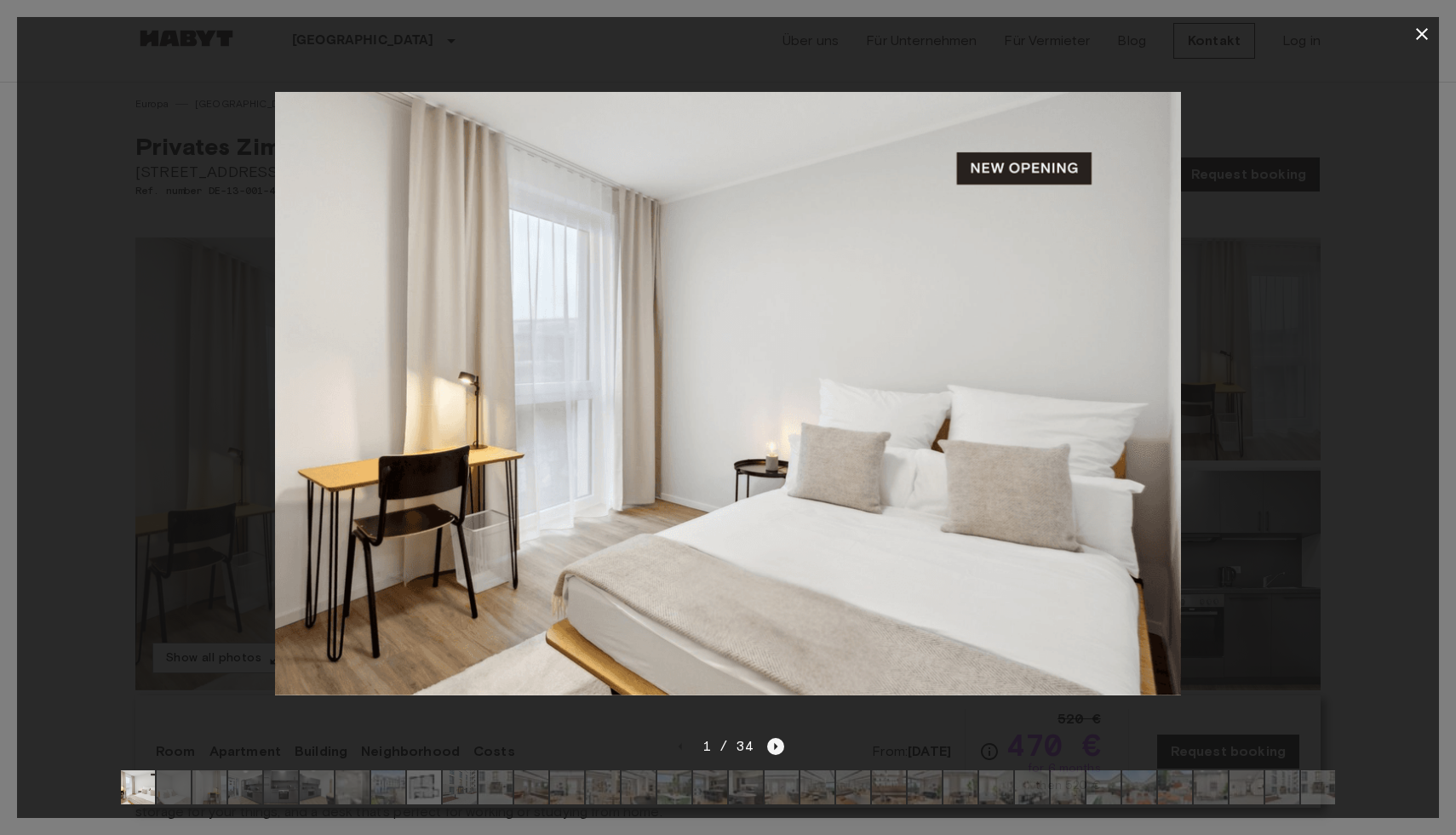
click at [770, 748] on icon "Next image" at bounding box center [775, 746] width 17 height 17
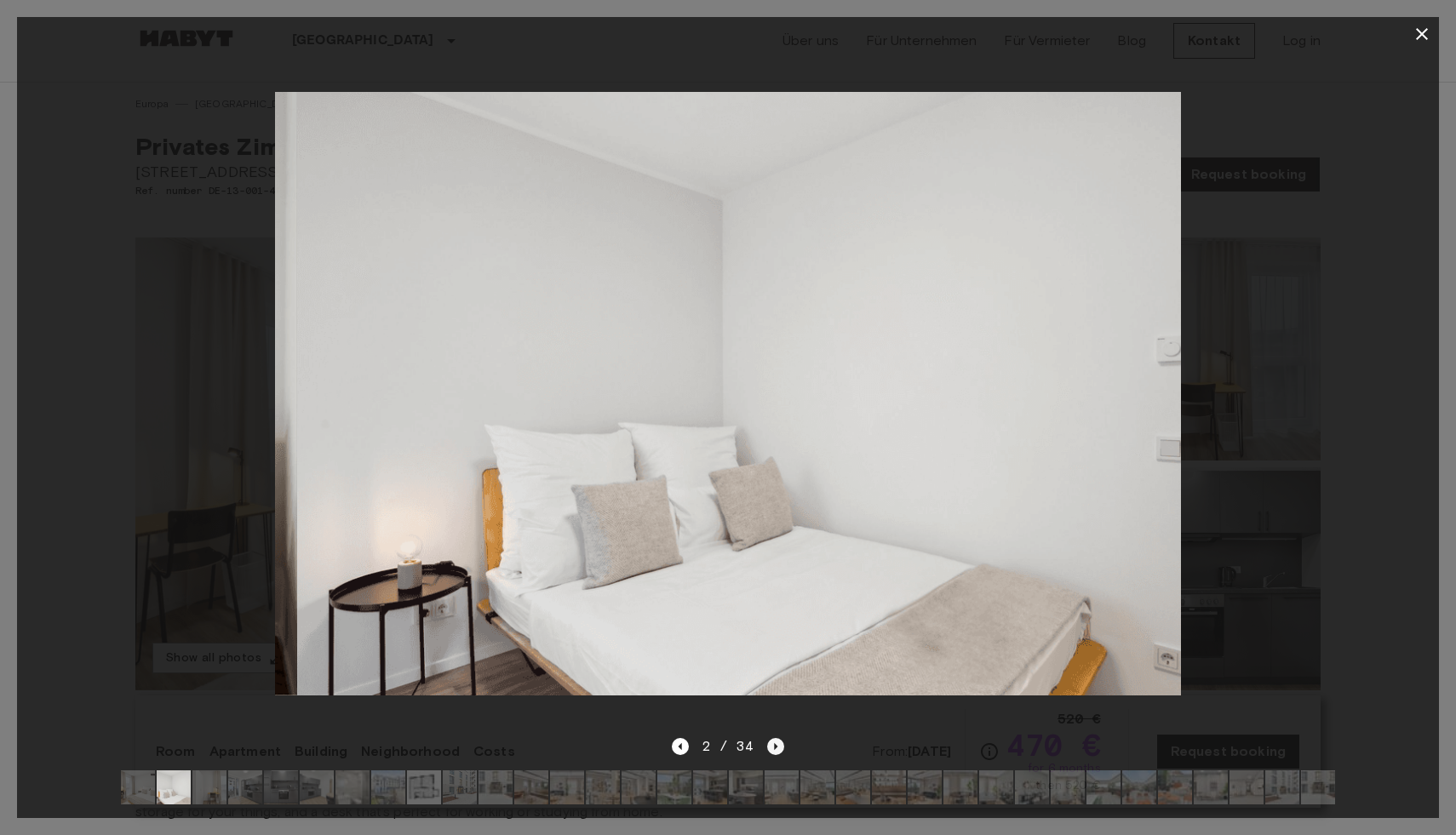
click at [770, 749] on icon "Next image" at bounding box center [775, 746] width 17 height 17
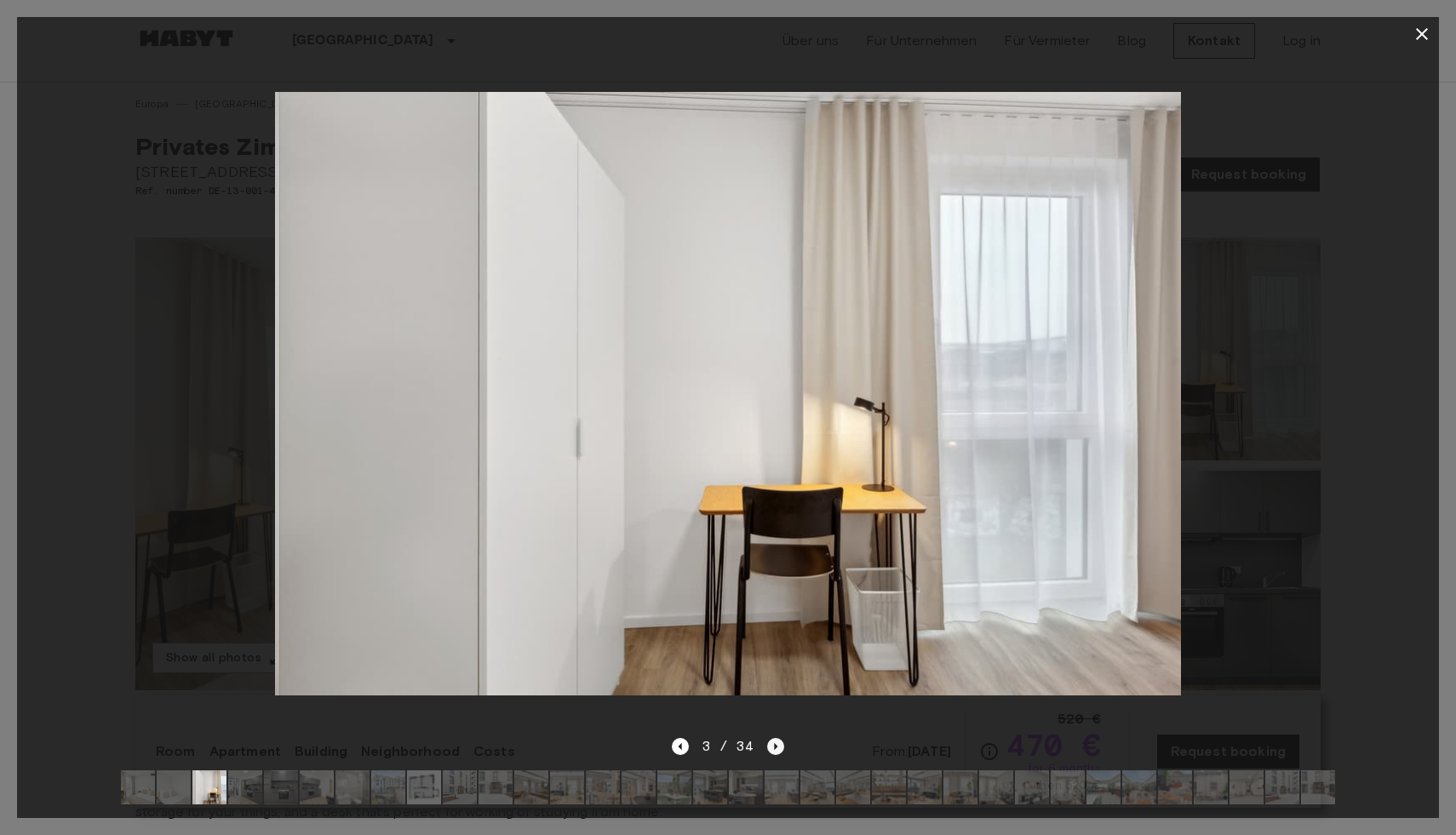
click at [770, 749] on icon "Next image" at bounding box center [775, 746] width 17 height 17
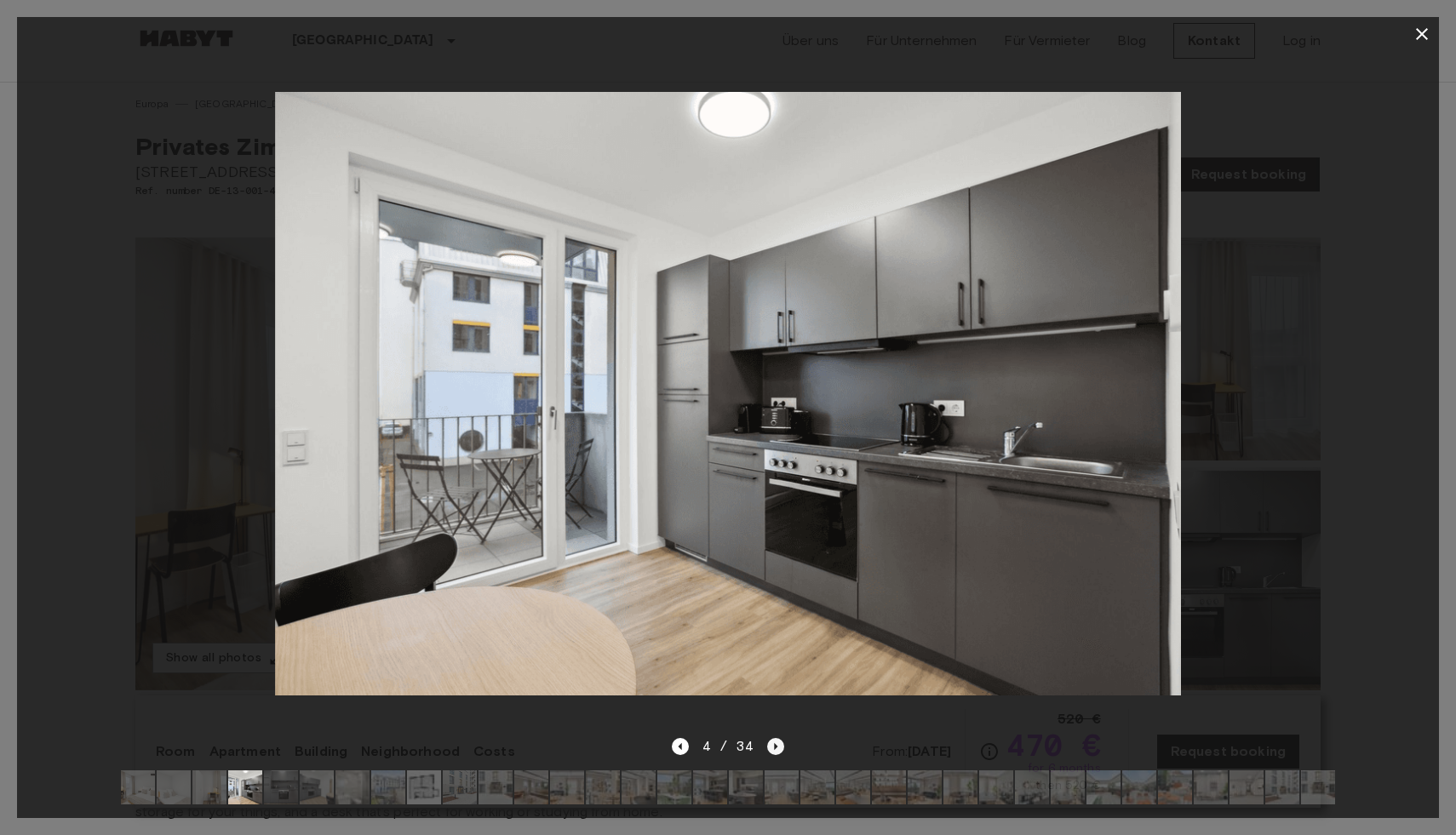
click at [771, 750] on icon "Next image" at bounding box center [775, 746] width 17 height 17
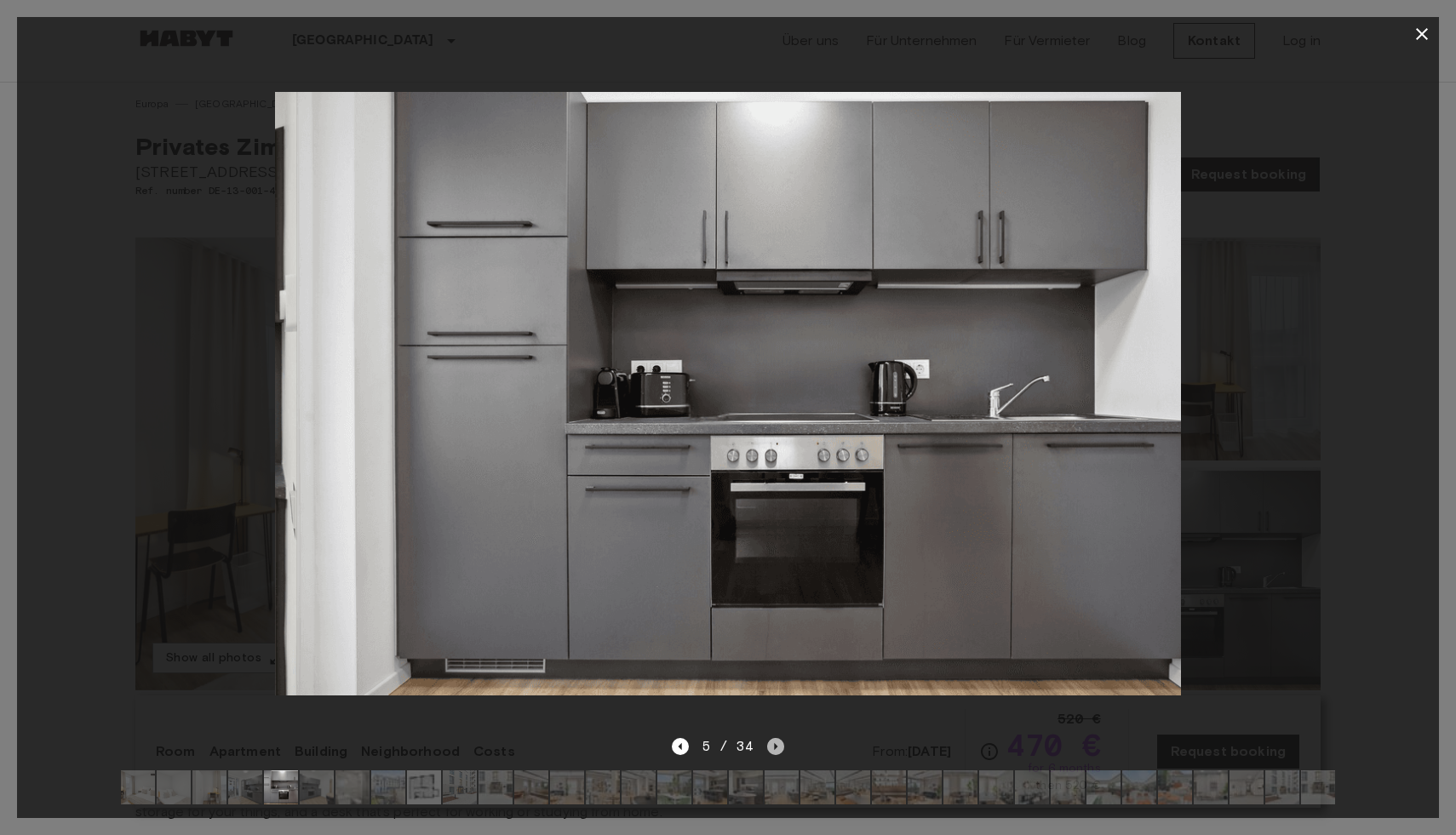
click at [771, 750] on icon "Next image" at bounding box center [775, 746] width 17 height 17
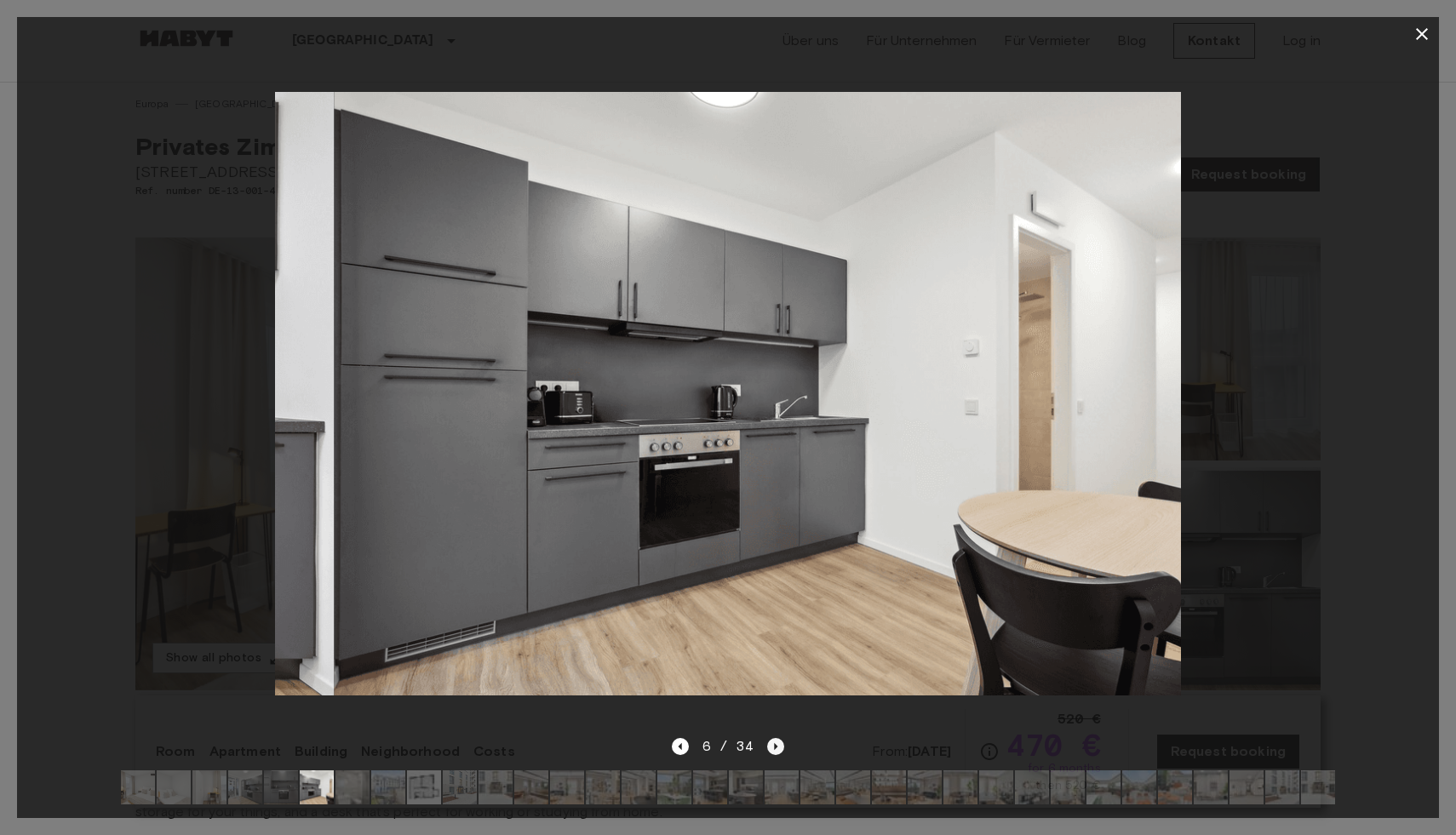
click at [771, 750] on icon "Next image" at bounding box center [775, 746] width 17 height 17
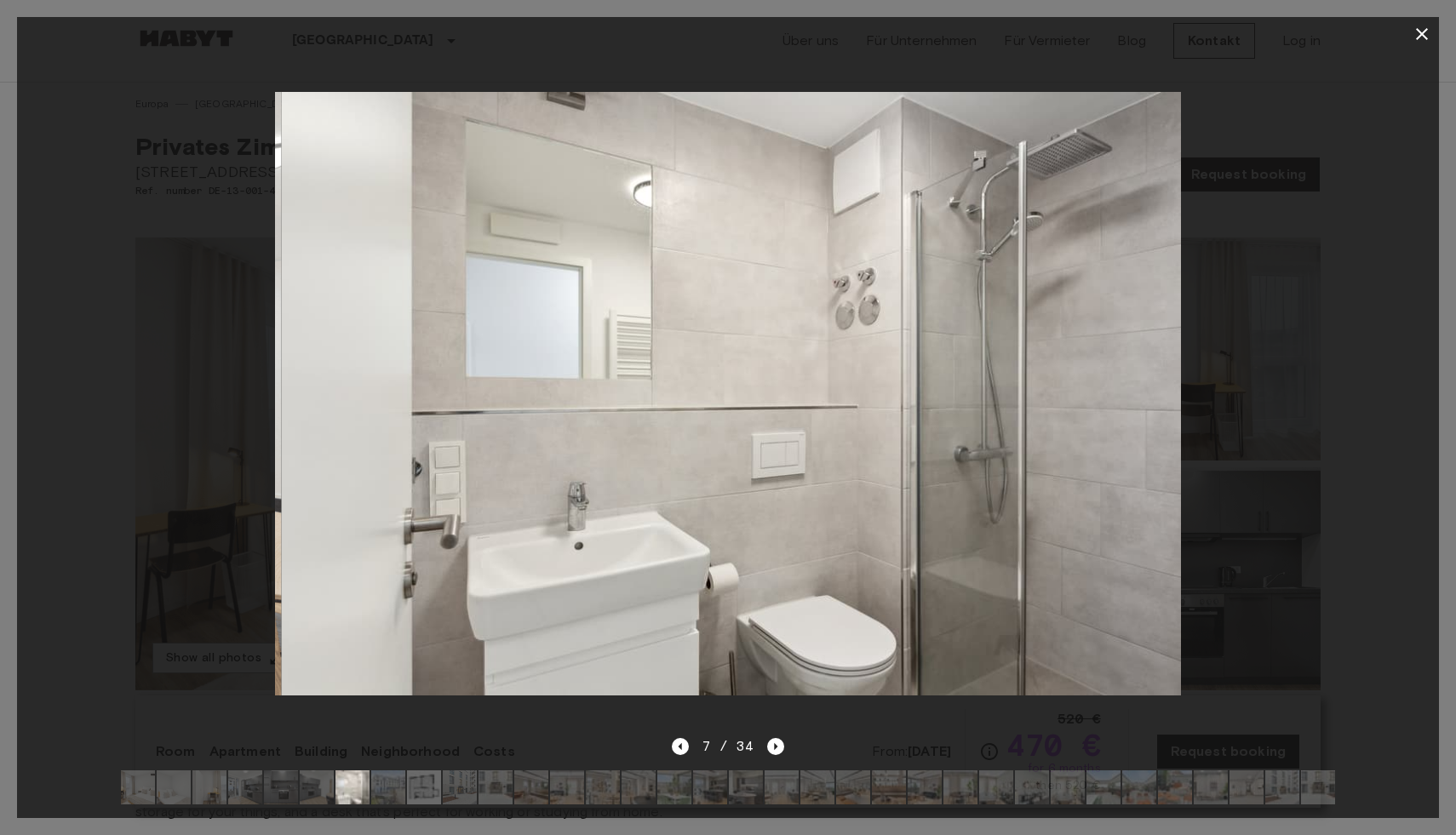
click at [695, 747] on div "7 / 34" at bounding box center [728, 746] width 113 height 21
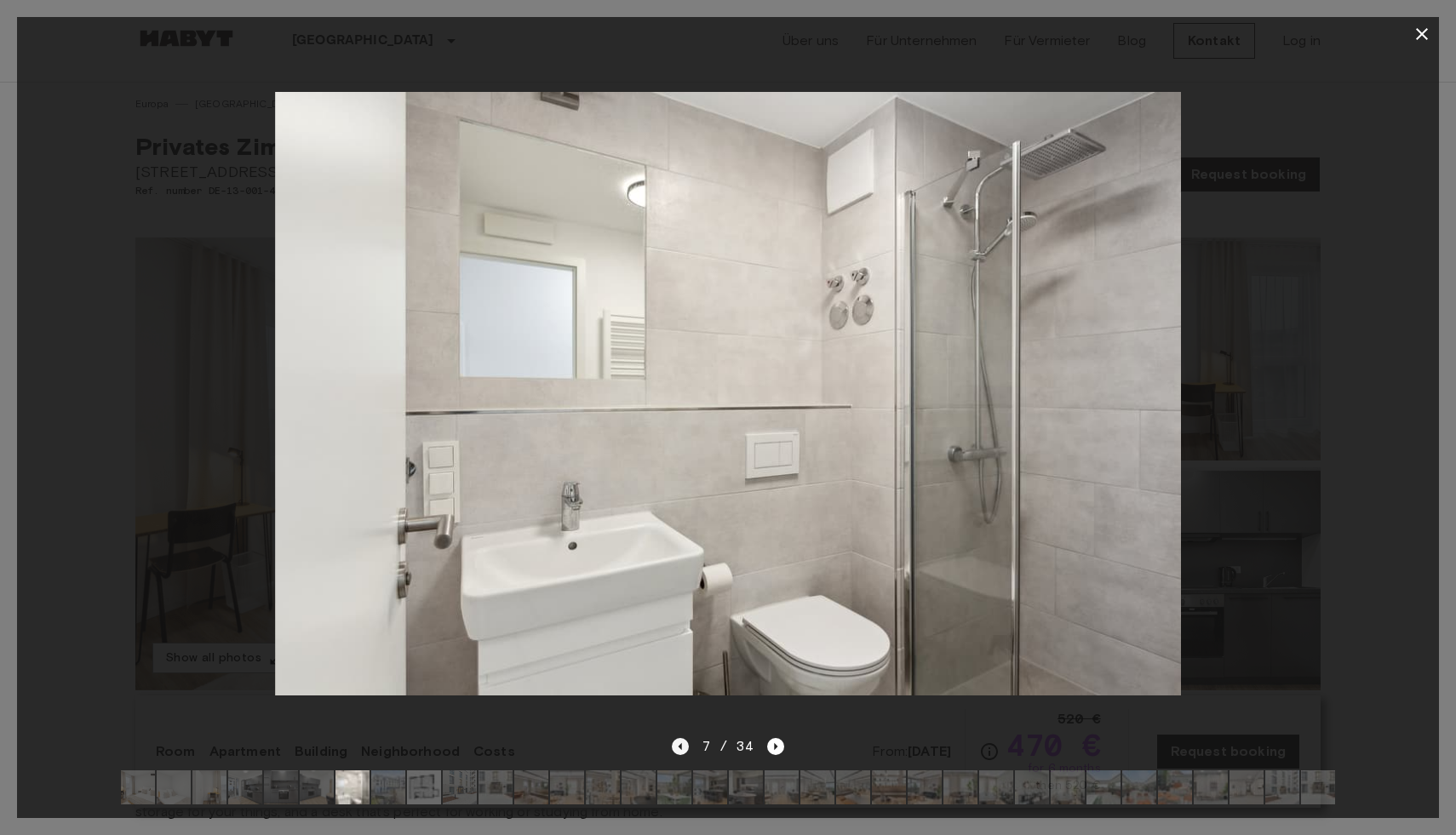
click at [687, 747] on icon "Previous image" at bounding box center [680, 746] width 17 height 17
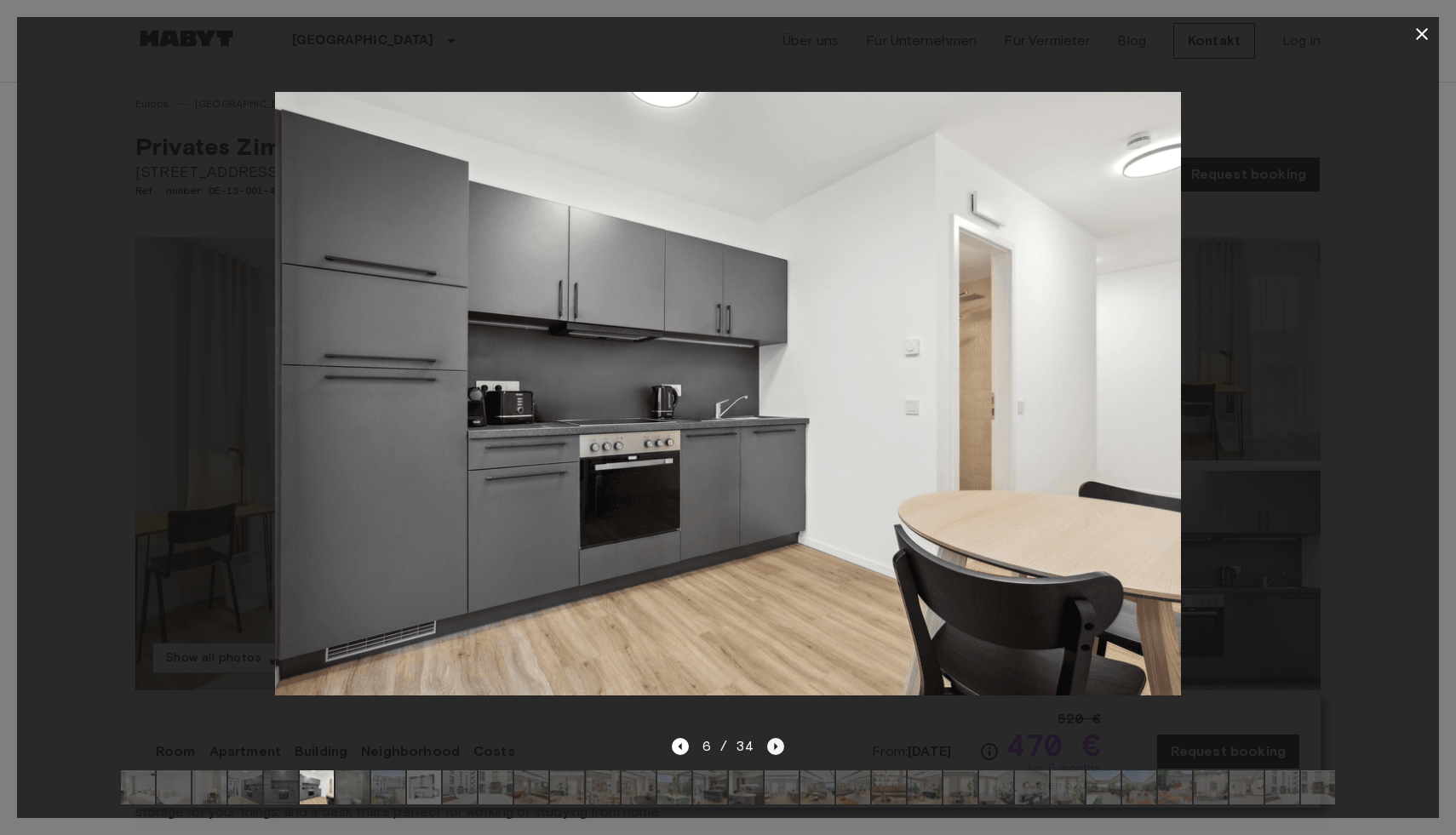
click at [776, 742] on icon "Next image" at bounding box center [775, 746] width 17 height 17
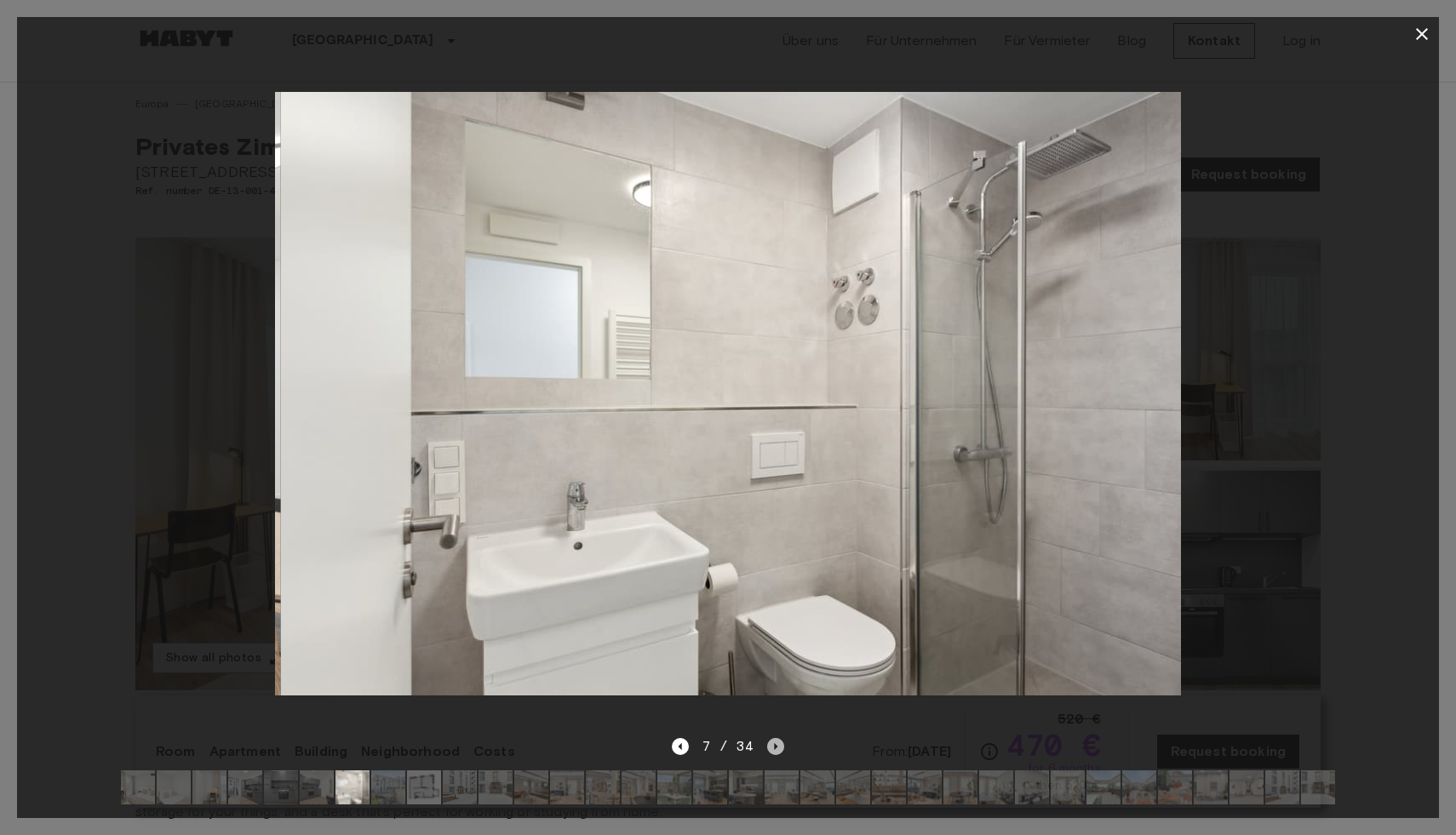
click at [776, 744] on icon "Next image" at bounding box center [775, 746] width 17 height 17
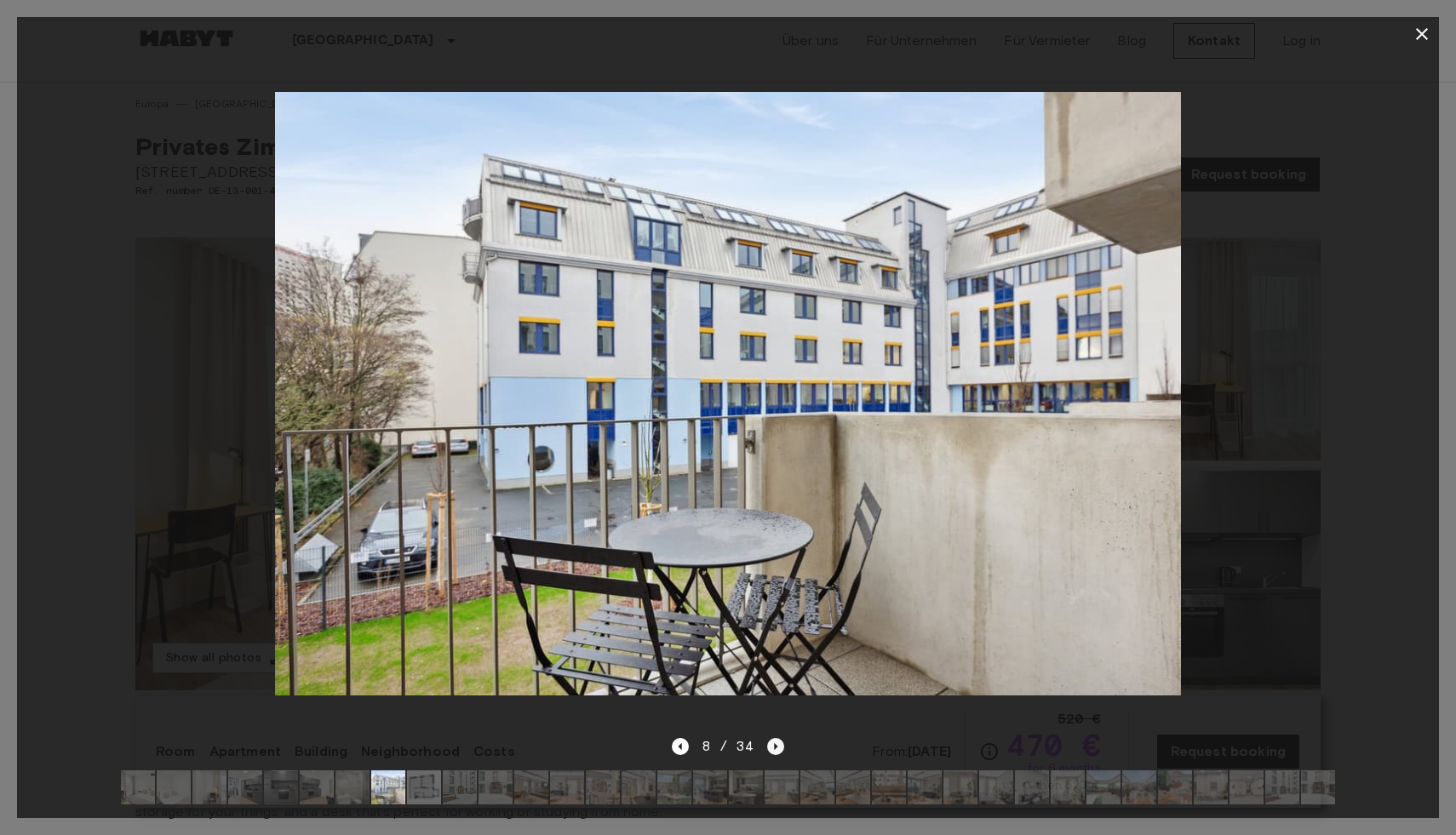
click at [775, 744] on icon "Next image" at bounding box center [775, 746] width 3 height 7
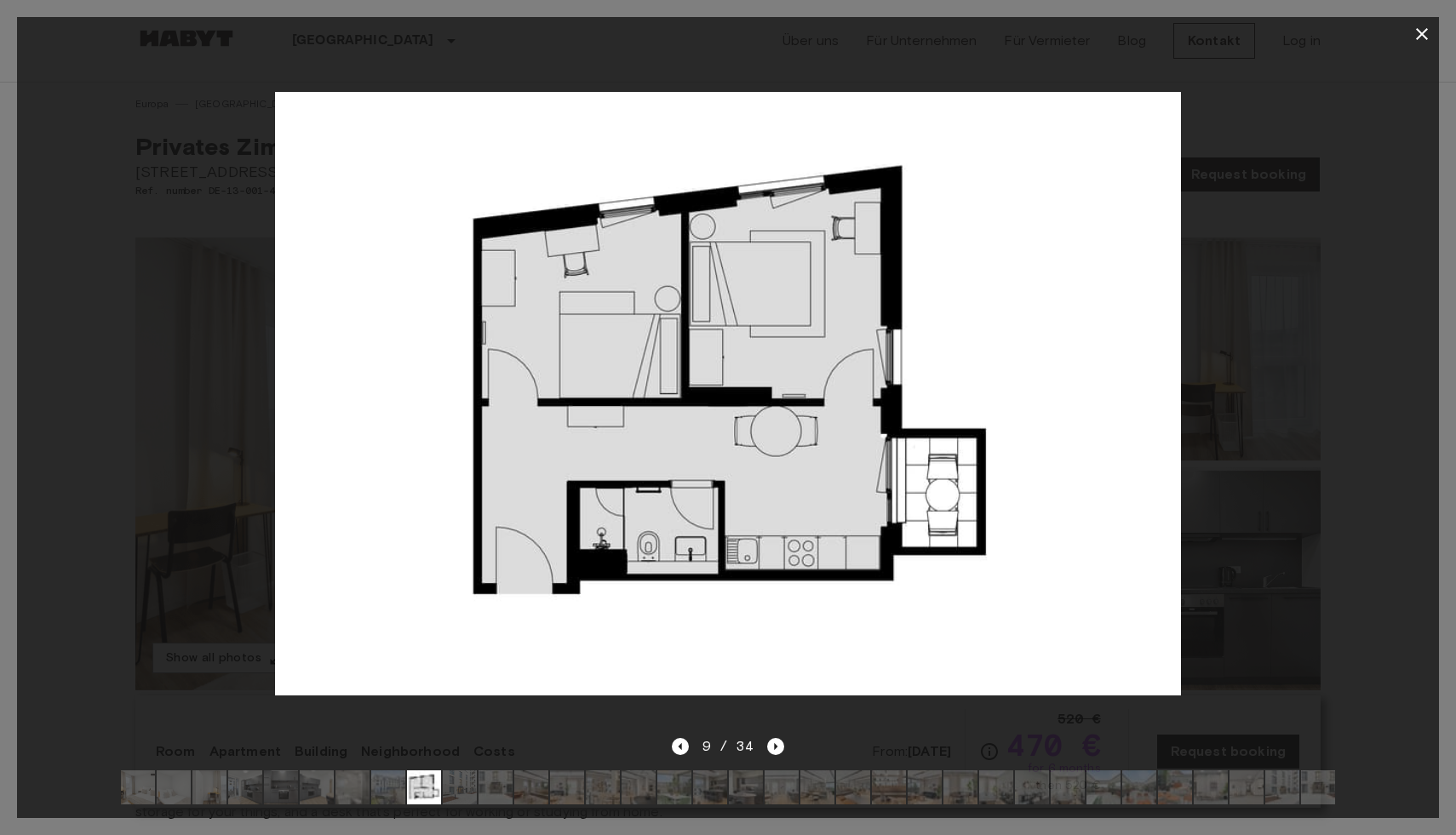
click at [1424, 35] on icon "button" at bounding box center [1421, 34] width 21 height 21
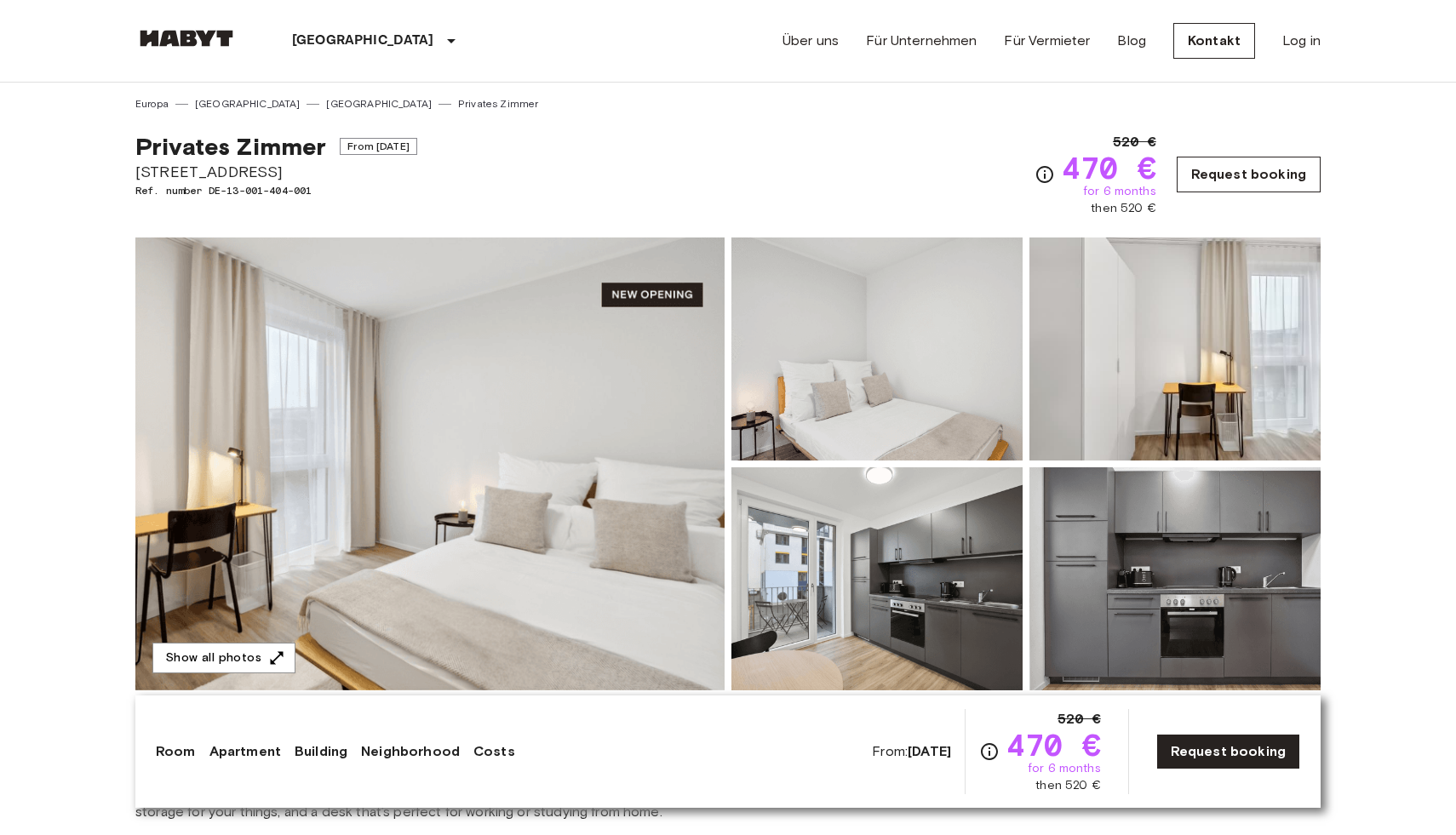
click at [1248, 172] on link "Request booking" at bounding box center [1248, 174] width 144 height 36
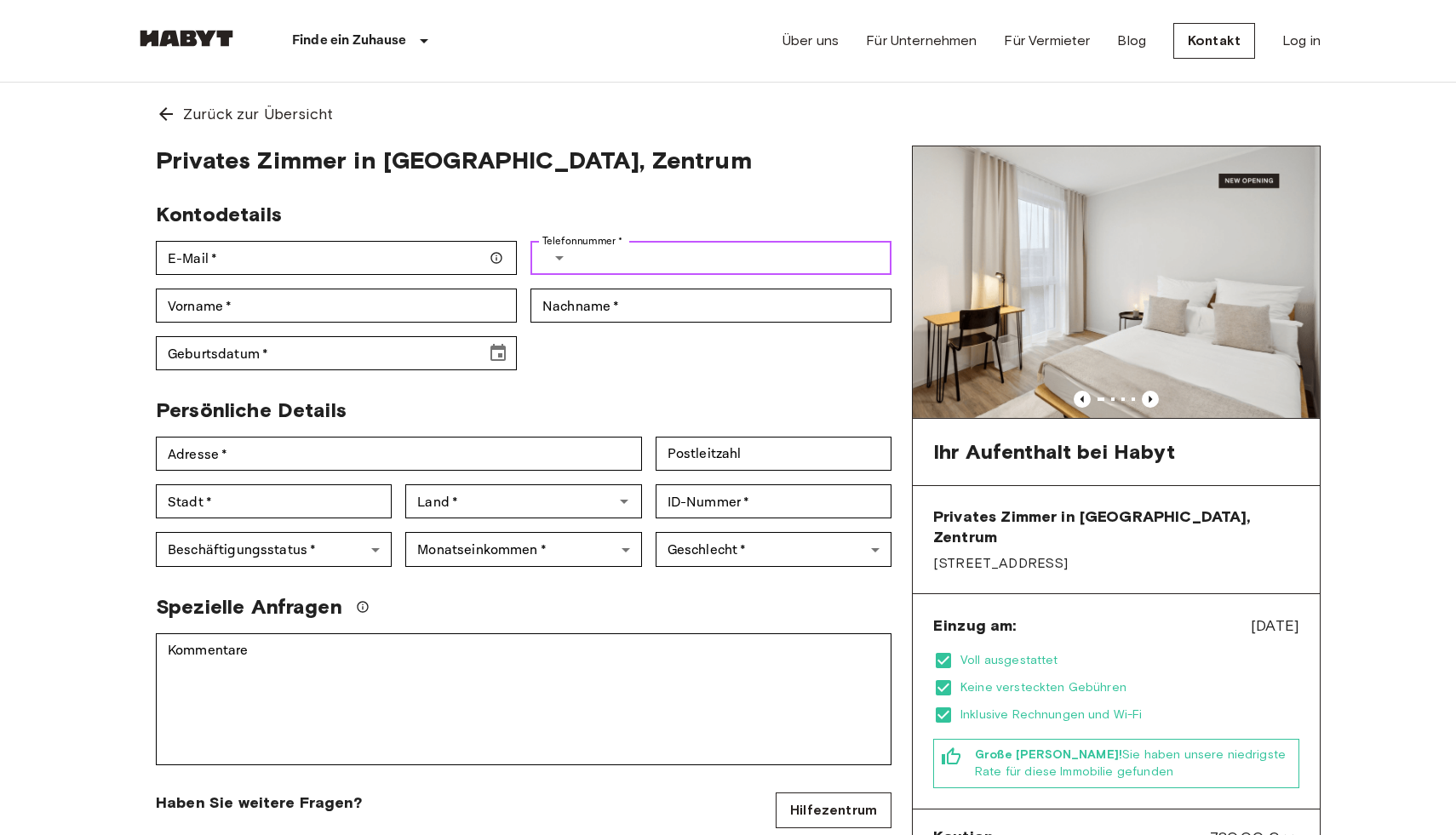
click at [610, 263] on input "Telefonnummer   *" at bounding box center [737, 258] width 309 height 34
type input "**********"
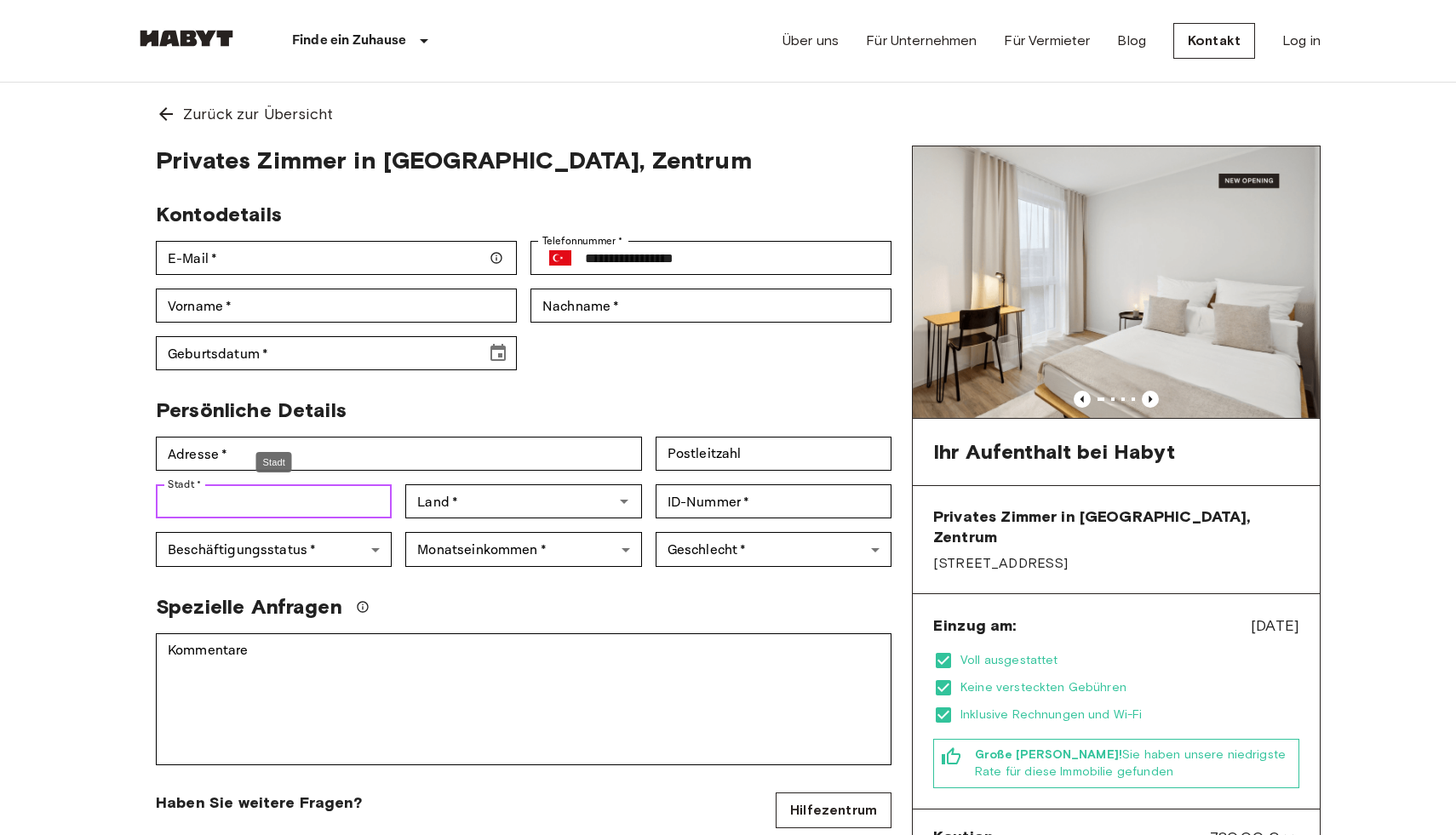
click at [253, 509] on input "Stadt   *" at bounding box center [274, 502] width 236 height 34
type input "********"
click at [251, 452] on input "Adresse   *" at bounding box center [399, 454] width 486 height 34
type input "**********"
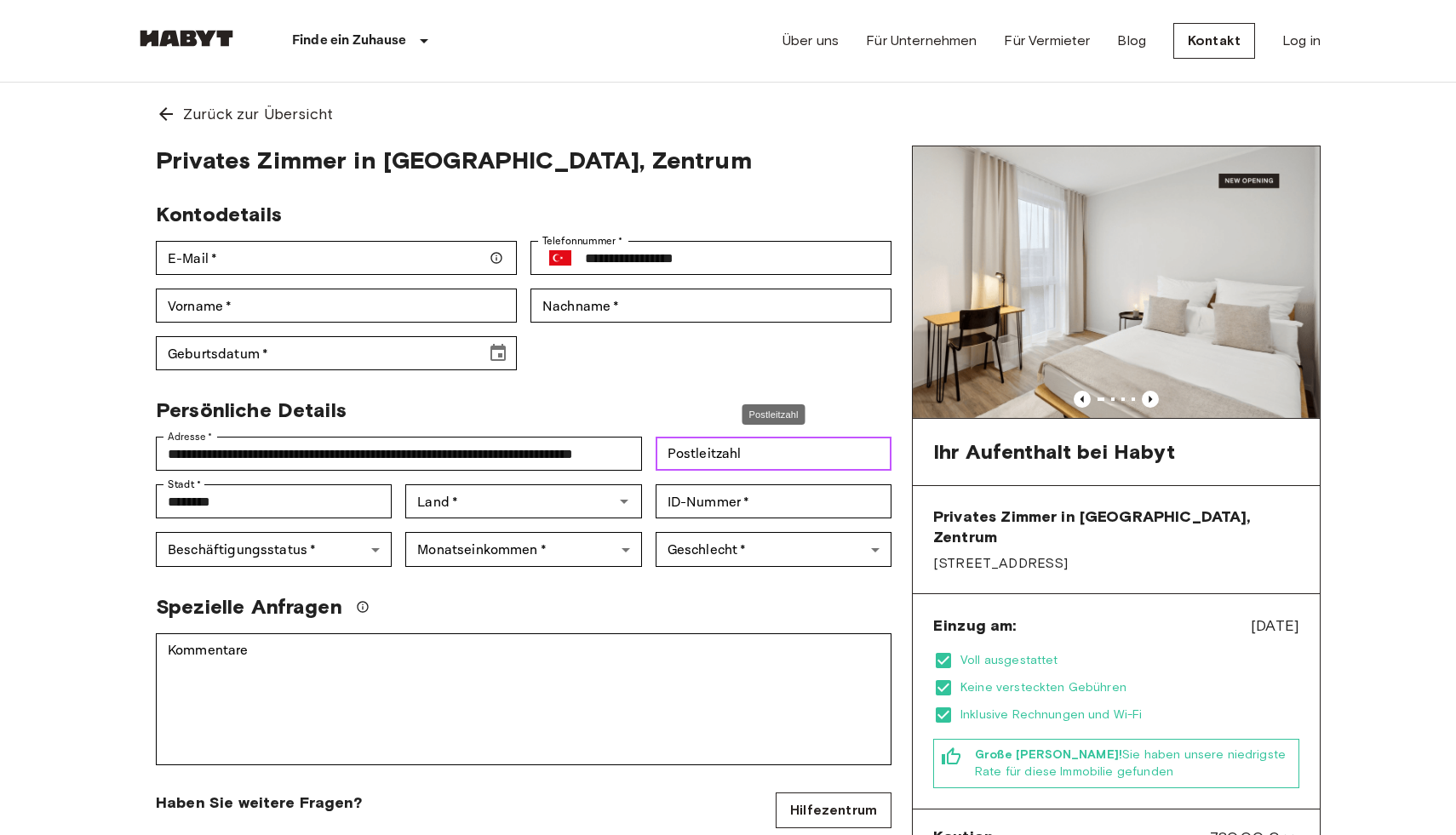
click at [758, 459] on input "Postleitzahl" at bounding box center [773, 454] width 236 height 34
type input "*****"
click at [725, 505] on input "ID-Nummer   *" at bounding box center [773, 502] width 236 height 34
type input "**********"
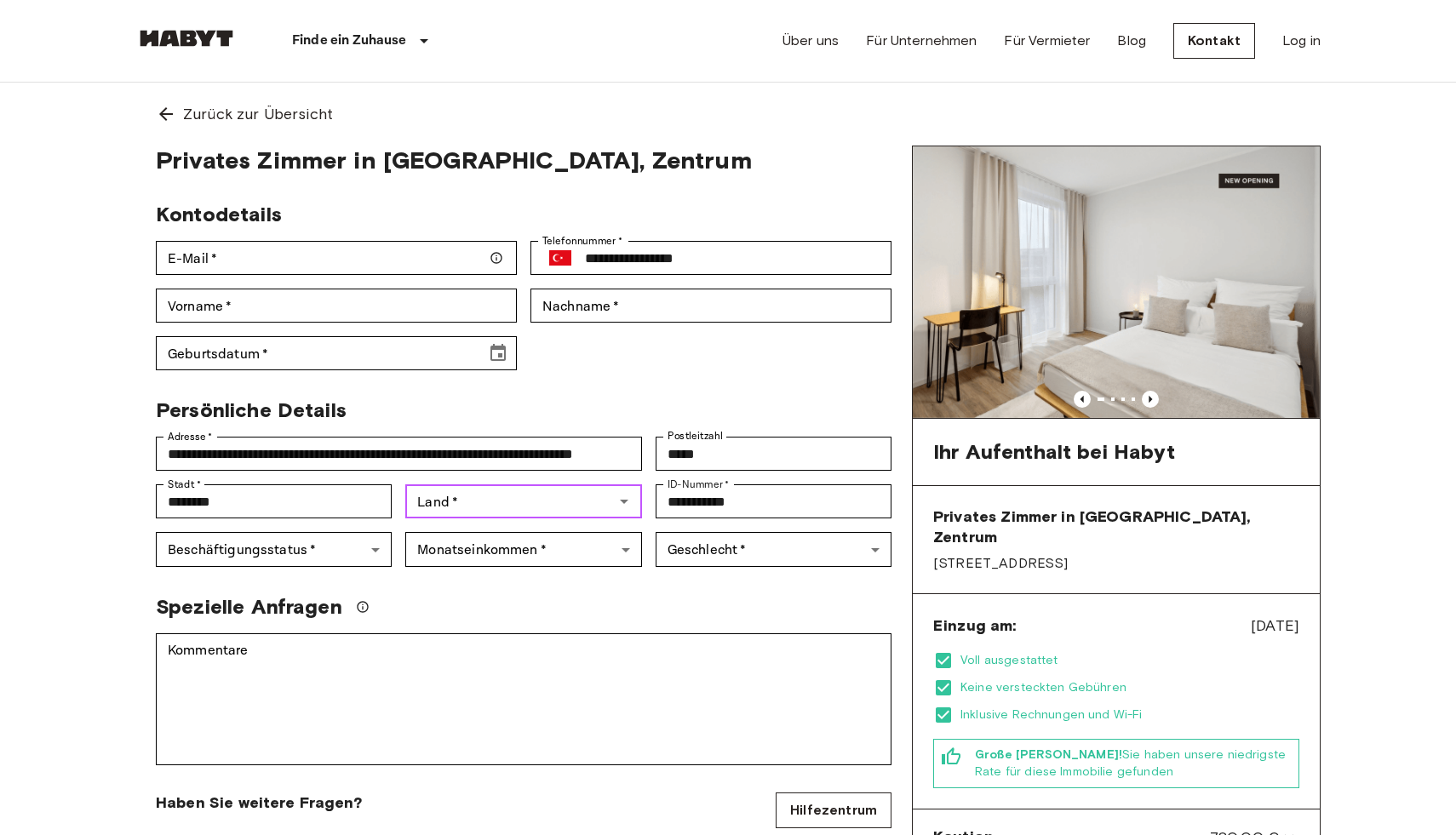
click at [526, 510] on input "Land   *" at bounding box center [509, 502] width 197 height 24
click at [433, 538] on li "Türkei" at bounding box center [523, 540] width 236 height 31
type input "******"
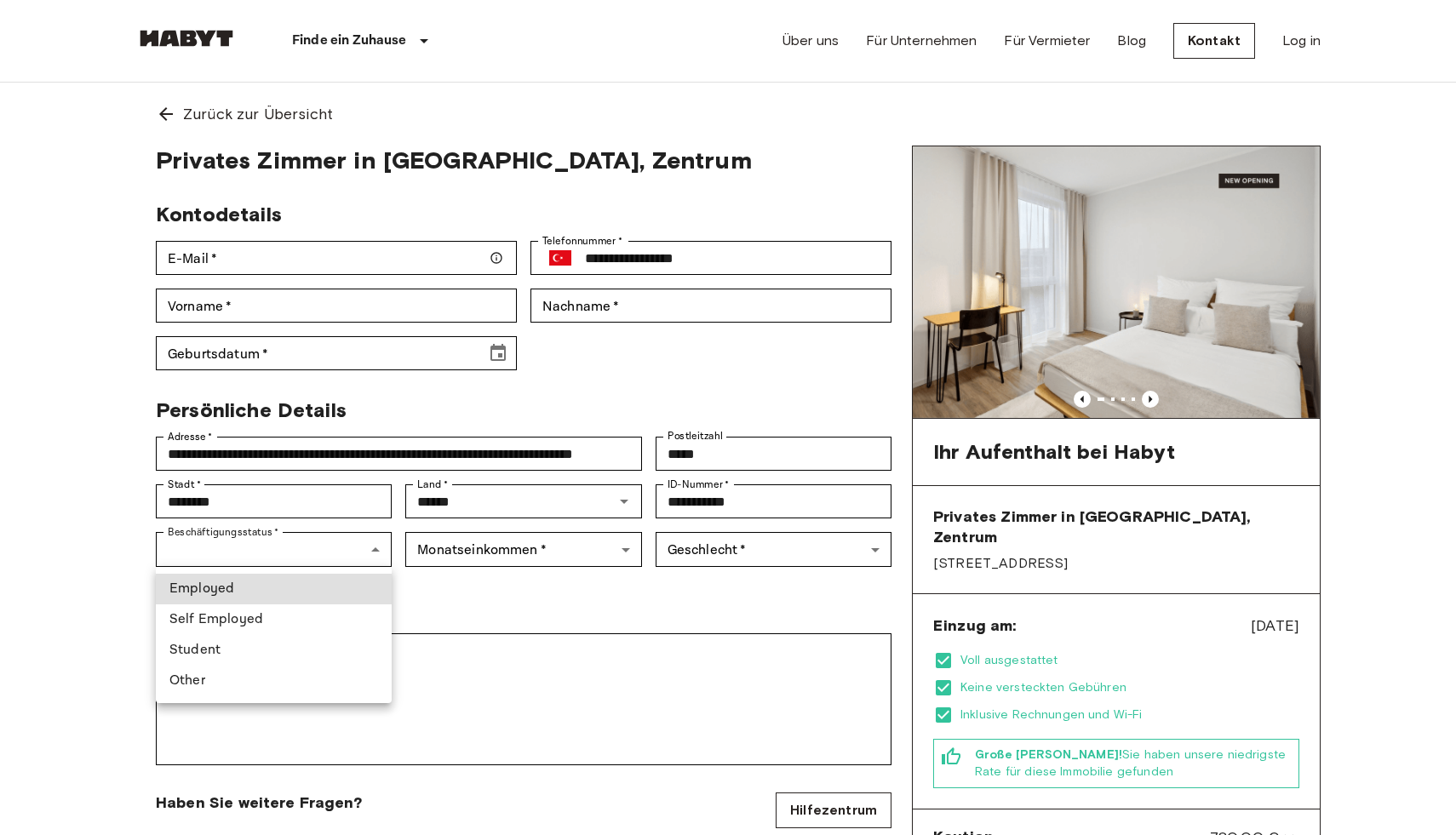
click at [210, 654] on li "Student" at bounding box center [274, 650] width 236 height 31
type input "*******"
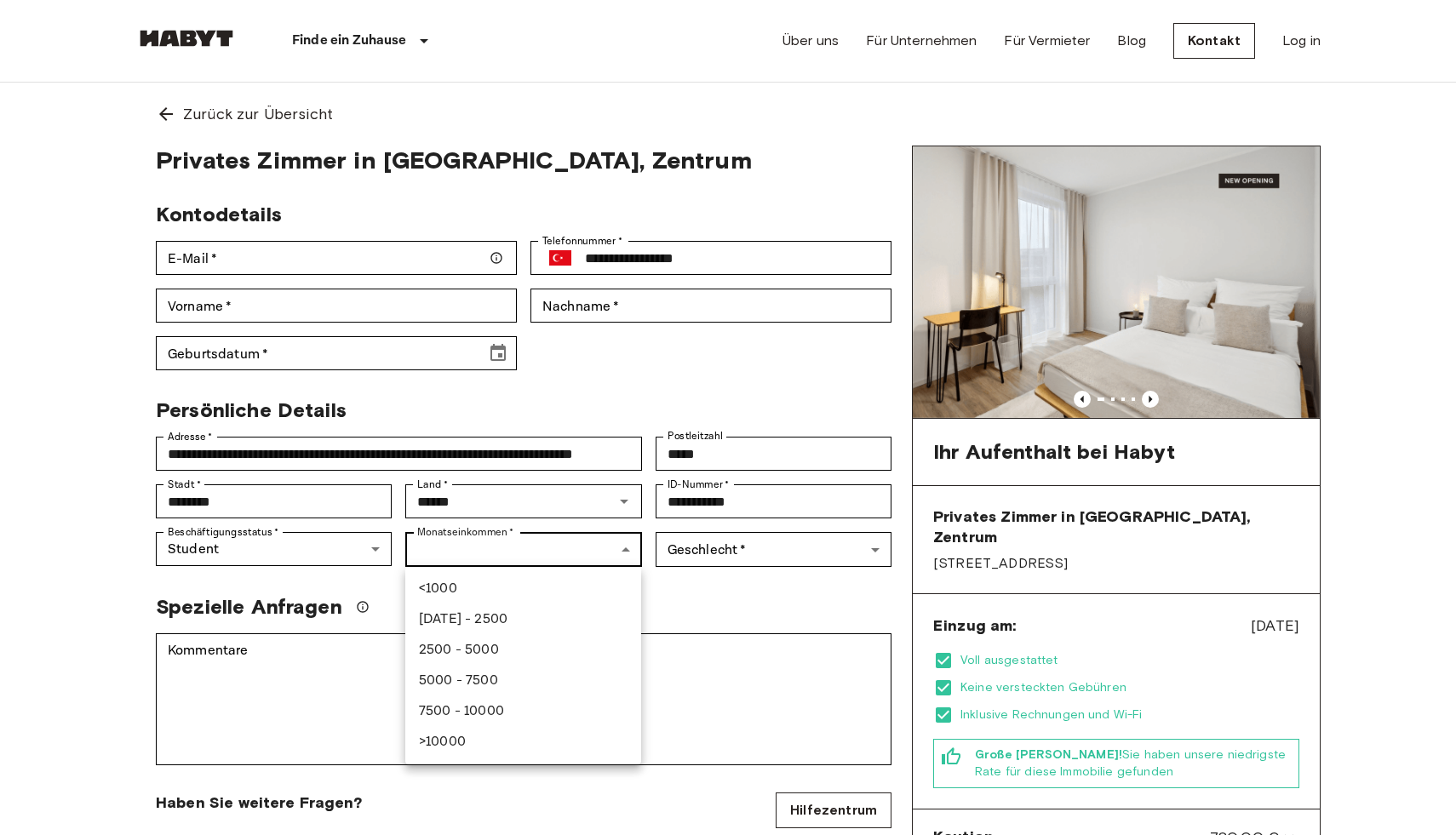
click at [449, 590] on li "<1000" at bounding box center [522, 589] width 236 height 31
type input "******"
click at [736, 555] on div at bounding box center [728, 417] width 1456 height 835
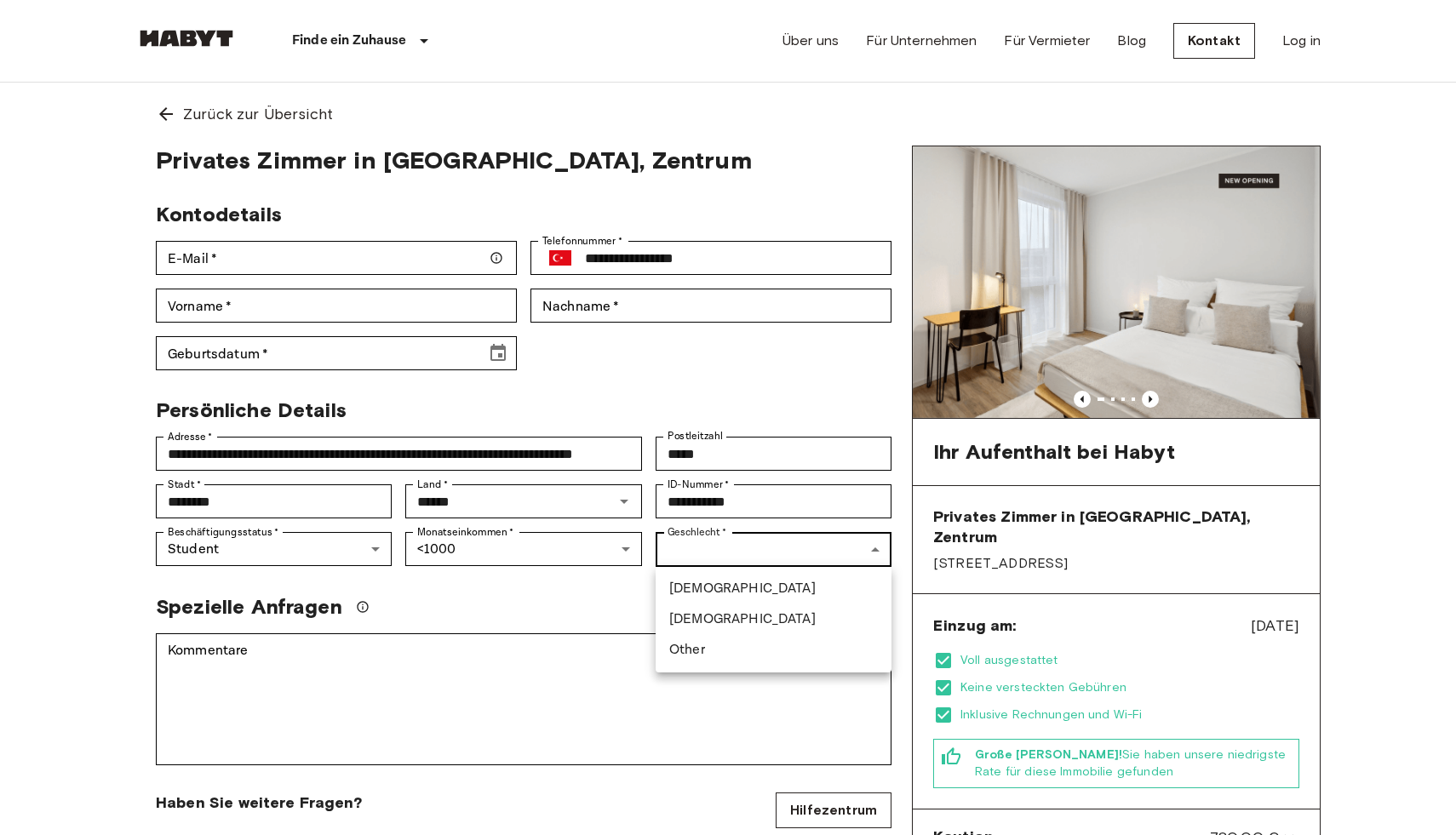
click at [702, 609] on li "Female" at bounding box center [773, 619] width 236 height 31
type input "******"
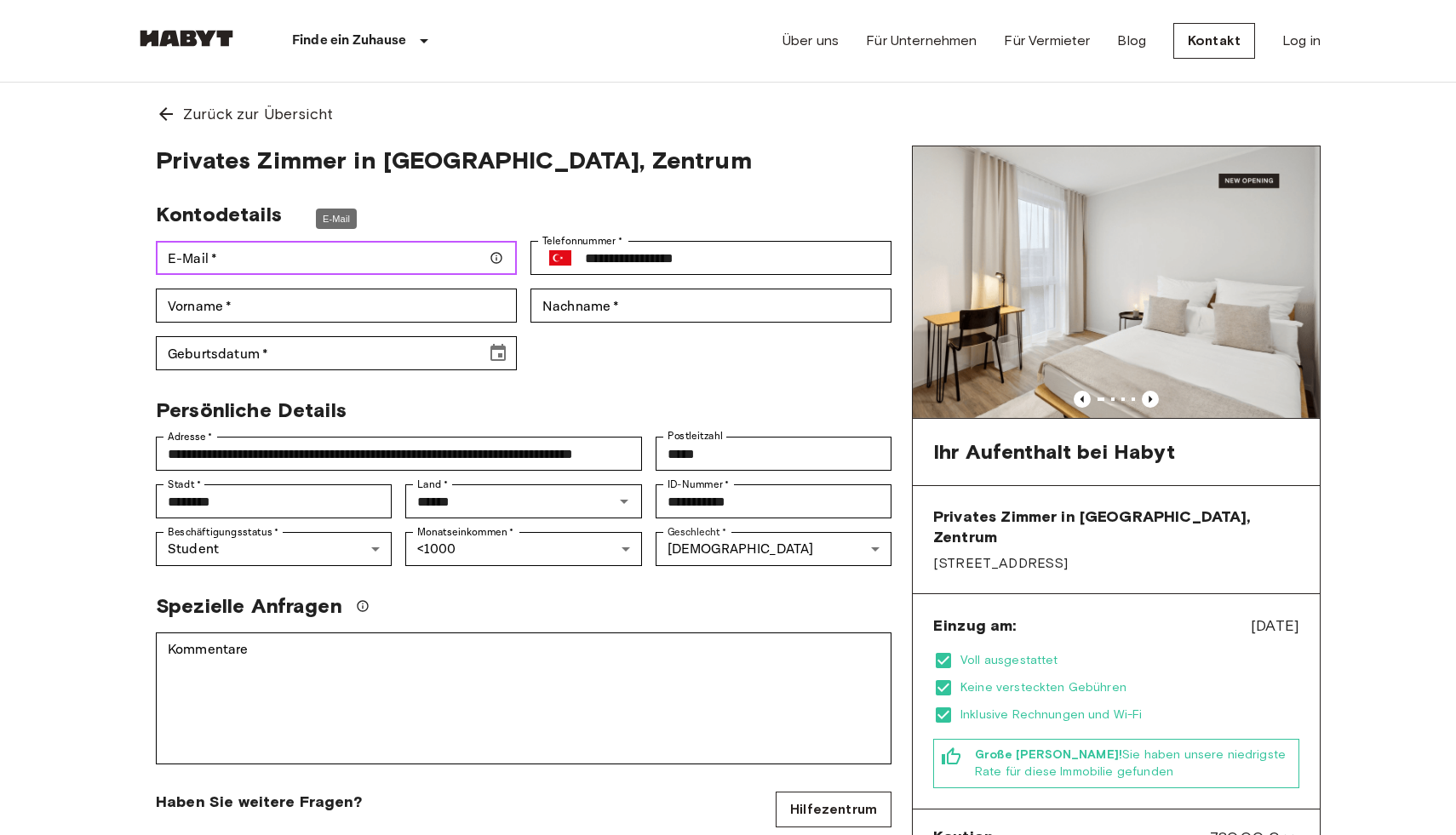
click at [397, 245] on input "E-Mail   *" at bounding box center [336, 258] width 361 height 34
type input "**********"
click at [288, 297] on input "Vorname   *" at bounding box center [336, 306] width 361 height 34
type input "*****"
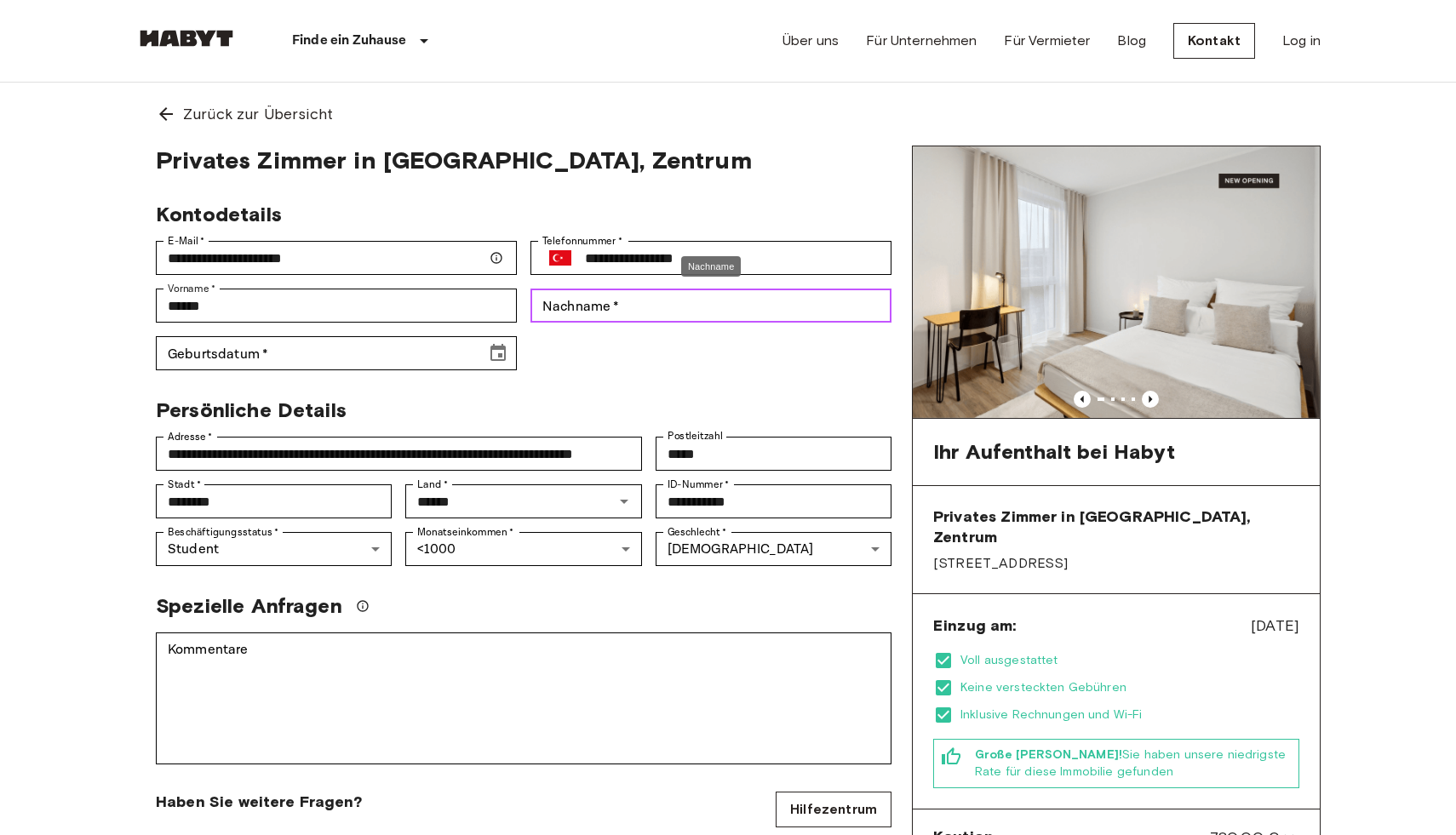
click at [566, 309] on input "Nachname   *" at bounding box center [711, 306] width 361 height 34
type input "*****"
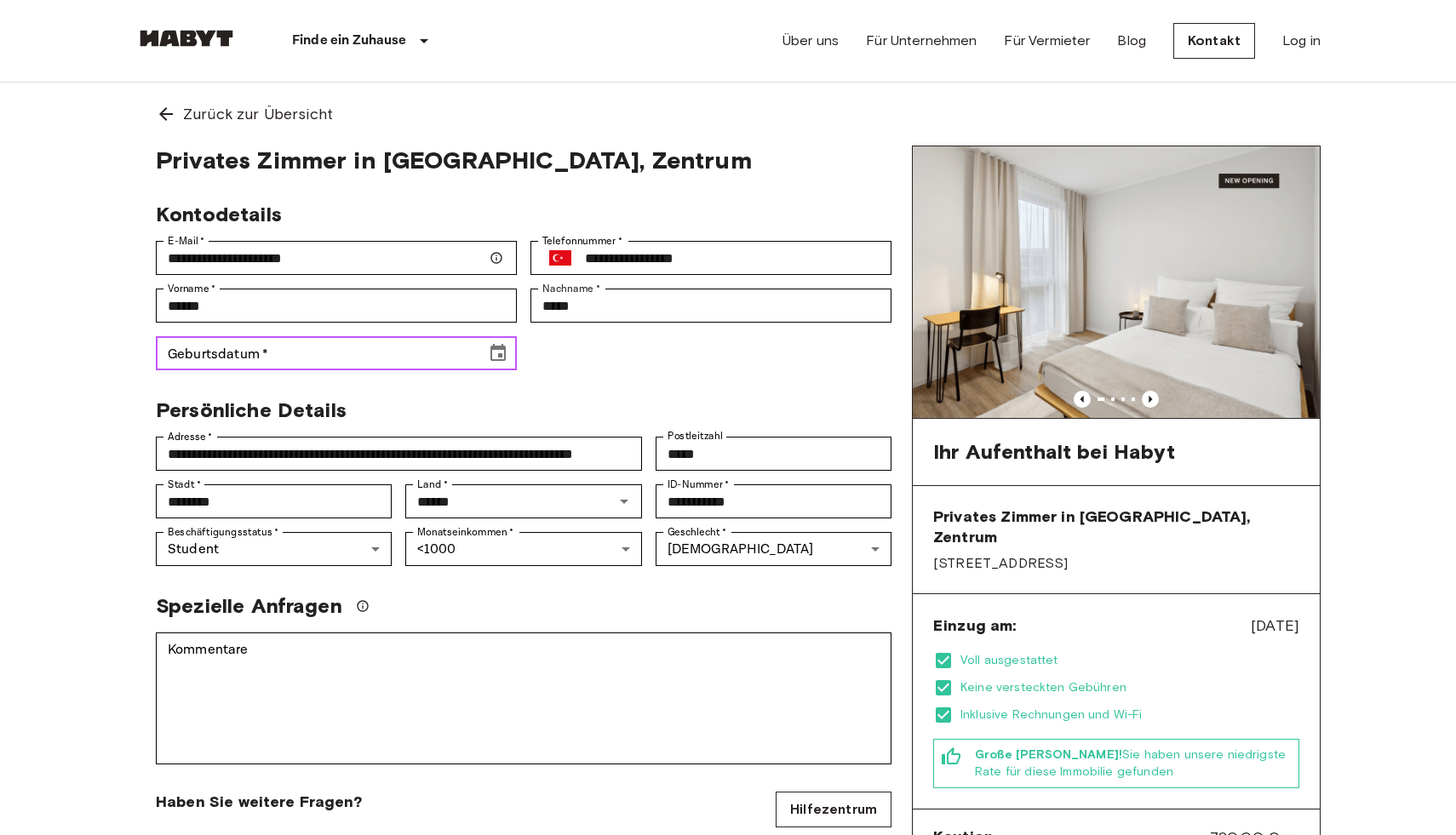
click at [280, 360] on input "Geburtsdatum   *" at bounding box center [315, 353] width 318 height 34
type input "**********"
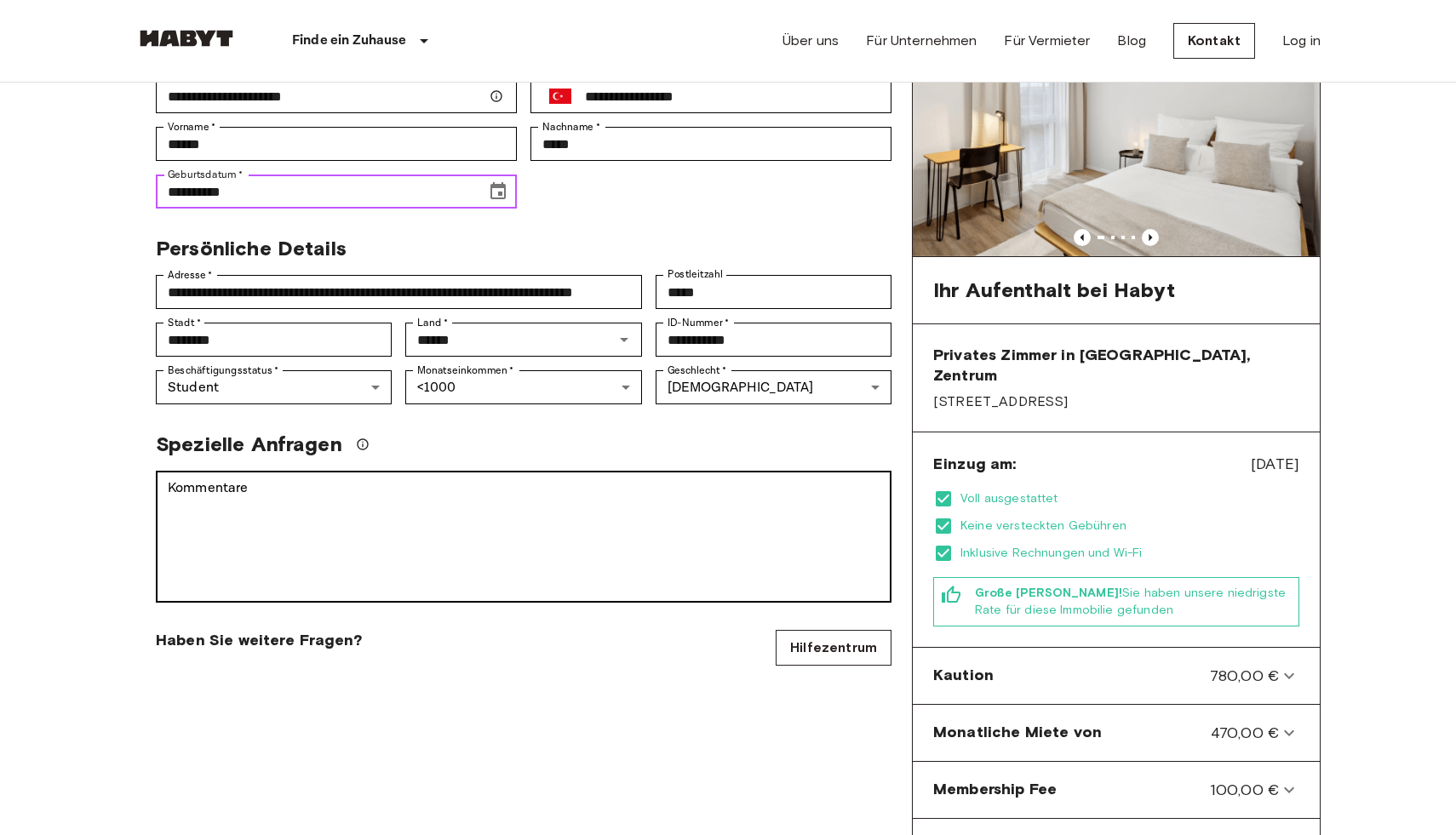
scroll to position [152, 0]
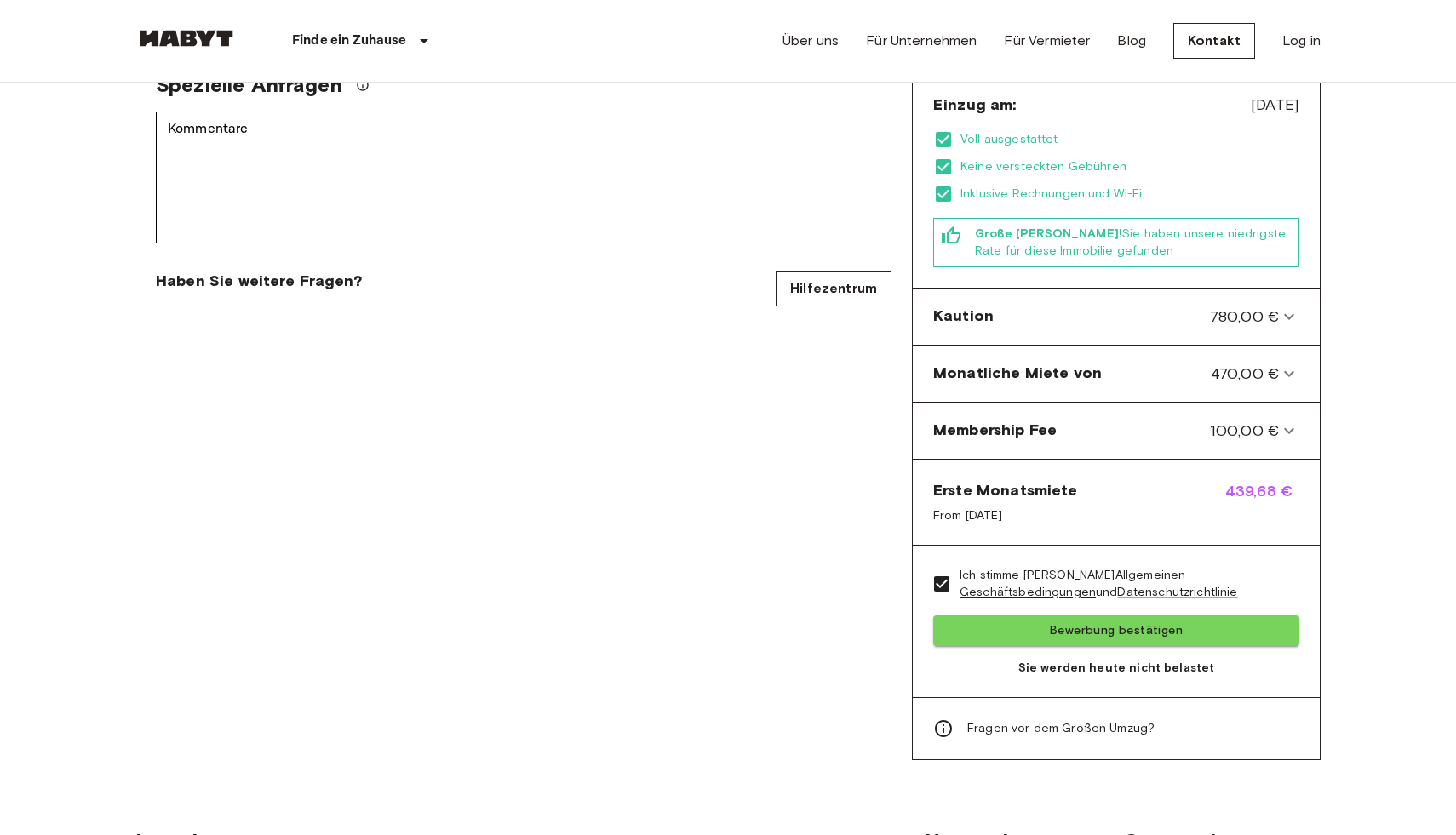
scroll to position [633, 0]
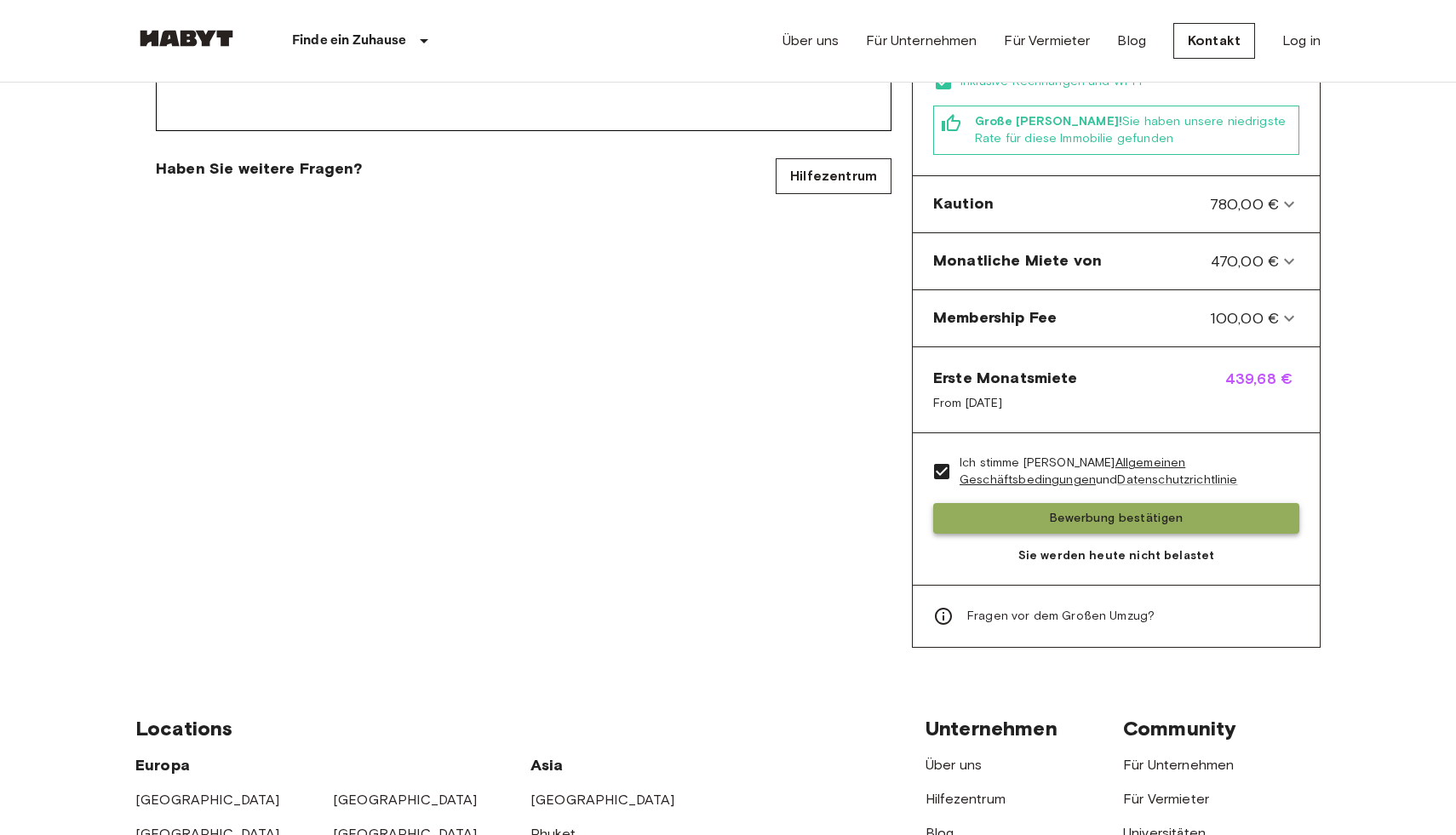
click at [1080, 504] on button "Bewerbung bestätigen" at bounding box center [1116, 520] width 366 height 32
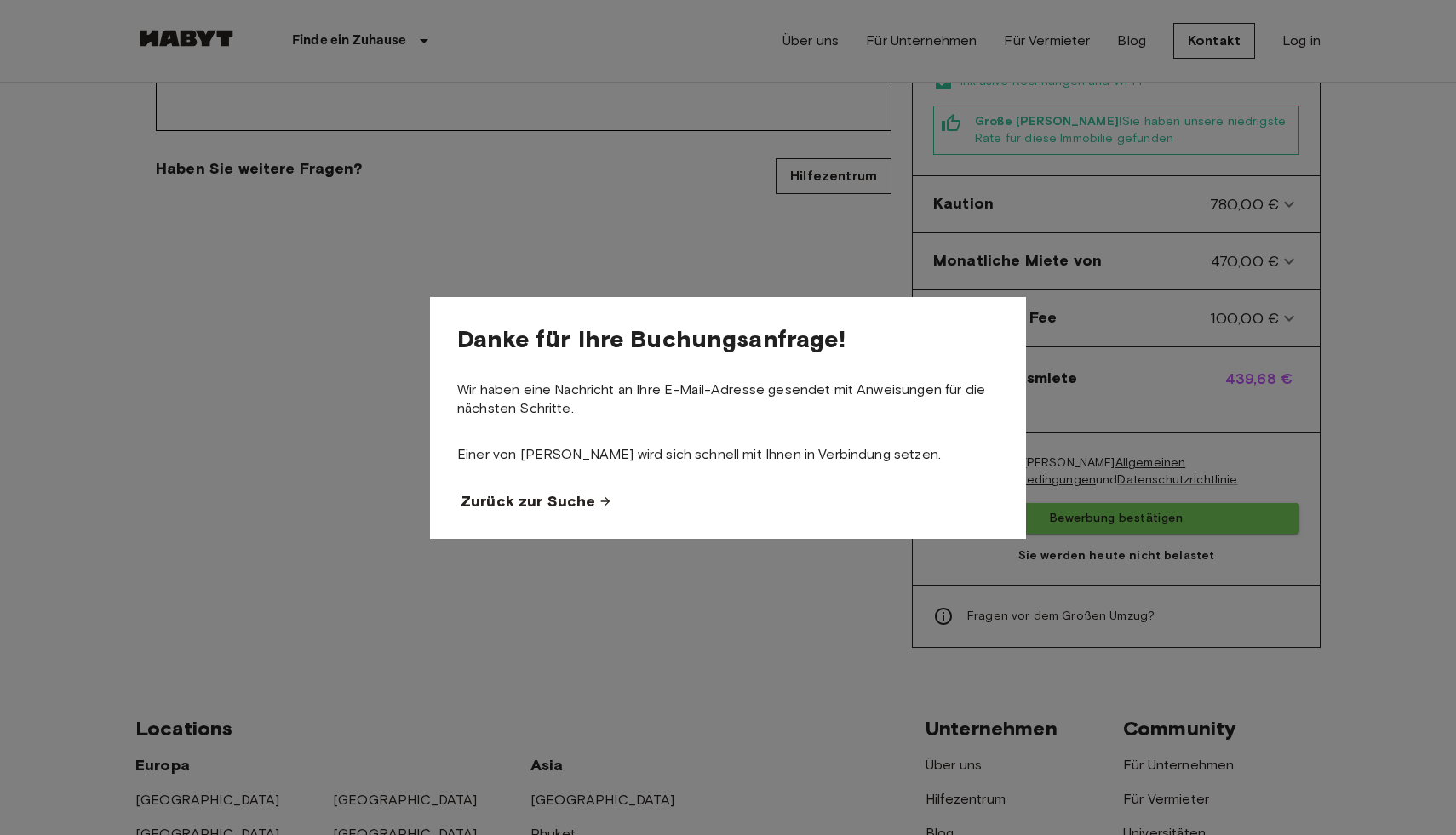
click at [565, 500] on span "Zurück zur Suche" at bounding box center [527, 502] width 134 height 21
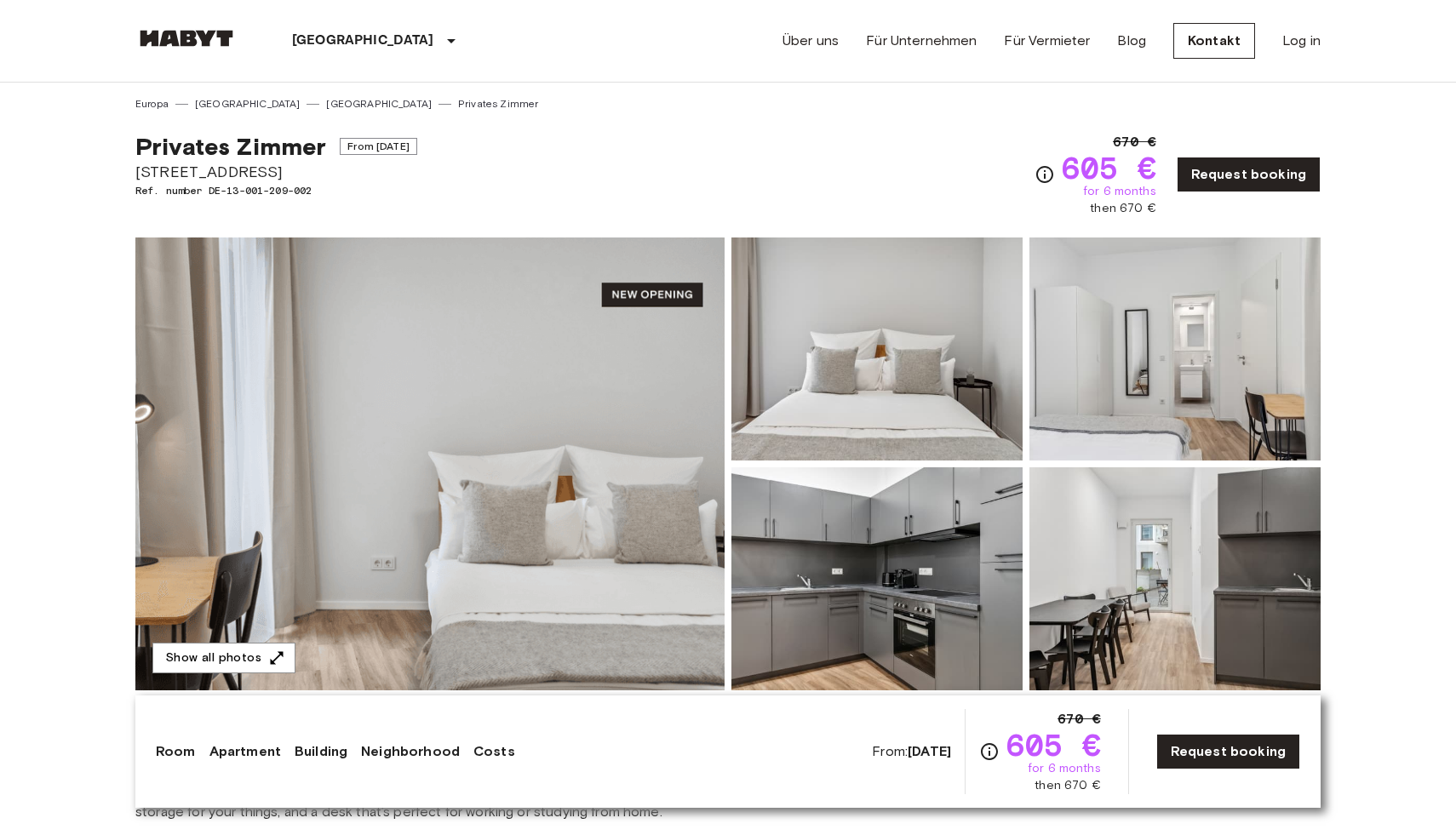
click at [609, 396] on img at bounding box center [430, 464] width 589 height 453
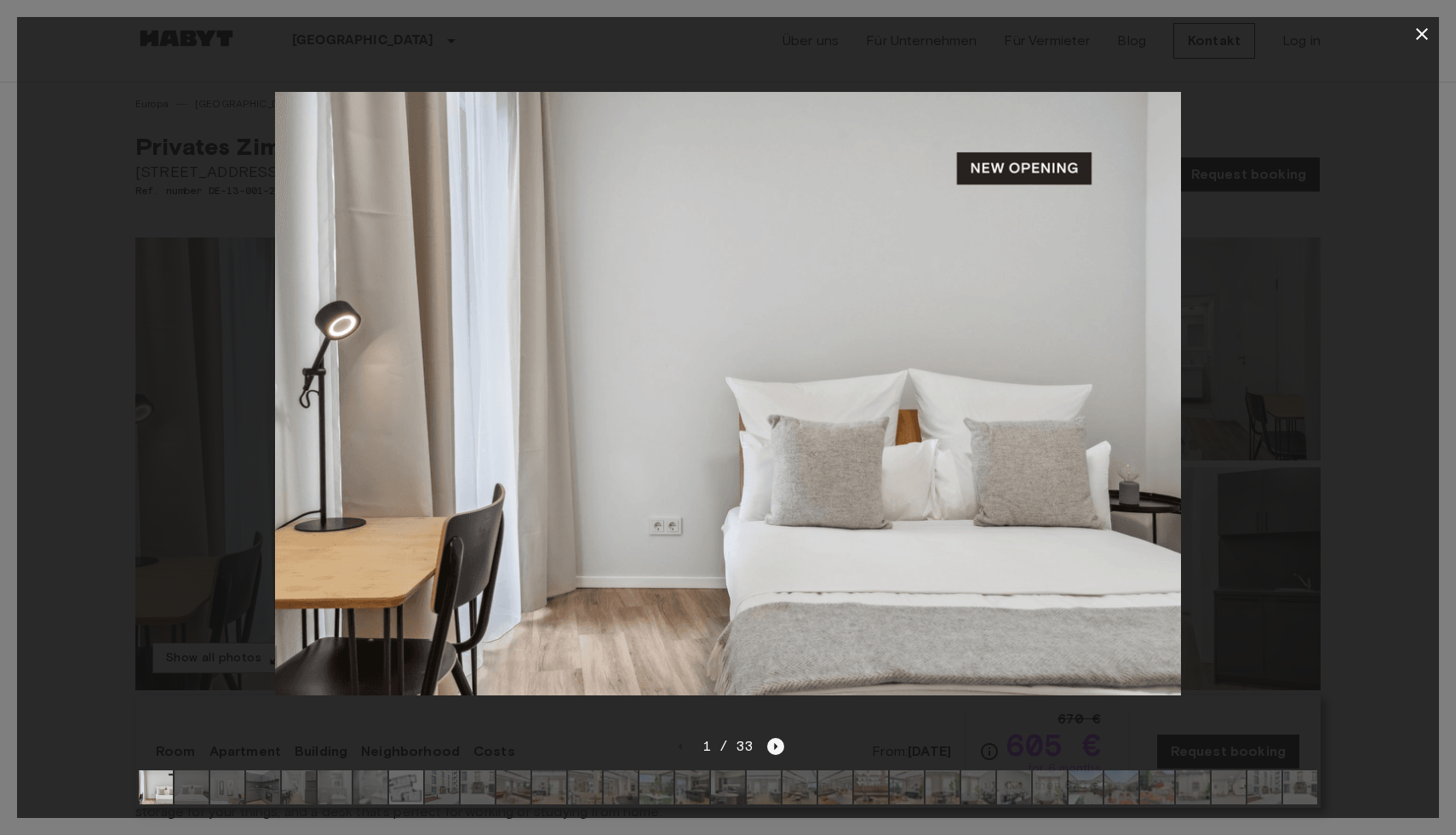
click at [769, 744] on icon "Next image" at bounding box center [775, 746] width 17 height 17
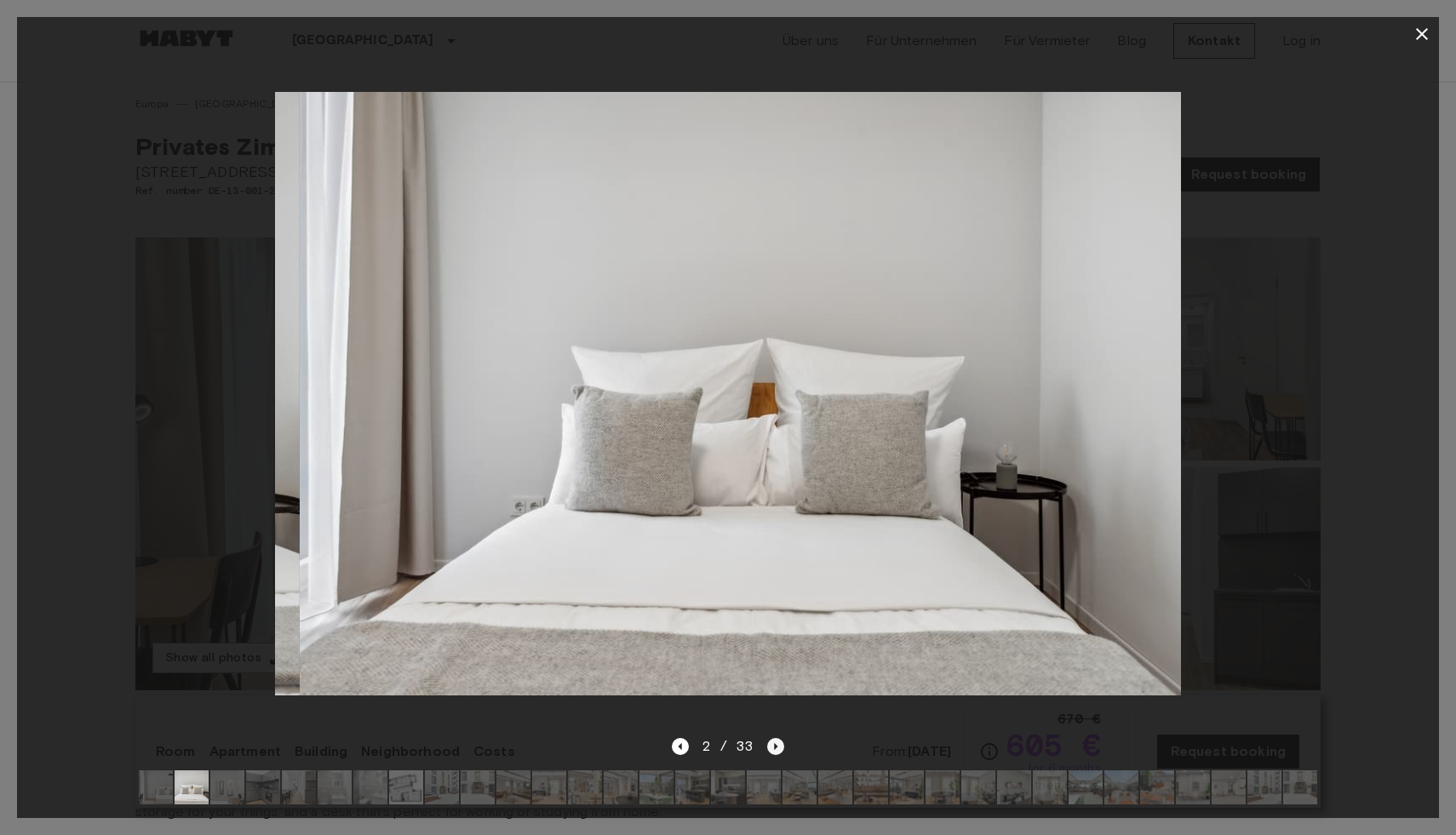
click at [769, 744] on icon "Next image" at bounding box center [775, 746] width 17 height 17
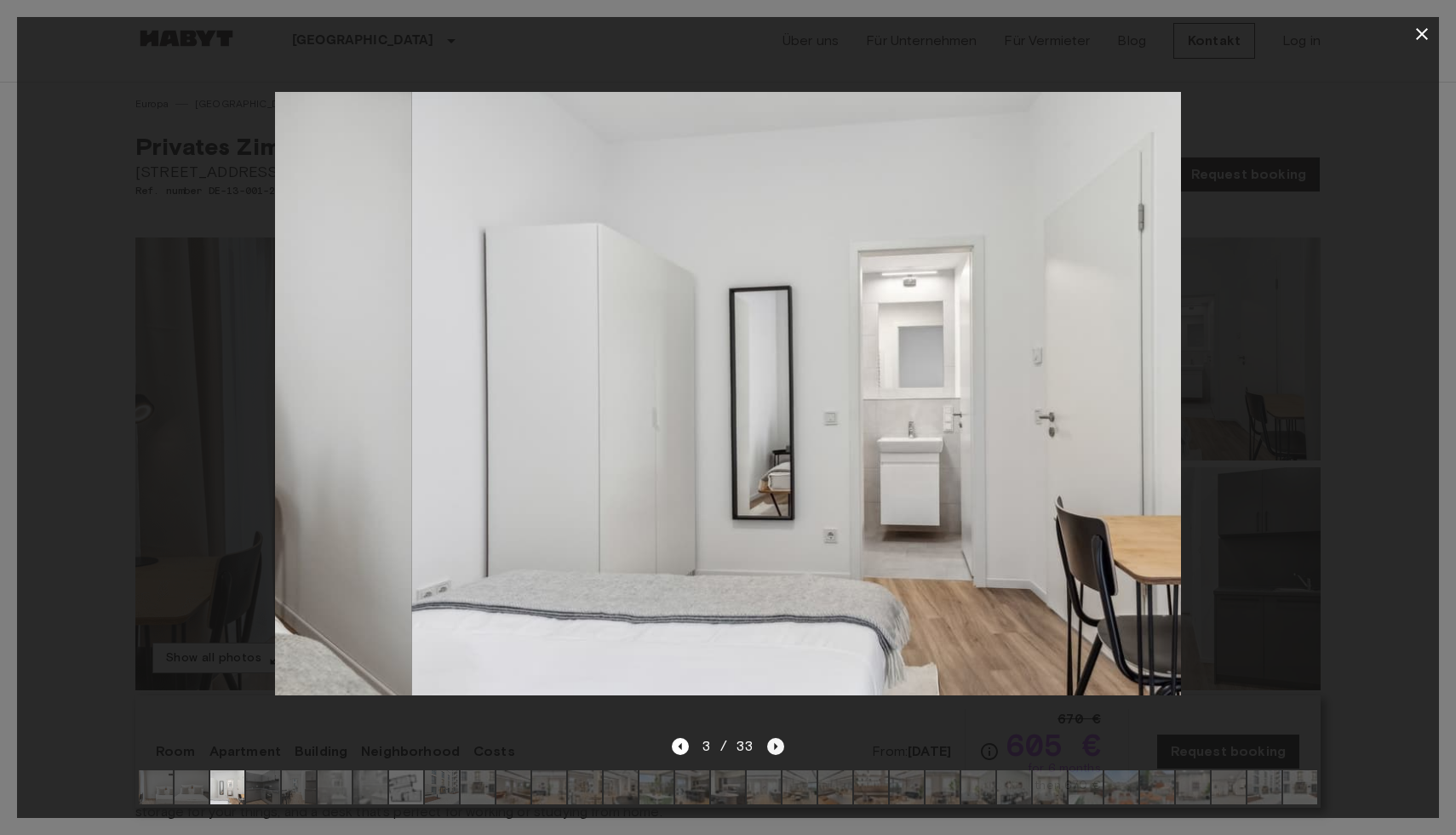
click at [769, 744] on icon "Next image" at bounding box center [775, 746] width 17 height 17
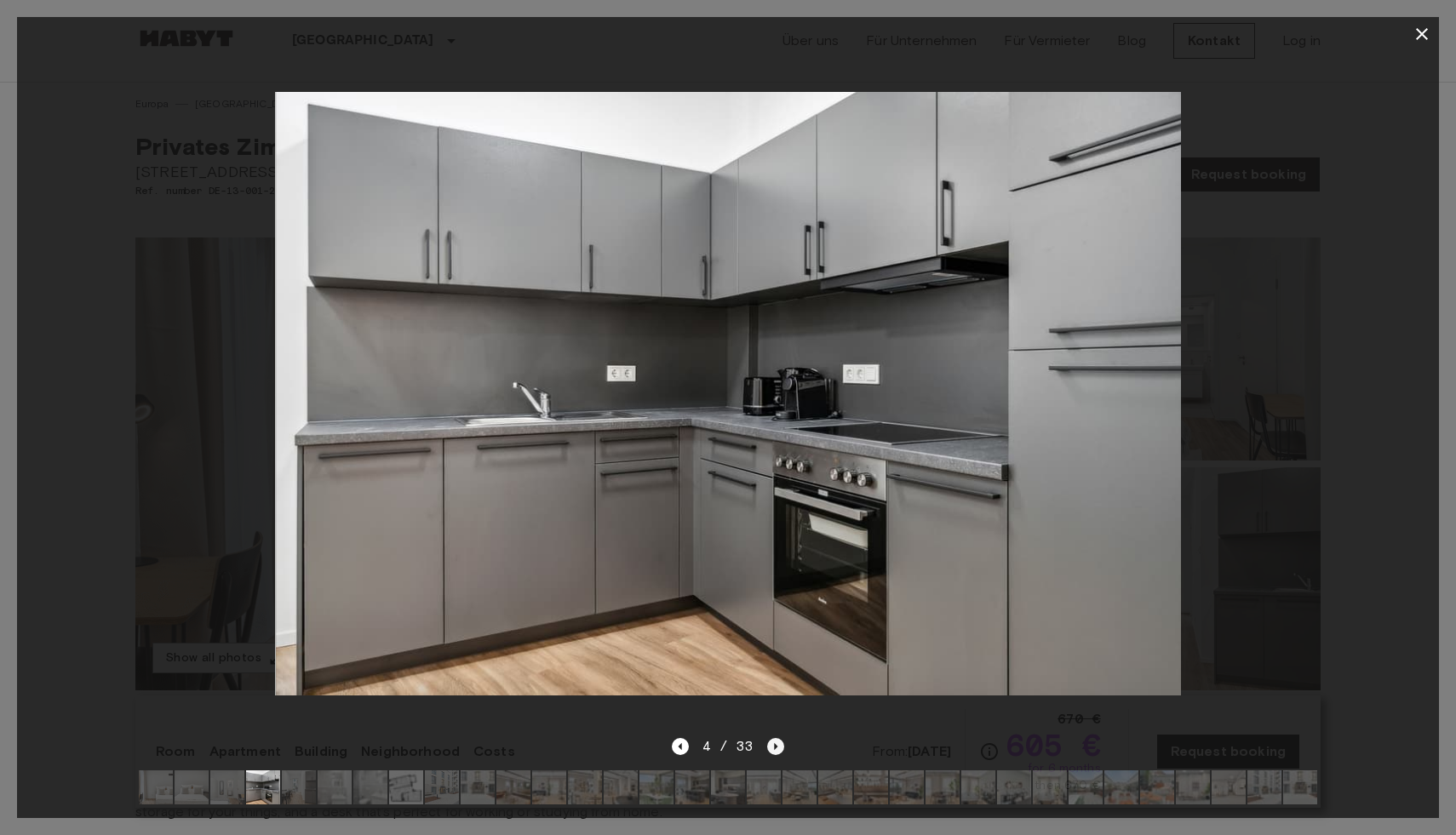
click at [769, 744] on icon "Next image" at bounding box center [775, 746] width 17 height 17
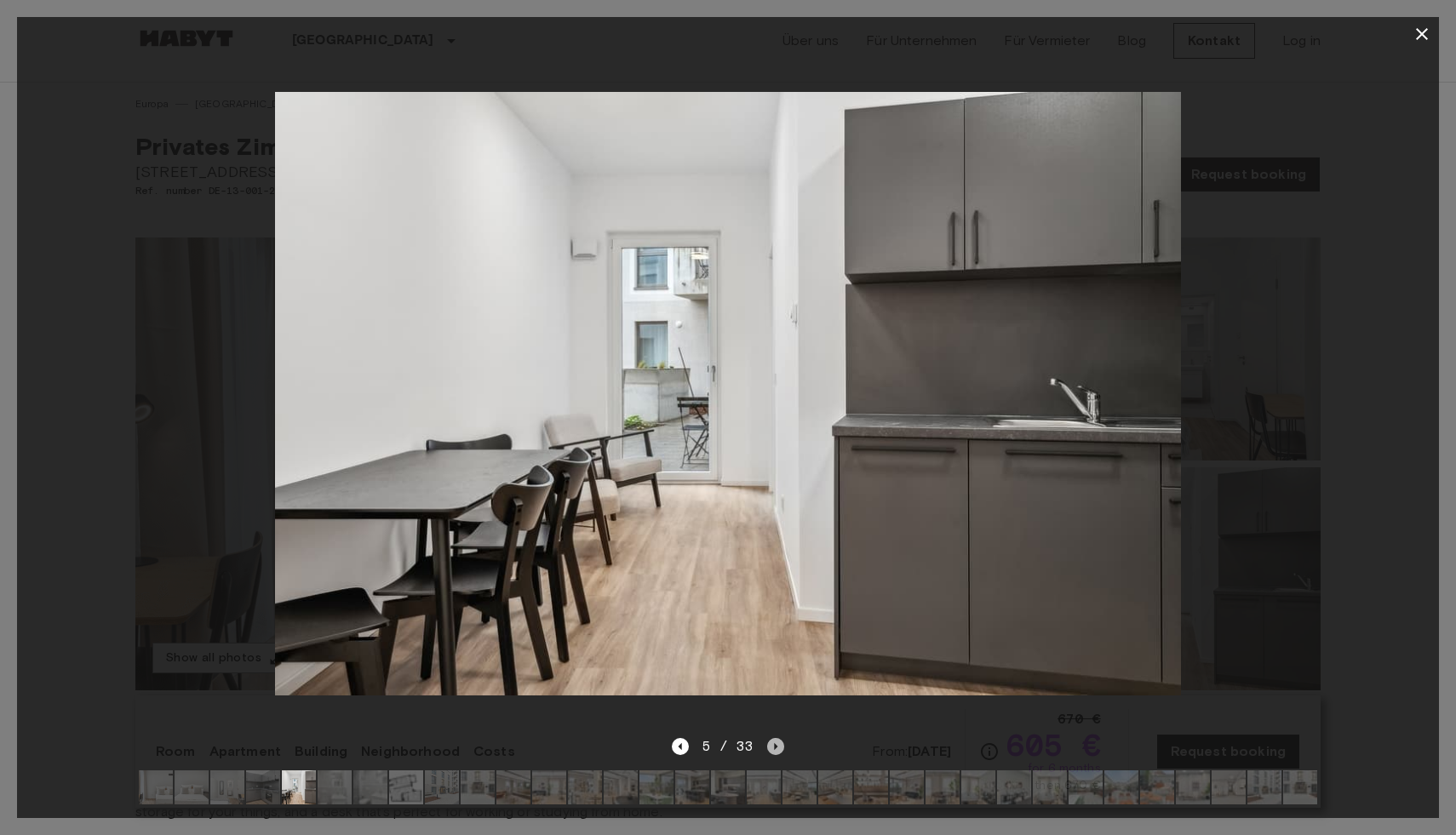
click at [769, 744] on icon "Next image" at bounding box center [775, 746] width 17 height 17
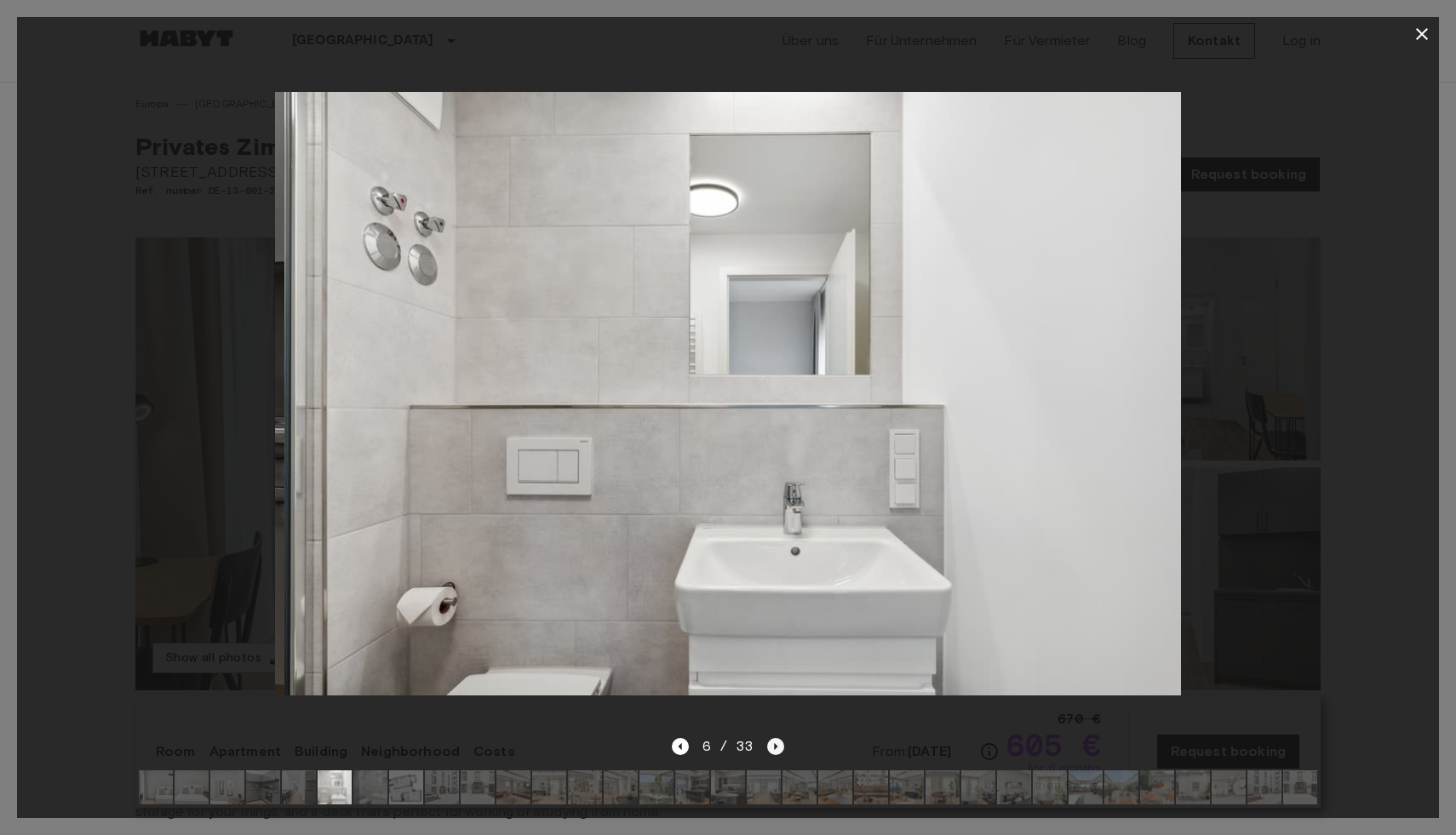
click at [769, 745] on icon "Next image" at bounding box center [775, 746] width 17 height 17
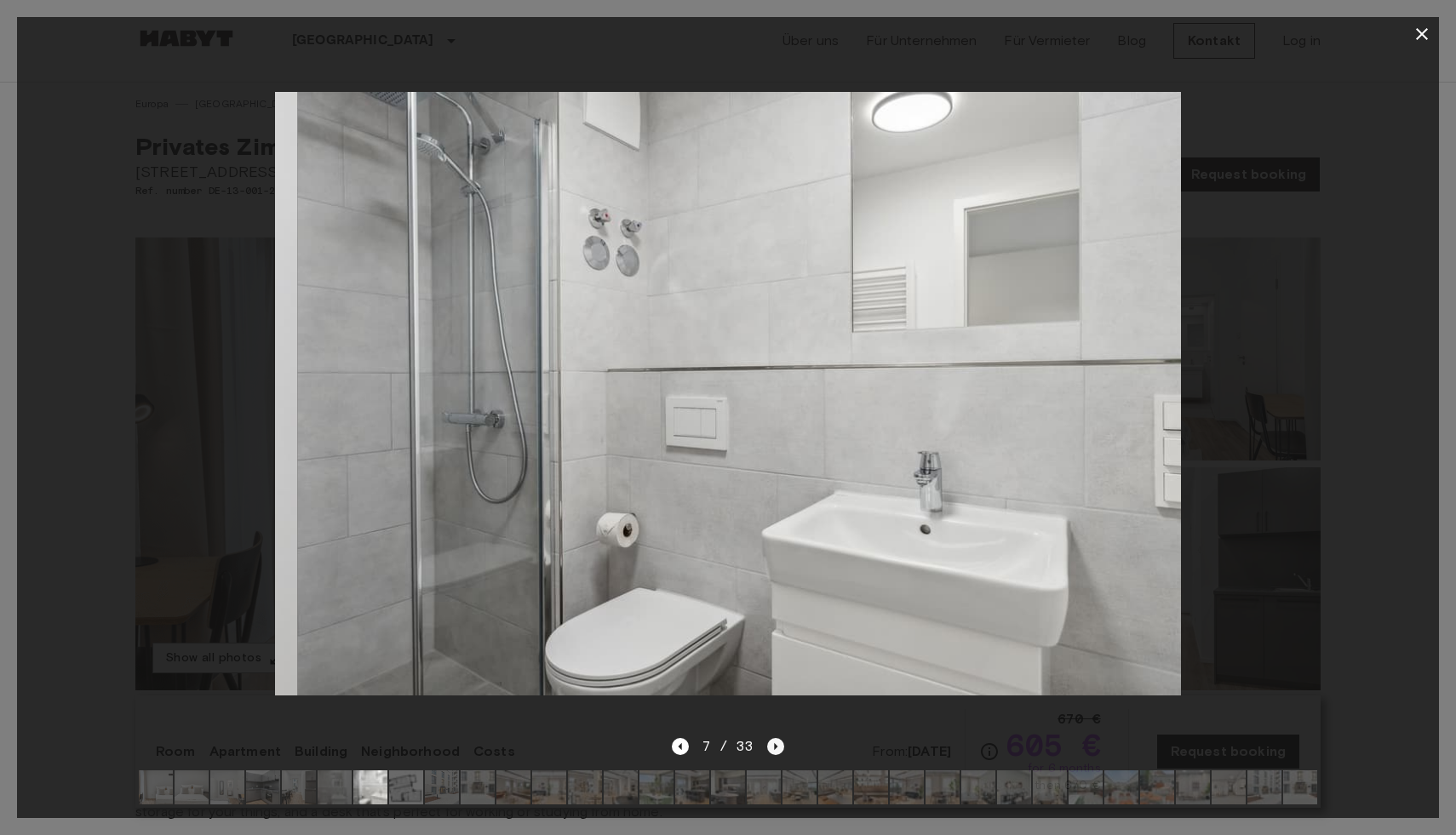
click at [769, 745] on icon "Next image" at bounding box center [775, 746] width 17 height 17
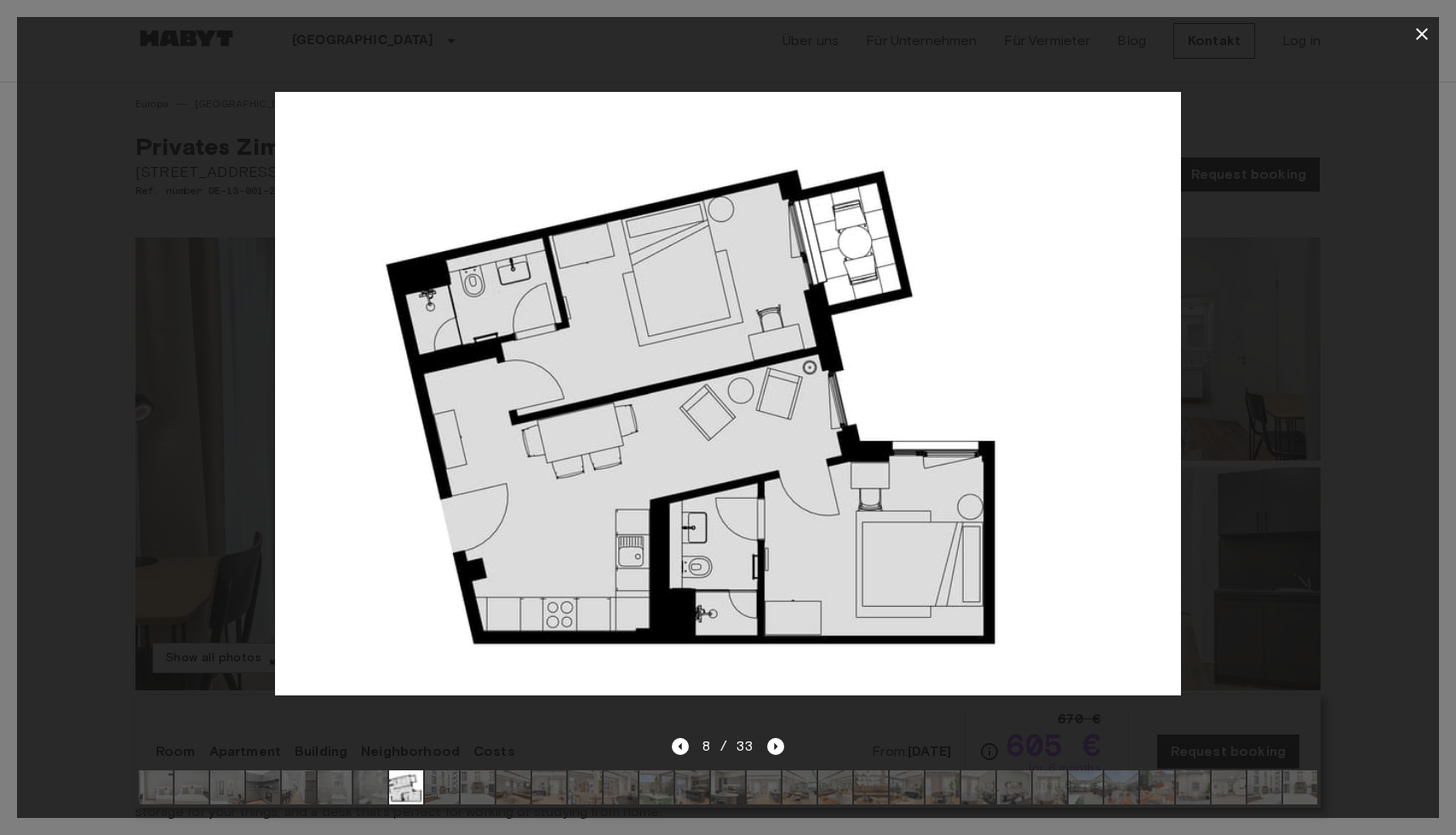
click at [1421, 31] on icon "button" at bounding box center [1421, 34] width 21 height 21
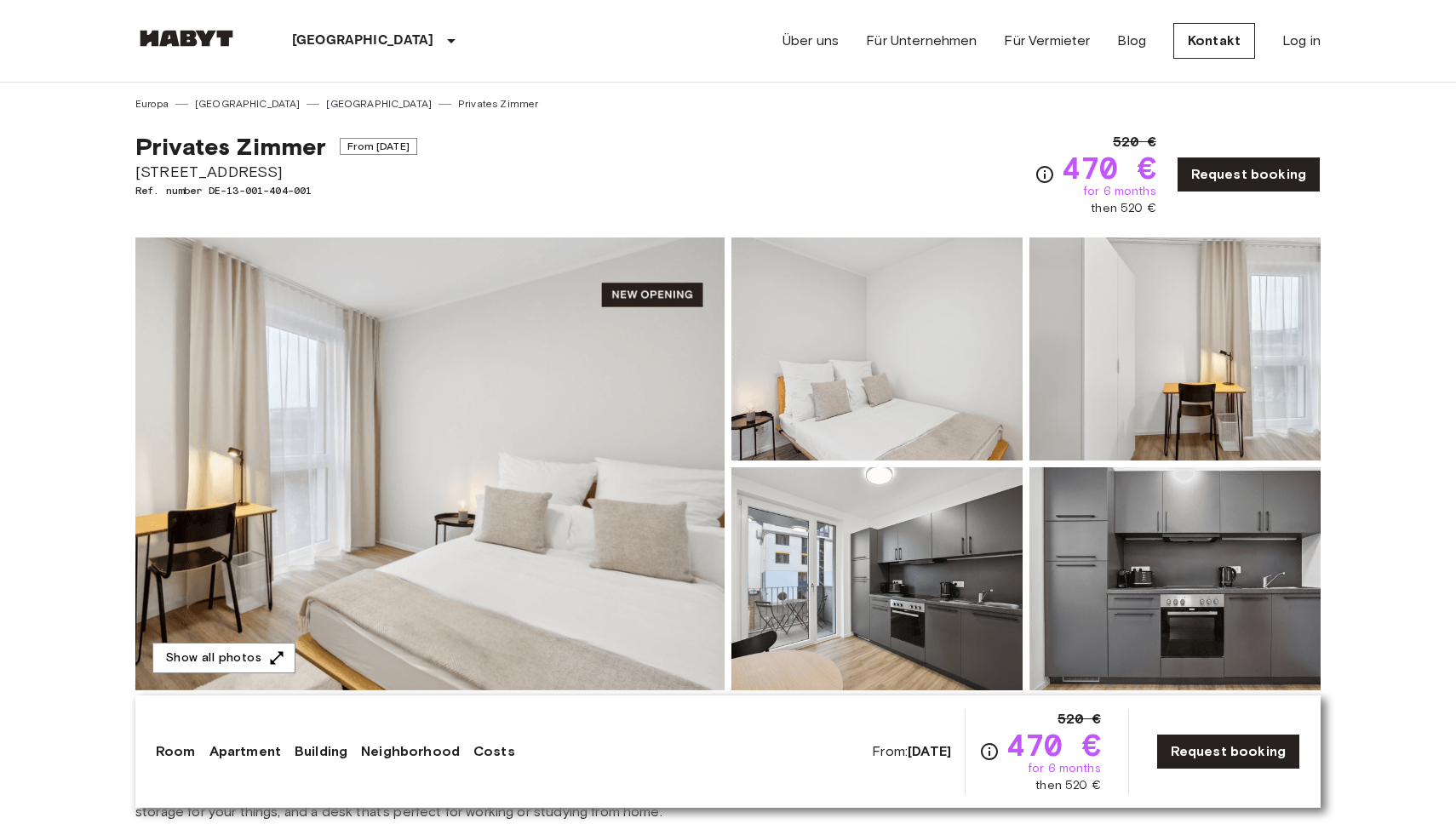
click at [488, 580] on img at bounding box center [430, 464] width 589 height 453
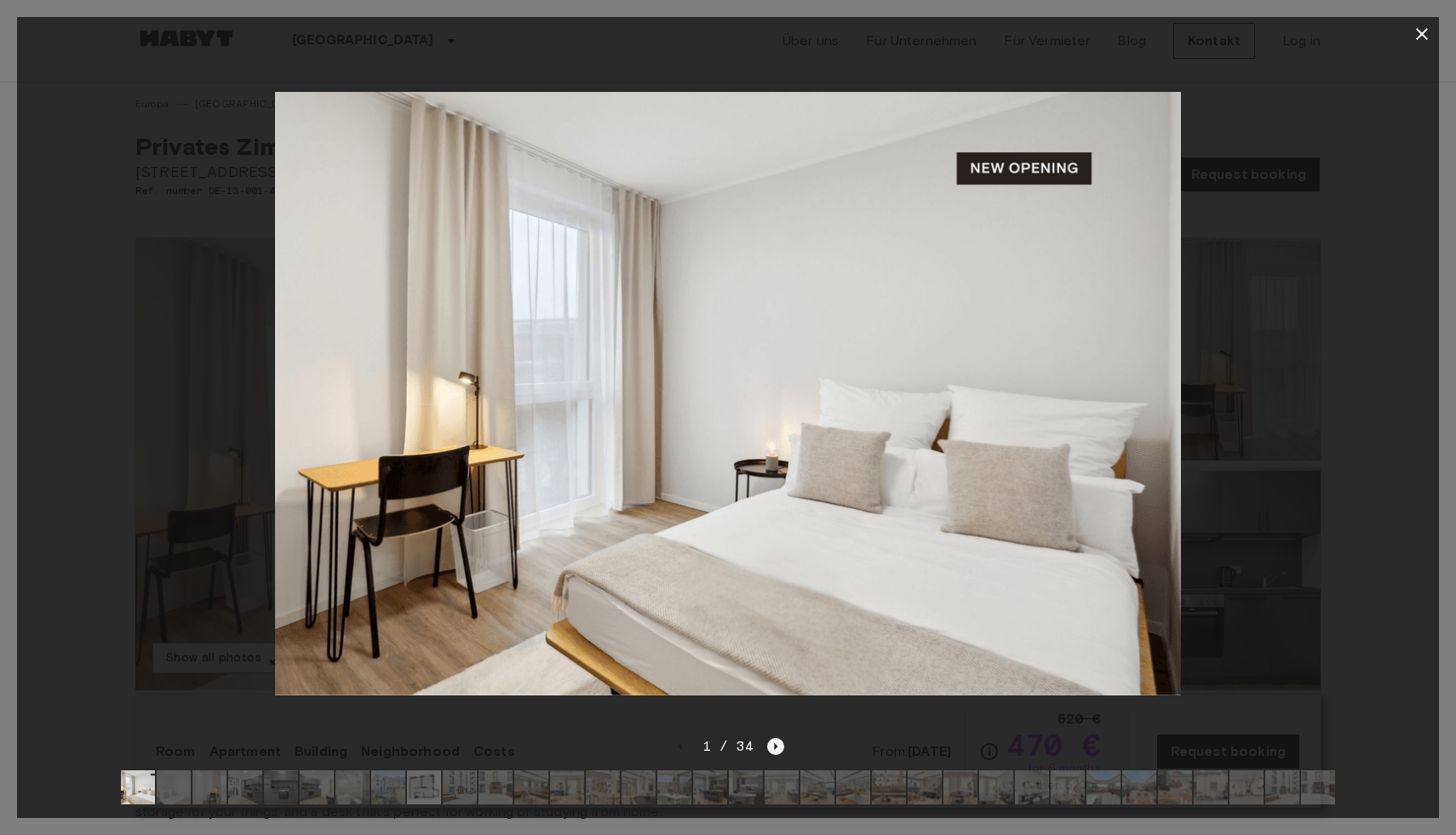
click at [777, 745] on icon "Next image" at bounding box center [775, 746] width 17 height 17
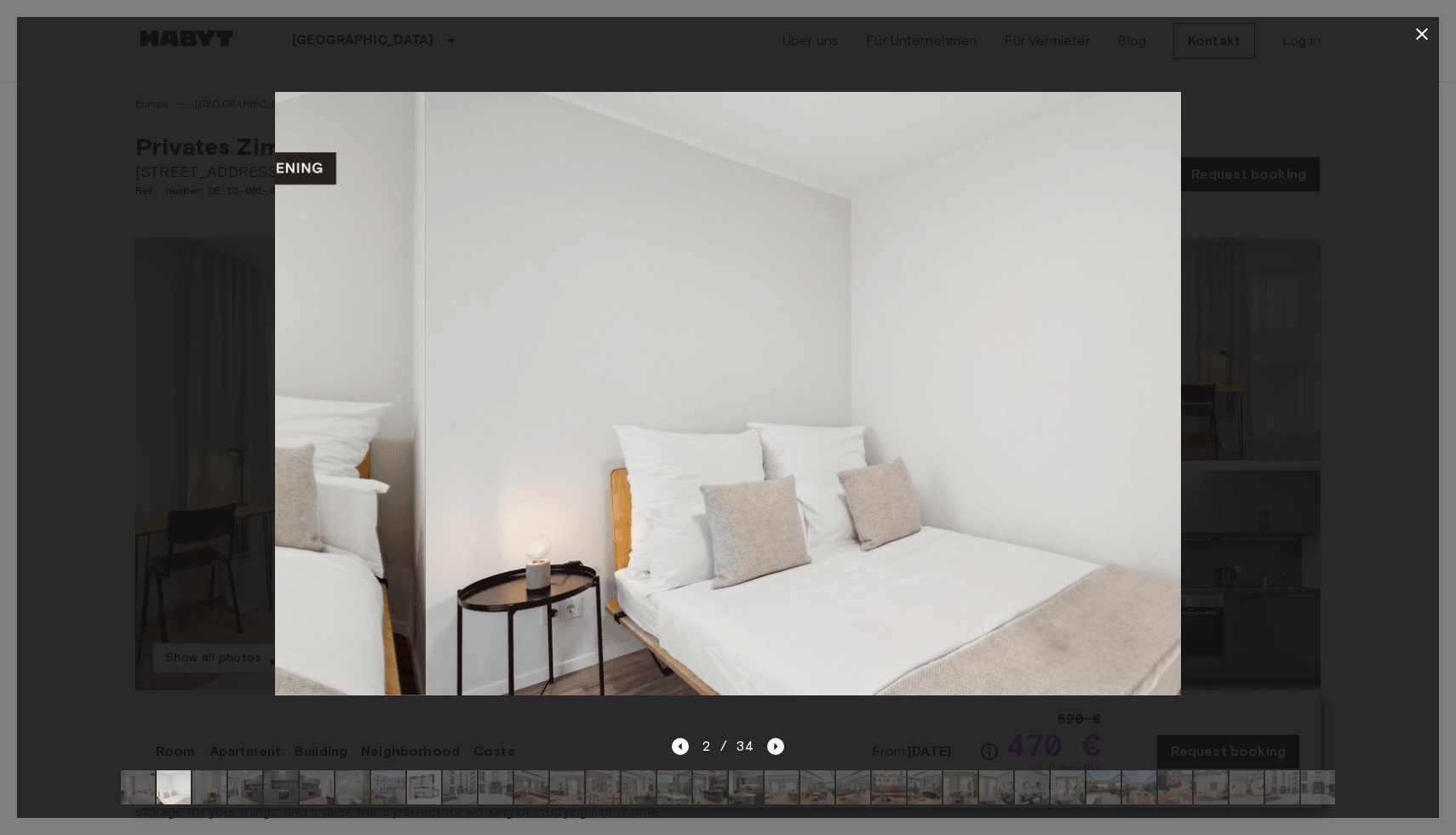
click at [777, 745] on icon "Next image" at bounding box center [775, 746] width 17 height 17
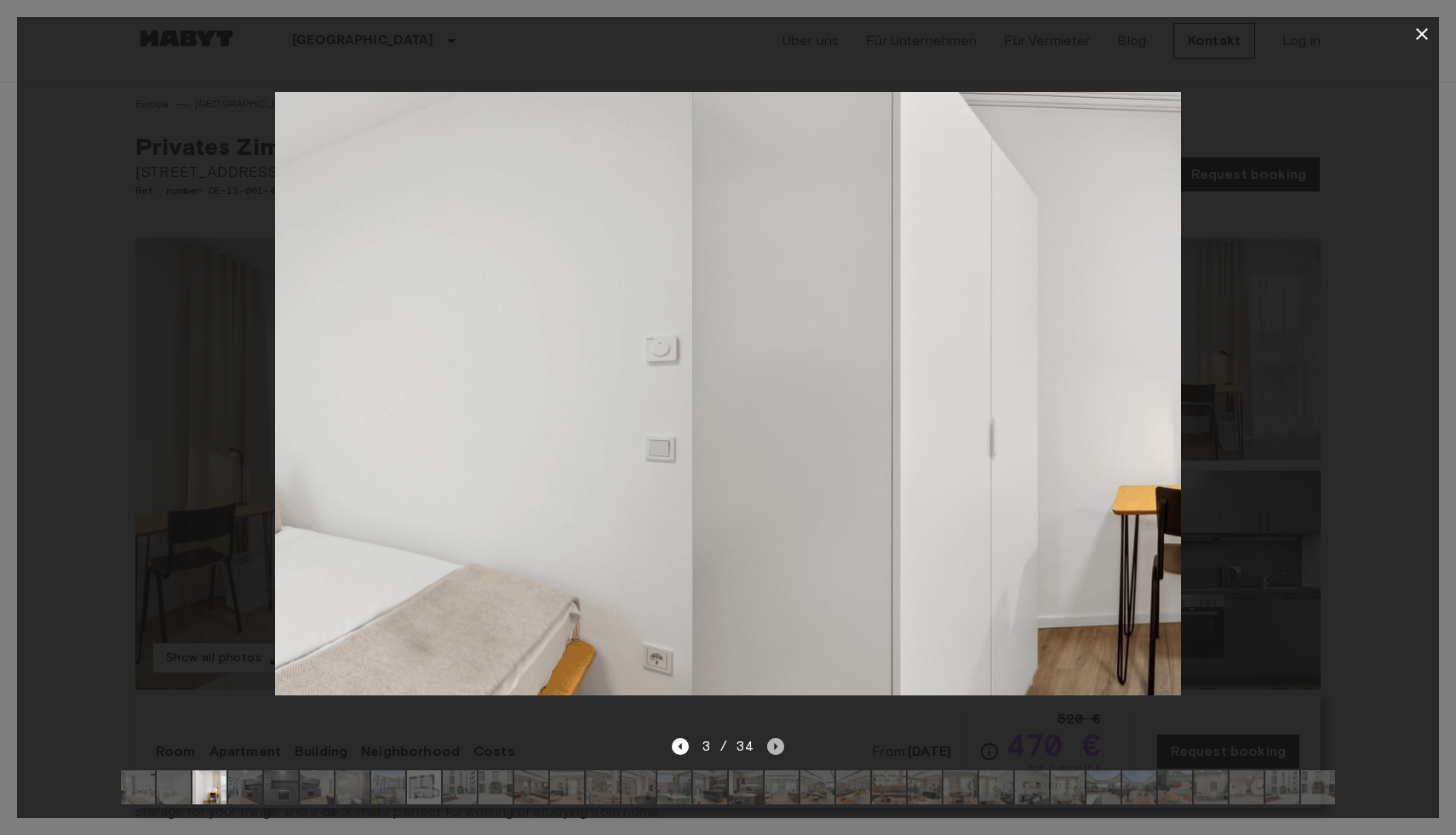
click at [777, 745] on icon "Next image" at bounding box center [775, 746] width 17 height 17
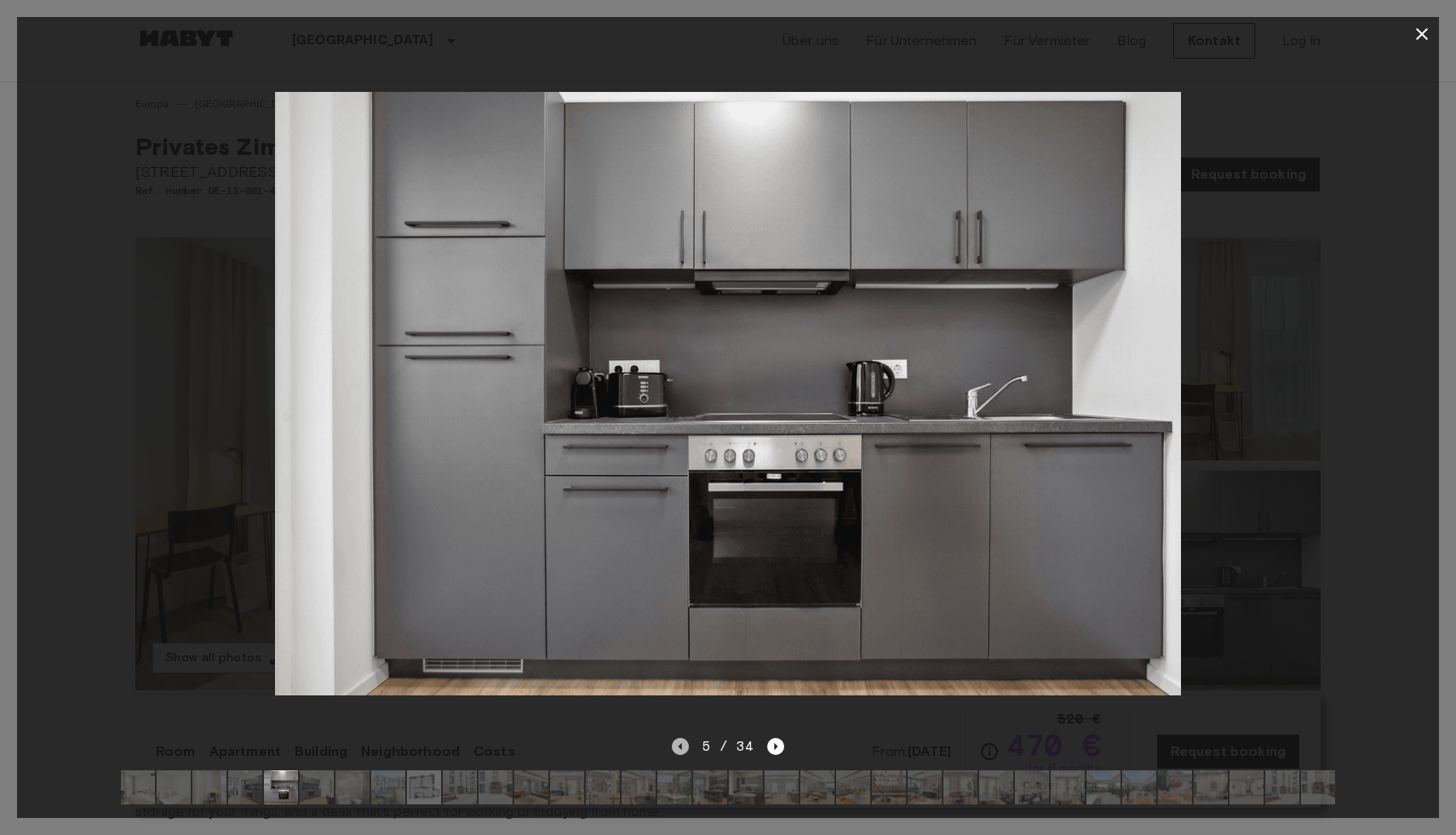
click at [688, 739] on icon "Previous image" at bounding box center [680, 746] width 17 height 17
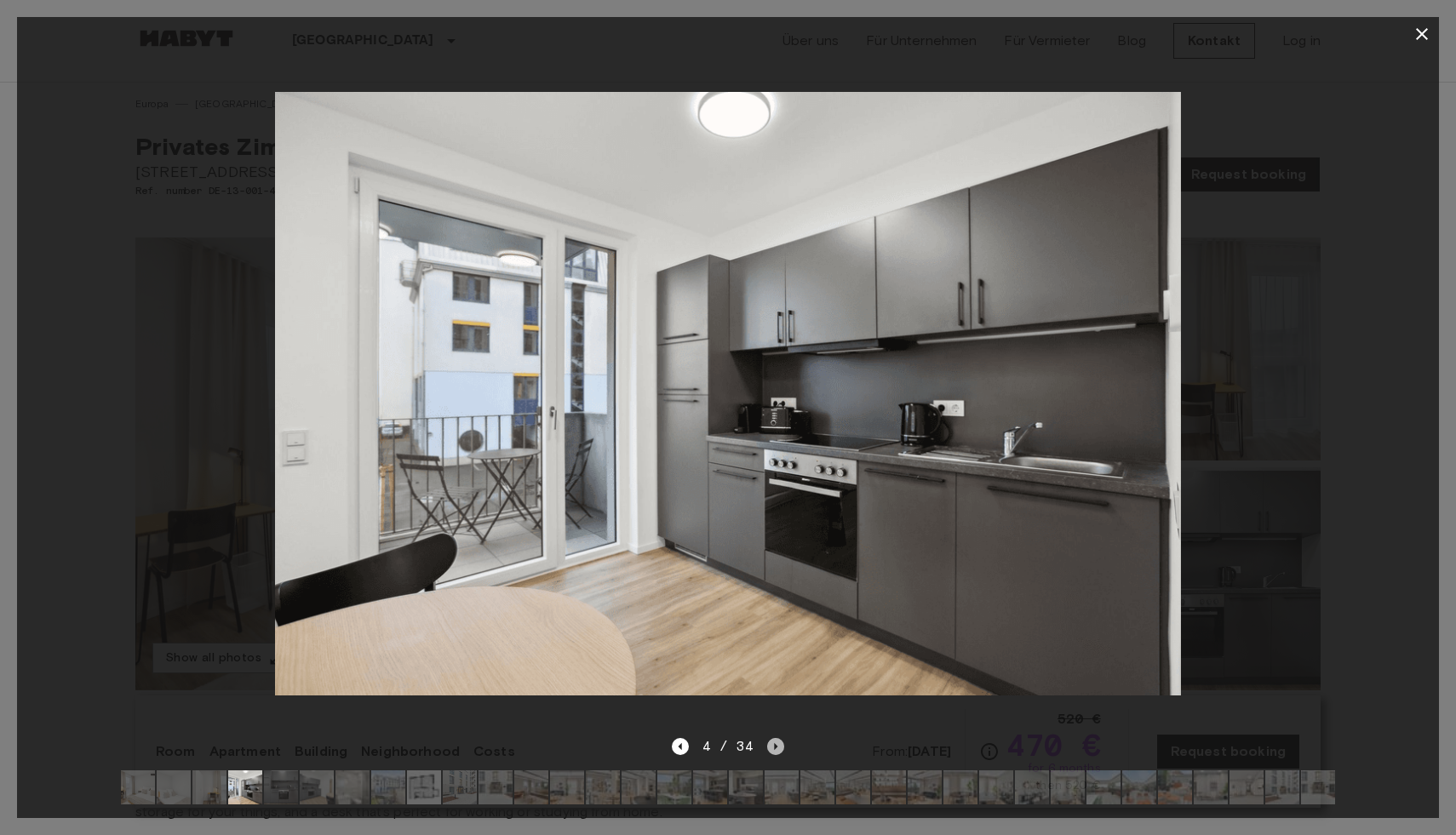
click at [769, 740] on icon "Next image" at bounding box center [775, 746] width 17 height 17
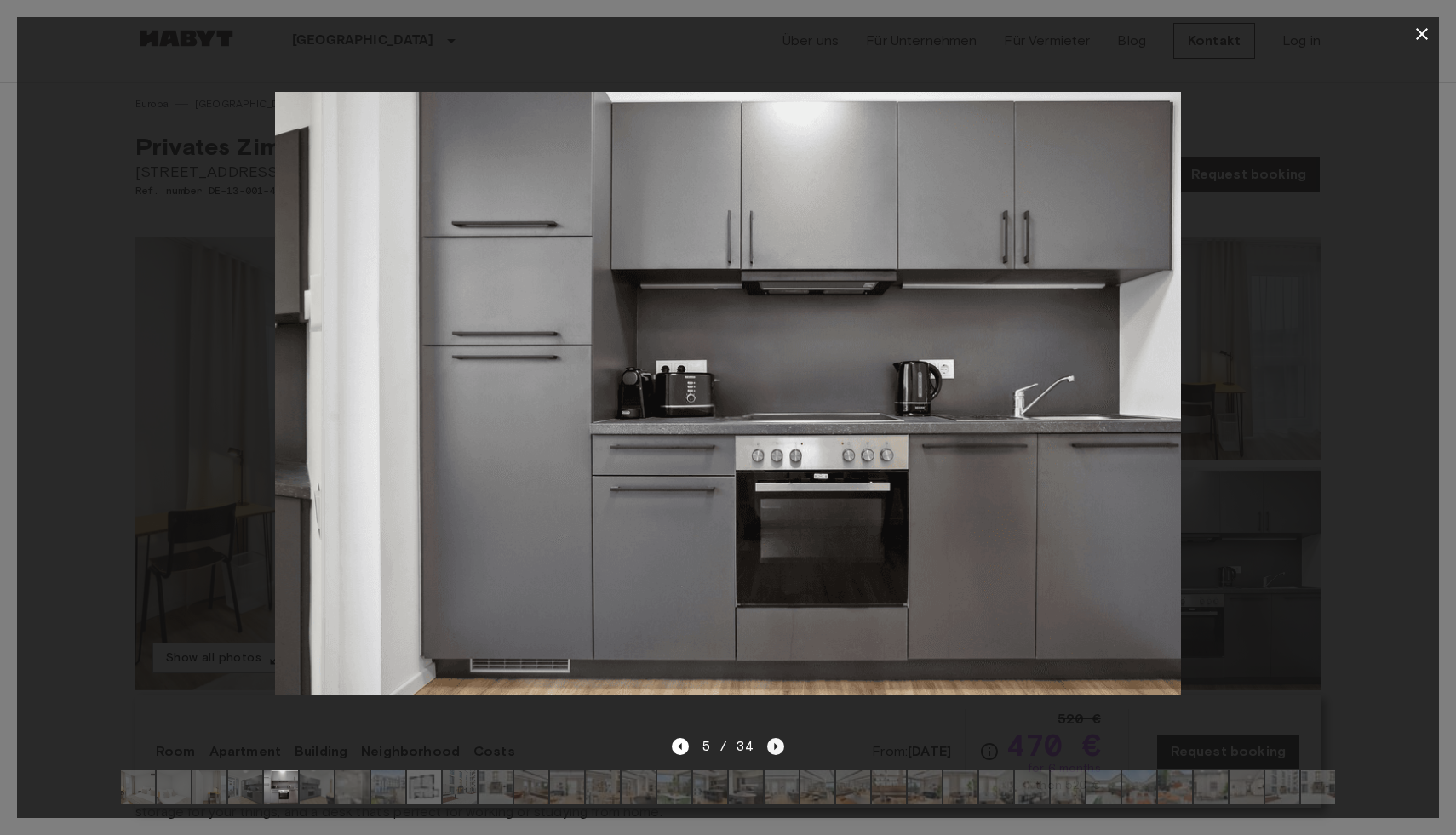
click at [772, 743] on icon "Next image" at bounding box center [775, 746] width 17 height 17
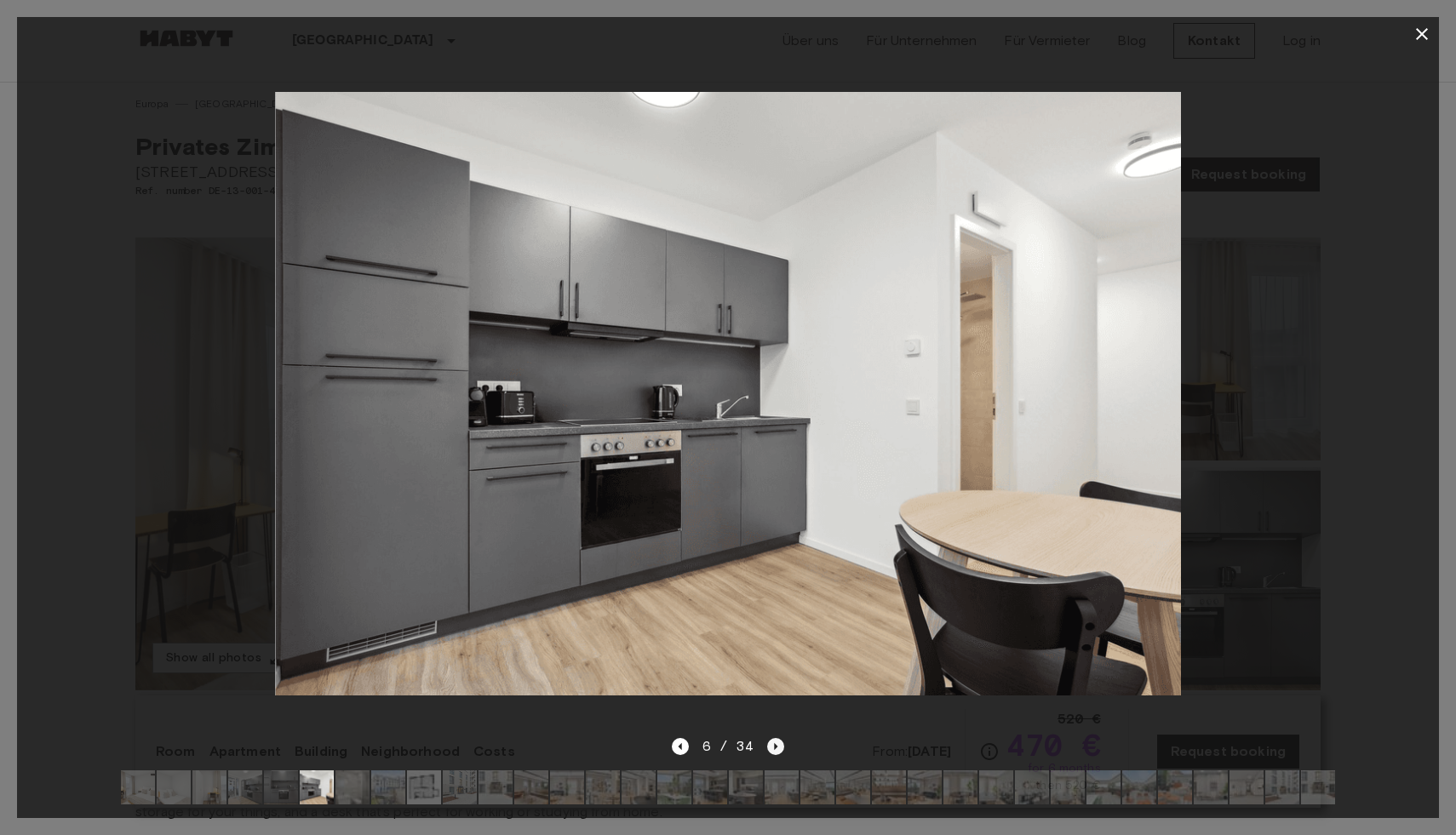
click at [772, 743] on icon "Next image" at bounding box center [775, 746] width 17 height 17
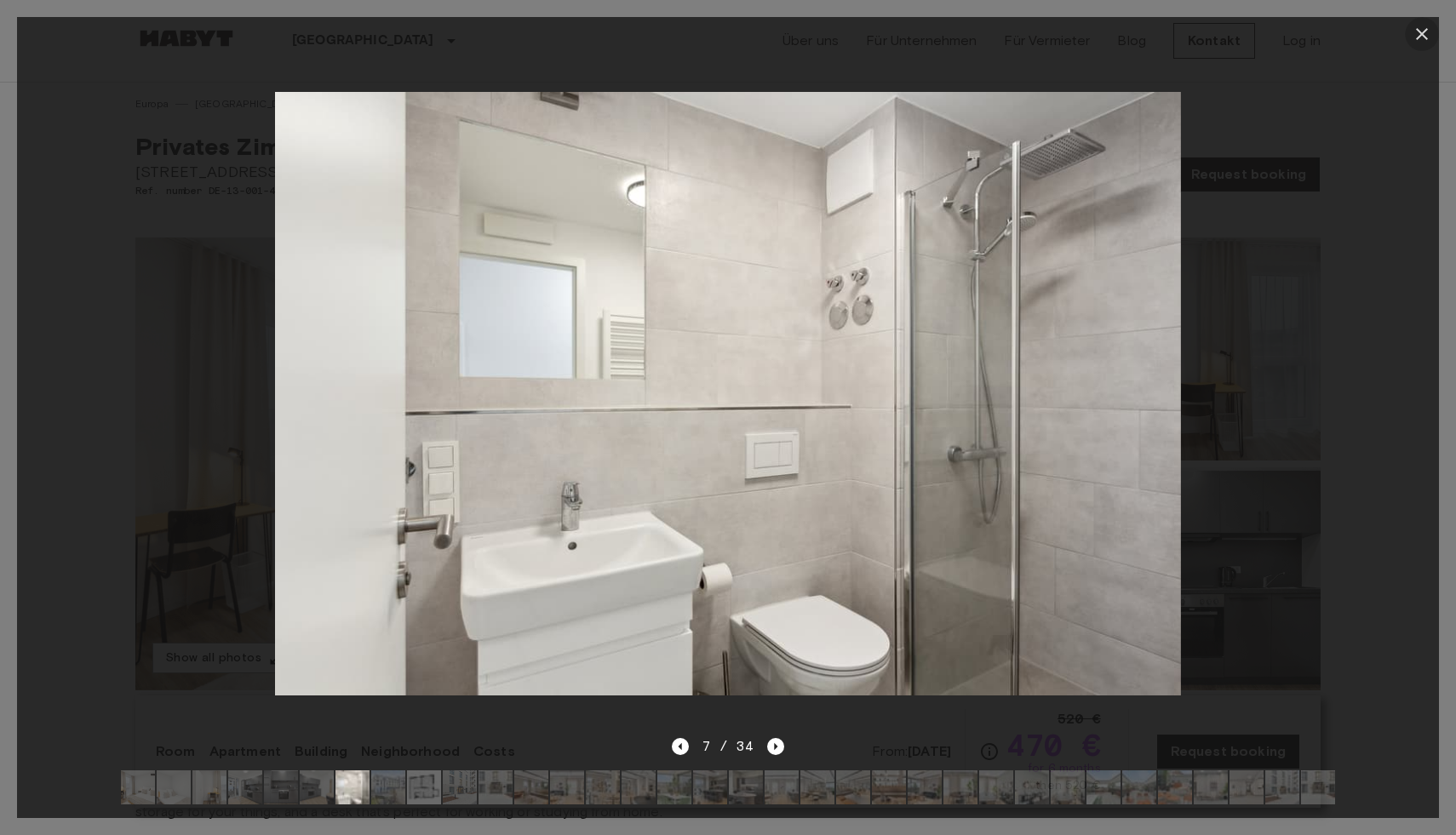
click at [1424, 38] on icon "button" at bounding box center [1421, 34] width 21 height 21
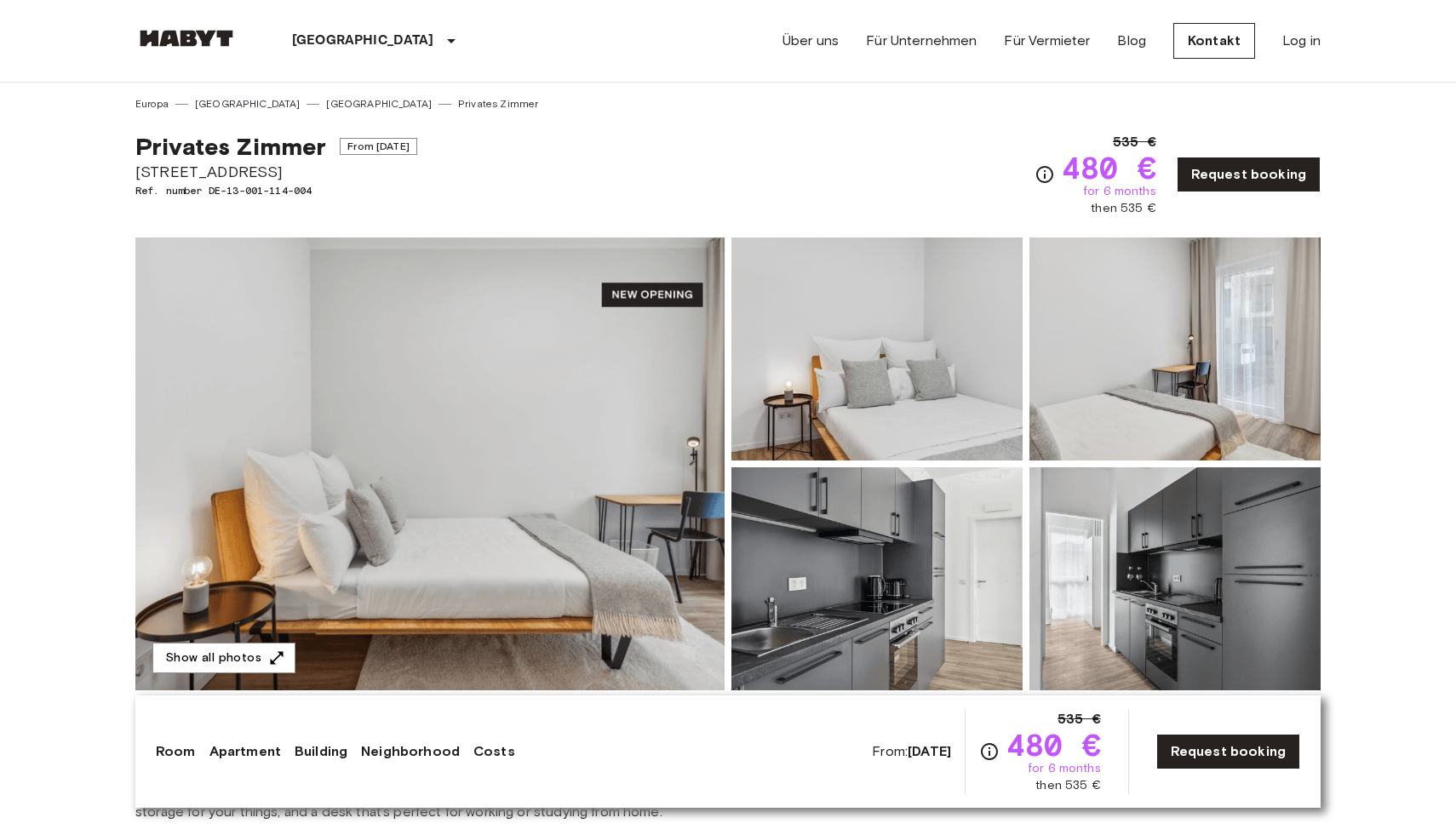
click at [556, 519] on img at bounding box center [430, 464] width 589 height 453
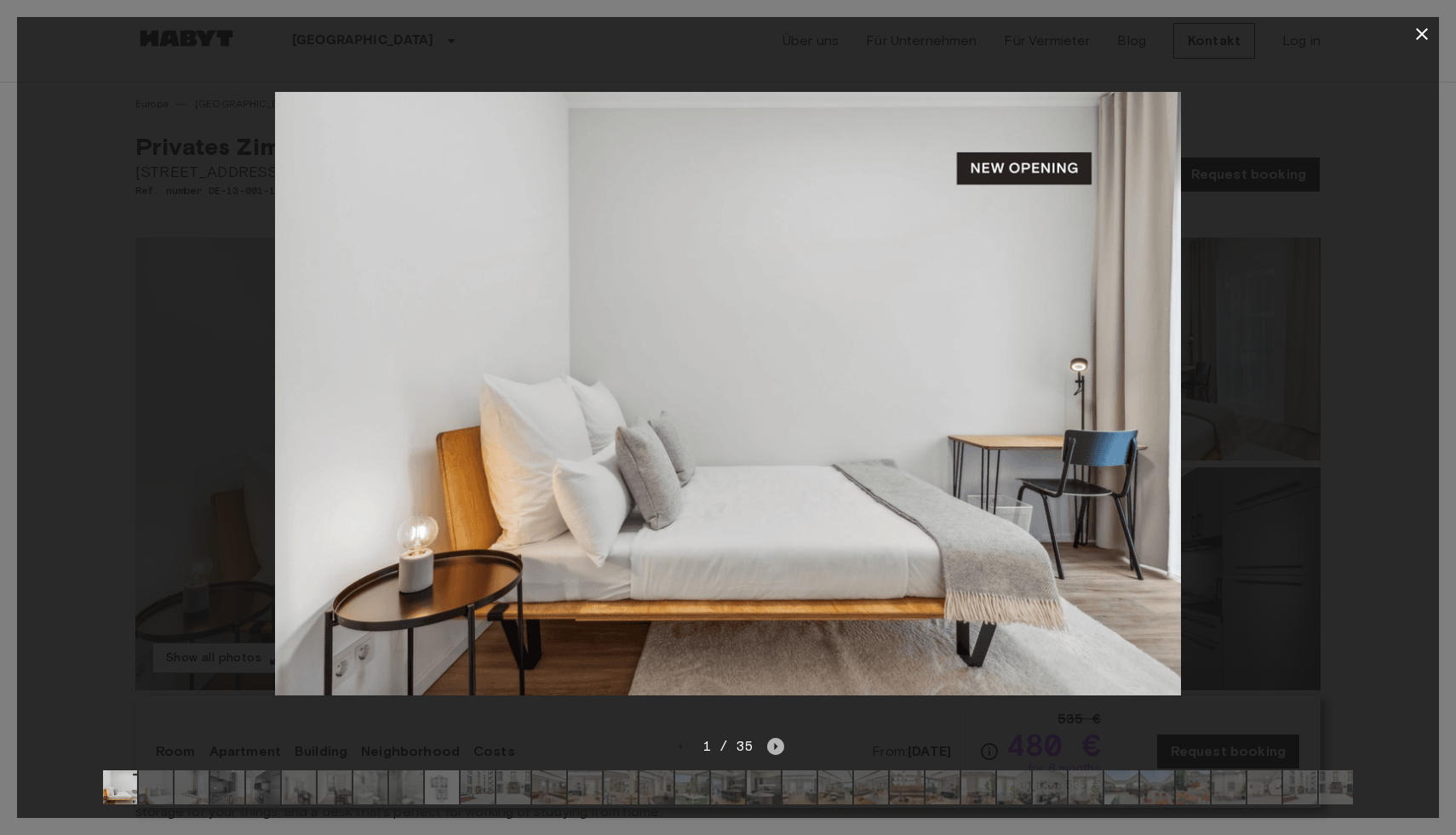
click at [779, 744] on icon "Next image" at bounding box center [775, 746] width 17 height 17
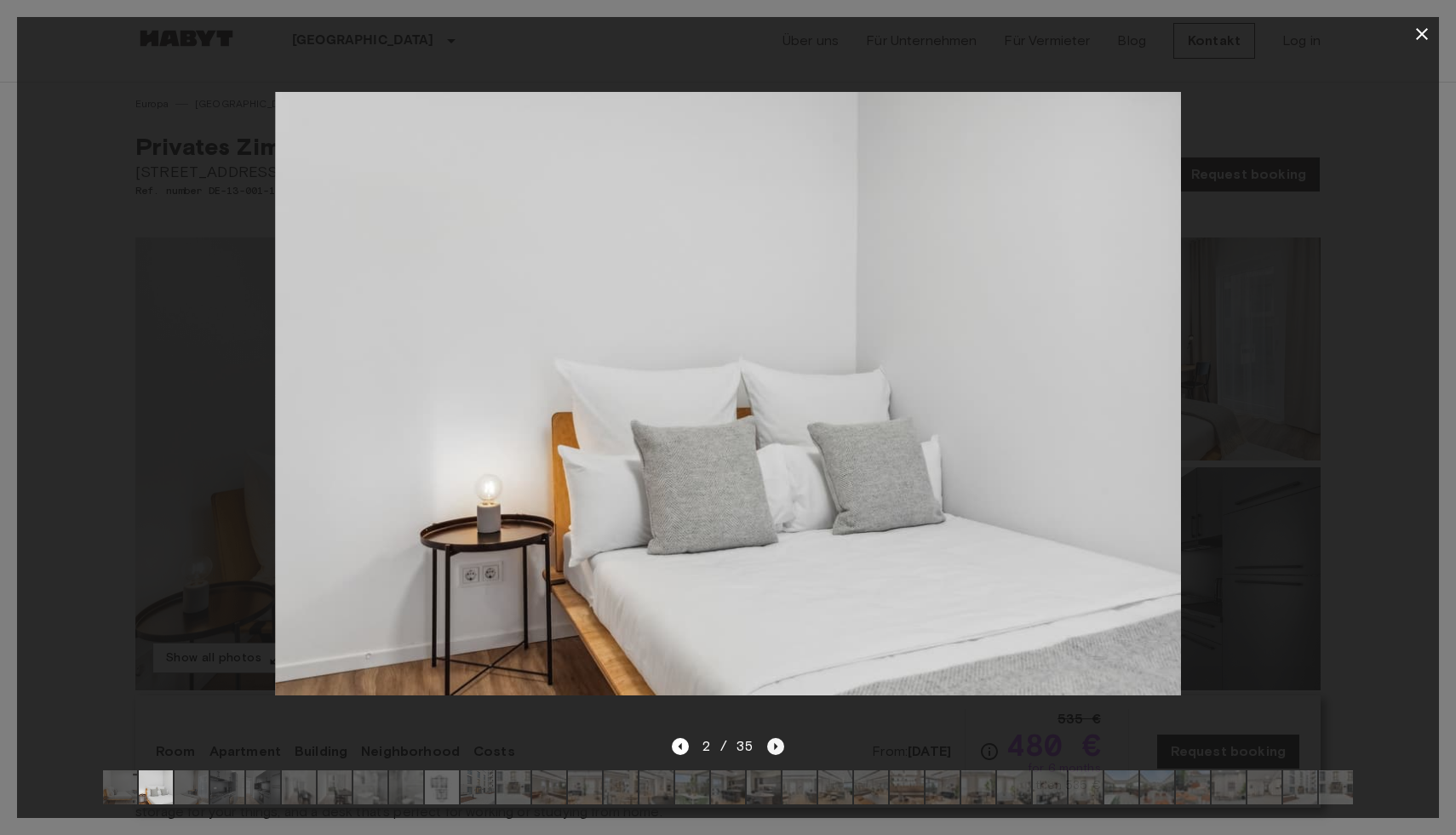
click at [779, 744] on icon "Next image" at bounding box center [775, 746] width 17 height 17
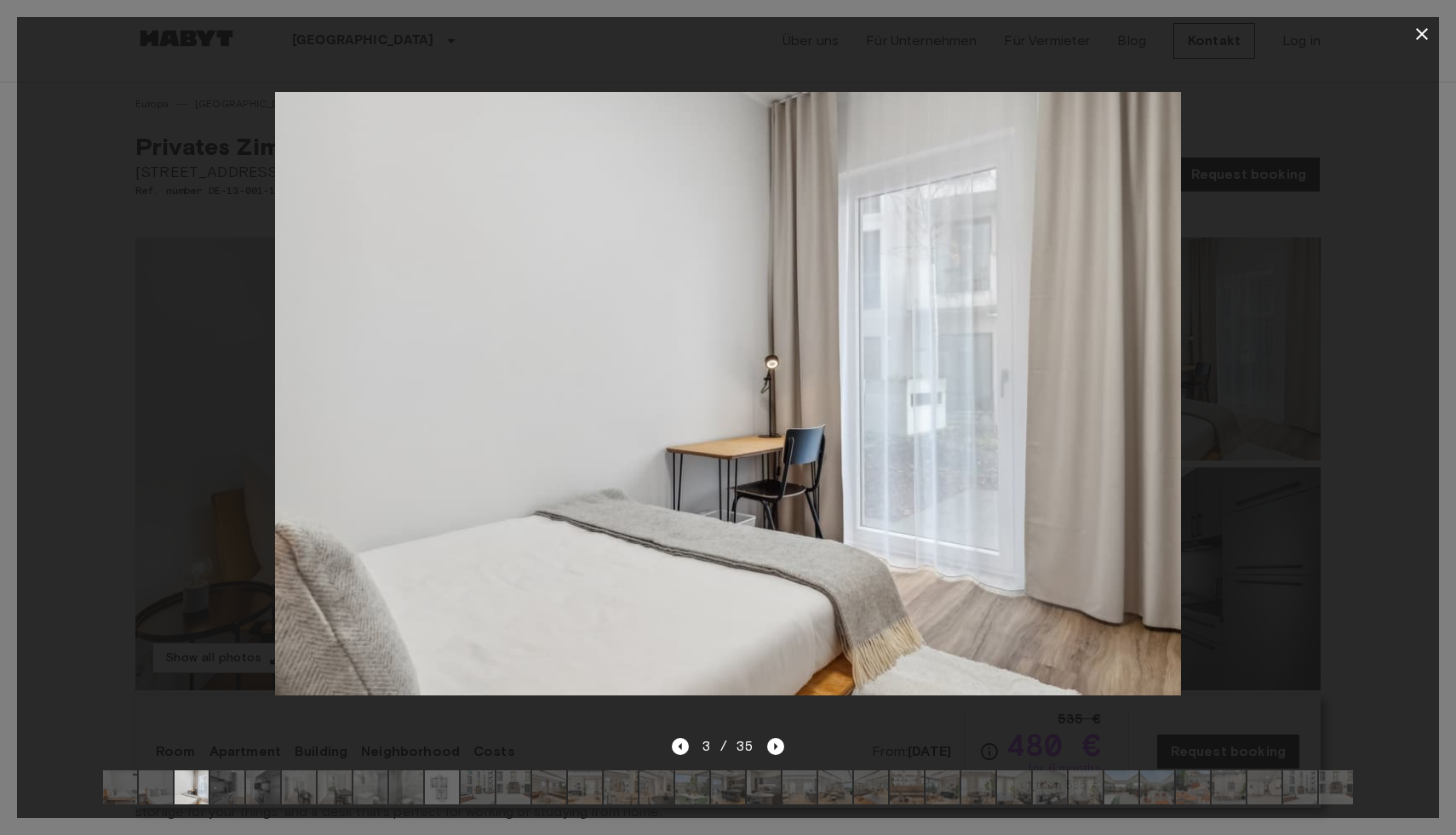
click at [778, 727] on div at bounding box center [728, 393] width 1421 height 686
click at [778, 737] on div "3 / 35" at bounding box center [728, 746] width 113 height 21
click at [777, 748] on icon "Next image" at bounding box center [775, 746] width 17 height 17
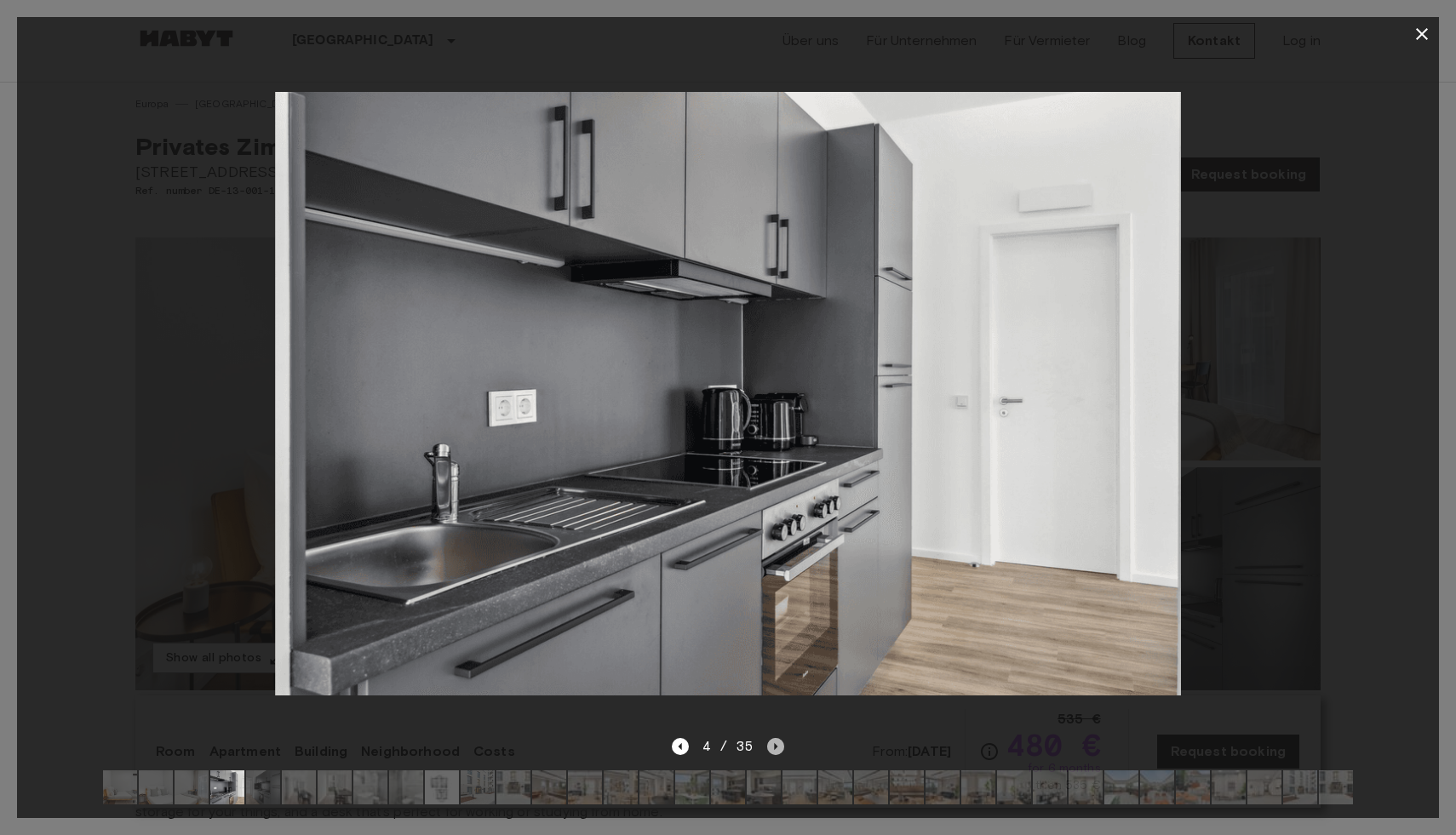
click at [777, 748] on icon "Next image" at bounding box center [775, 746] width 17 height 17
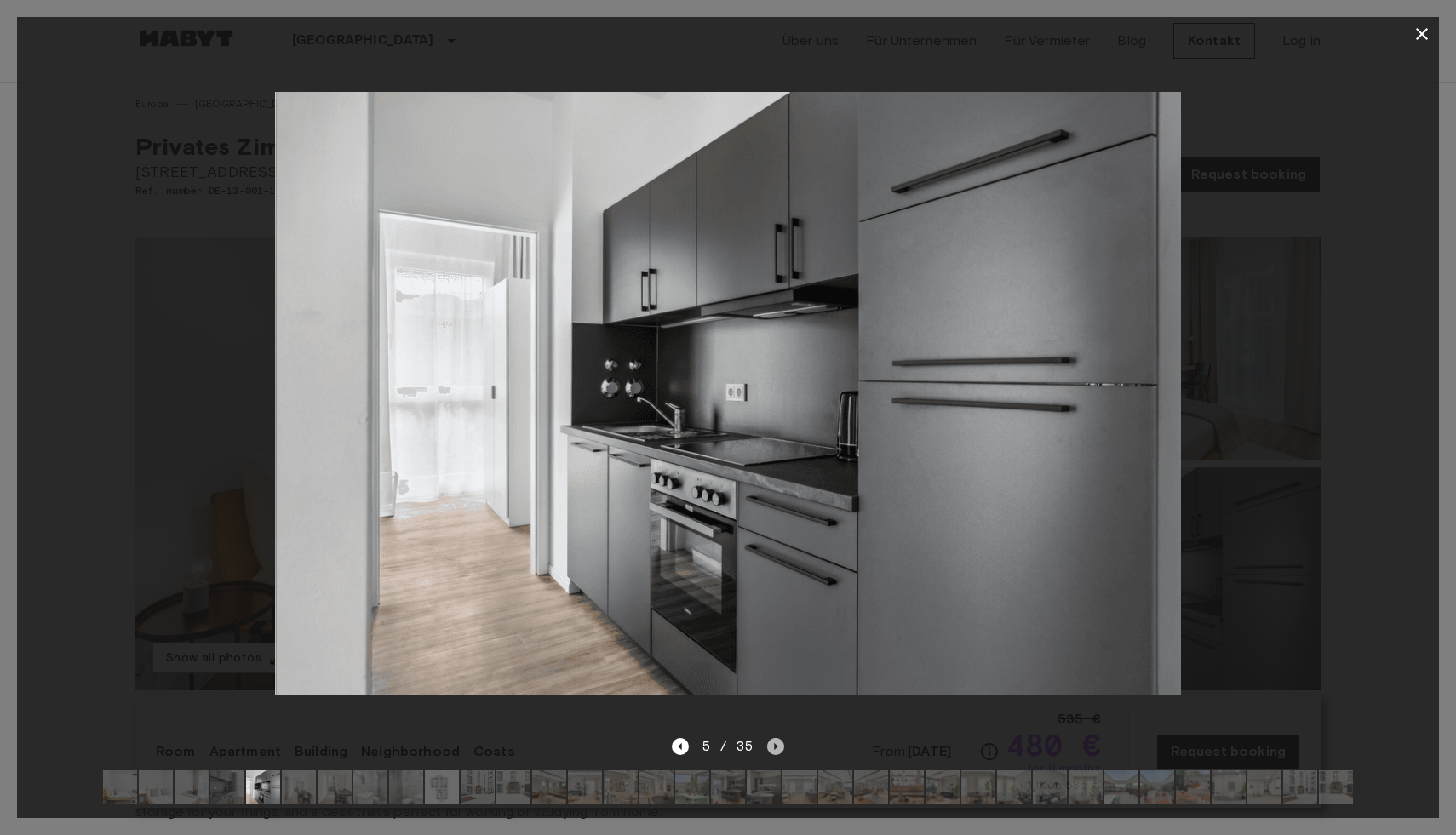
click at [777, 748] on icon "Next image" at bounding box center [775, 746] width 17 height 17
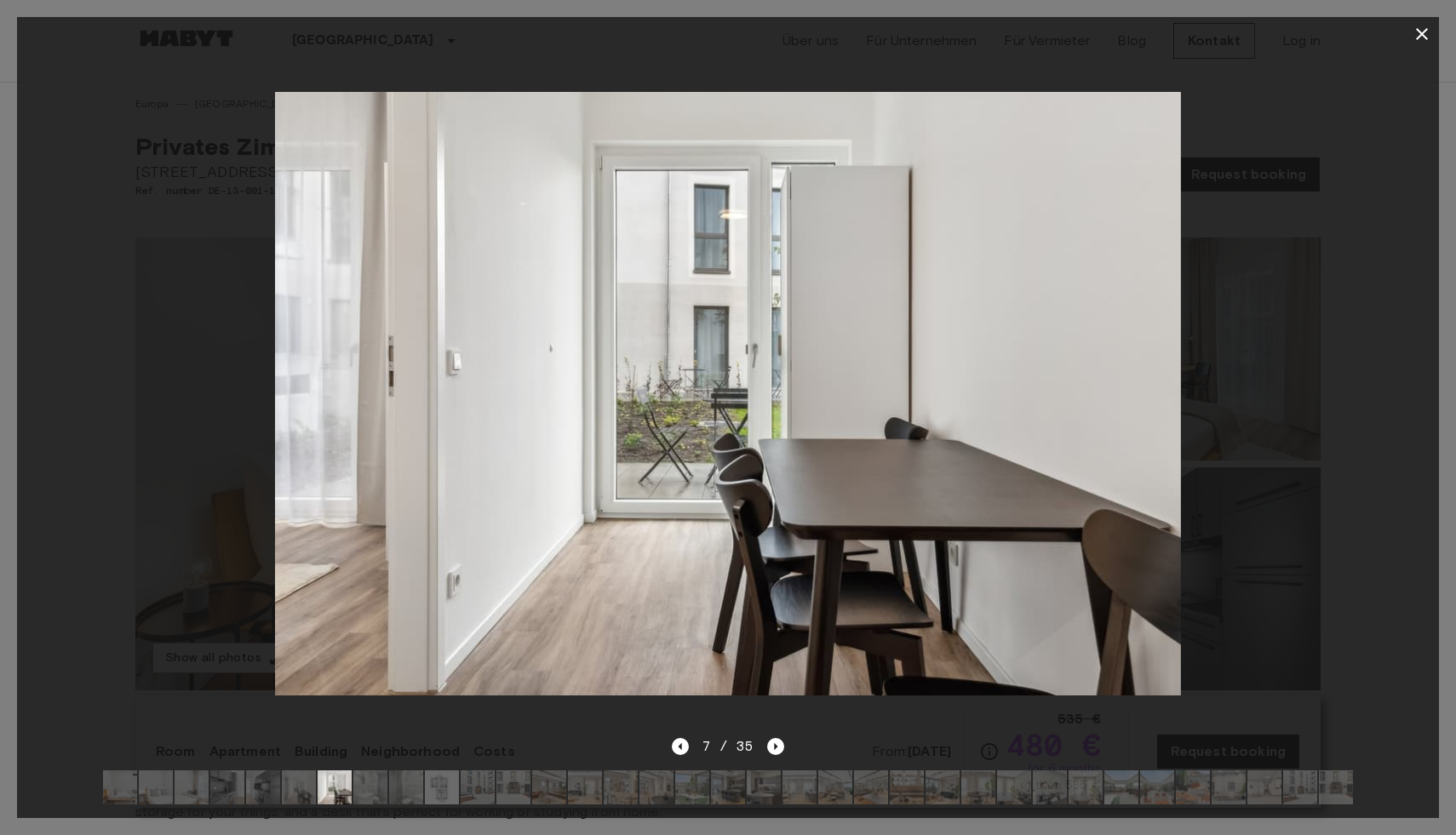
click at [1421, 35] on icon "button" at bounding box center [1421, 34] width 12 height 12
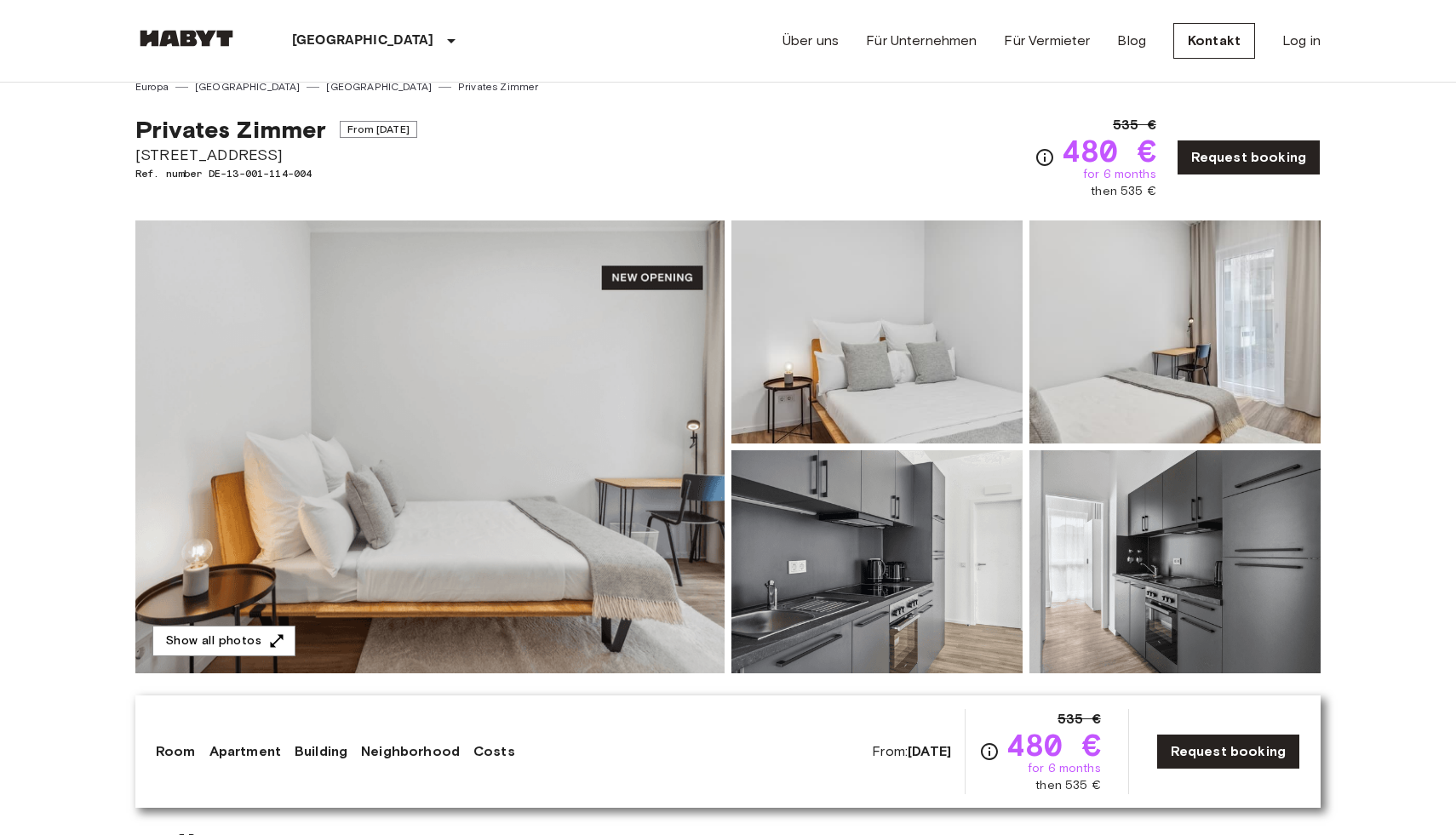
scroll to position [22, 0]
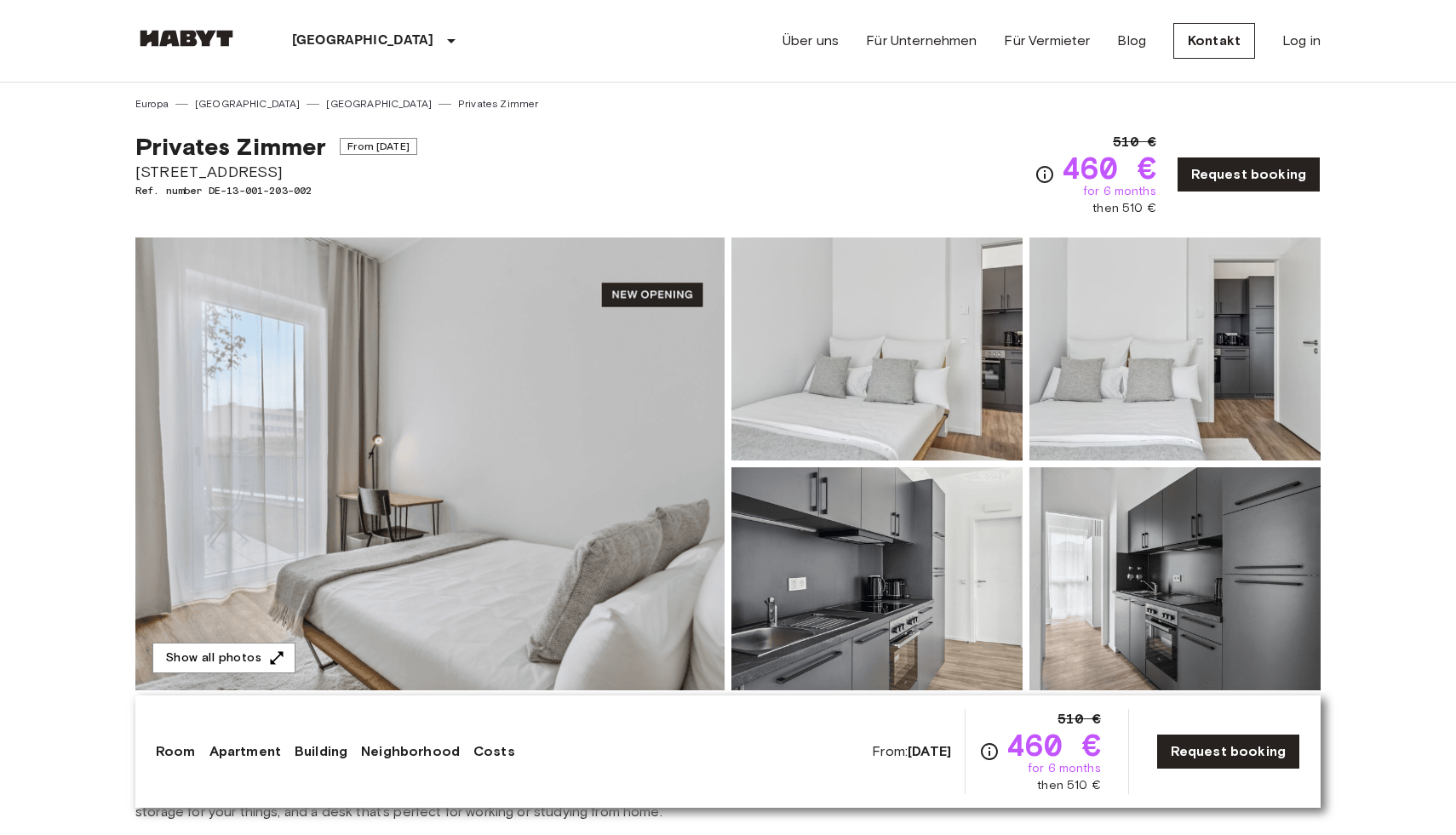
click at [532, 472] on img at bounding box center [430, 464] width 589 height 453
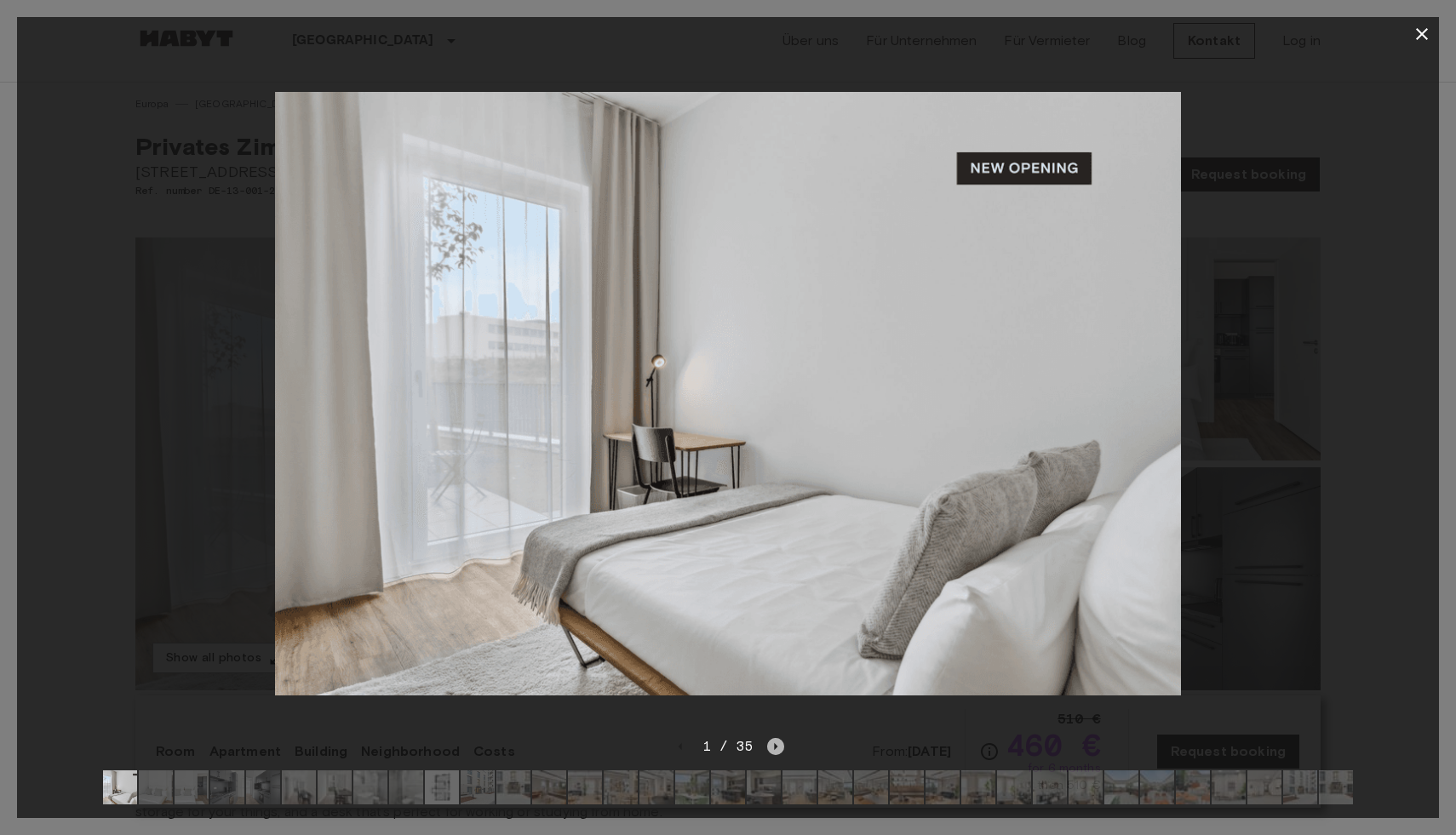
click at [774, 747] on icon "Next image" at bounding box center [775, 746] width 3 height 7
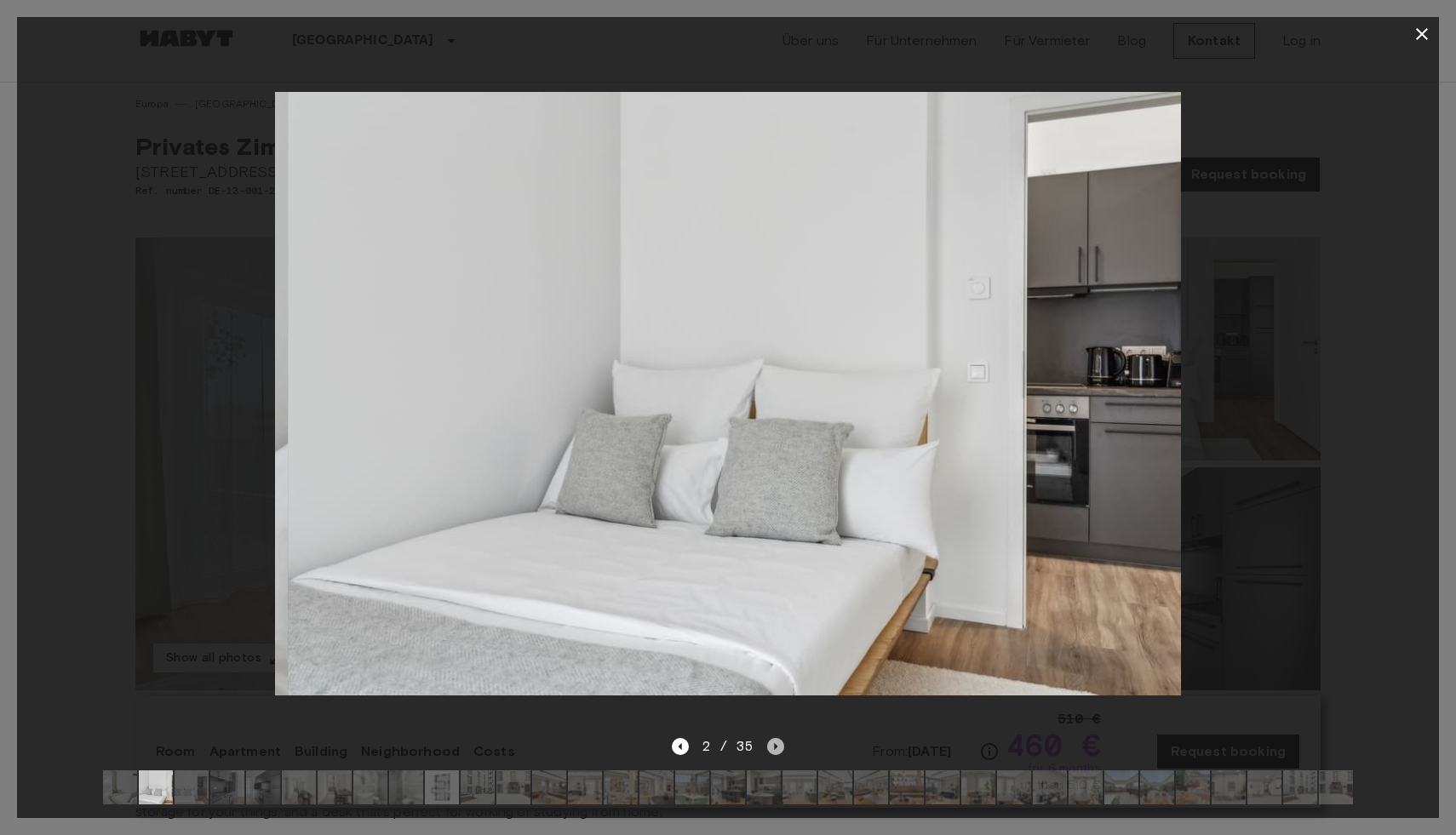
click at [774, 747] on icon "Next image" at bounding box center [775, 746] width 3 height 7
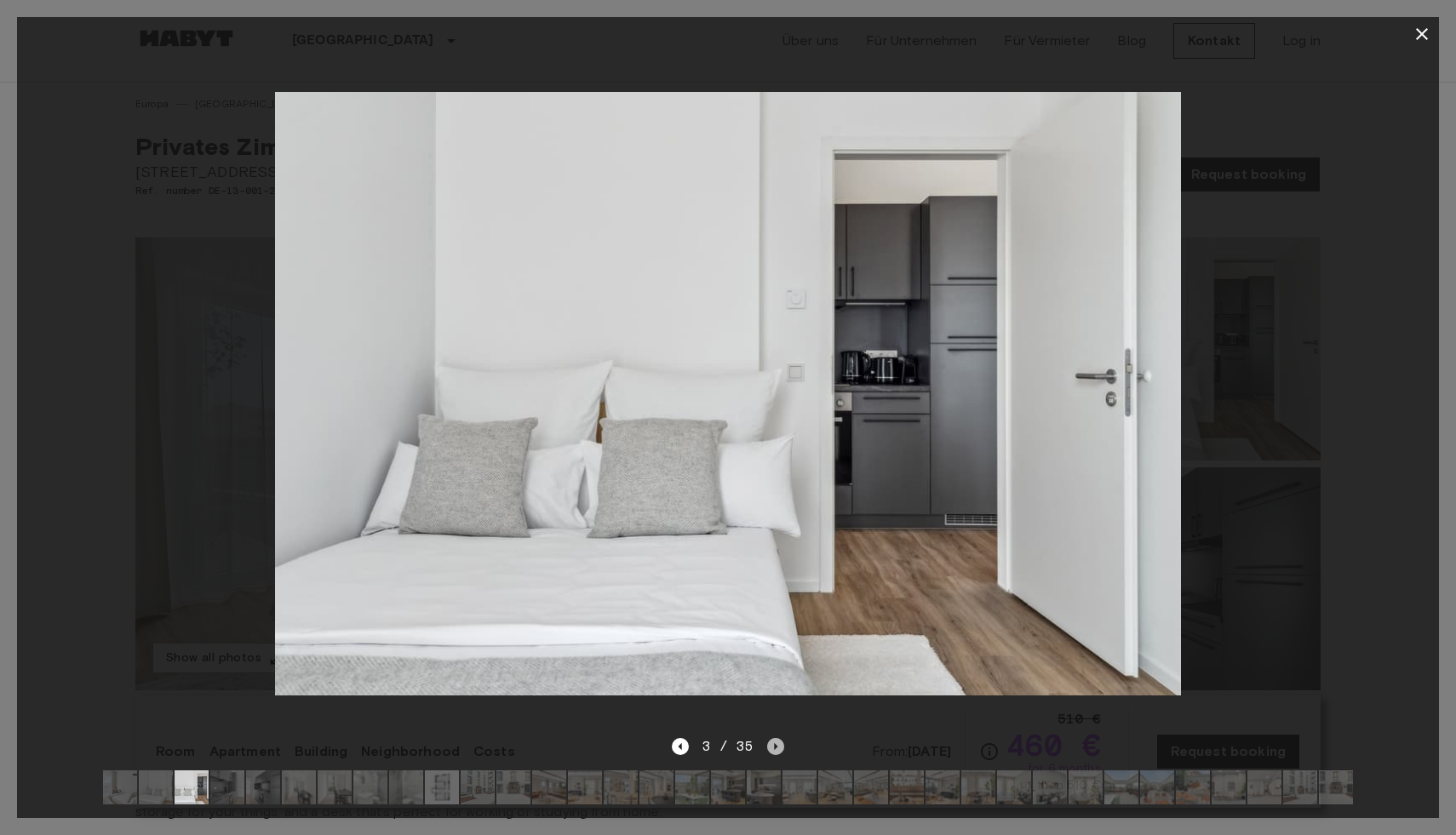
click at [774, 747] on icon "Next image" at bounding box center [775, 746] width 3 height 7
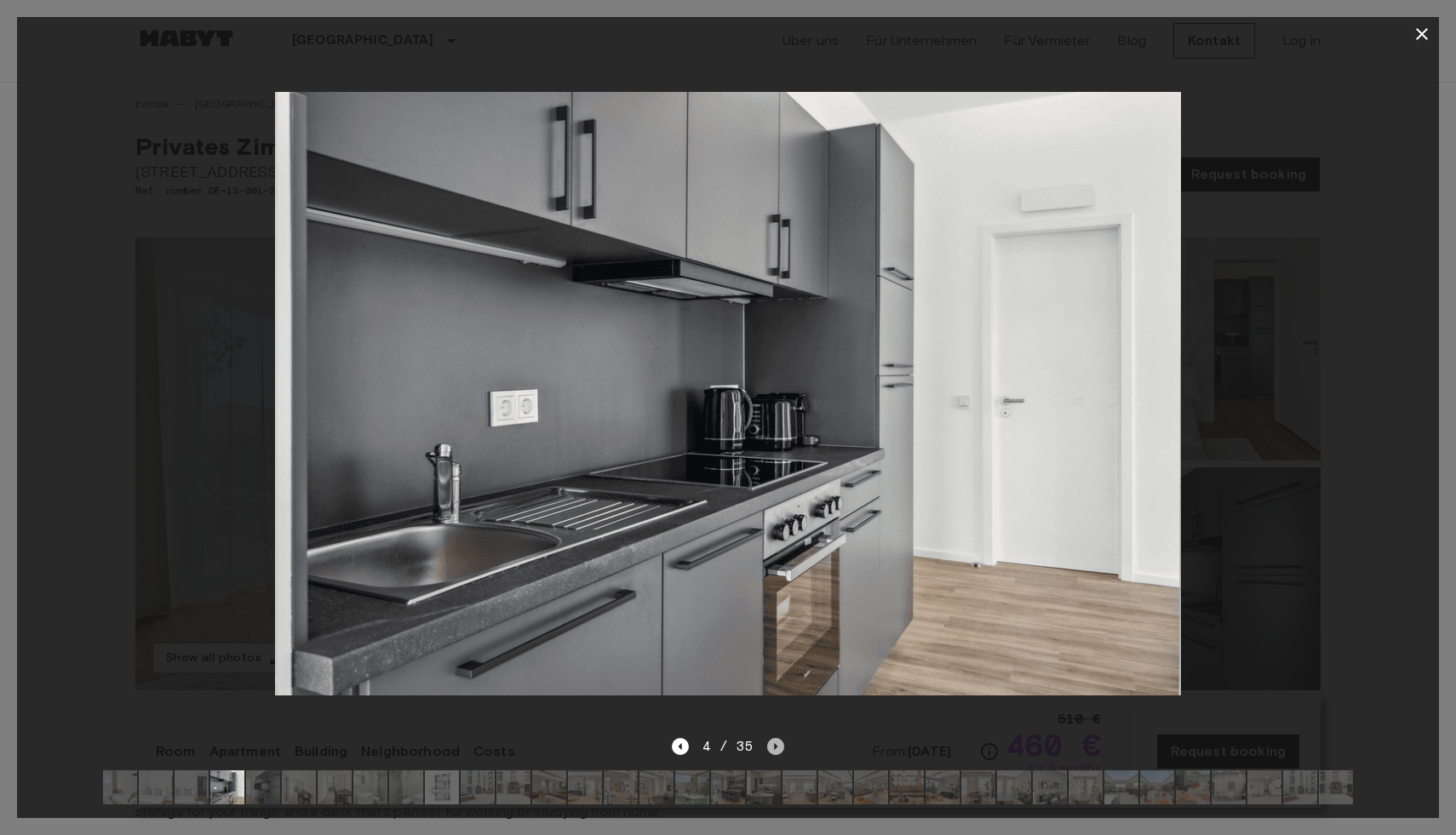
click at [774, 746] on icon "Next image" at bounding box center [775, 746] width 3 height 7
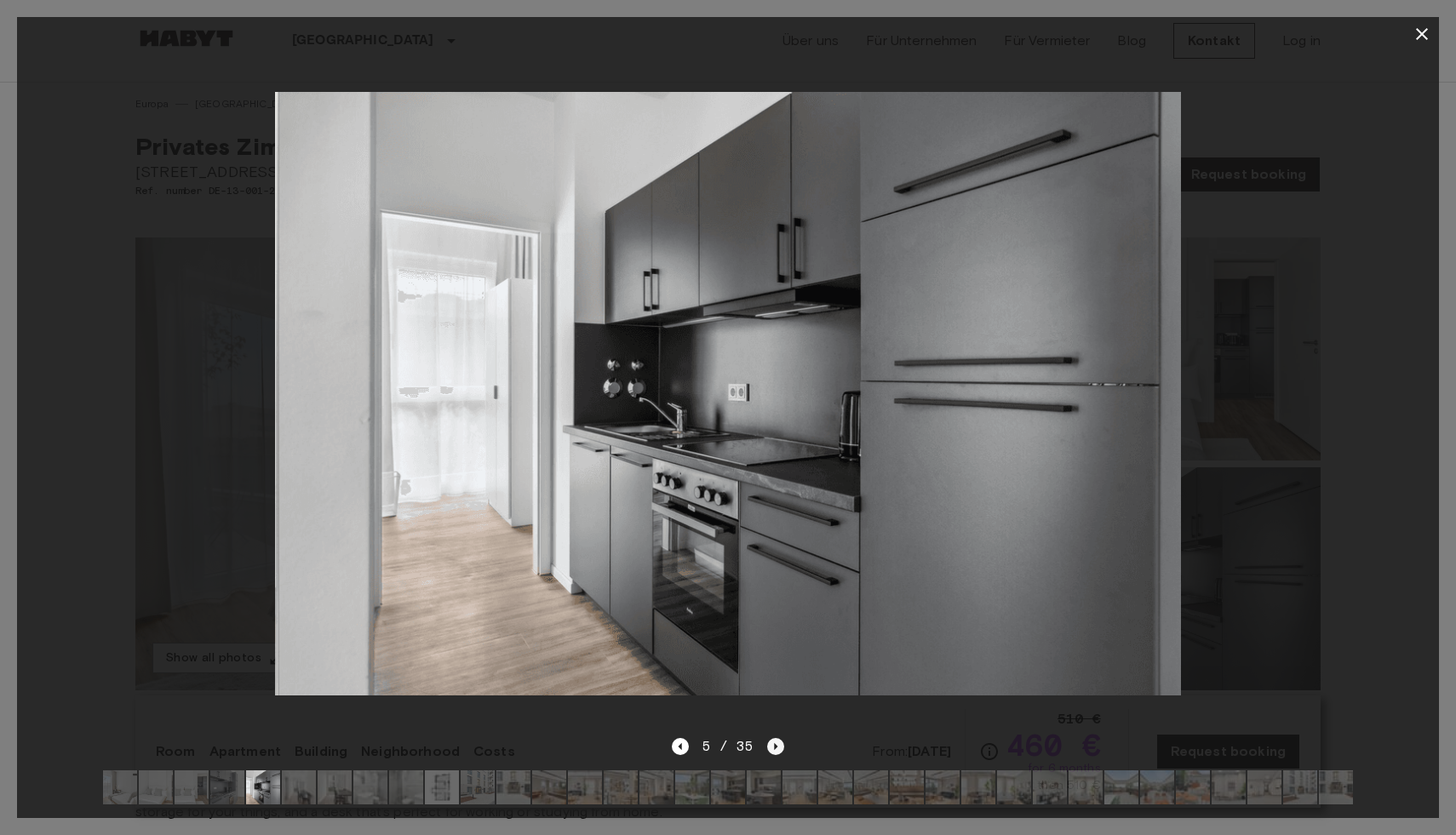
click at [775, 745] on icon "Next image" at bounding box center [775, 746] width 3 height 7
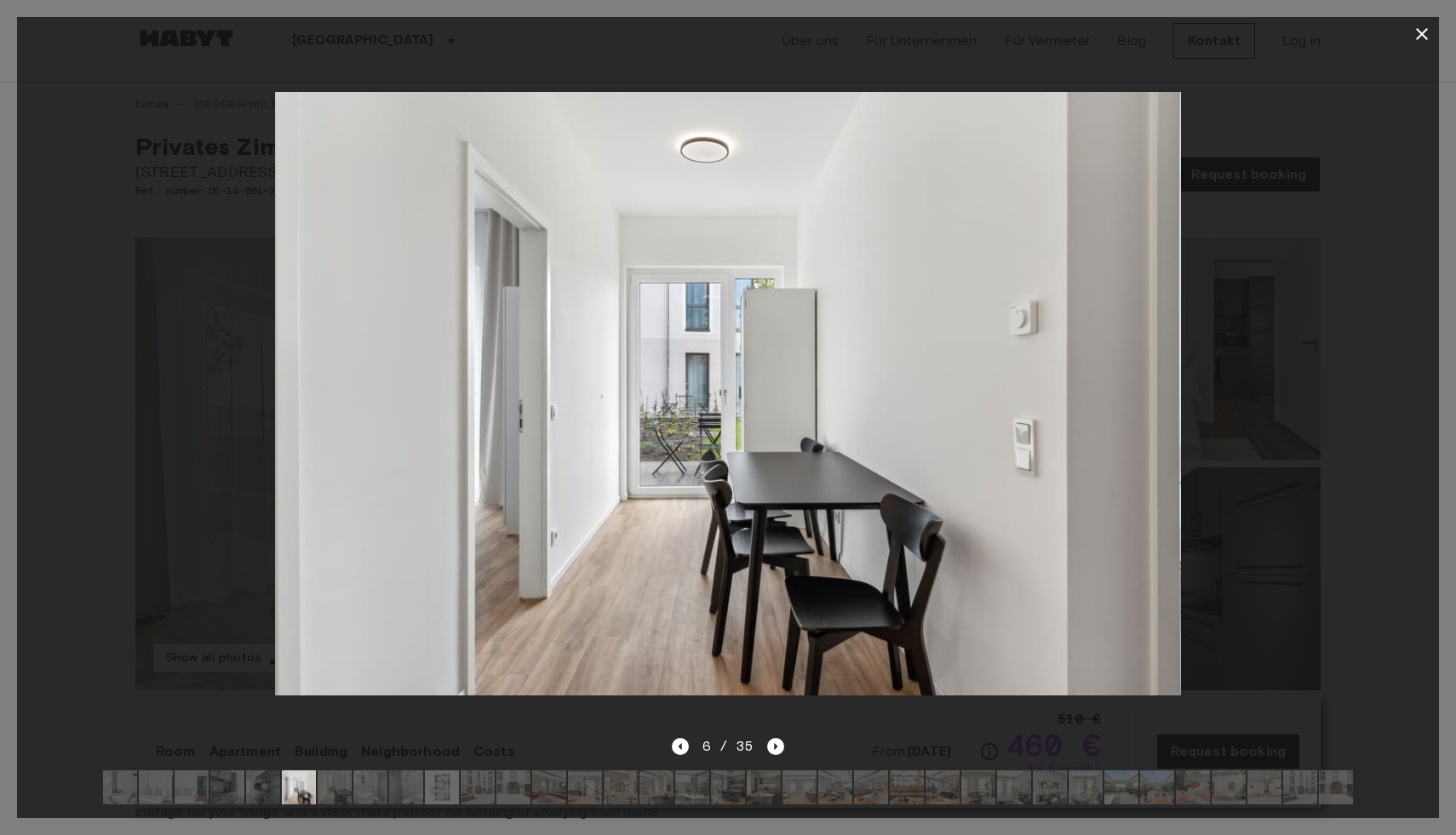
click at [1433, 28] on button "button" at bounding box center [1421, 34] width 34 height 34
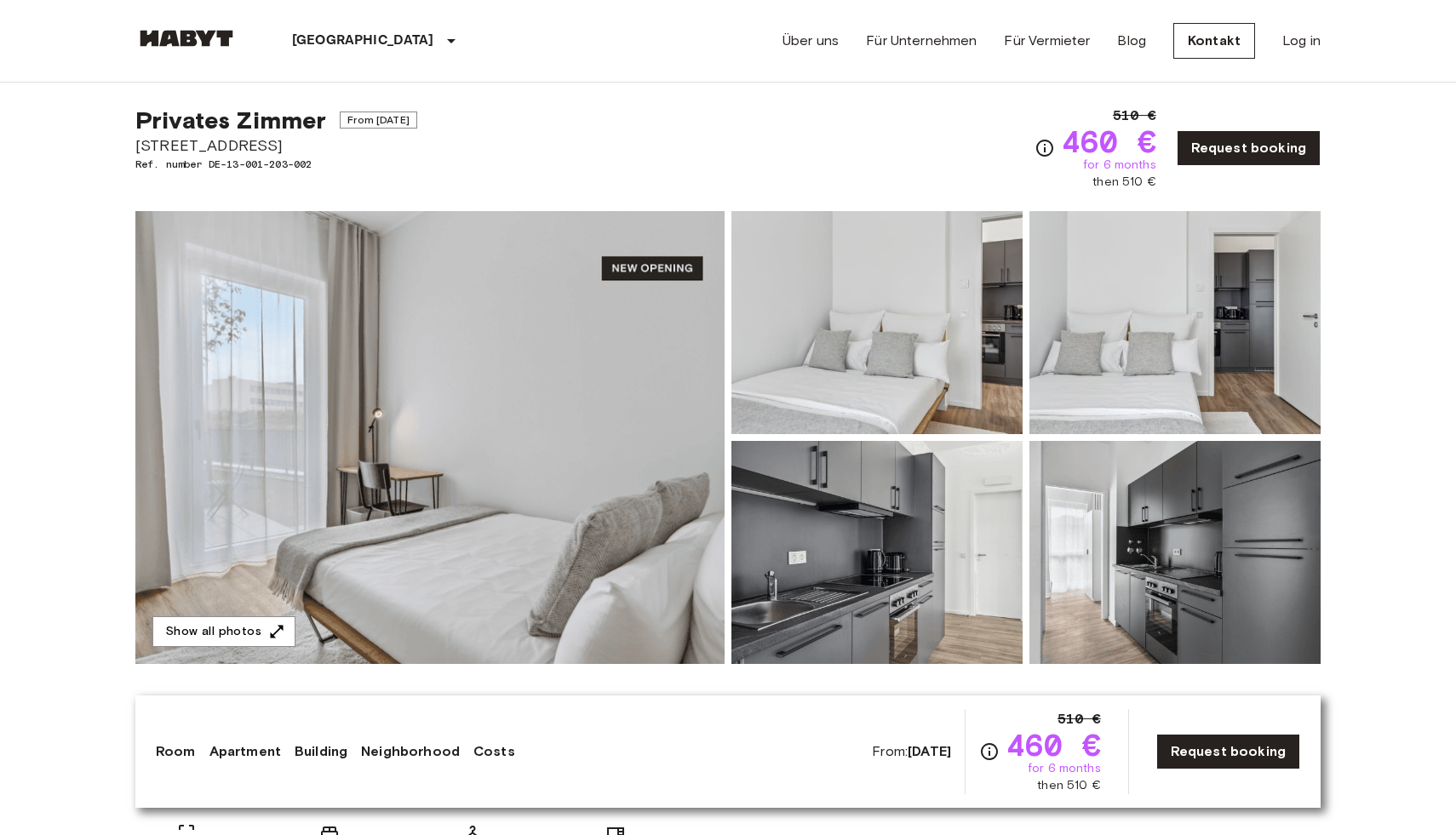
scroll to position [28, 0]
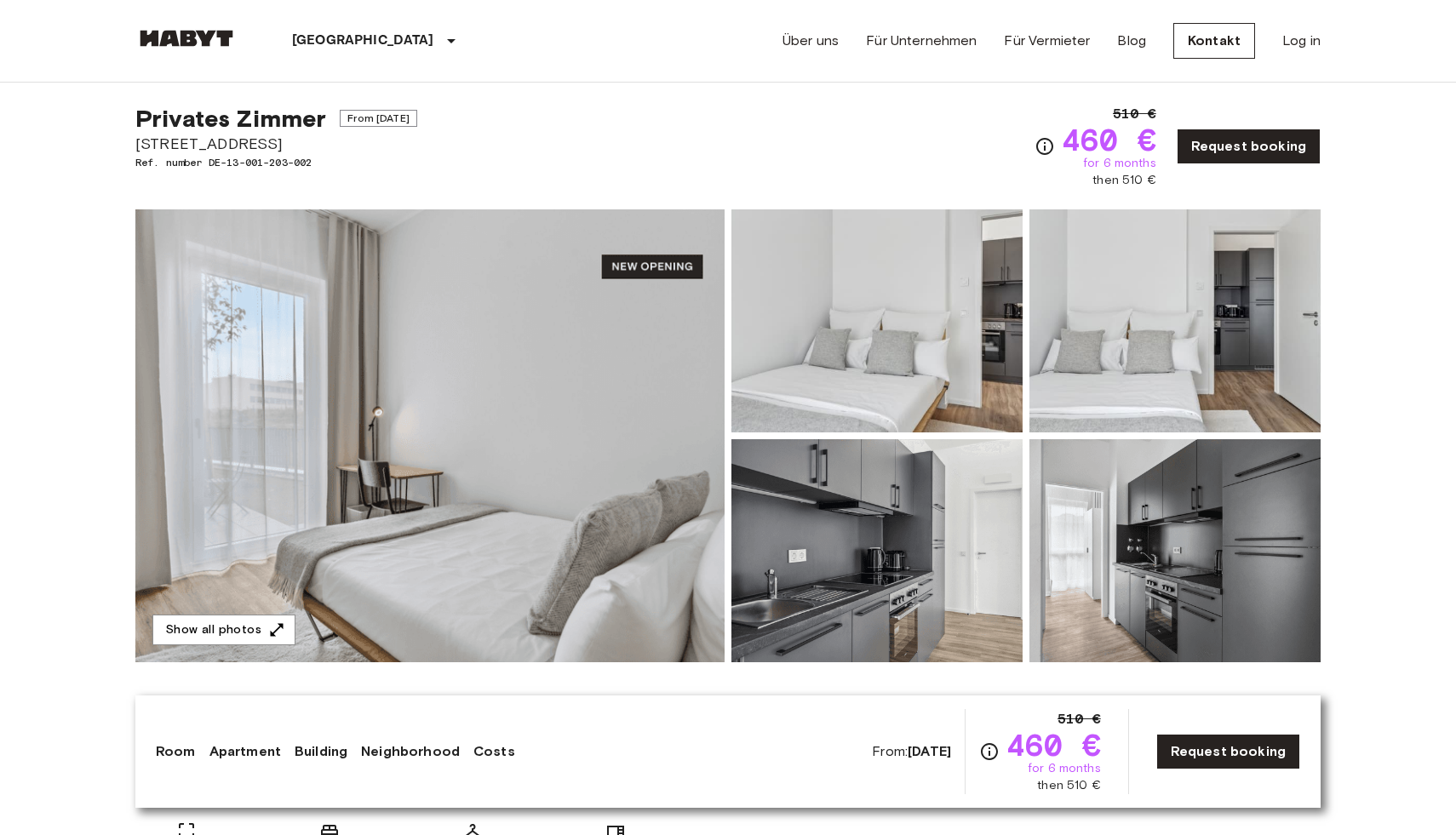
click at [236, 431] on img at bounding box center [430, 435] width 589 height 453
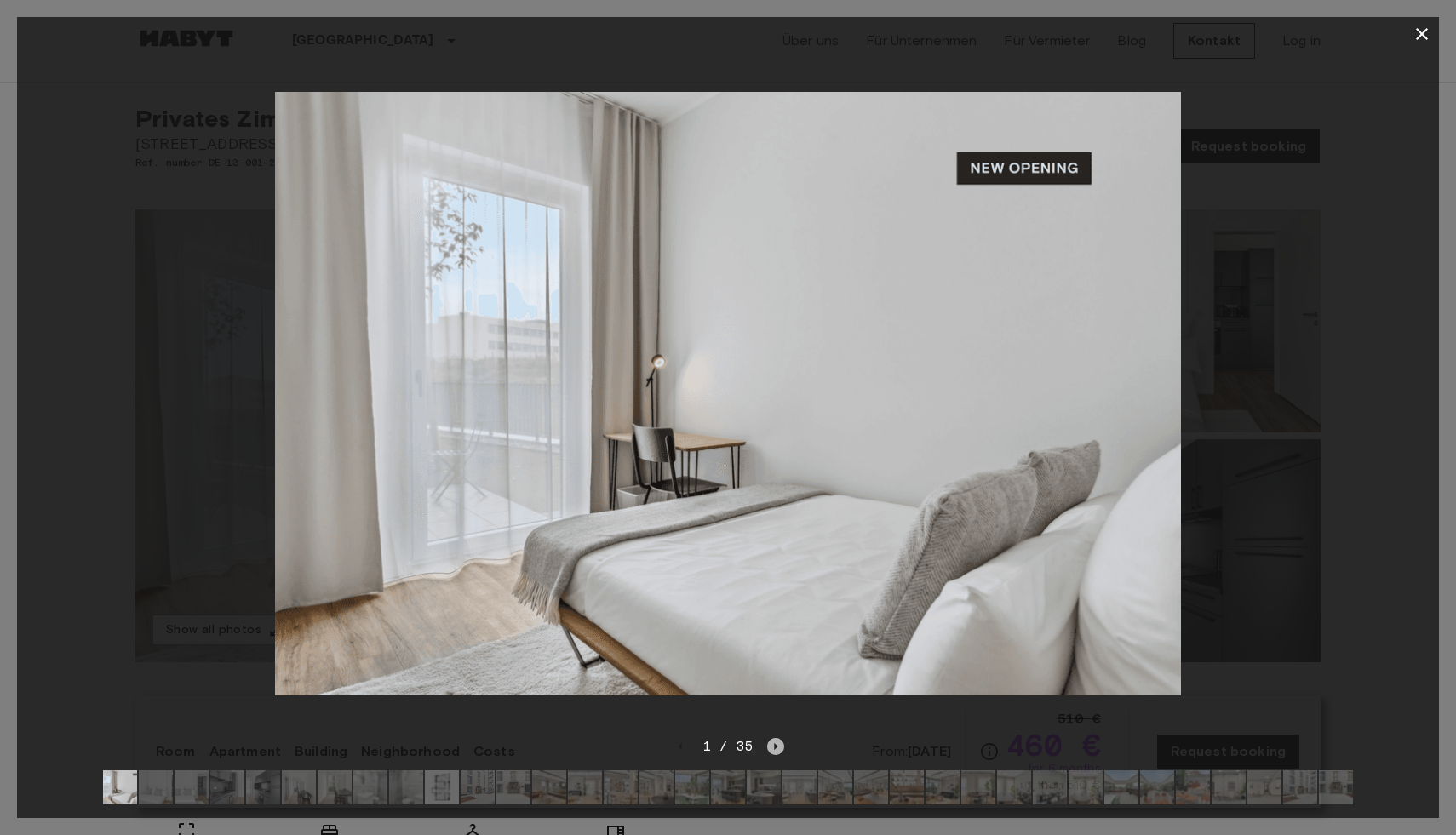
click at [776, 746] on icon "Next image" at bounding box center [775, 746] width 17 height 17
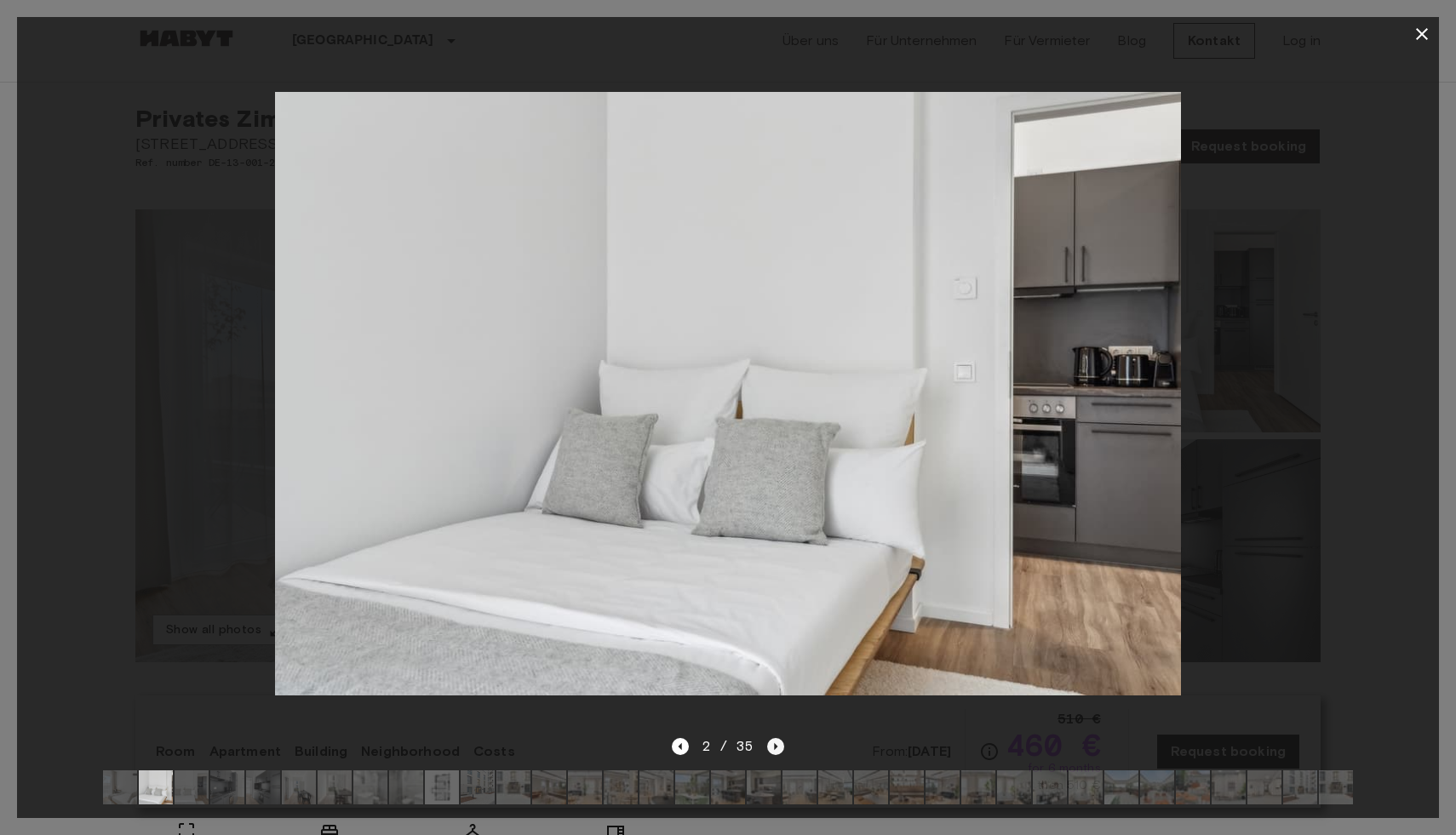
click at [776, 746] on icon "Next image" at bounding box center [775, 746] width 17 height 17
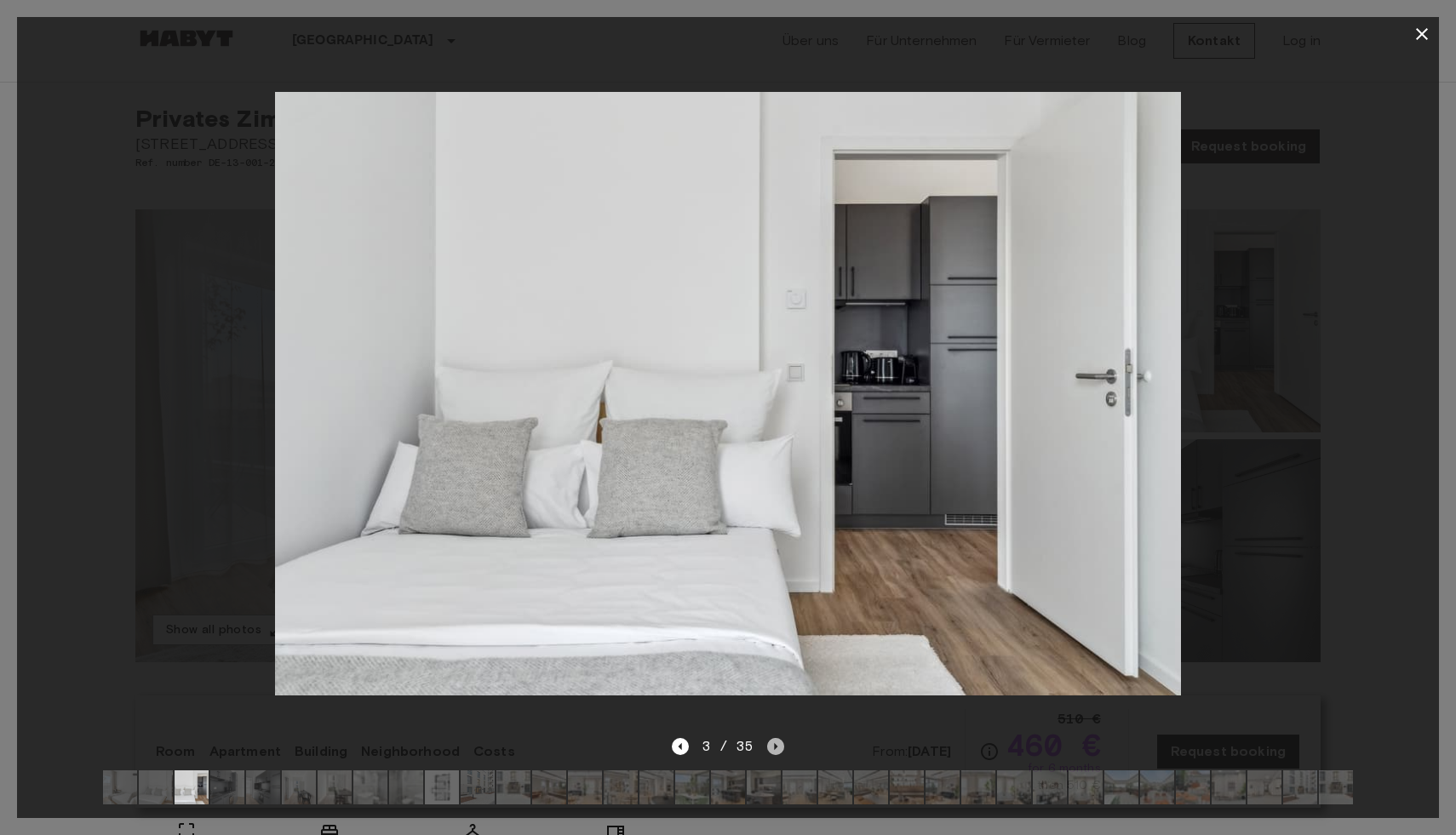
click at [776, 746] on icon "Next image" at bounding box center [775, 746] width 17 height 17
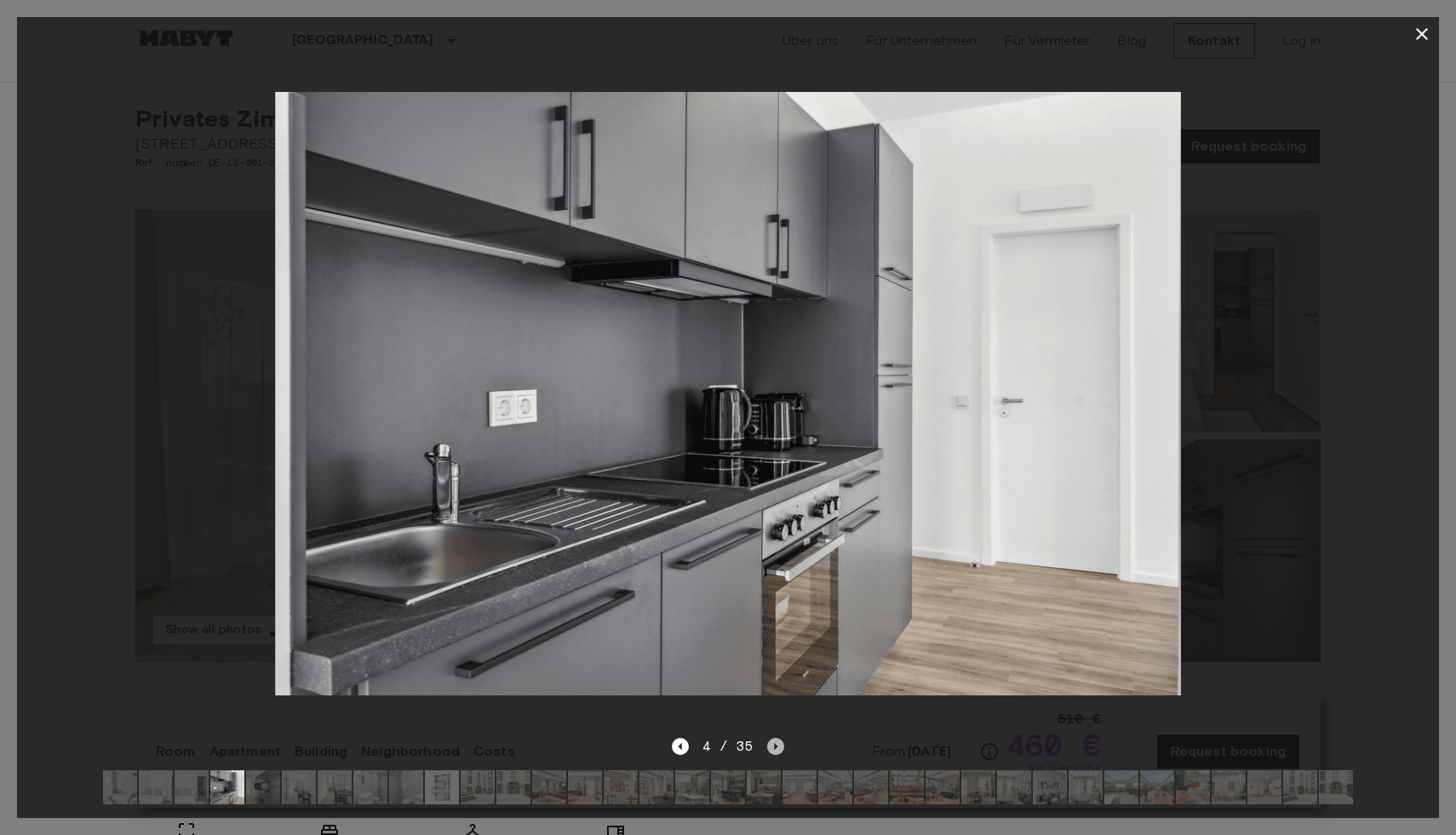
click at [776, 746] on icon "Next image" at bounding box center [775, 746] width 17 height 17
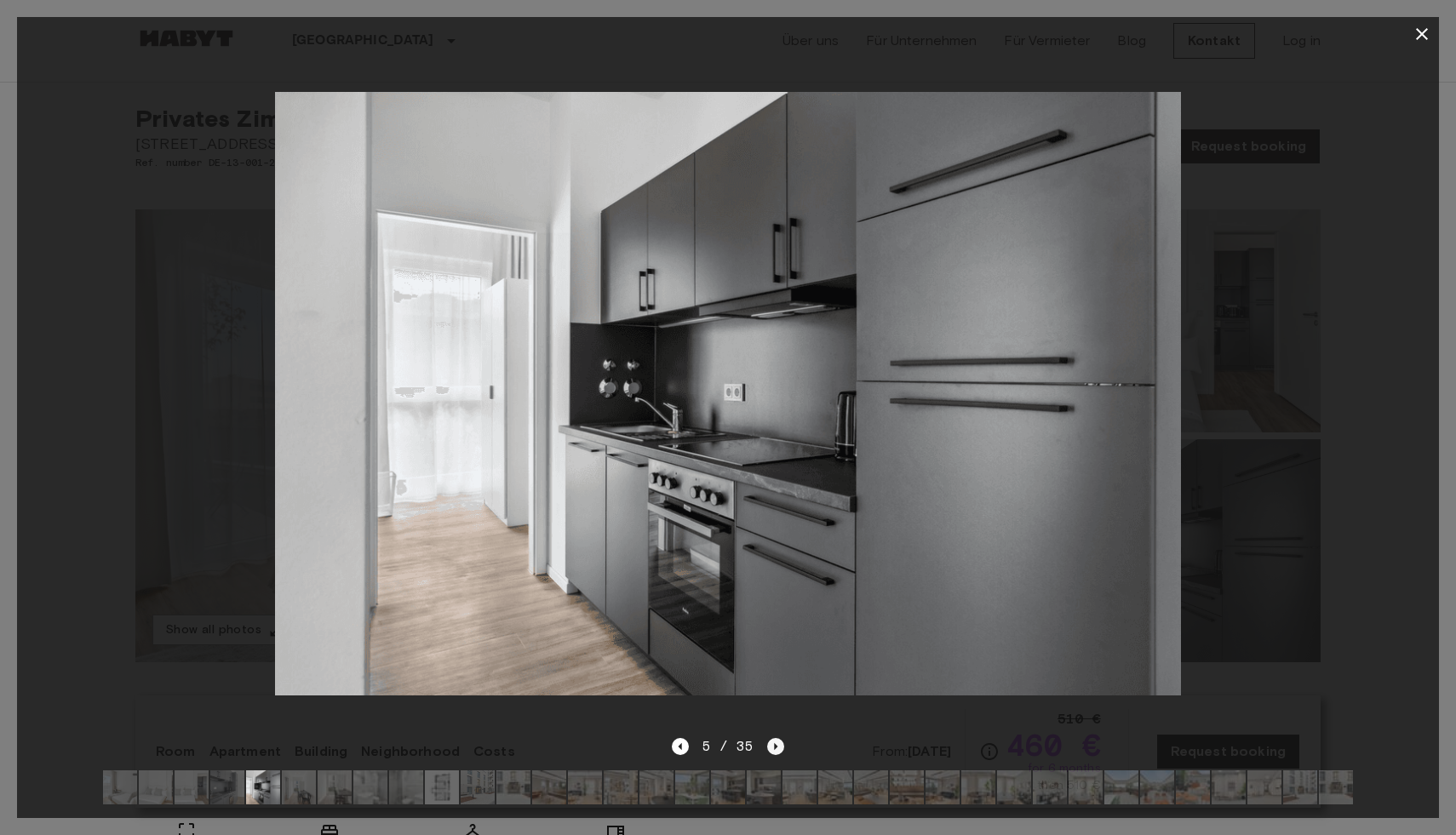
click at [776, 746] on icon "Next image" at bounding box center [775, 746] width 17 height 17
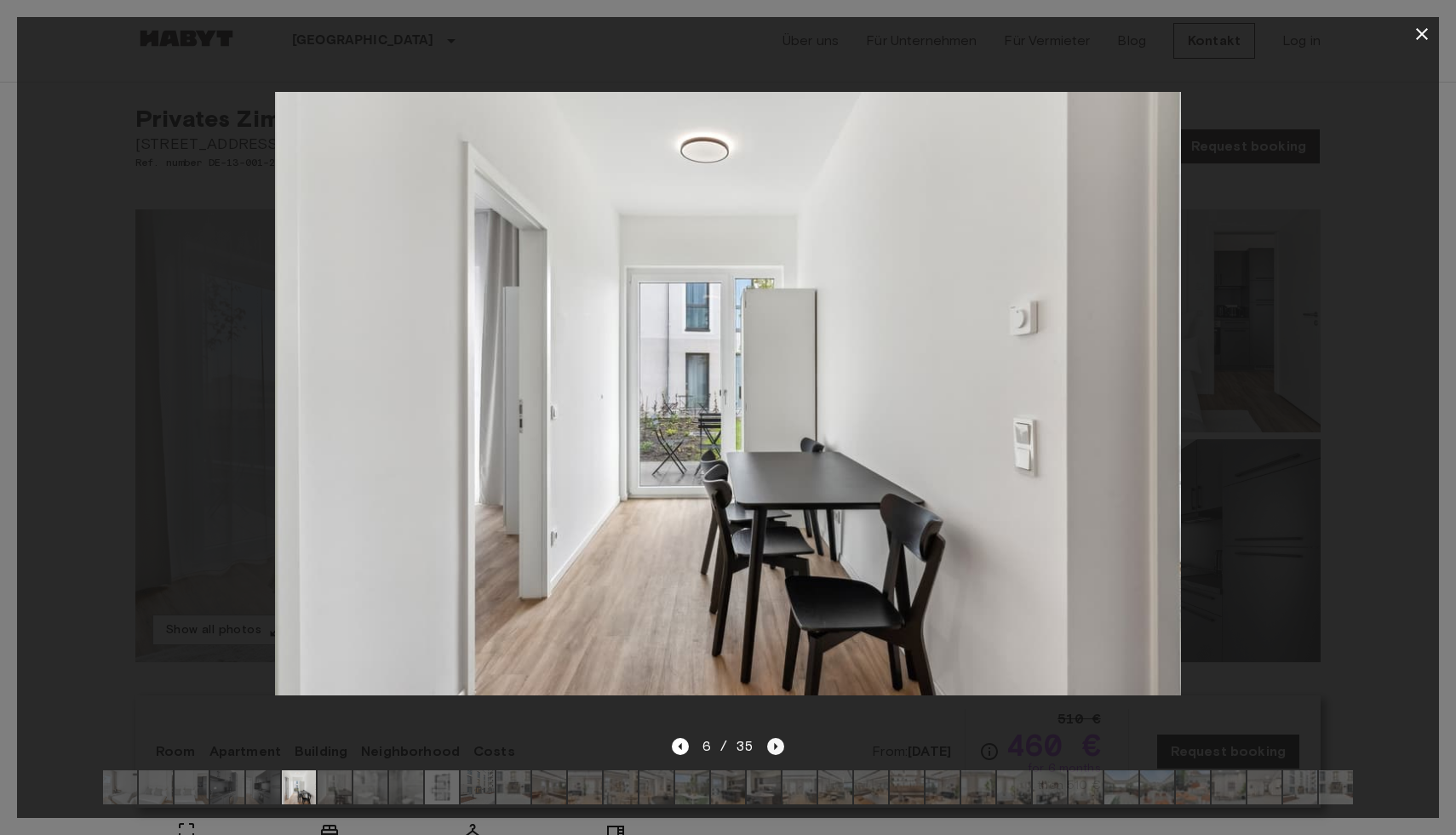
click at [776, 746] on icon "Next image" at bounding box center [775, 746] width 17 height 17
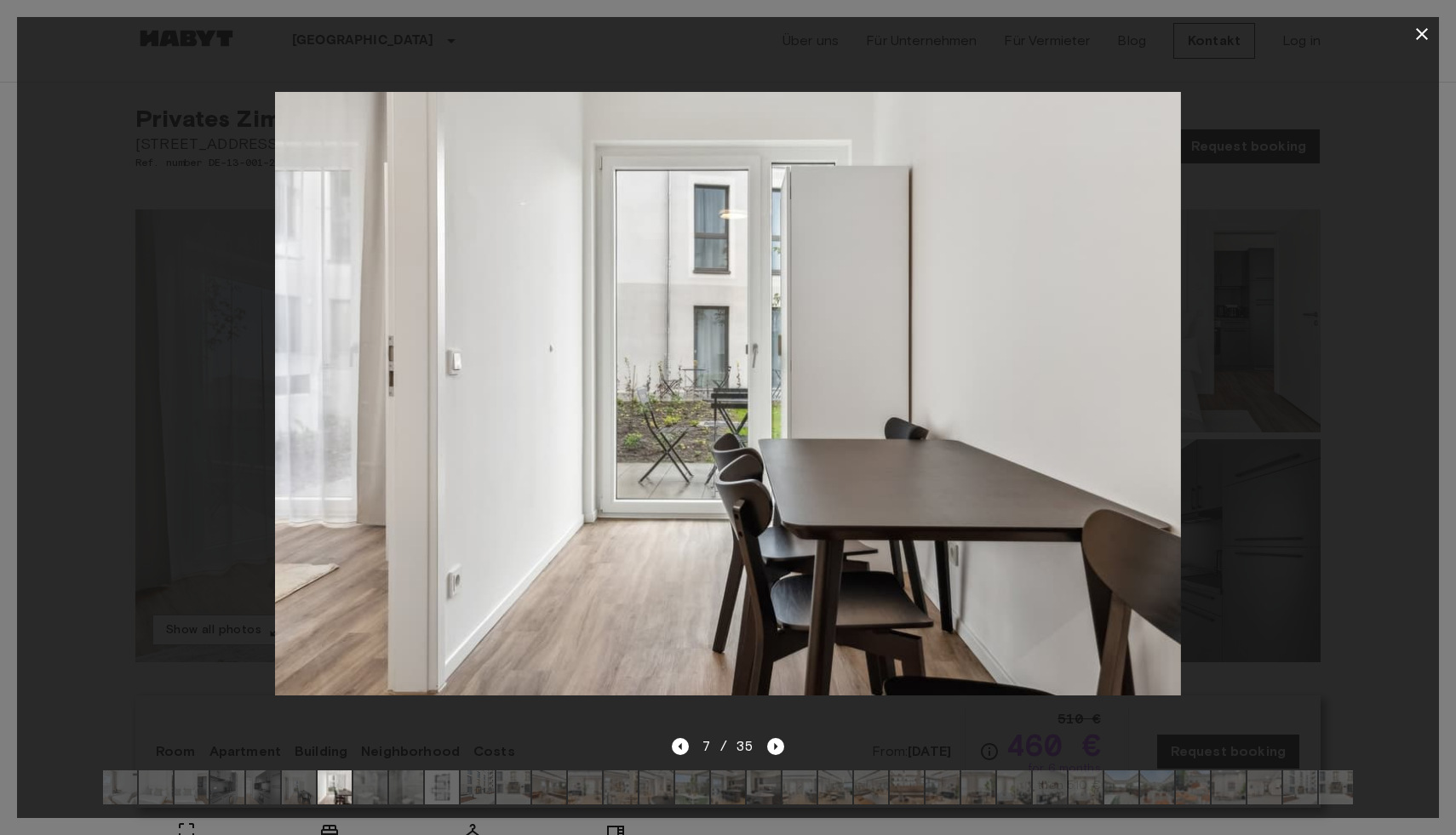
click at [1420, 39] on icon "button" at bounding box center [1421, 34] width 21 height 21
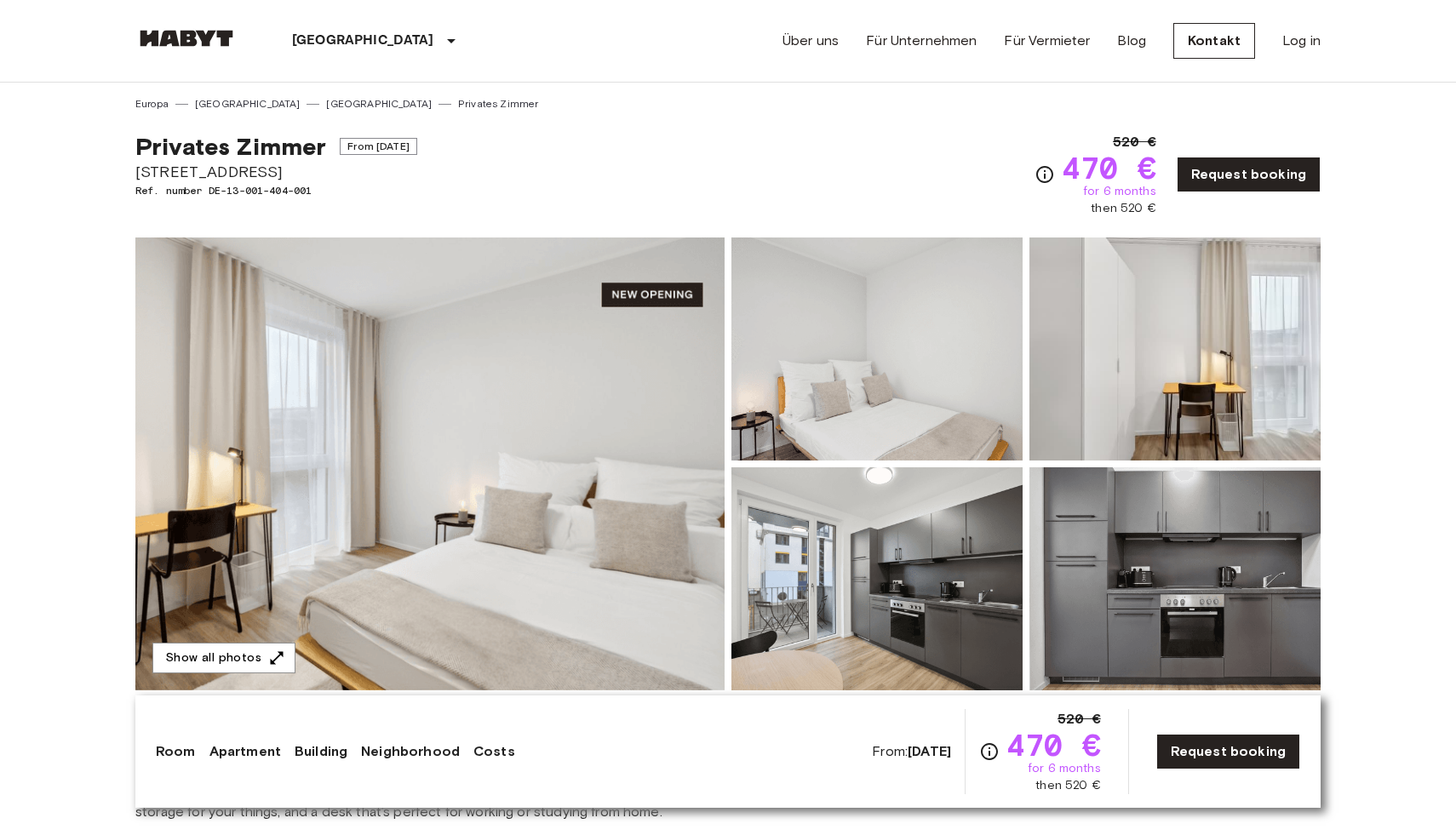
click at [1279, 188] on link "Request booking" at bounding box center [1248, 174] width 144 height 36
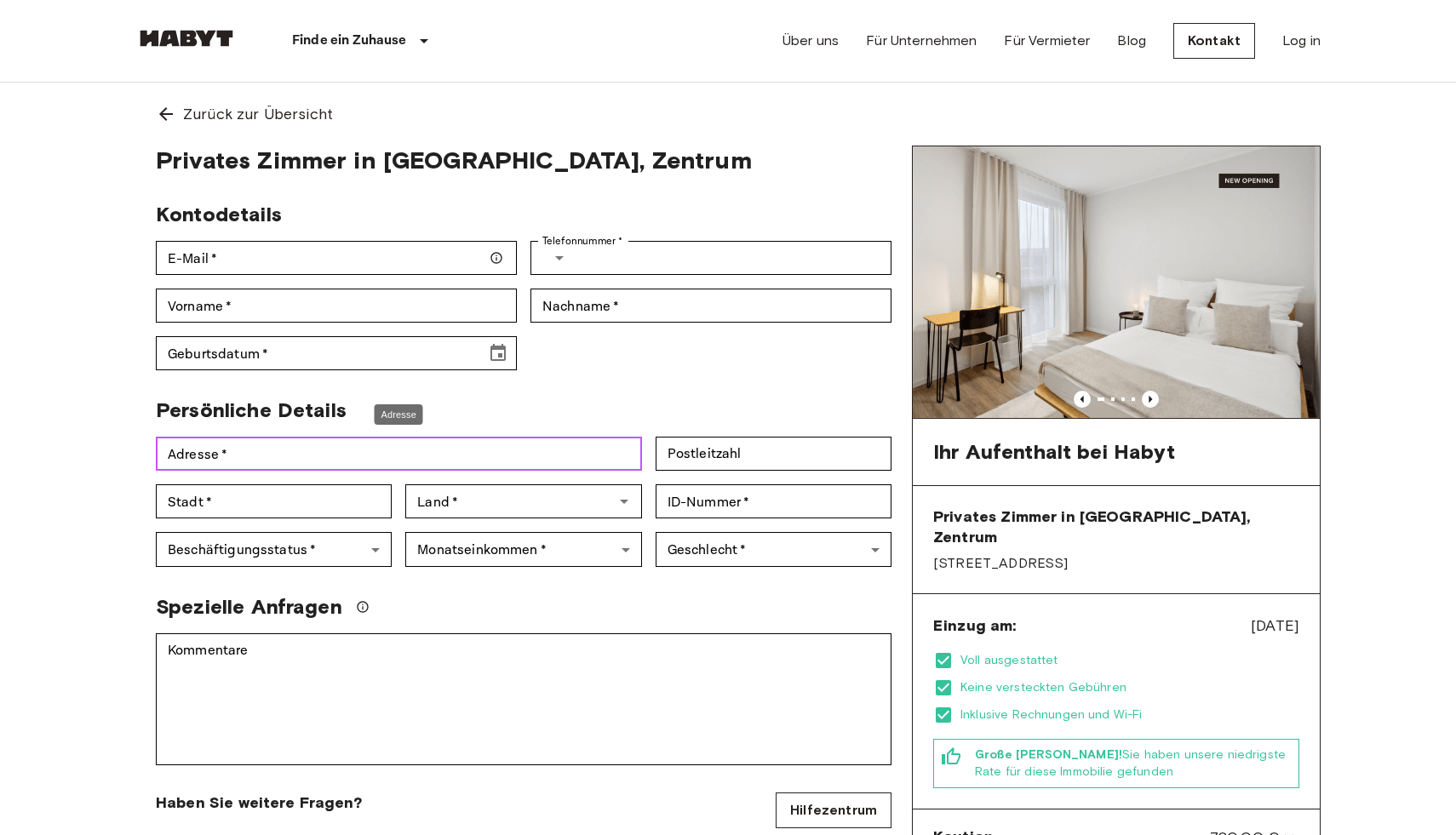
click at [397, 450] on input "Adresse   *" at bounding box center [399, 454] width 486 height 34
click at [498, 455] on input "**********" at bounding box center [399, 454] width 486 height 34
type input "**********"
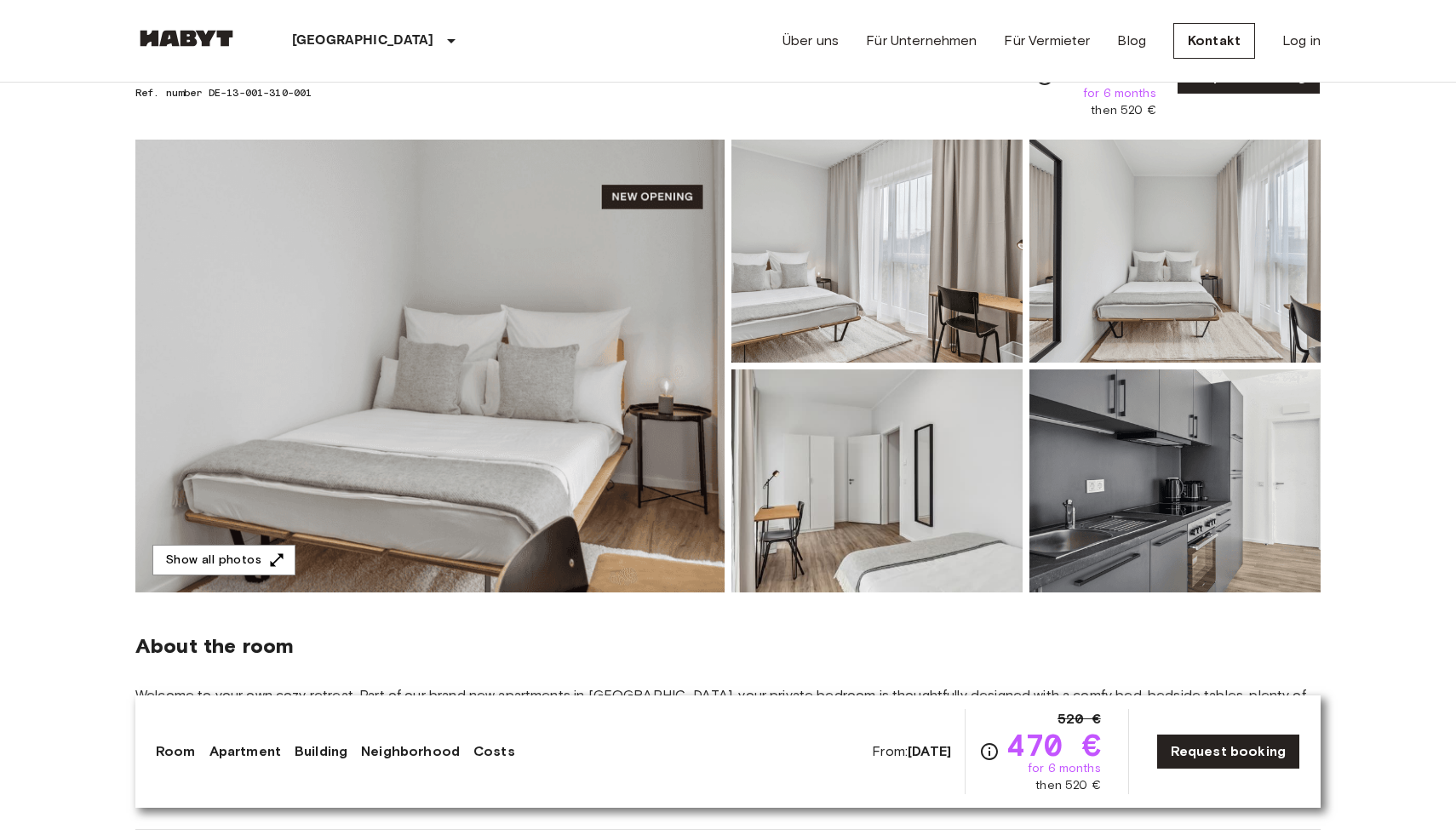
scroll to position [115, 0]
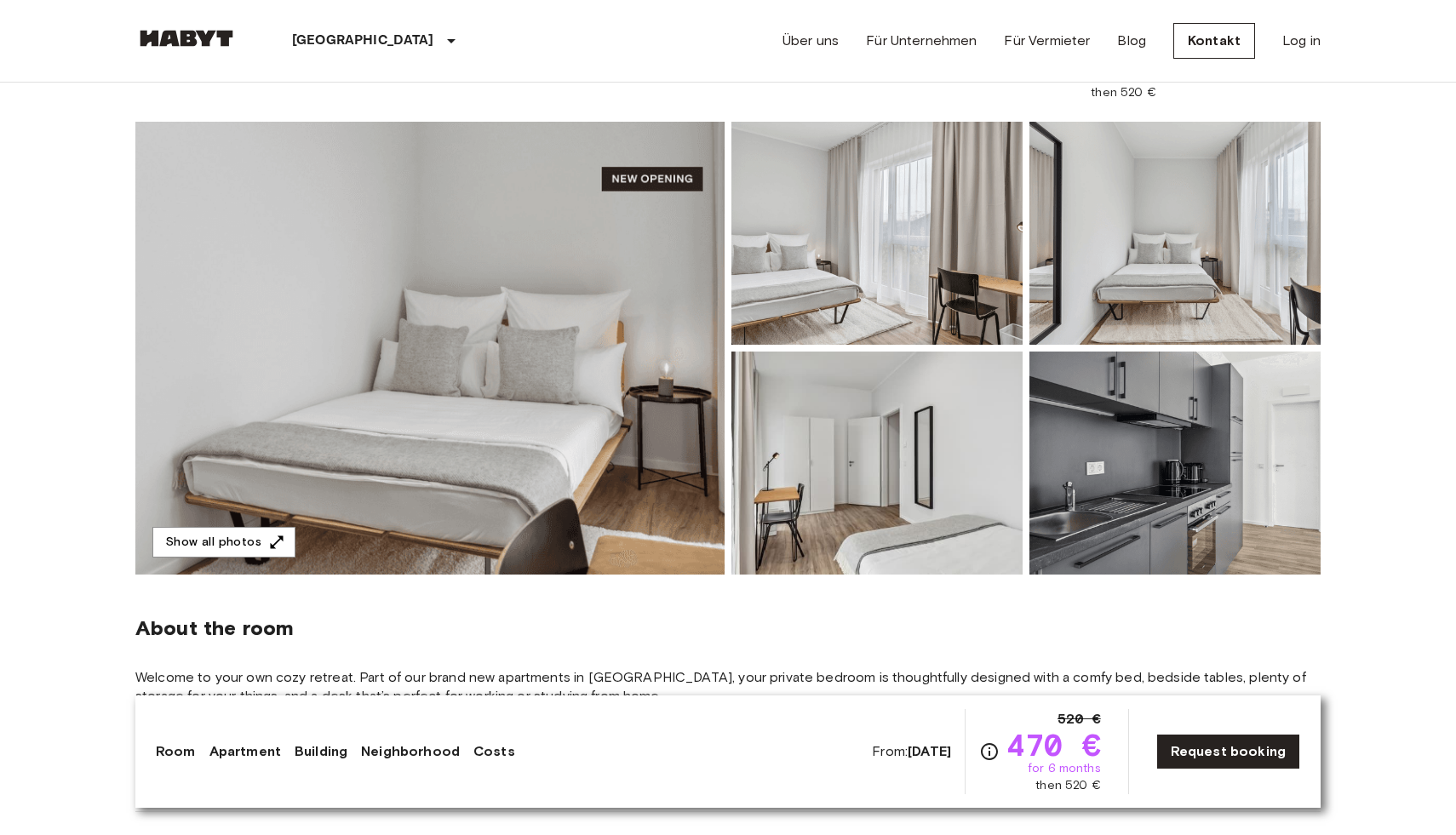
click at [478, 434] on img at bounding box center [430, 347] width 589 height 453
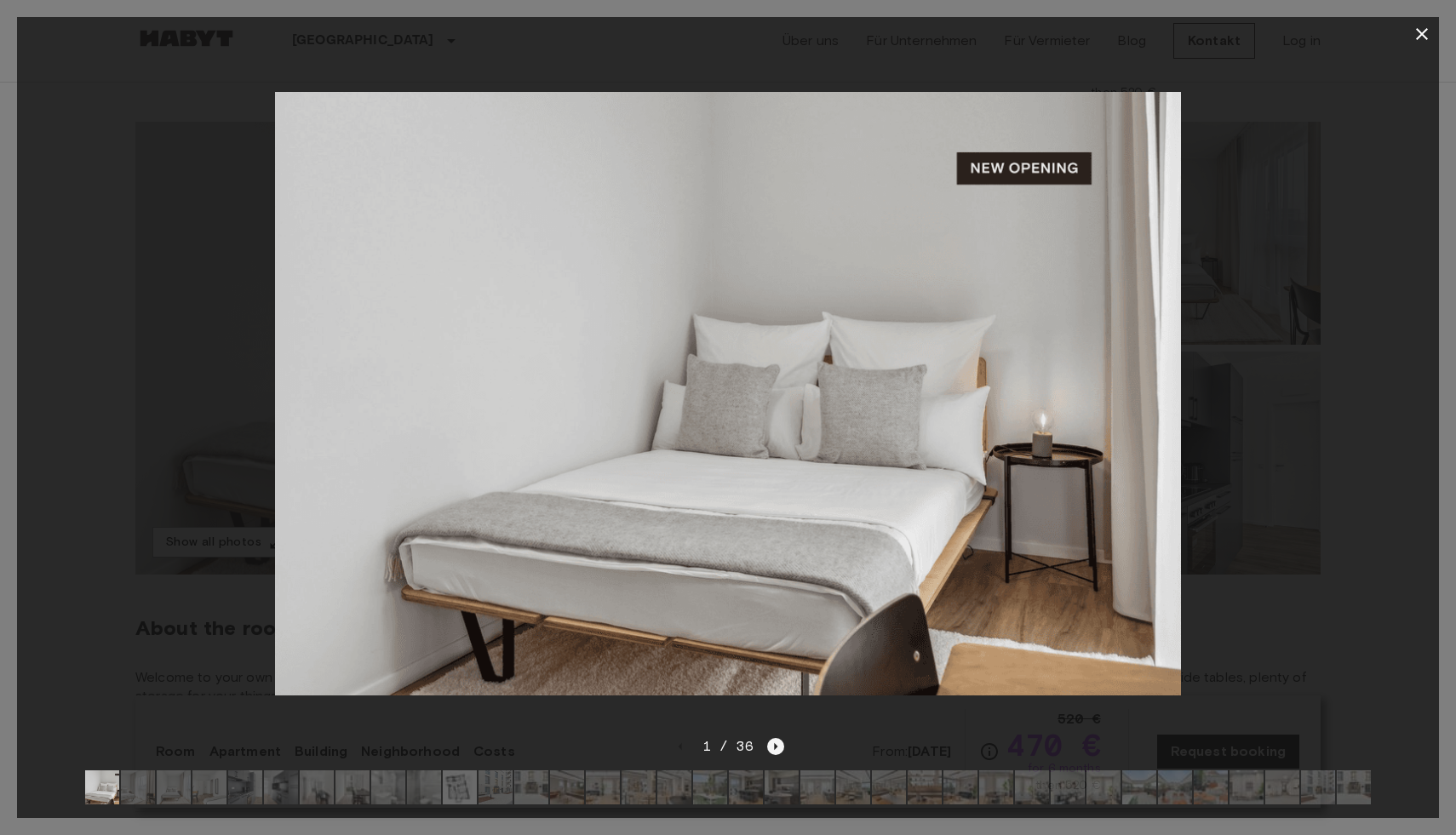
click at [775, 741] on icon "Next image" at bounding box center [775, 746] width 17 height 17
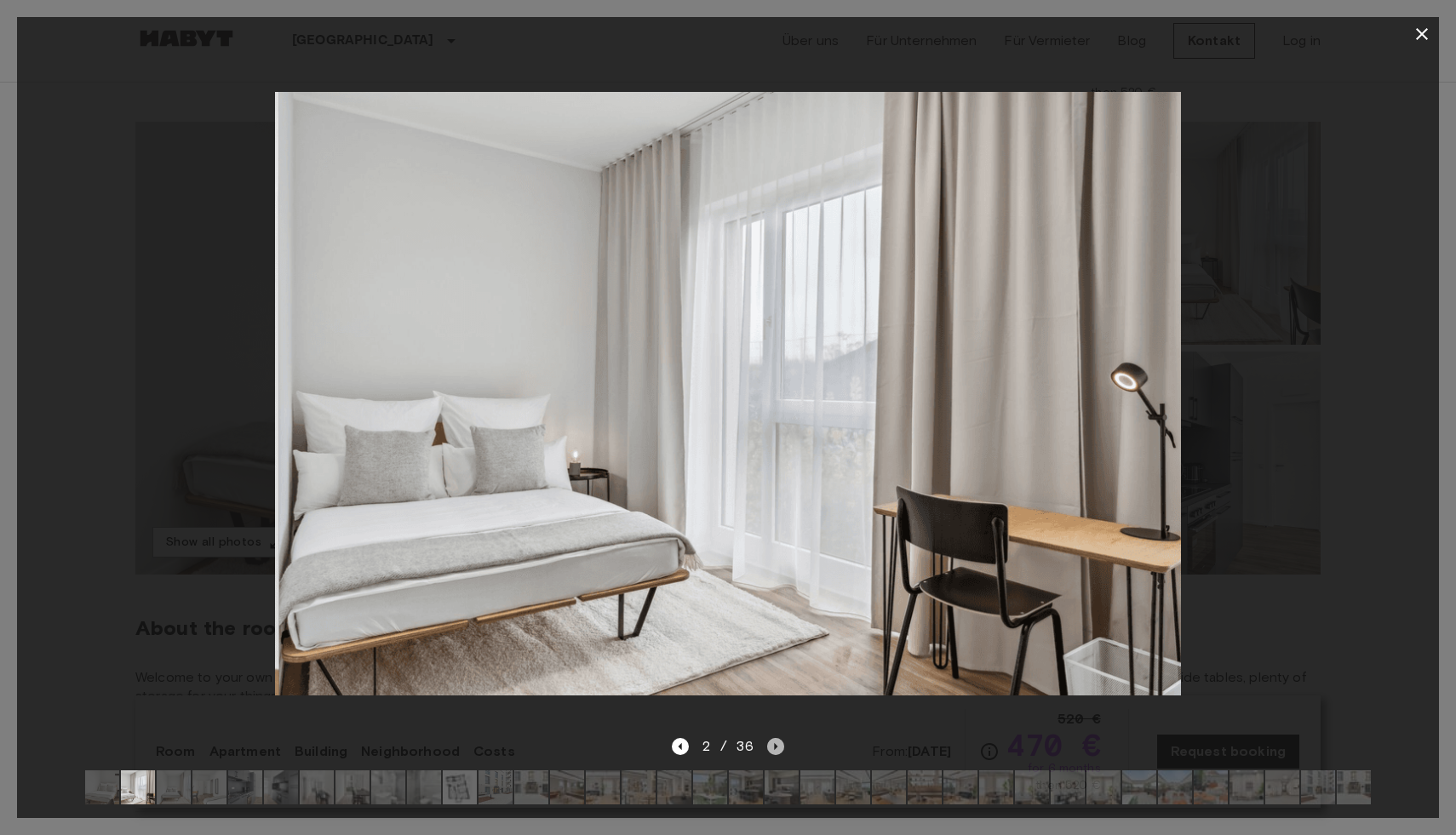
click at [775, 743] on icon "Next image" at bounding box center [775, 746] width 17 height 17
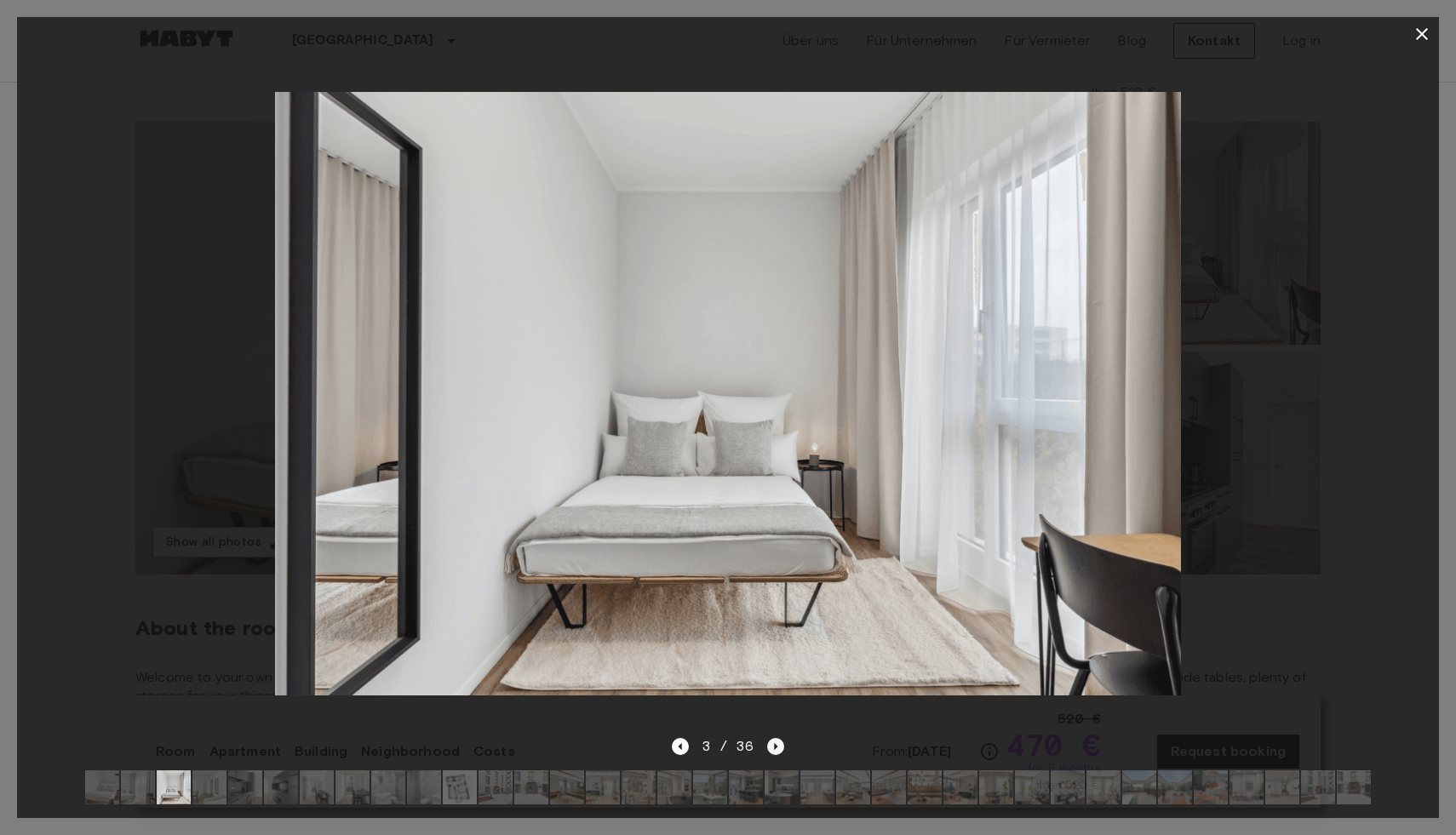
click at [776, 744] on icon "Next image" at bounding box center [775, 746] width 17 height 17
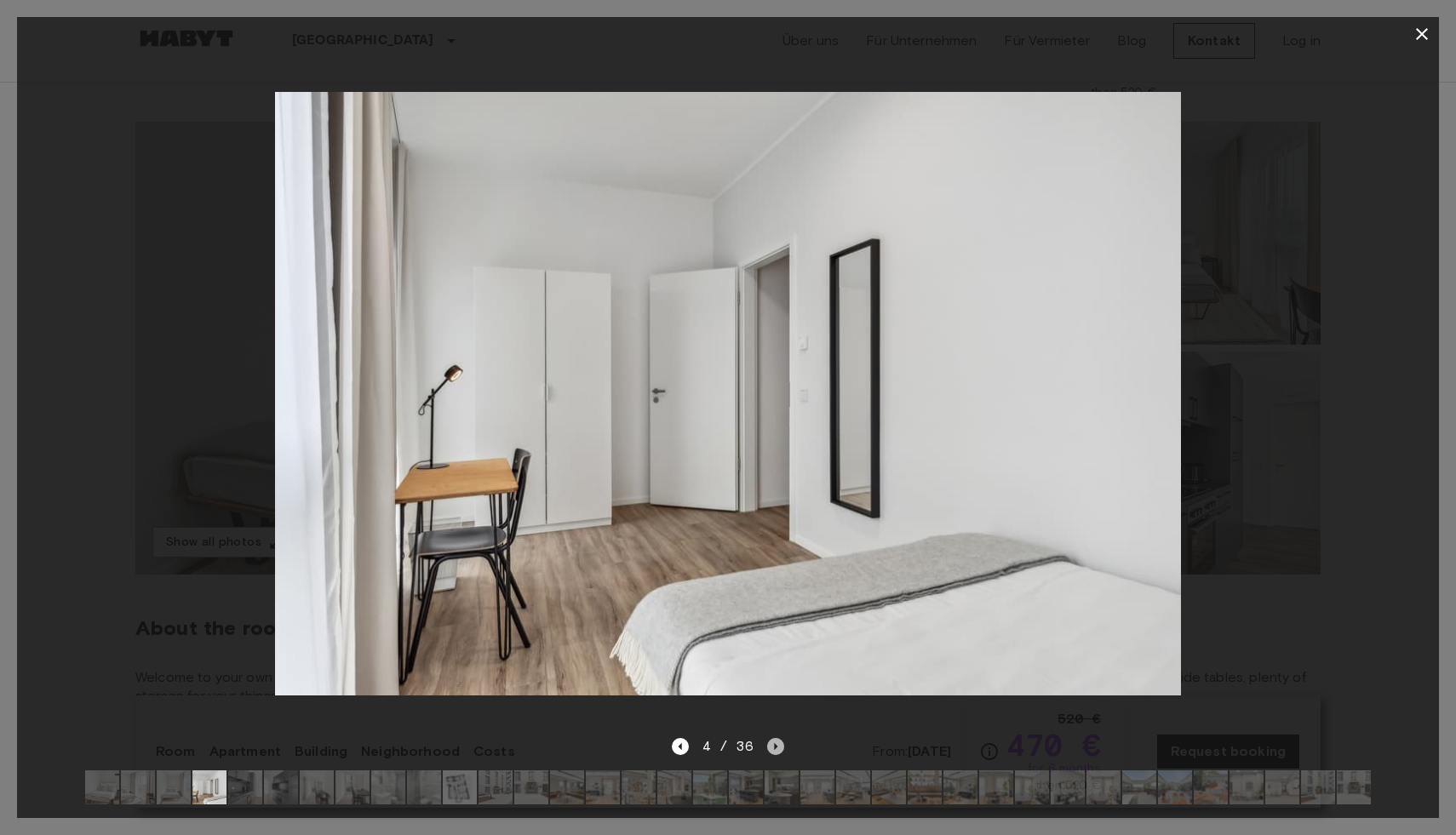
click at [776, 744] on icon "Next image" at bounding box center [775, 746] width 17 height 17
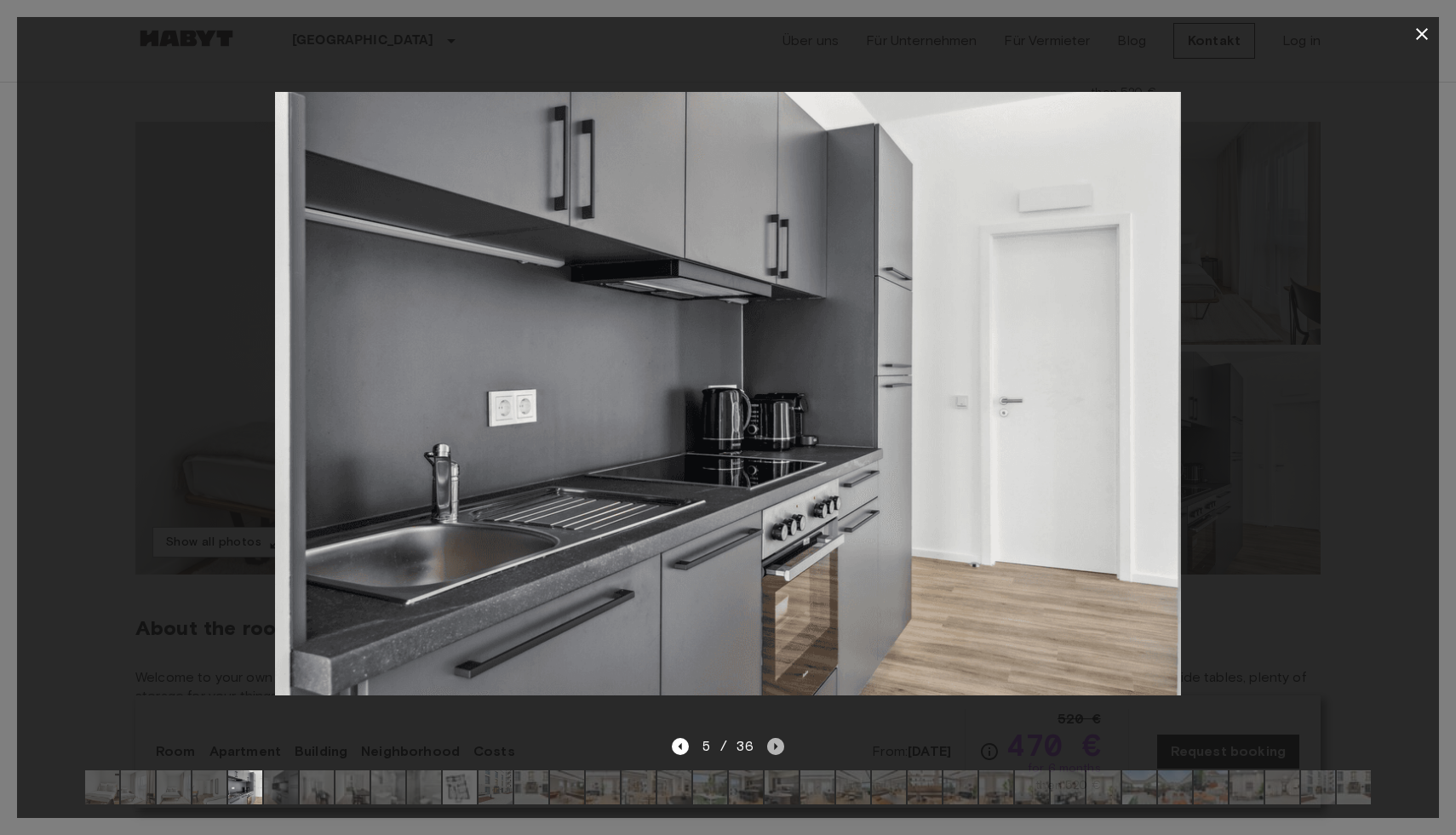
click at [776, 744] on icon "Next image" at bounding box center [775, 746] width 17 height 17
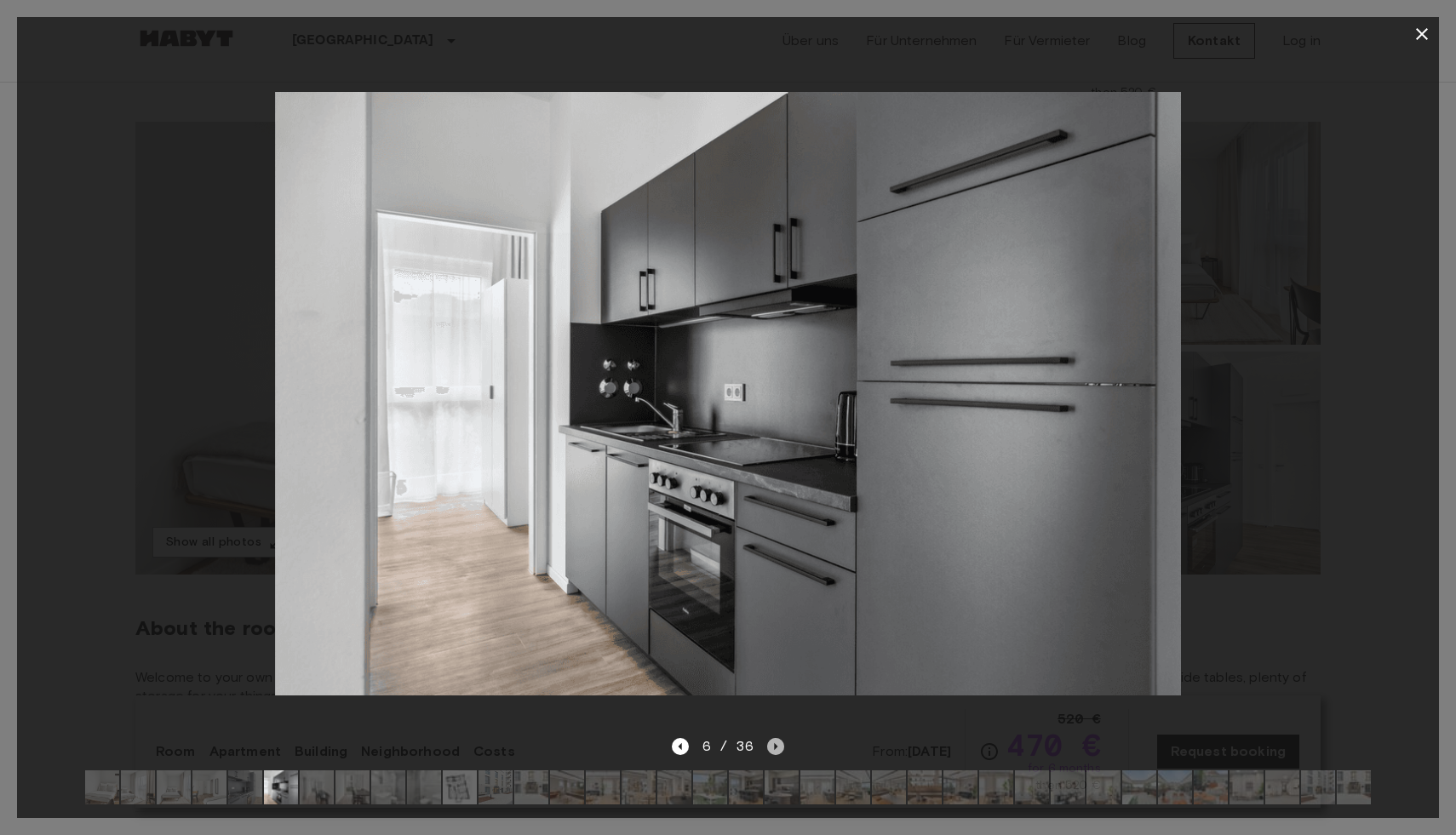
click at [776, 744] on icon "Next image" at bounding box center [775, 746] width 17 height 17
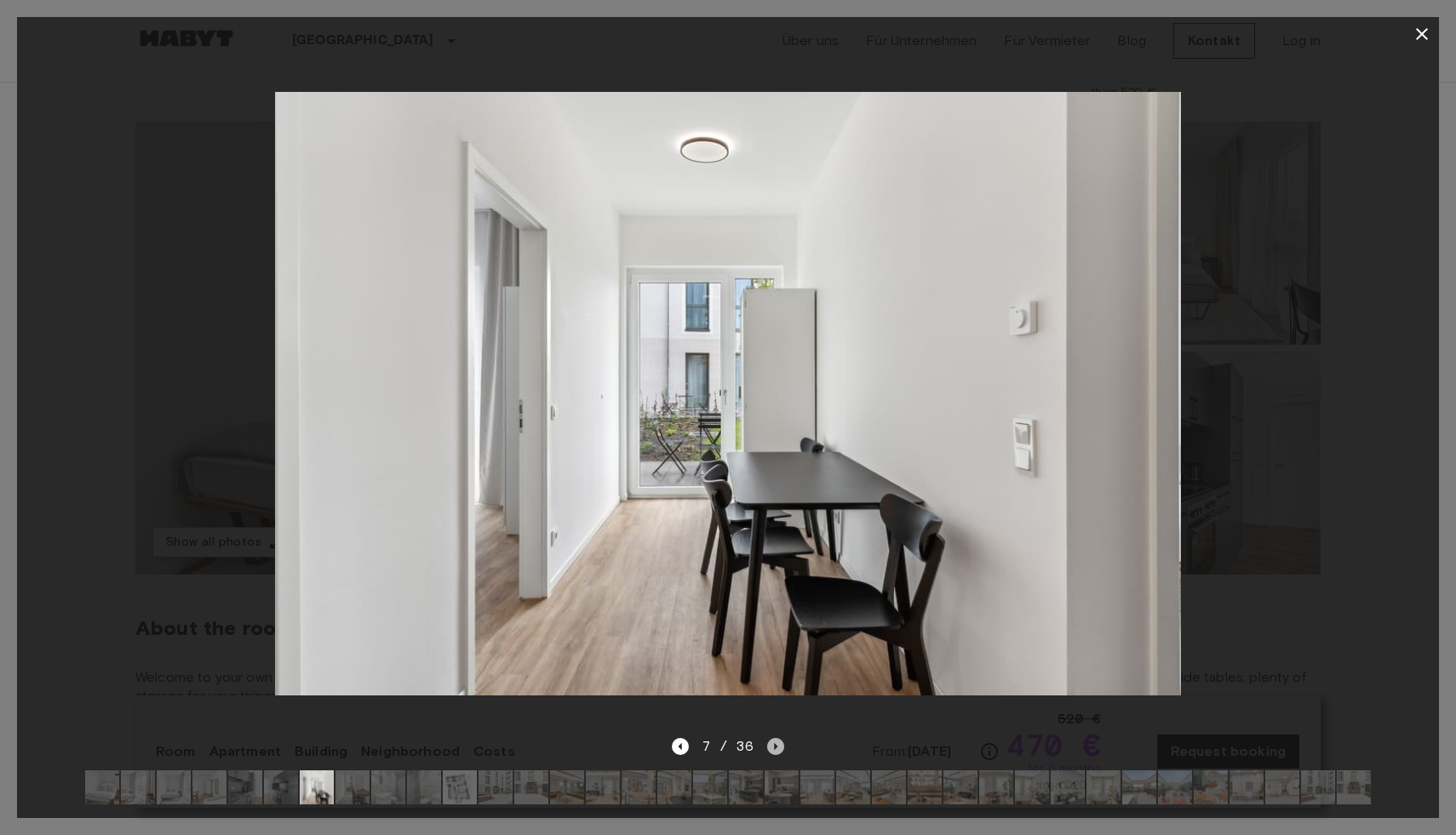
click at [776, 744] on icon "Next image" at bounding box center [775, 746] width 17 height 17
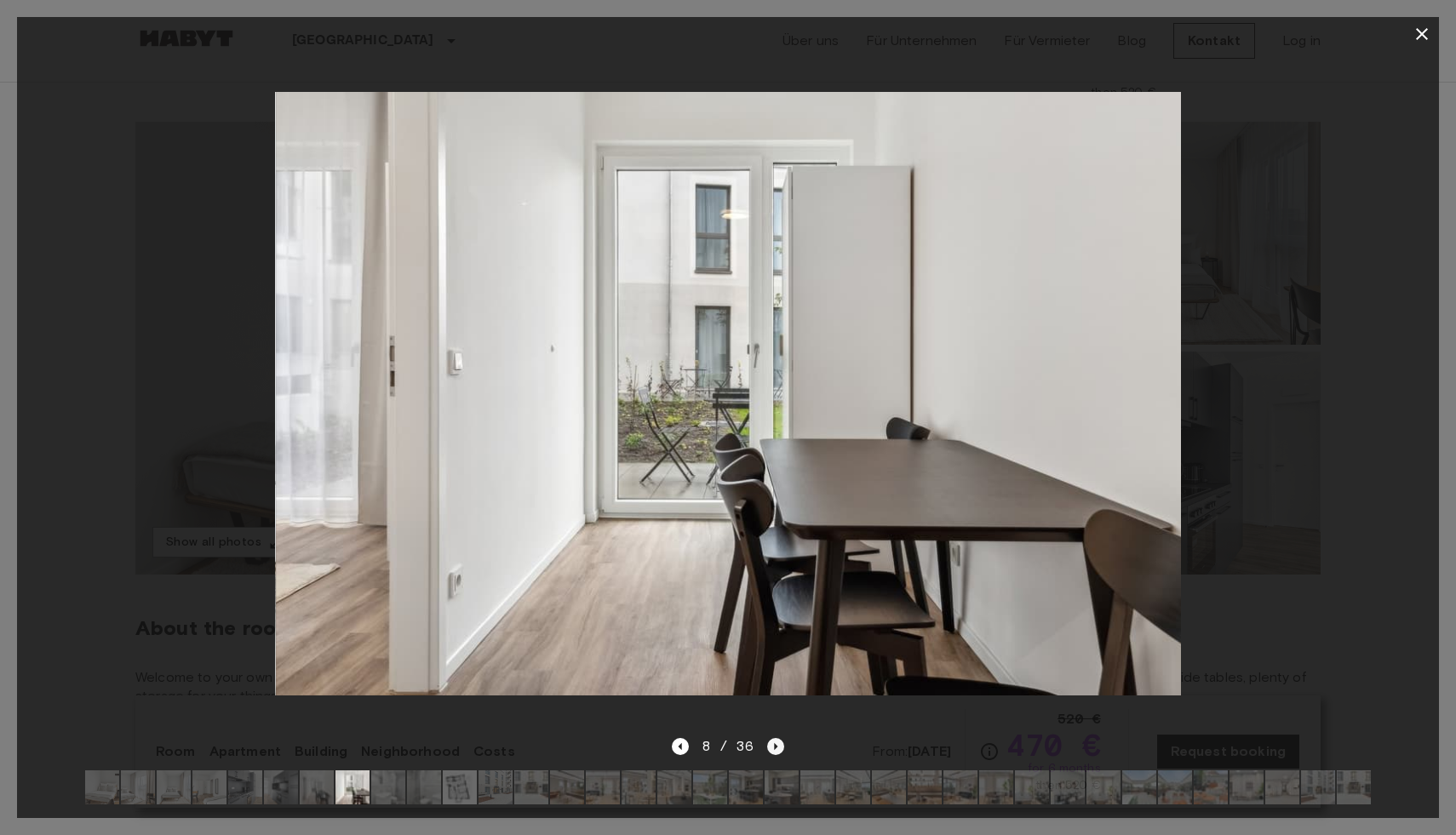
click at [776, 744] on icon "Next image" at bounding box center [775, 746] width 17 height 17
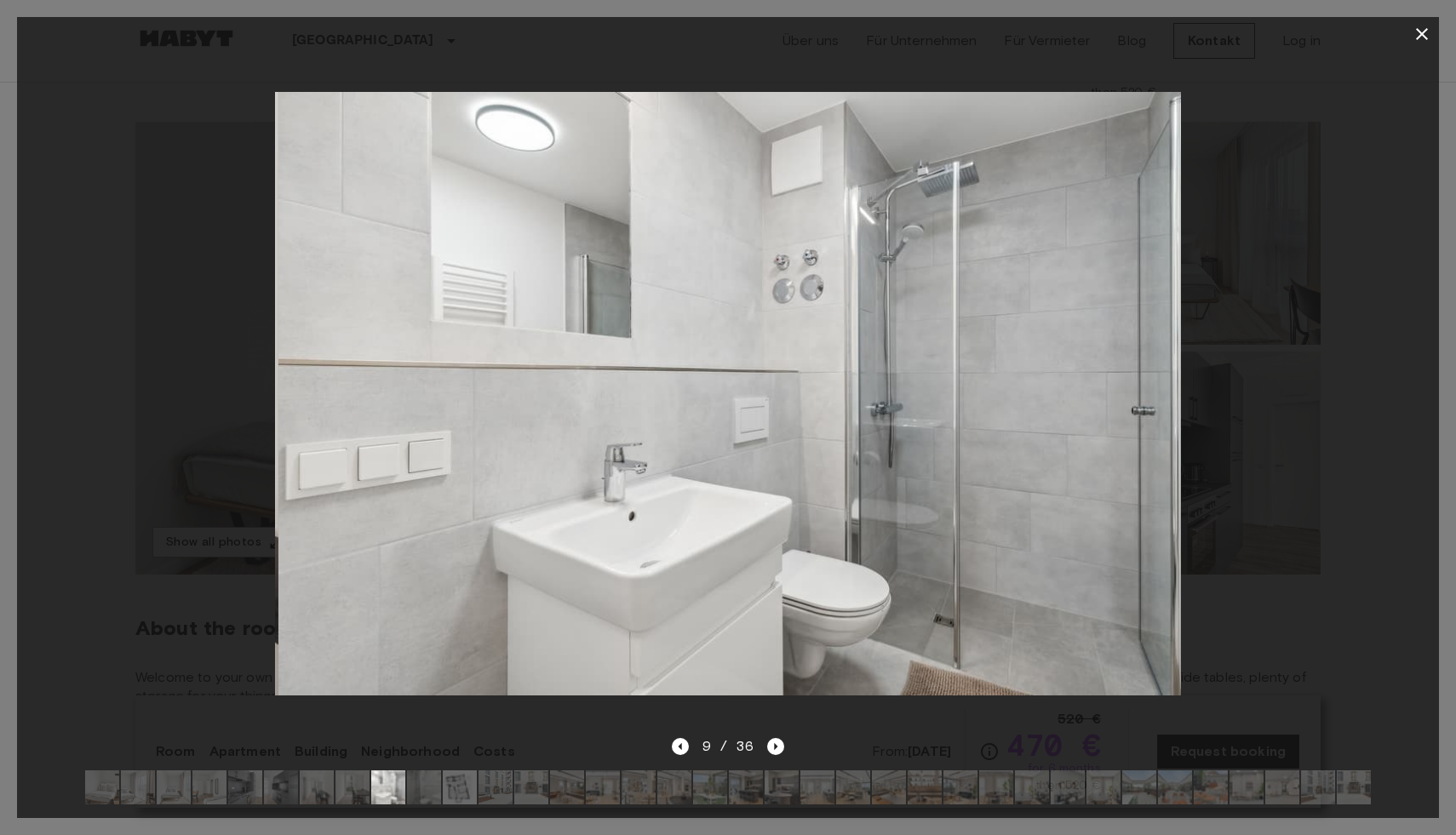
click at [1421, 36] on icon "button" at bounding box center [1421, 34] width 21 height 21
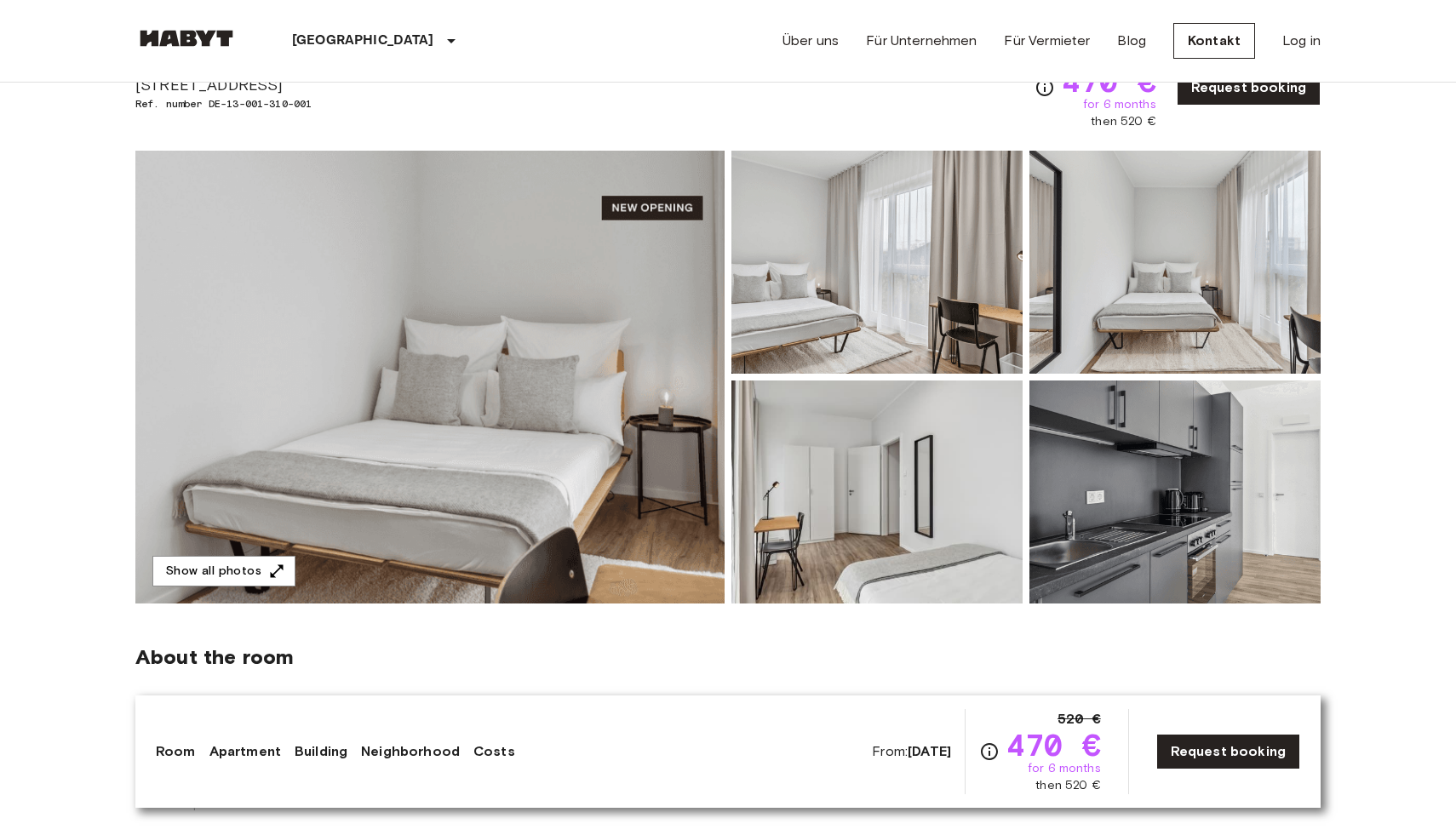
scroll to position [0, 0]
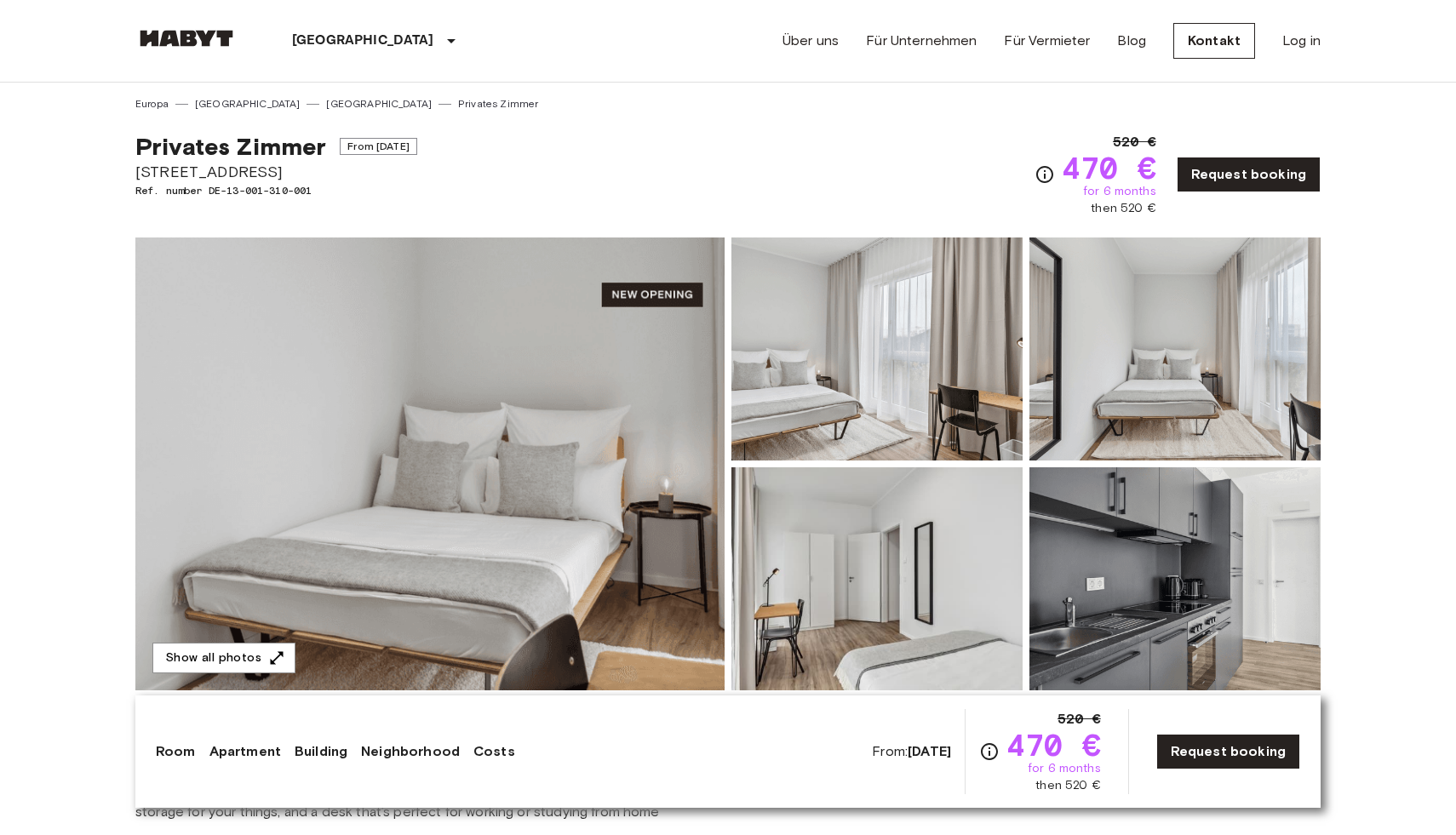
click at [1190, 739] on link "Request booking" at bounding box center [1228, 751] width 144 height 36
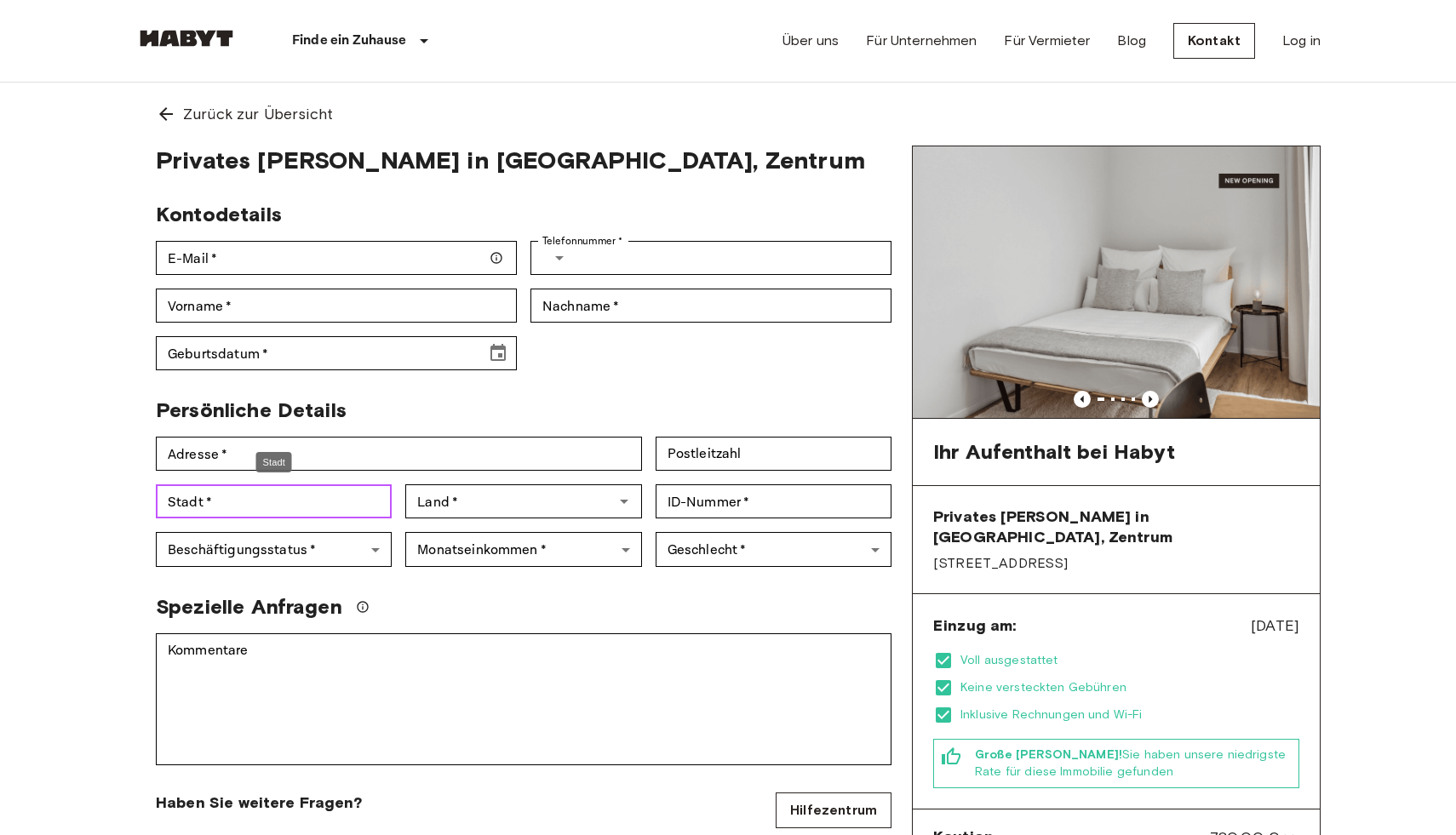
click at [270, 503] on input "Stadt   *" at bounding box center [274, 502] width 236 height 34
type input "********"
click at [225, 450] on input "Adresse   *" at bounding box center [399, 454] width 486 height 34
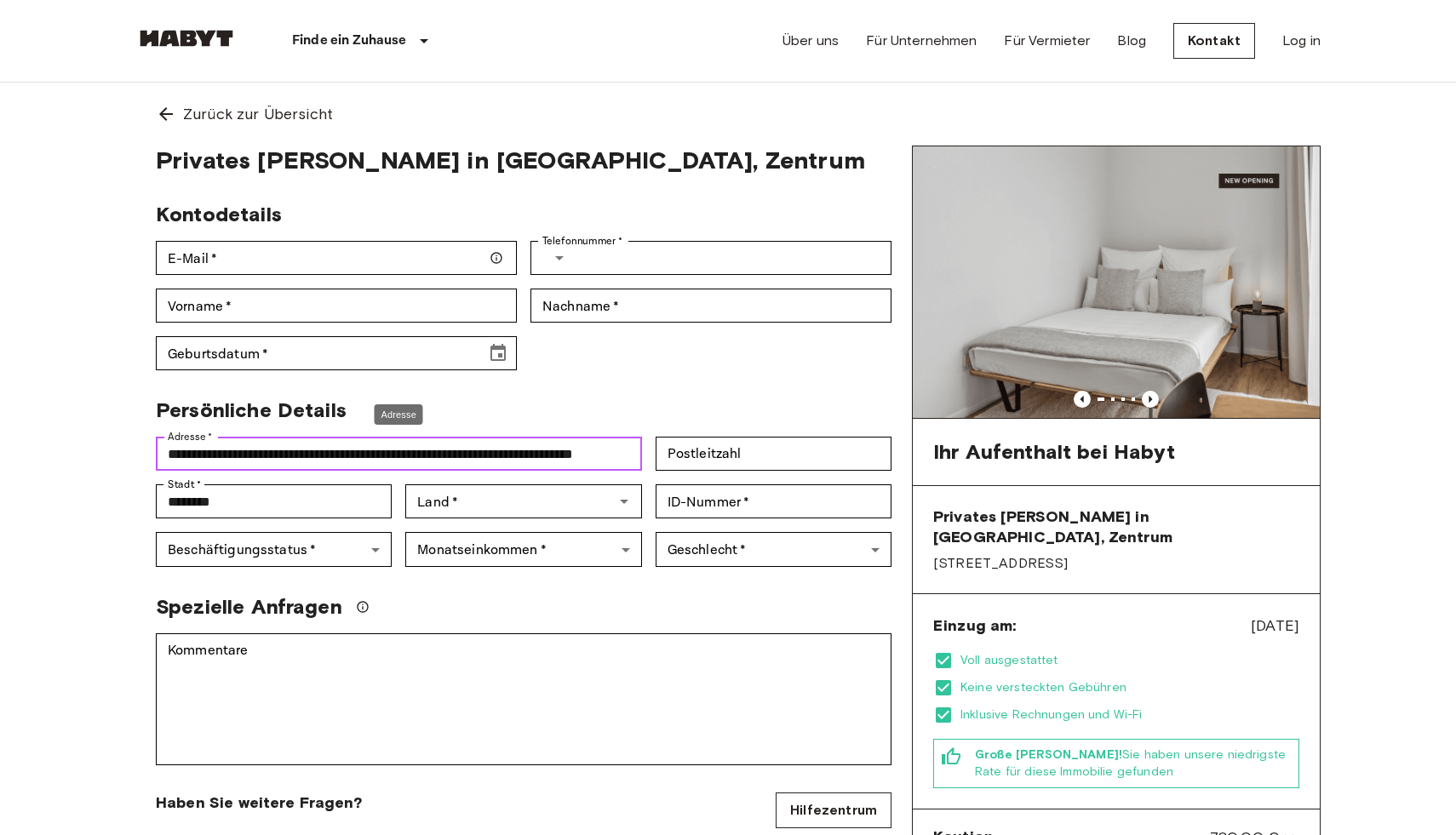
click at [497, 454] on input "**********" at bounding box center [399, 454] width 486 height 34
type input "**********"
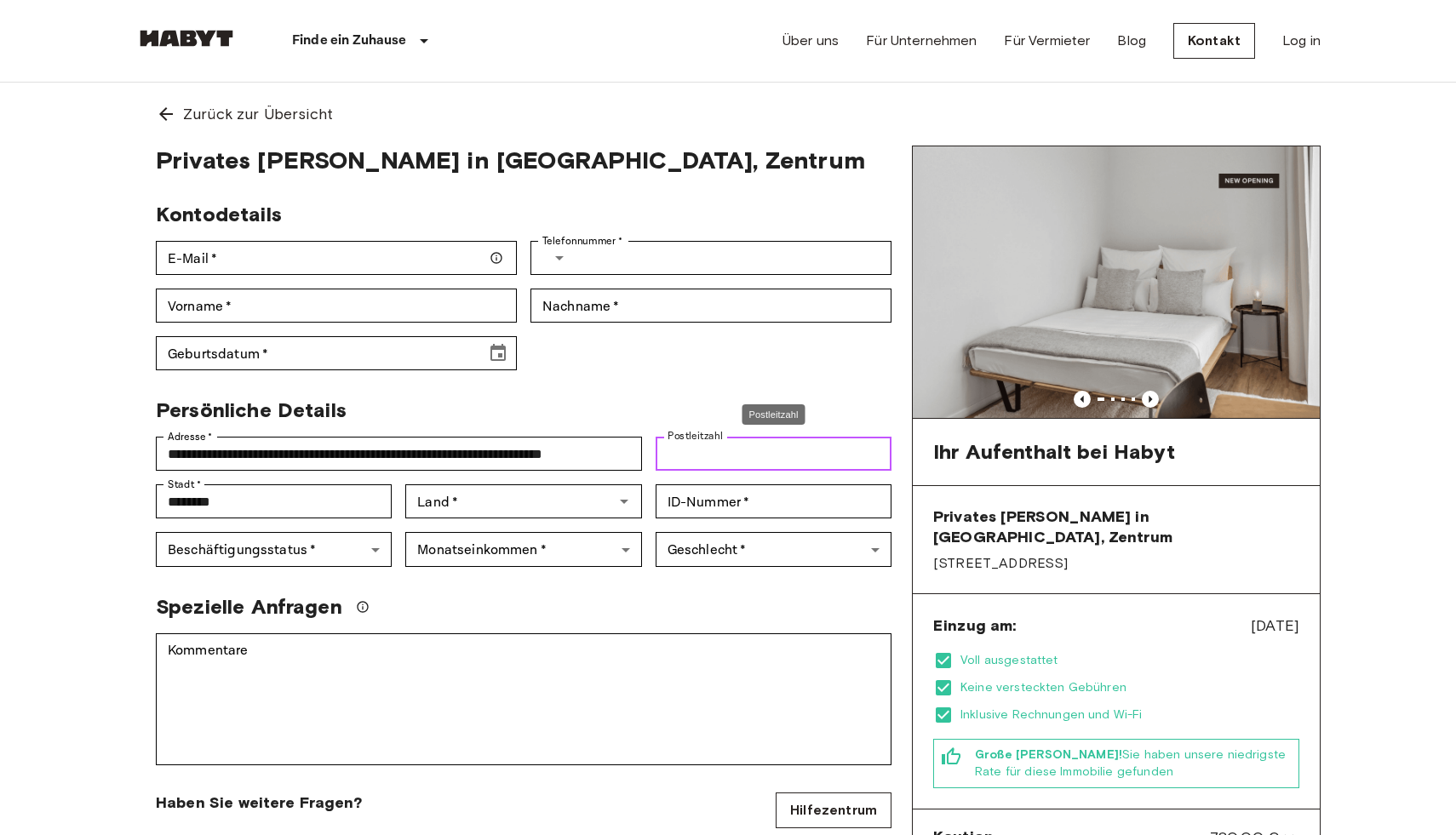
click at [809, 445] on input "Postleitzahl" at bounding box center [773, 454] width 236 height 34
type input "*****"
click at [749, 499] on input "ID-Nummer   *" at bounding box center [773, 502] width 236 height 34
type input "**********"
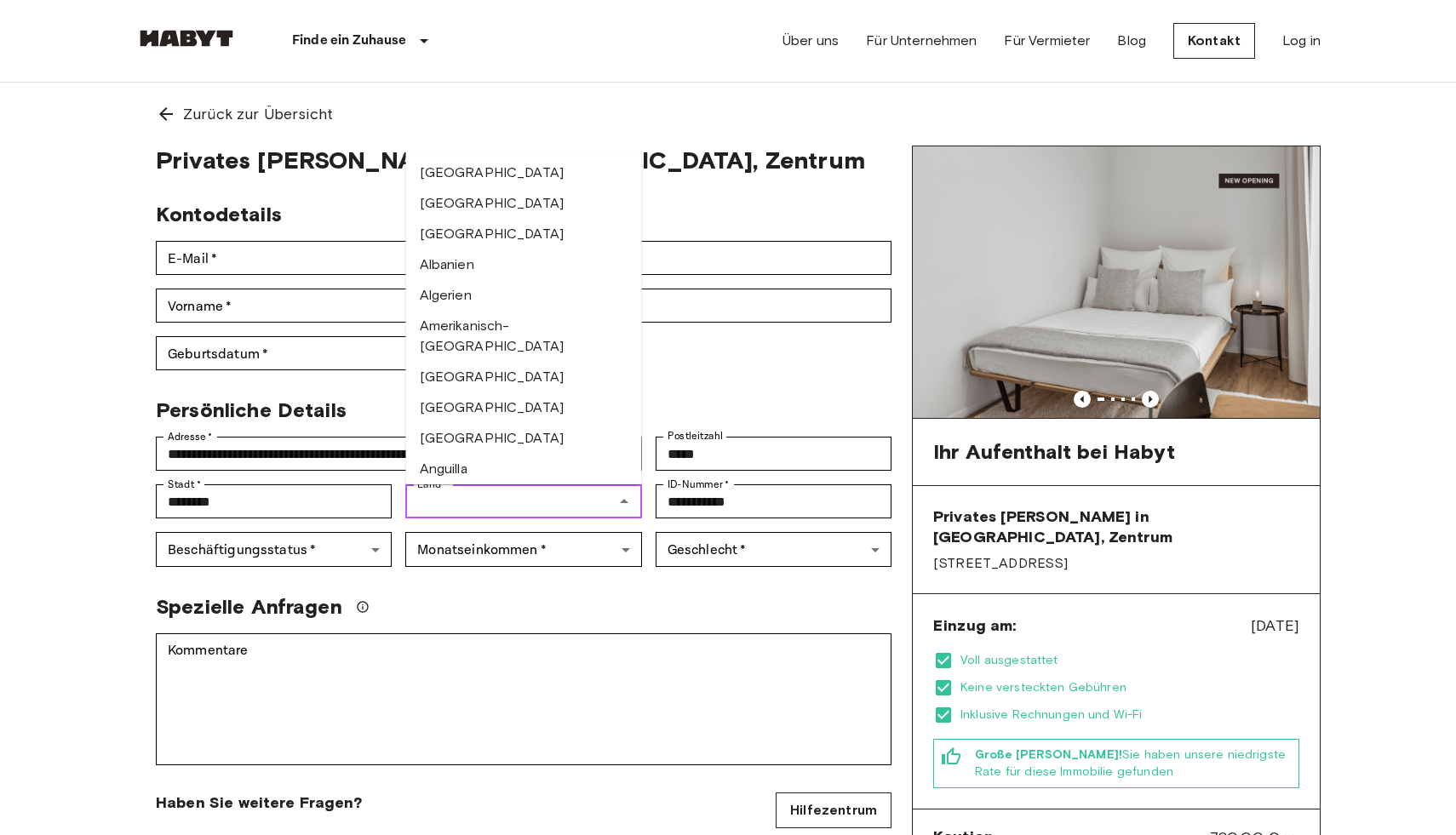
click at [501, 500] on input "Land   *" at bounding box center [509, 502] width 197 height 24
type input "*"
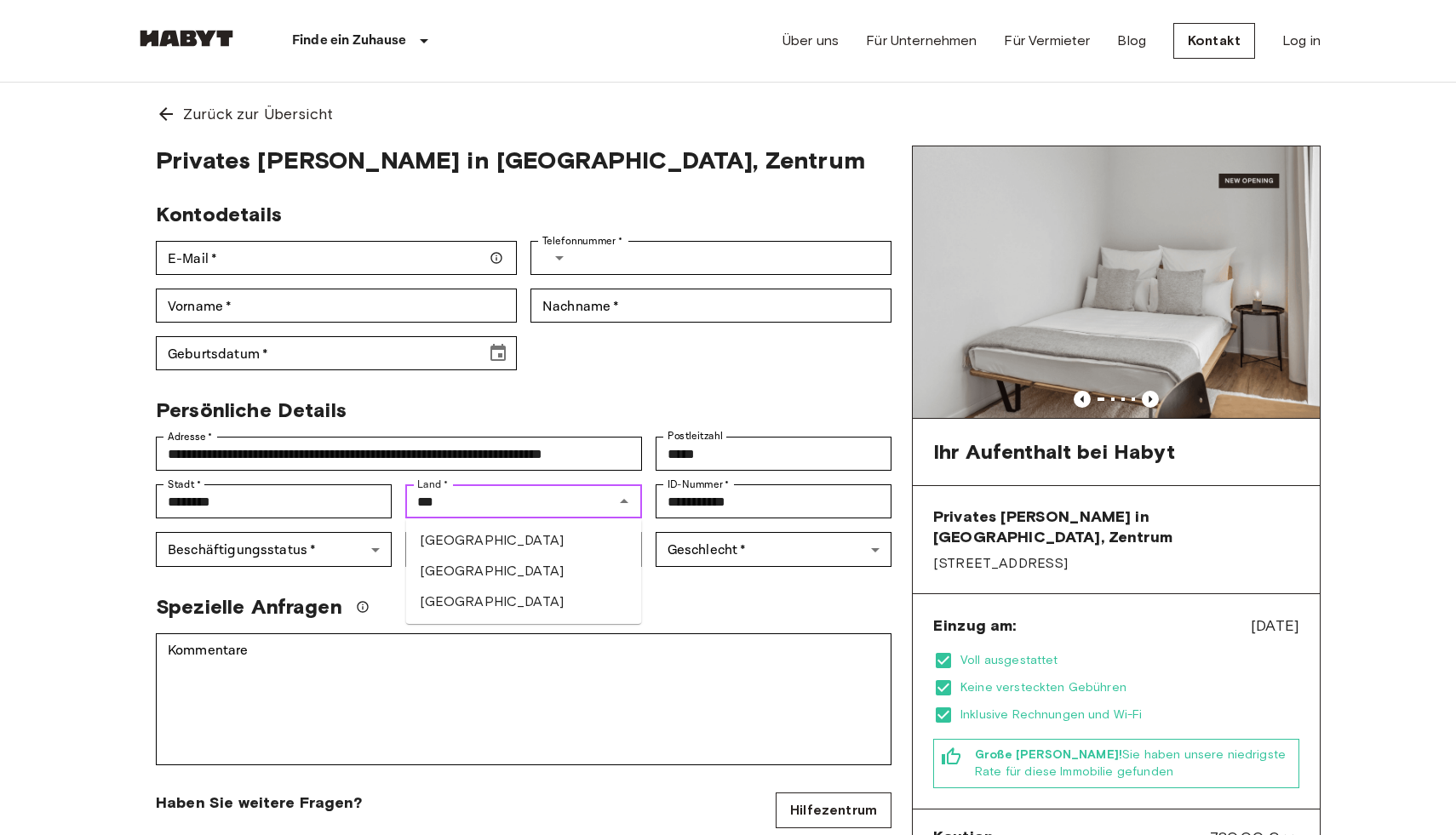
click at [486, 544] on li "Türkei" at bounding box center [523, 540] width 236 height 31
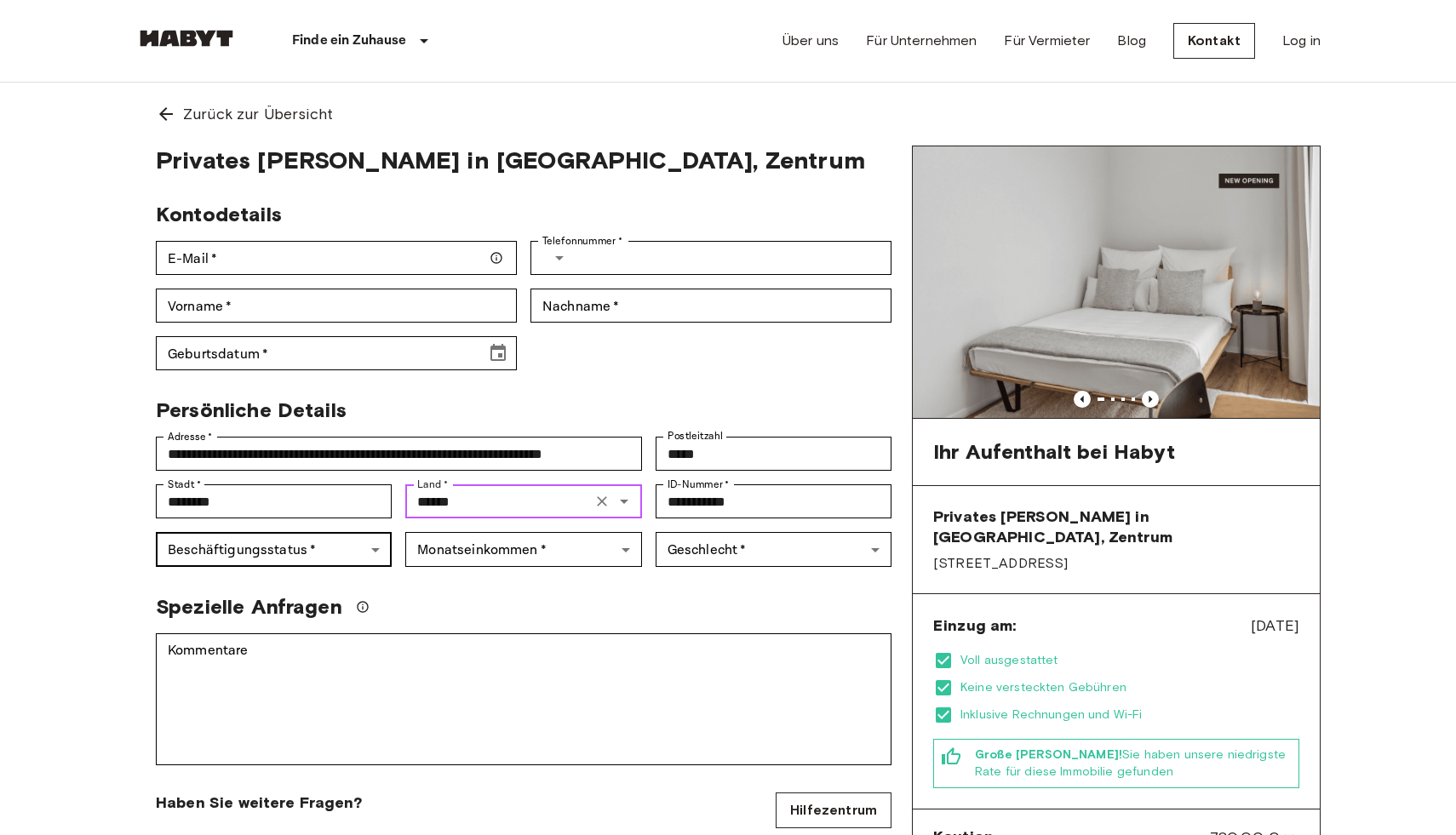
type input "******"
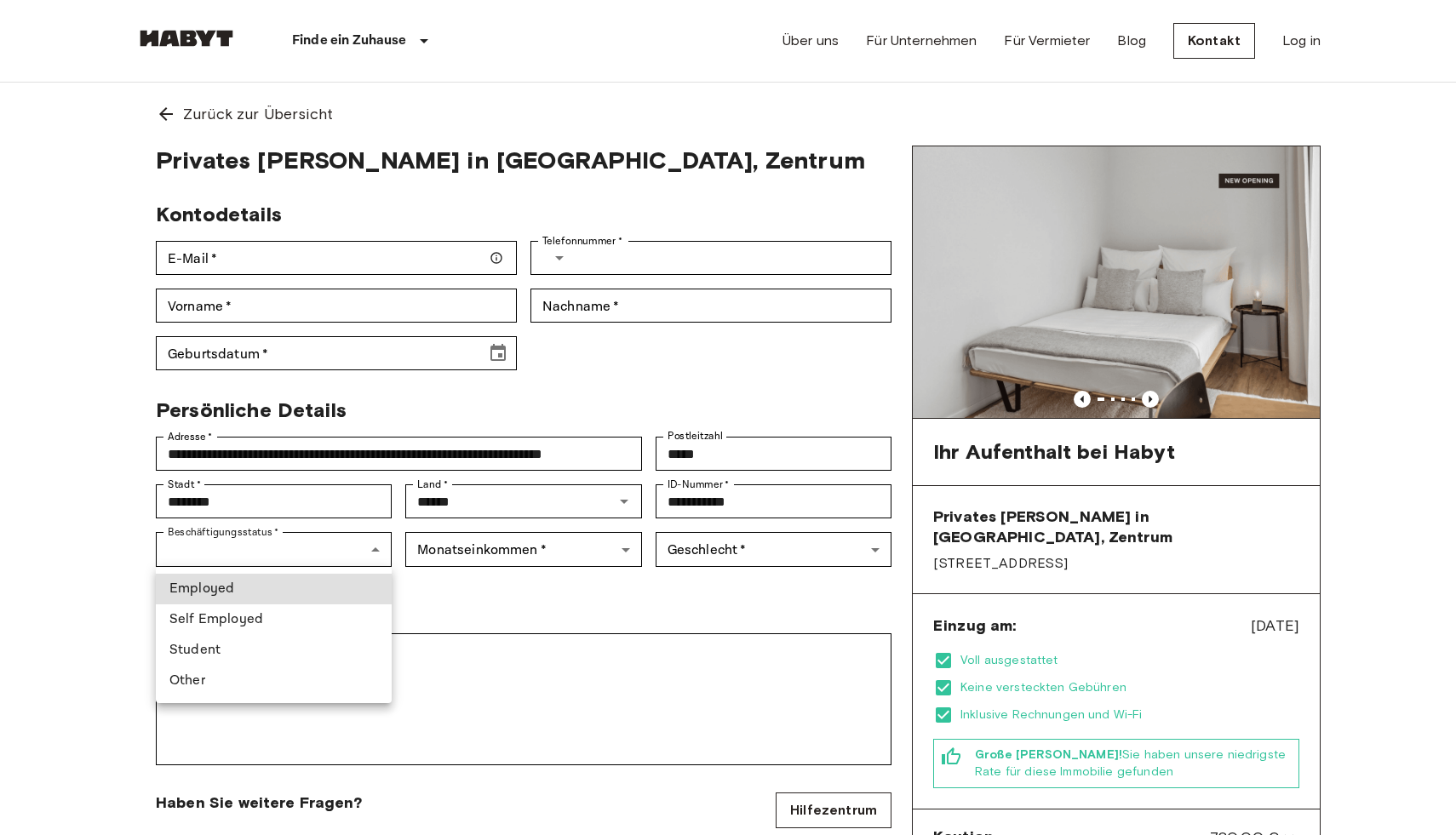
click at [231, 652] on li "Student" at bounding box center [274, 650] width 236 height 31
type input "*******"
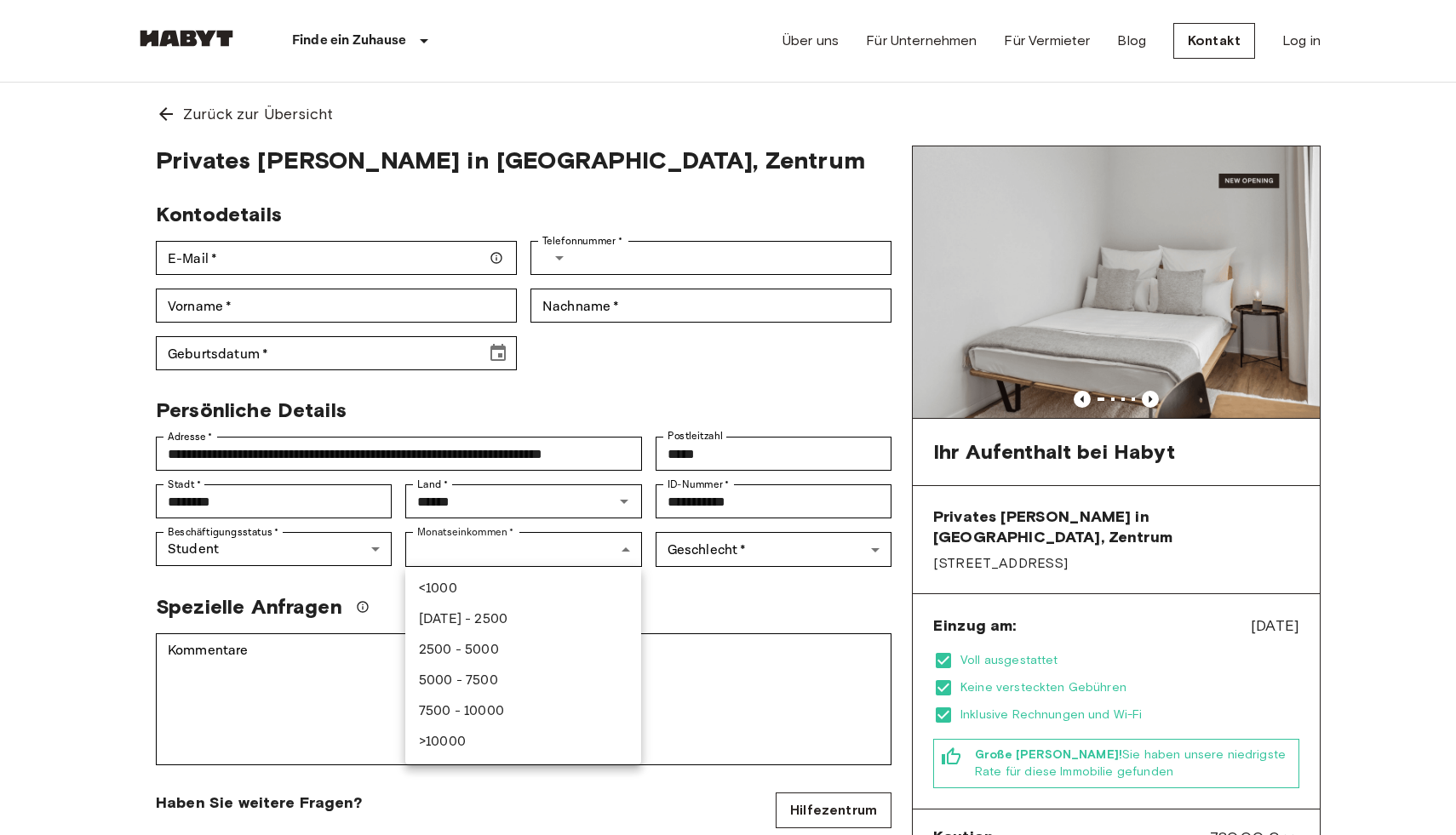
click at [472, 590] on li "<1000" at bounding box center [522, 589] width 236 height 31
type input "******"
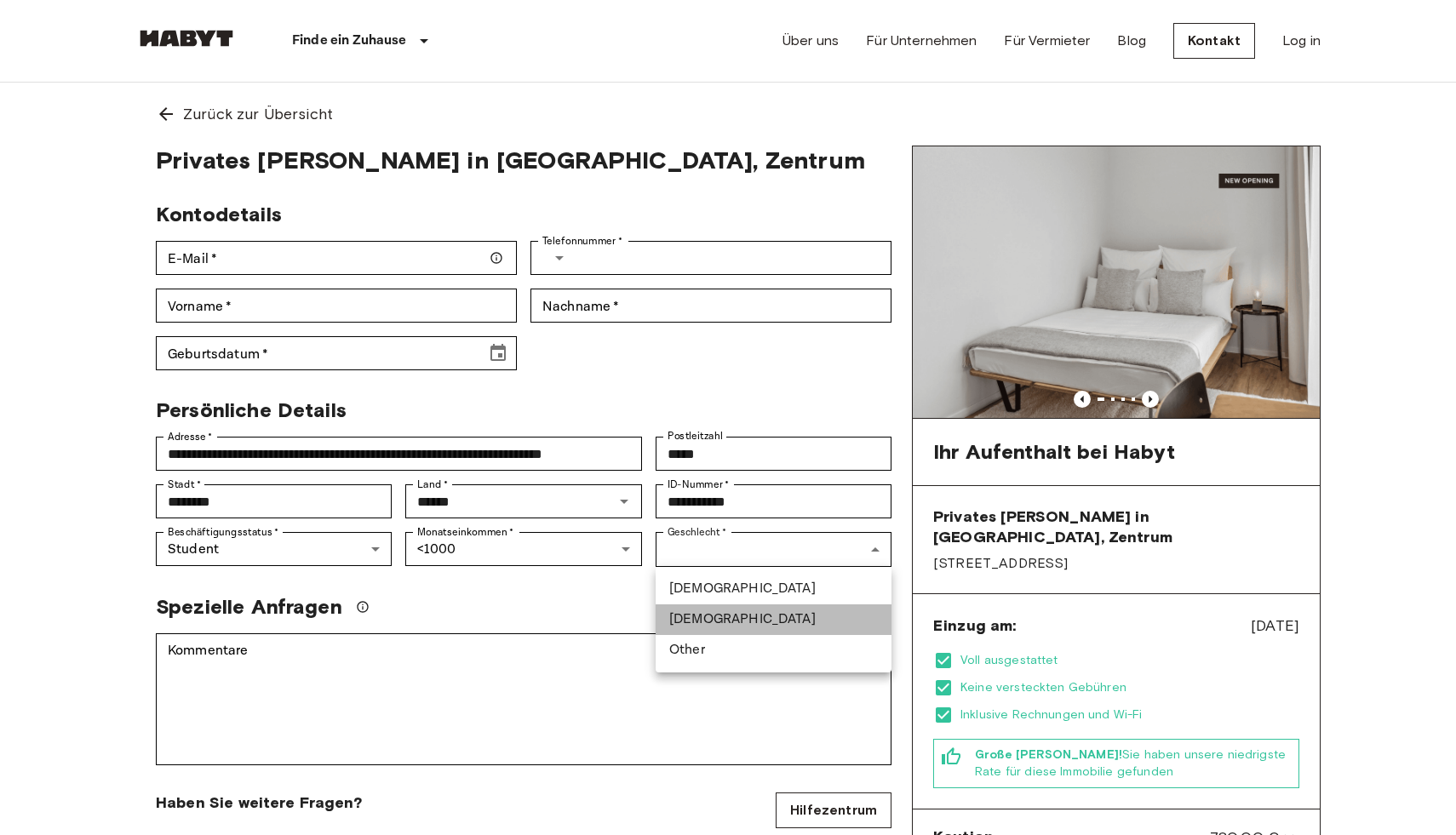
click at [694, 621] on li "[DEMOGRAPHIC_DATA]" at bounding box center [773, 619] width 236 height 31
type input "******"
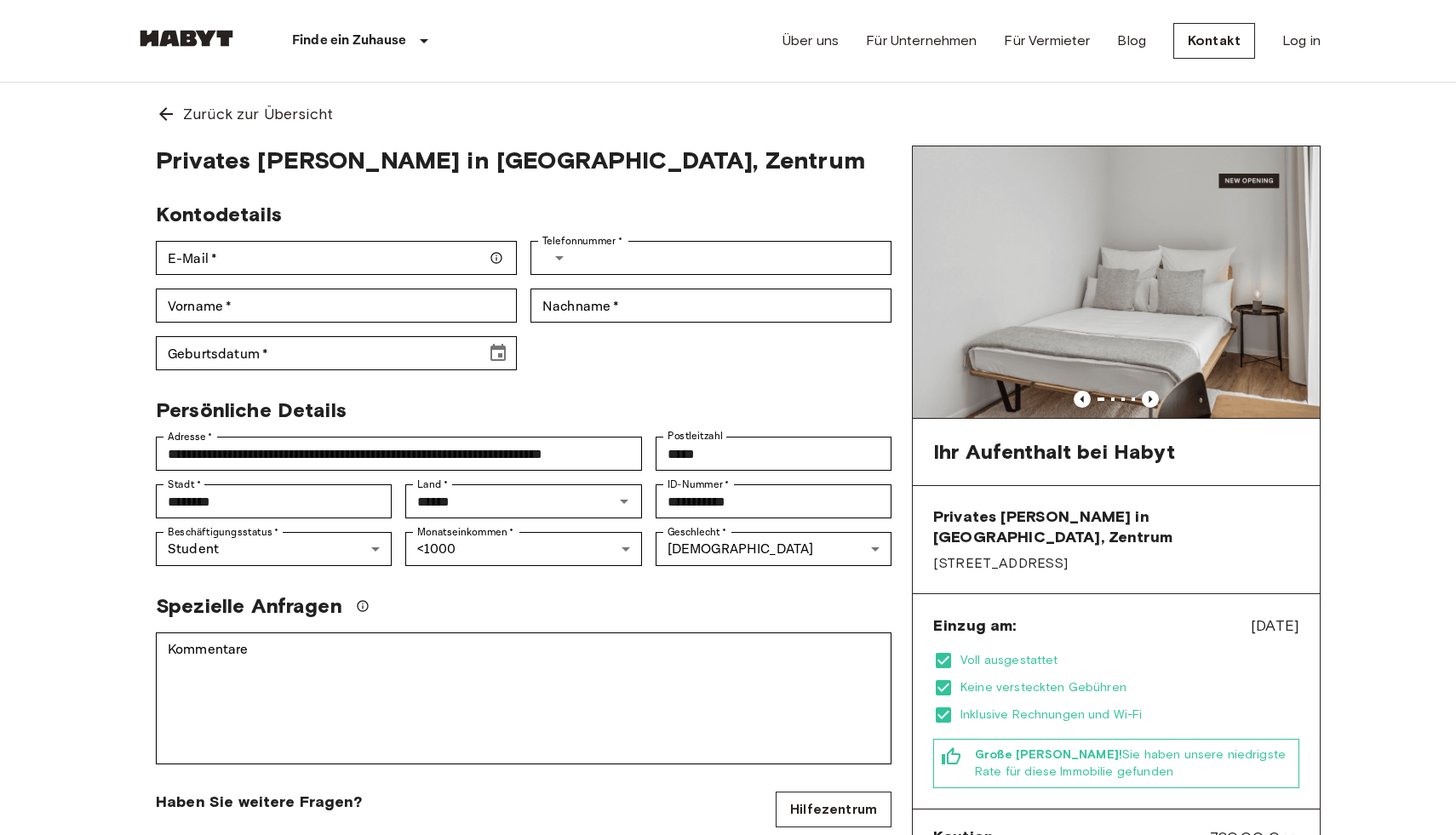
click at [598, 353] on div "Kontodetails E-Mail   * E-Mail   * Telefonnummer   * ​ Telefonnummer   * Vornam…" at bounding box center [517, 279] width 749 height 182
click at [338, 252] on input "E-Mail   *" at bounding box center [336, 258] width 361 height 34
type input "**********"
click at [622, 260] on input "Telefonnummer   *" at bounding box center [737, 258] width 309 height 34
type input "**********"
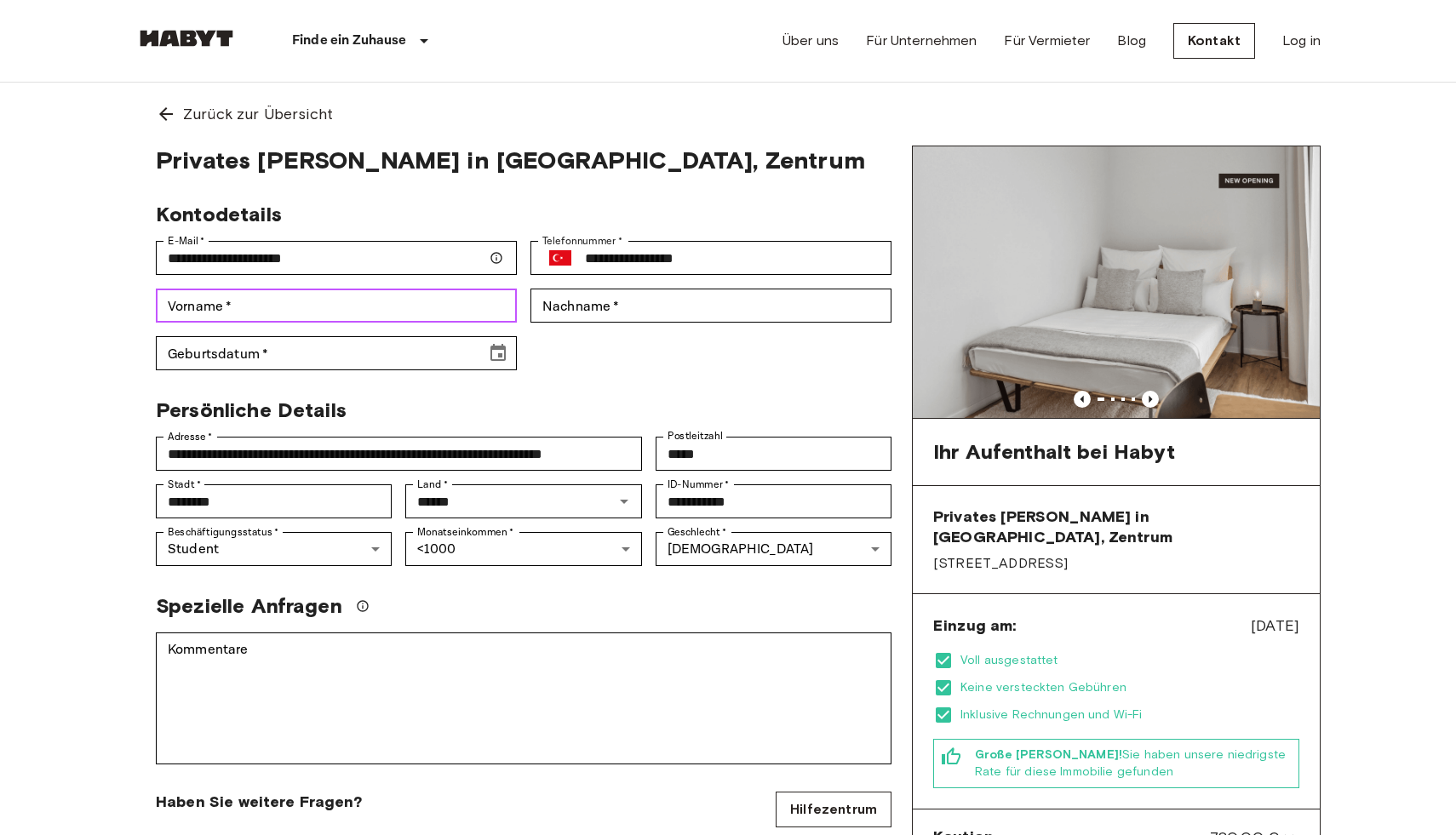
click at [232, 313] on input "Vorname   *" at bounding box center [336, 306] width 361 height 34
type input "*****"
click at [629, 310] on input "Nachname   *" at bounding box center [711, 306] width 361 height 34
type input "*****"
click at [298, 351] on input "Geburtsdatum   *" at bounding box center [315, 353] width 318 height 34
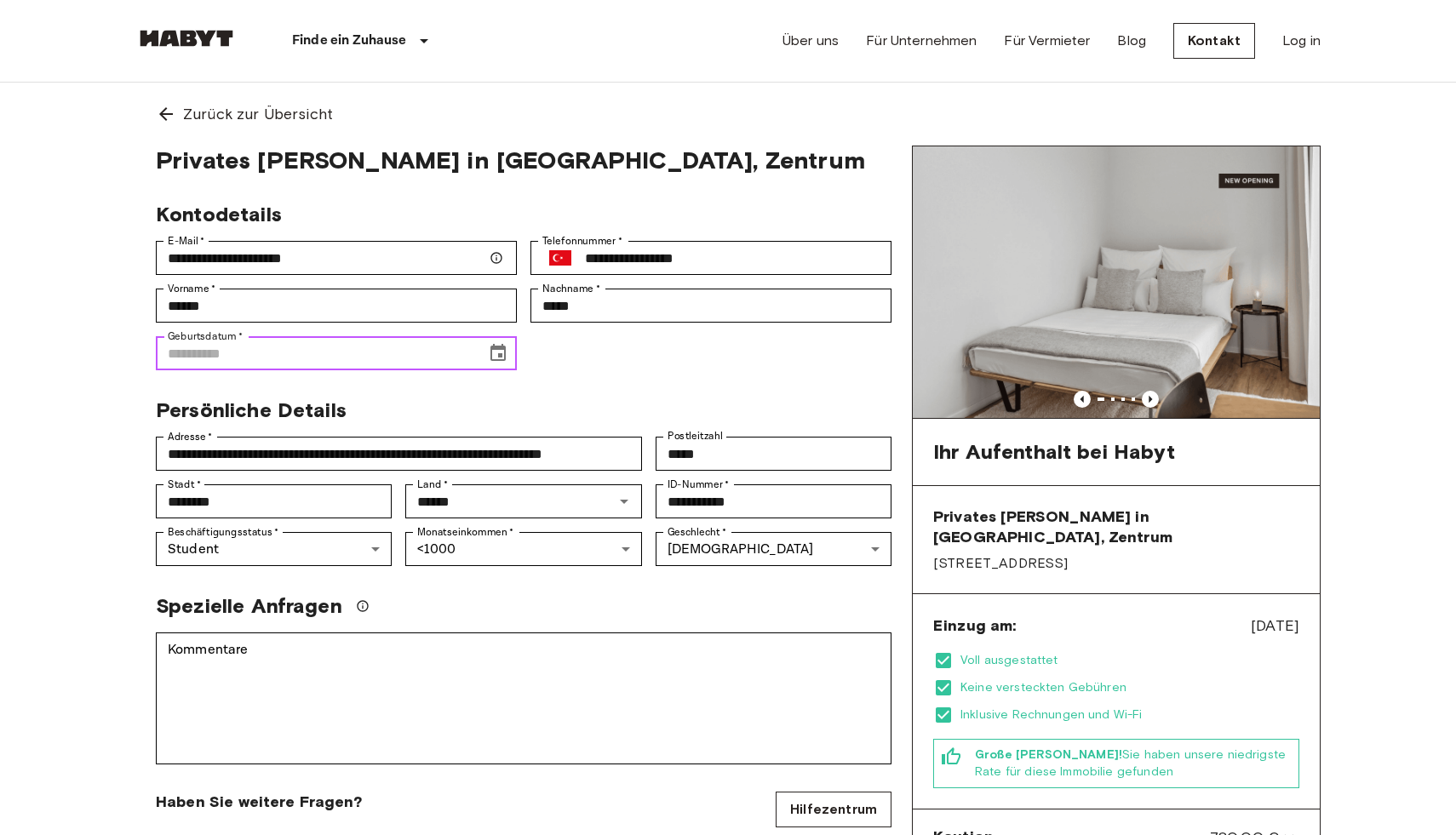
type input "**********"
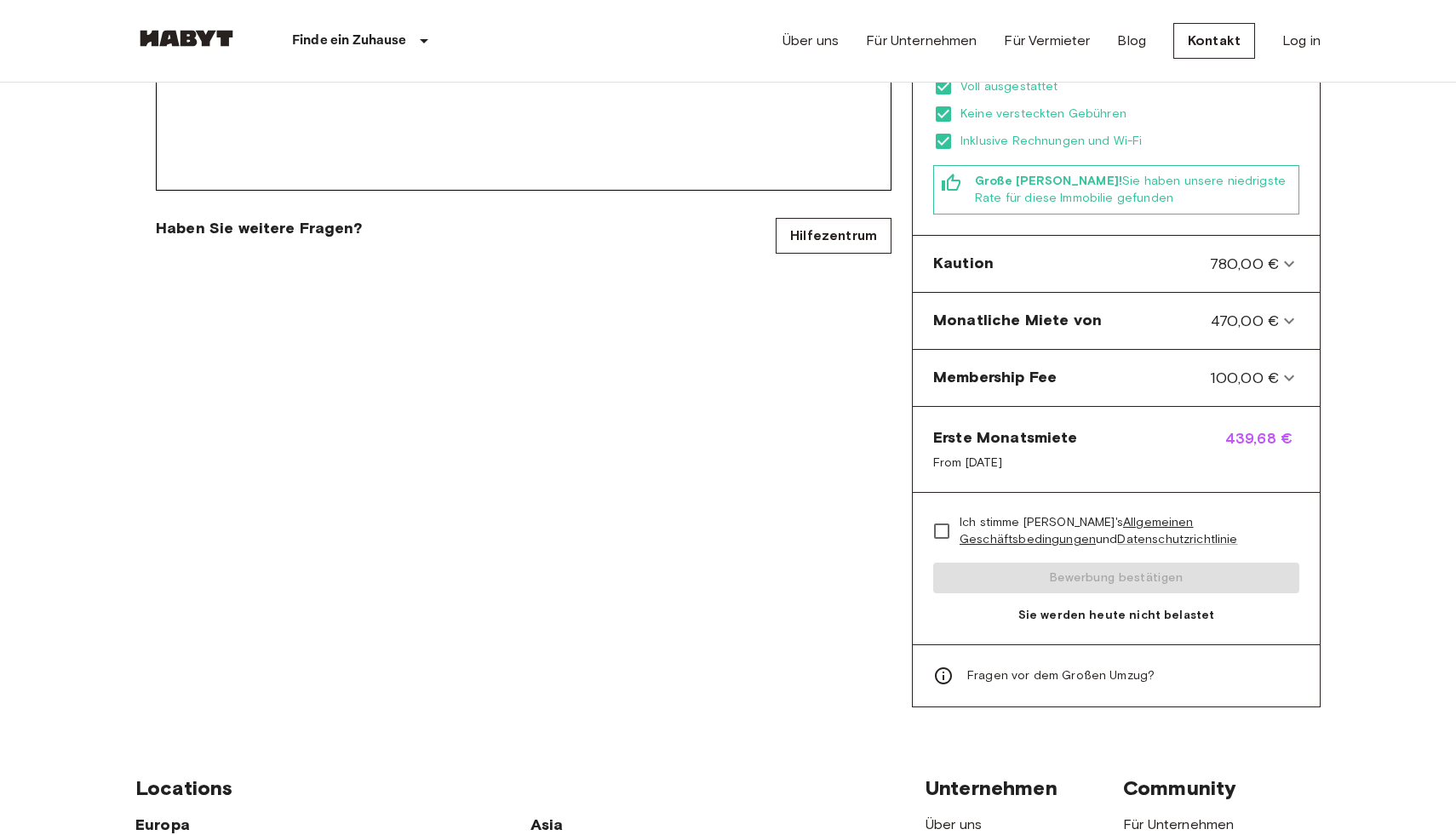
scroll to position [545, 0]
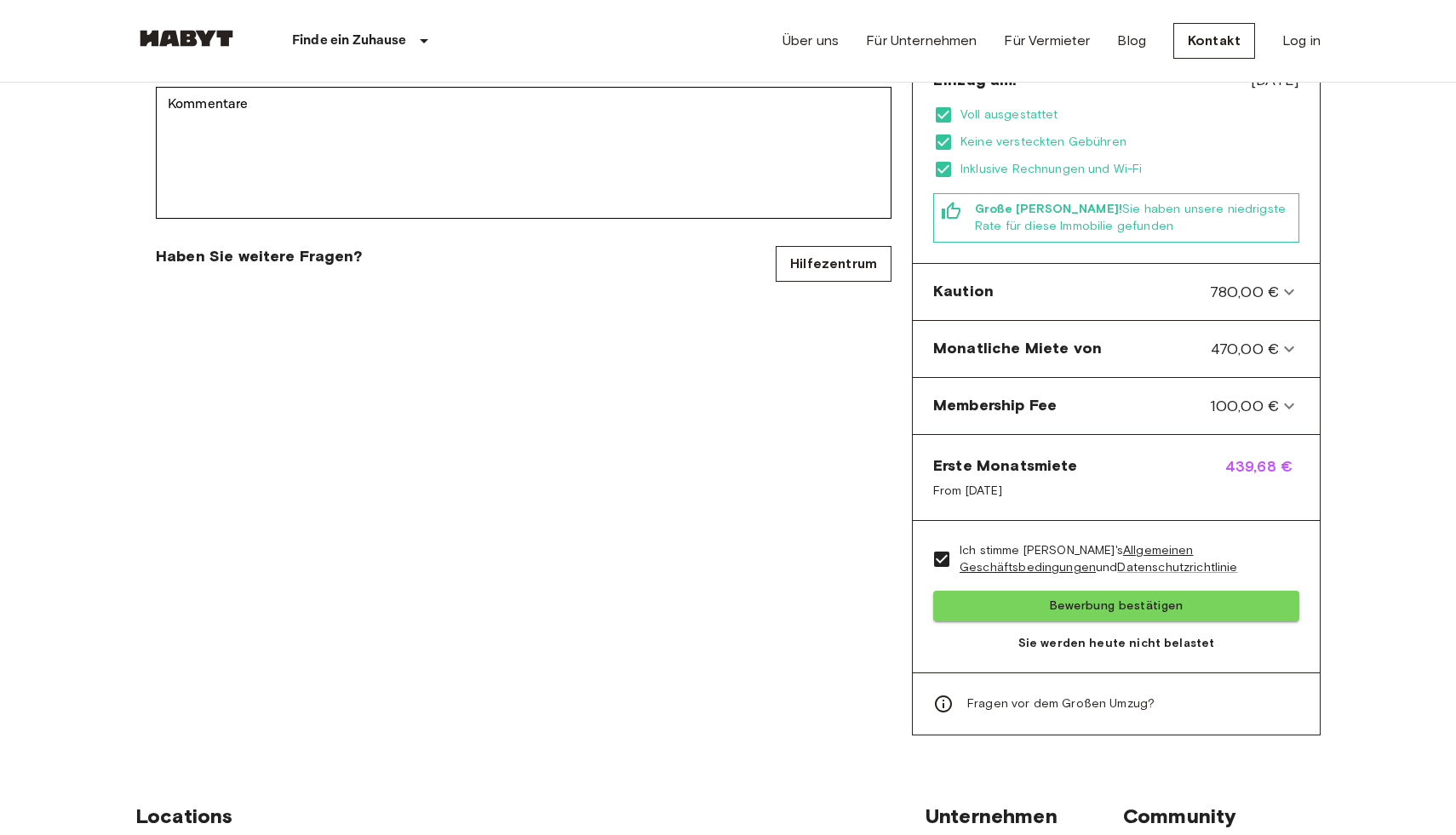
click at [526, 427] on div "**********" at bounding box center [523, 167] width 776 height 1136
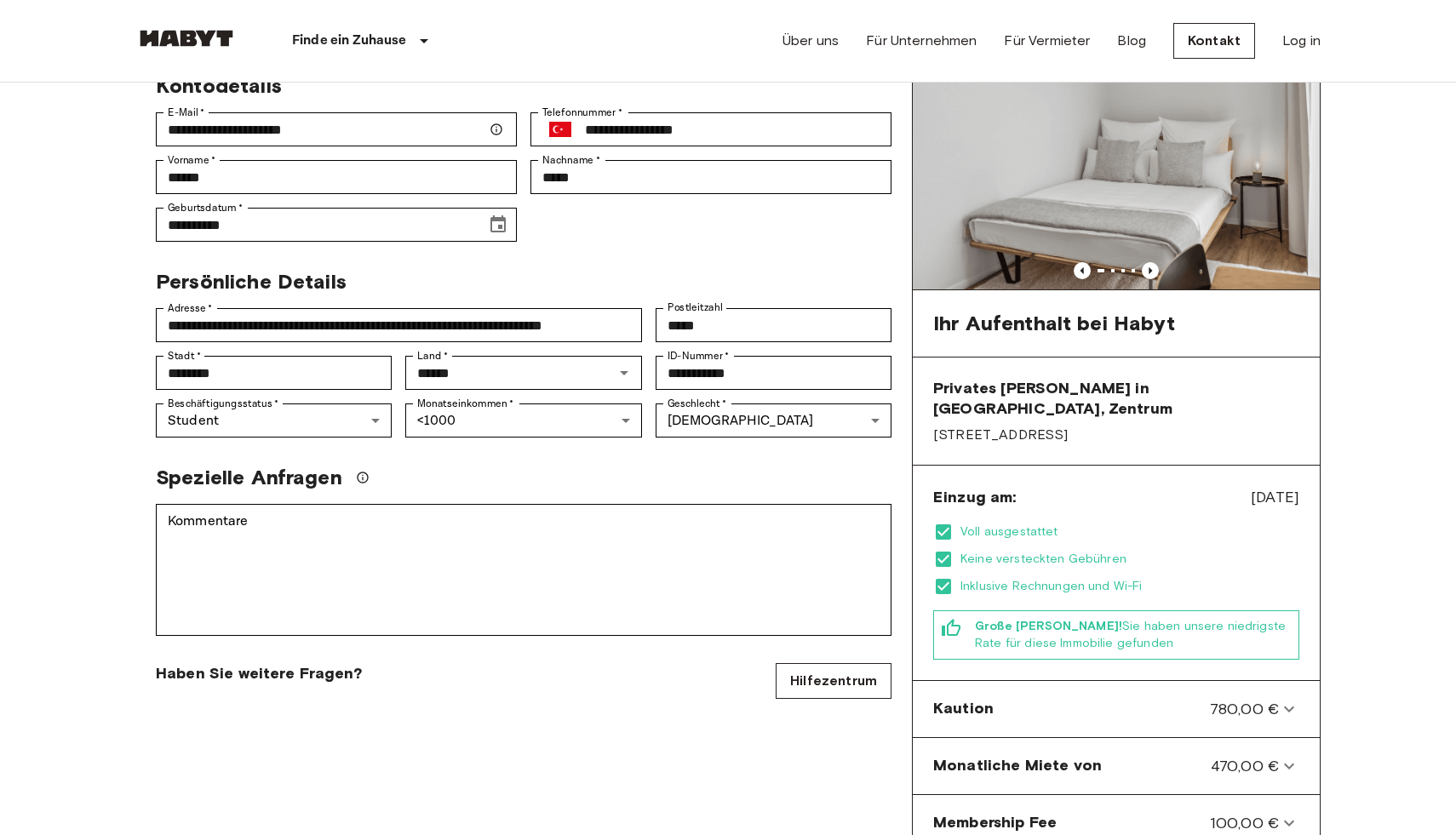
scroll to position [100, 0]
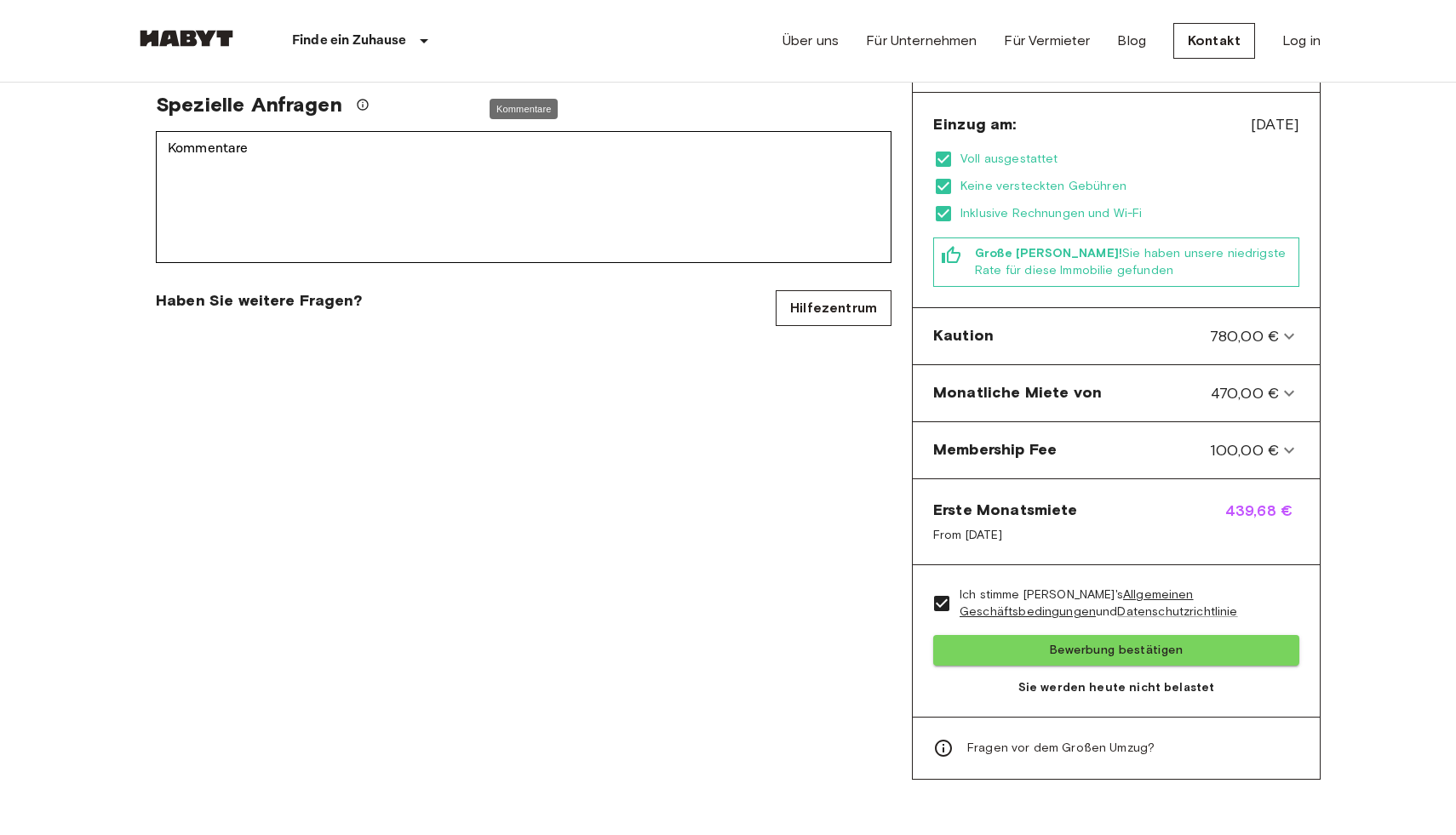
scroll to position [513, 0]
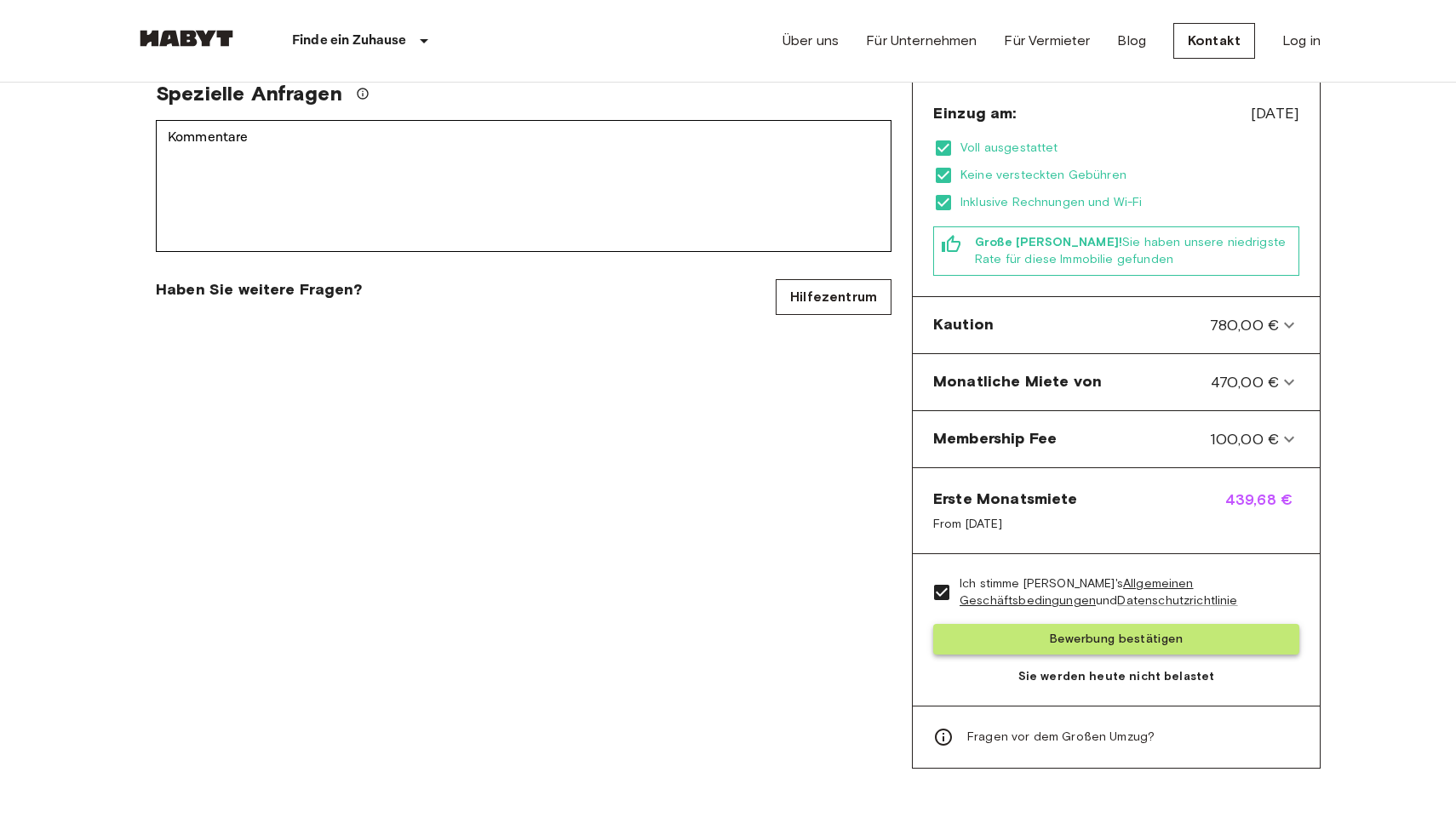
click at [1121, 626] on button "Bewerbung bestätigen" at bounding box center [1116, 640] width 366 height 32
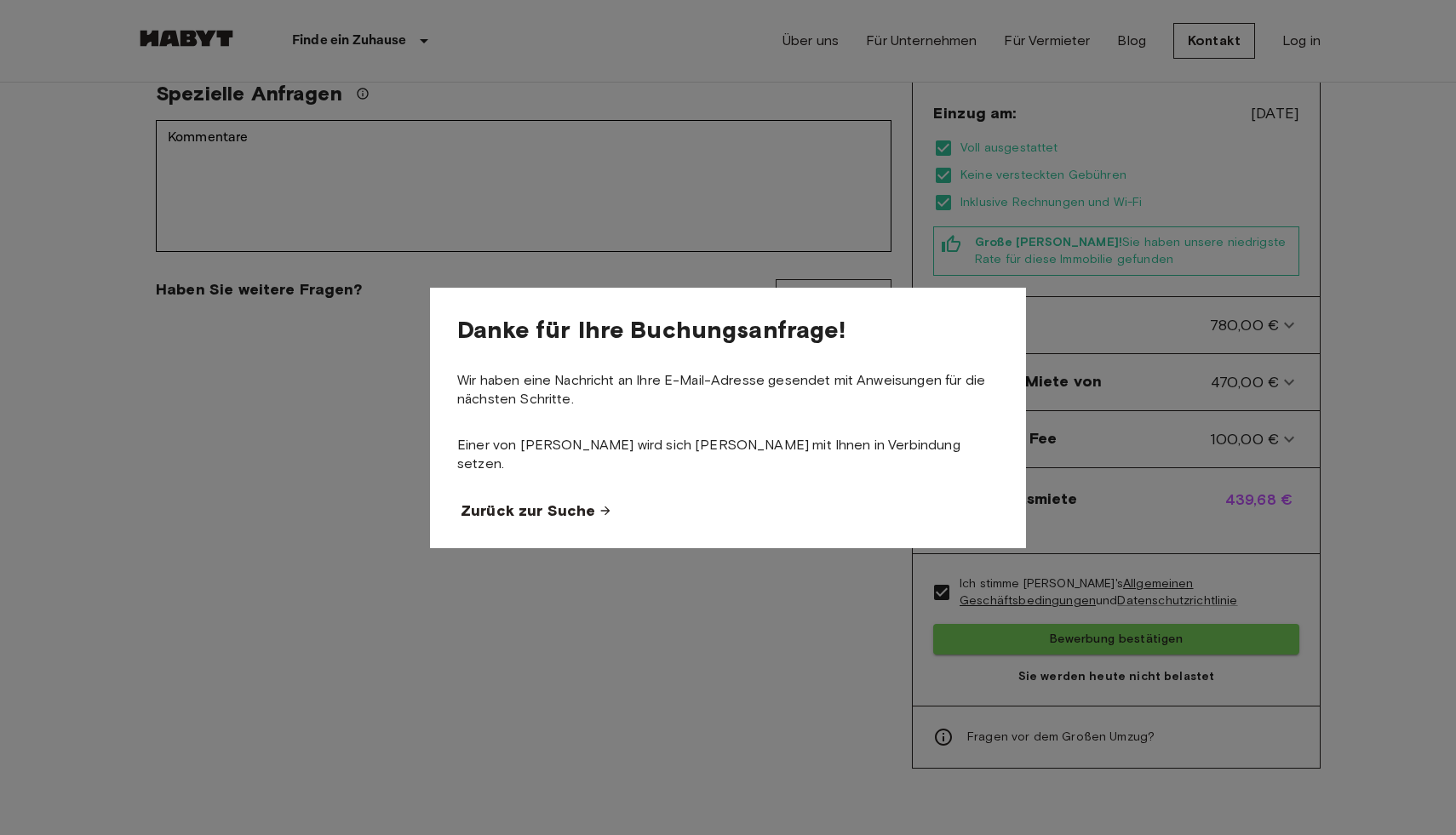
click at [483, 501] on span "Zurück zur Suche" at bounding box center [527, 511] width 134 height 21
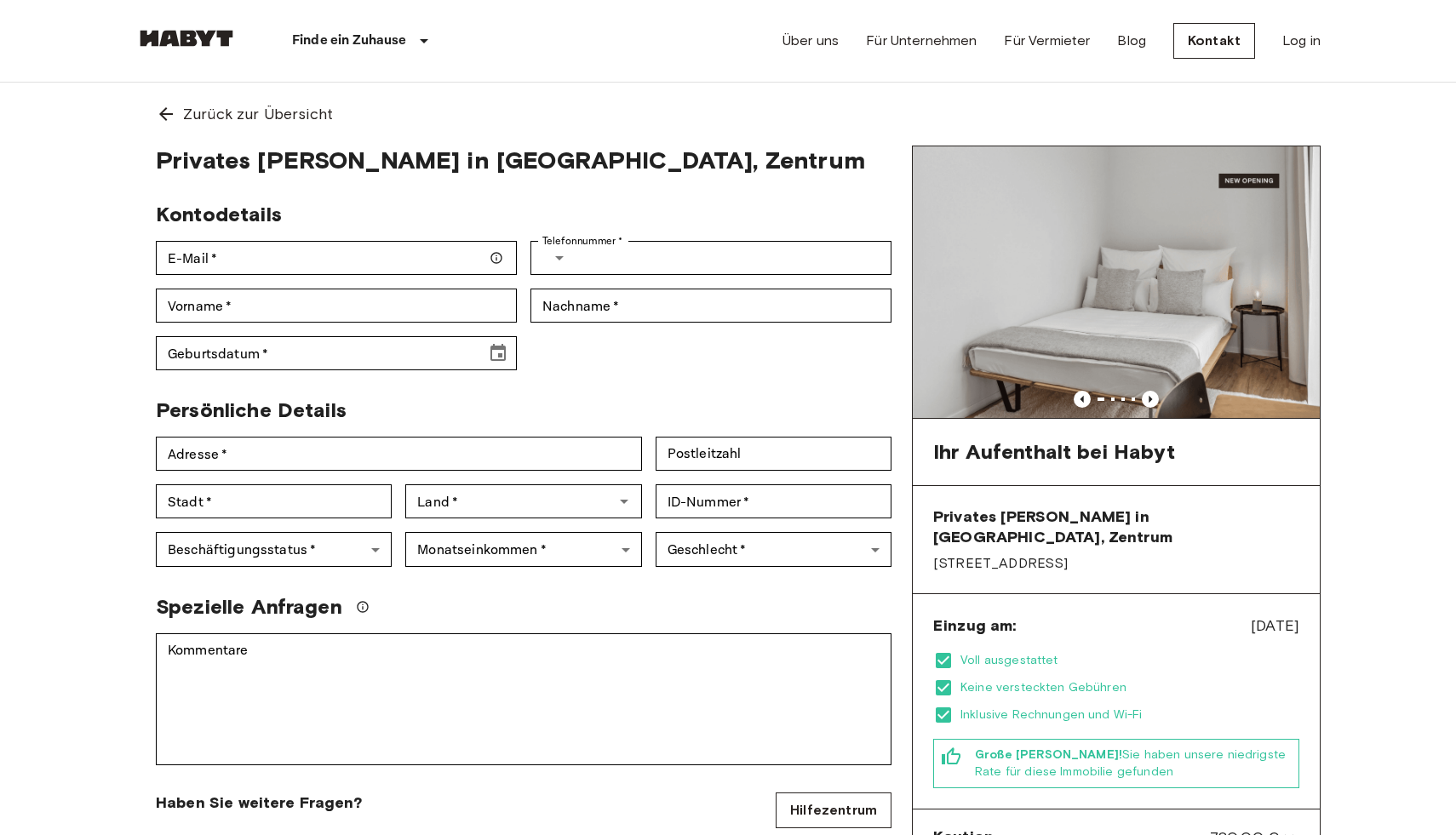
scroll to position [513, 0]
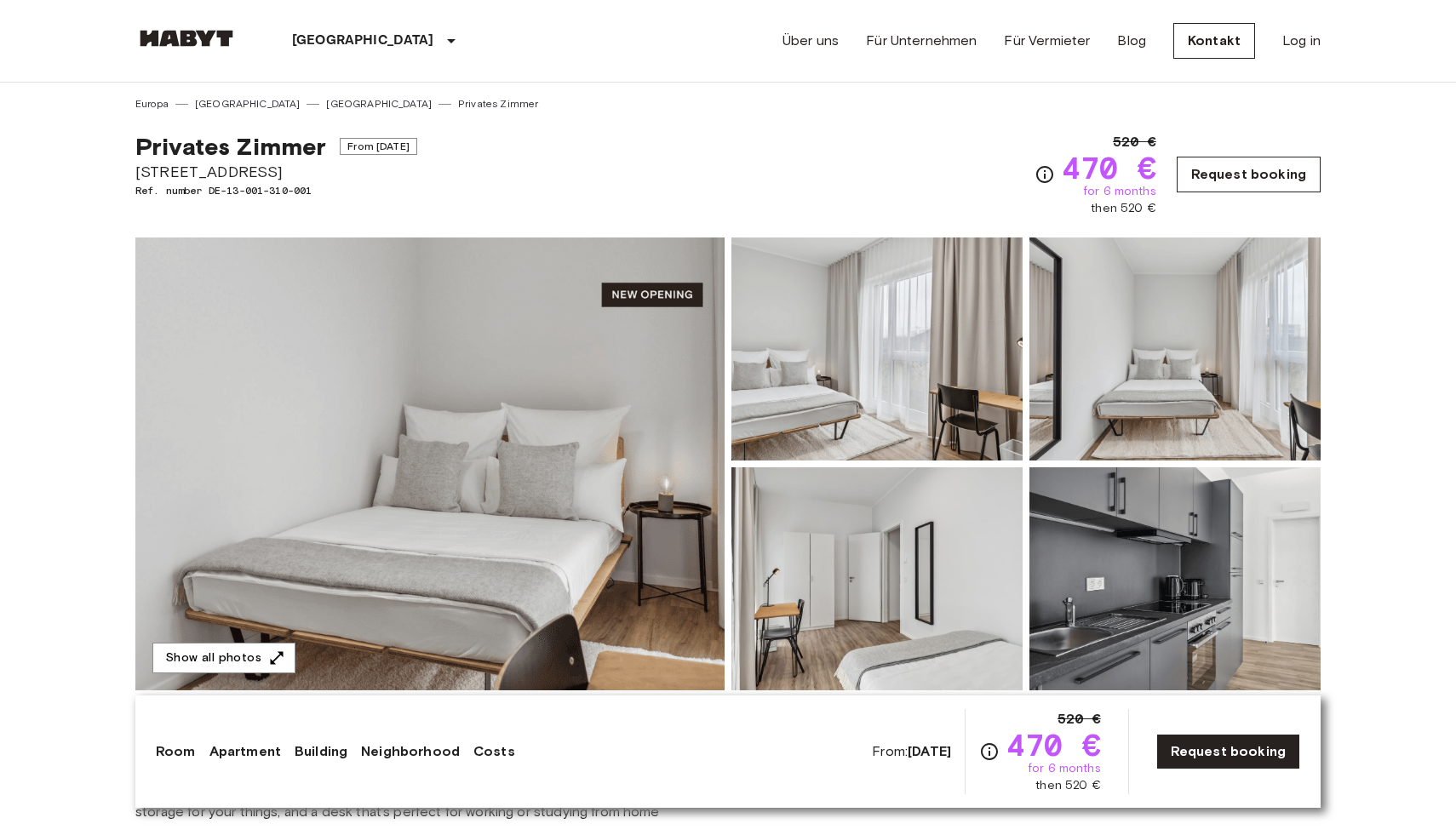
click at [1224, 171] on link "Request booking" at bounding box center [1248, 174] width 144 height 36
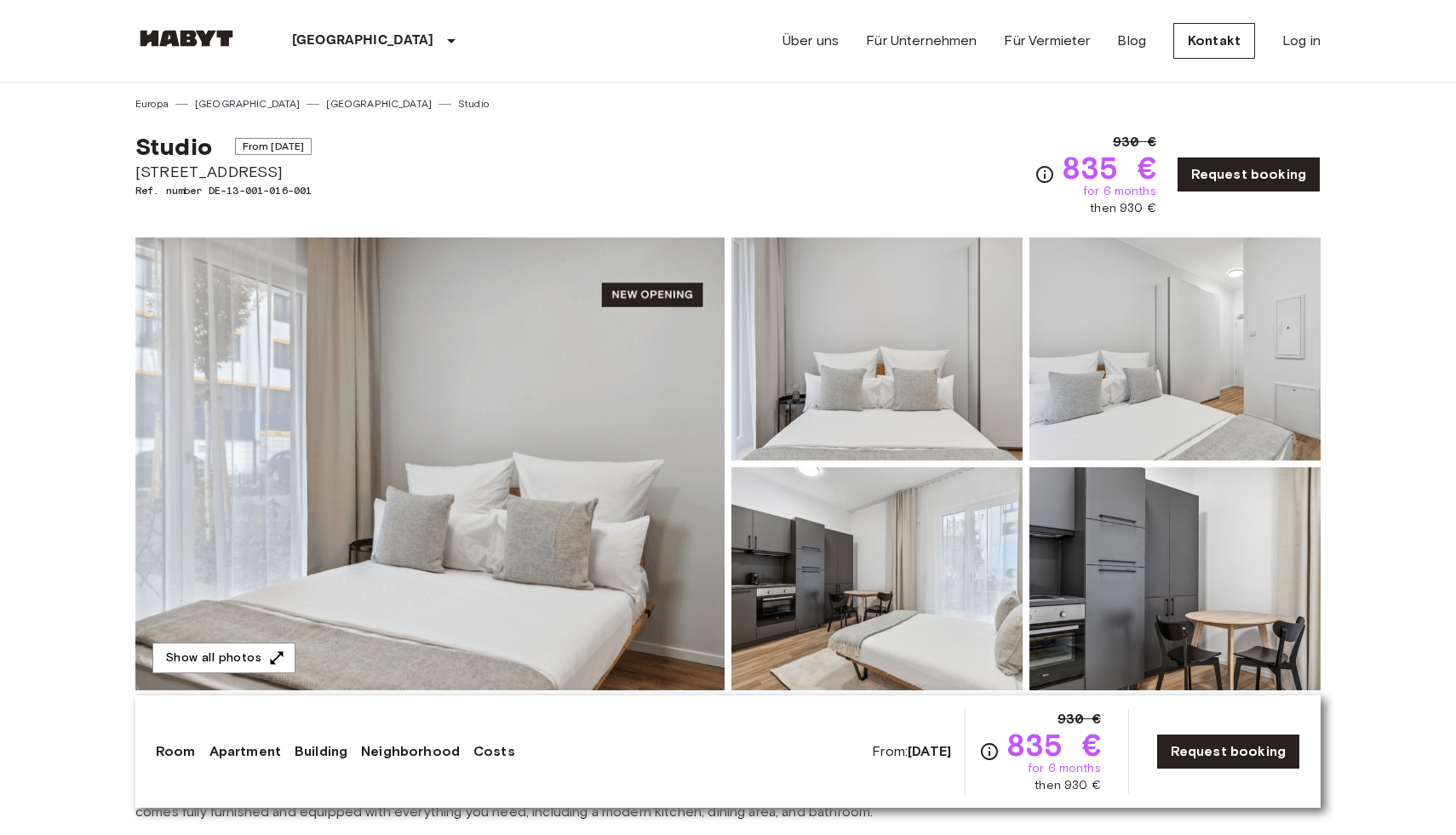
click at [490, 621] on img at bounding box center [430, 464] width 589 height 453
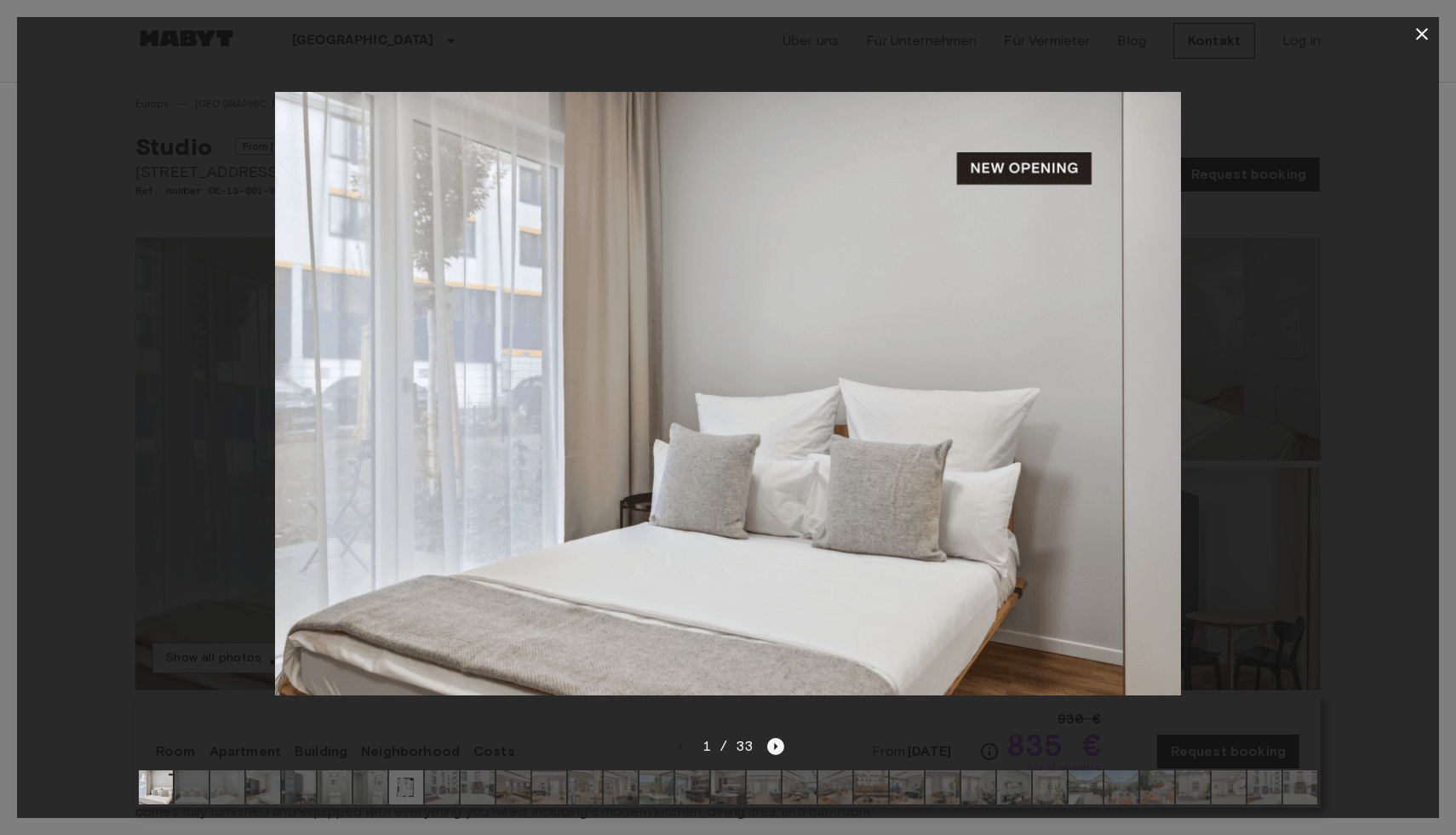
click at [774, 746] on icon "Next image" at bounding box center [775, 746] width 3 height 7
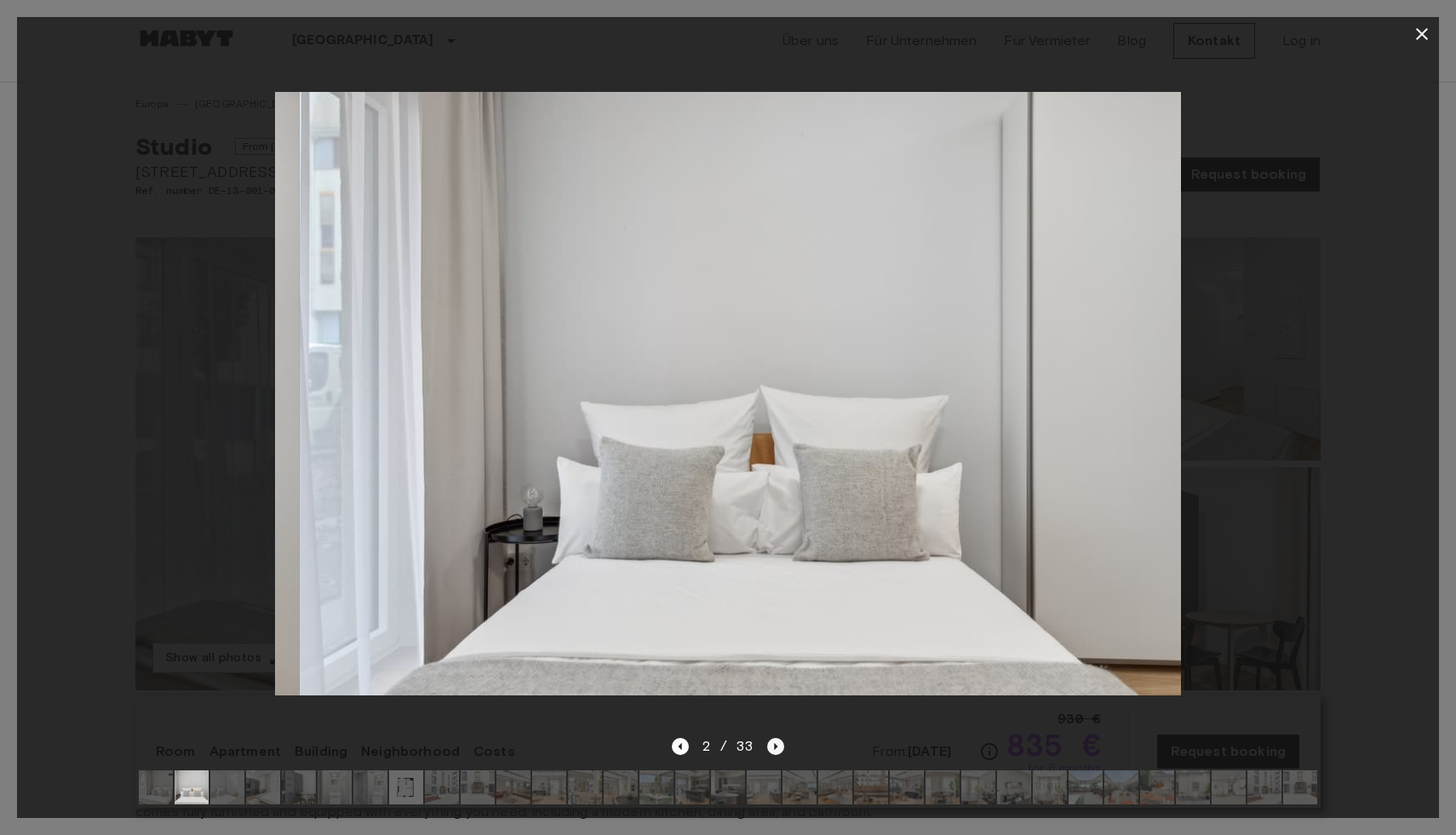
click at [773, 744] on icon "Next image" at bounding box center [775, 746] width 17 height 17
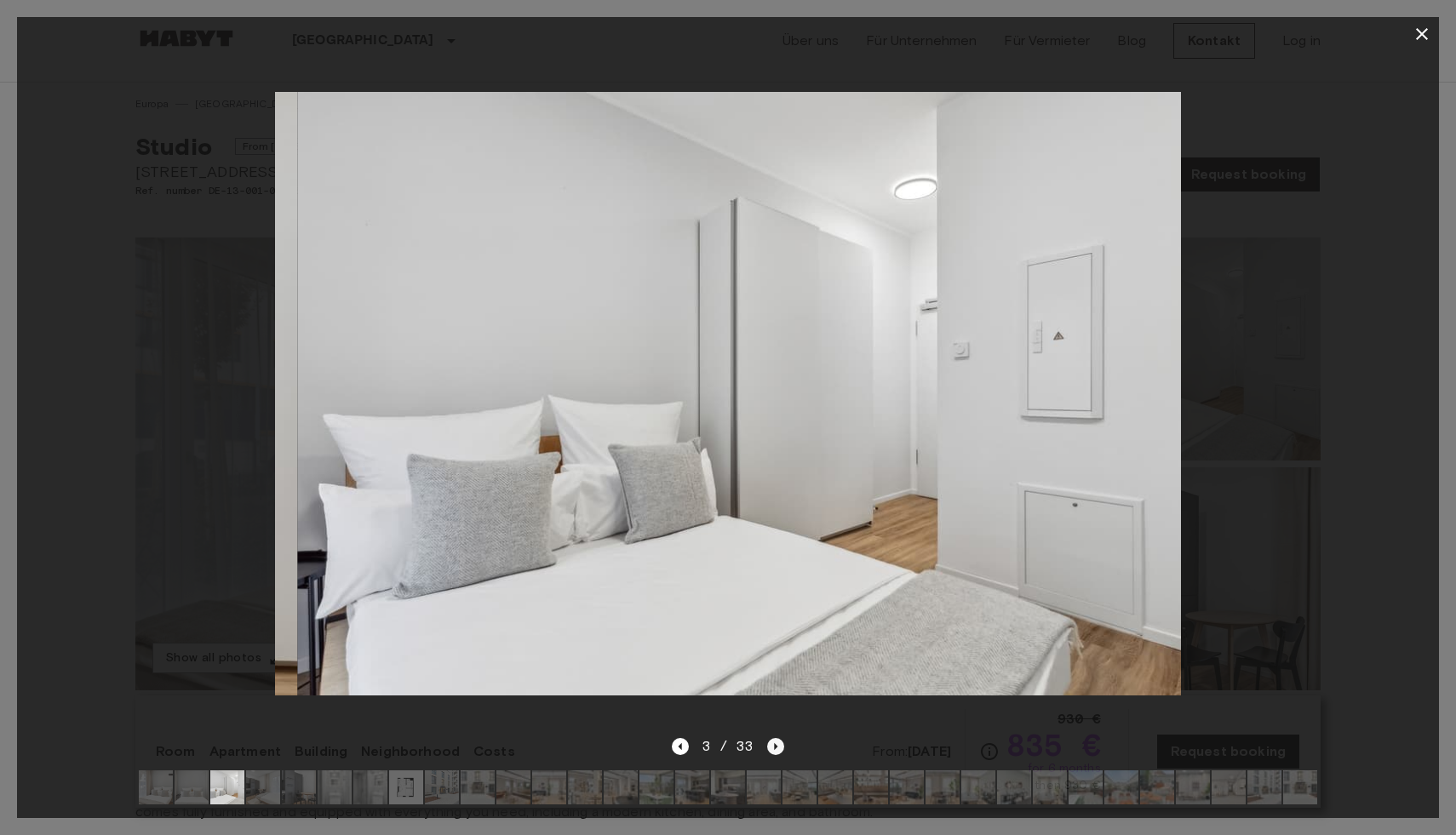
click at [773, 745] on icon "Next image" at bounding box center [775, 746] width 17 height 17
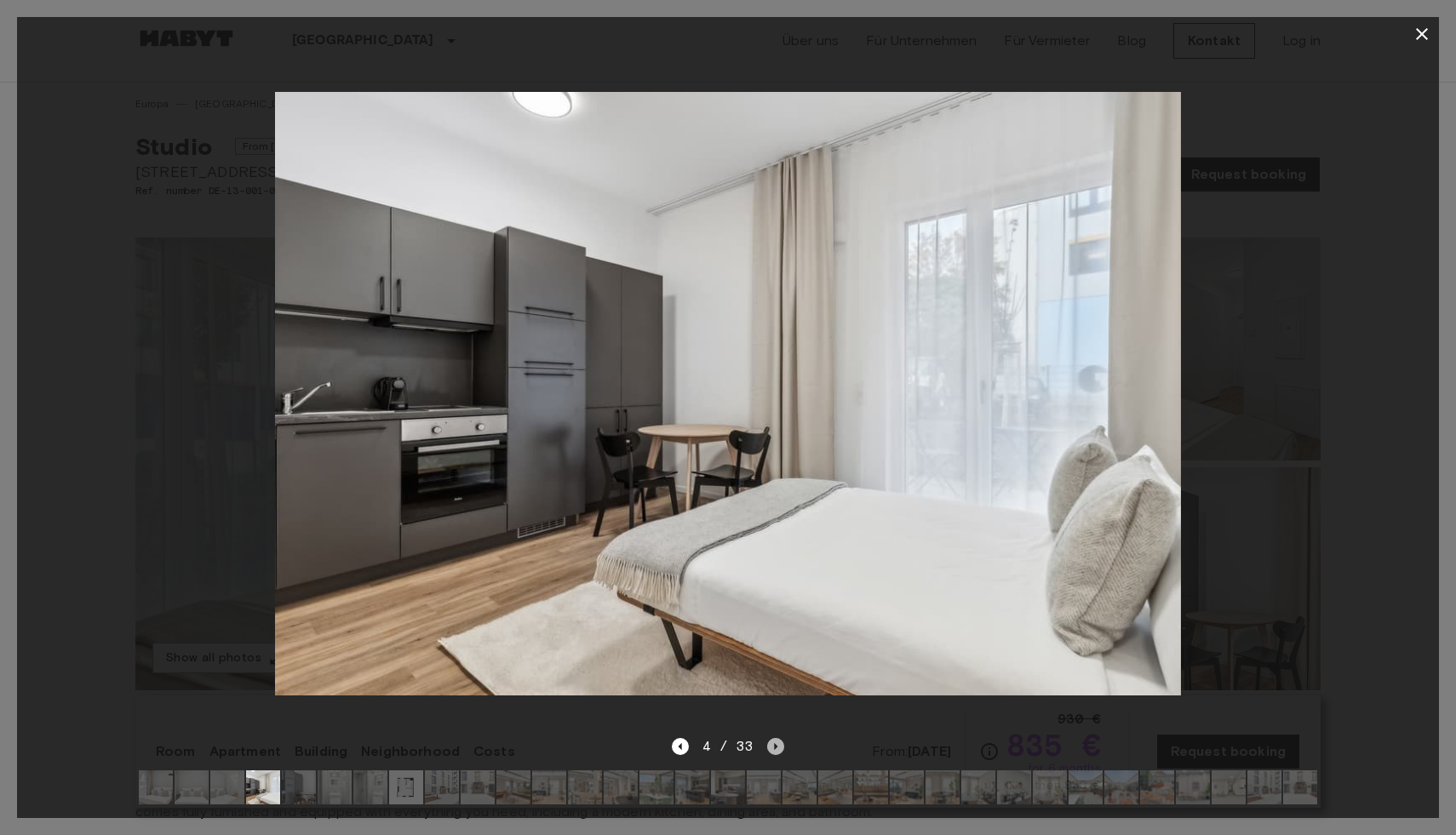
click at [773, 745] on icon "Next image" at bounding box center [775, 746] width 17 height 17
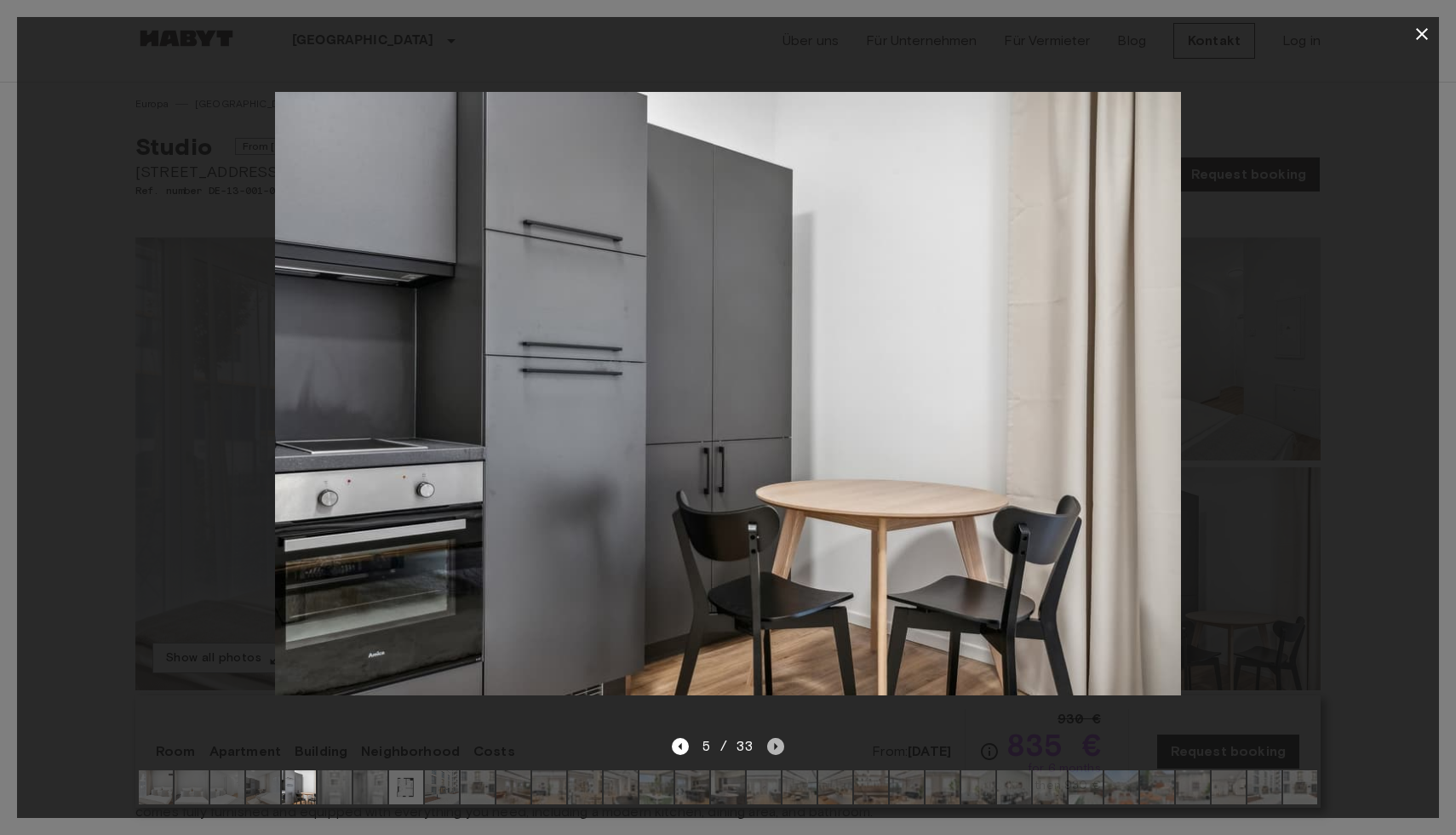
click at [773, 745] on icon "Next image" at bounding box center [775, 746] width 17 height 17
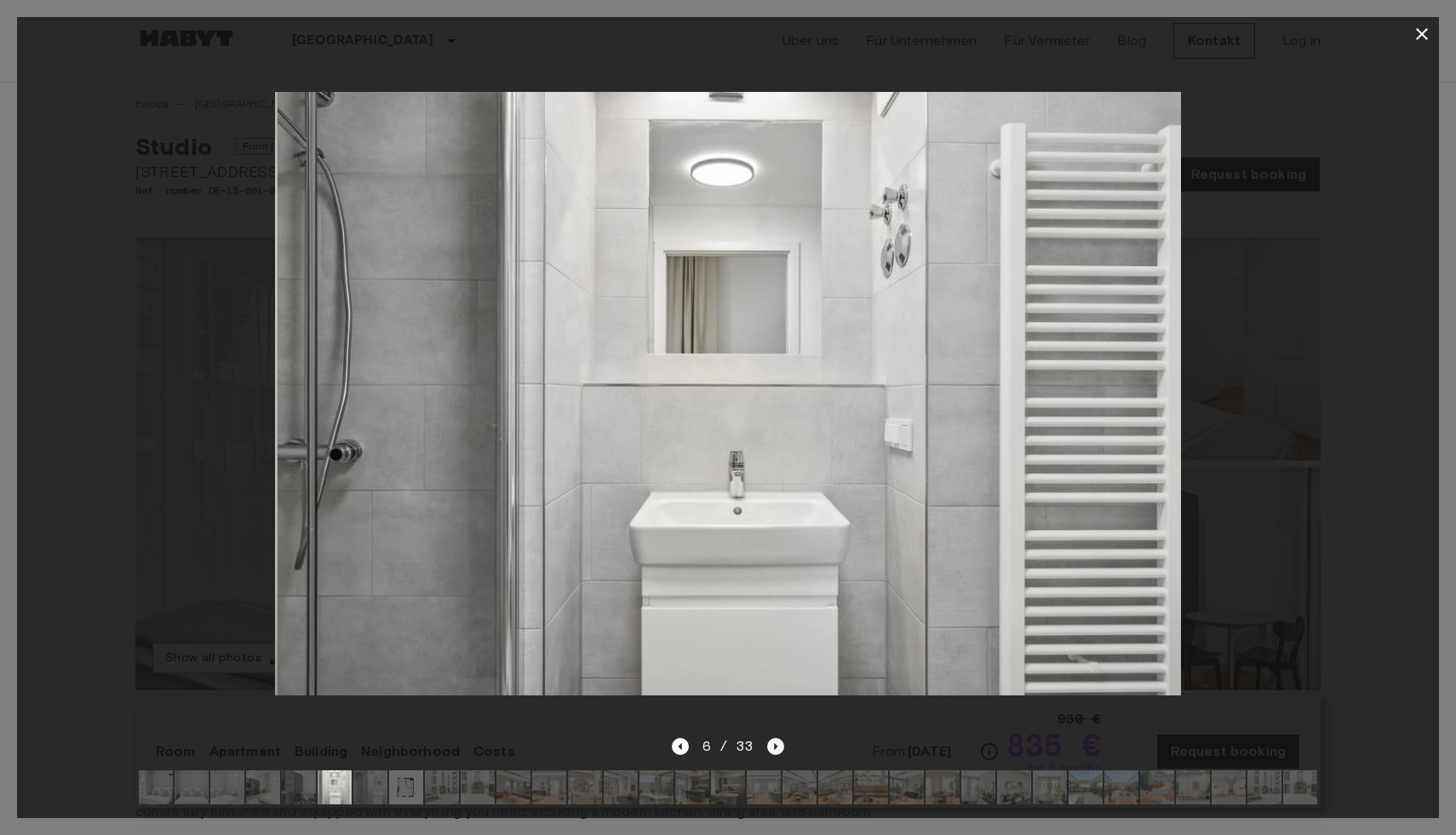
click at [773, 745] on icon "Next image" at bounding box center [775, 746] width 17 height 17
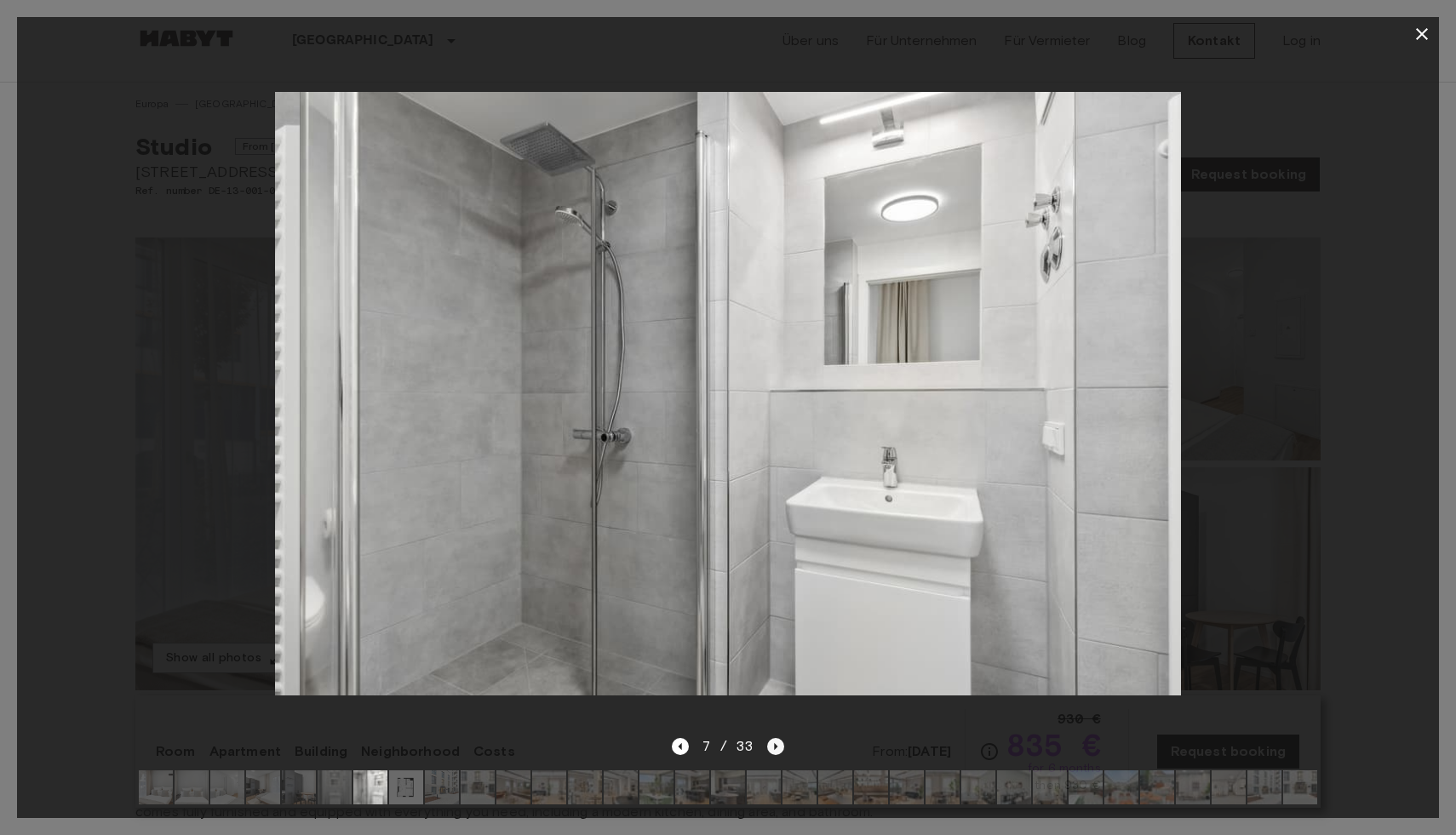
click at [773, 745] on icon "Next image" at bounding box center [775, 746] width 17 height 17
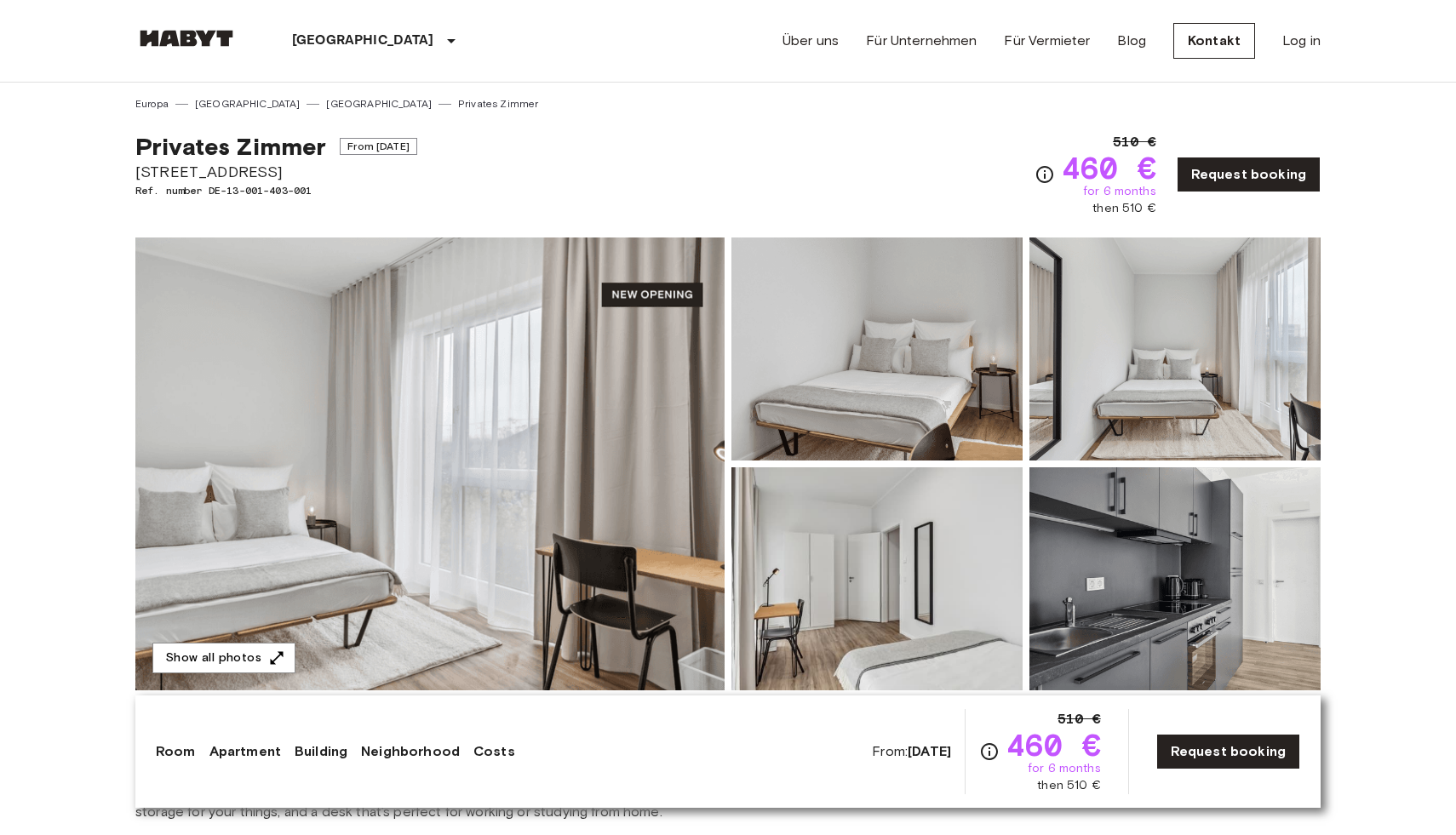
click at [593, 436] on img at bounding box center [430, 464] width 589 height 453
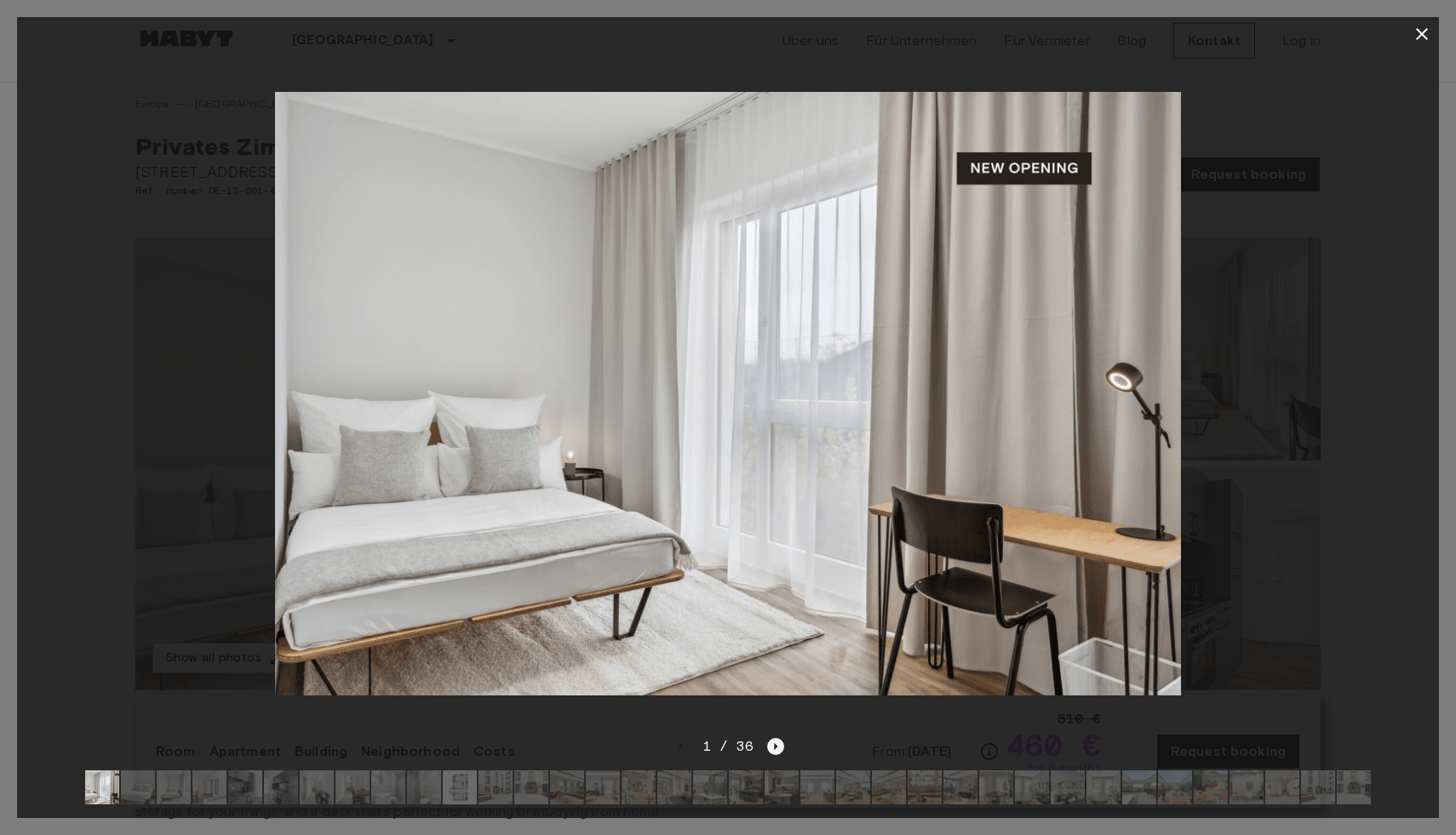
click at [779, 741] on icon "Next image" at bounding box center [775, 746] width 17 height 17
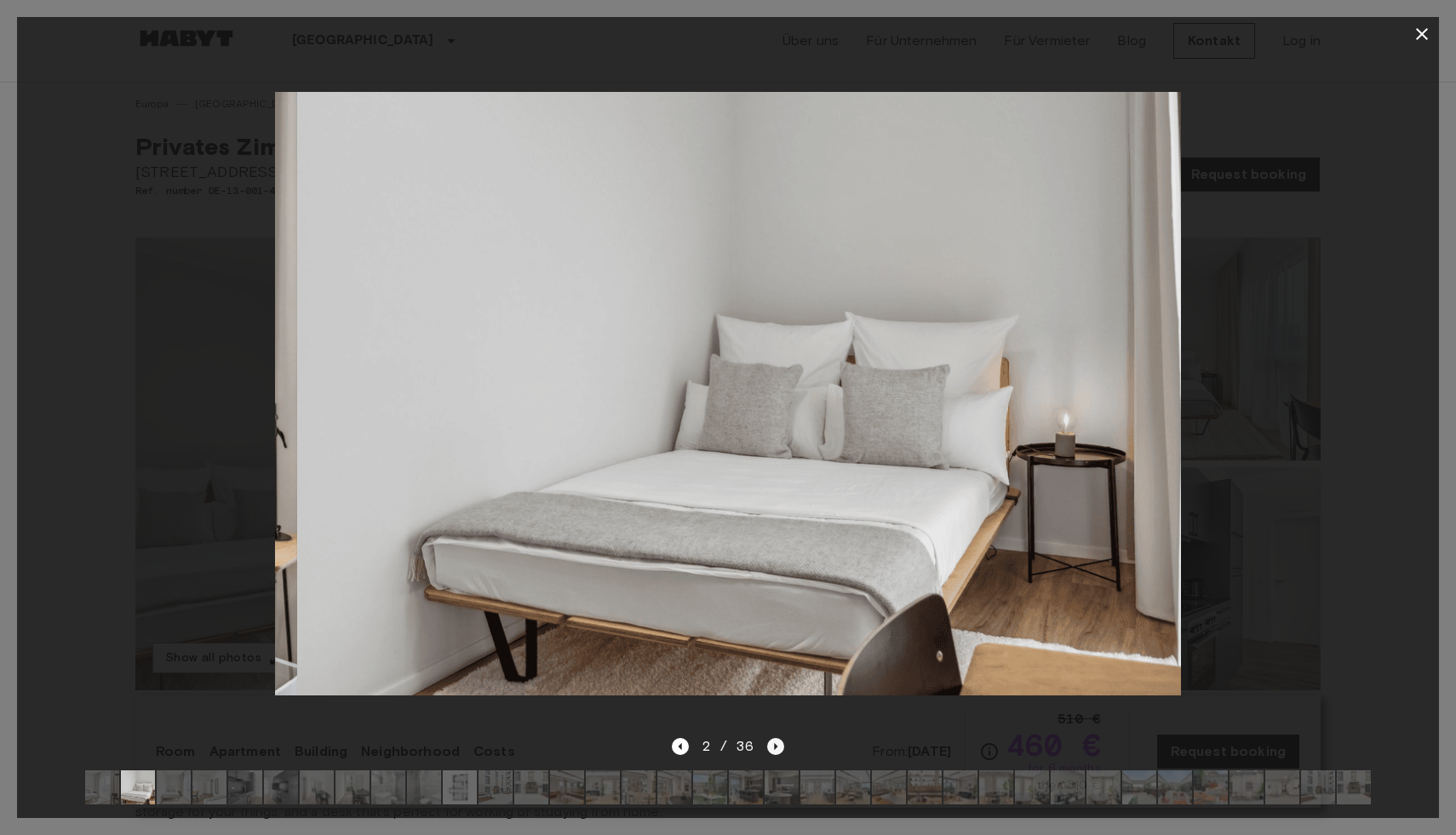
click at [779, 741] on icon "Next image" at bounding box center [775, 746] width 17 height 17
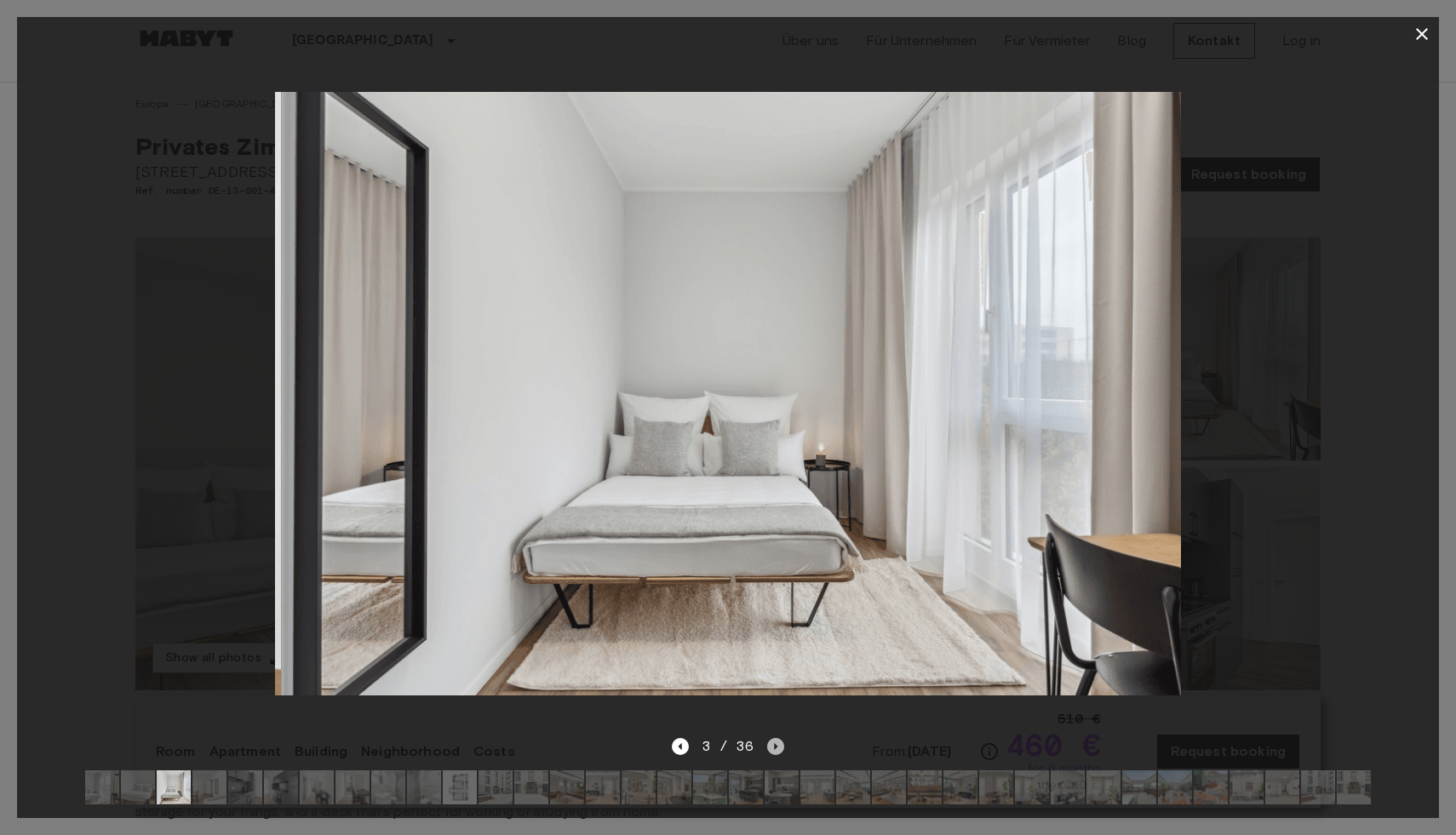
click at [779, 741] on icon "Next image" at bounding box center [775, 746] width 17 height 17
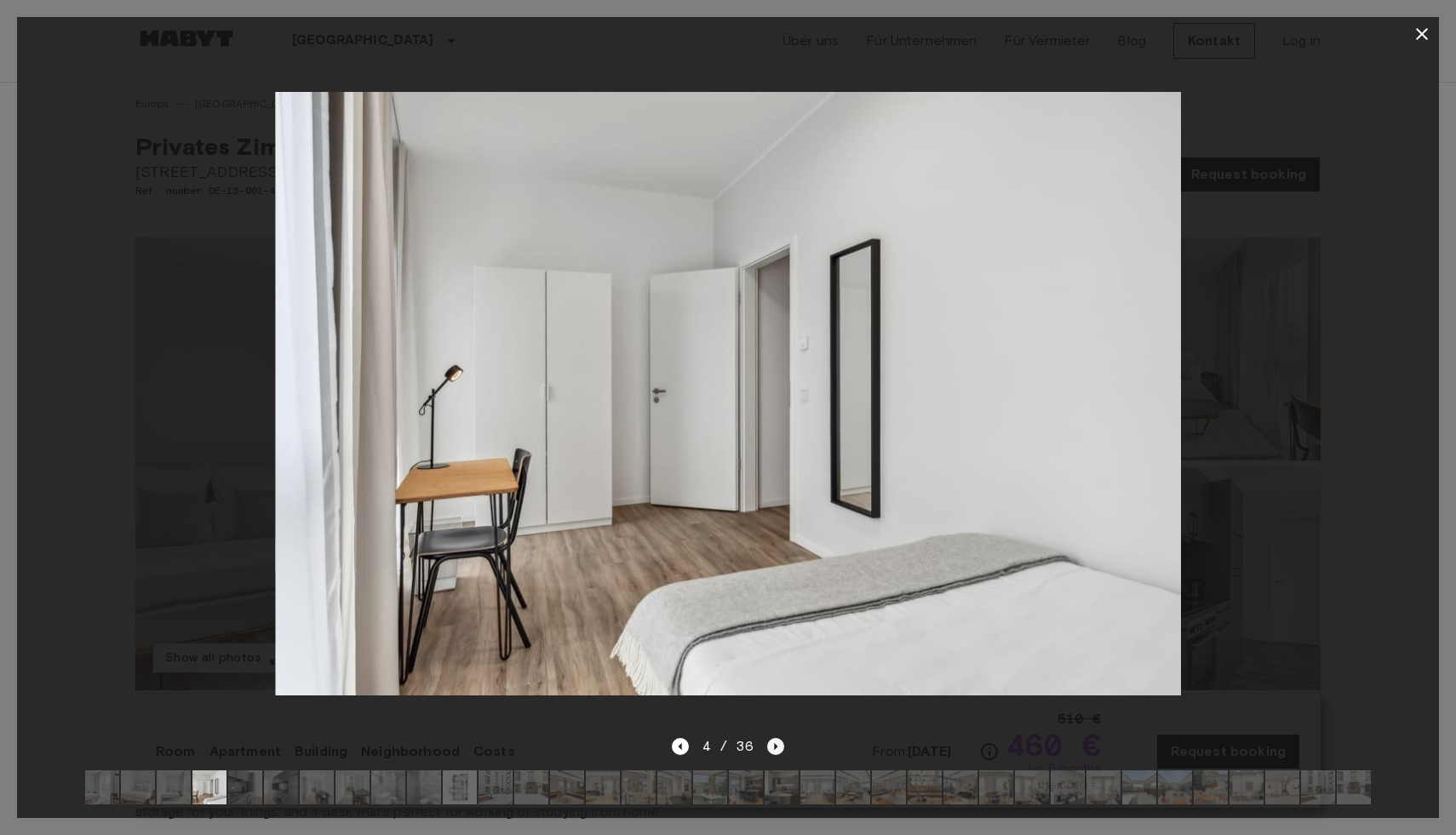
click at [779, 741] on icon "Next image" at bounding box center [775, 746] width 17 height 17
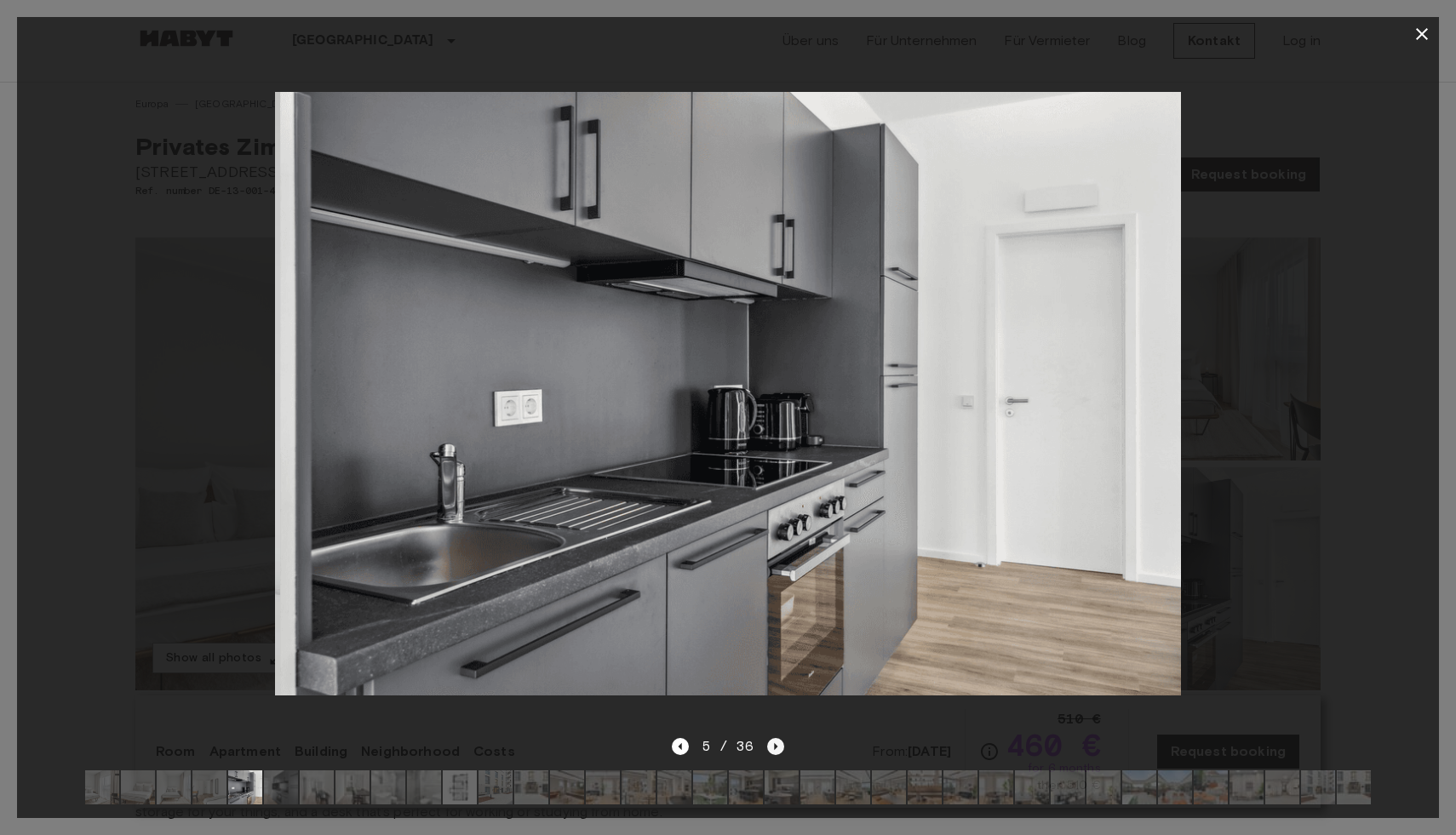
click at [779, 741] on icon "Next image" at bounding box center [775, 746] width 17 height 17
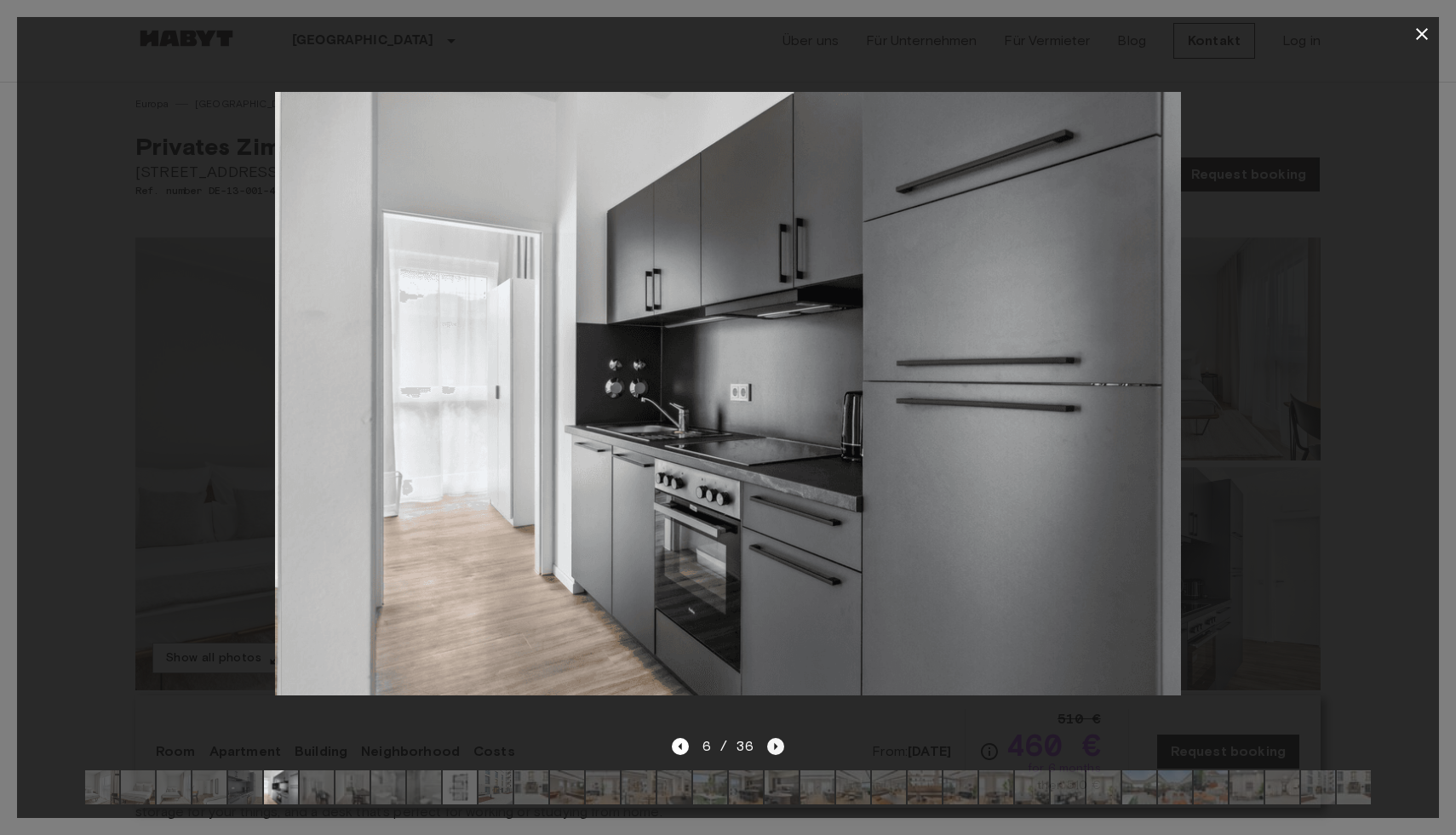
click at [779, 741] on icon "Next image" at bounding box center [775, 746] width 17 height 17
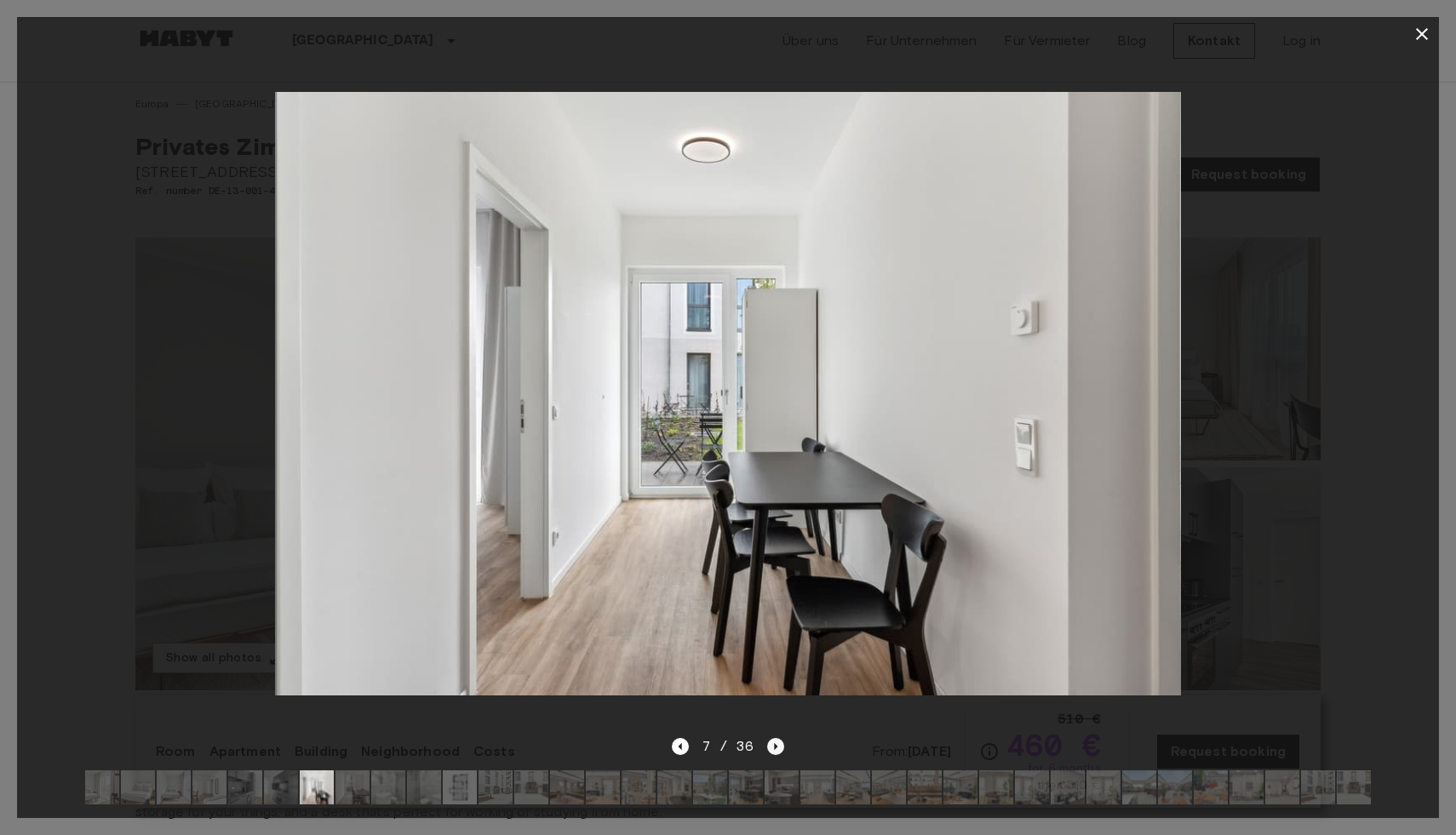
click at [779, 741] on icon "Next image" at bounding box center [775, 746] width 17 height 17
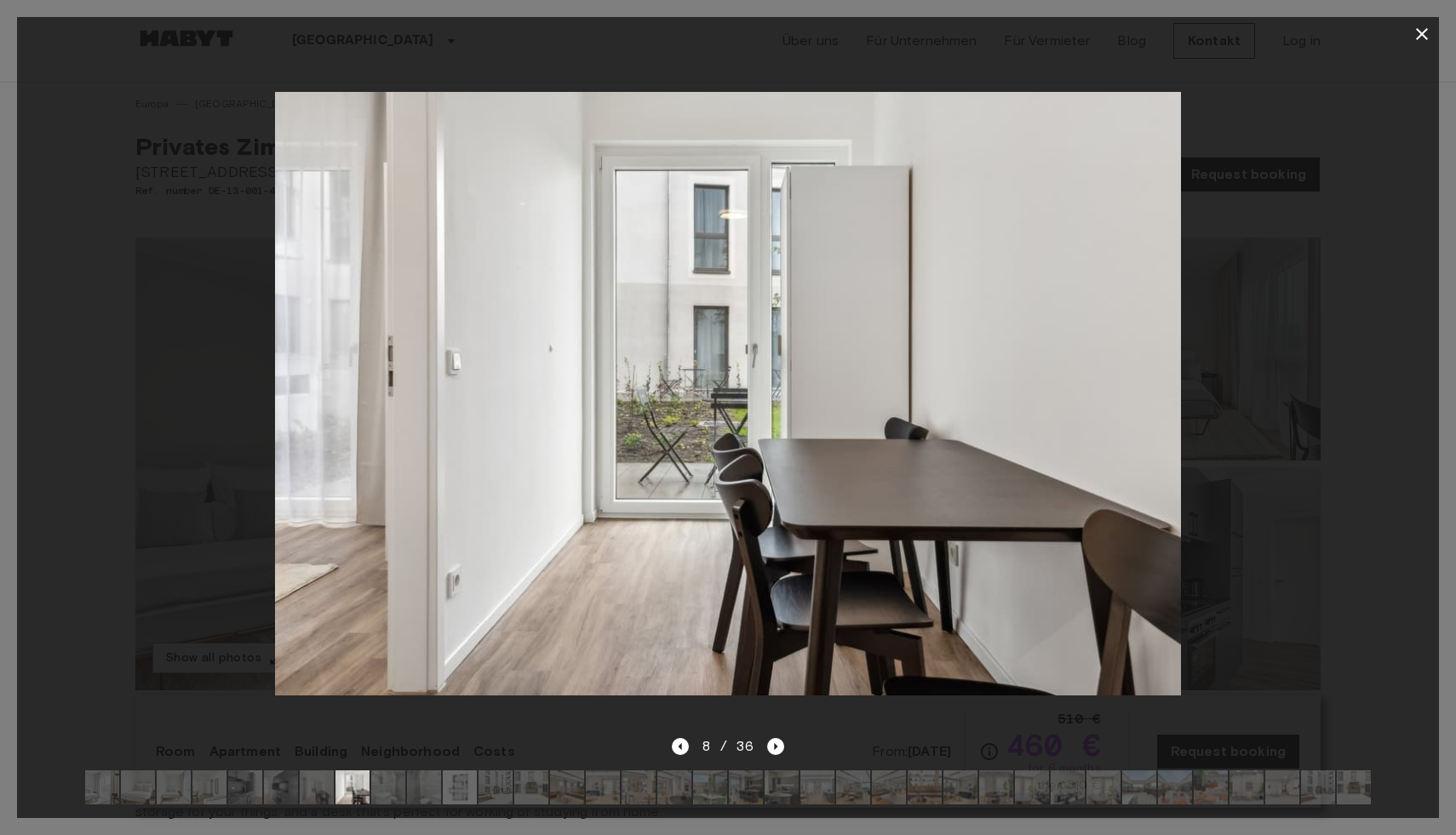
click at [1421, 35] on icon "button" at bounding box center [1421, 34] width 12 height 12
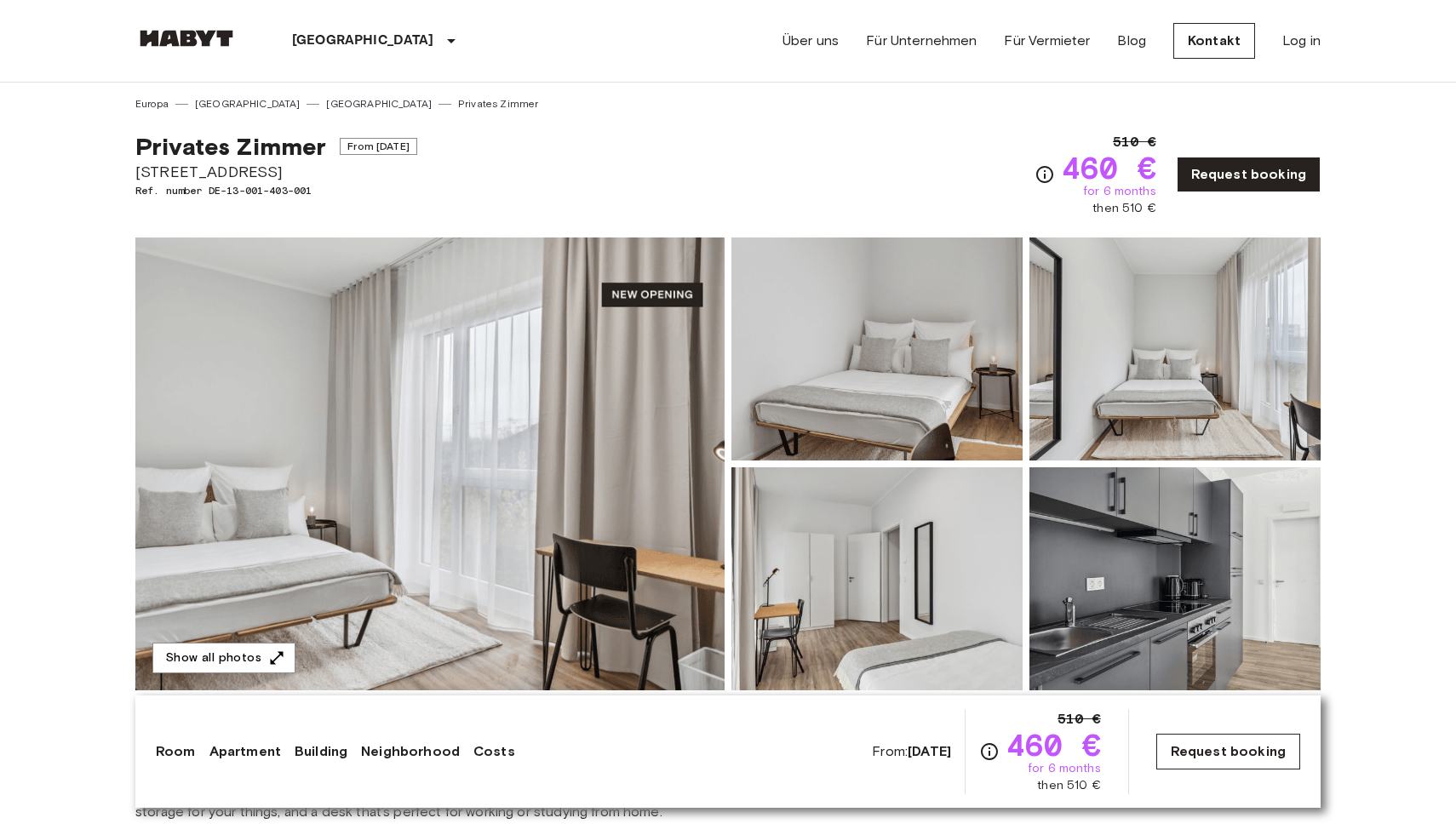
click at [1202, 750] on link "Request booking" at bounding box center [1228, 751] width 144 height 36
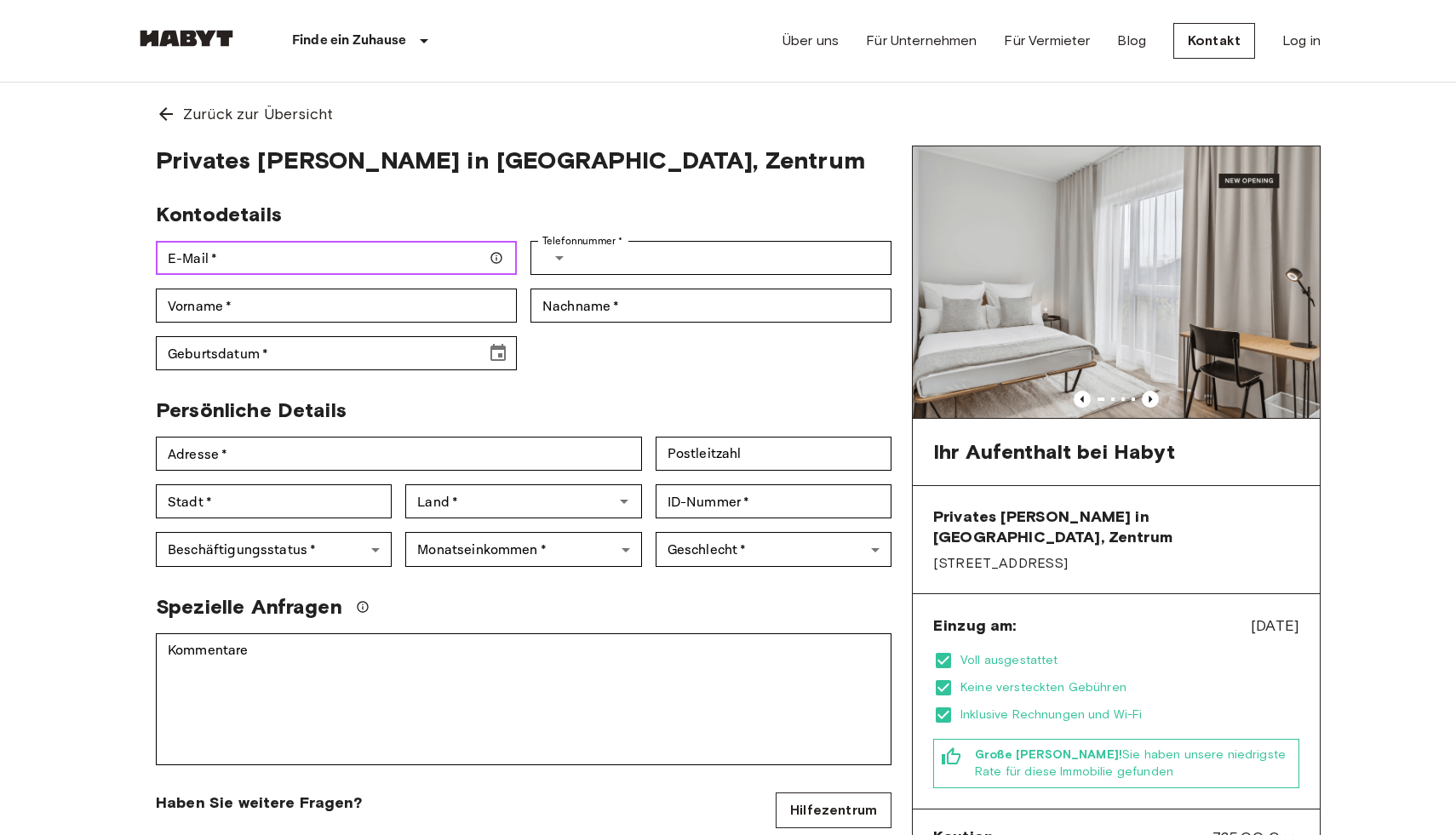
click at [440, 261] on input "E-Mail   *" at bounding box center [336, 258] width 361 height 34
type input "**********"
click at [624, 254] on input "Telefonnummer   *" at bounding box center [737, 258] width 309 height 34
type input "**********"
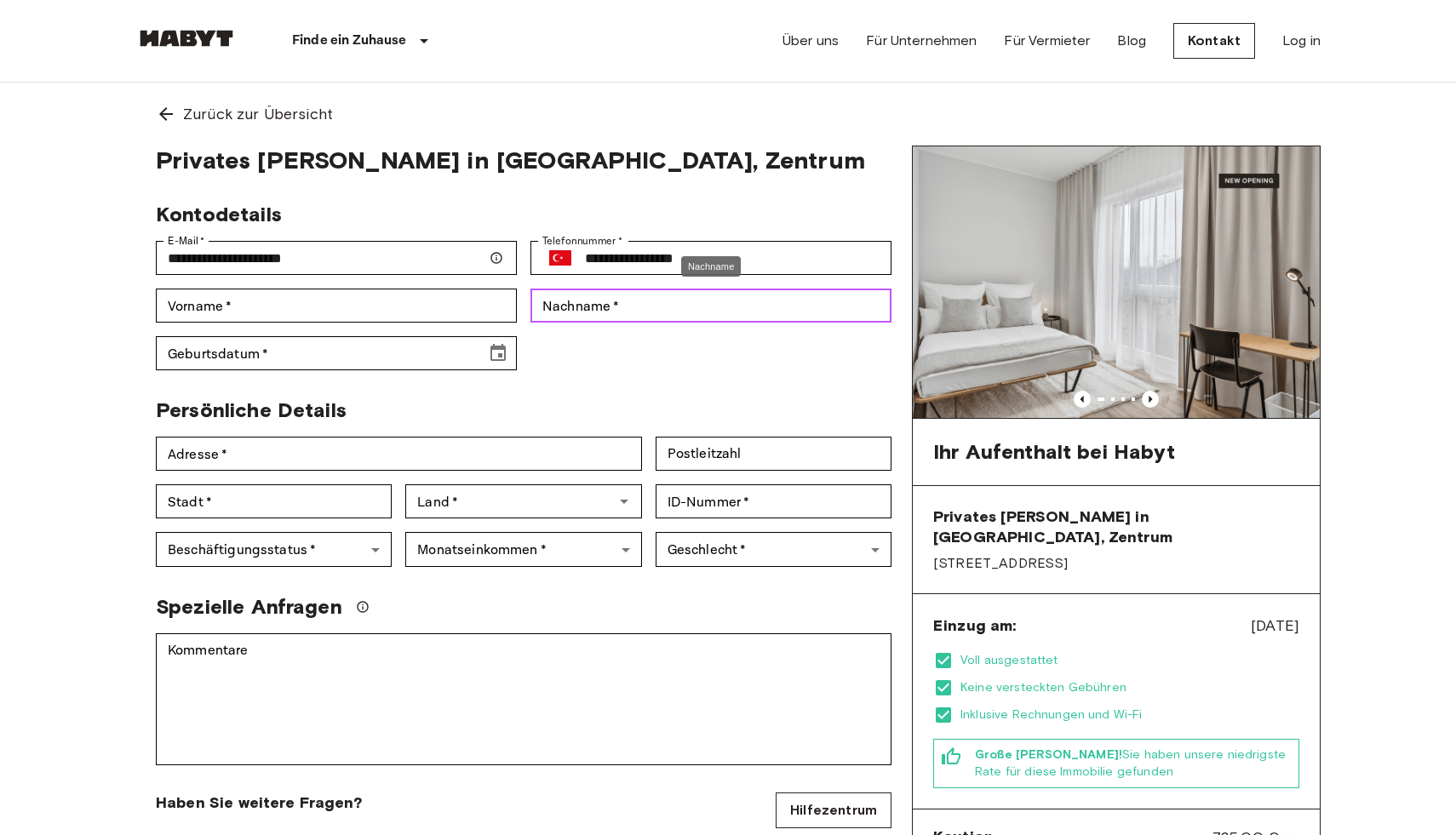
click at [661, 316] on input "Nachname   *" at bounding box center [711, 306] width 361 height 34
type input "*****"
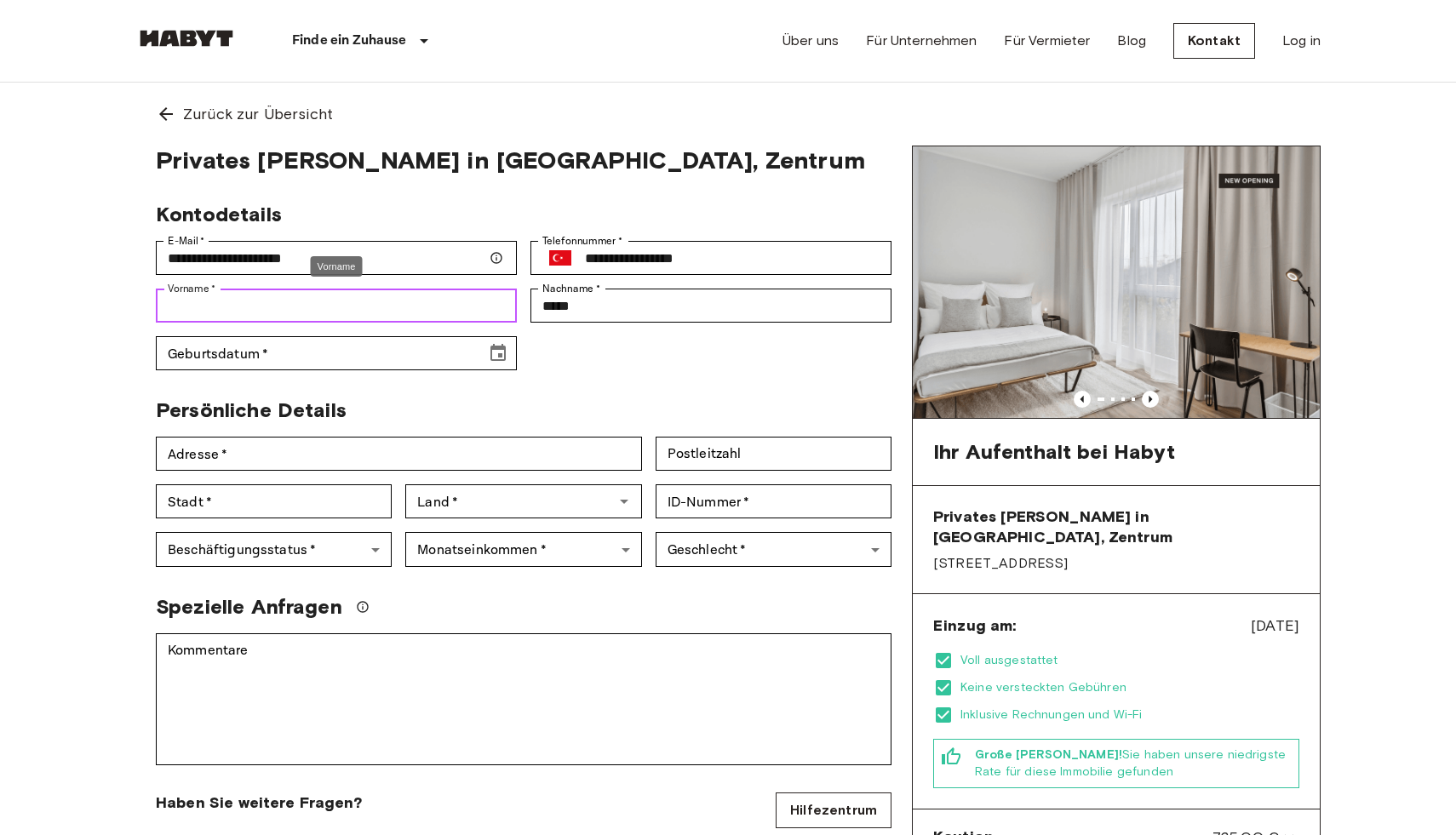
click at [368, 300] on input "Vorname   *" at bounding box center [336, 306] width 361 height 34
type input "*****"
click at [250, 356] on input "Geburtsdatum   *" at bounding box center [315, 353] width 318 height 34
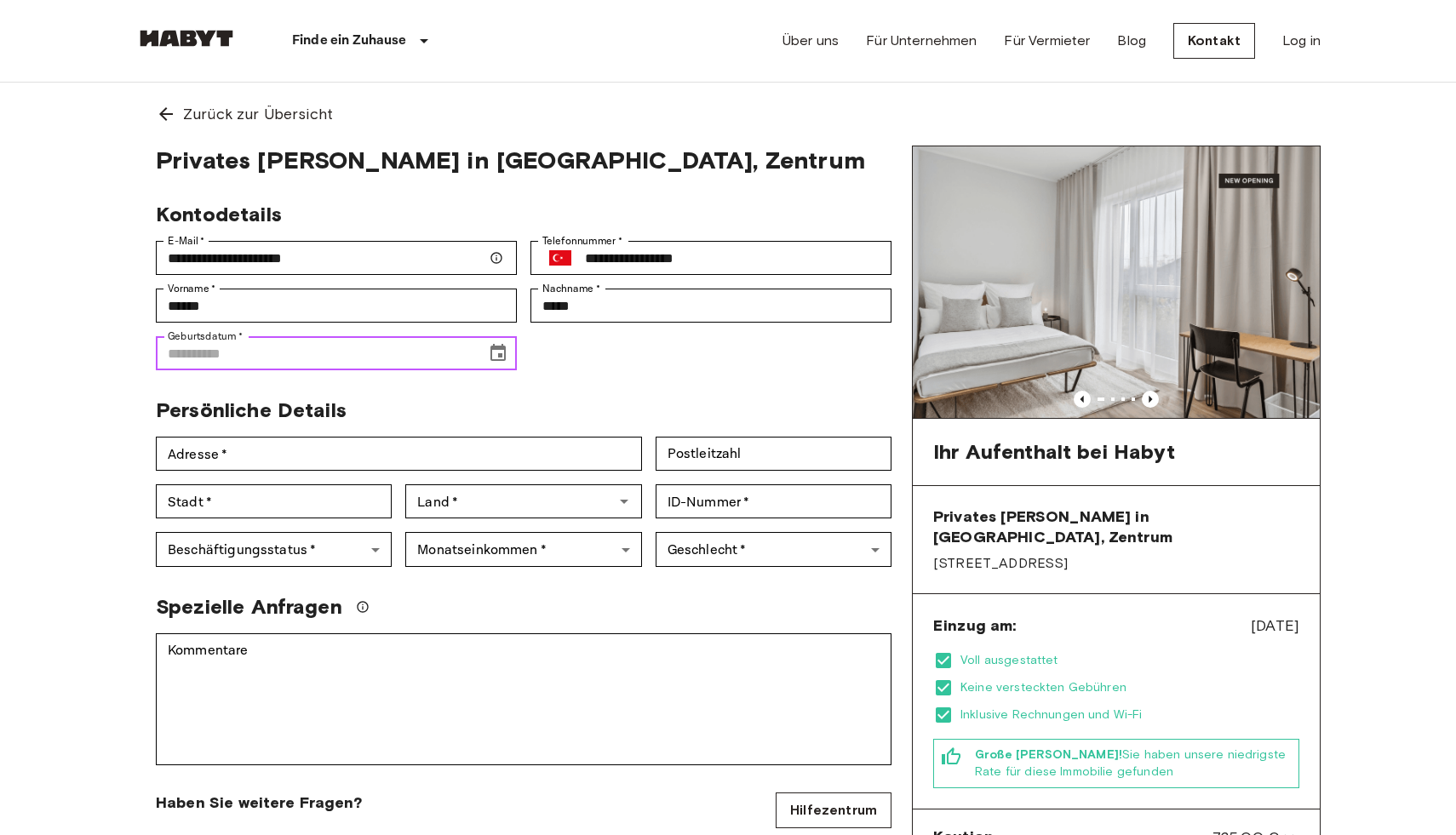
type input "**********"
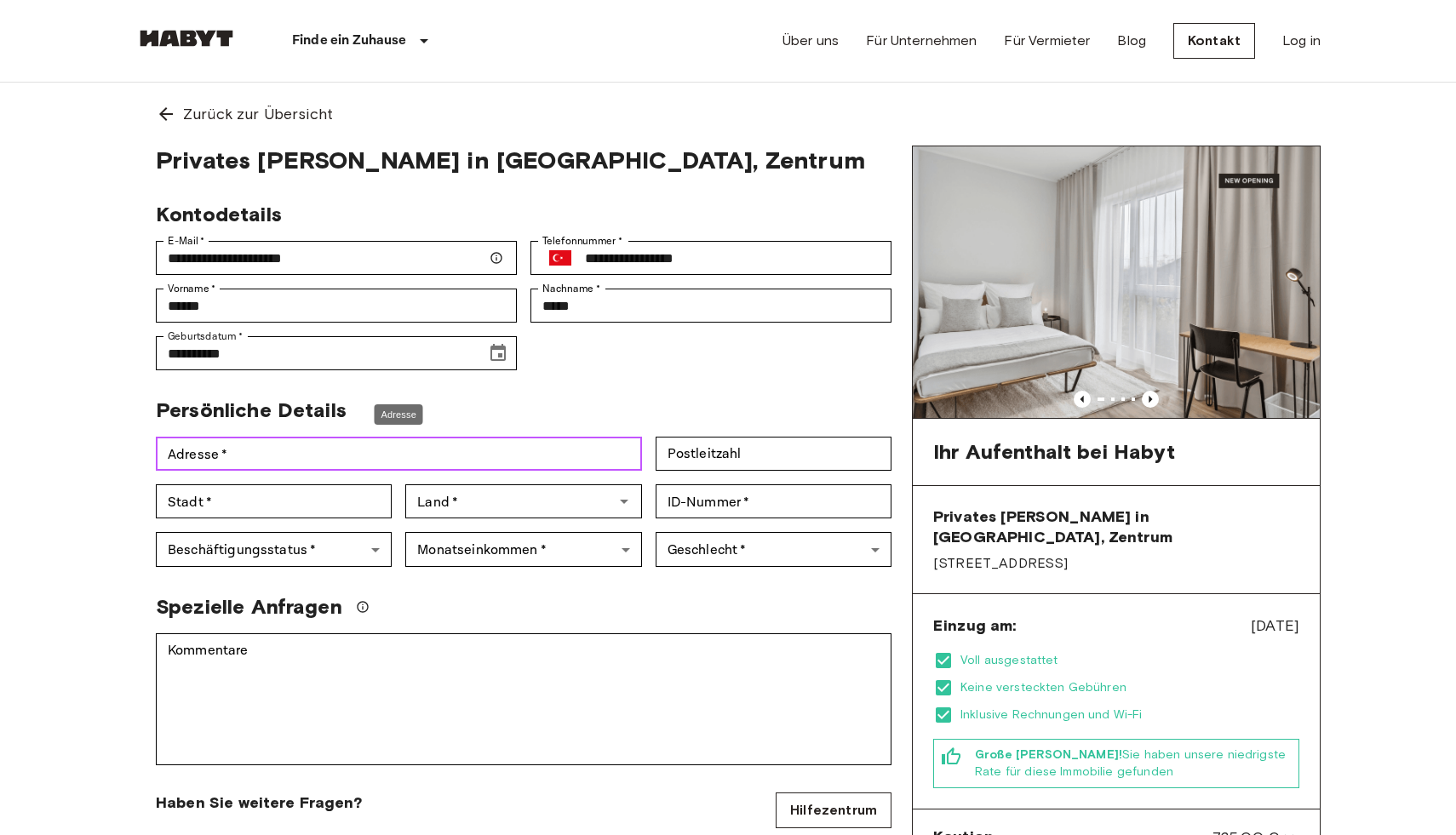
click at [239, 450] on input "Adresse   *" at bounding box center [399, 454] width 486 height 34
type input "**********"
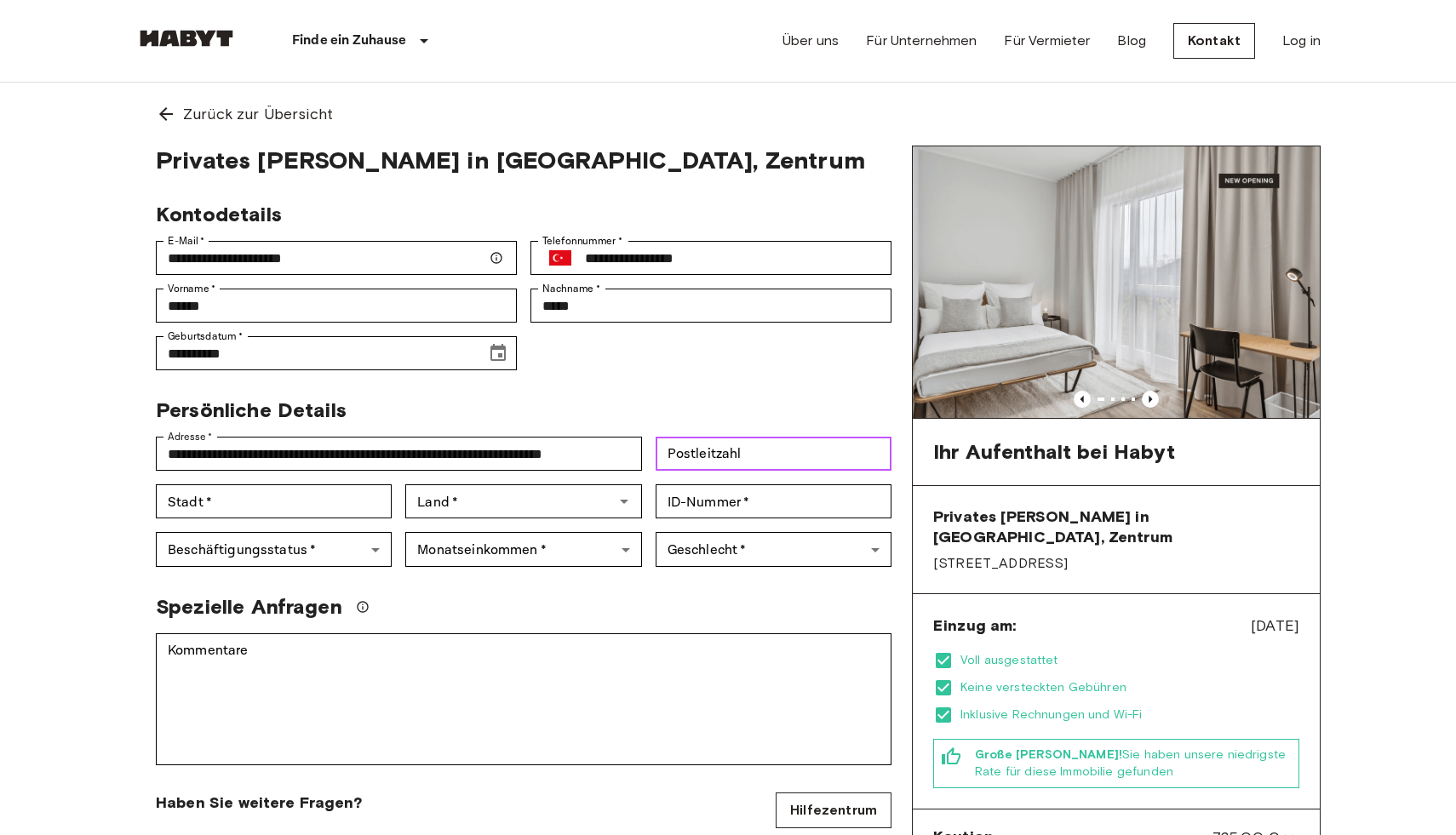
click at [744, 458] on input "Postleitzahl" at bounding box center [773, 454] width 236 height 34
type input "*****"
click at [690, 510] on input "ID-Nummer   *" at bounding box center [773, 502] width 236 height 34
type input "**********"
click at [518, 497] on input "Land   *" at bounding box center [509, 502] width 197 height 24
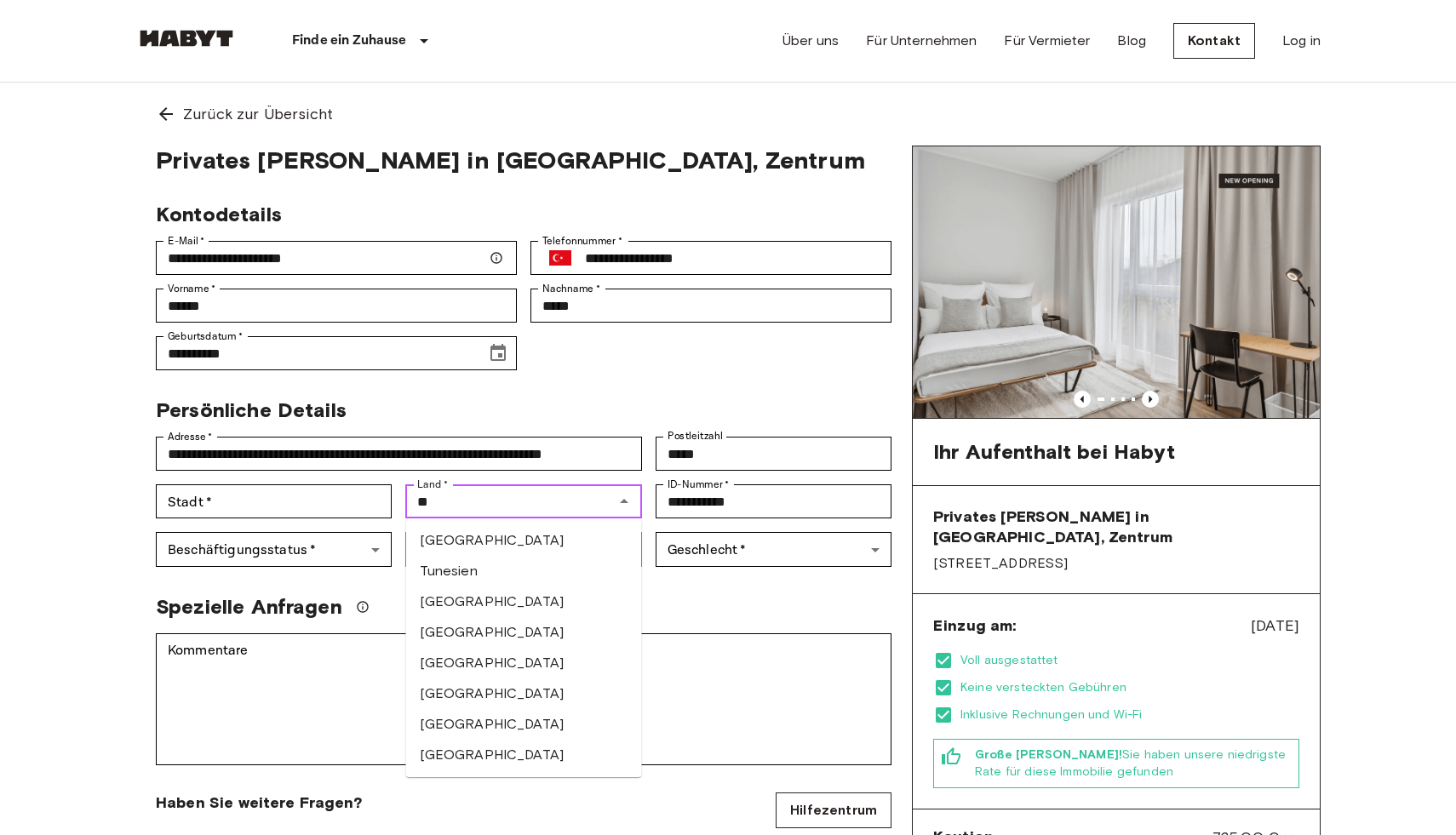
click at [498, 591] on li "[GEOGRAPHIC_DATA]" at bounding box center [523, 601] width 236 height 31
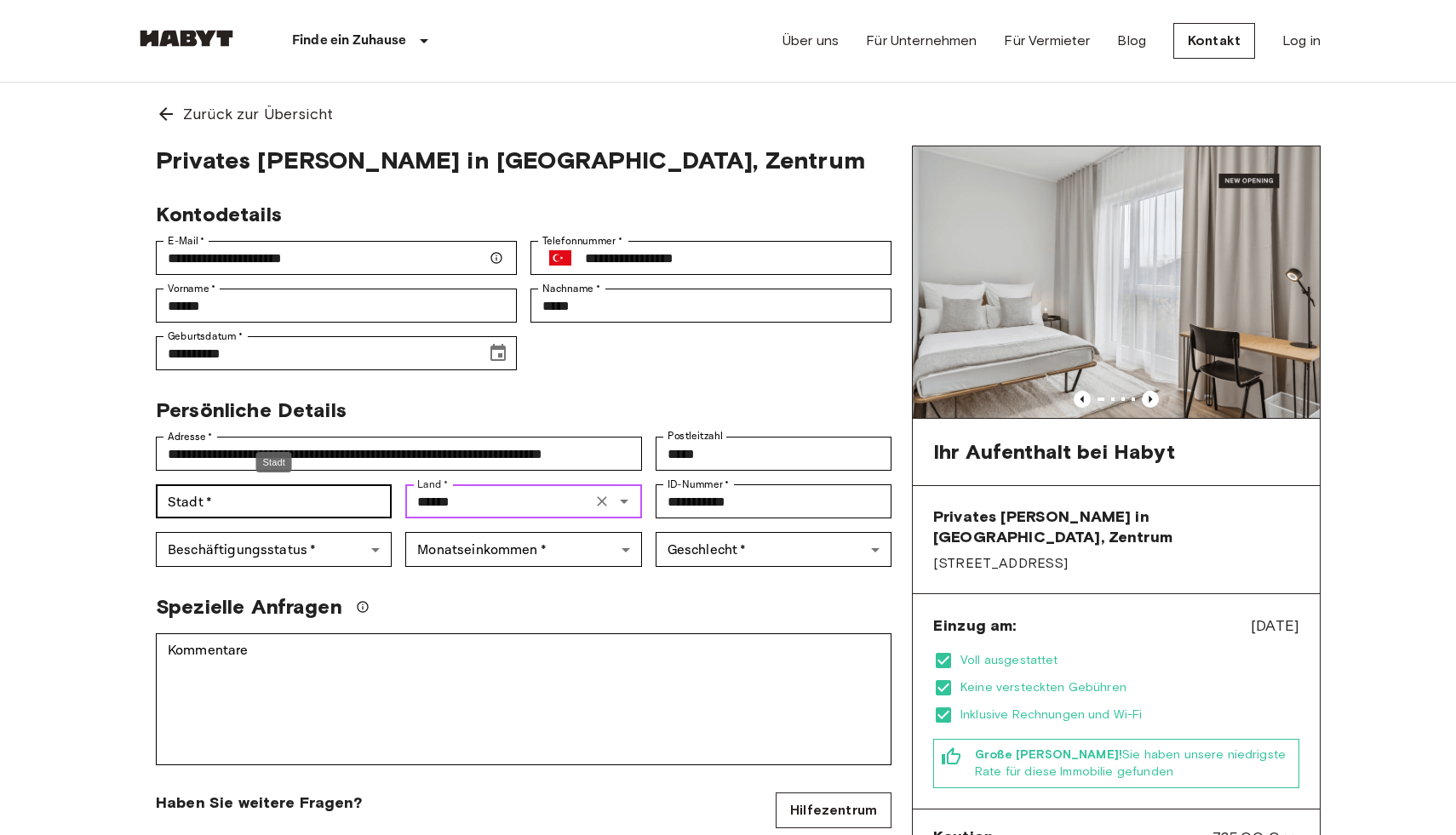
type input "******"
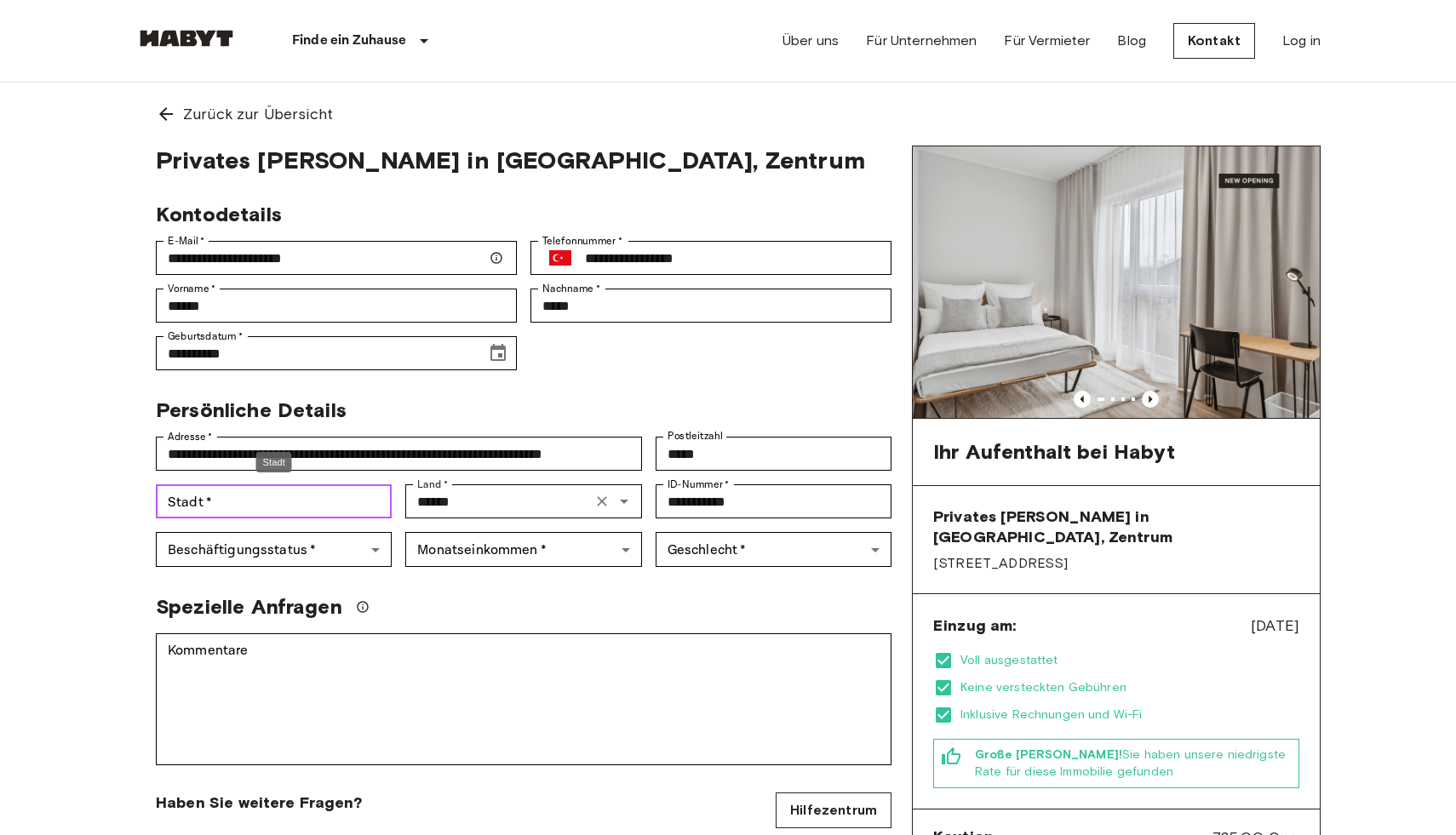
click at [323, 510] on input "Stadt   *" at bounding box center [274, 502] width 236 height 34
type input "********"
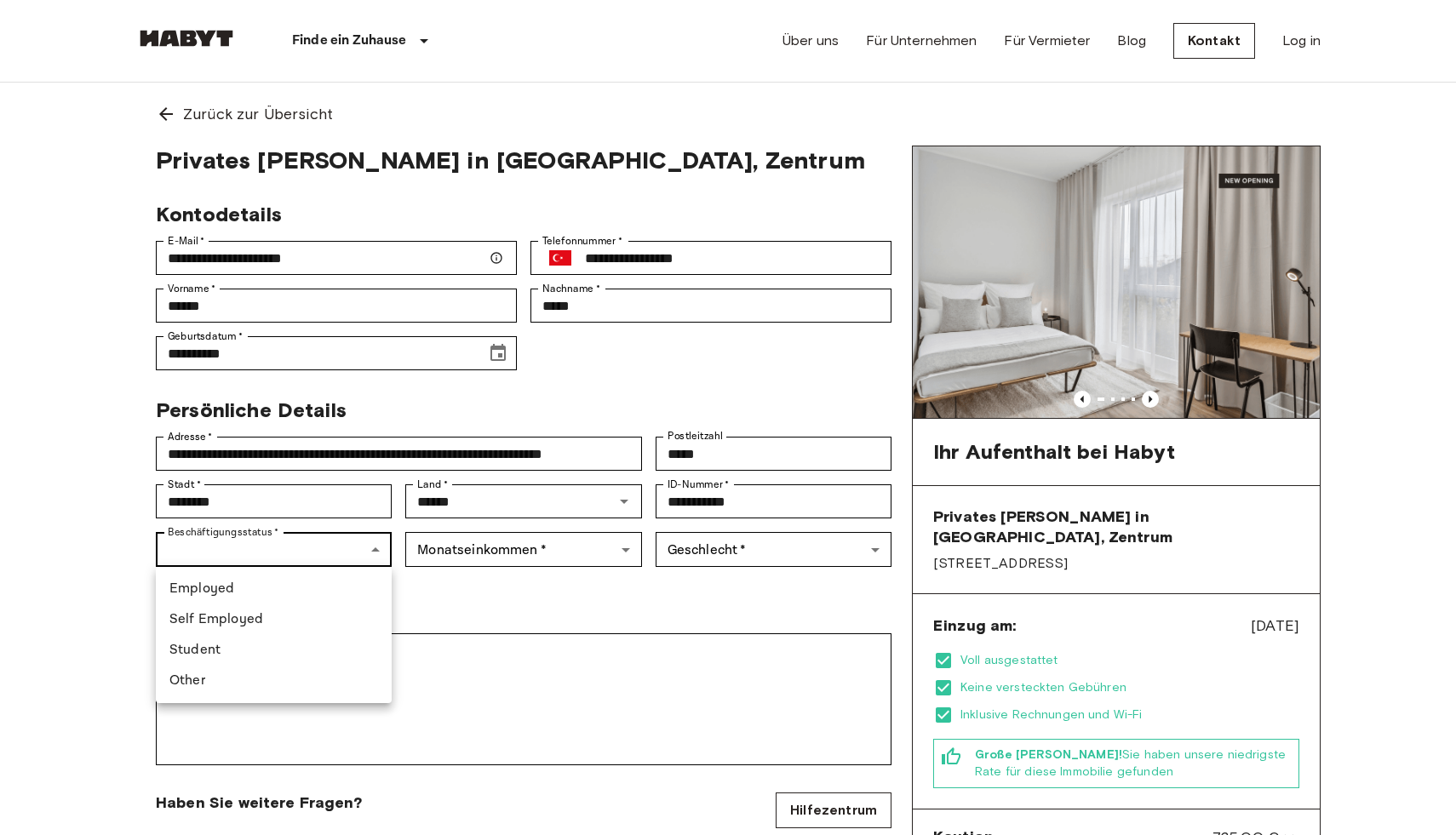
click at [227, 654] on li "Student" at bounding box center [274, 650] width 236 height 31
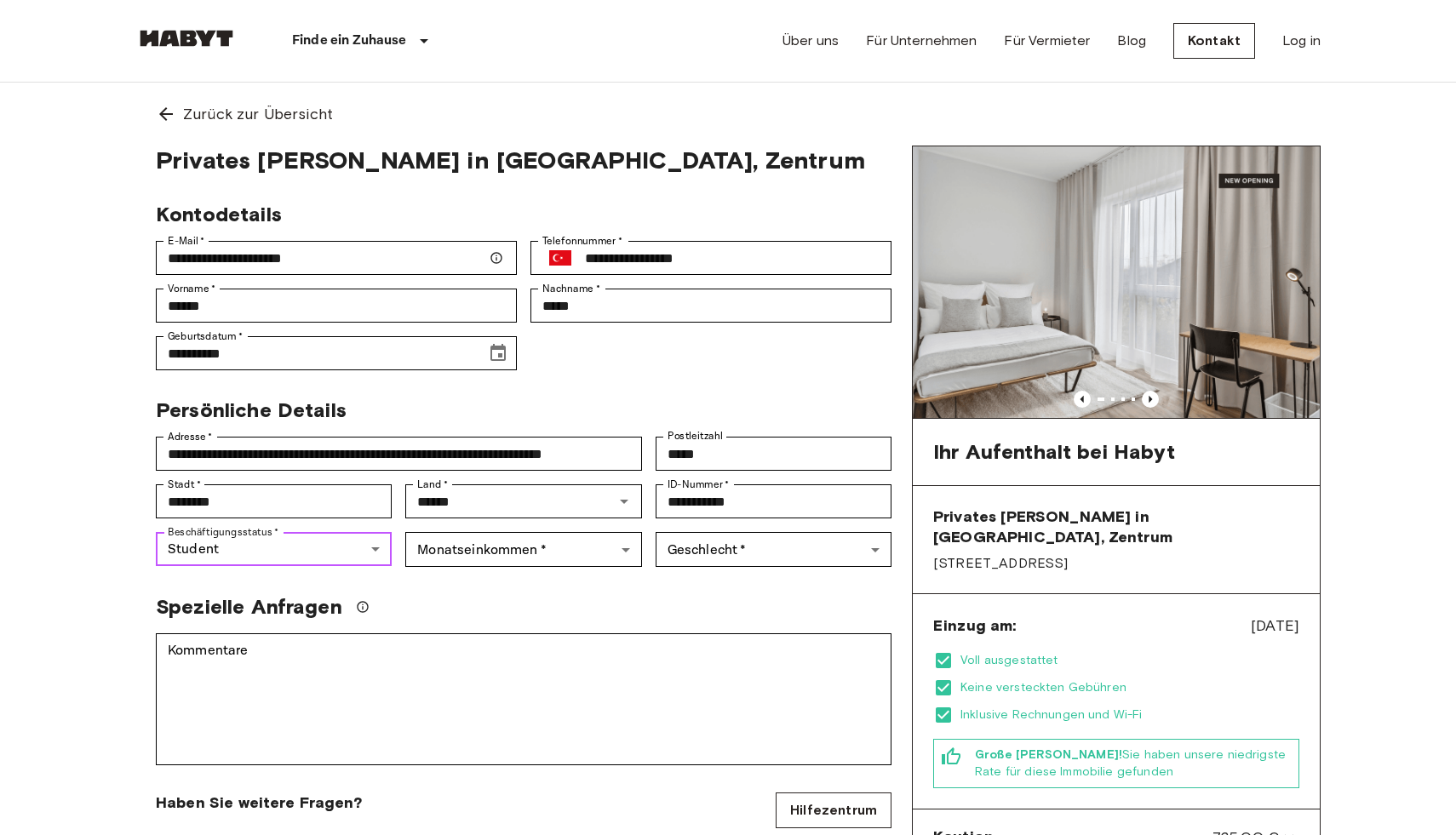
type input "*******"
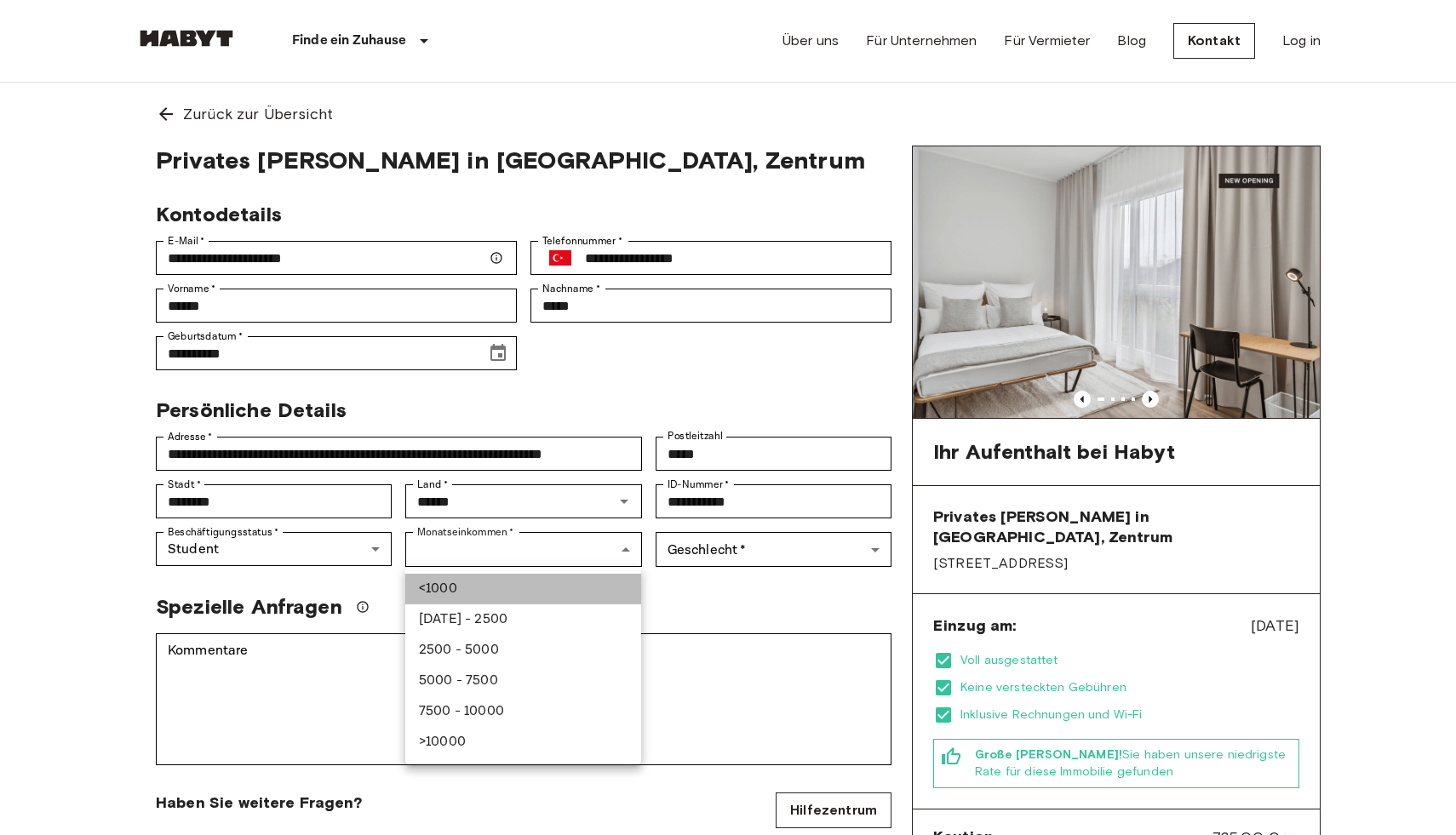
click at [502, 576] on li "<1000" at bounding box center [522, 589] width 236 height 31
type input "******"
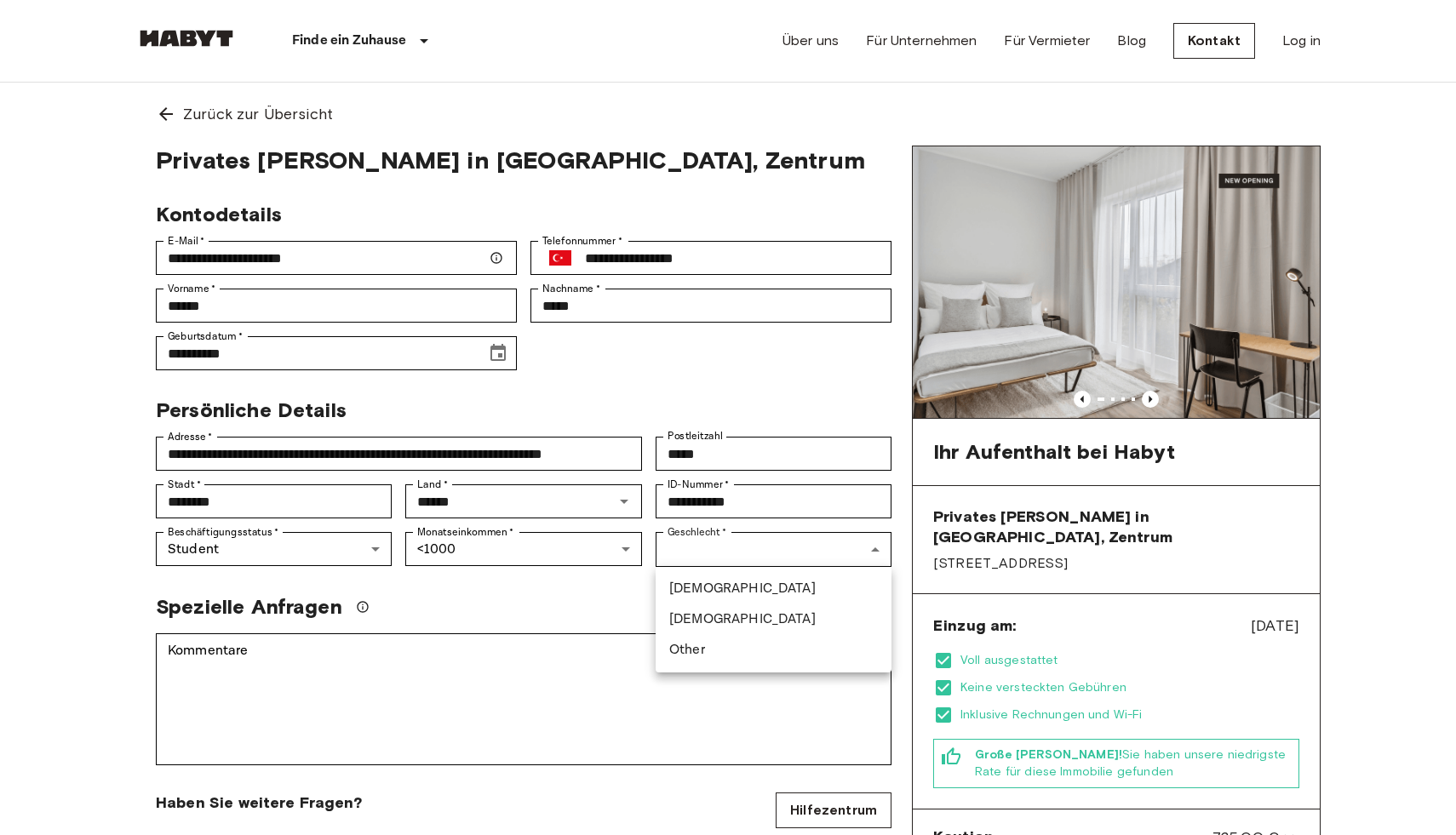
click at [695, 611] on li "Female" at bounding box center [773, 619] width 236 height 31
type input "******"
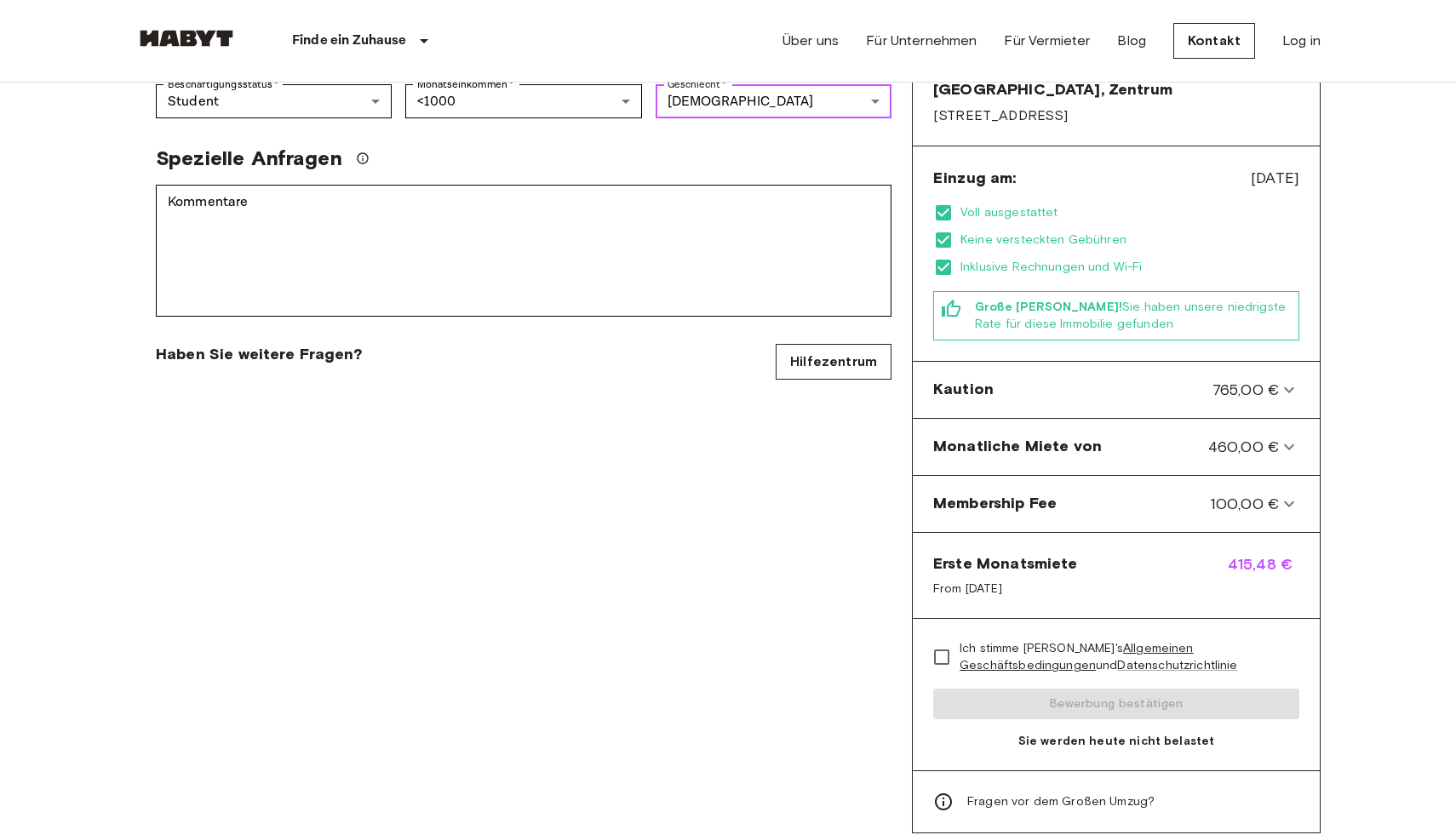
scroll to position [462, 0]
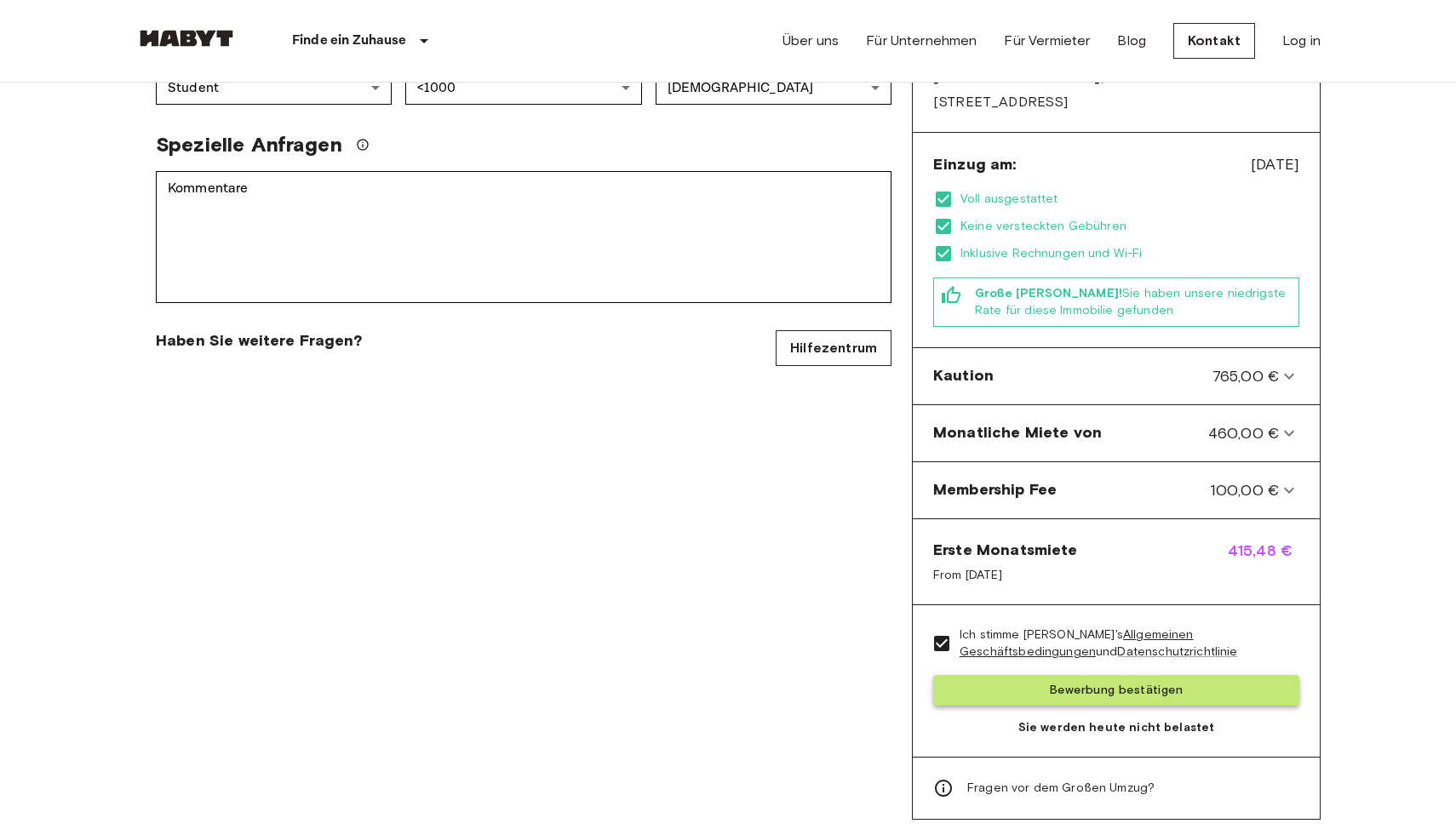
click at [967, 675] on button "Bewerbung bestätigen" at bounding box center [1116, 691] width 366 height 32
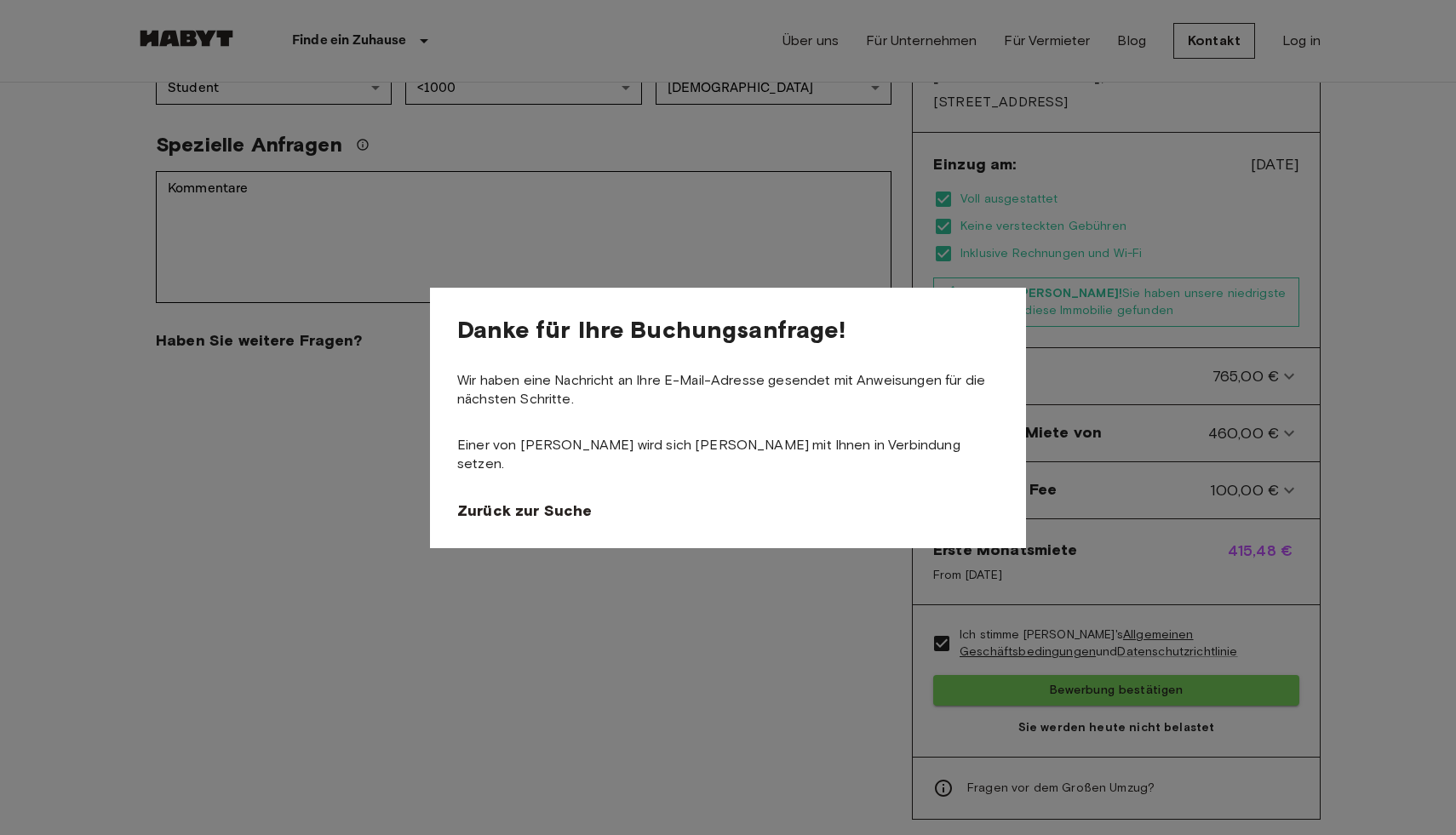
click at [602, 142] on div at bounding box center [728, 417] width 1456 height 835
click at [544, 502] on span "Zurück zur Suche" at bounding box center [527, 511] width 134 height 21
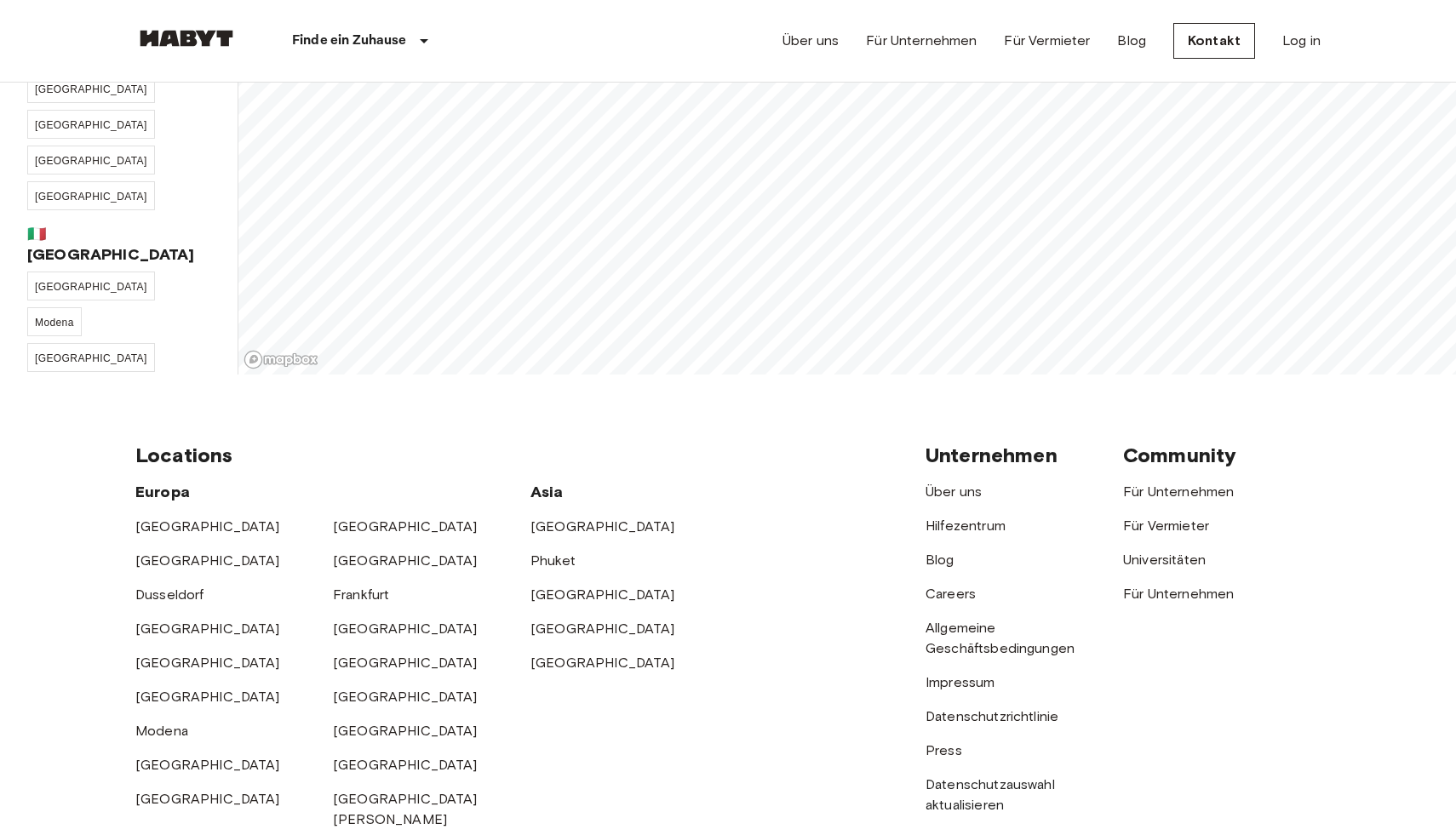
scroll to position [37, 0]
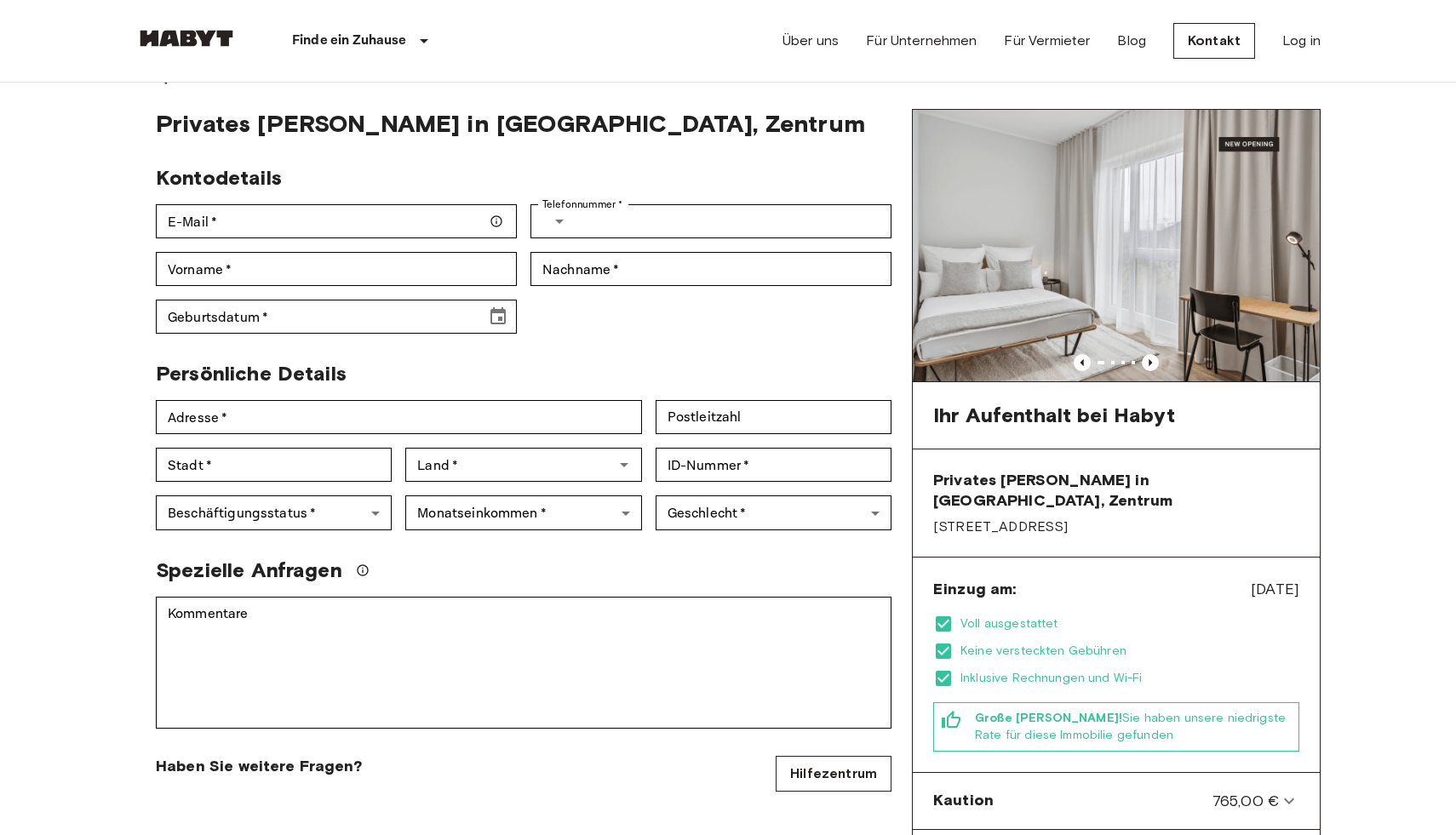
scroll to position [462, 0]
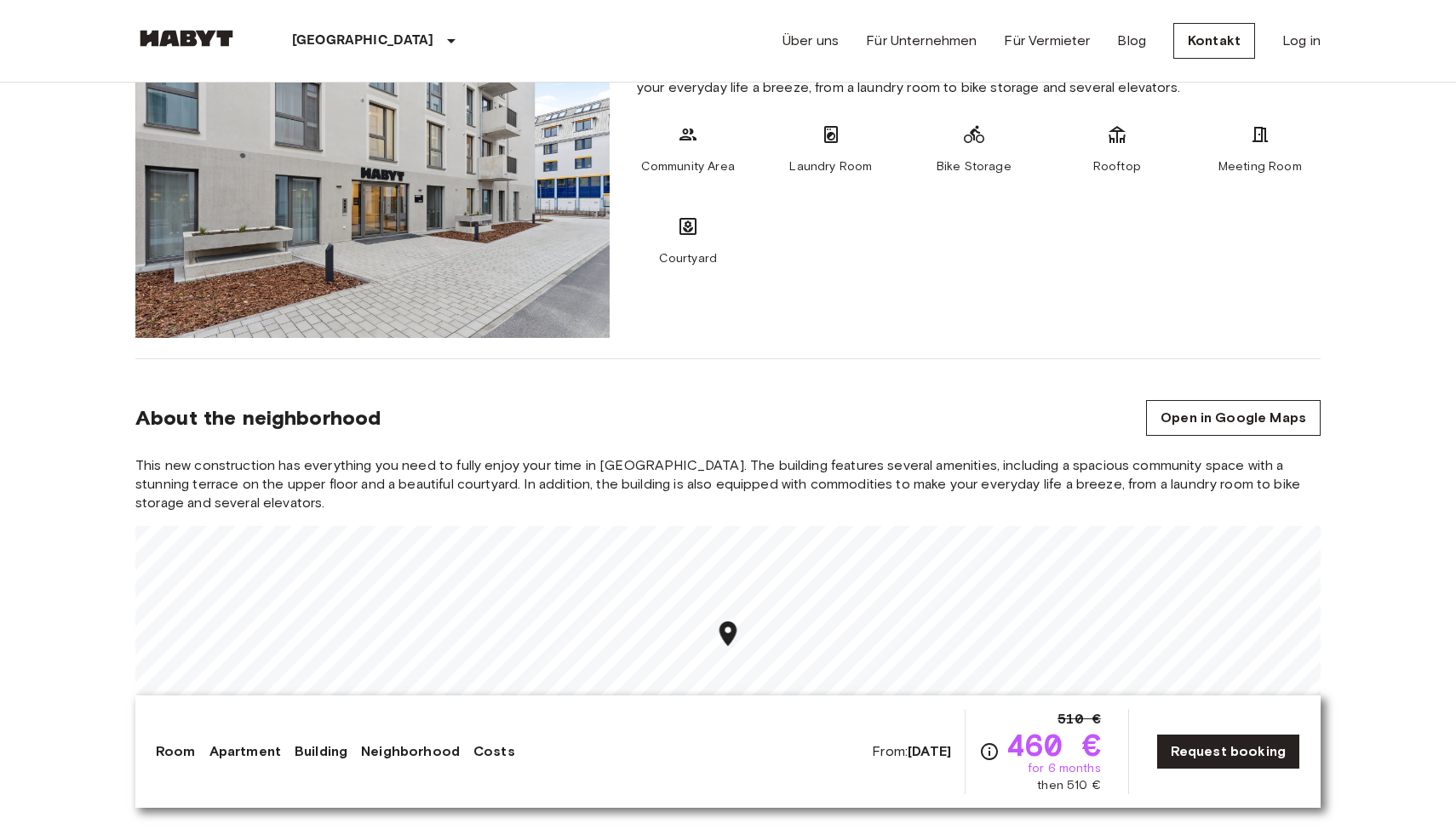
scroll to position [1519, 0]
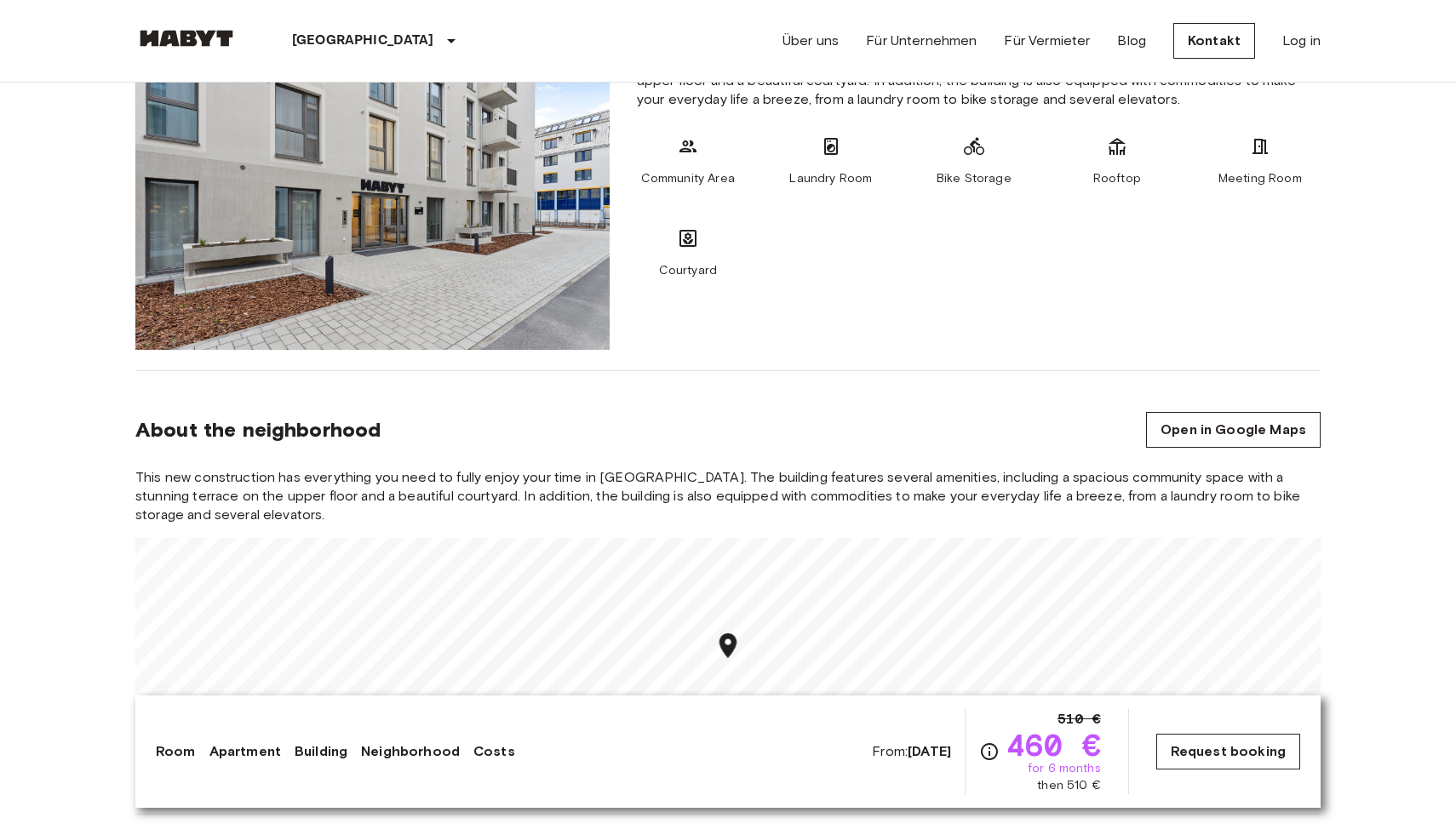
click at [1234, 743] on link "Request booking" at bounding box center [1228, 751] width 144 height 36
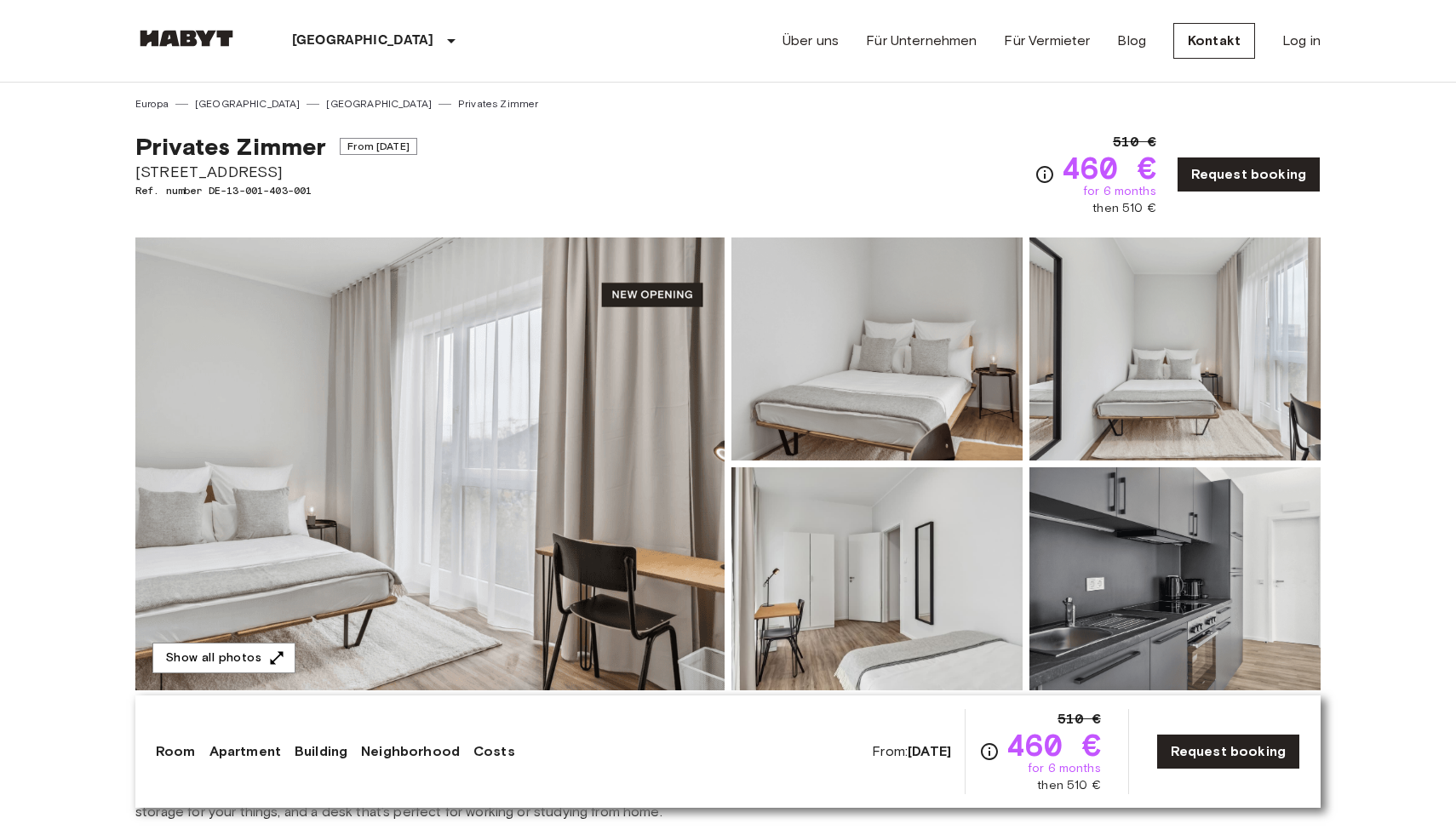
scroll to position [1519, 0]
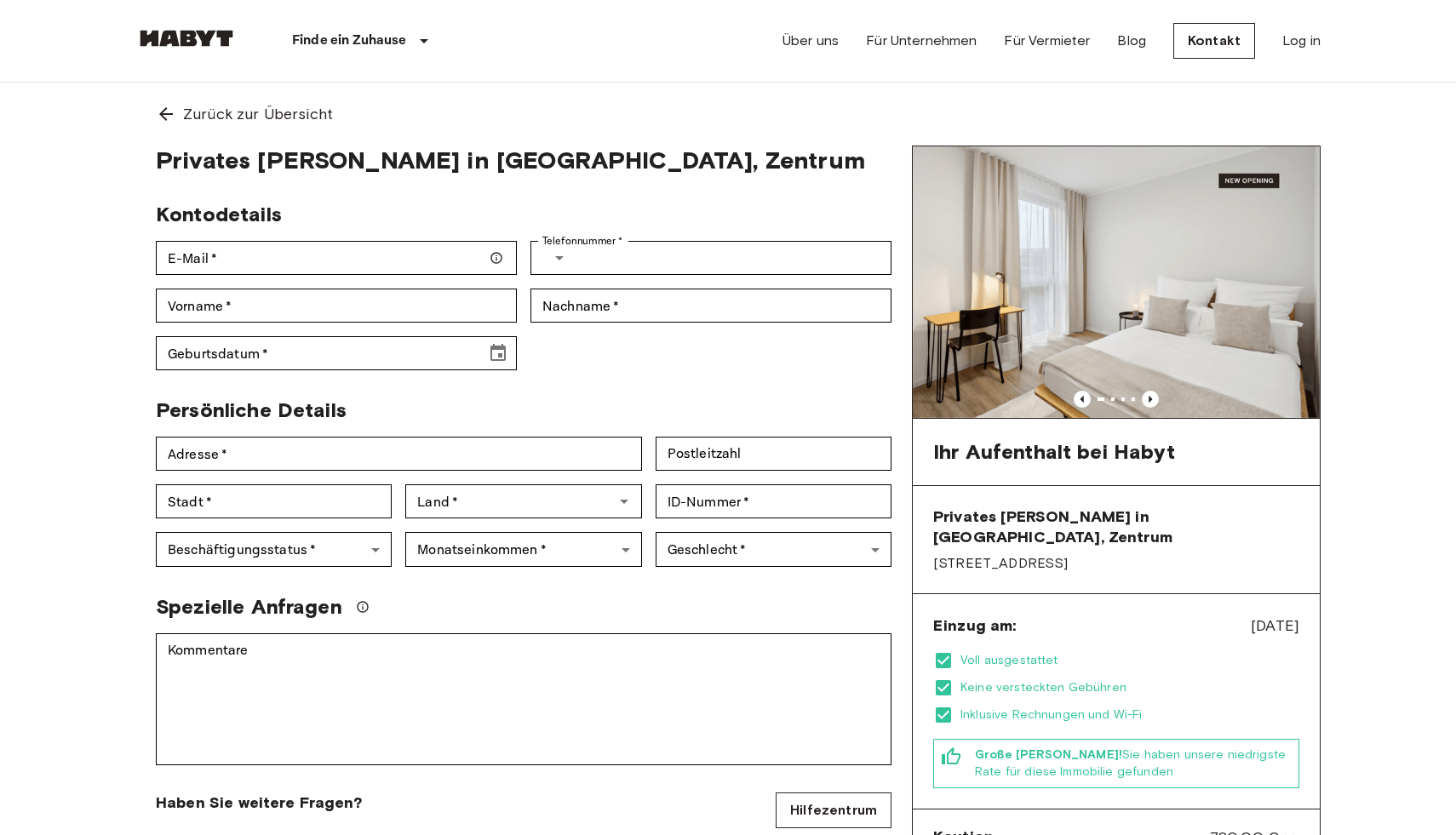
scroll to position [633, 0]
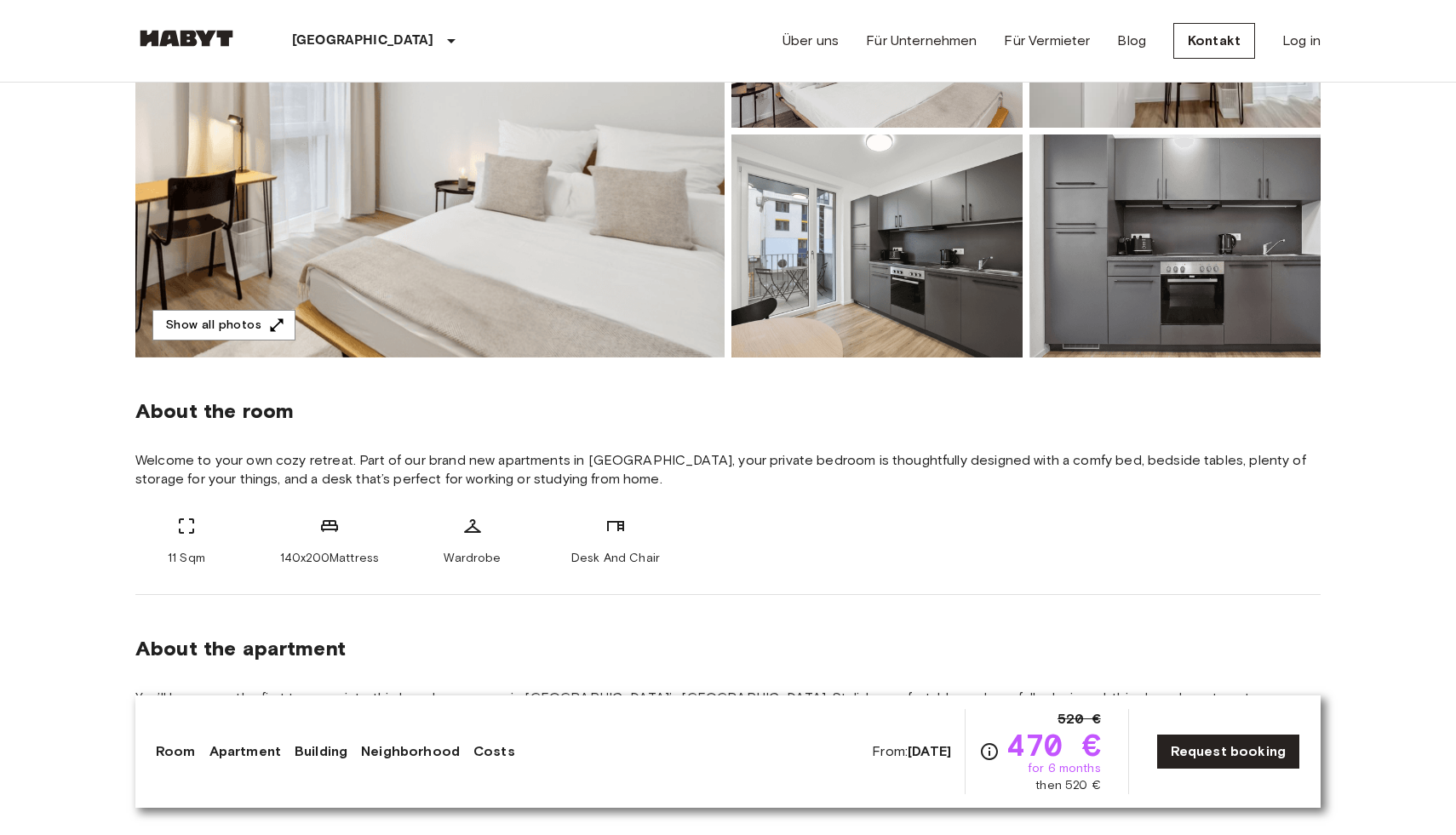
scroll to position [883, 0]
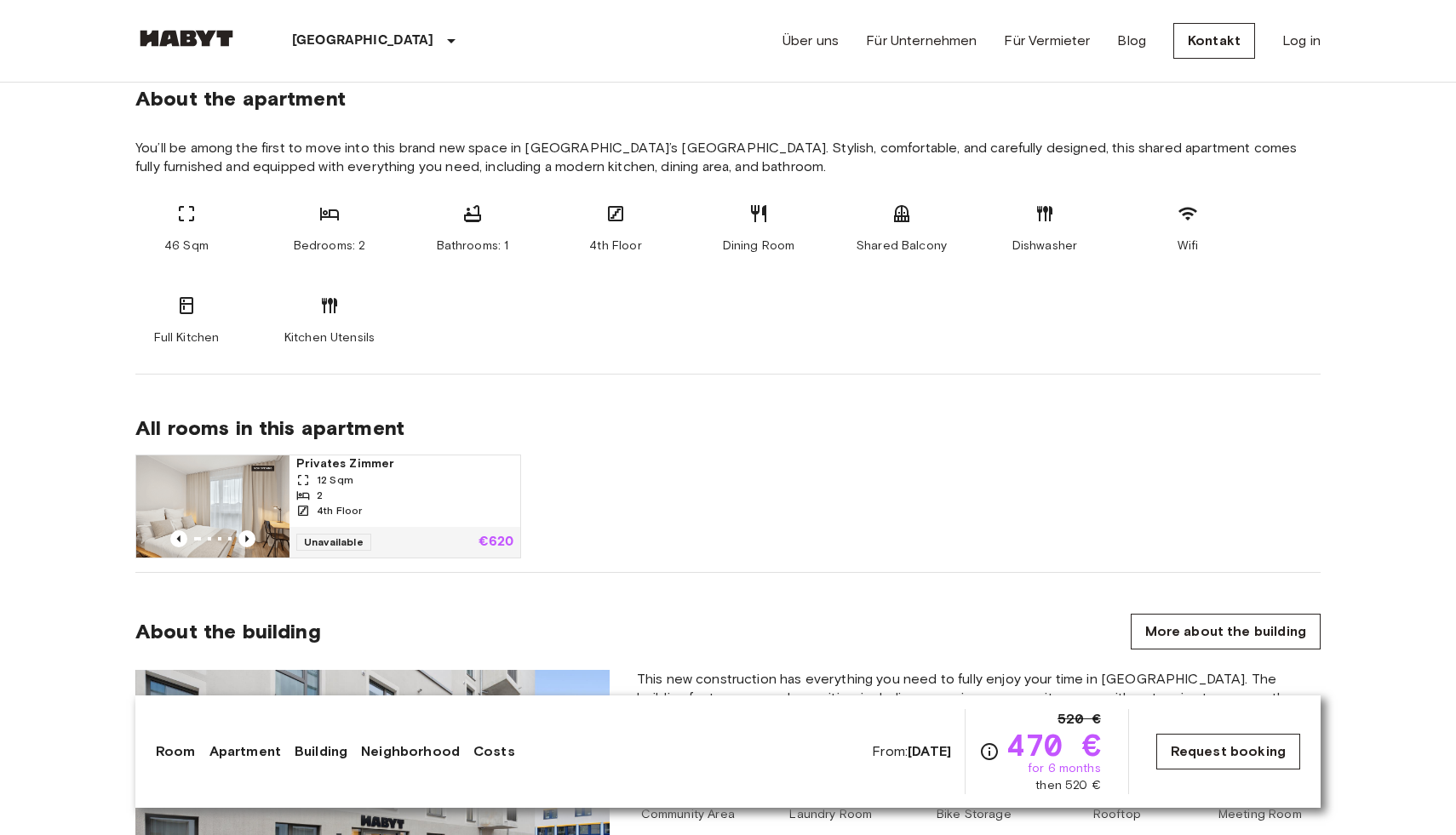
click at [1169, 756] on link "Request booking" at bounding box center [1228, 751] width 144 height 36
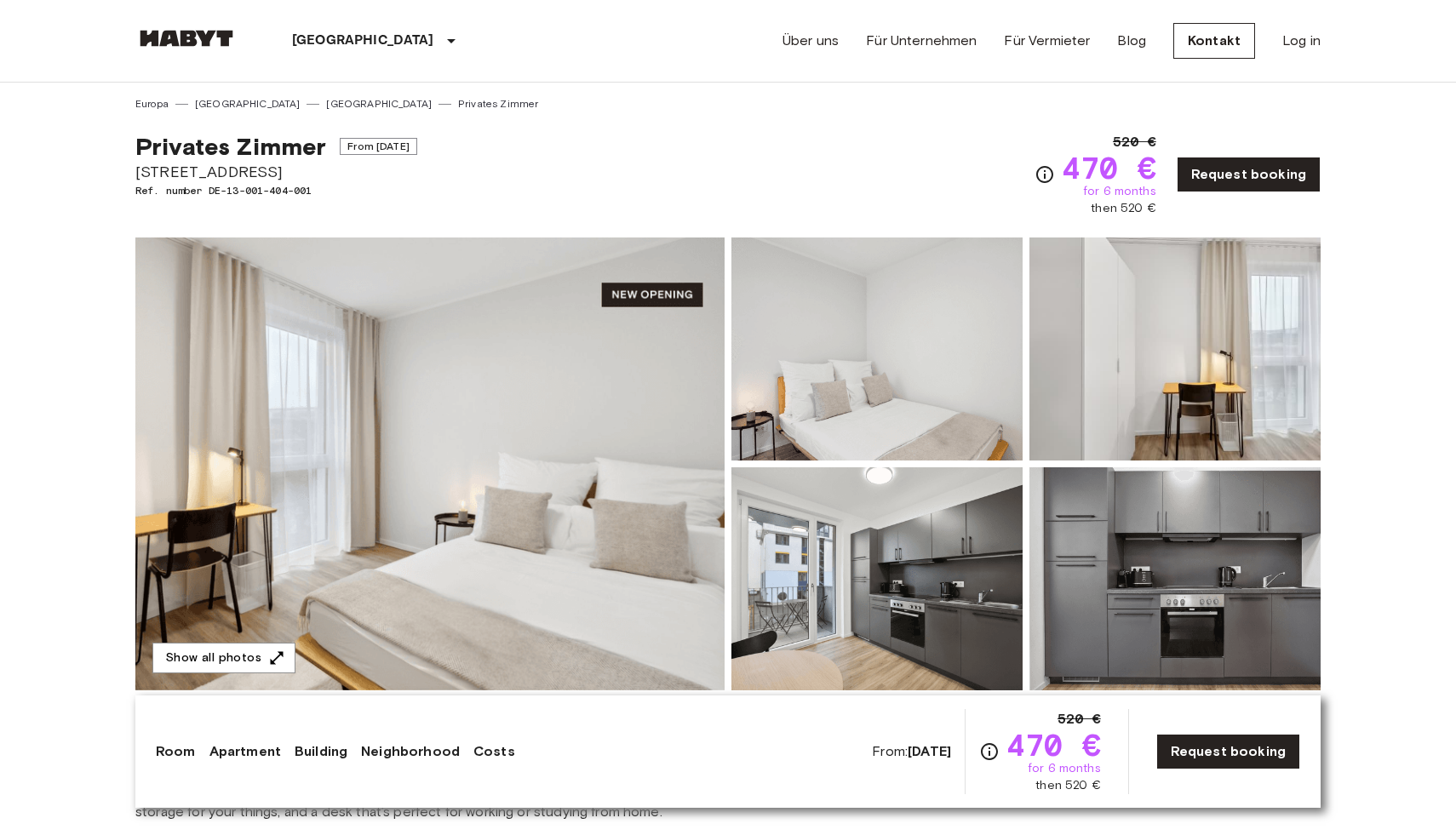
scroll to position [883, 0]
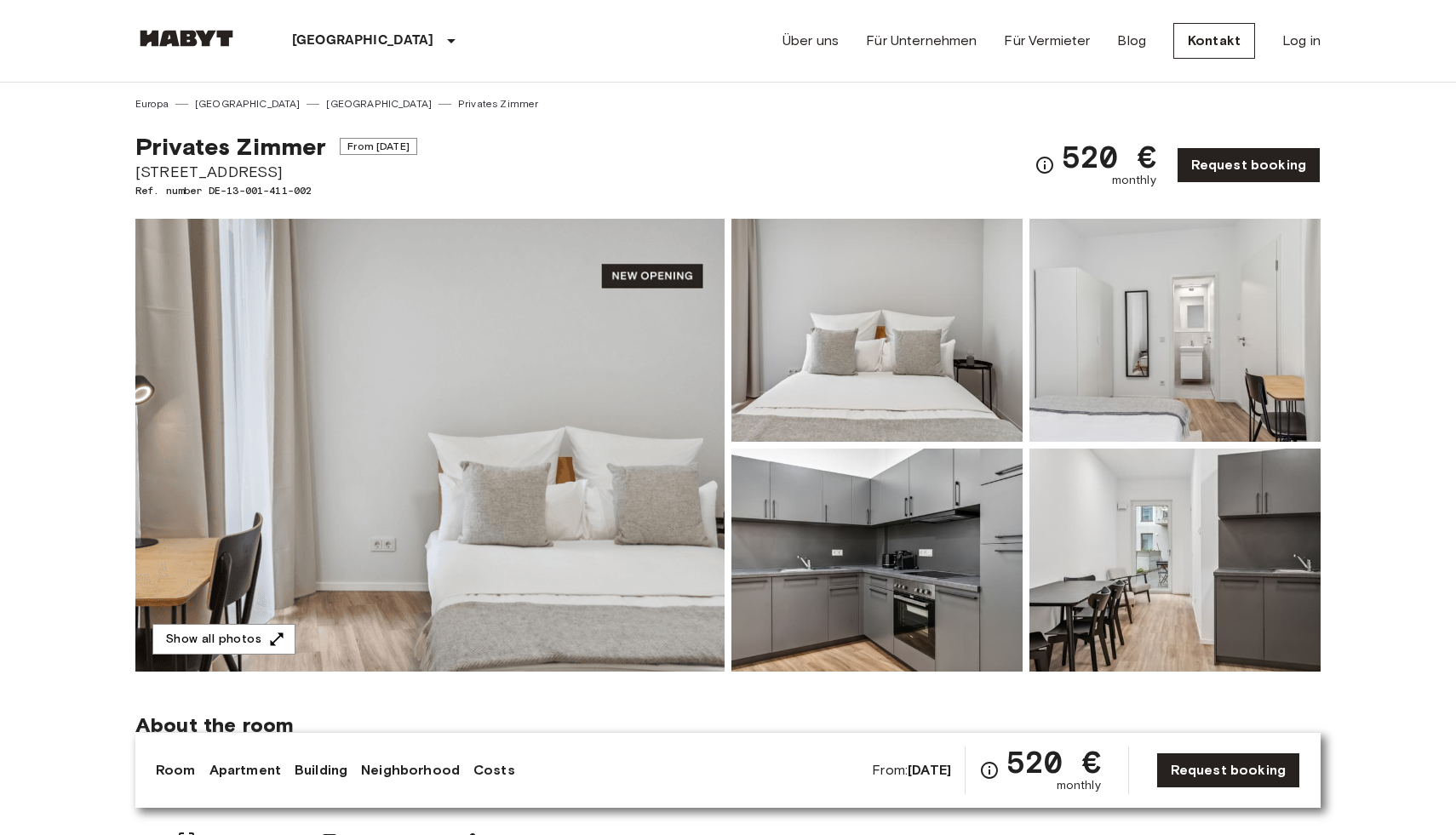
click at [531, 507] on img at bounding box center [430, 445] width 589 height 453
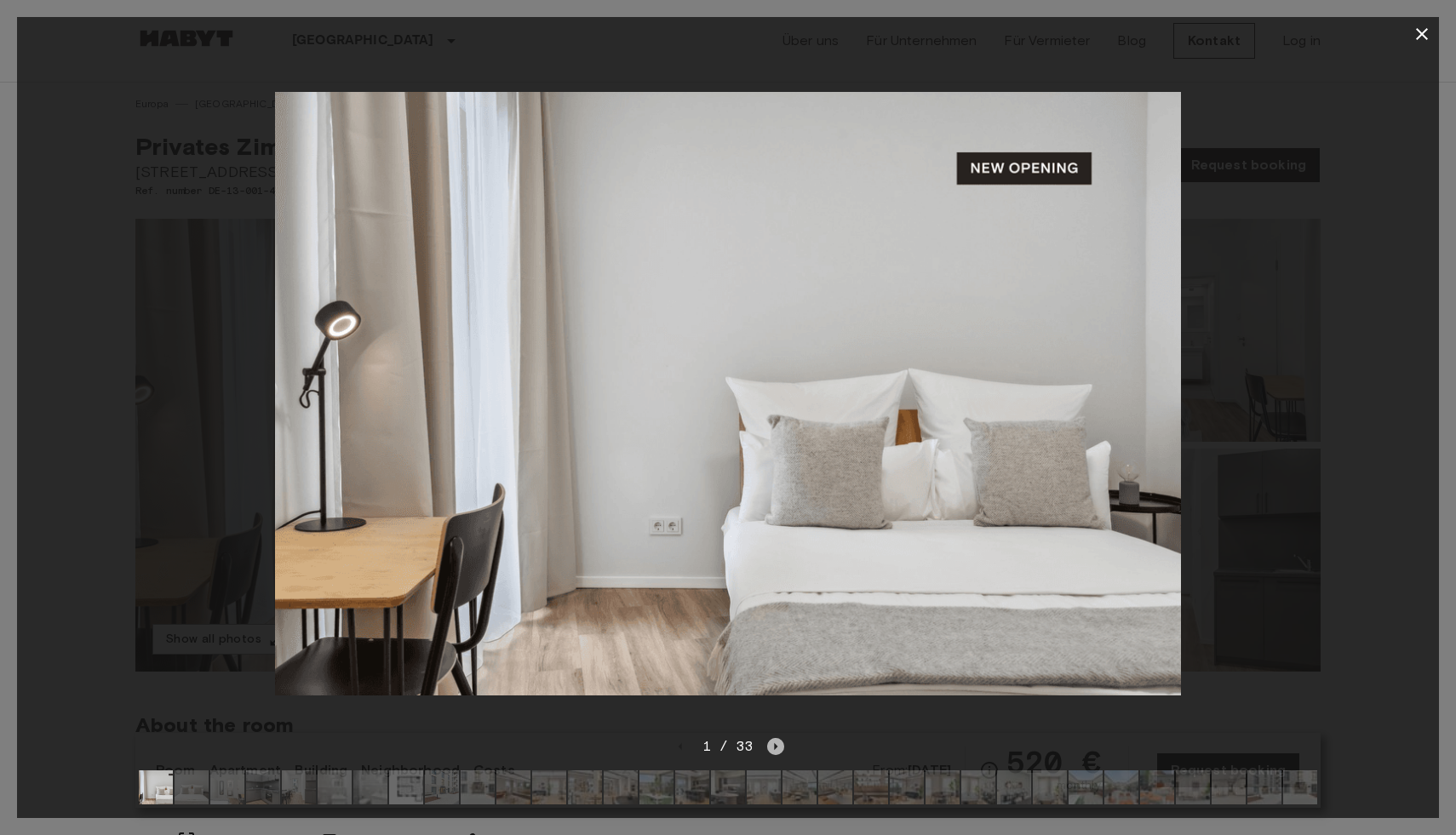
click at [776, 746] on icon "Next image" at bounding box center [775, 746] width 3 height 7
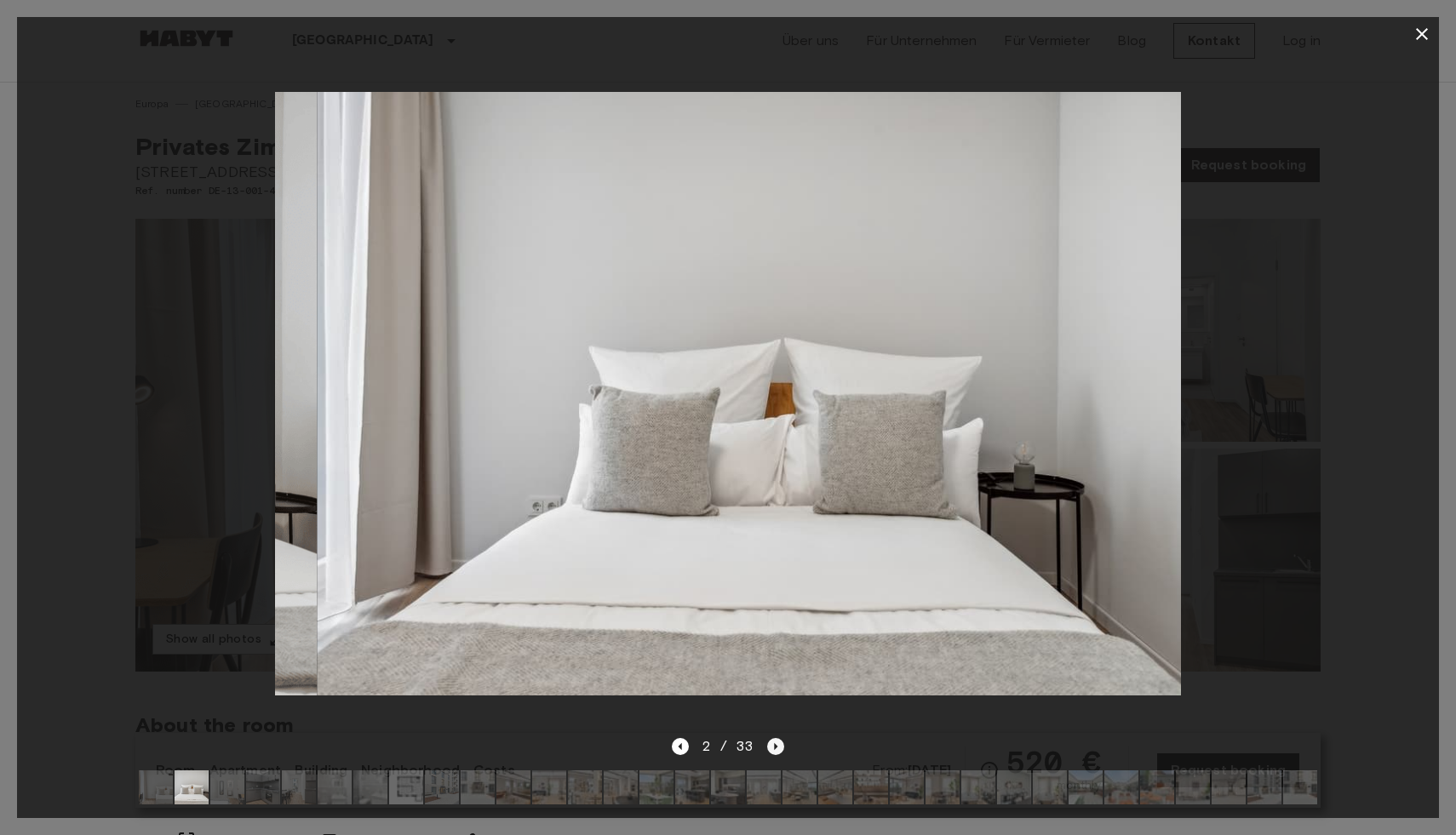
click at [776, 746] on icon "Next image" at bounding box center [775, 746] width 3 height 7
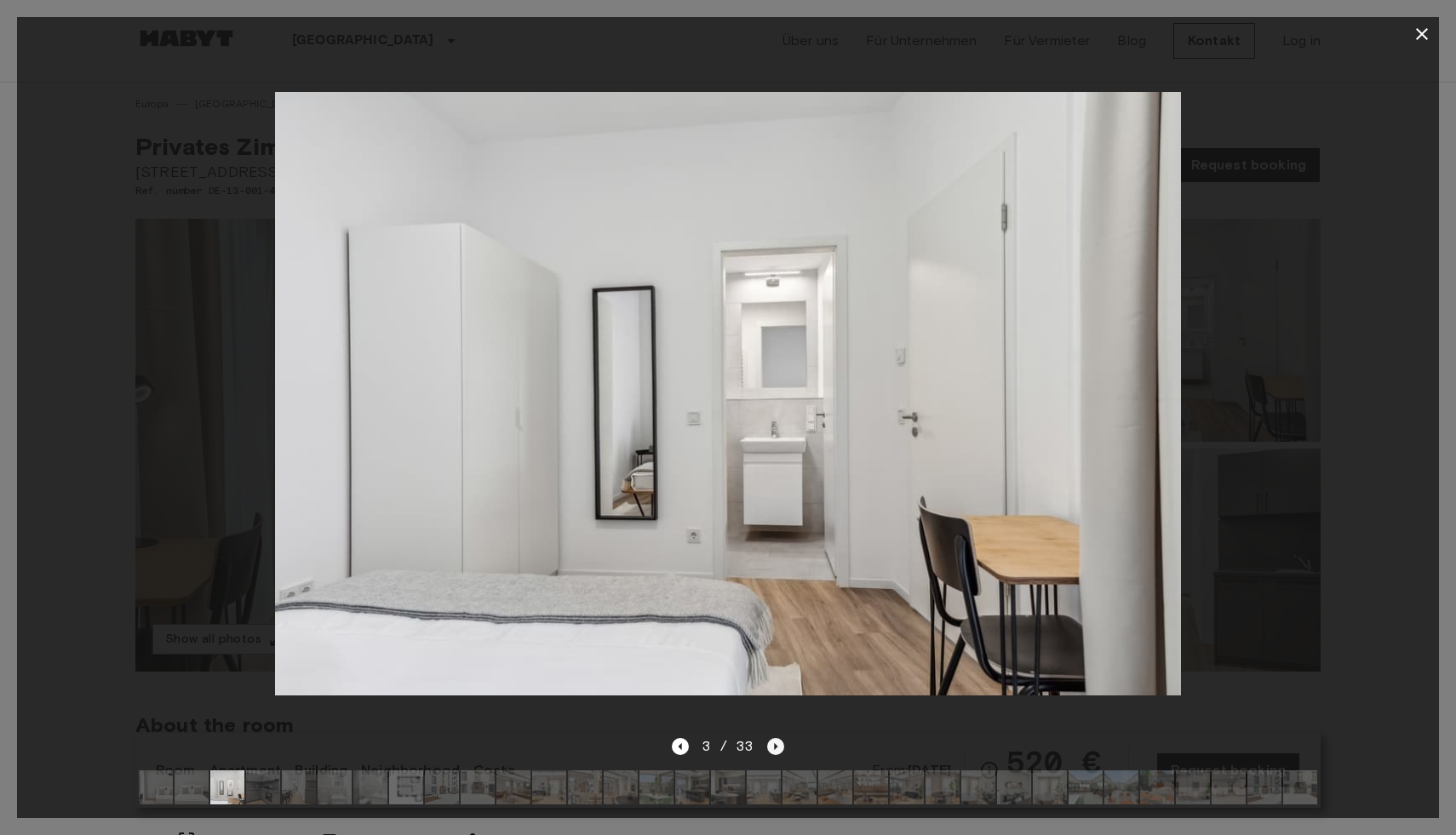
click at [776, 746] on icon "Next image" at bounding box center [775, 746] width 3 height 7
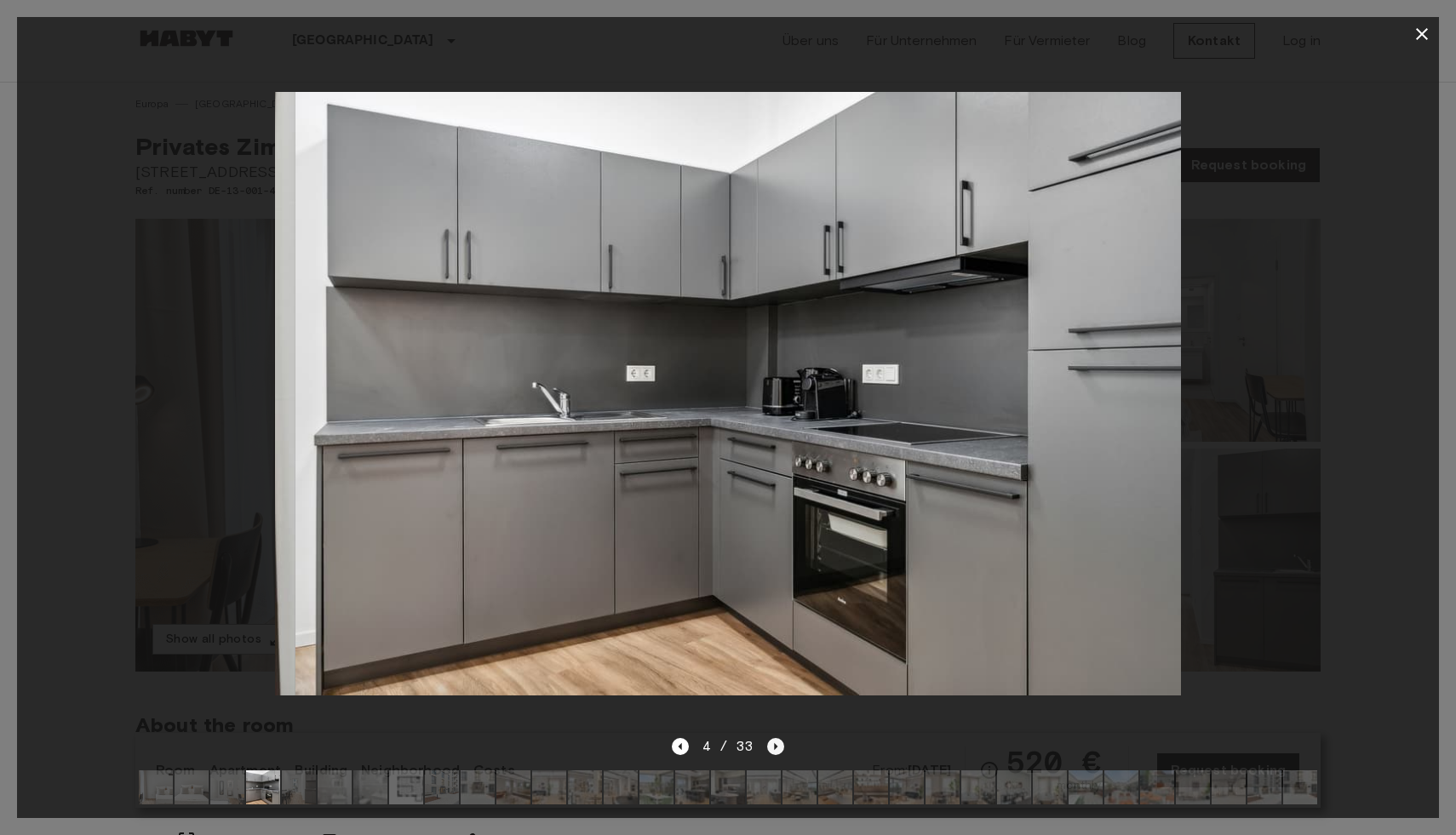
click at [776, 746] on icon "Next image" at bounding box center [775, 746] width 3 height 7
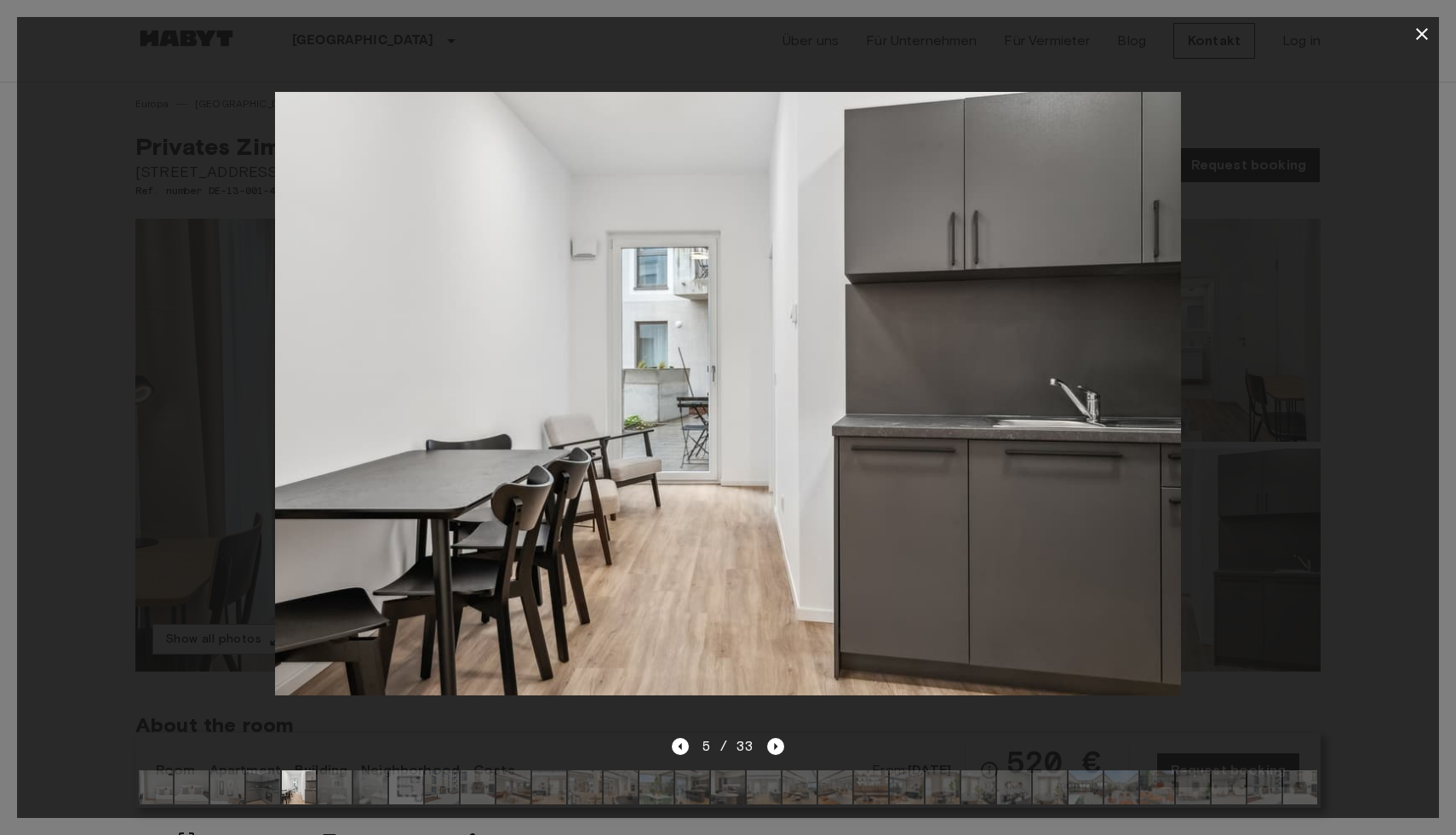
click at [1423, 25] on icon "button" at bounding box center [1421, 34] width 21 height 21
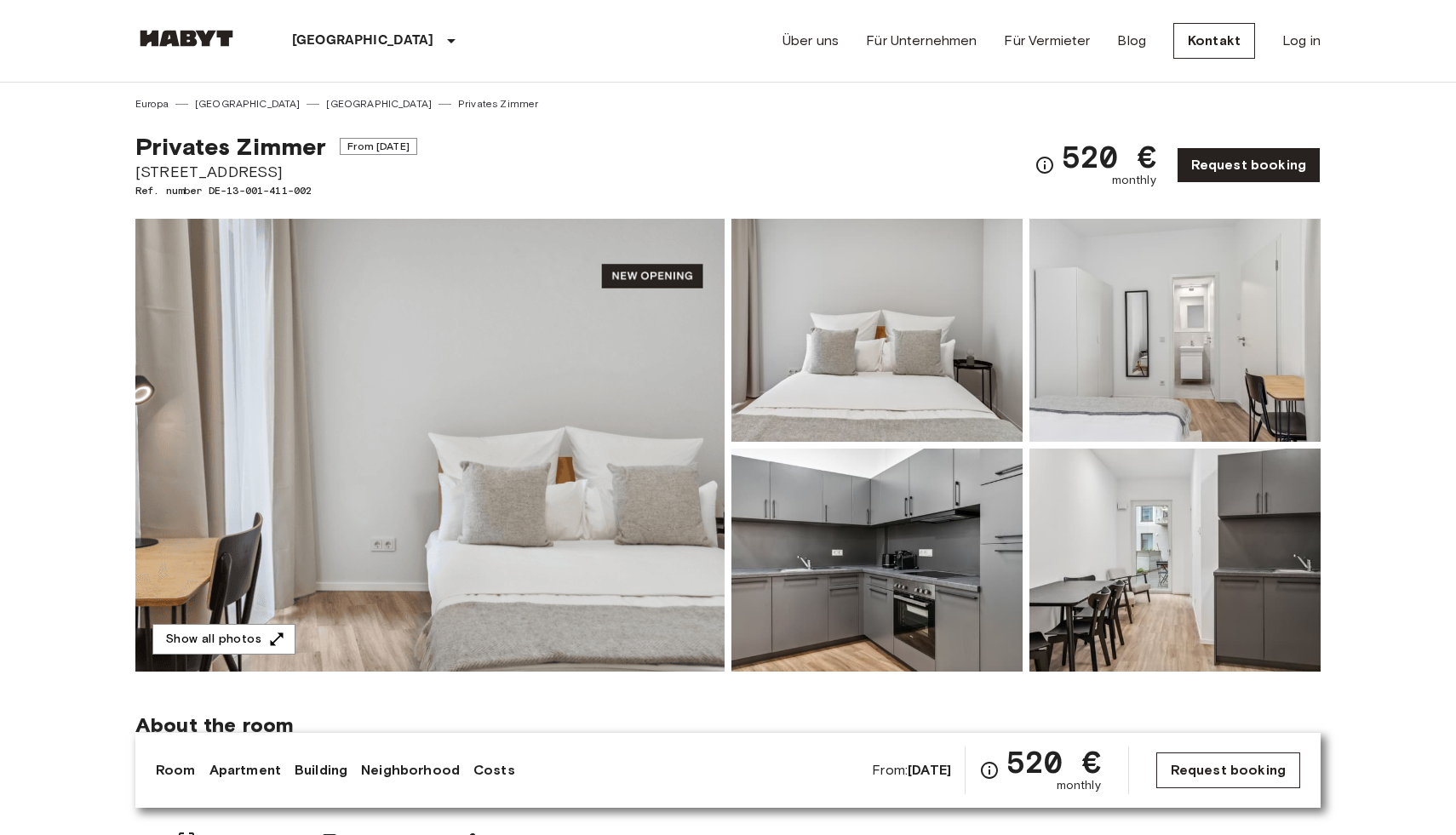
click at [1206, 768] on link "Request booking" at bounding box center [1228, 770] width 144 height 36
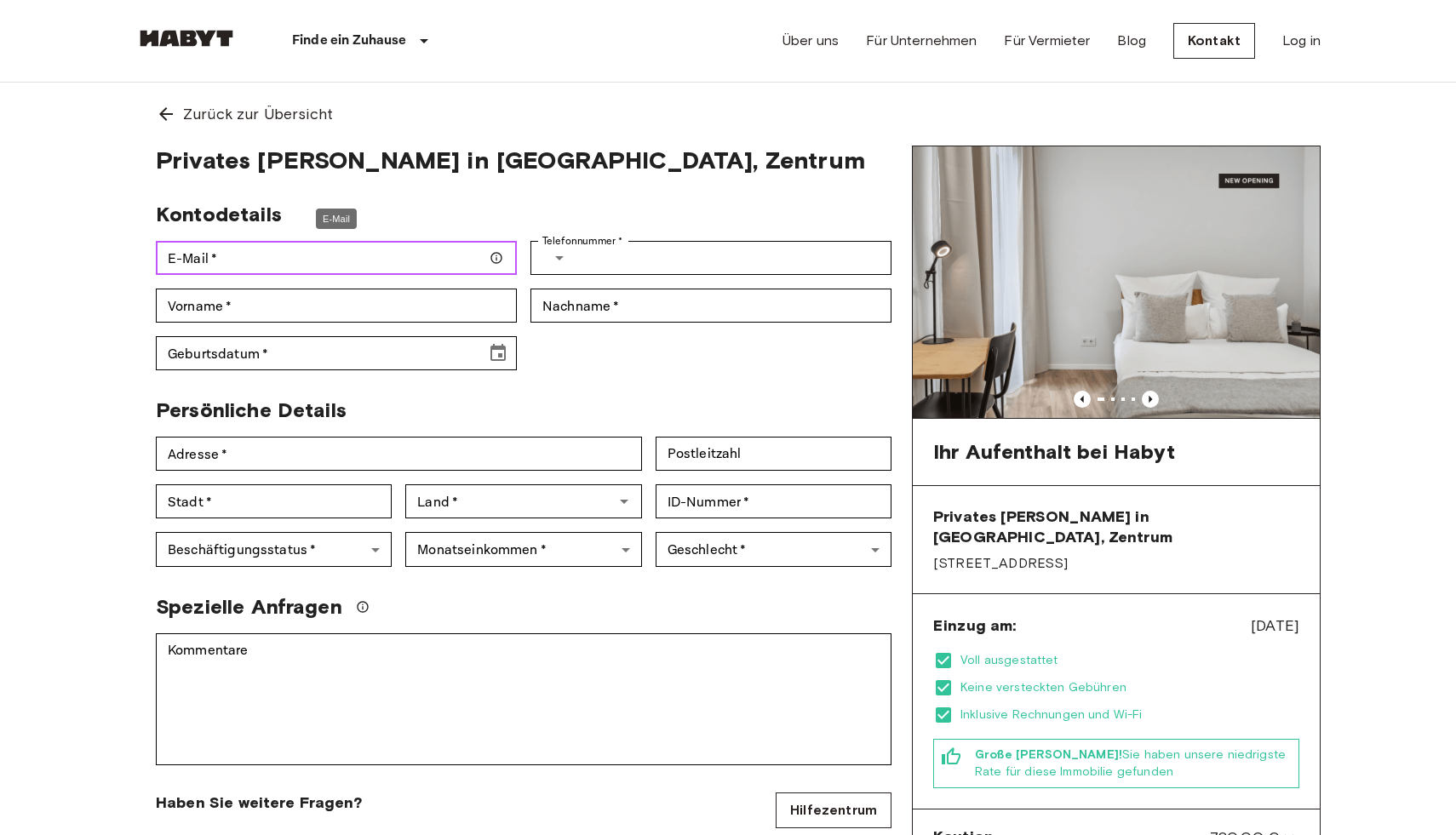
click at [381, 265] on input "E-Mail   *" at bounding box center [336, 258] width 361 height 34
type input "**********"
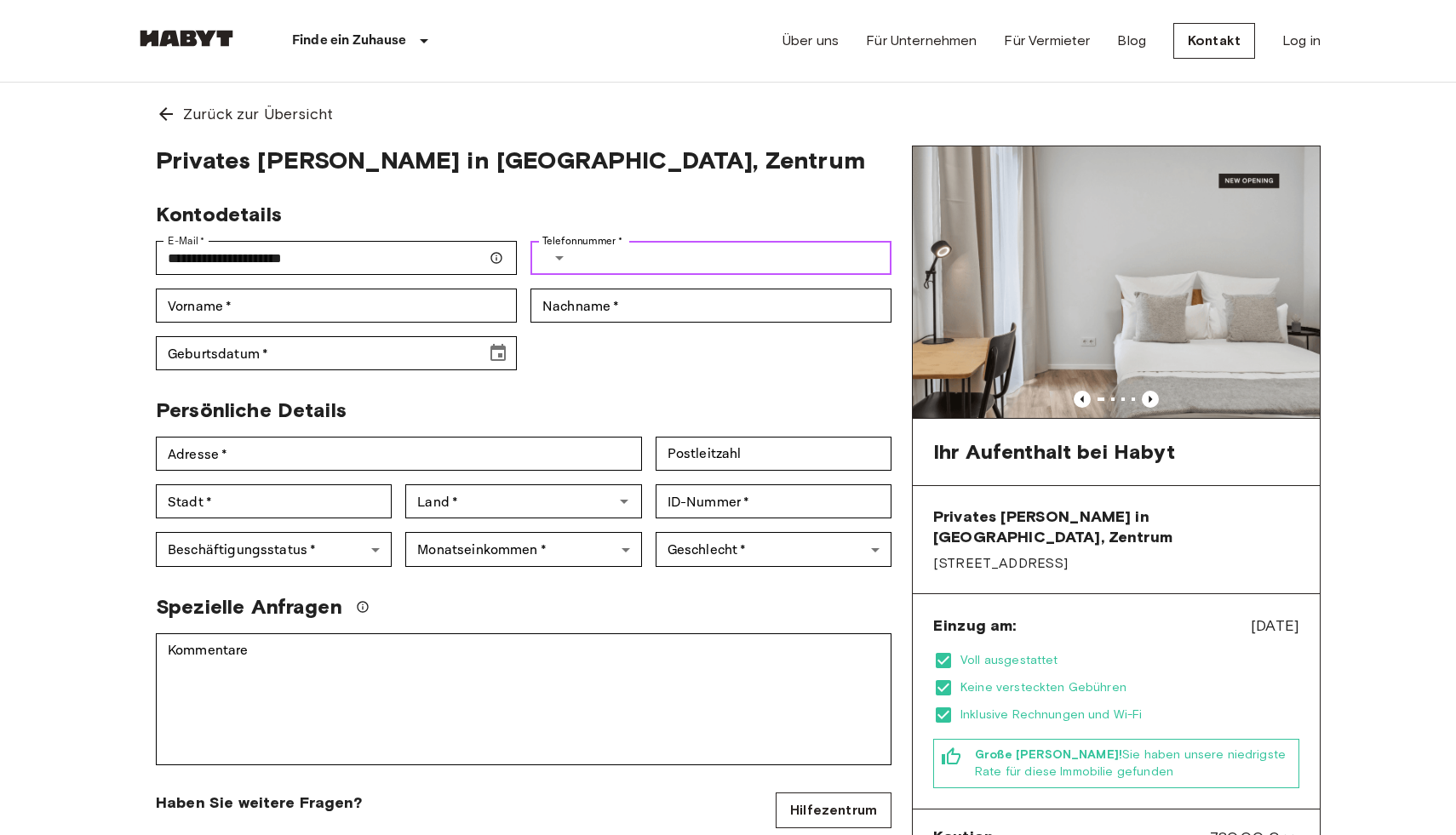
click at [597, 254] on input "Telefonnummer   *" at bounding box center [737, 258] width 309 height 34
type input "**********"
click at [319, 314] on input "Vorname   *" at bounding box center [336, 306] width 361 height 34
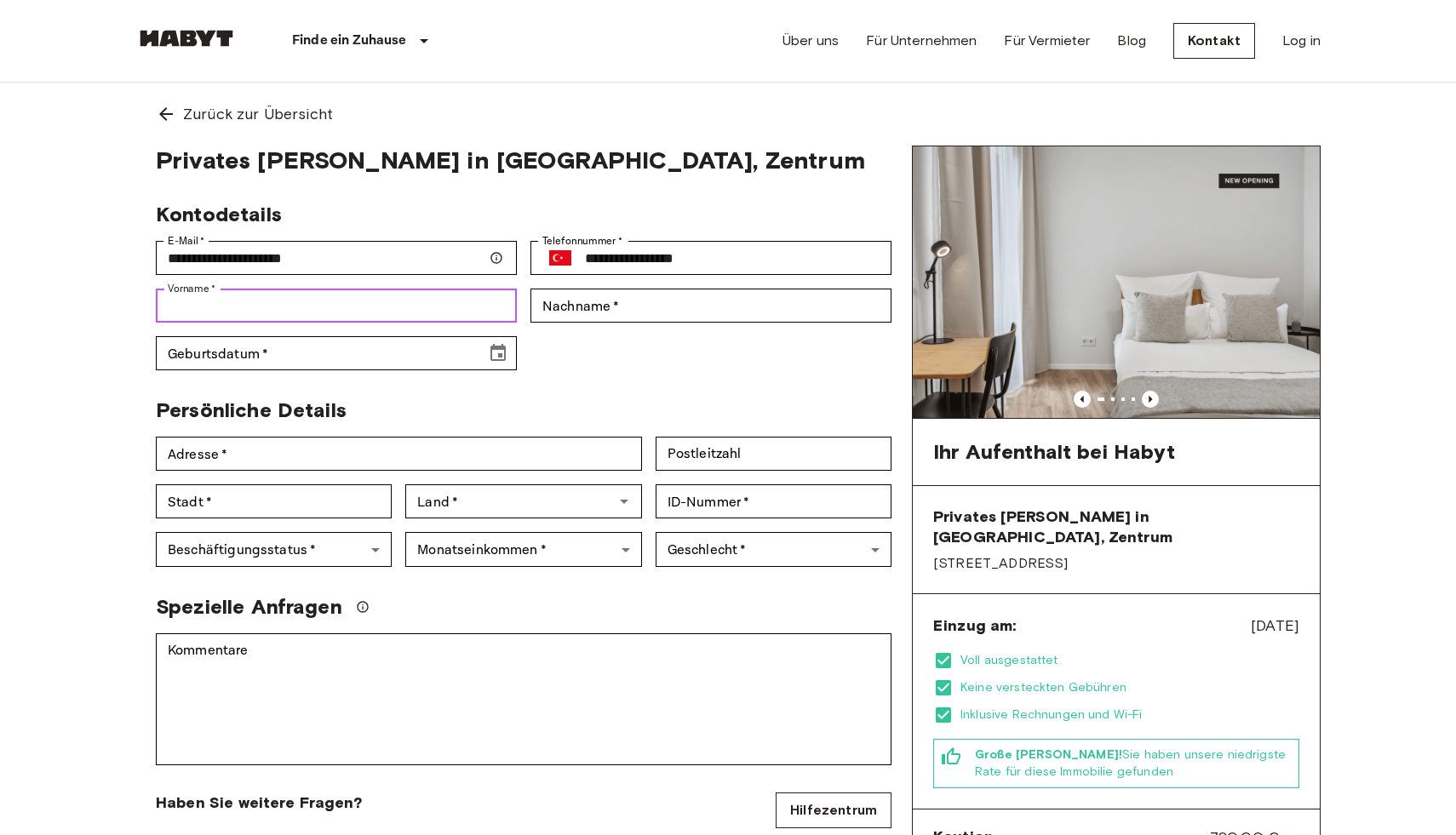
type input "*****"
click at [571, 302] on div "Nachname   * Nachname   *" at bounding box center [711, 306] width 361 height 34
type input "*****"
click at [328, 366] on input "Geburtsdatum   *" at bounding box center [315, 353] width 318 height 34
type input "**********"
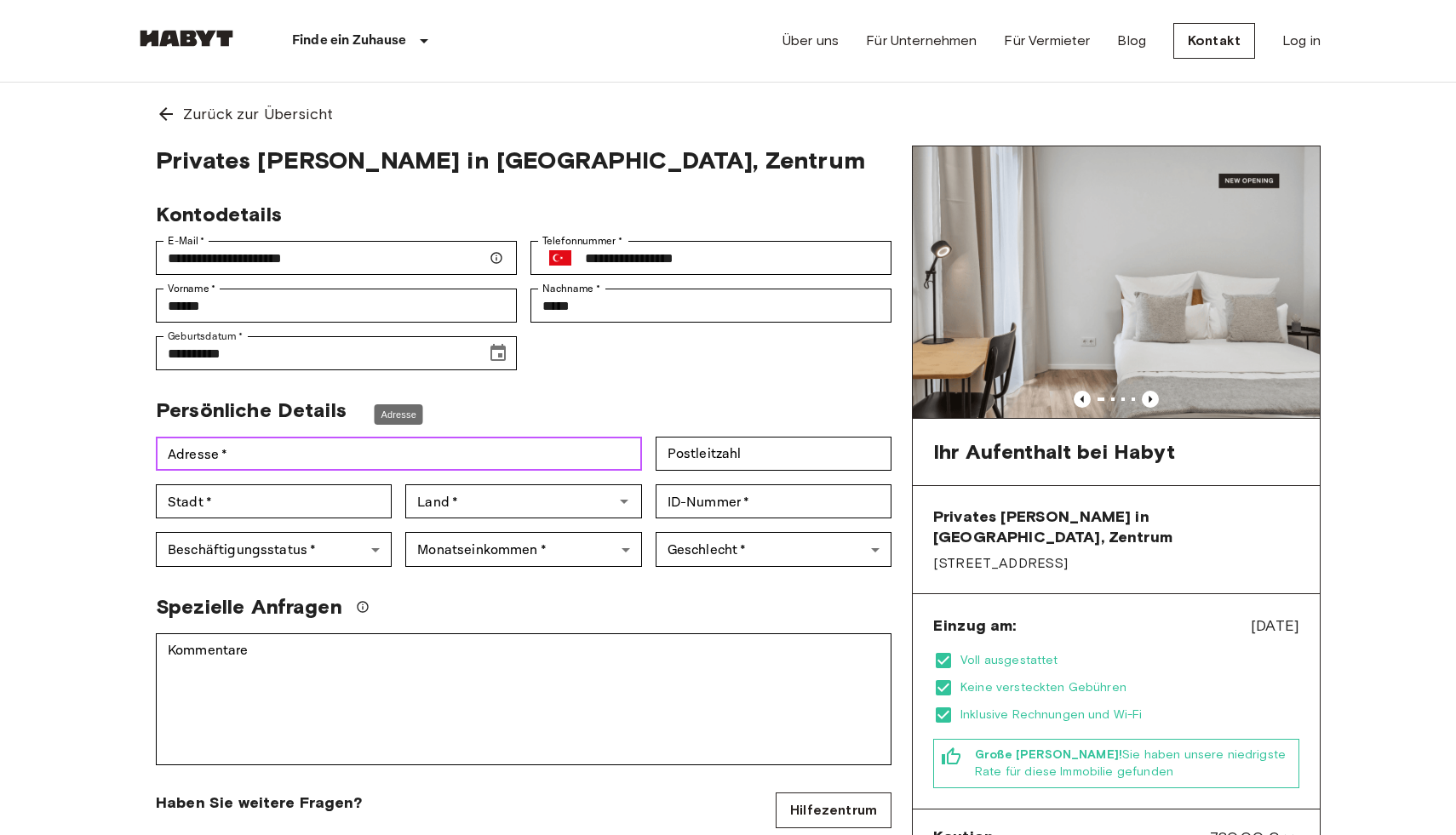
click at [246, 458] on input "Adresse   *" at bounding box center [399, 454] width 486 height 34
type input "**********"
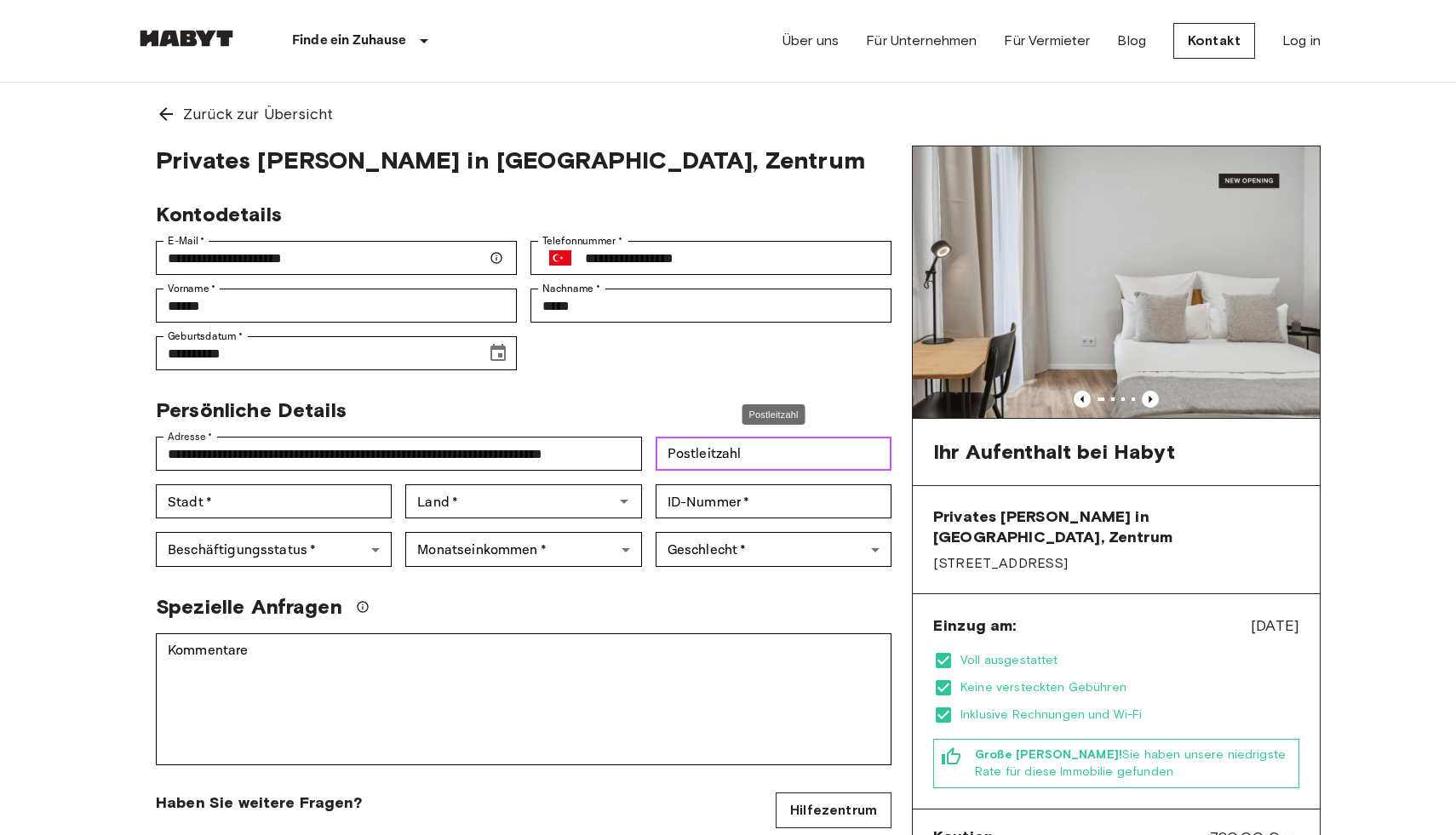
click at [714, 456] on input "Postleitzahl" at bounding box center [773, 454] width 236 height 34
type input "*****"
click at [253, 504] on input "Stadt   *" at bounding box center [274, 502] width 236 height 34
type input "********"
click at [463, 501] on input "Land   *" at bounding box center [509, 502] width 197 height 24
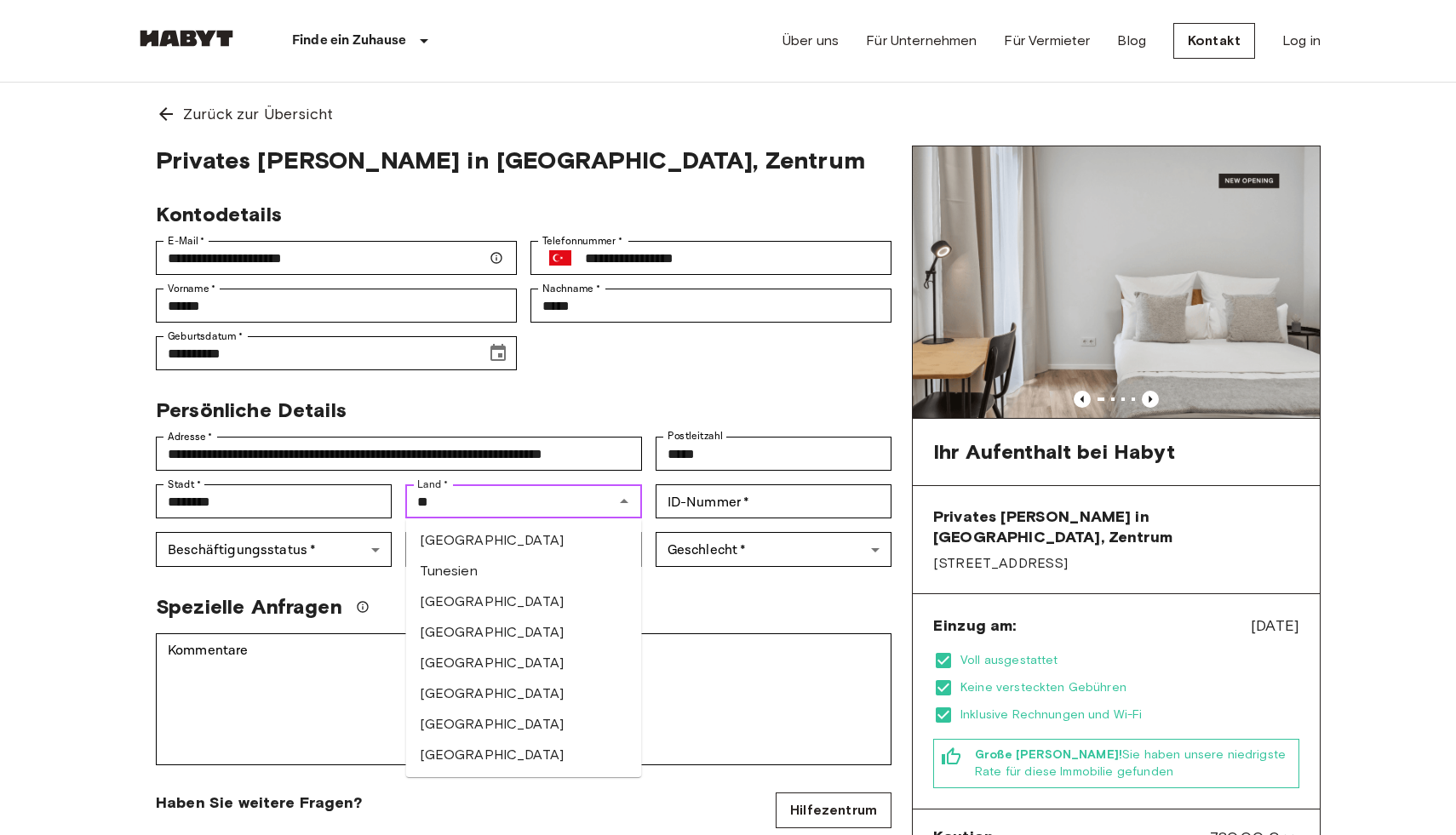
click at [454, 603] on li "Türkei" at bounding box center [523, 601] width 236 height 31
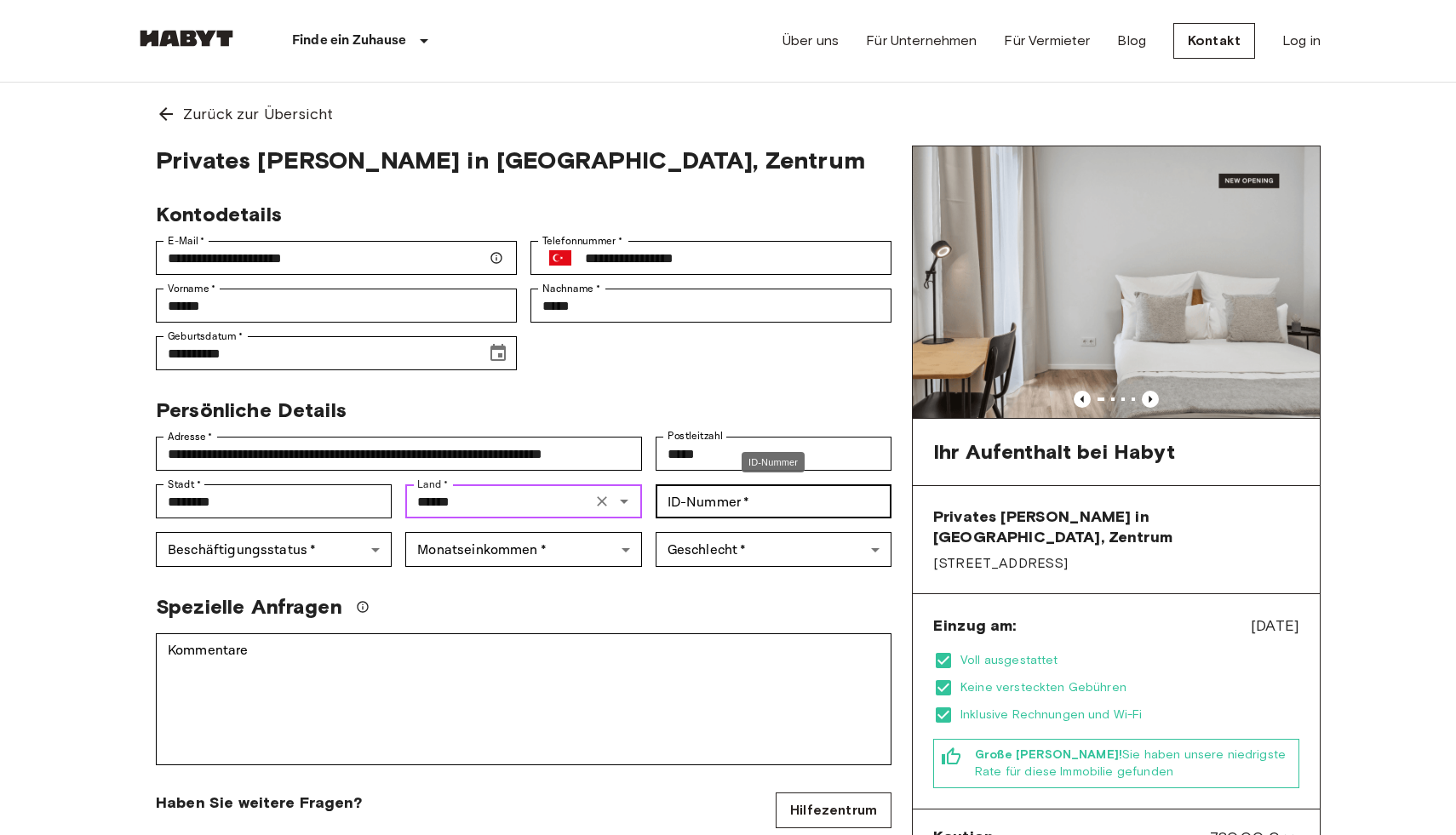
type input "******"
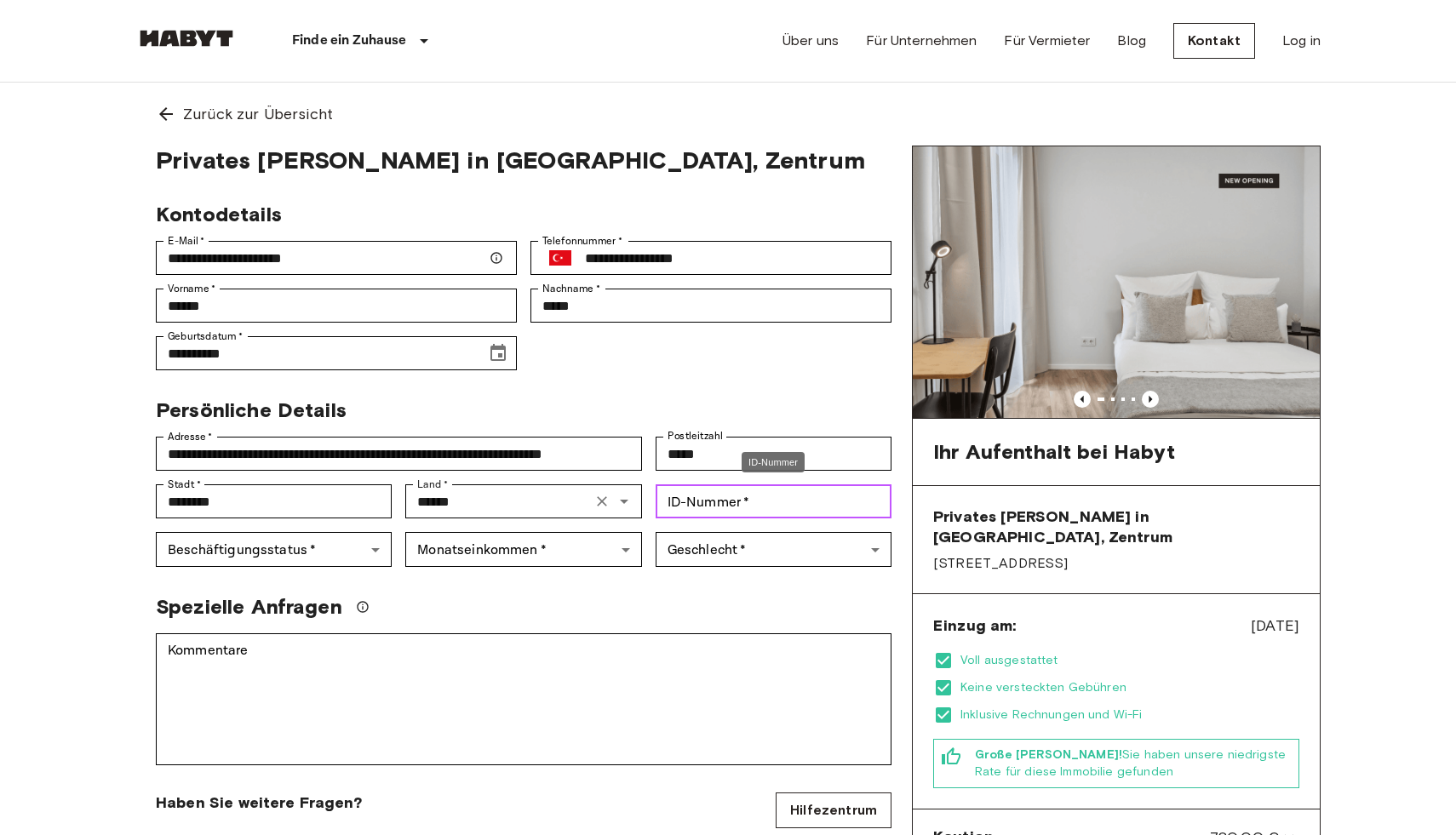
click at [715, 512] on input "ID-Nummer   *" at bounding box center [773, 502] width 236 height 34
type input "**********"
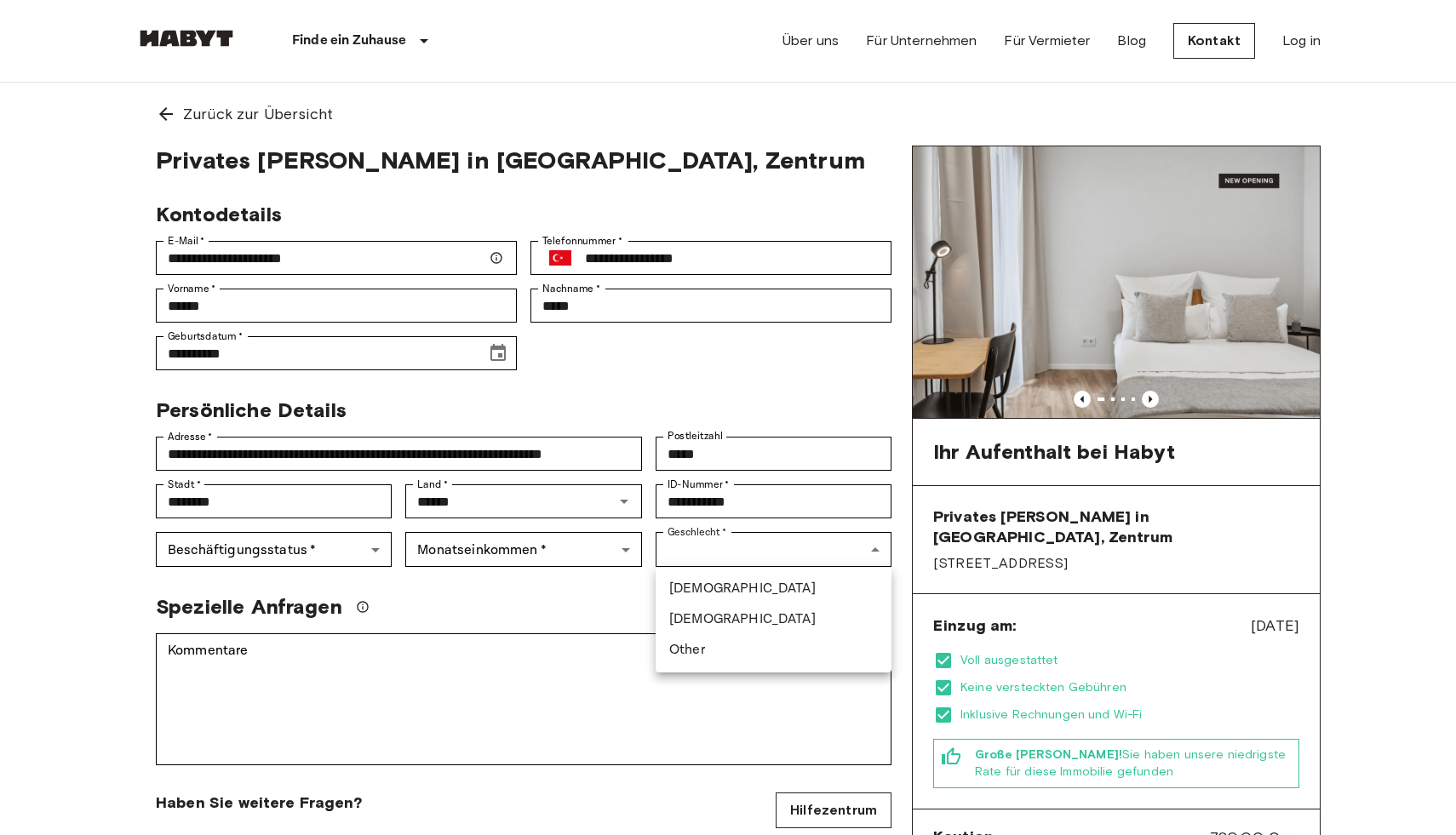
click at [709, 622] on li "[DEMOGRAPHIC_DATA]" at bounding box center [773, 619] width 236 height 31
type input "******"
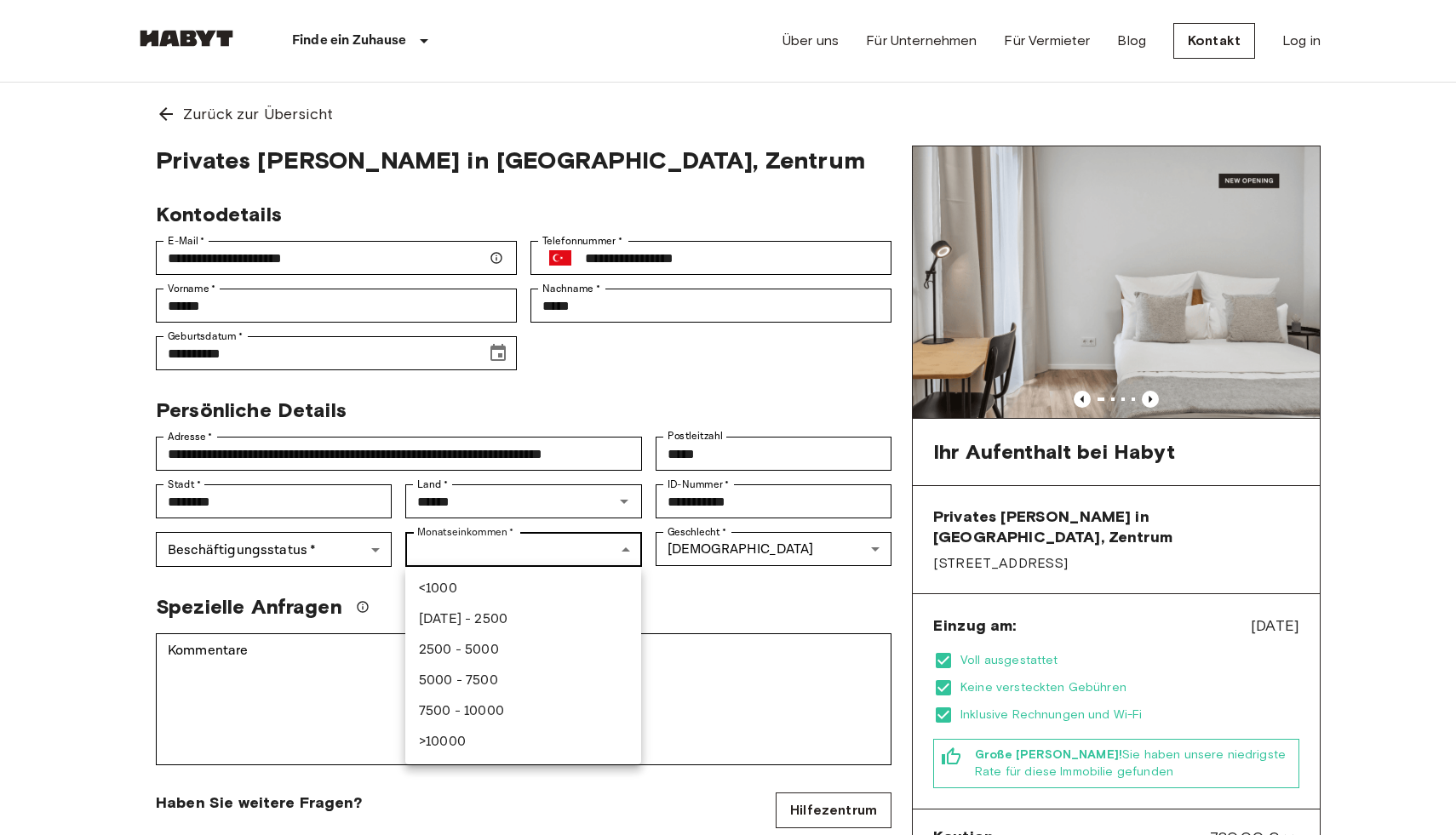
click at [474, 580] on li "<1000" at bounding box center [522, 589] width 236 height 31
type input "******"
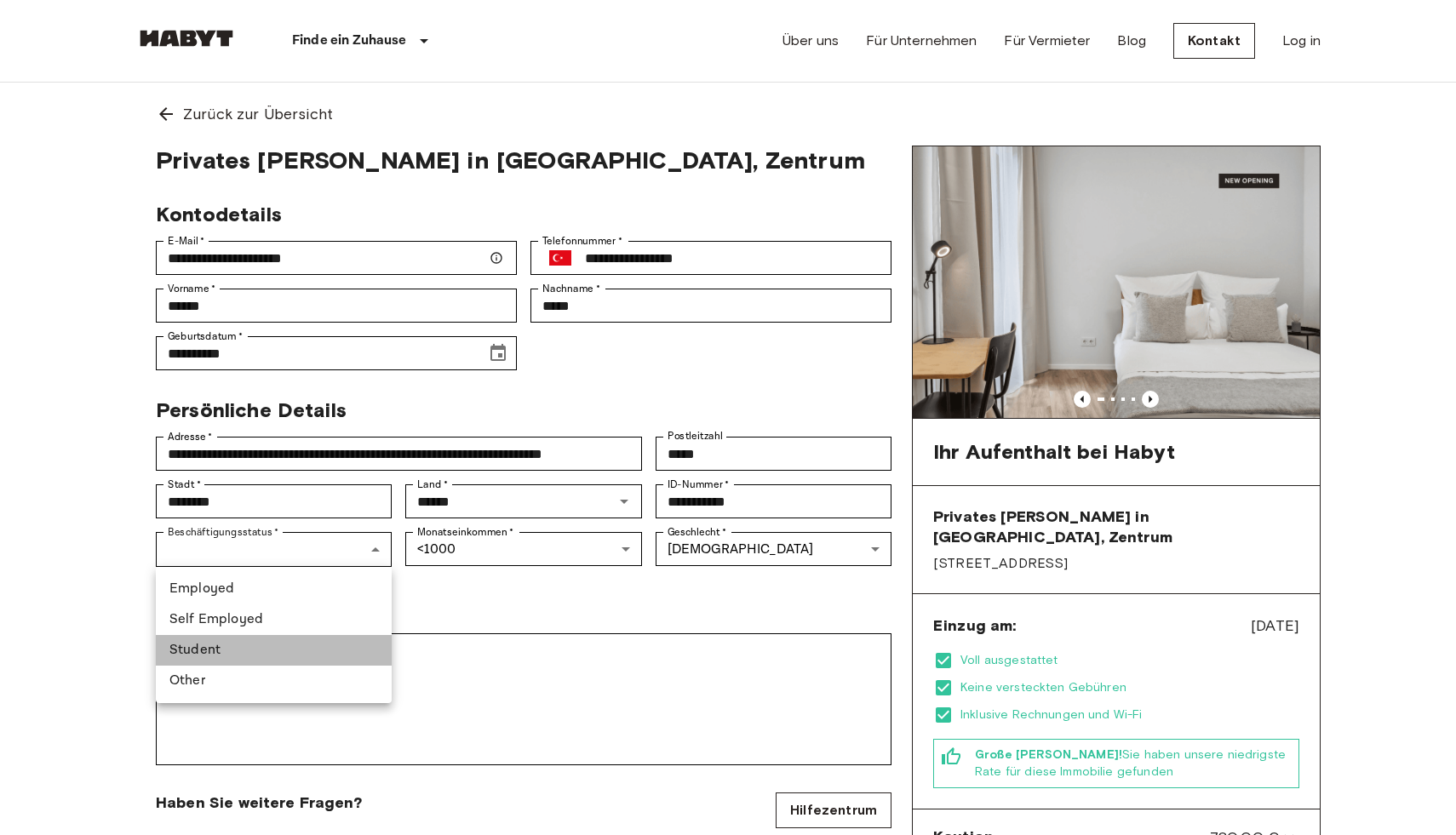
click at [208, 650] on li "Student" at bounding box center [274, 650] width 236 height 31
type input "*******"
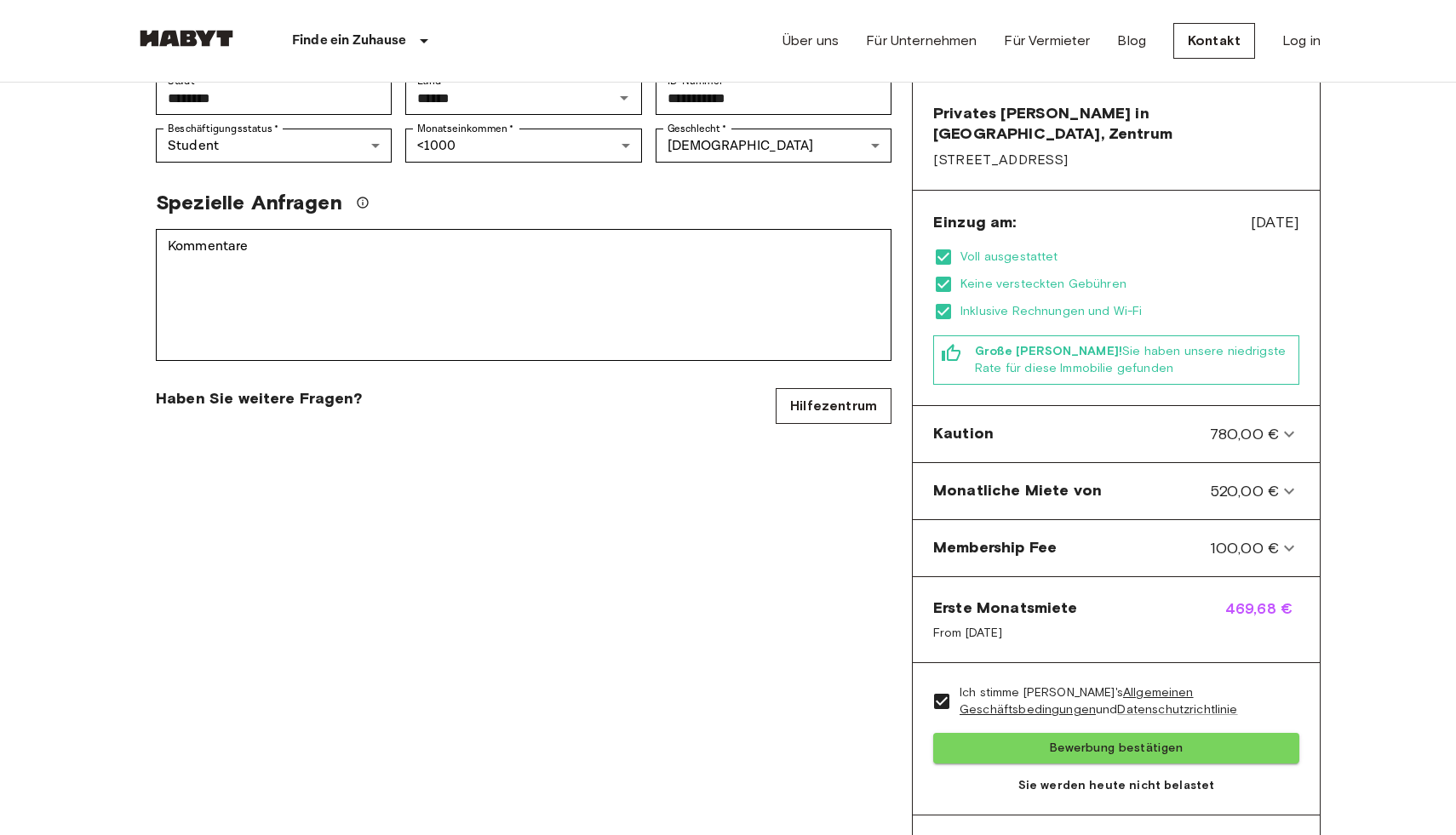
scroll to position [400, 0]
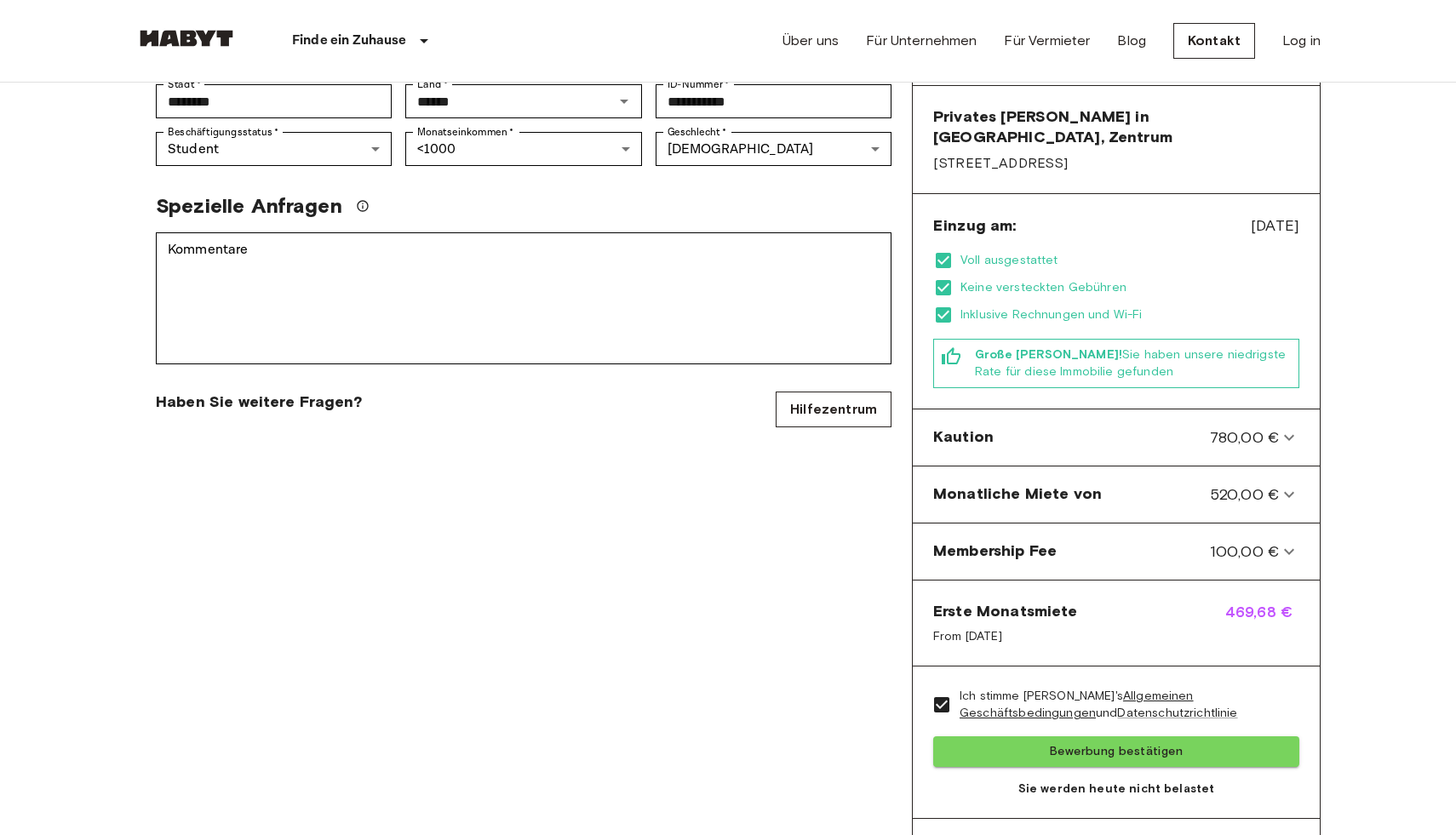
drag, startPoint x: 1286, startPoint y: 204, endPoint x: 1223, endPoint y: 202, distance: 63.0
click at [1251, 215] on span "Jan 4, 2026" at bounding box center [1275, 226] width 49 height 22
click at [693, 520] on div "**********" at bounding box center [523, 313] width 776 height 1136
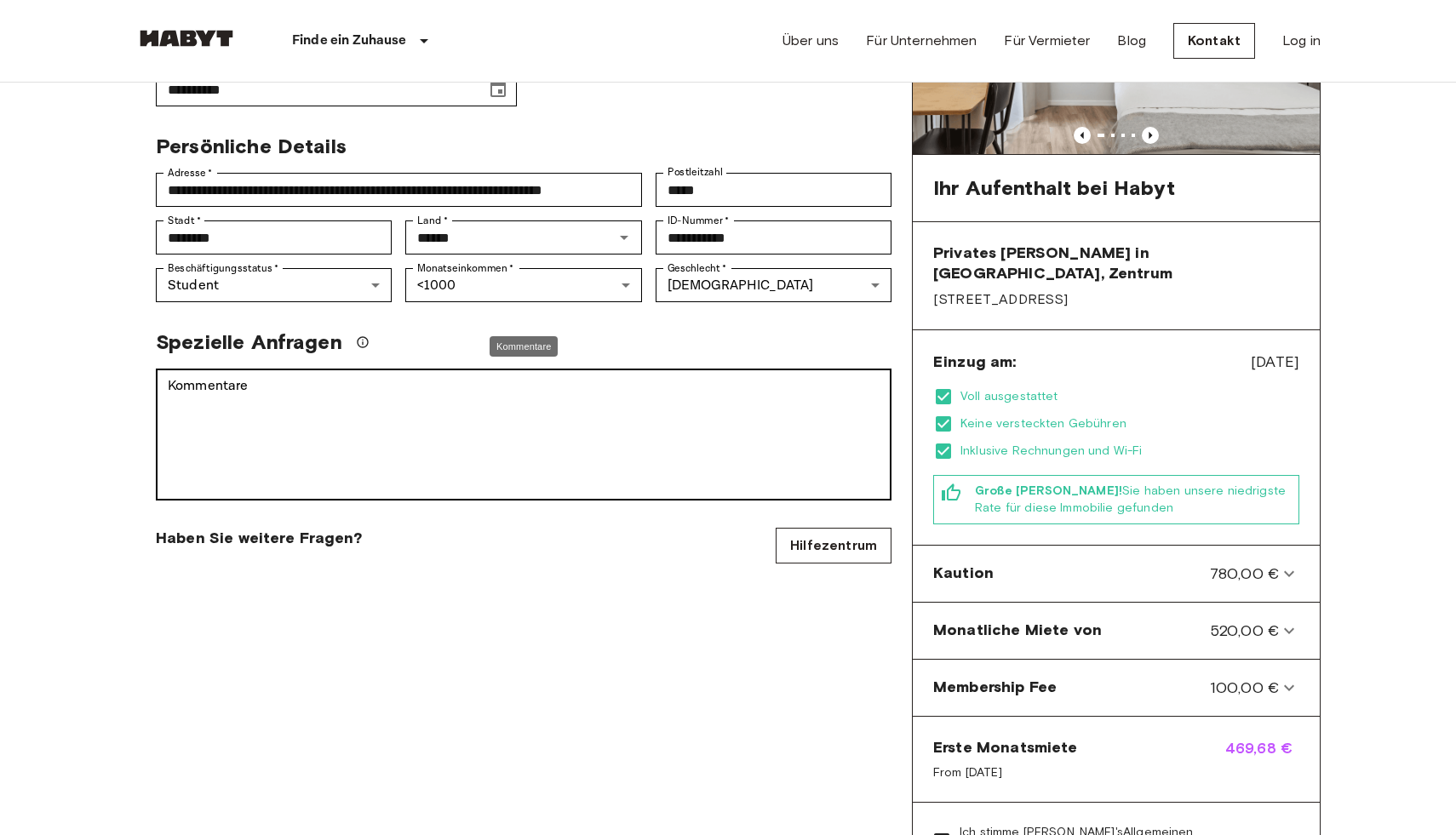
scroll to position [657, 0]
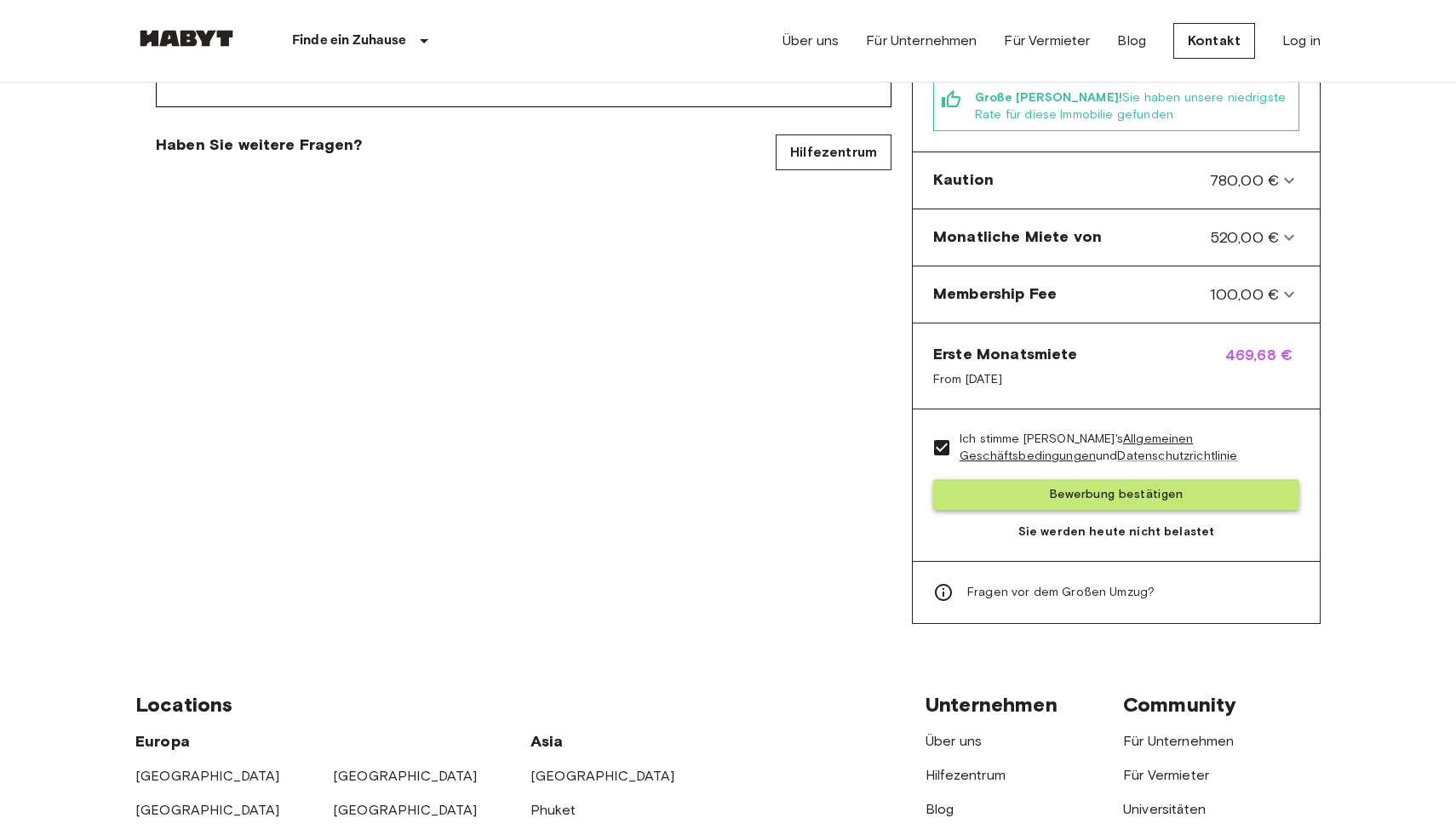
click at [1026, 489] on button "Bewerbung bestätigen" at bounding box center [1116, 496] width 366 height 32
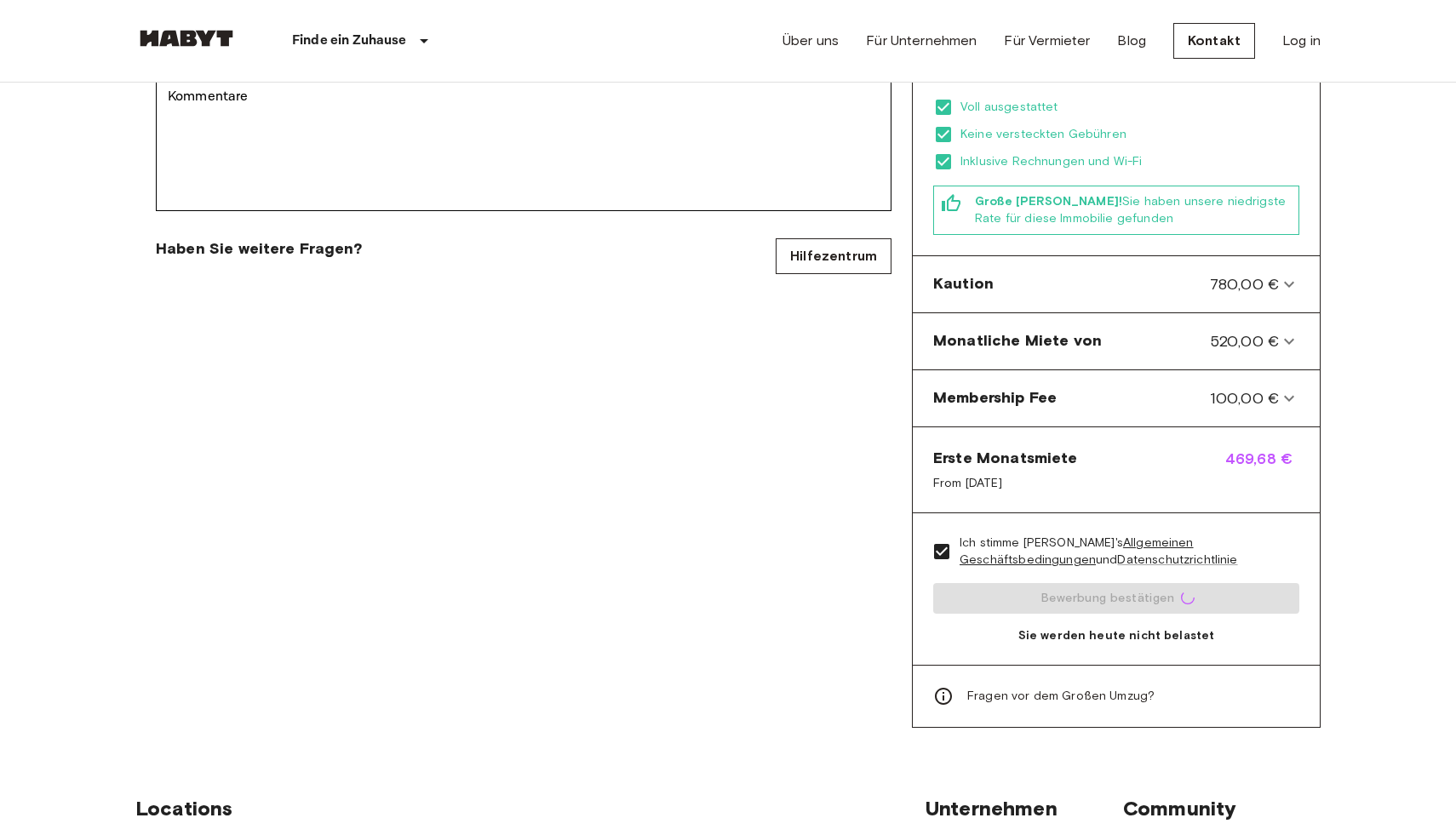
scroll to position [555, 0]
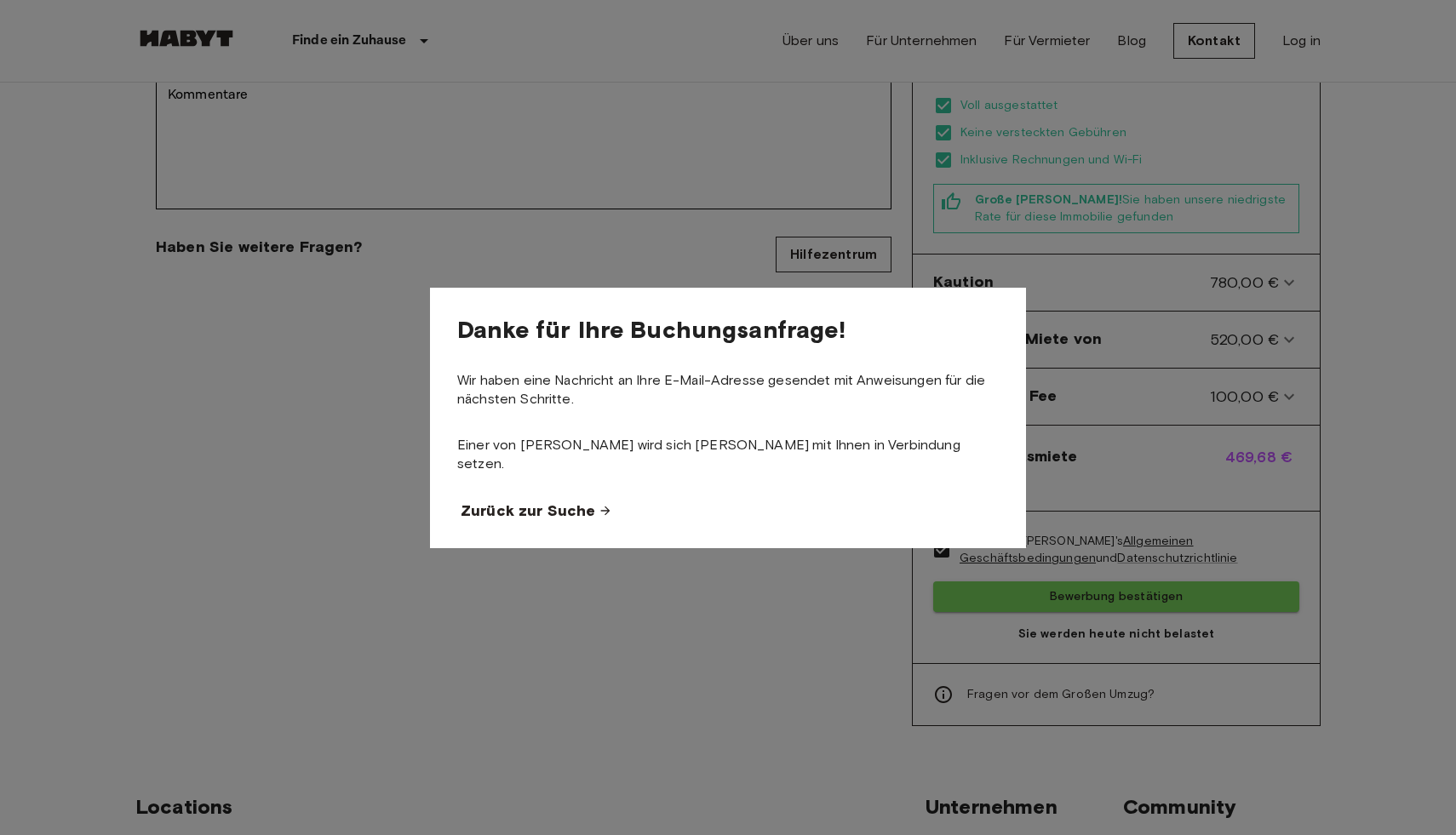
click at [568, 504] on span "Zurück zur Suche" at bounding box center [527, 511] width 134 height 21
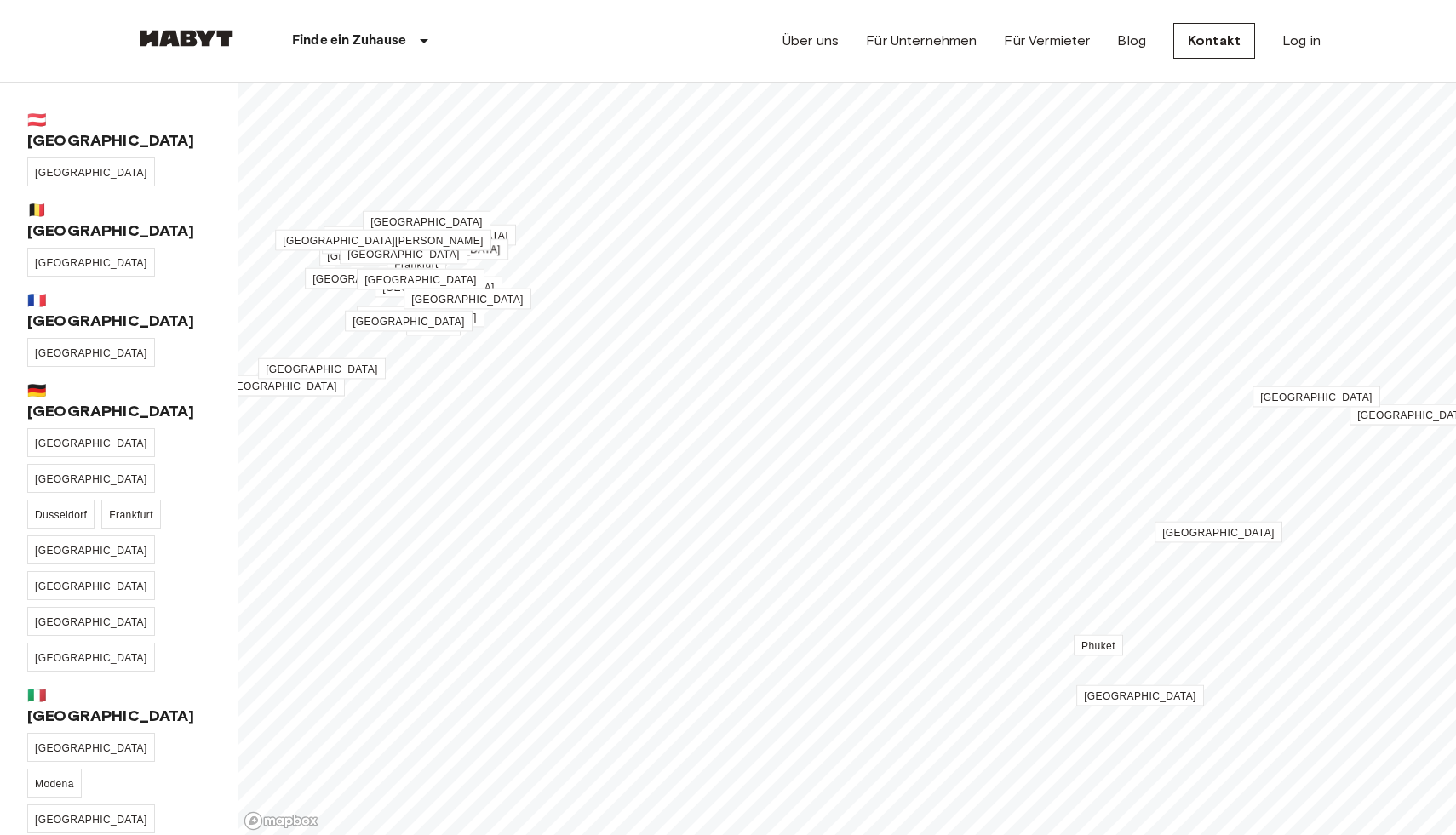
scroll to position [555, 0]
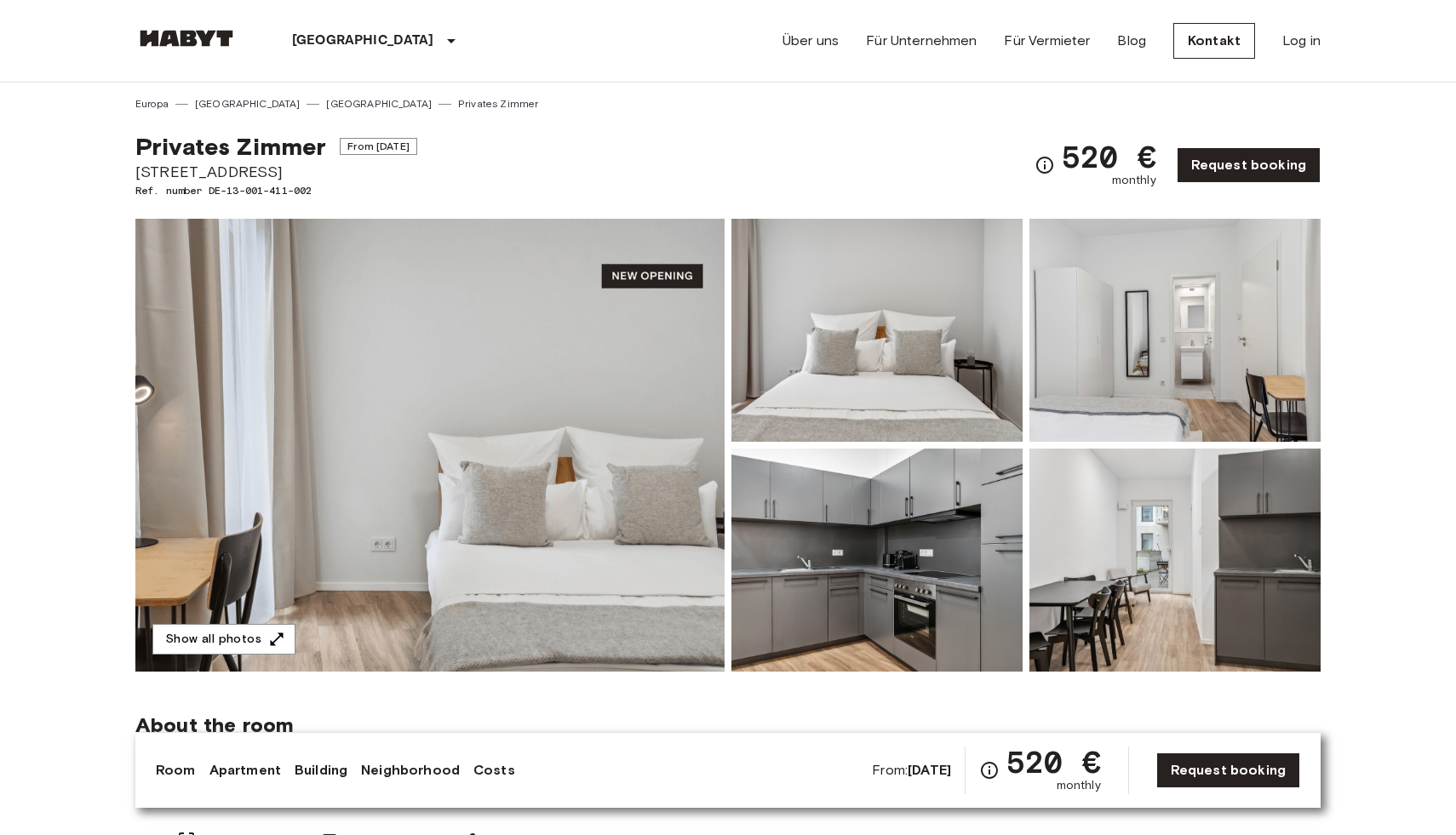
click at [573, 152] on div "Privates Zimmer From Jan 4 2026 Berliner Straße 22 Ref. number DE-13-001-411-00…" at bounding box center [728, 154] width 1185 height 87
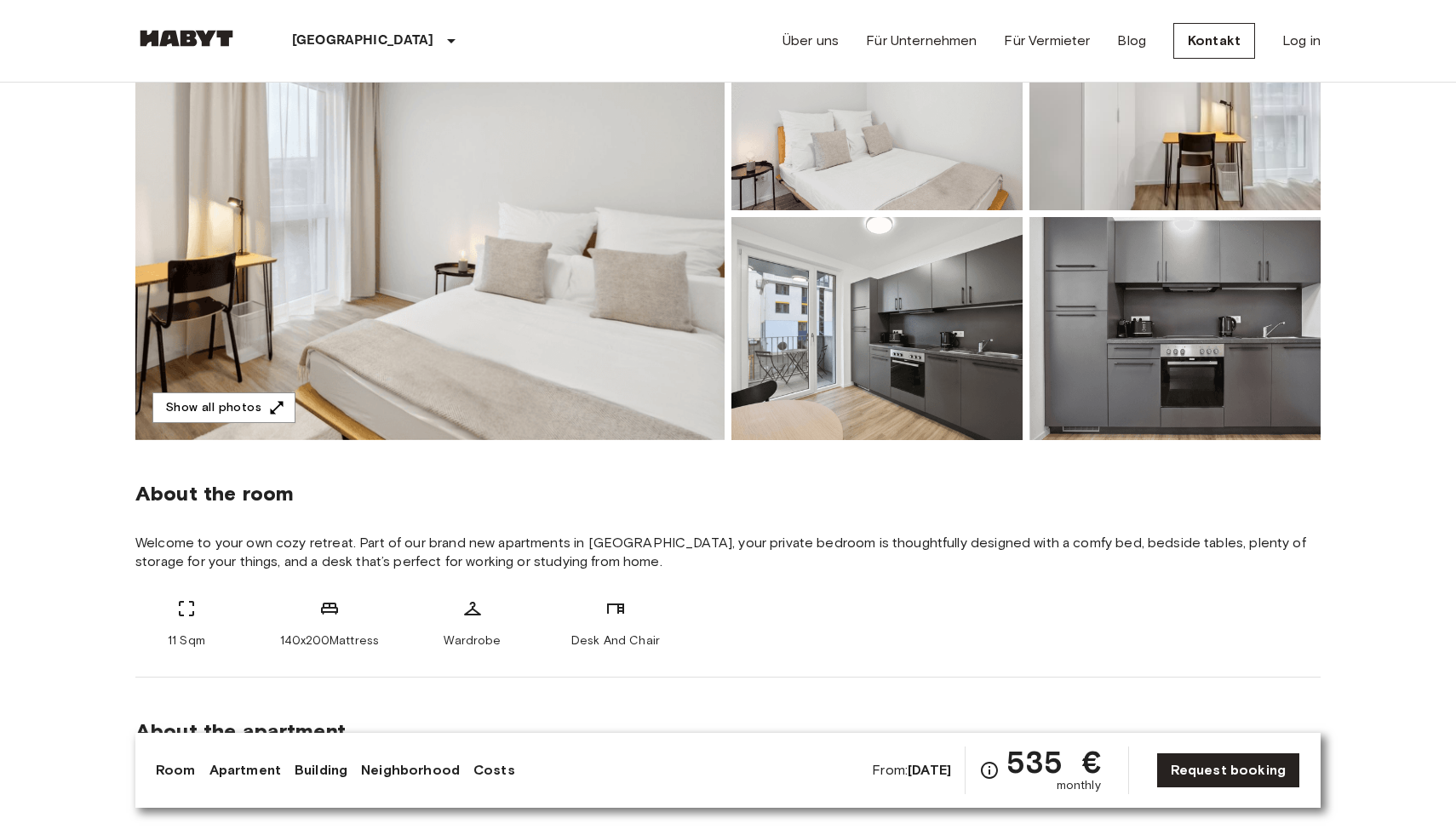
scroll to position [304, 0]
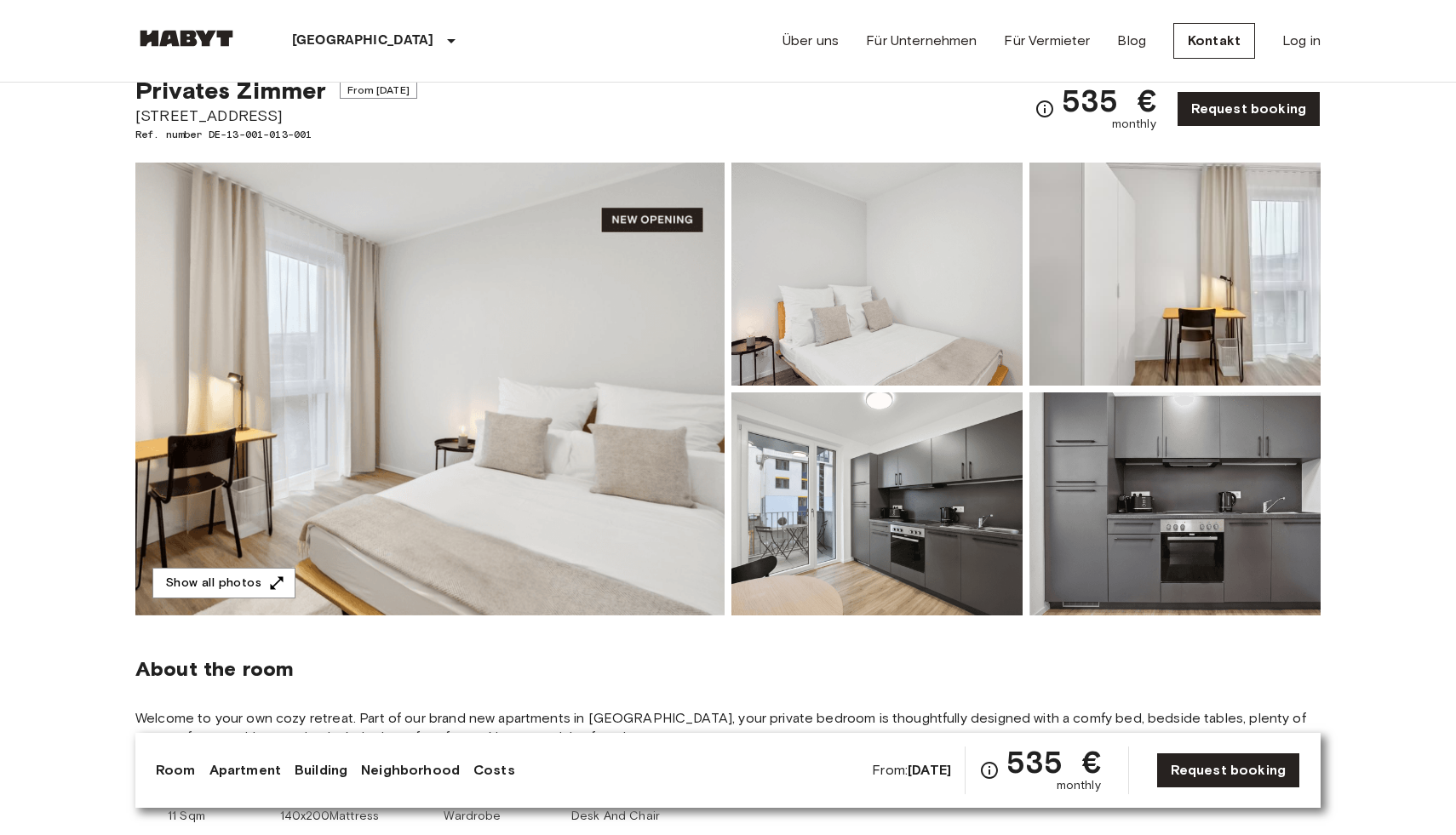
scroll to position [56, 0]
click at [414, 444] on img at bounding box center [430, 389] width 589 height 453
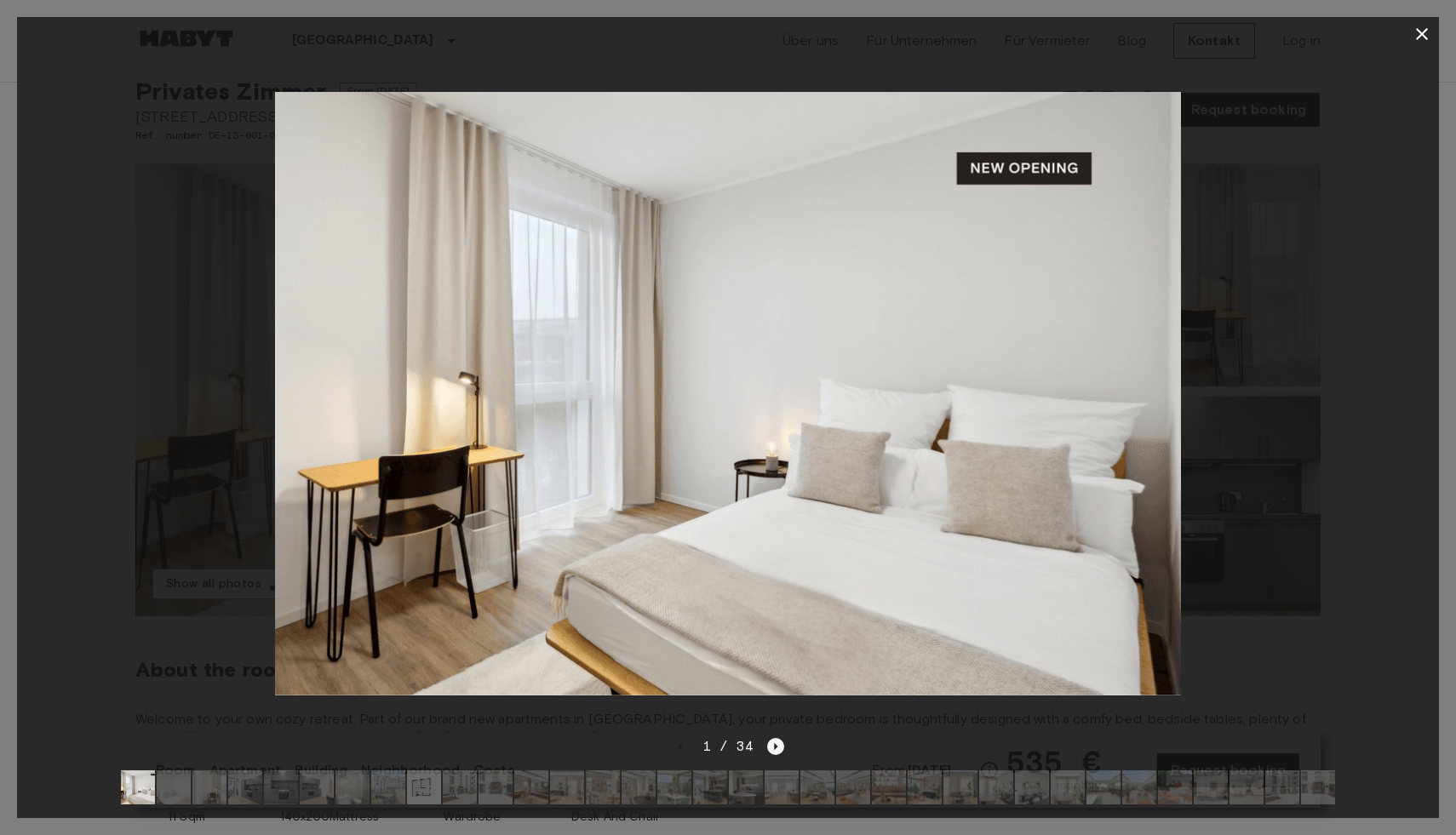
click at [780, 753] on icon "Next image" at bounding box center [775, 746] width 17 height 17
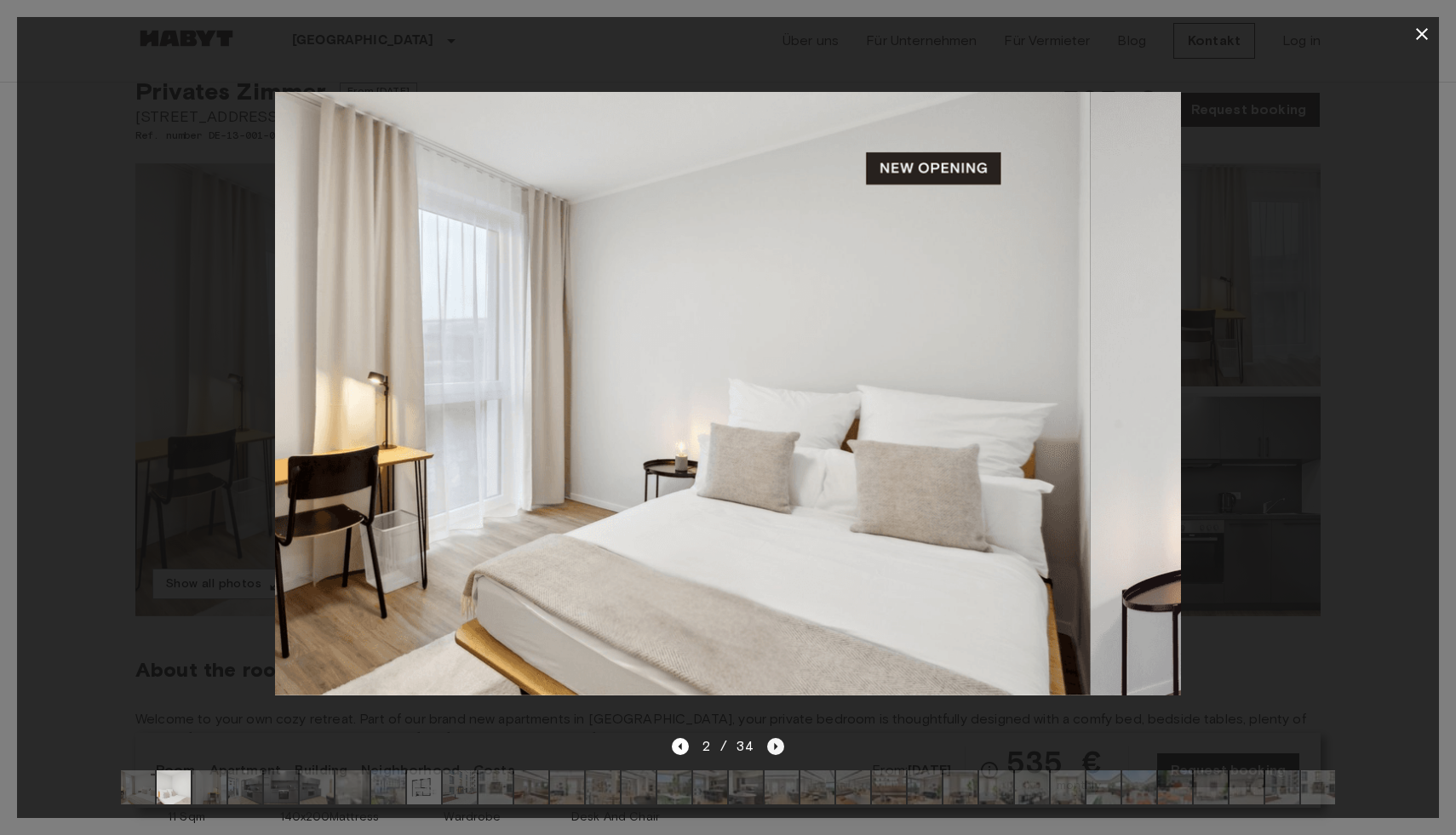
click at [775, 748] on icon "Next image" at bounding box center [775, 746] width 17 height 17
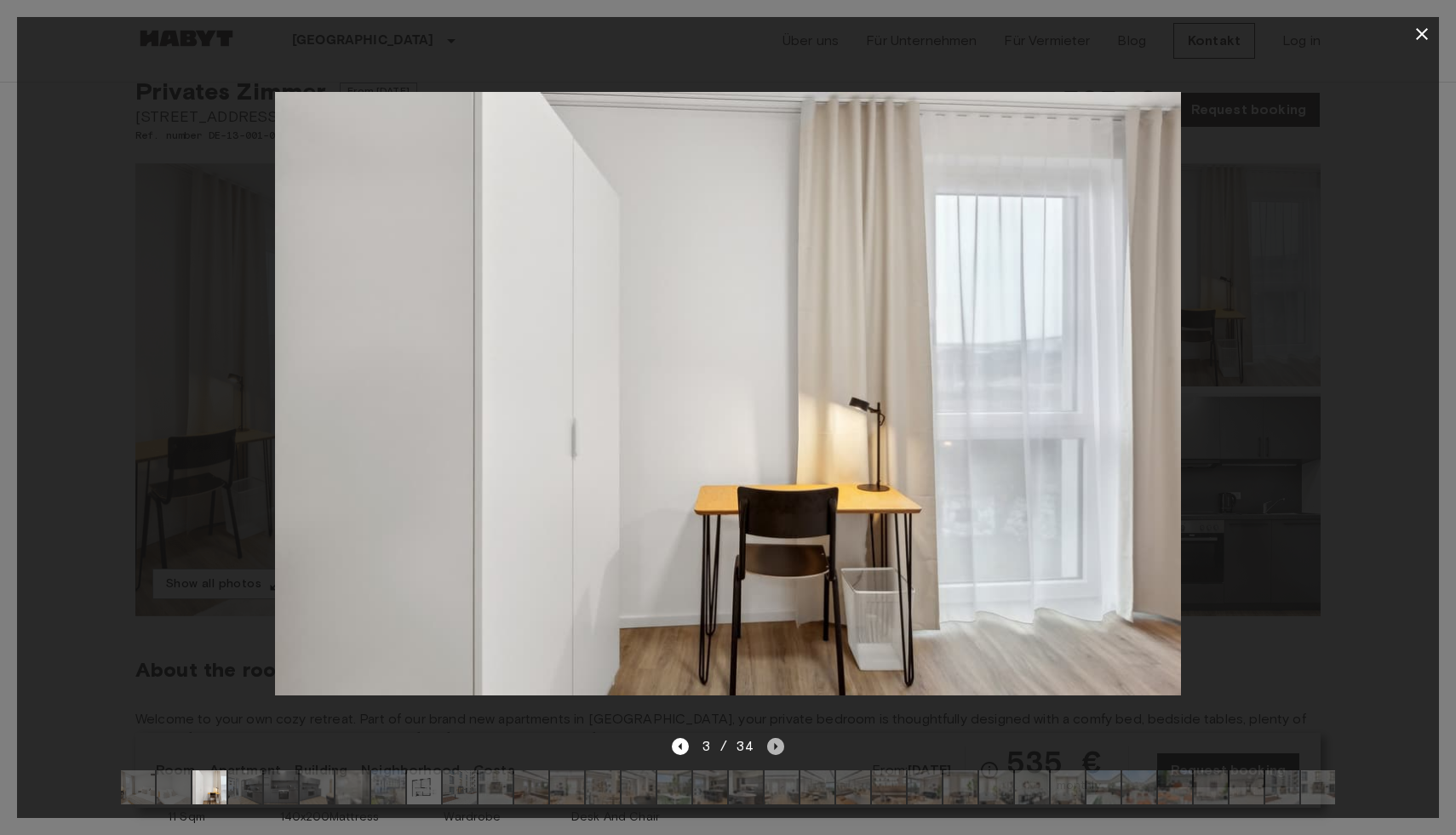
click at [775, 748] on icon "Next image" at bounding box center [775, 746] width 17 height 17
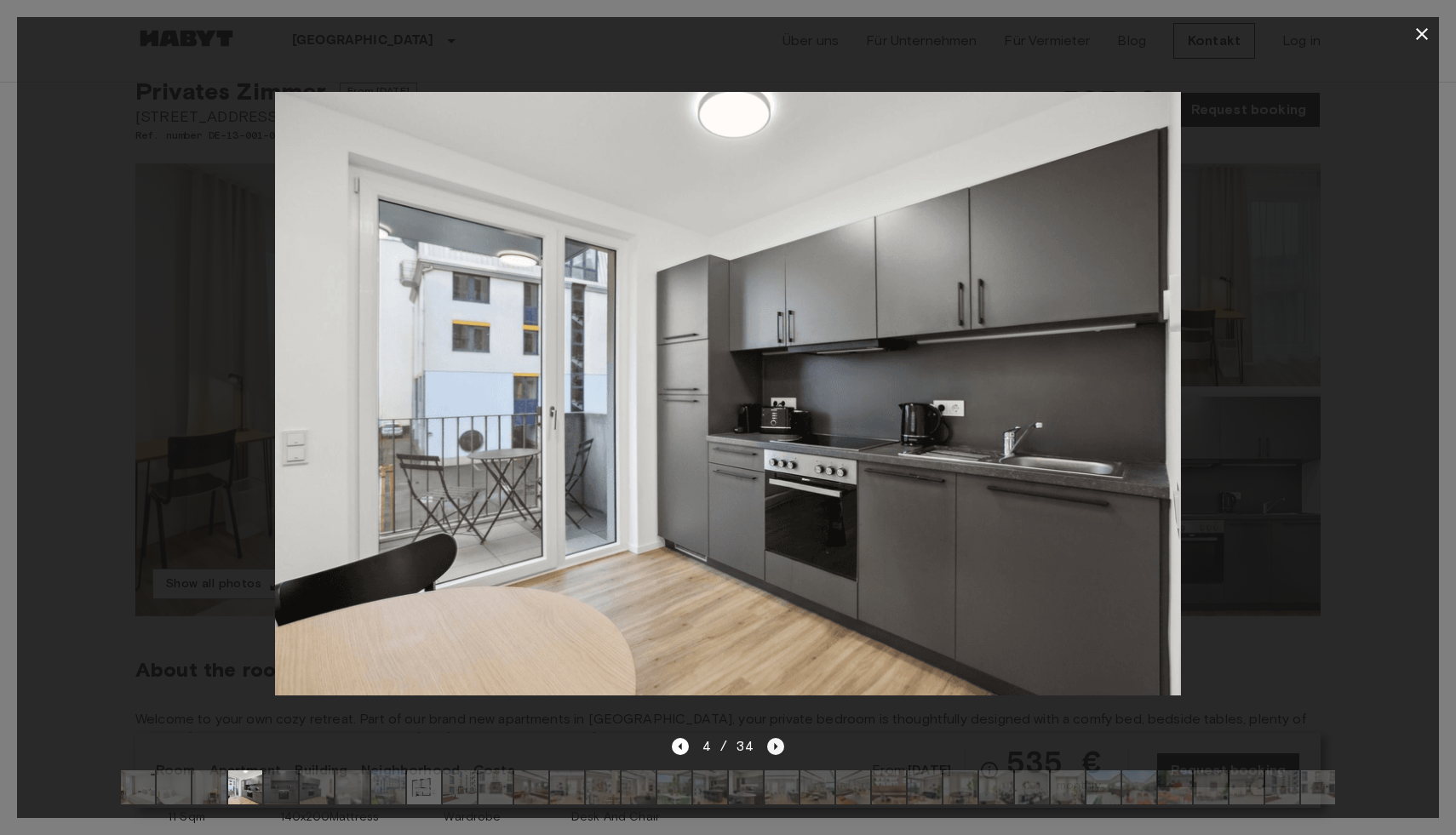
click at [775, 748] on icon "Next image" at bounding box center [775, 746] width 17 height 17
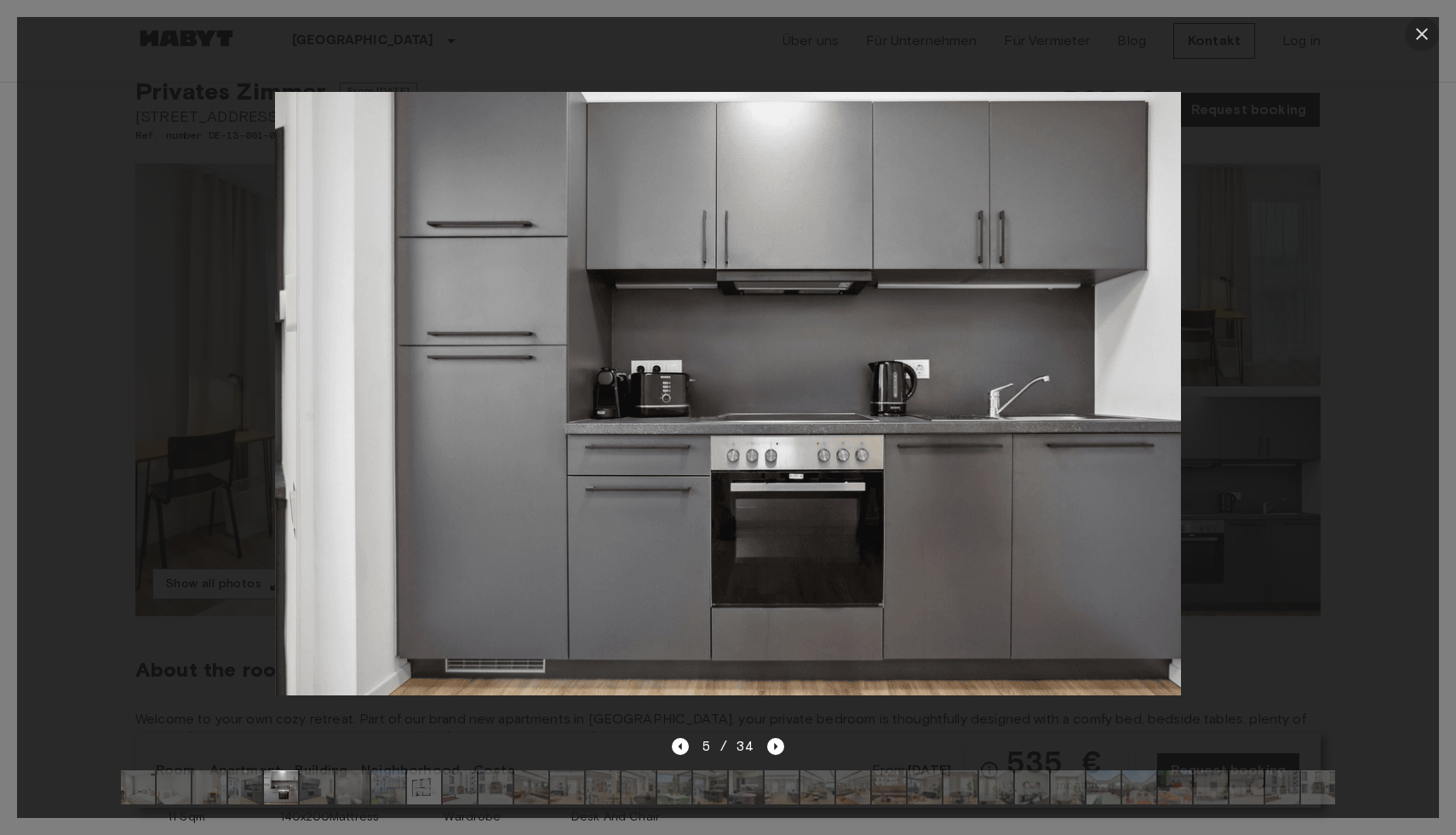
click at [1426, 27] on icon "button" at bounding box center [1421, 34] width 21 height 21
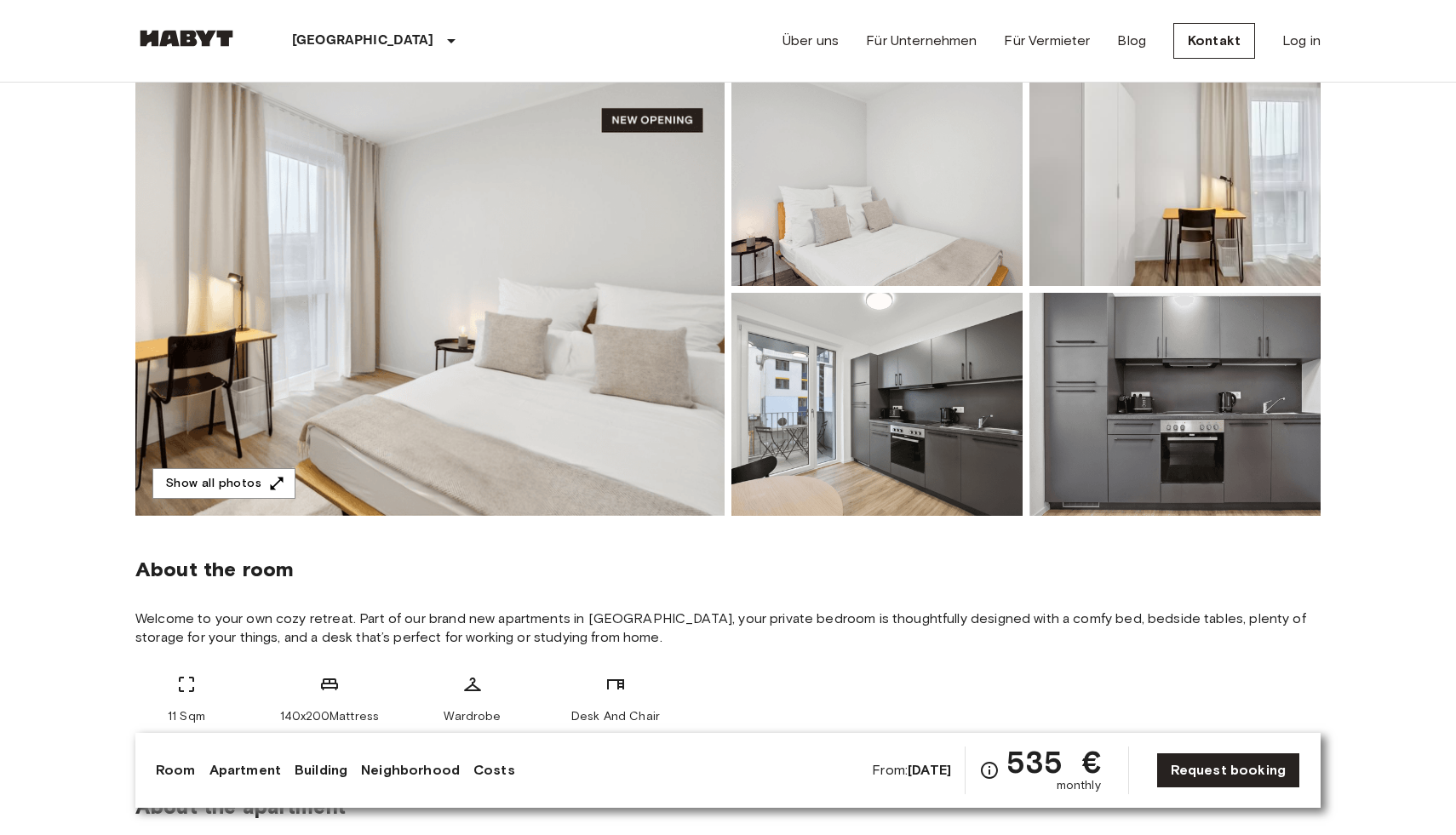
scroll to position [197, 0]
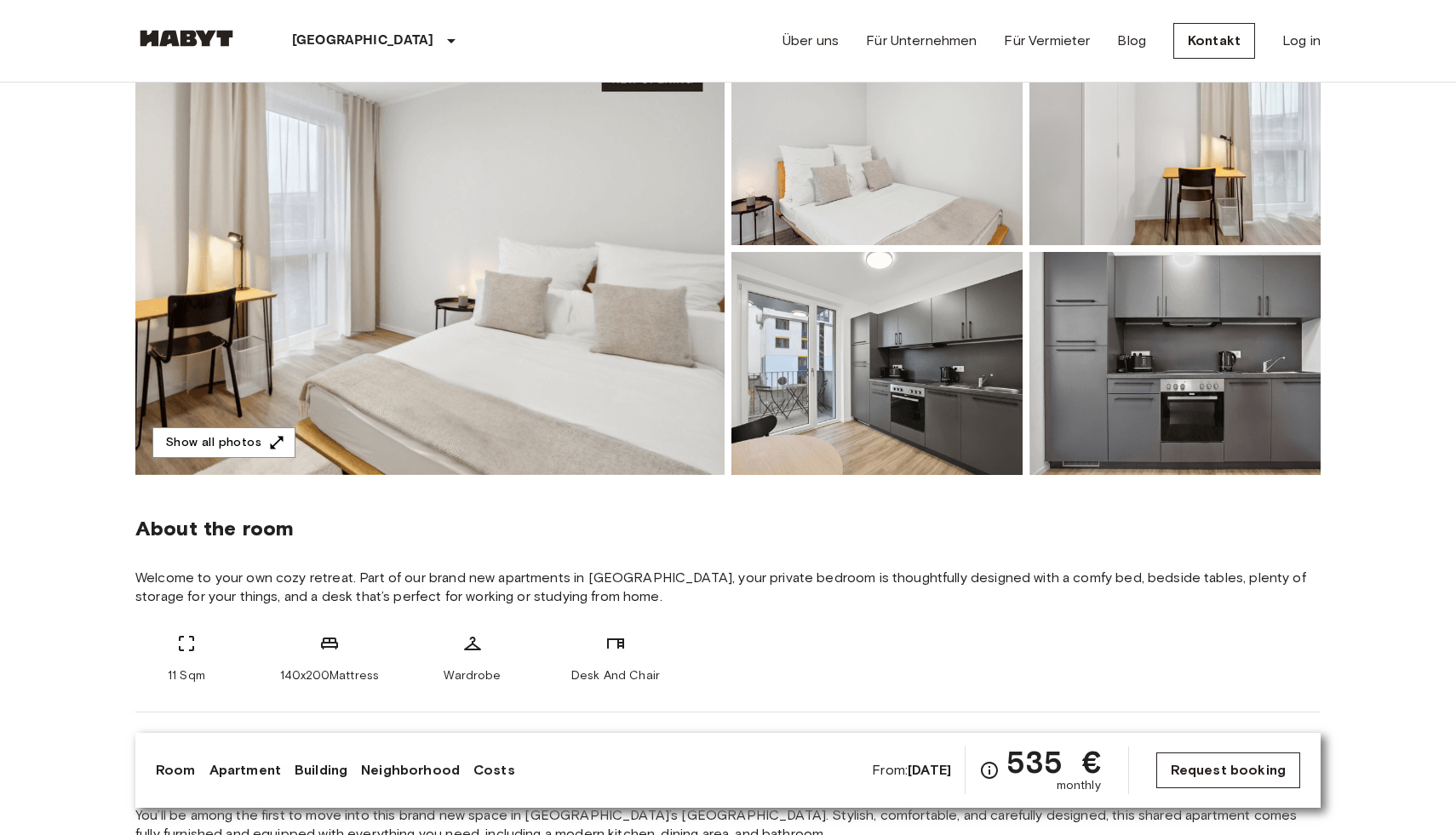
click at [1197, 772] on link "Request booking" at bounding box center [1228, 770] width 144 height 36
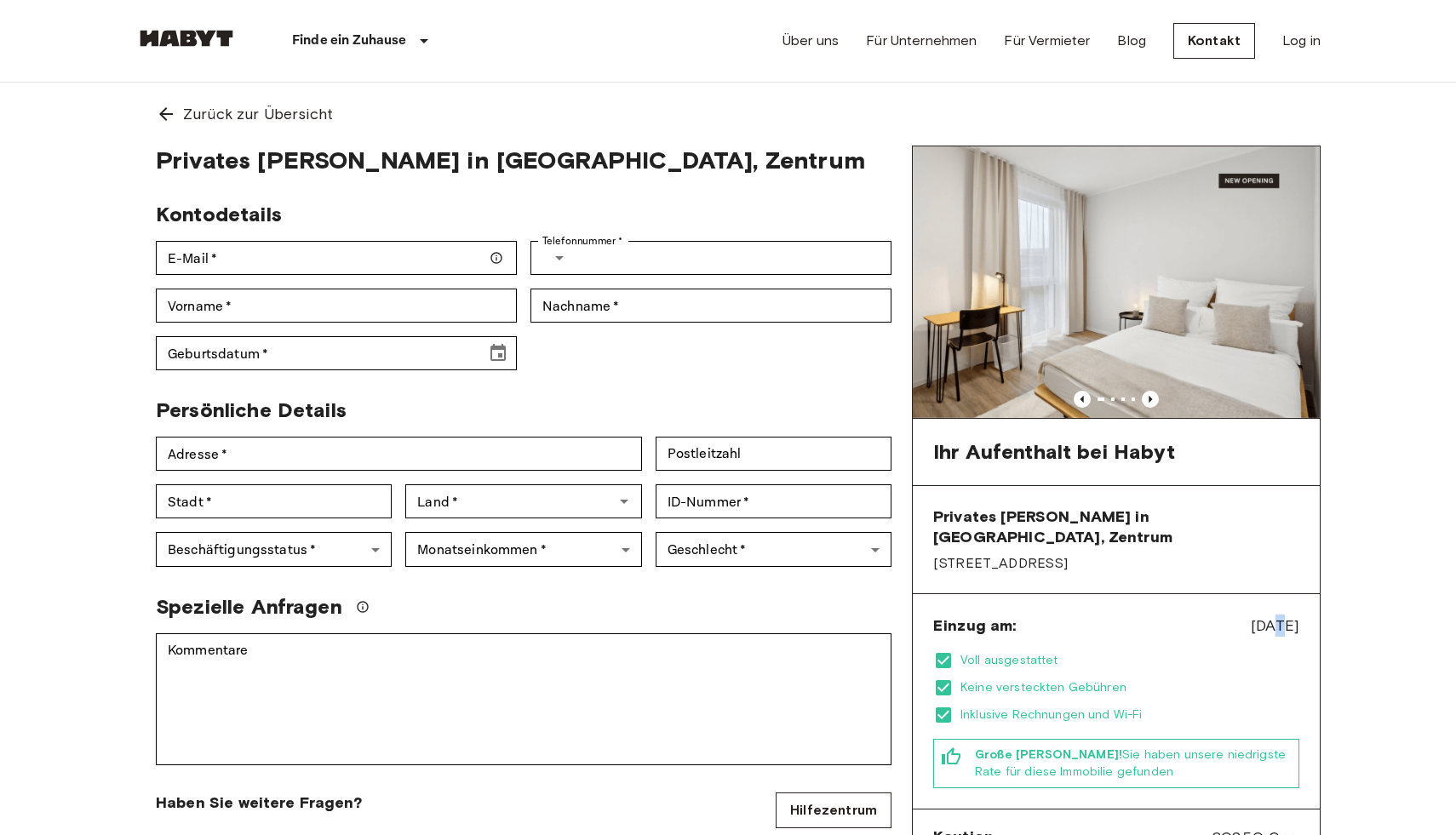
drag, startPoint x: 1250, startPoint y: 609, endPoint x: 1239, endPoint y: 609, distance: 11.0
click at [1251, 615] on span "[DATE]" at bounding box center [1275, 626] width 49 height 22
drag, startPoint x: 1215, startPoint y: 605, endPoint x: 1318, endPoint y: 596, distance: 103.4
click at [1318, 597] on div "Einzug am: Dec 4, 2025 Voll ausgestattet Keine versteckten Gebühren Inklusive R…" at bounding box center [1116, 702] width 407 height 215
click at [1337, 552] on div "Zurück zur Übersicht Privates Zimmer in Leipzig, Zentrum Kontodetails E-Mail   …" at bounding box center [728, 682] width 1226 height 1198
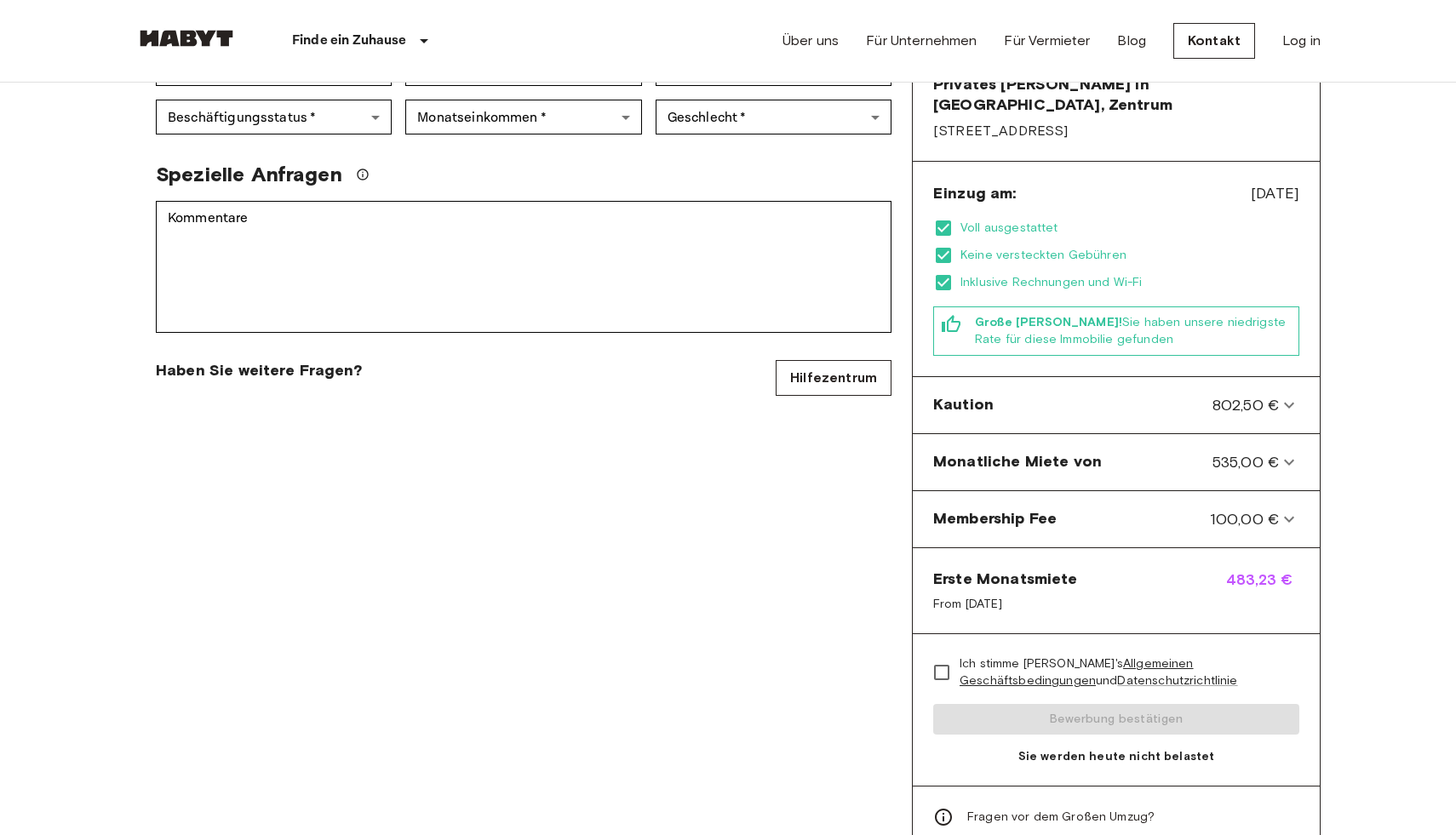
scroll to position [434, 0]
click at [66, 355] on body "Finde ein Zuhause Europa Amsterdam Berlin Brüssel Köln Dusseldorf Frankfurt Gra…" at bounding box center [728, 601] width 1456 height 2070
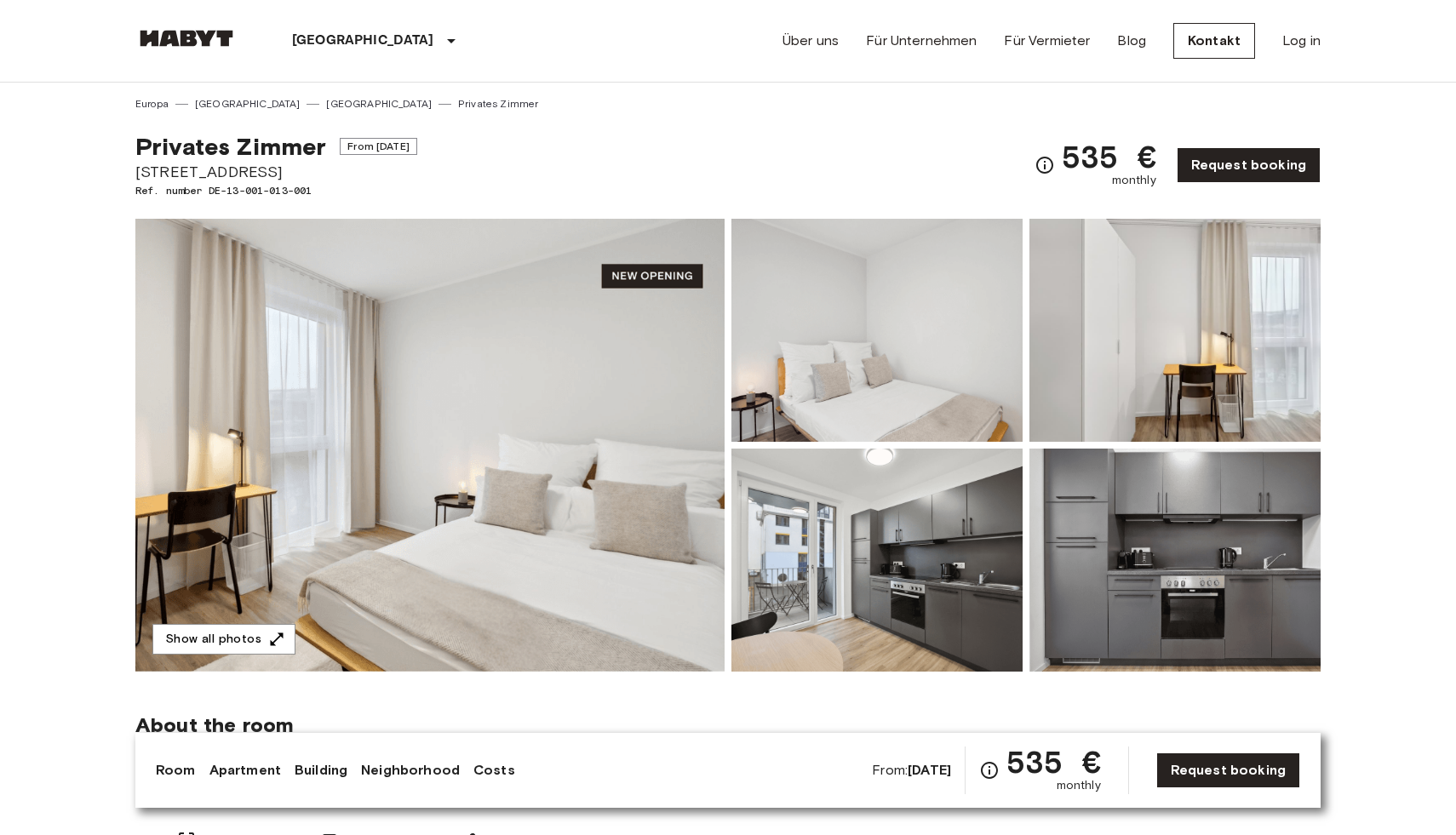
scroll to position [197, 0]
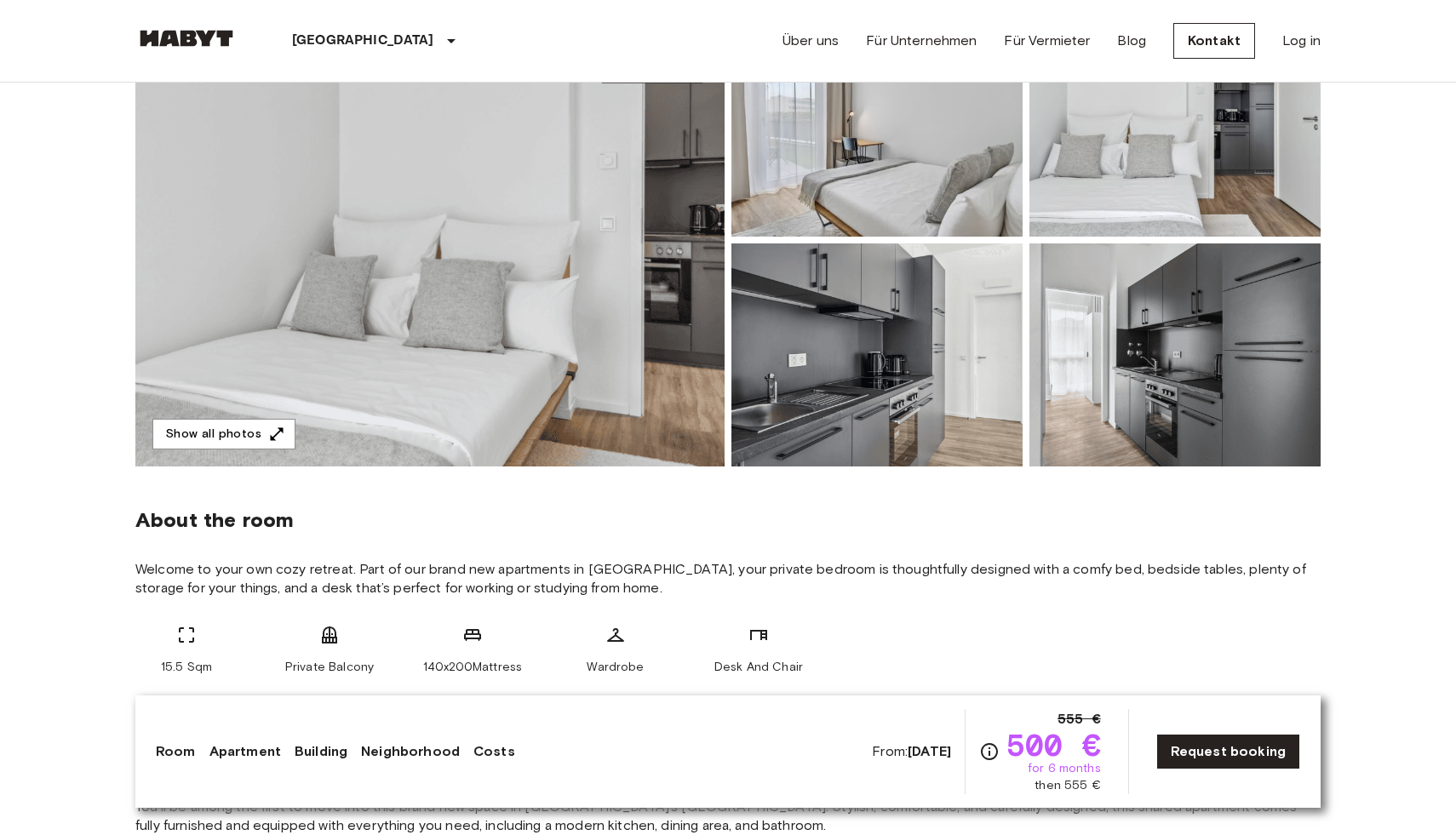
scroll to position [223, 0]
click at [1288, 746] on link "Request booking" at bounding box center [1228, 751] width 144 height 36
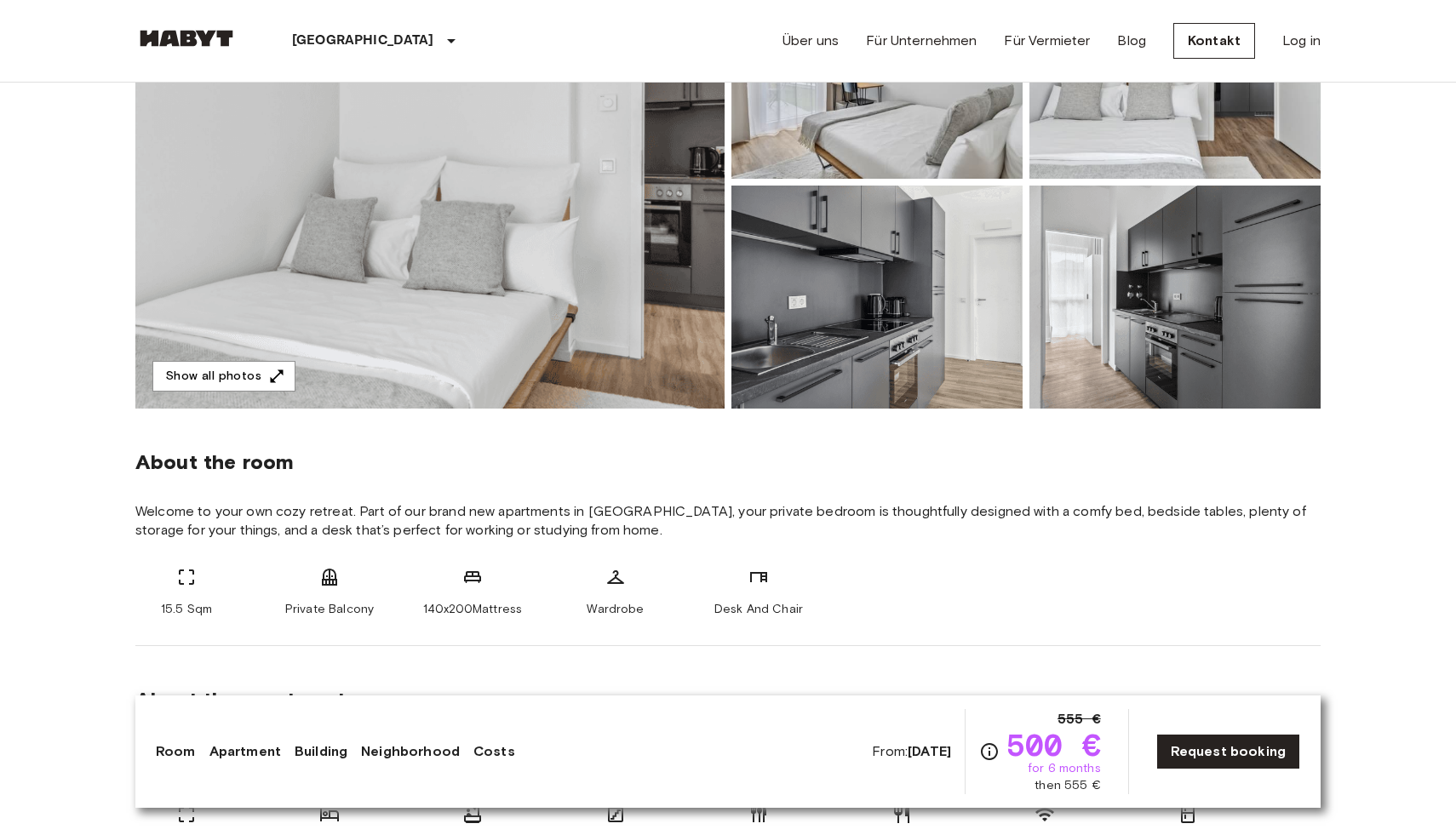
scroll to position [292, 0]
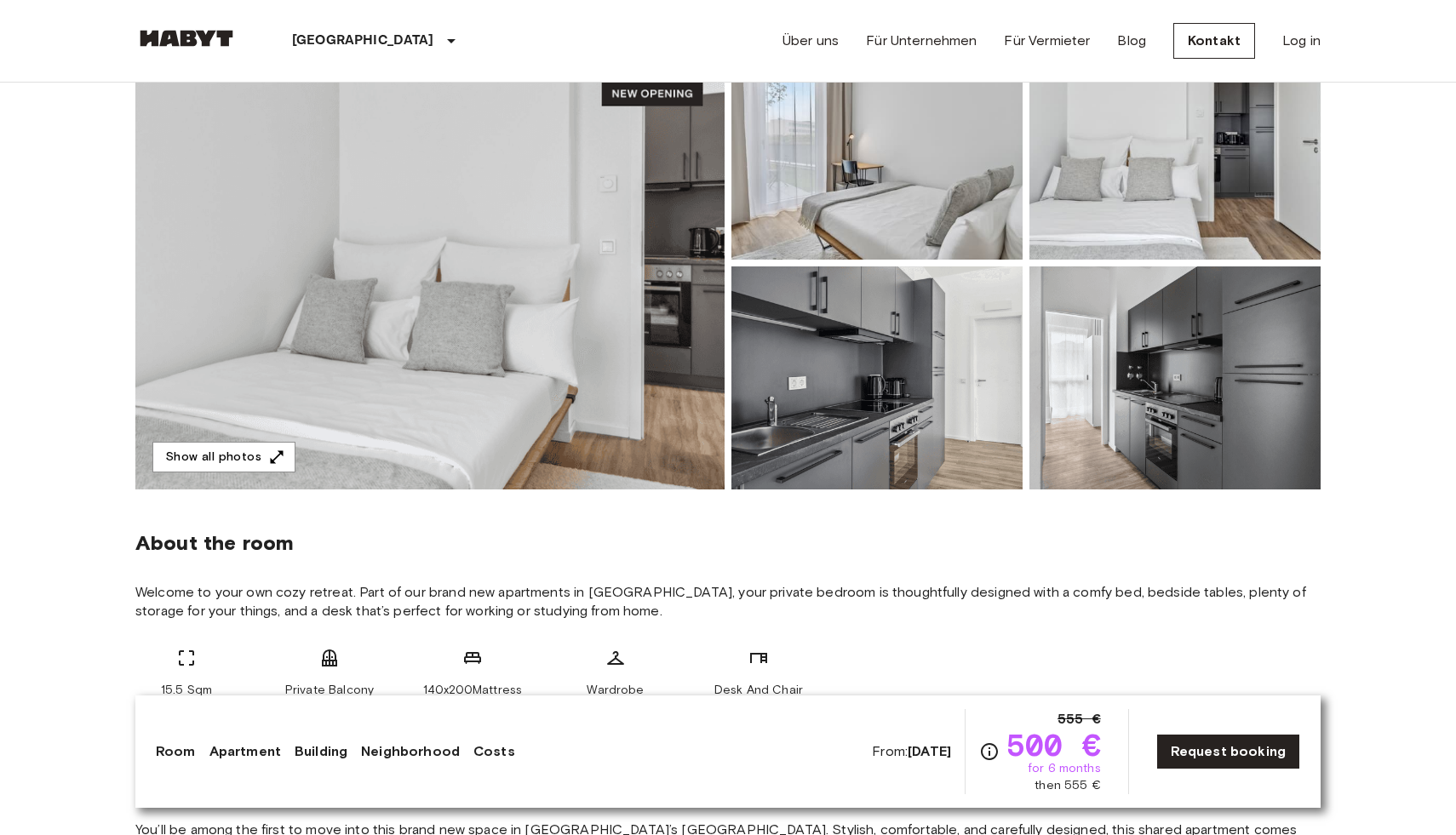
scroll to position [0, 0]
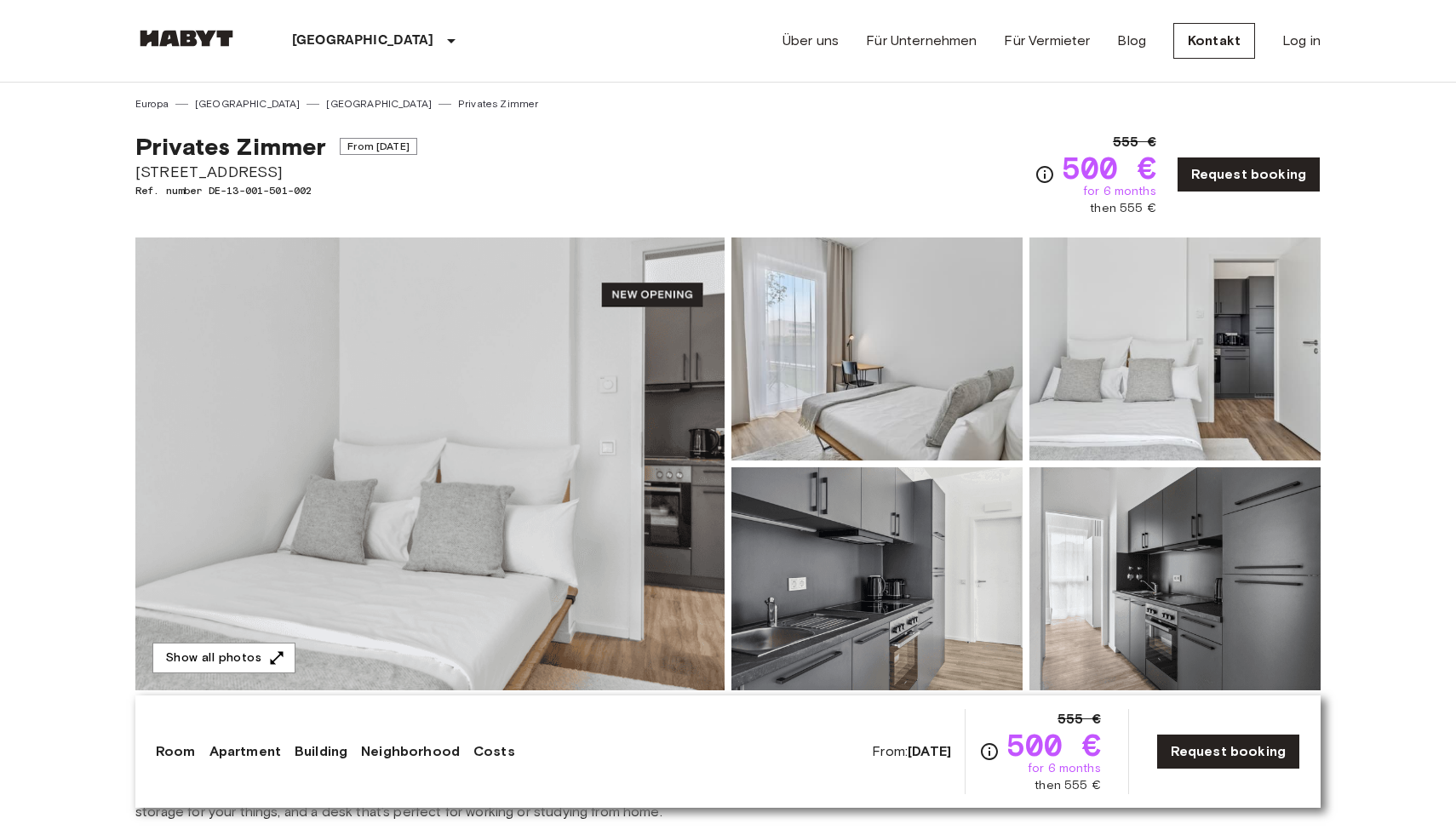
click at [1181, 753] on link "Request booking" at bounding box center [1228, 751] width 144 height 36
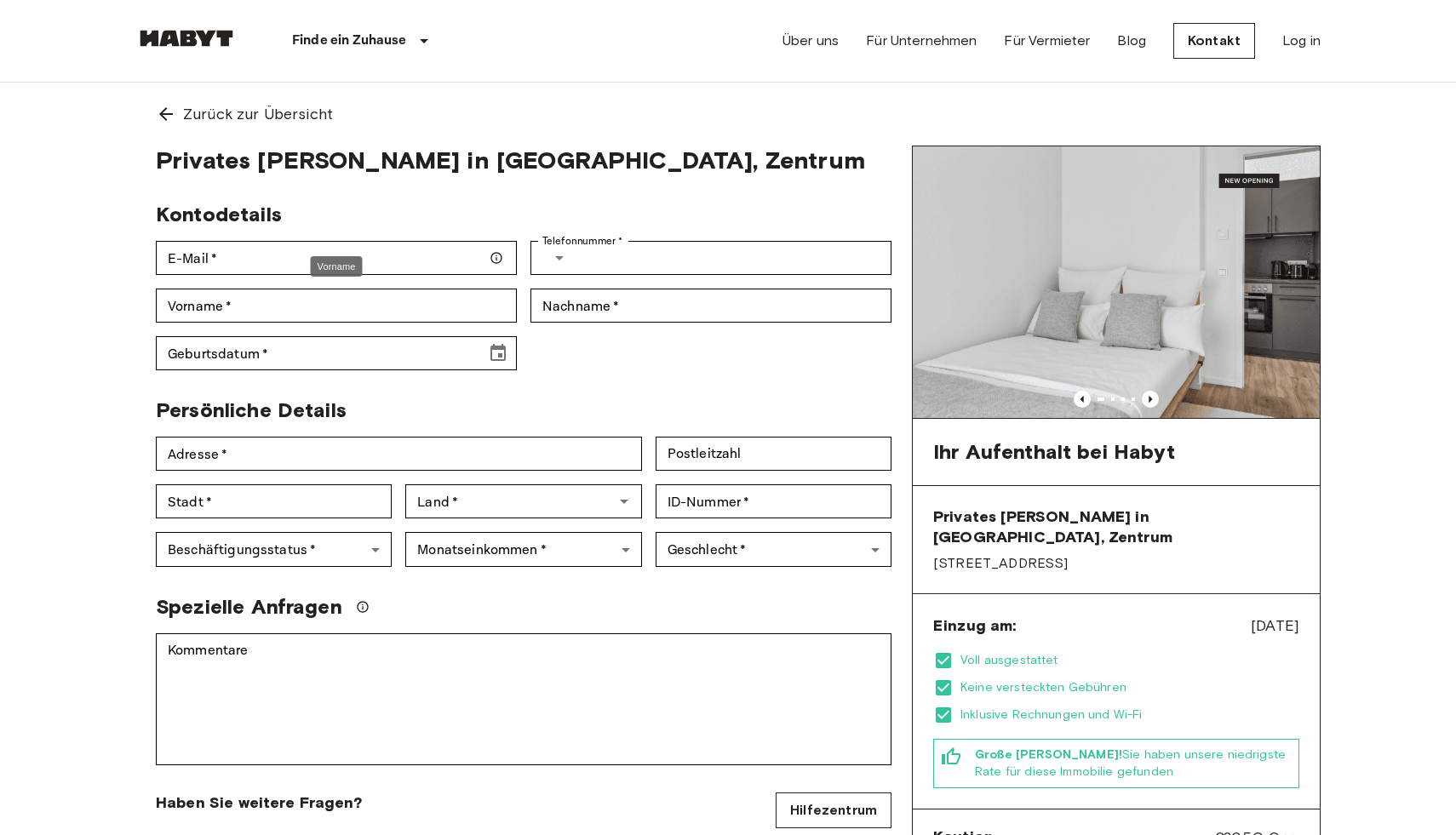
click at [352, 265] on div "Vorname" at bounding box center [336, 266] width 52 height 21
click at [385, 253] on input "E-Mail   *" at bounding box center [336, 258] width 361 height 34
type input "**********"
click at [622, 241] on input "Telefonnummer   *" at bounding box center [737, 258] width 309 height 34
type input "**********"
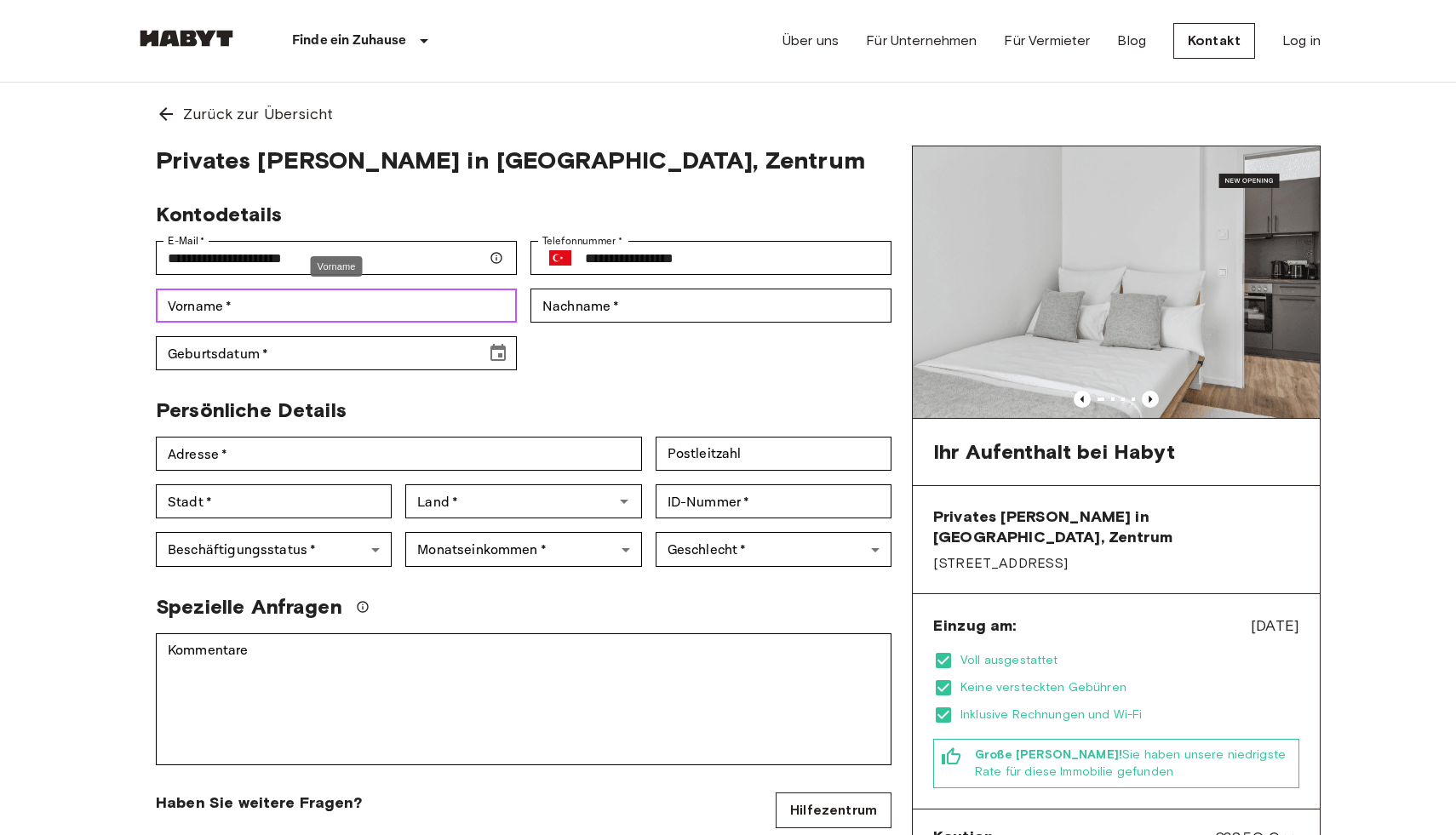
click at [283, 318] on input "Vorname   *" at bounding box center [336, 306] width 361 height 34
type input "*****"
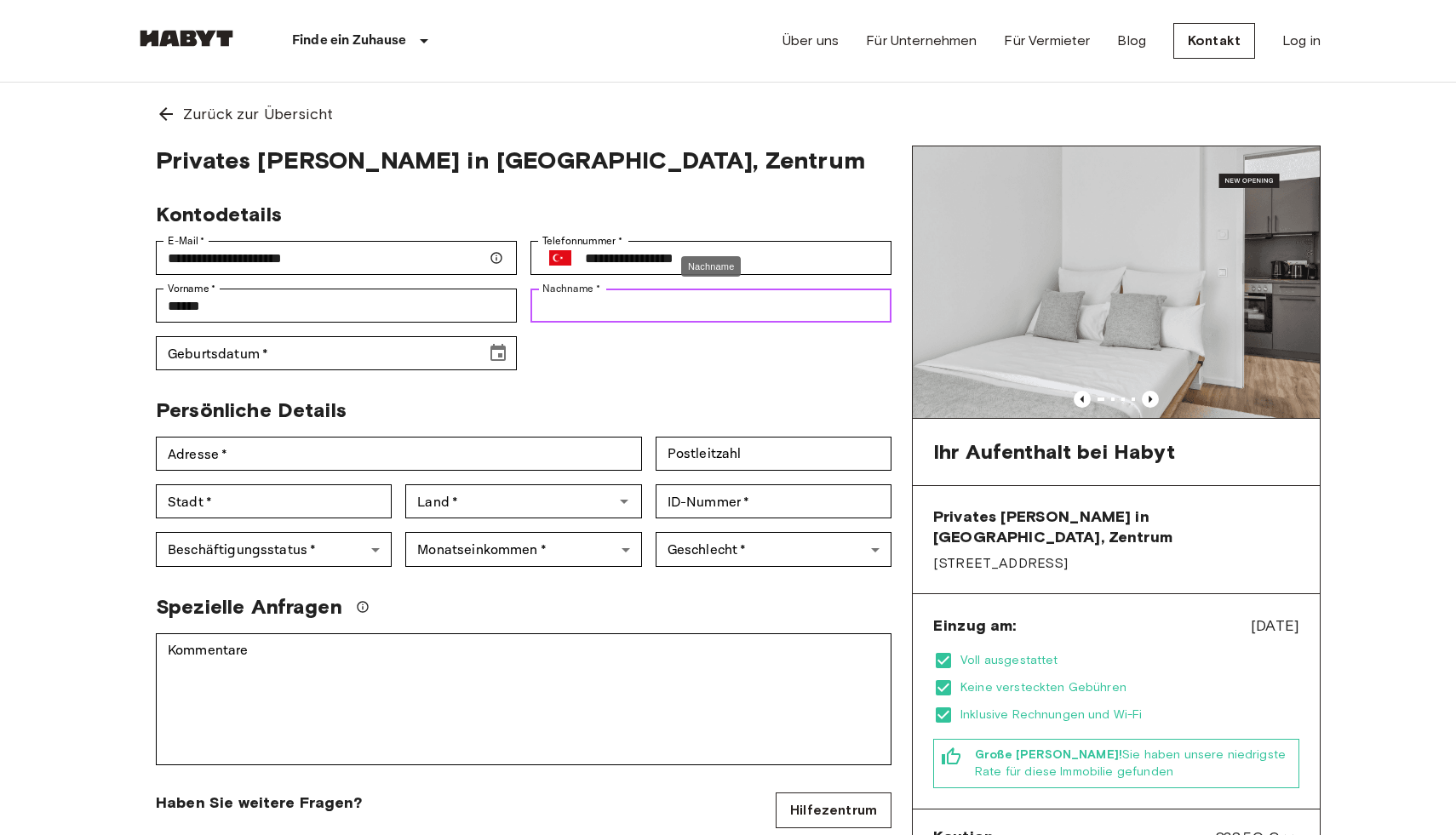
click at [626, 297] on input "Nachname   *" at bounding box center [711, 306] width 361 height 34
type input "*****"
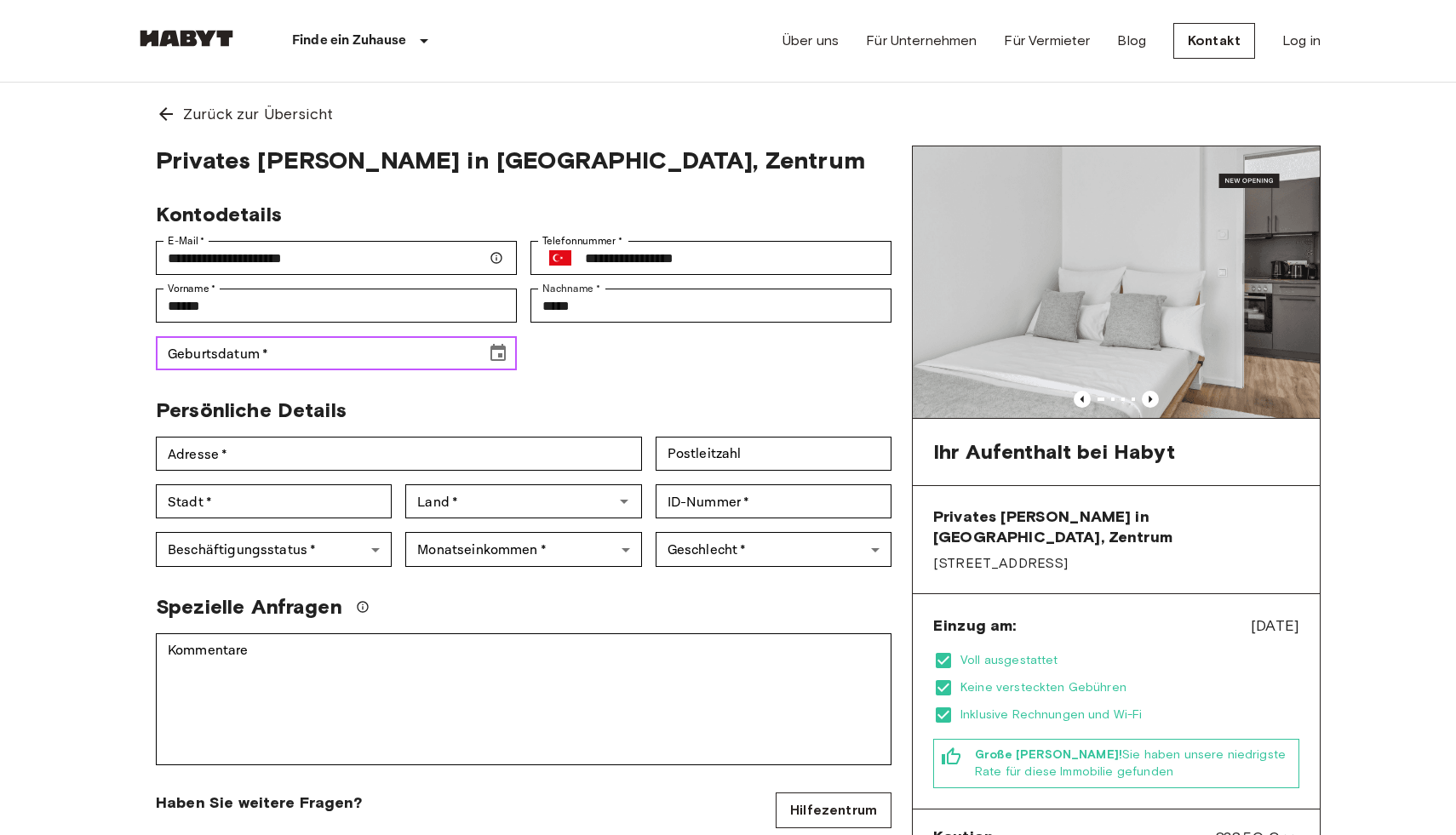
click at [368, 345] on input "Geburtsdatum   *" at bounding box center [315, 353] width 318 height 34
type input "**********"
click at [261, 471] on div "Stadt   * Stadt   *" at bounding box center [267, 495] width 250 height 48
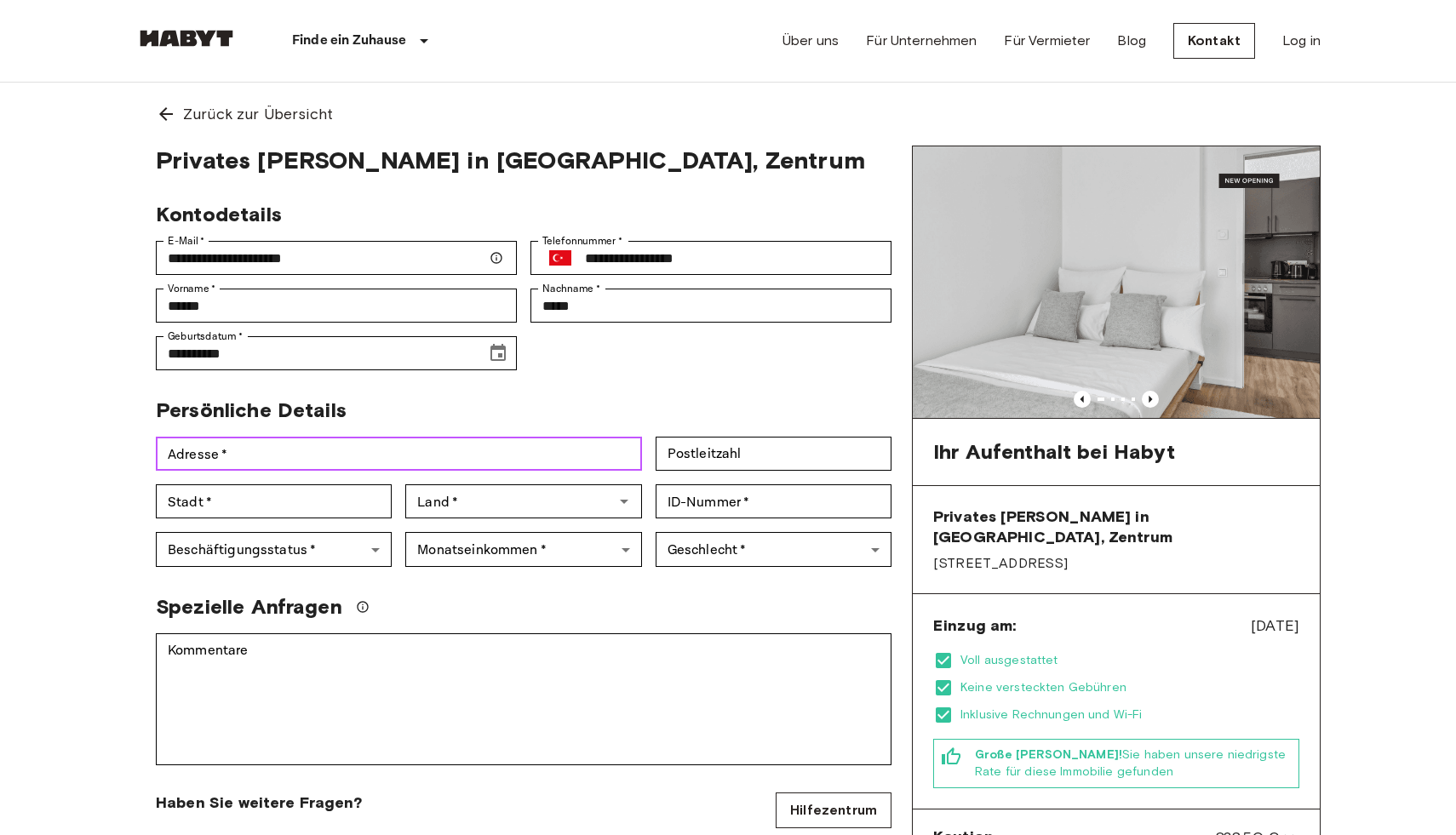
click at [262, 459] on input "Adresse   *" at bounding box center [399, 454] width 486 height 34
type input "**********"
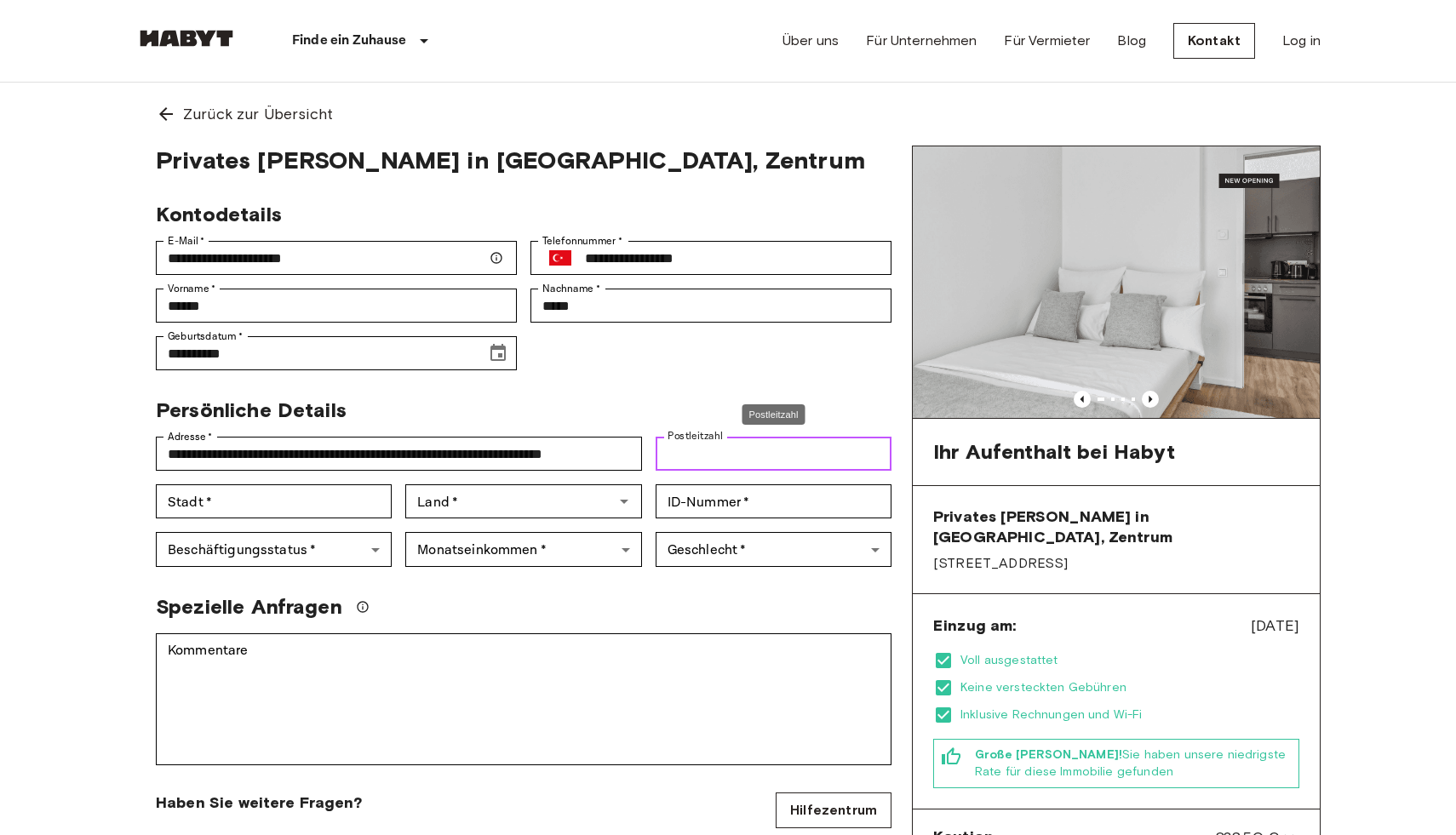
click at [804, 445] on input "Postleitzahl" at bounding box center [773, 454] width 236 height 34
type input "*****"
click at [754, 497] on input "ID-Nummer   *" at bounding box center [773, 502] width 236 height 34
type input "**********"
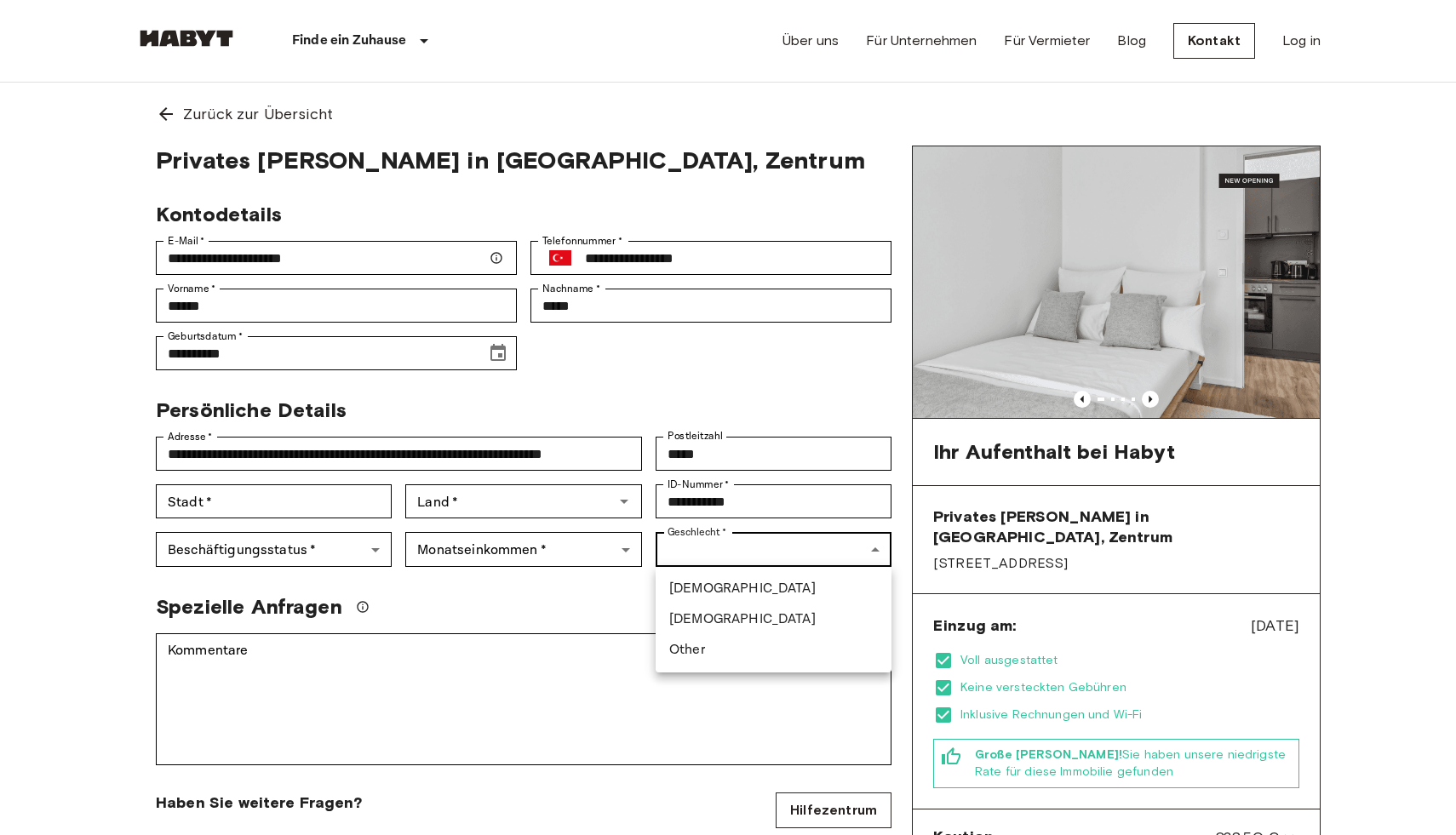
click at [712, 619] on li "Female" at bounding box center [773, 619] width 236 height 31
type input "******"
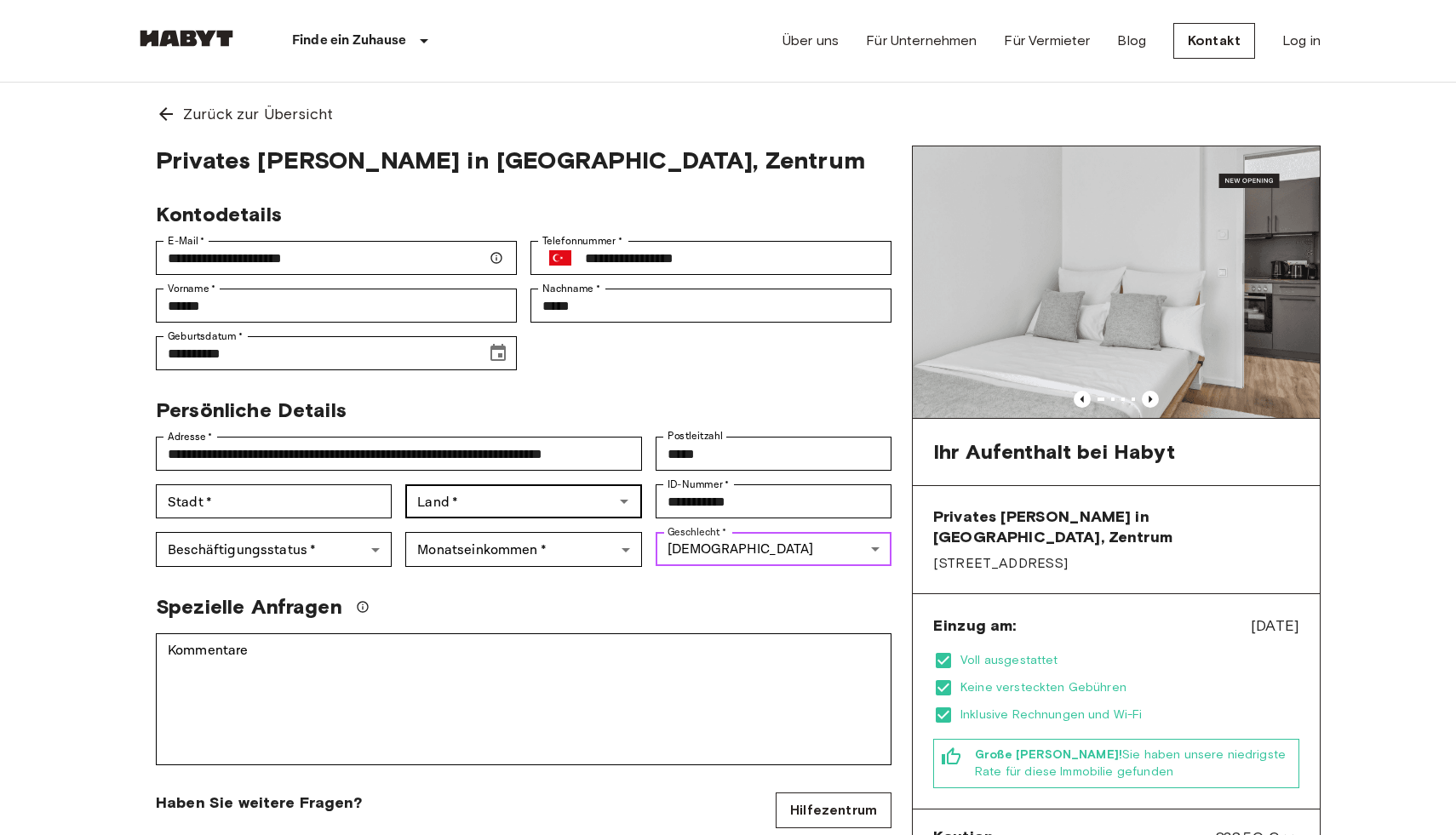
click at [528, 516] on div "Land   *" at bounding box center [522, 502] width 236 height 34
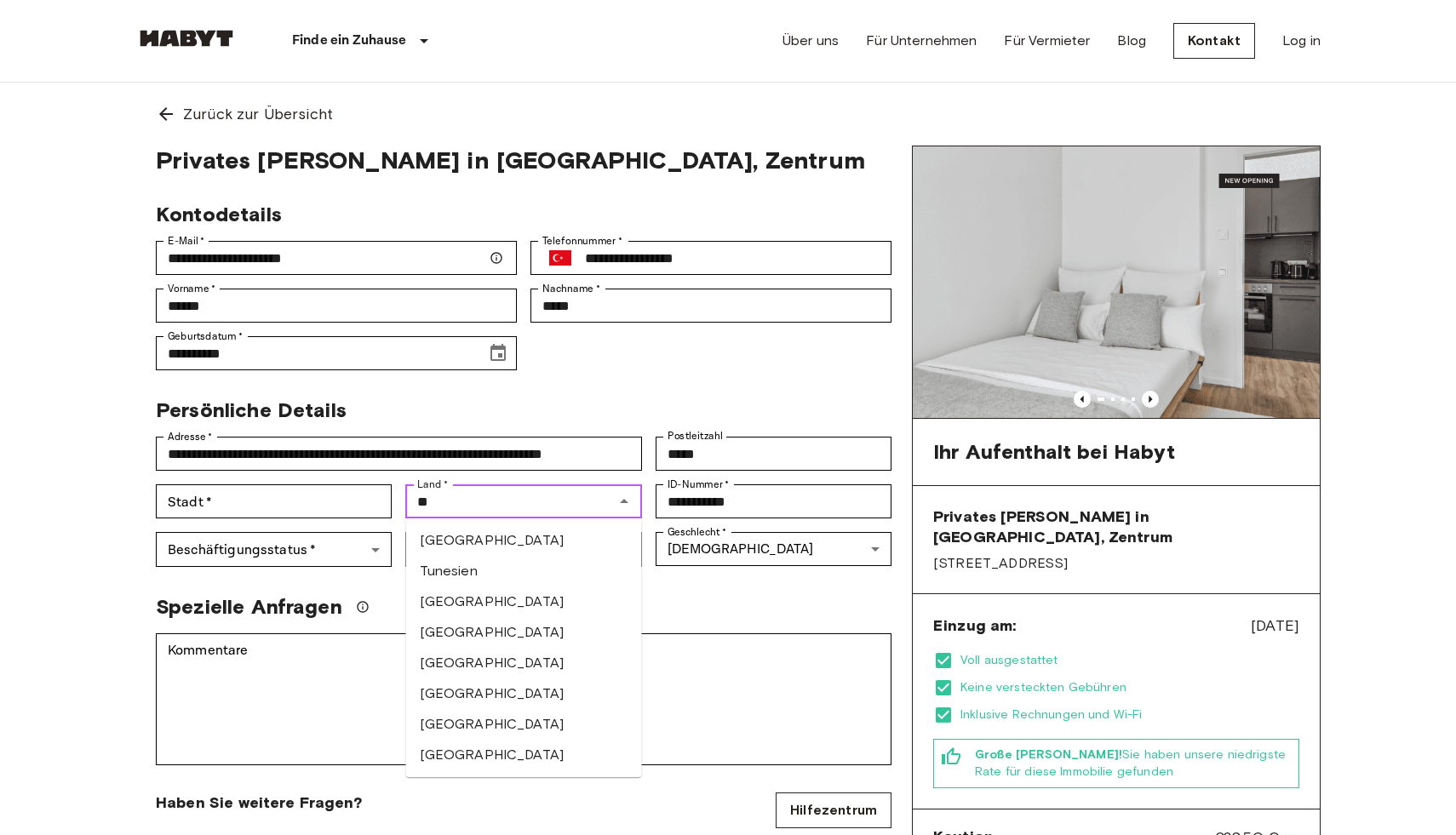
click at [489, 600] on li "Türkei" at bounding box center [523, 601] width 236 height 31
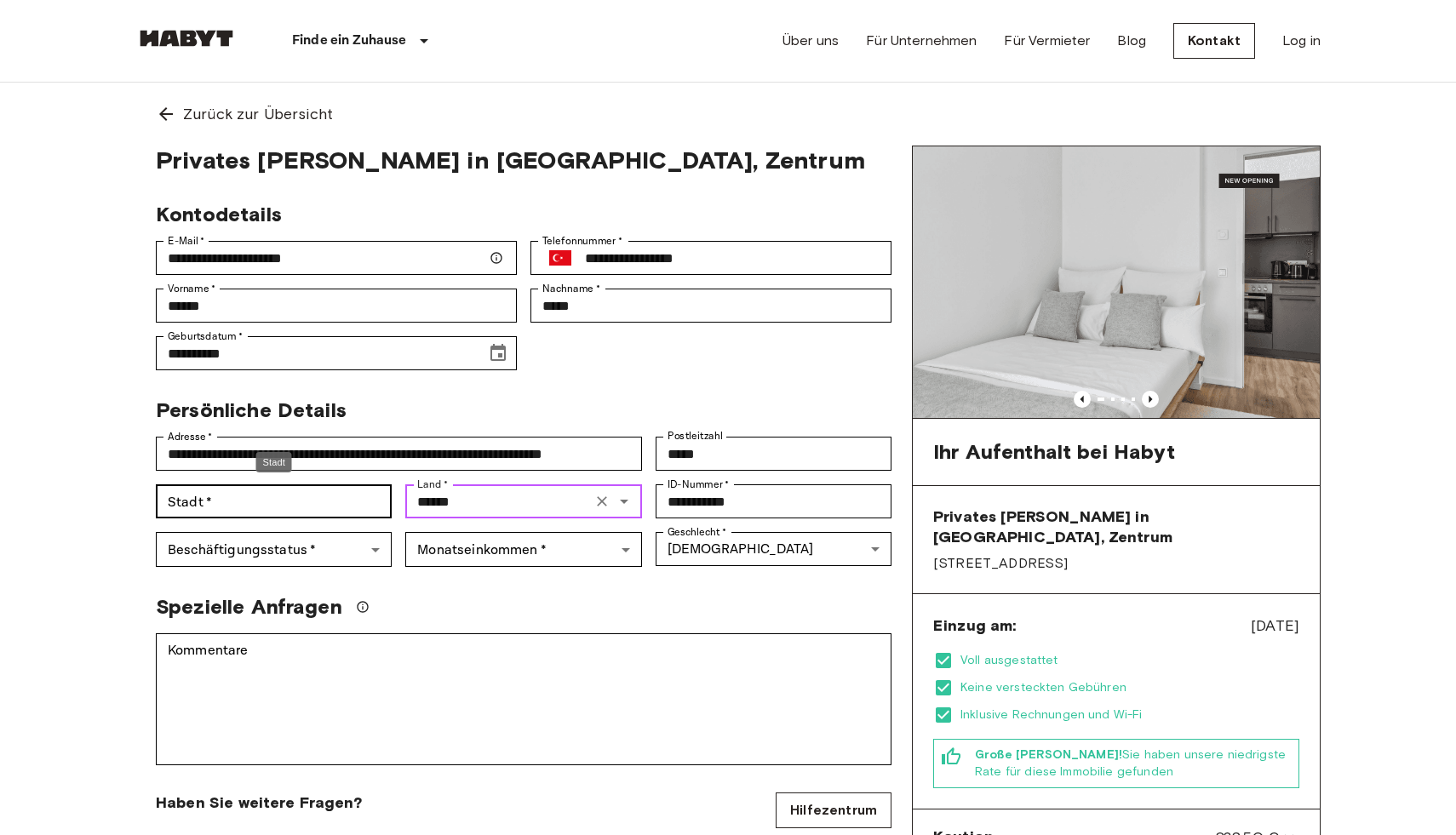
type input "******"
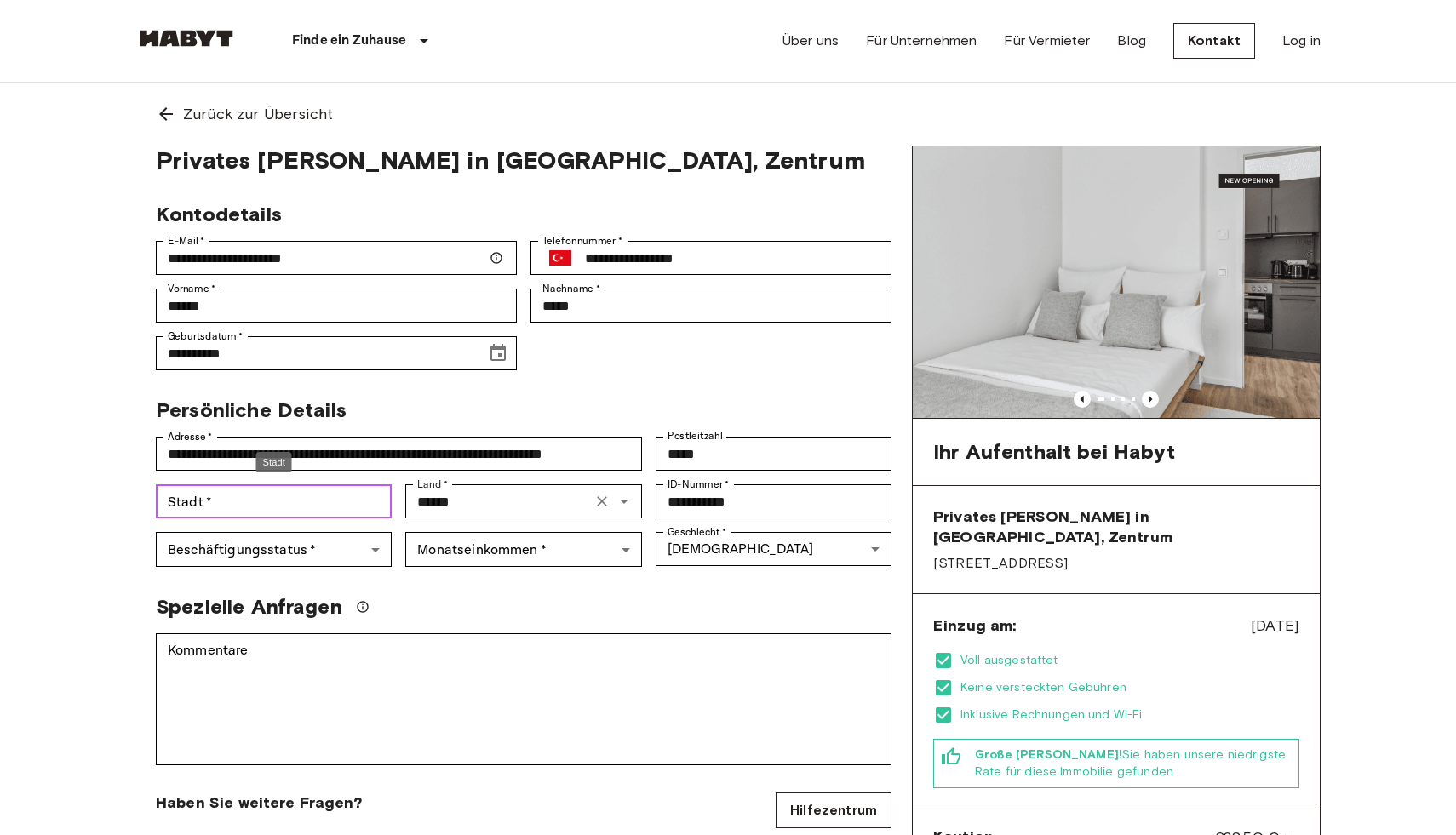
click at [307, 508] on input "Stadt   *" at bounding box center [274, 502] width 236 height 34
type input "********"
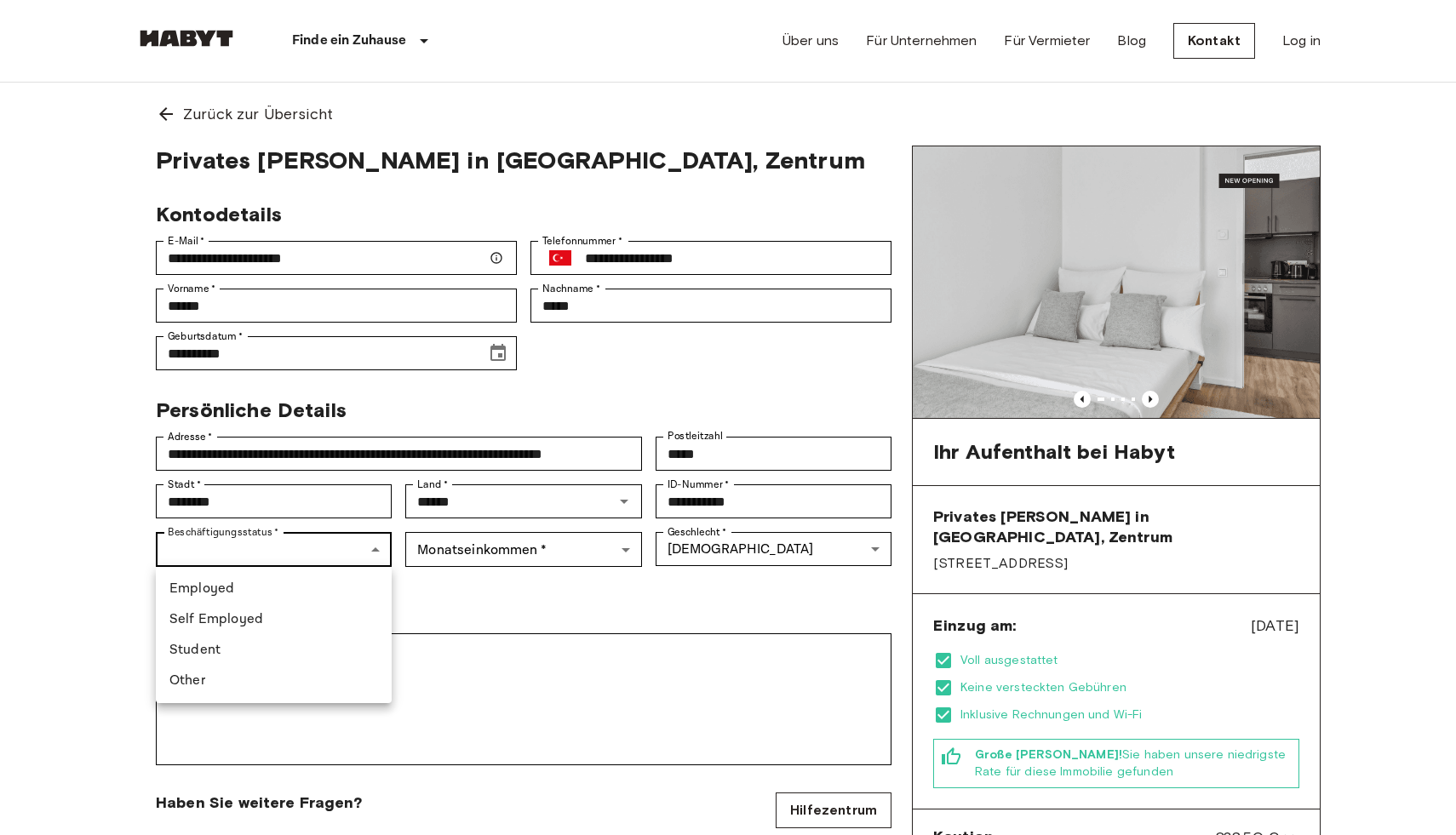
click at [235, 639] on li "Student" at bounding box center [274, 650] width 236 height 31
type input "*******"
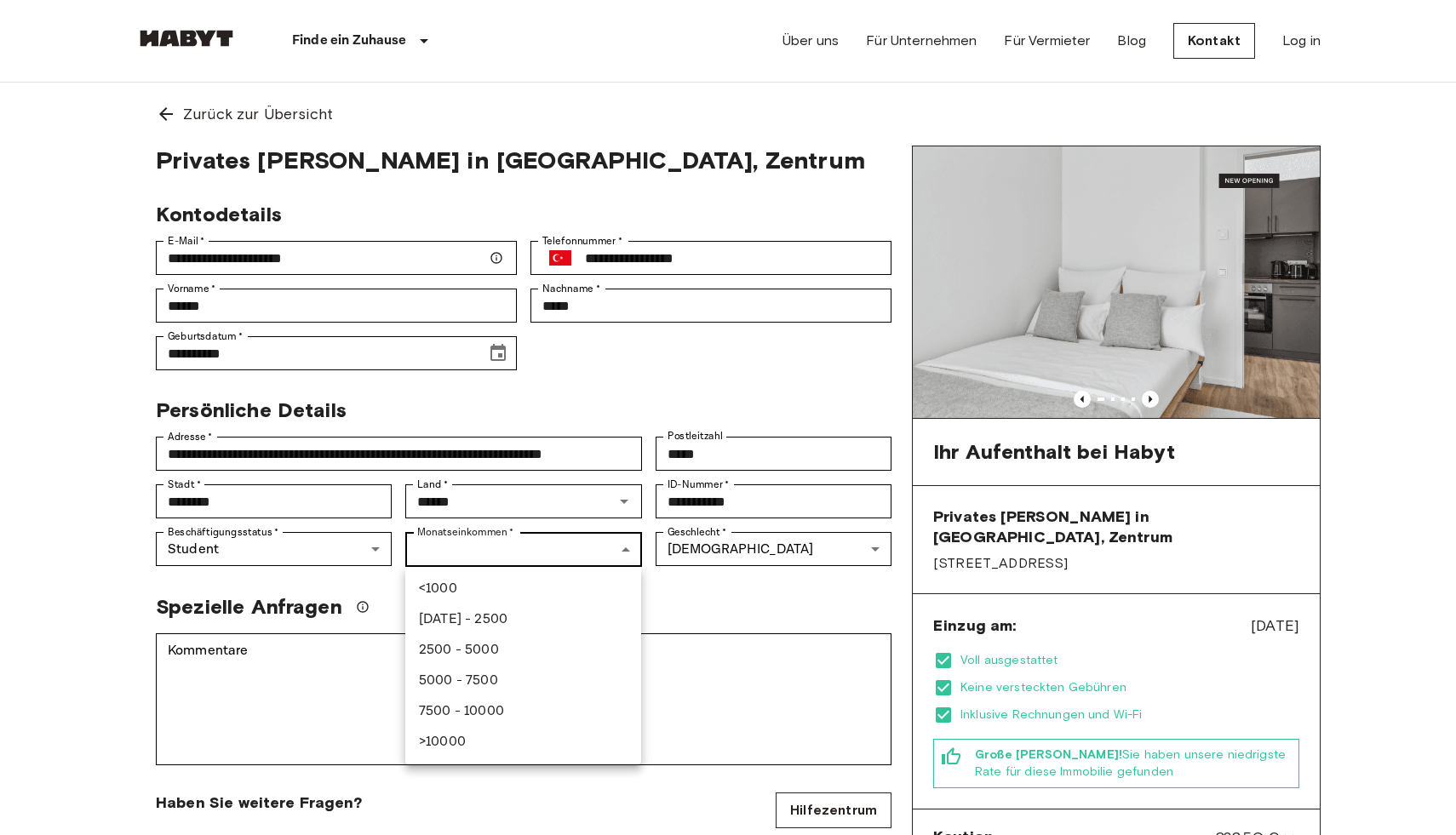
click at [462, 583] on li "<1000" at bounding box center [522, 589] width 236 height 31
type input "******"
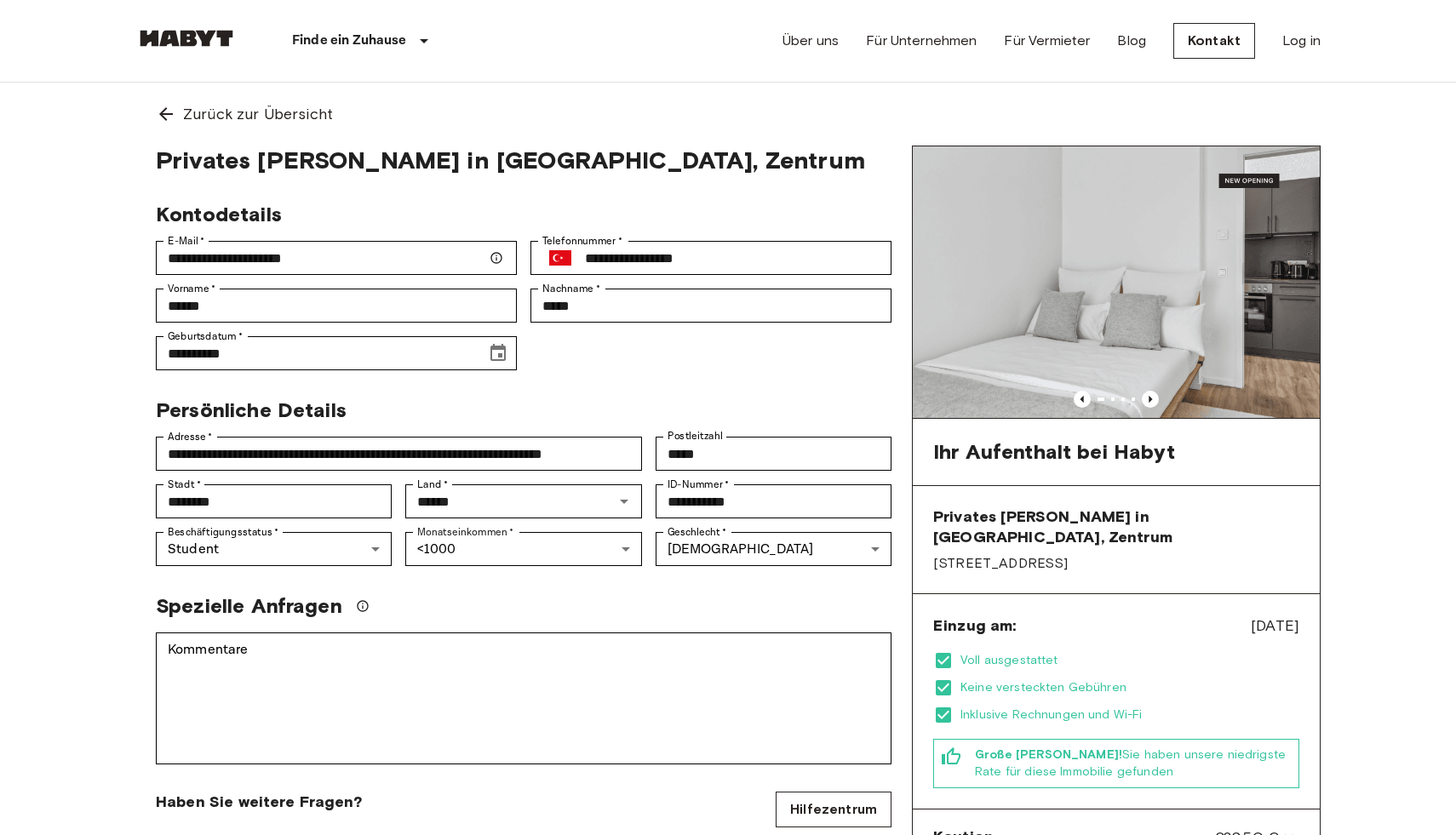
click at [653, 557] on div "Geschlecht   * Female ****** Geschlecht   *" at bounding box center [766, 542] width 250 height 48
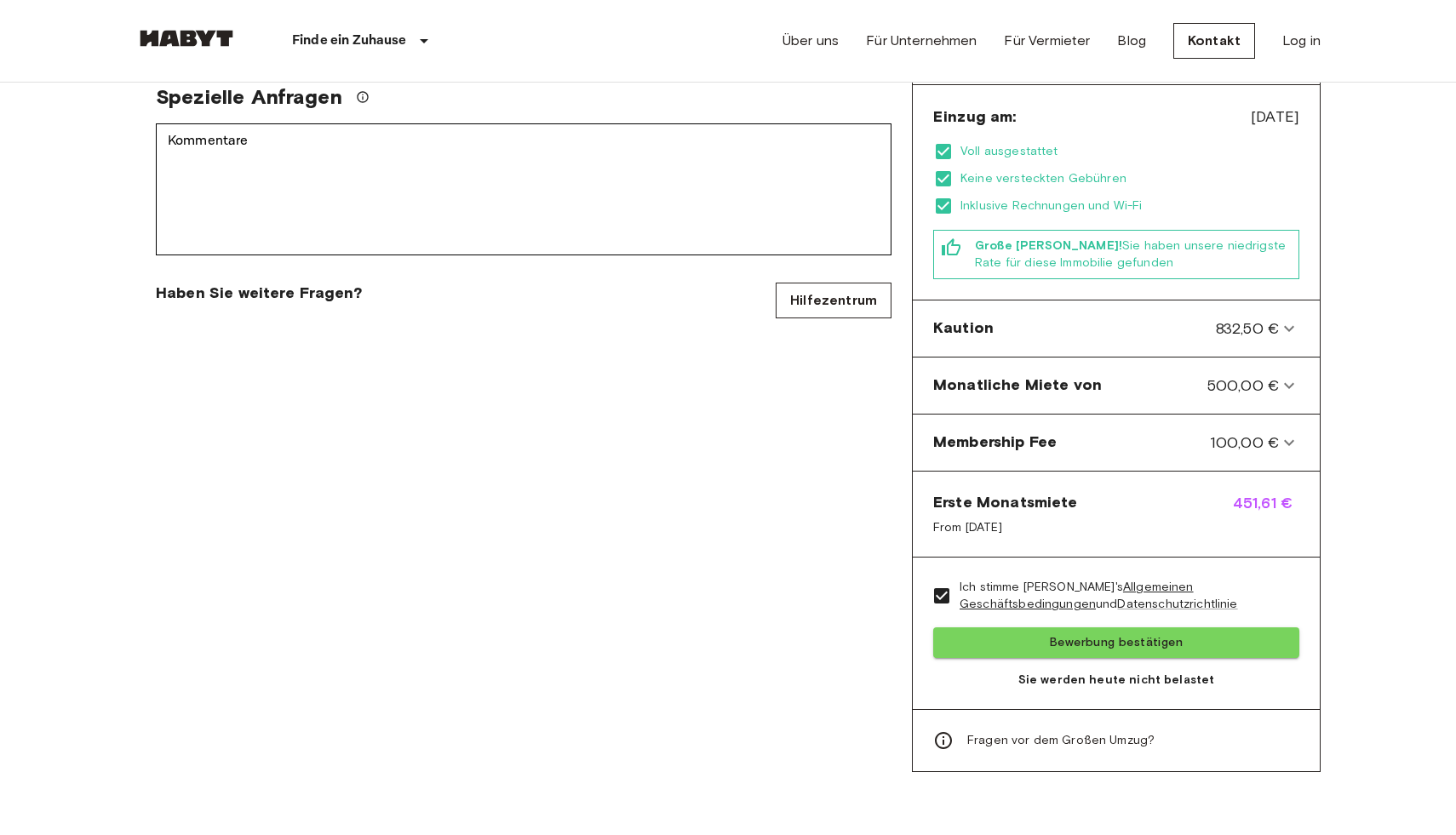
scroll to position [611, 0]
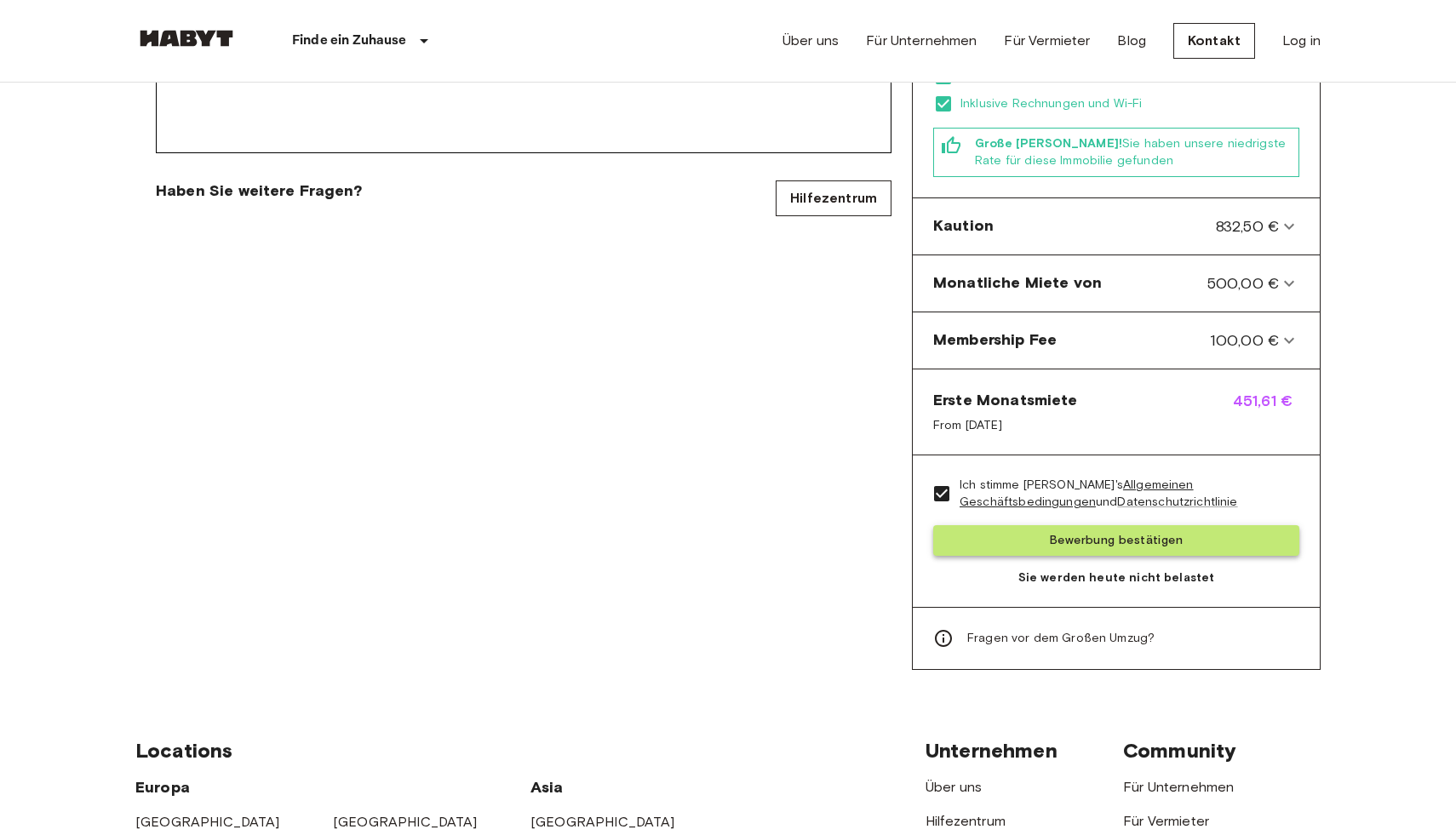
click at [1021, 525] on button "Bewerbung bestätigen" at bounding box center [1116, 541] width 366 height 32
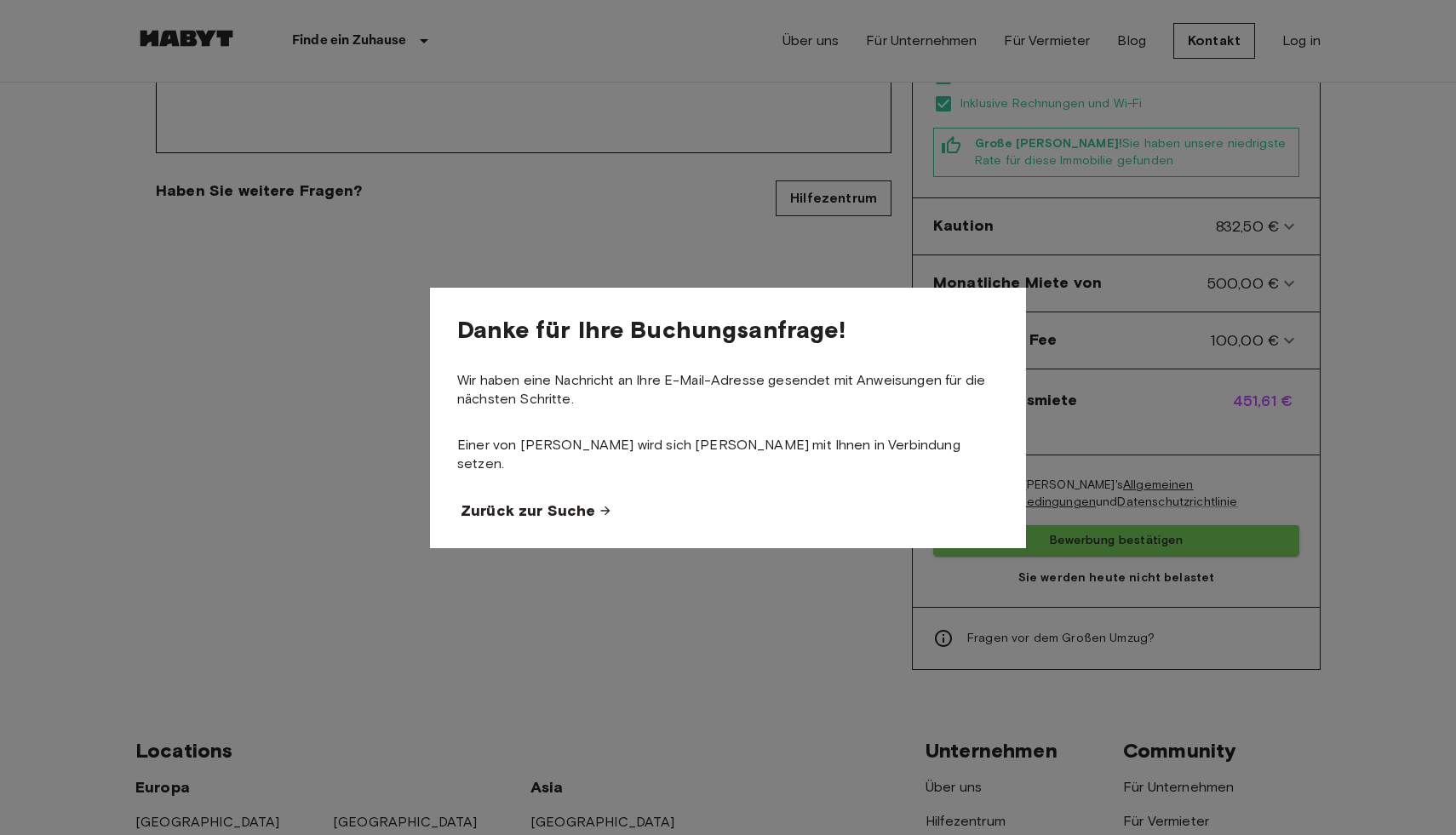
click at [593, 507] on link "Zurück zur Suche" at bounding box center [731, 511] width 541 height 21
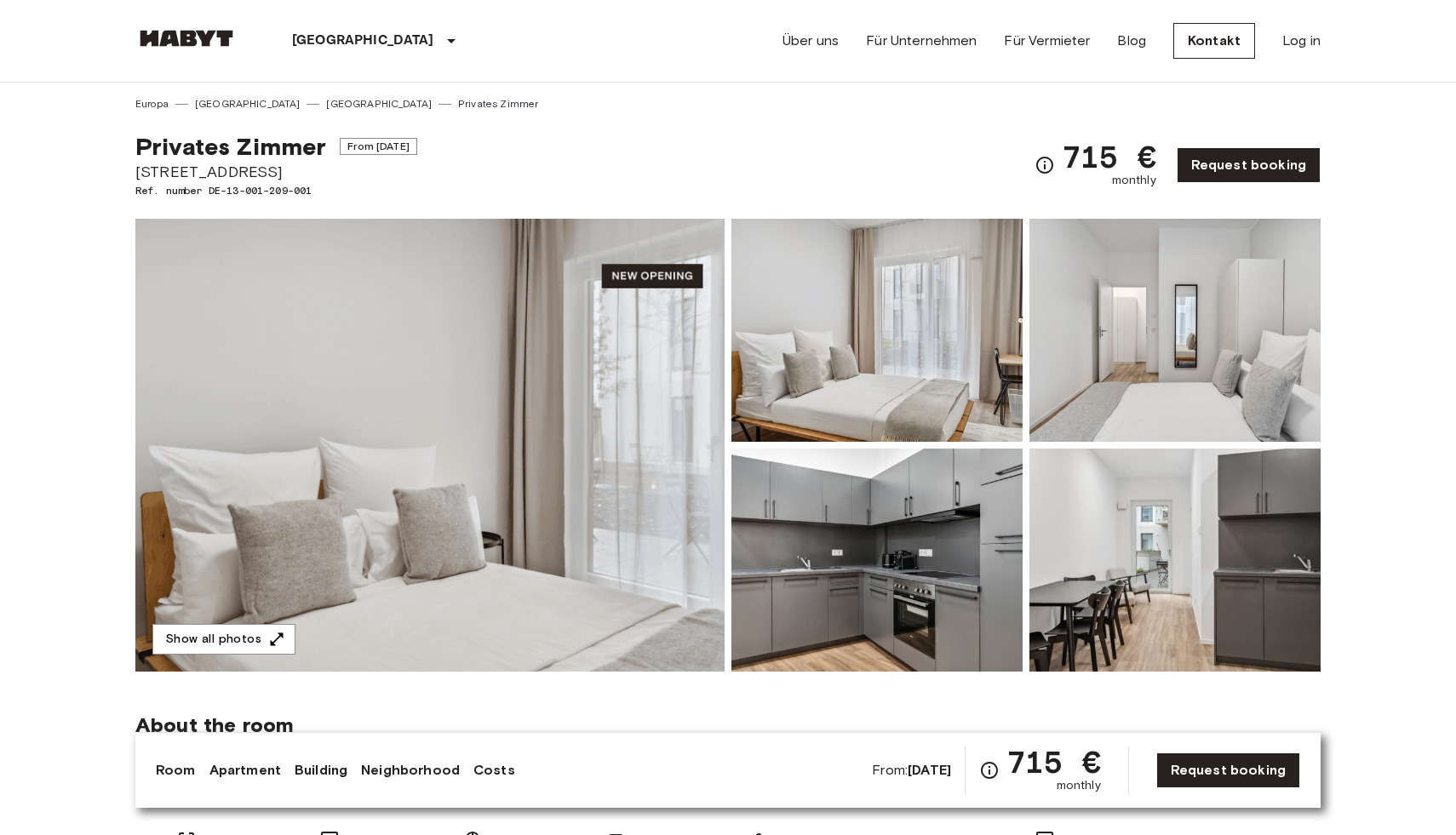
click at [486, 627] on img at bounding box center [430, 445] width 589 height 453
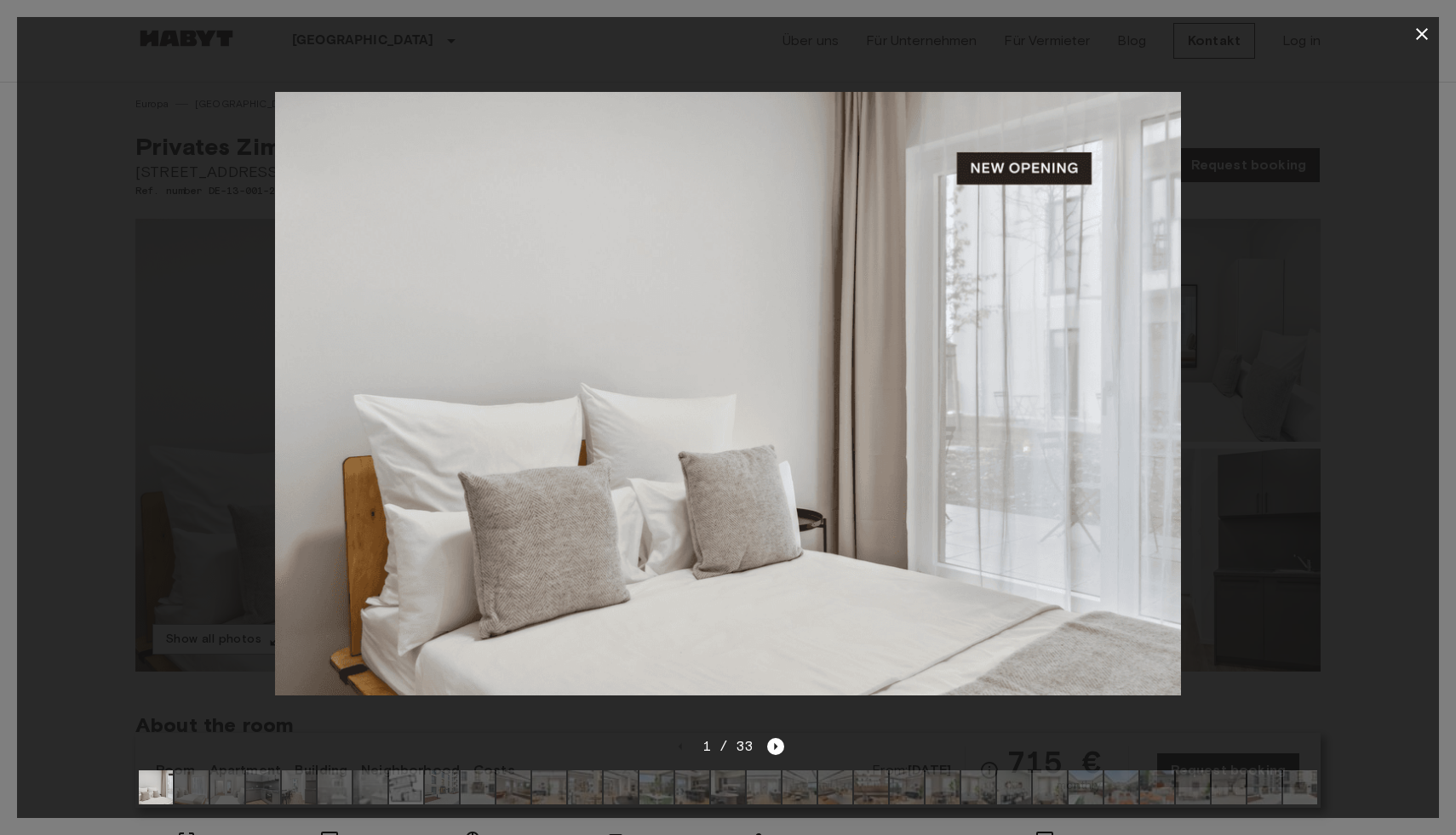
click at [826, 788] on img at bounding box center [835, 787] width 34 height 34
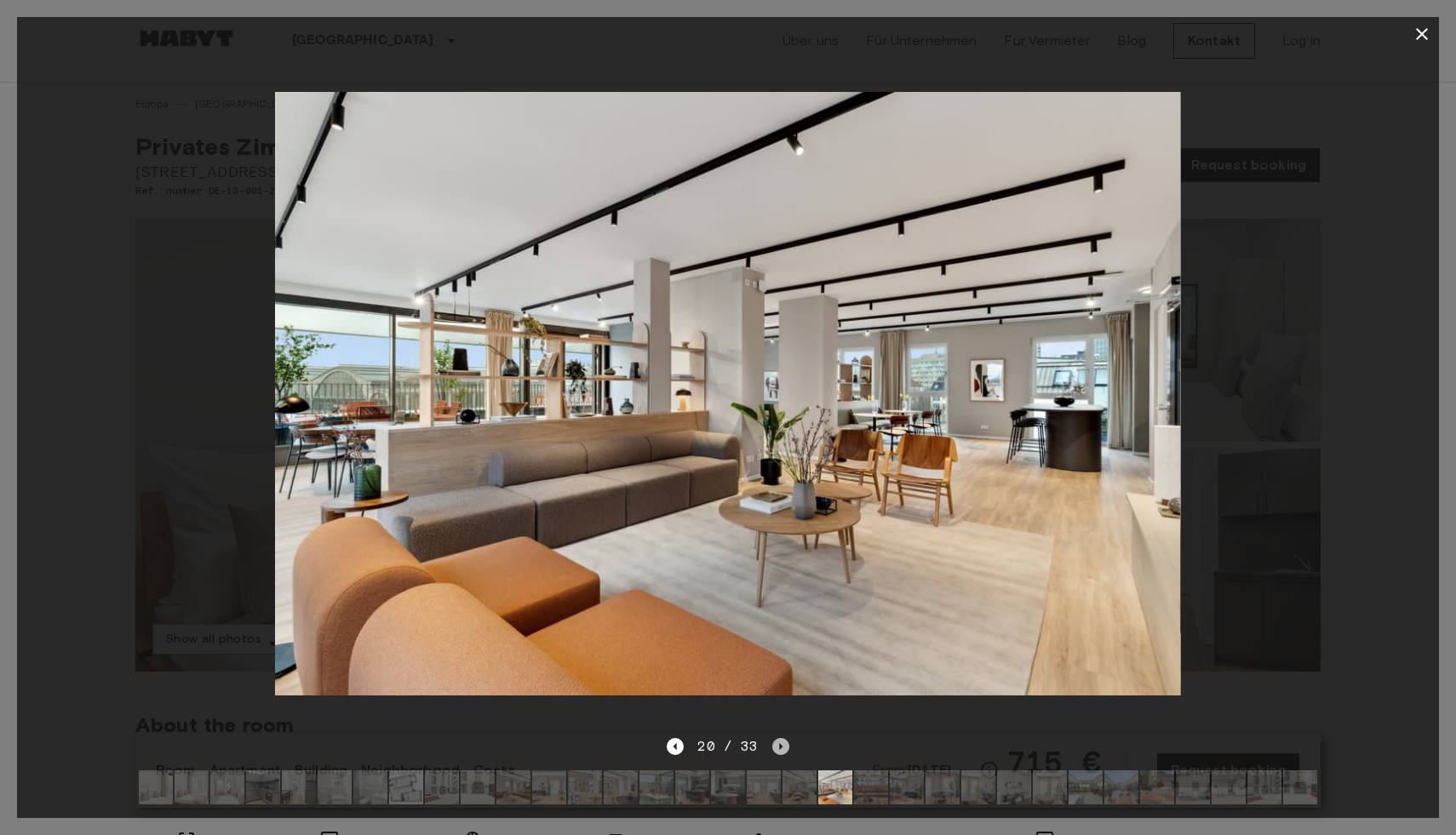
click at [775, 744] on icon "Next image" at bounding box center [780, 746] width 17 height 17
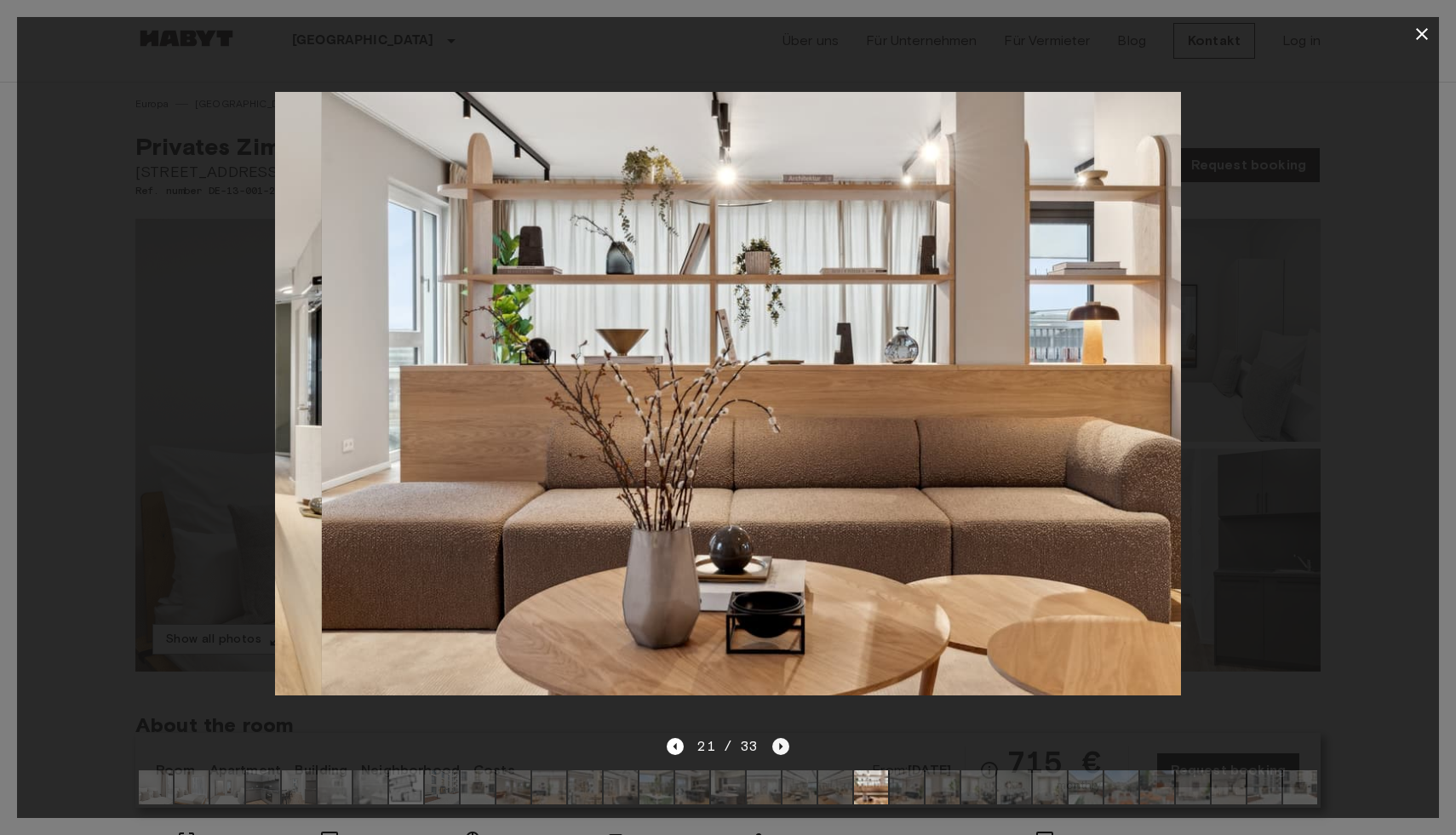
click at [774, 744] on icon "Next image" at bounding box center [780, 746] width 17 height 17
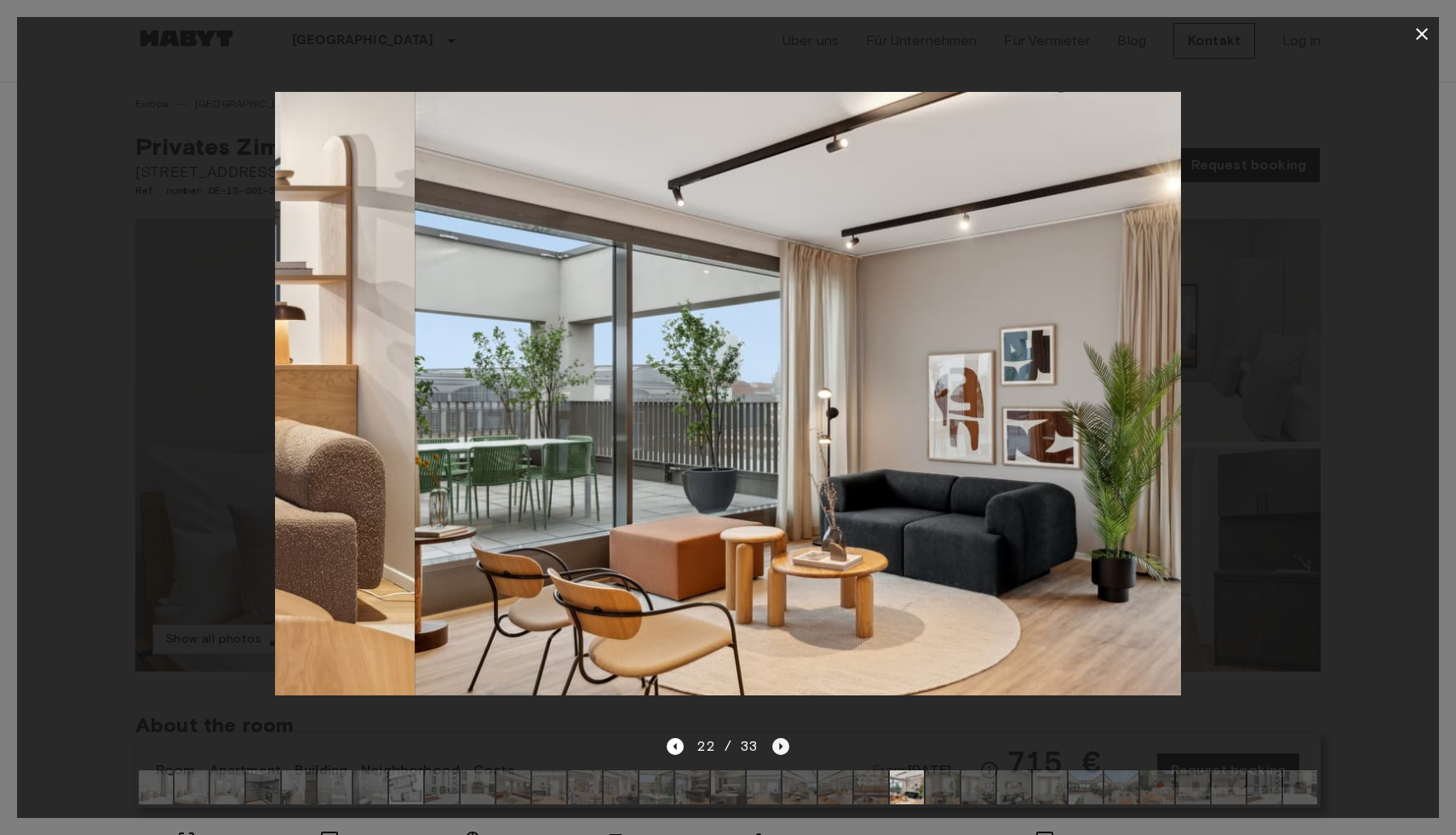
click at [774, 744] on icon "Next image" at bounding box center [780, 746] width 17 height 17
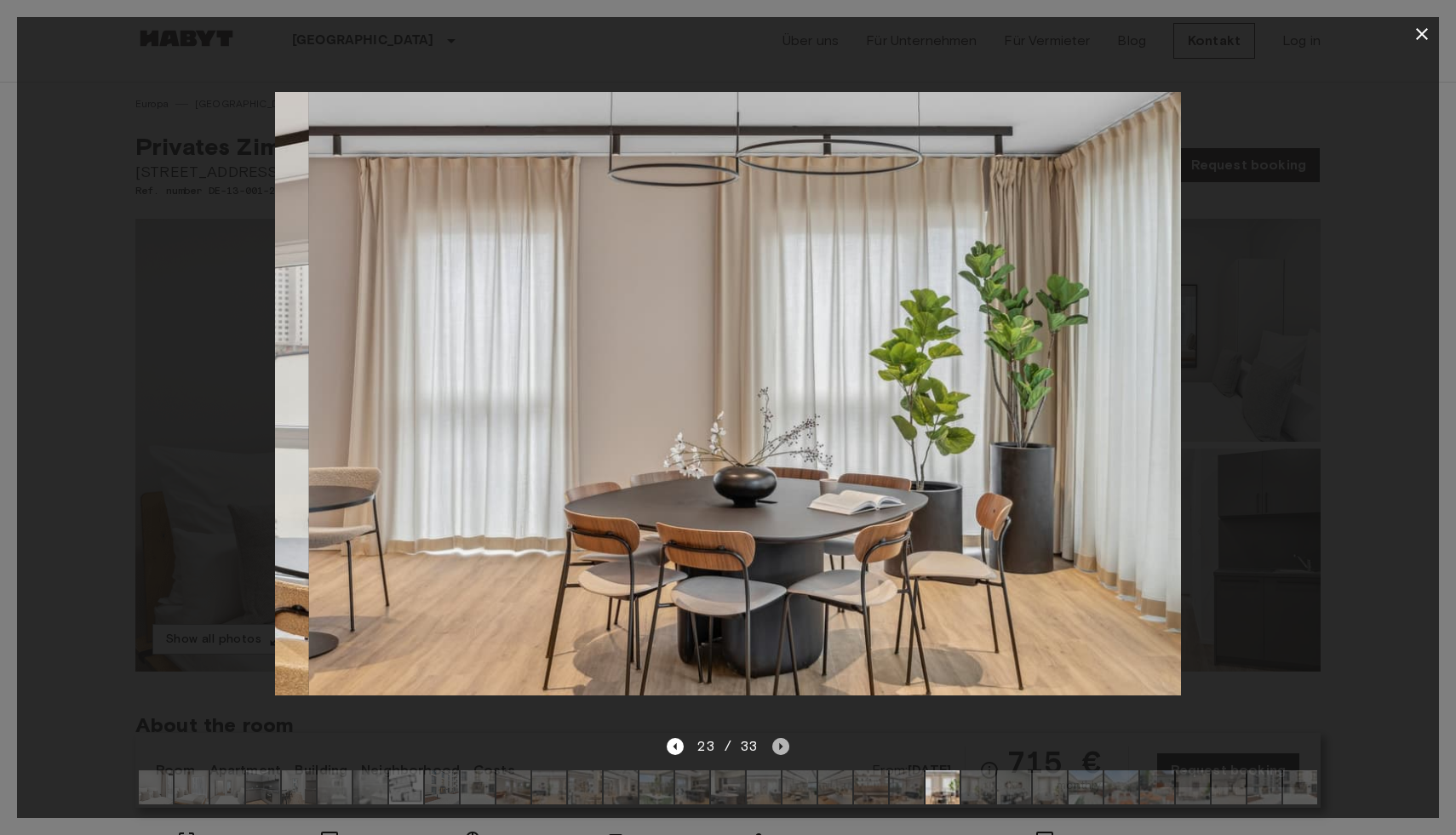
click at [774, 744] on icon "Next image" at bounding box center [780, 746] width 17 height 17
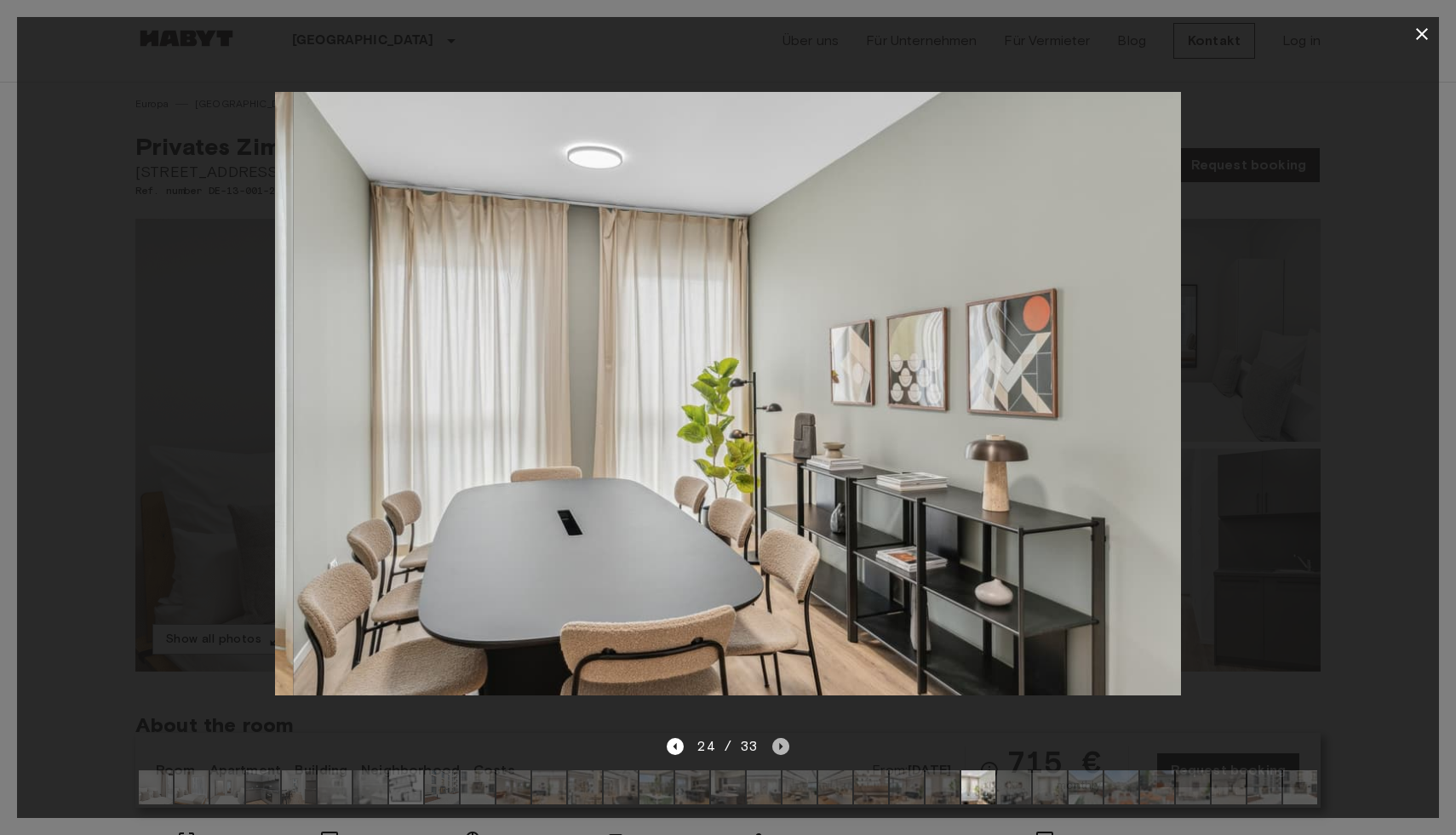
click at [774, 744] on icon "Next image" at bounding box center [780, 746] width 17 height 17
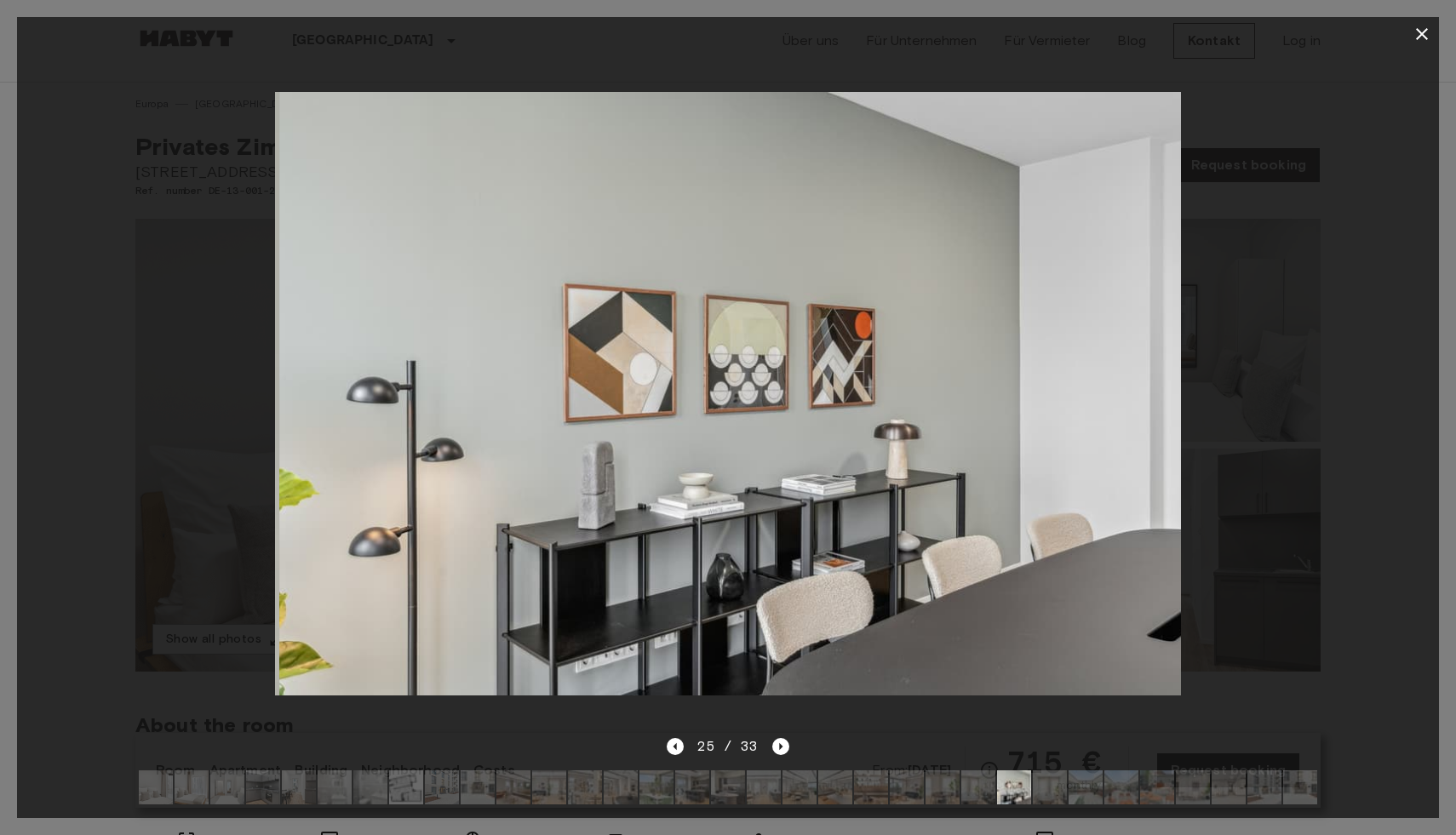
click at [1206, 791] on img at bounding box center [1192, 787] width 34 height 34
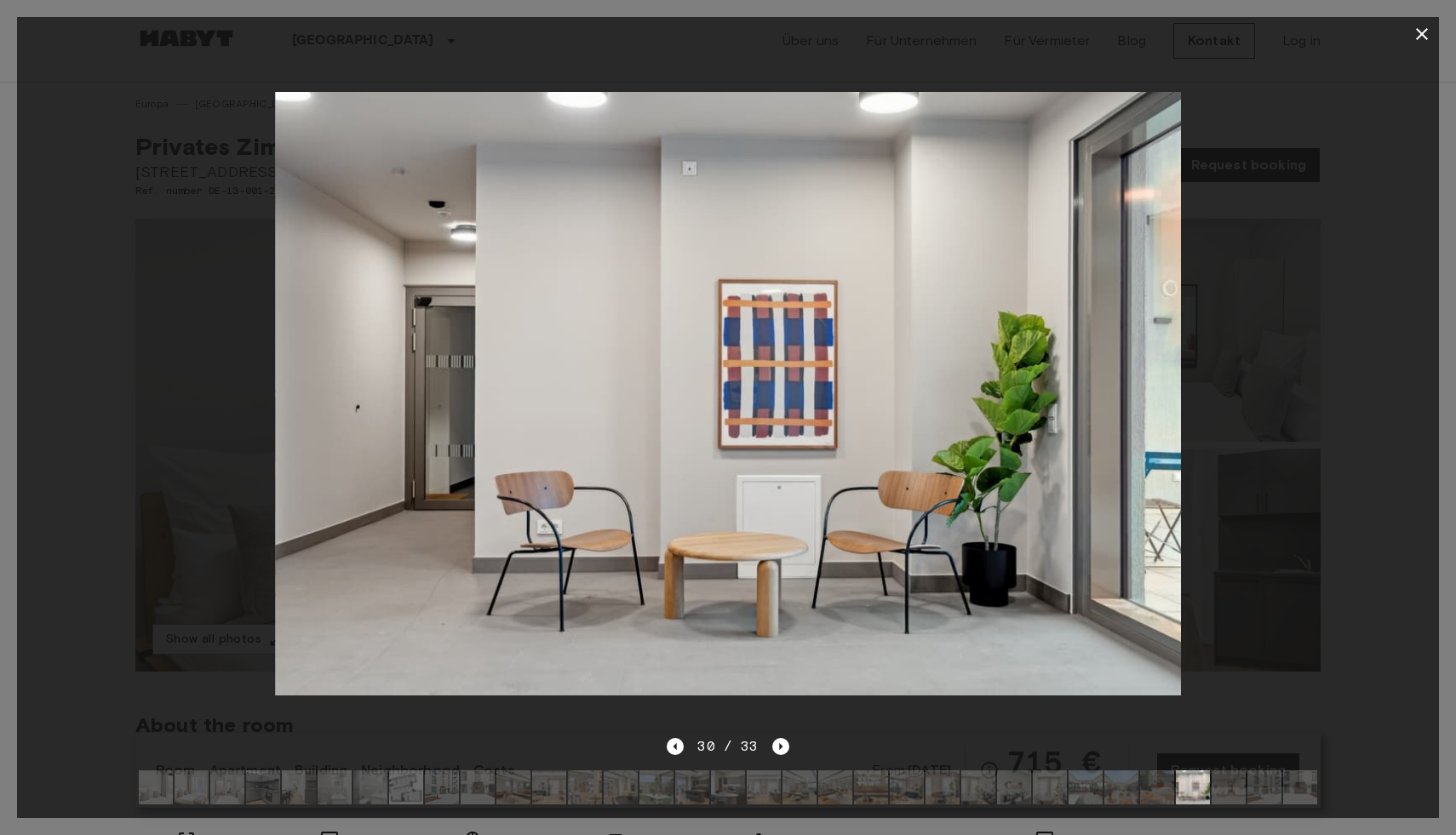
click at [1244, 793] on img at bounding box center [1228, 787] width 34 height 34
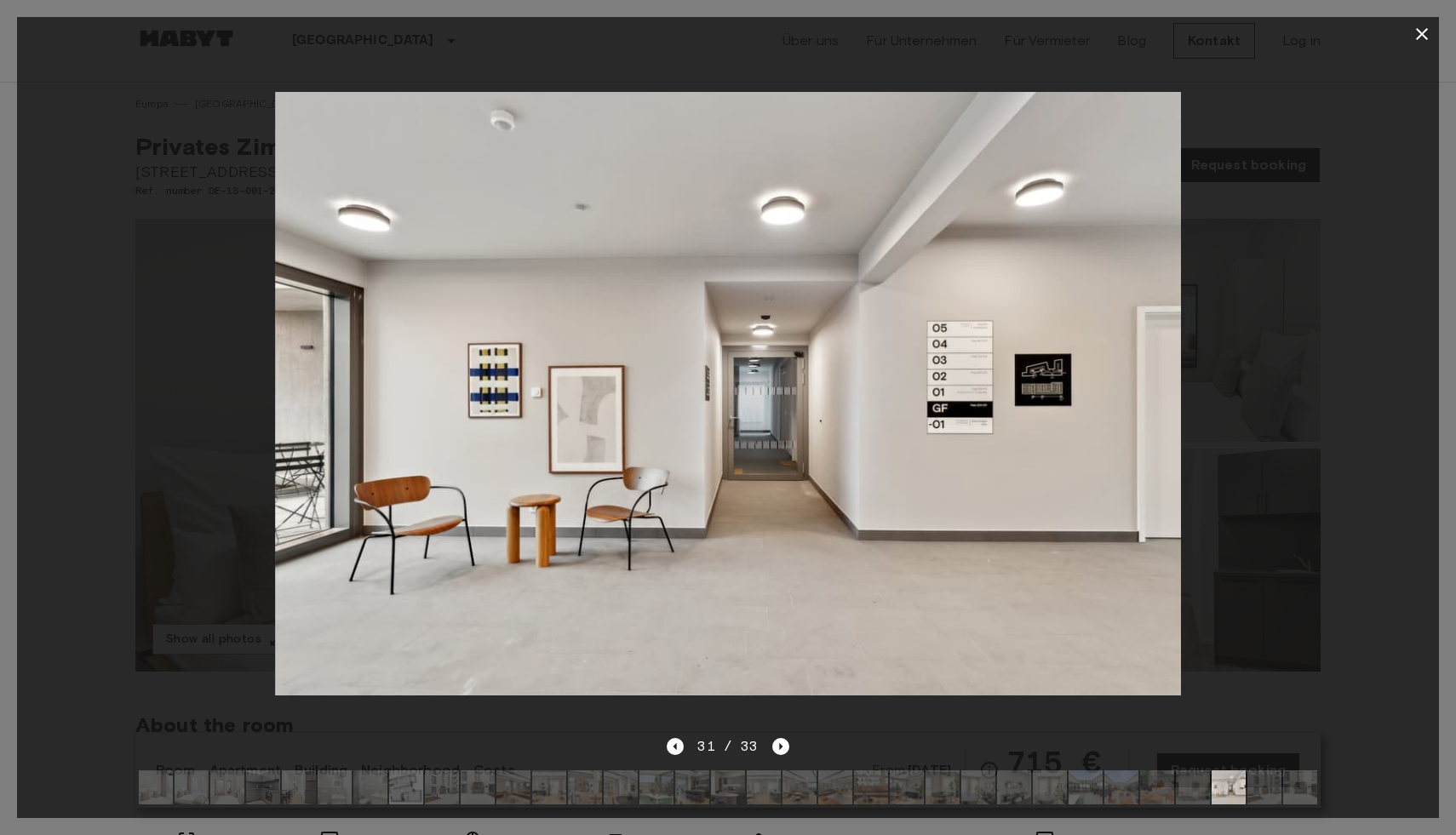
click at [1096, 352] on img at bounding box center [728, 393] width 907 height 604
click at [1312, 780] on img at bounding box center [1300, 787] width 34 height 34
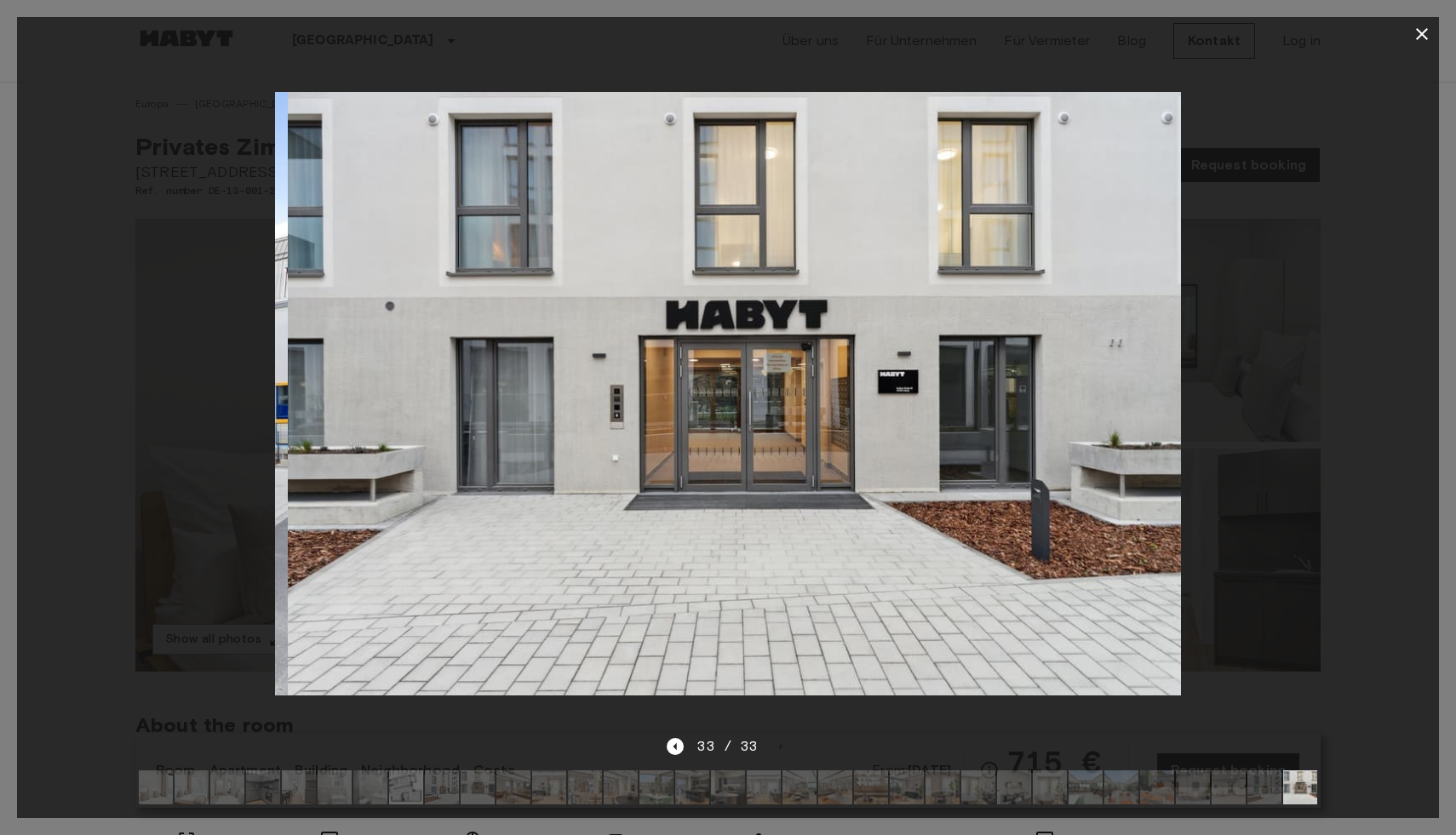
click at [1253, 794] on img at bounding box center [1264, 787] width 34 height 34
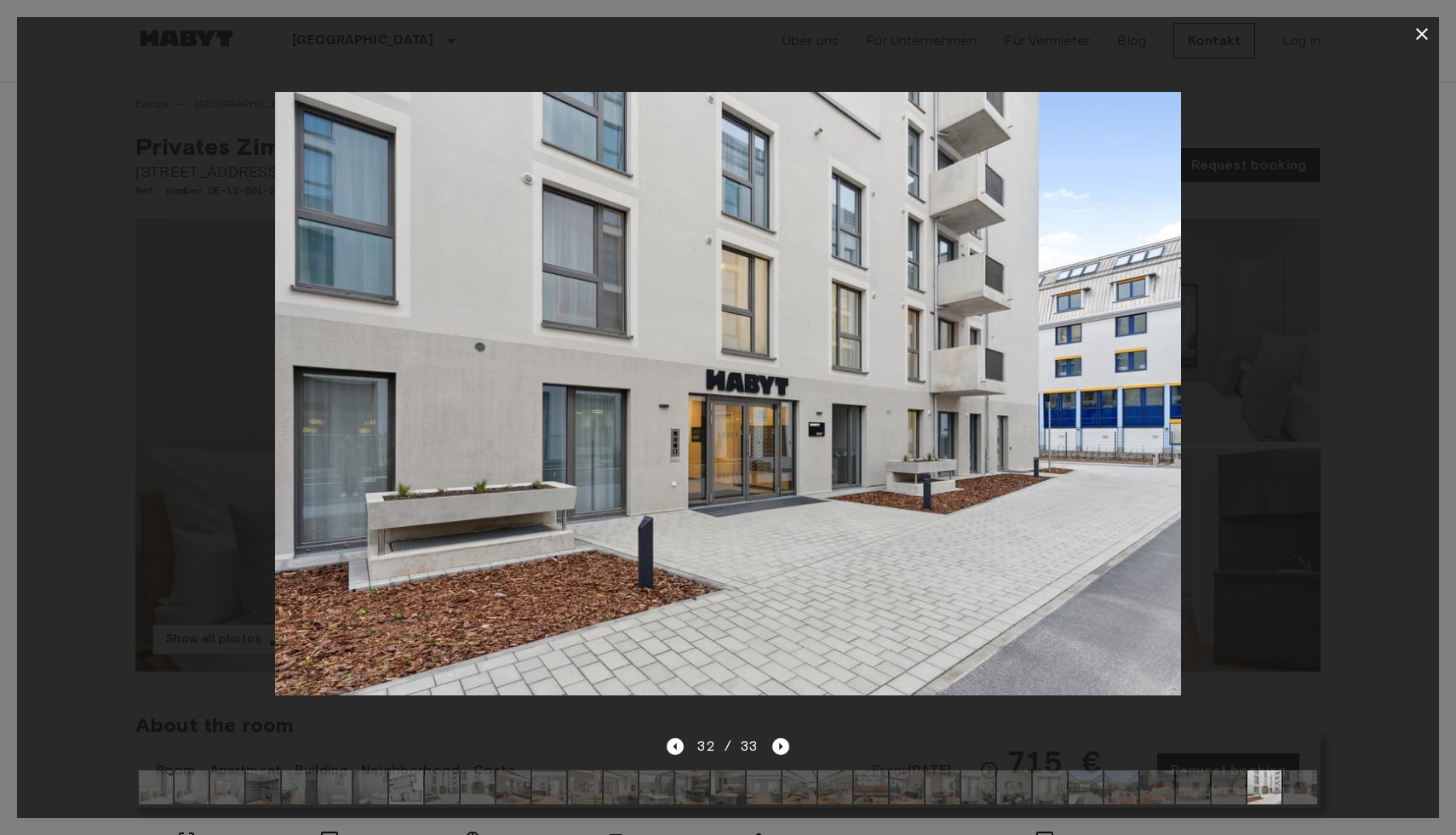
click at [421, 780] on img at bounding box center [406, 787] width 34 height 34
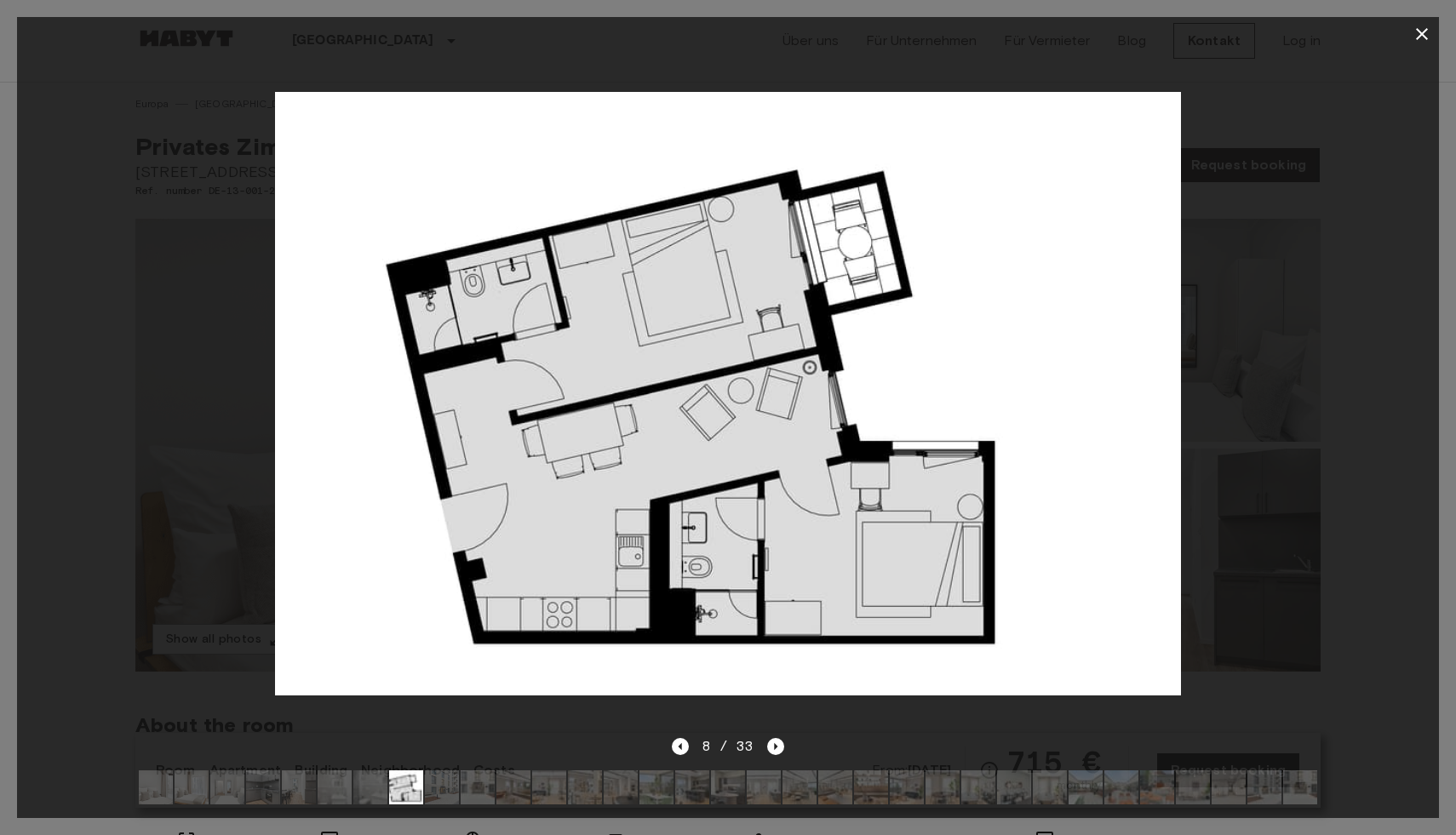
click at [1295, 797] on img at bounding box center [1300, 787] width 34 height 34
